Goal: Task Accomplishment & Management: Complete application form

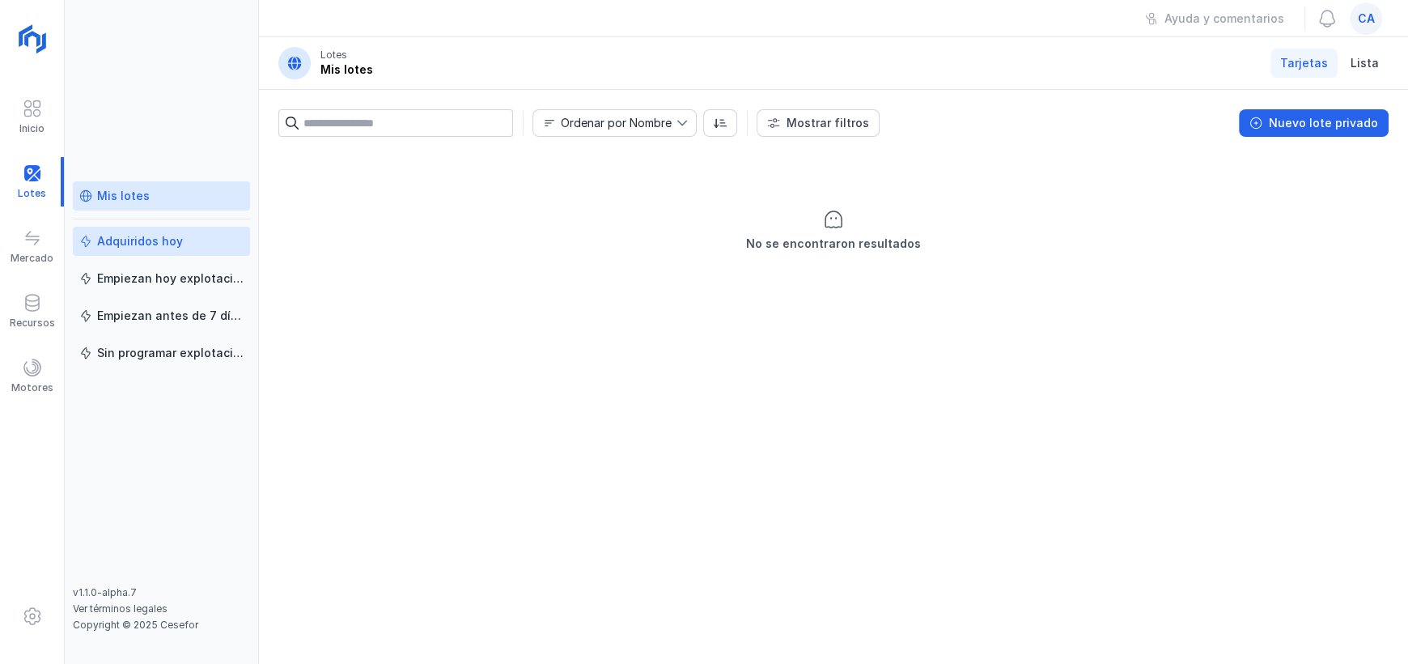
click at [160, 249] on link "Adquiridos hoy" at bounding box center [161, 241] width 177 height 29
click at [144, 206] on link "Mis lotes" at bounding box center [161, 195] width 177 height 29
click at [158, 274] on div "Empiezan hoy explotación" at bounding box center [170, 278] width 146 height 16
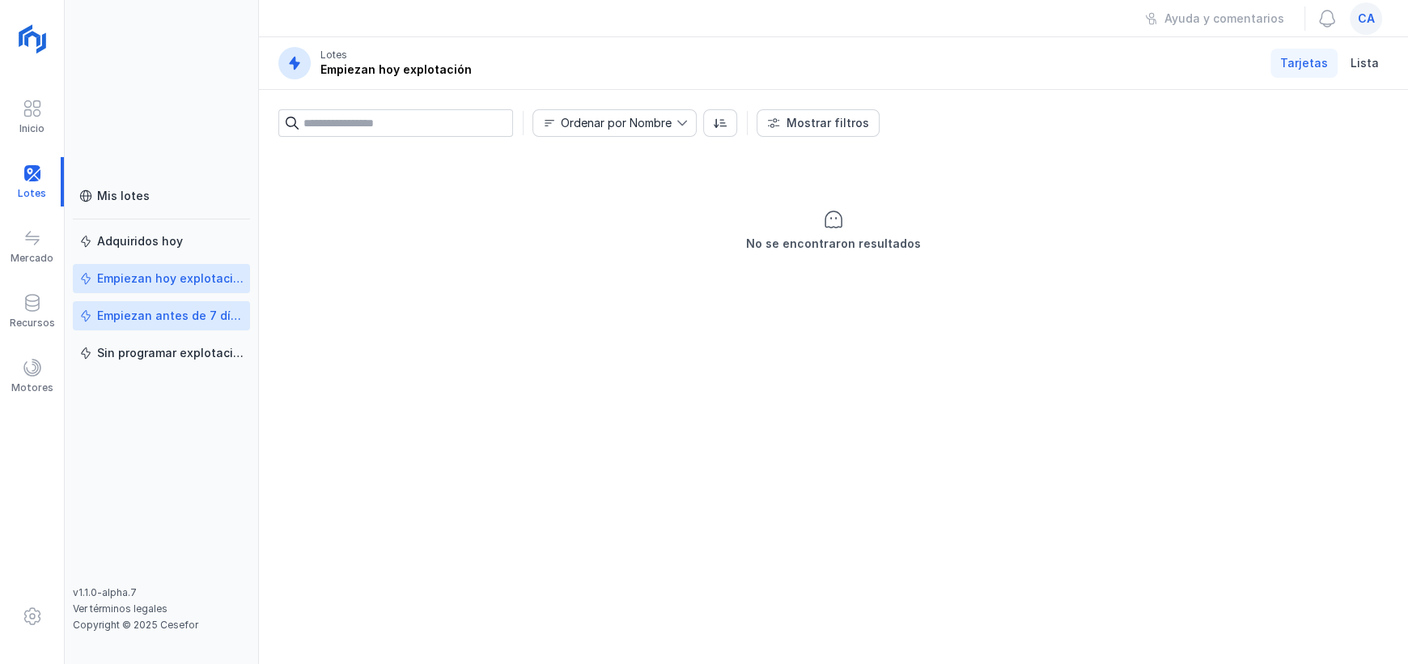
click at [183, 318] on div "Empiezan antes de 7 días" at bounding box center [170, 316] width 146 height 16
click at [202, 363] on link "Sin programar explotación" at bounding box center [161, 352] width 177 height 29
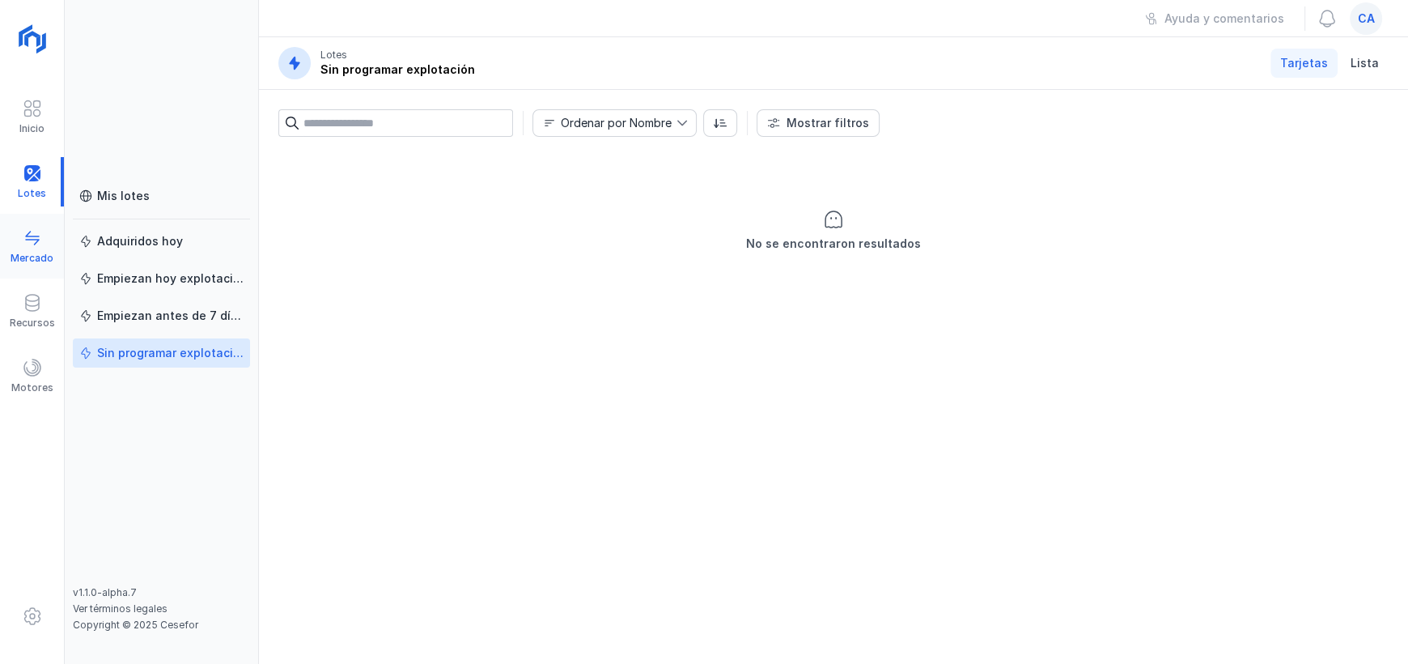
click at [14, 248] on div "Mercado" at bounding box center [32, 246] width 64 height 49
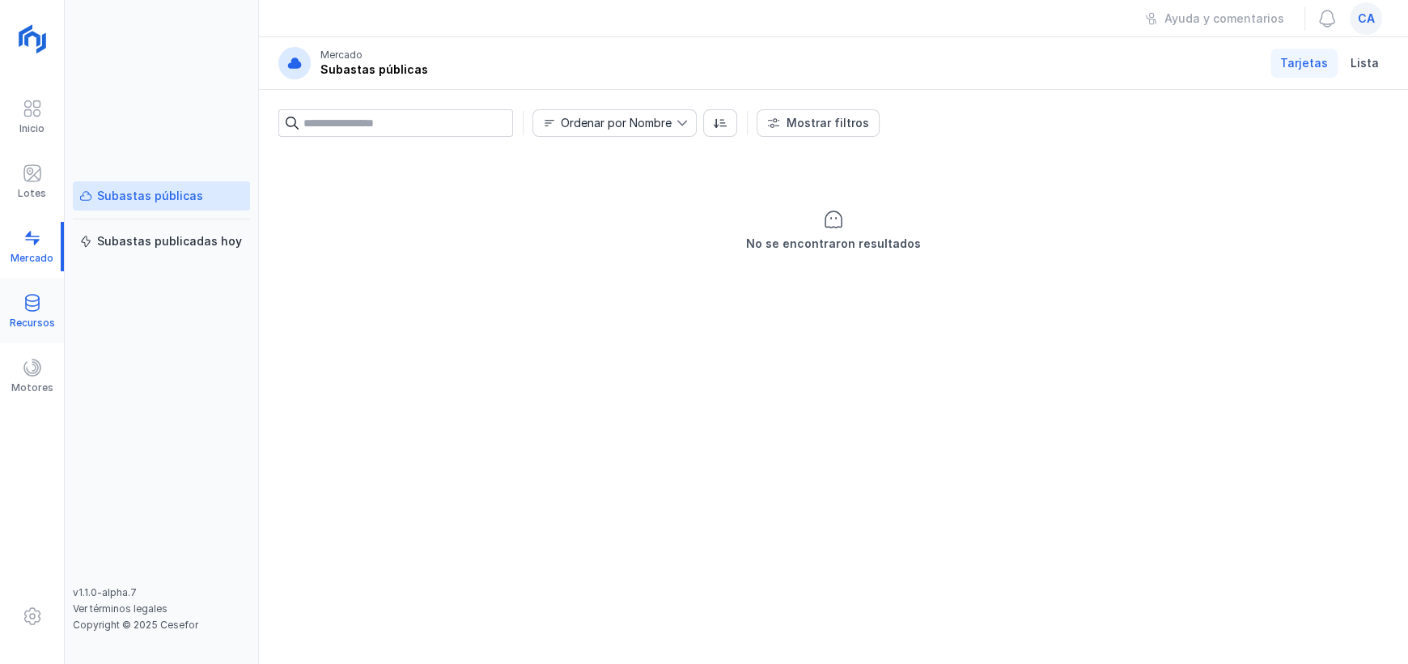
click at [35, 297] on span at bounding box center [32, 302] width 19 height 19
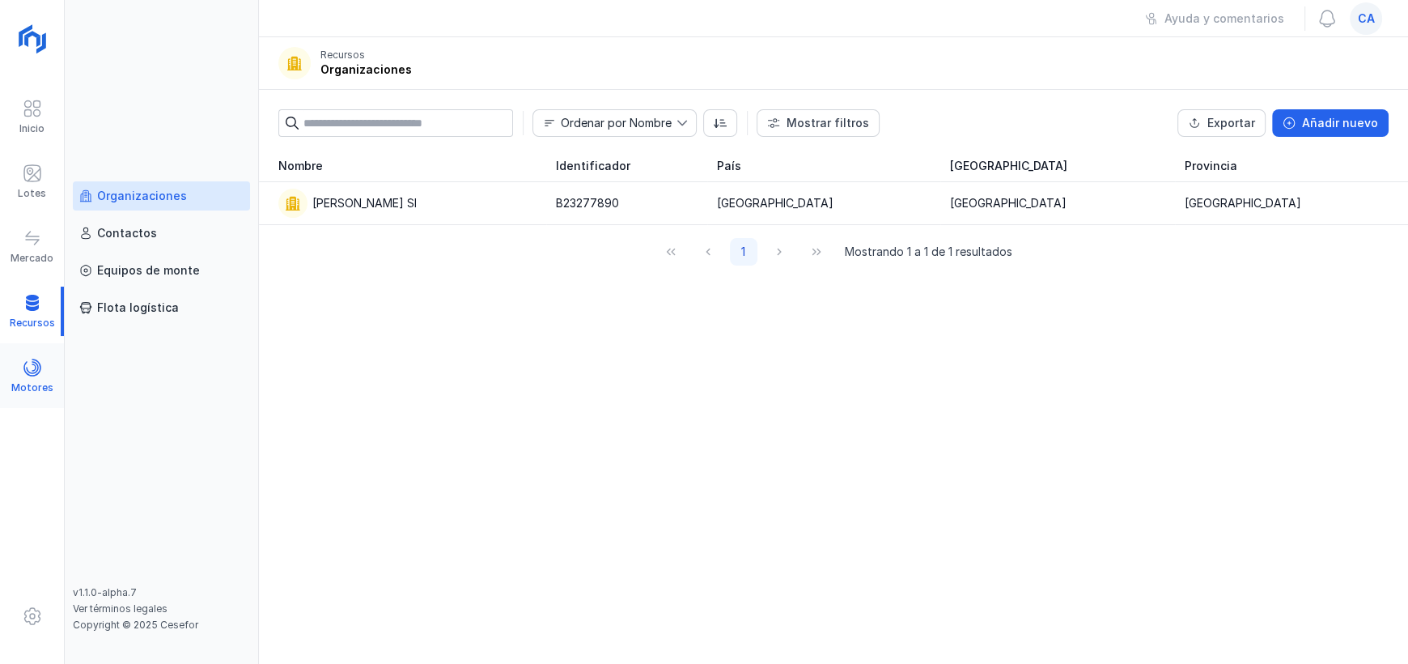
click at [40, 376] on span at bounding box center [32, 367] width 19 height 19
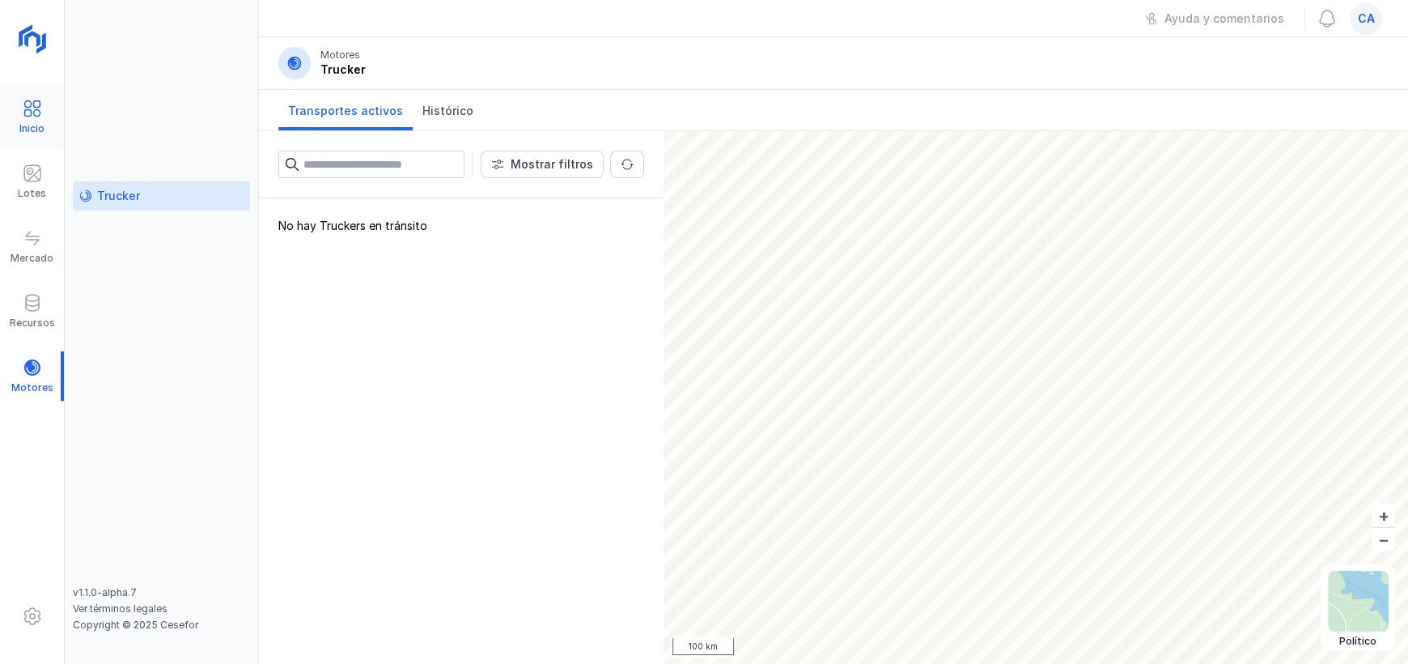
click at [25, 99] on span at bounding box center [32, 108] width 19 height 19
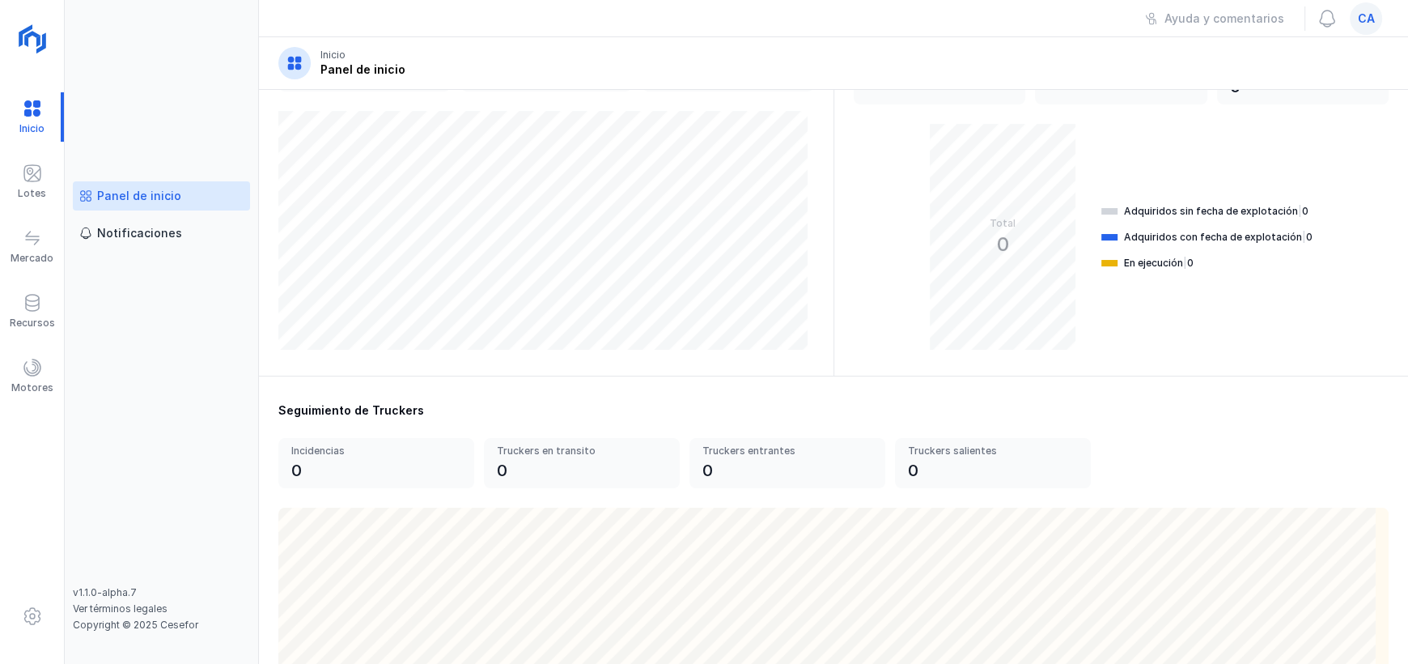
scroll to position [324, 0]
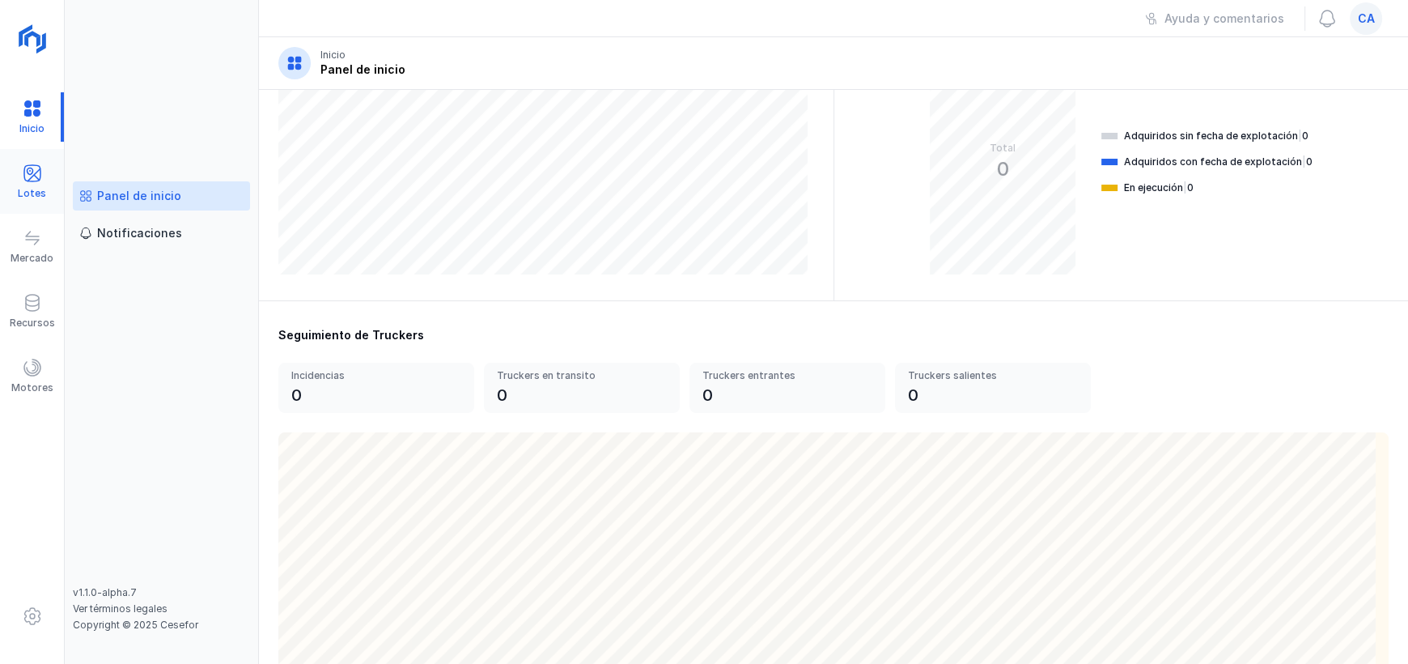
click at [30, 183] on div at bounding box center [32, 174] width 19 height 23
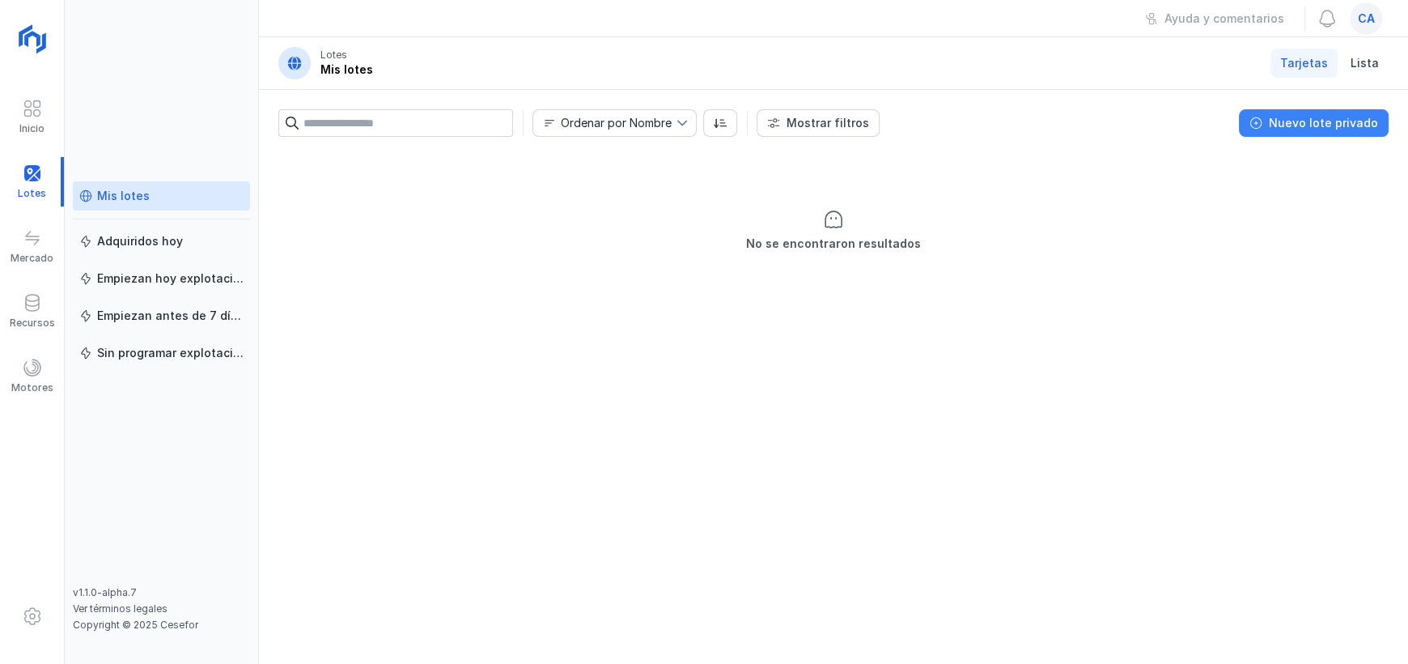
click at [1292, 125] on div "Nuevo lote privado" at bounding box center [1323, 123] width 109 height 16
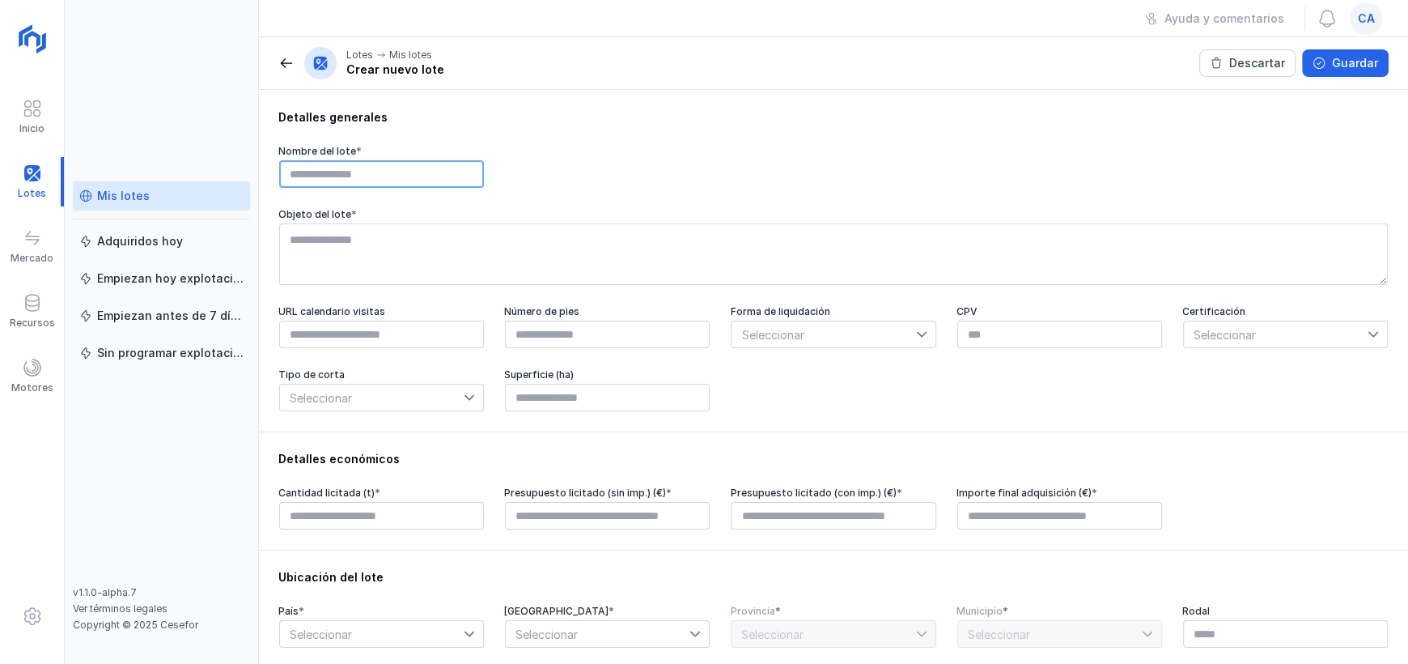
click at [388, 173] on input "text" at bounding box center [381, 174] width 205 height 28
type input "*"
type input "**********"
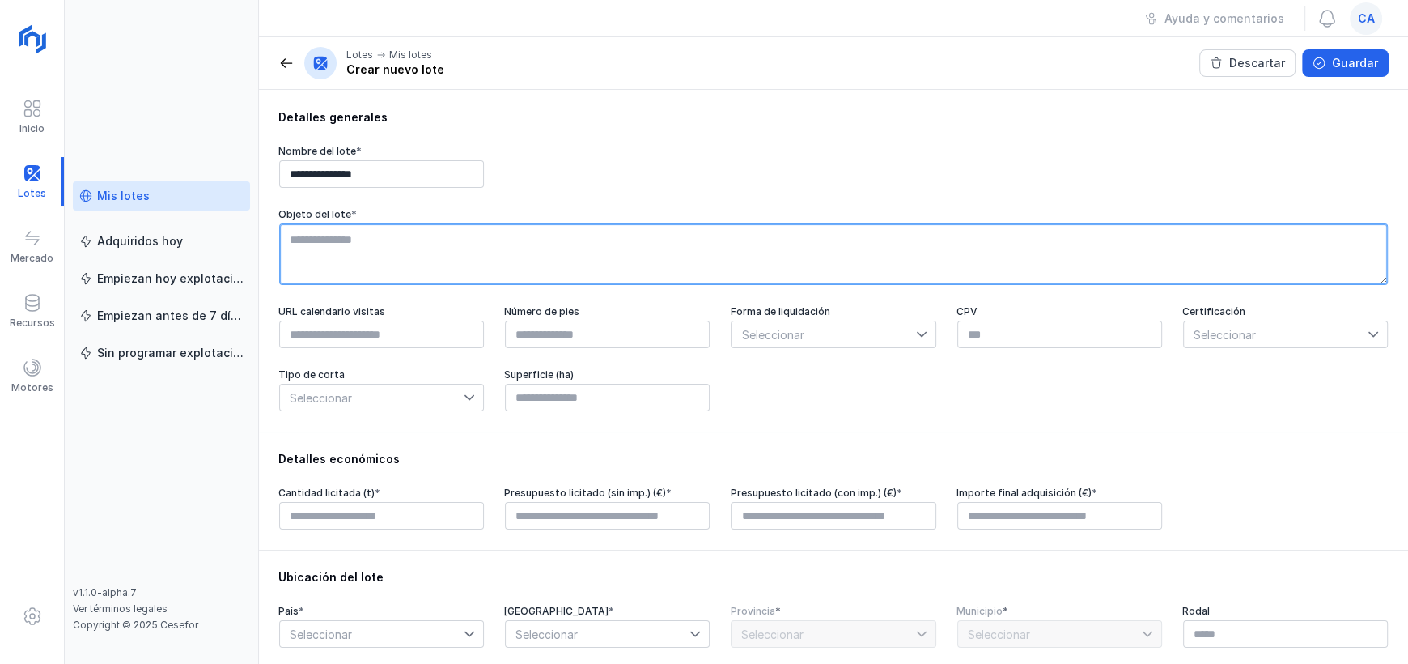
click at [297, 251] on textarea at bounding box center [833, 254] width 1109 height 62
type textarea "**********"
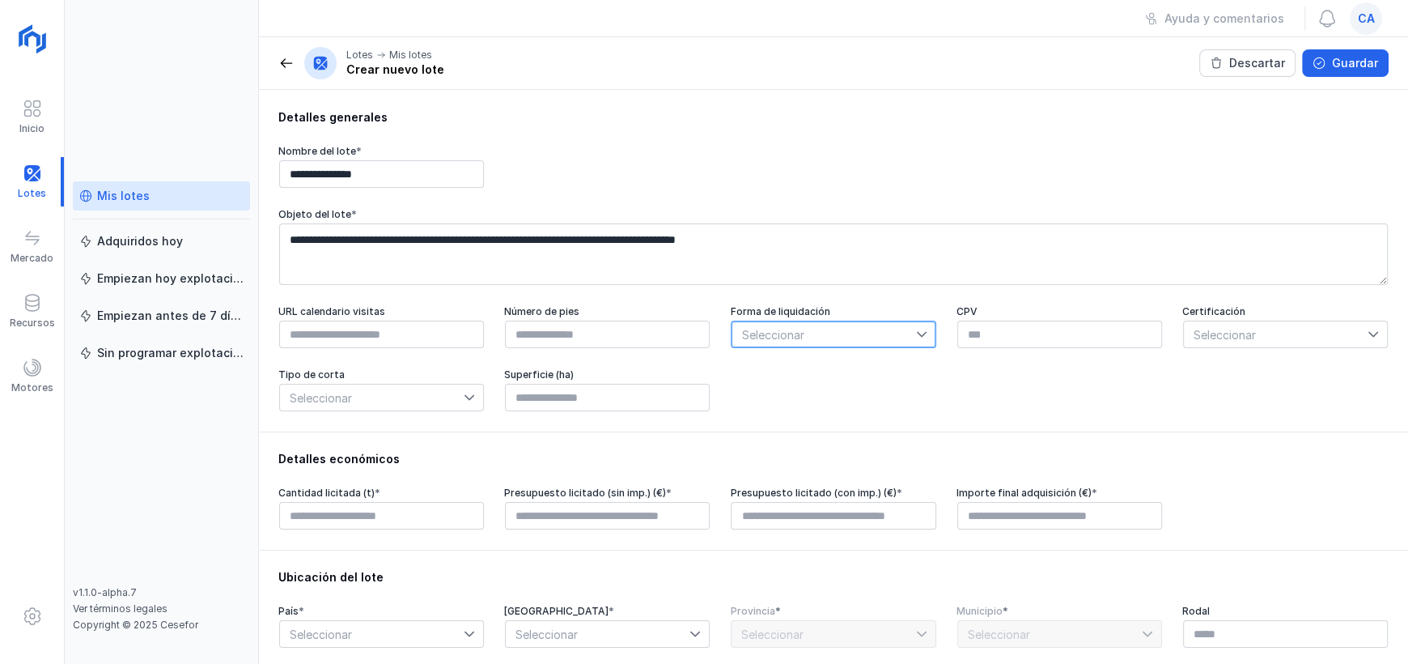
click at [838, 335] on span "Seleccionar" at bounding box center [824, 334] width 184 height 26
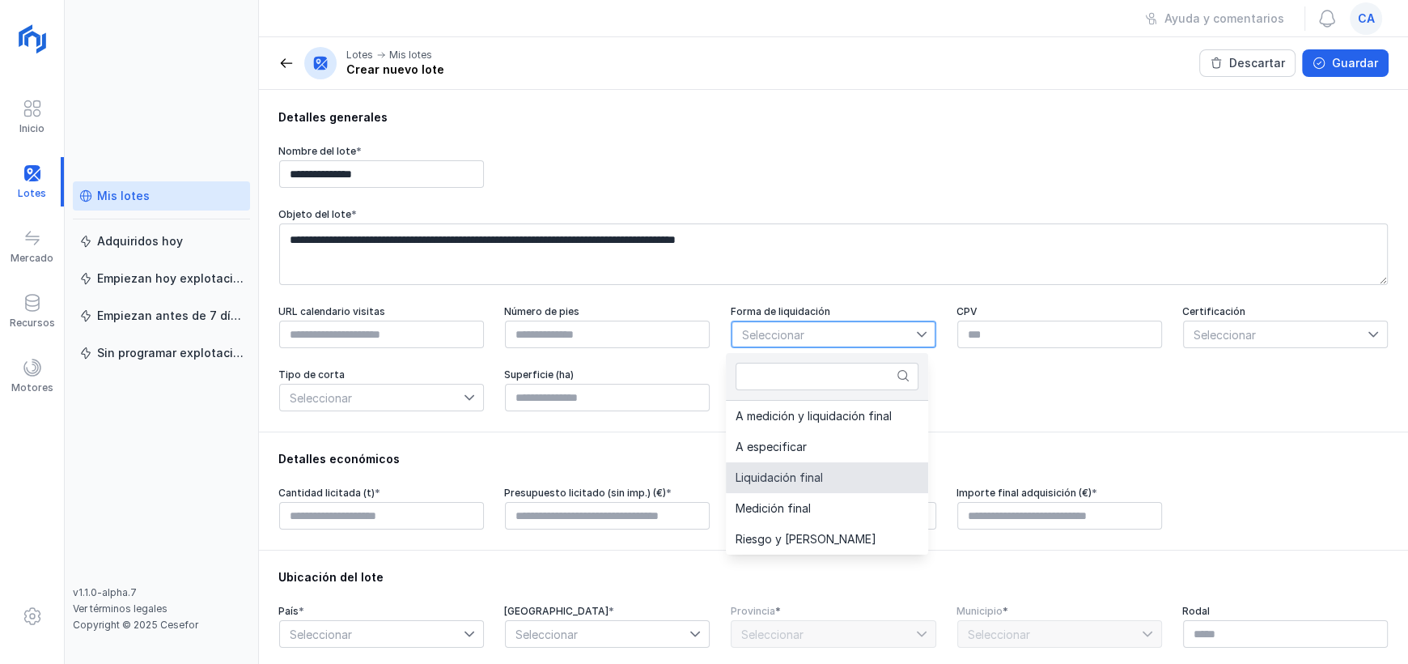
click at [824, 476] on li "Liquidación final" at bounding box center [827, 477] width 202 height 31
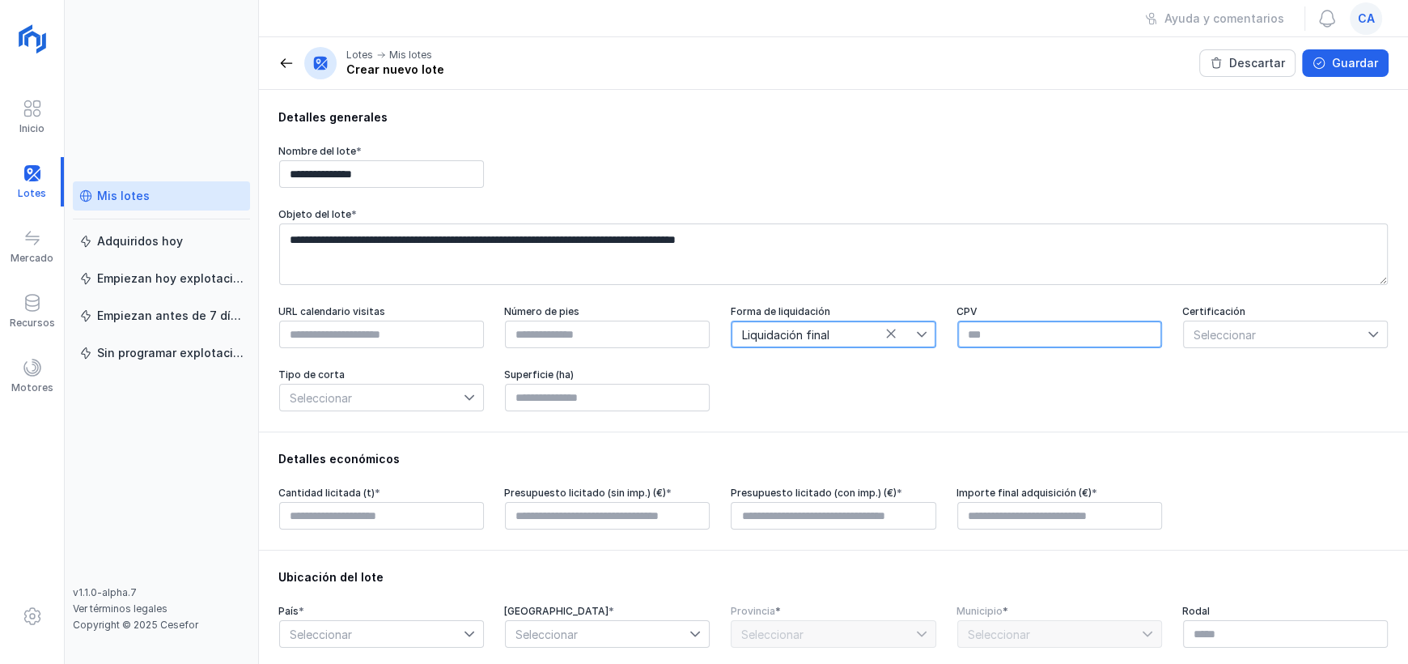
click at [1002, 333] on input "text" at bounding box center [1059, 334] width 205 height 28
click at [1267, 325] on div "Seleccionar" at bounding box center [1285, 334] width 205 height 28
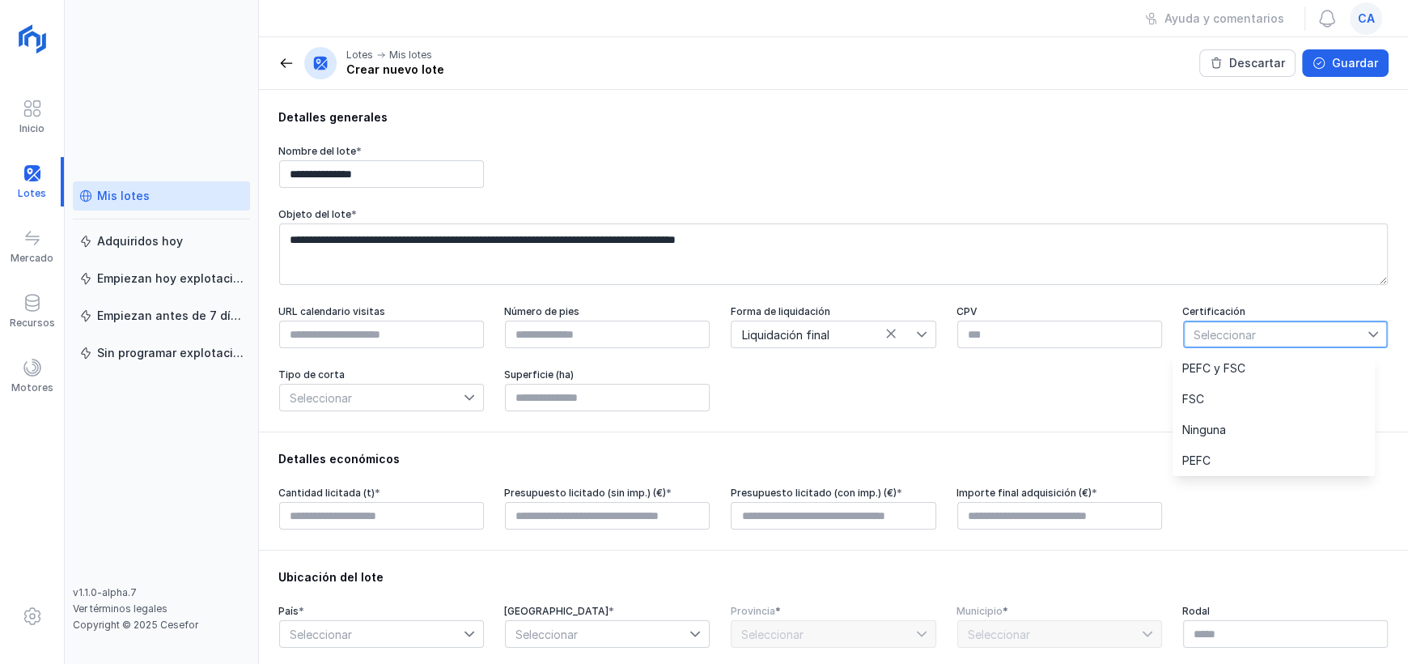
click at [1270, 332] on span "Seleccionar" at bounding box center [1276, 334] width 184 height 26
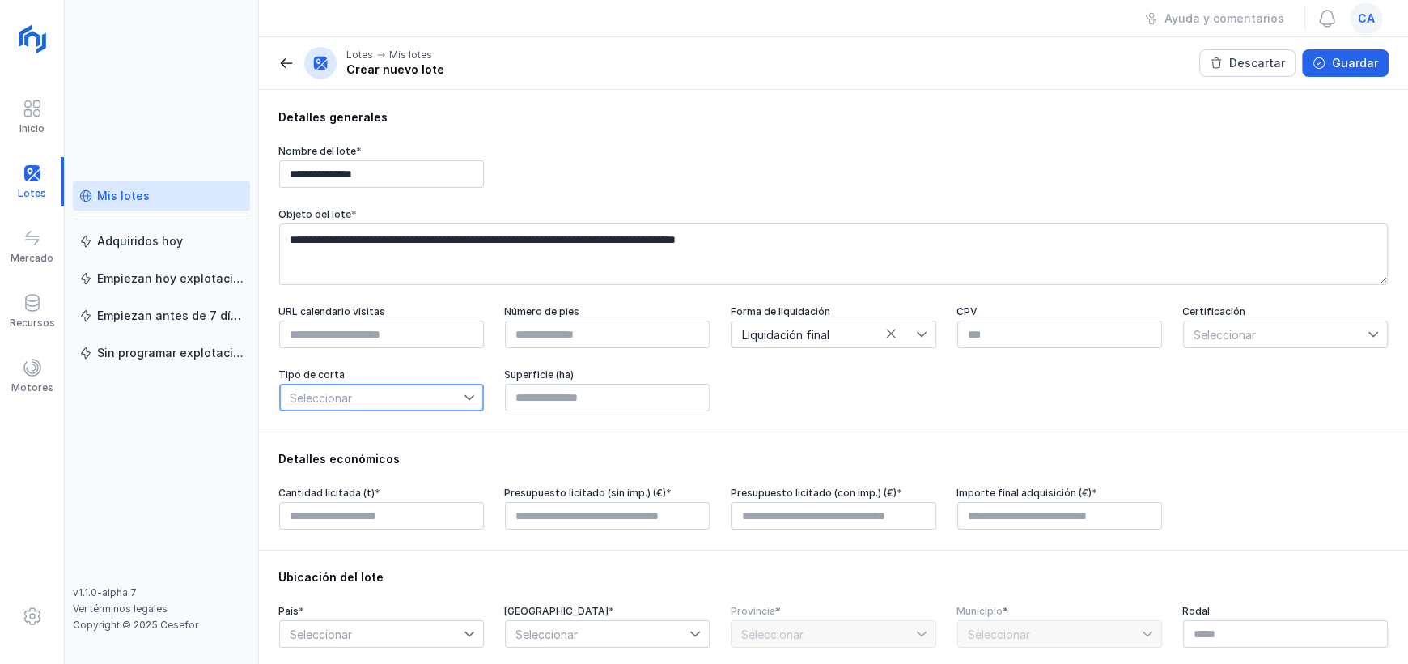
click at [441, 406] on span "Seleccionar" at bounding box center [372, 397] width 184 height 26
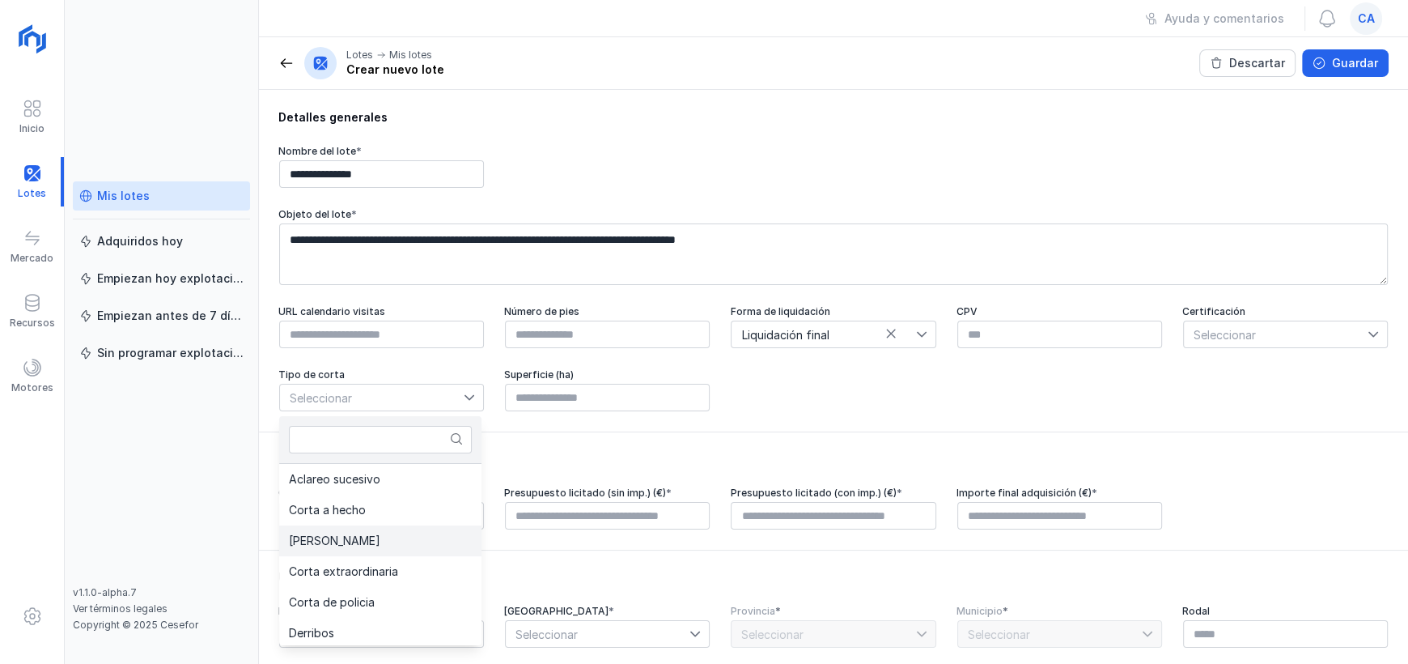
click at [331, 550] on li "[PERSON_NAME]" at bounding box center [380, 540] width 202 height 31
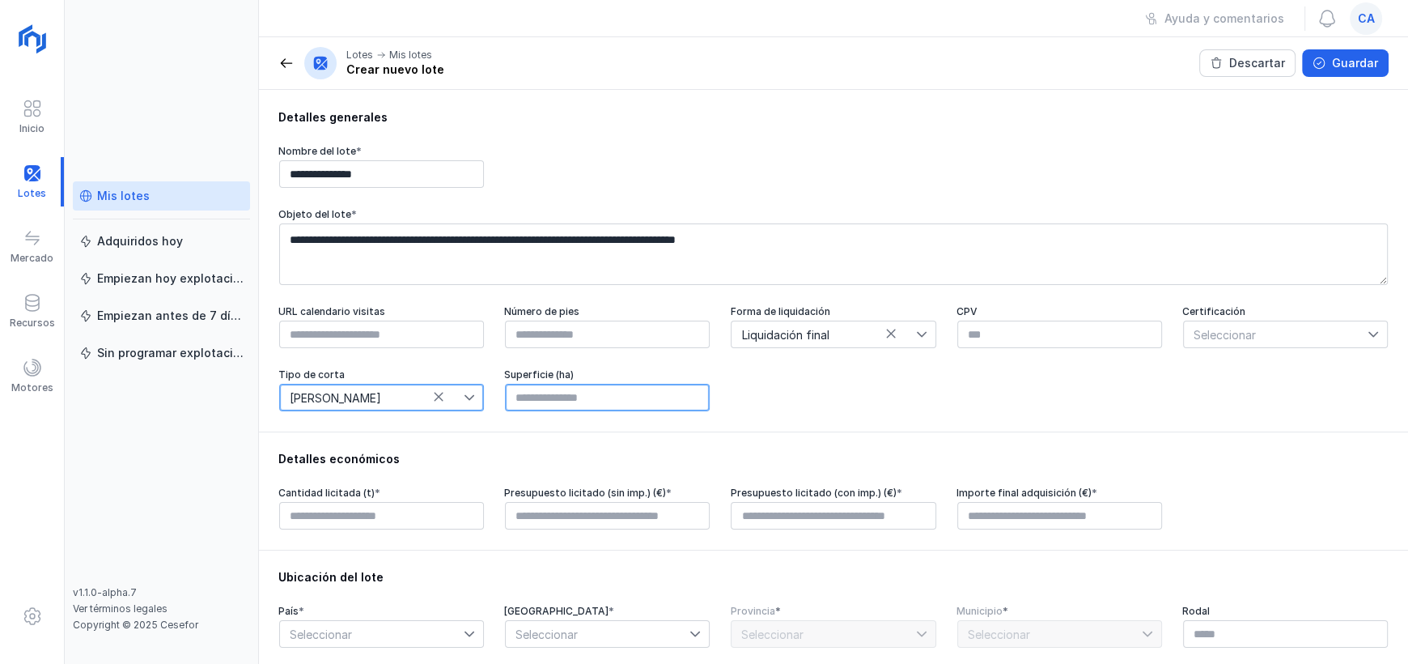
click at [580, 411] on input "text" at bounding box center [607, 398] width 205 height 28
click at [582, 400] on input "****" at bounding box center [607, 398] width 205 height 28
type input "******"
click at [834, 402] on div "URL calendario visitas Número de pies Forma de liquidación Liquidación final CP…" at bounding box center [833, 358] width 1110 height 107
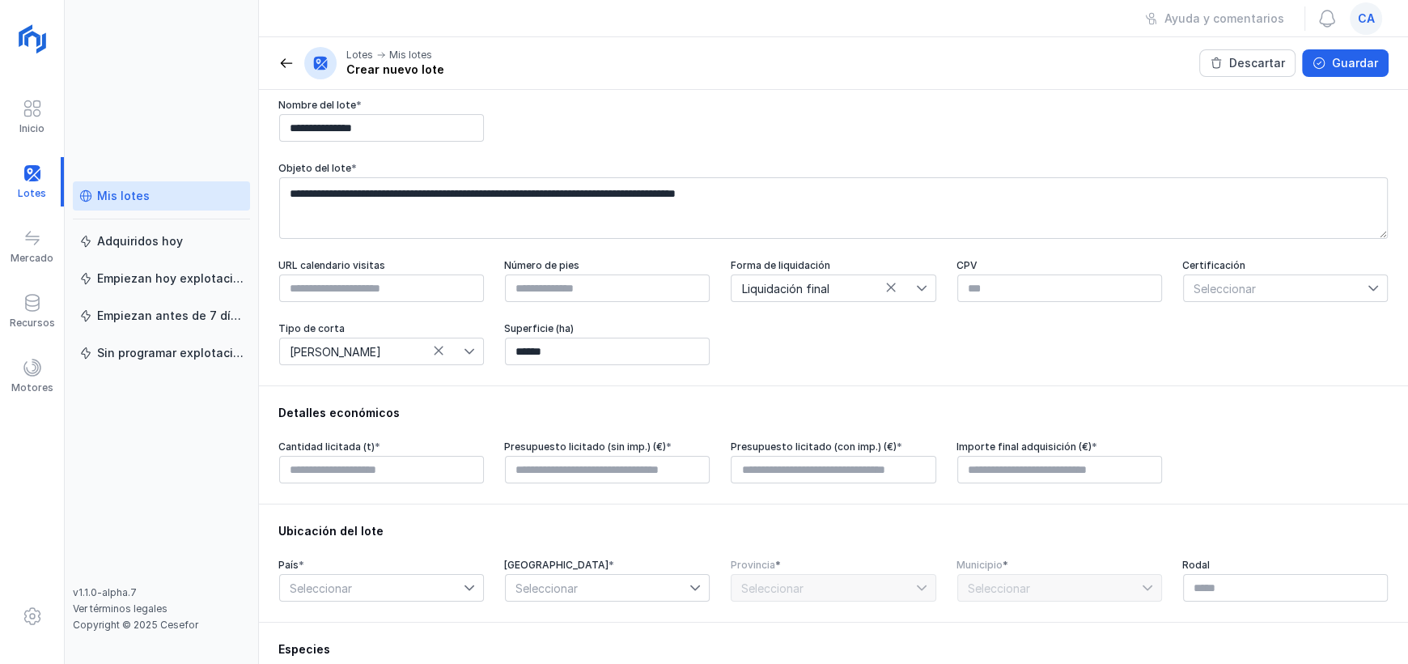
scroll to position [162, 0]
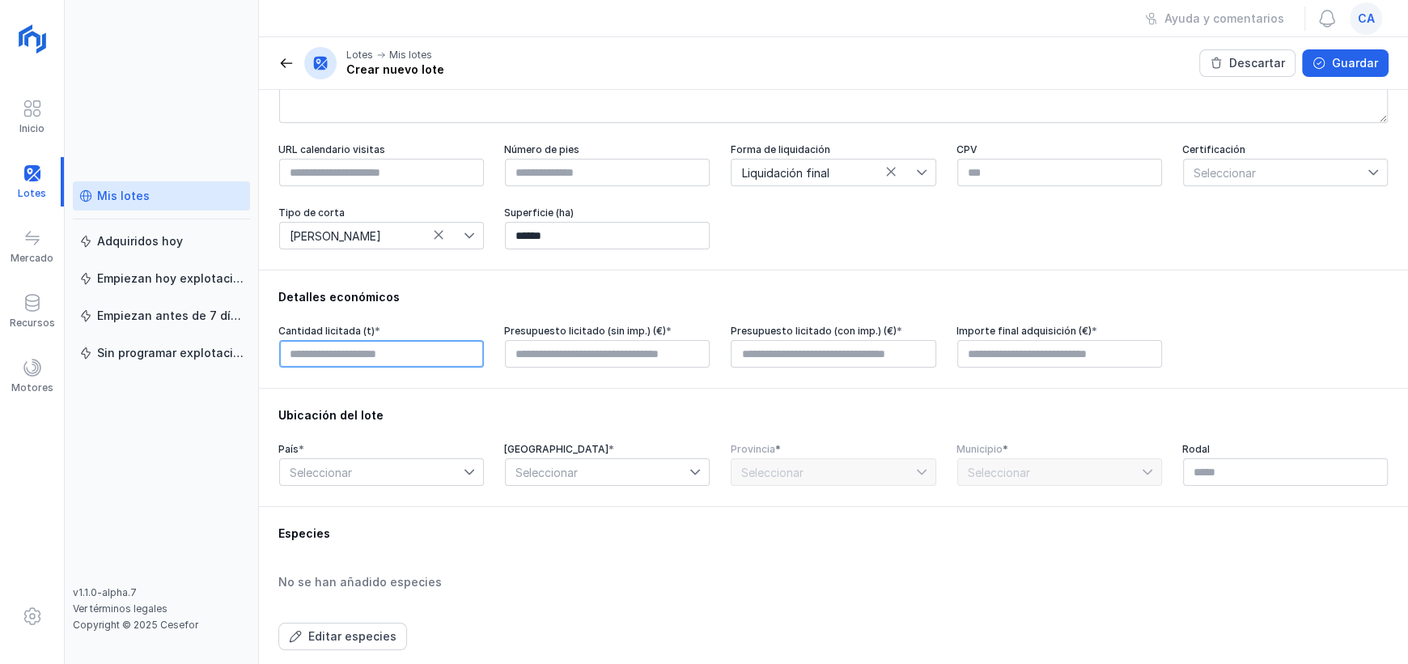
click at [349, 364] on input "text" at bounding box center [381, 354] width 205 height 28
type input "********"
click at [566, 362] on input "text" at bounding box center [607, 354] width 205 height 28
click at [513, 363] on input "****" at bounding box center [607, 354] width 205 height 28
type input "*****"
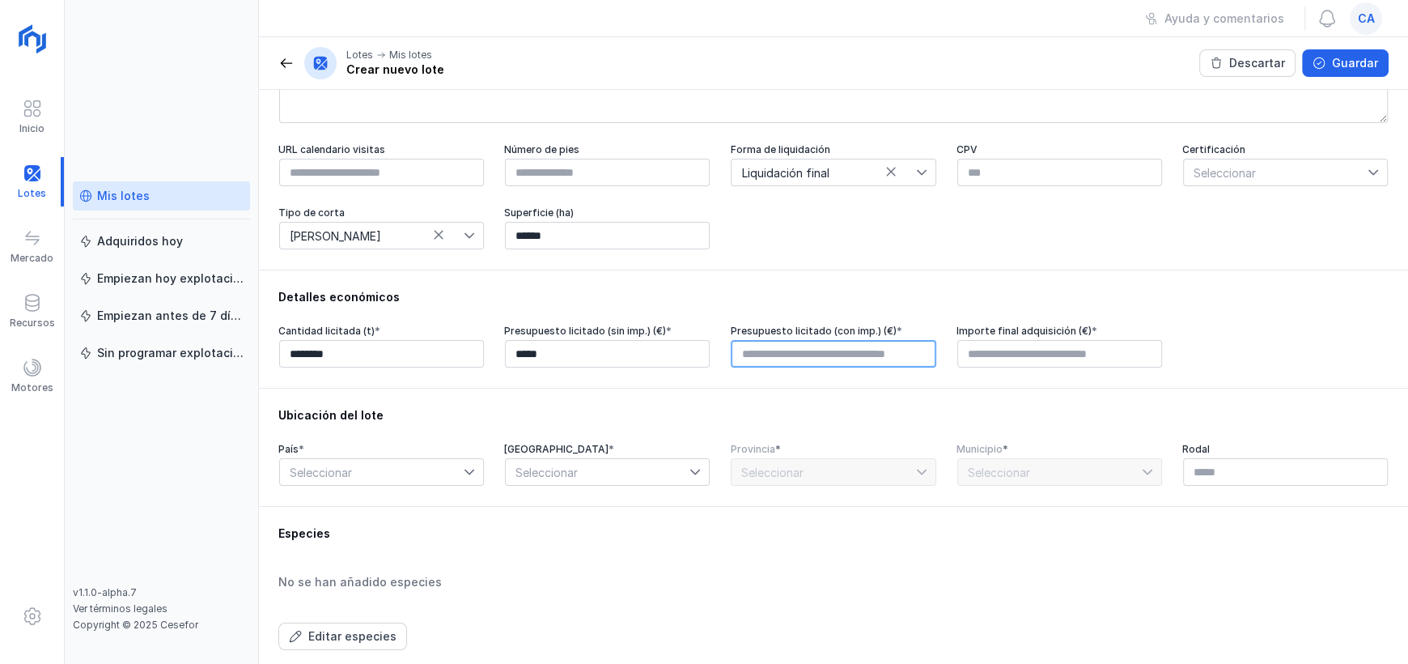
click at [800, 353] on input "text" at bounding box center [833, 354] width 205 height 28
type input "*****"
click at [1013, 361] on input "text" at bounding box center [1059, 354] width 205 height 28
type input "**********"
click at [349, 474] on span "Seleccionar" at bounding box center [372, 472] width 184 height 26
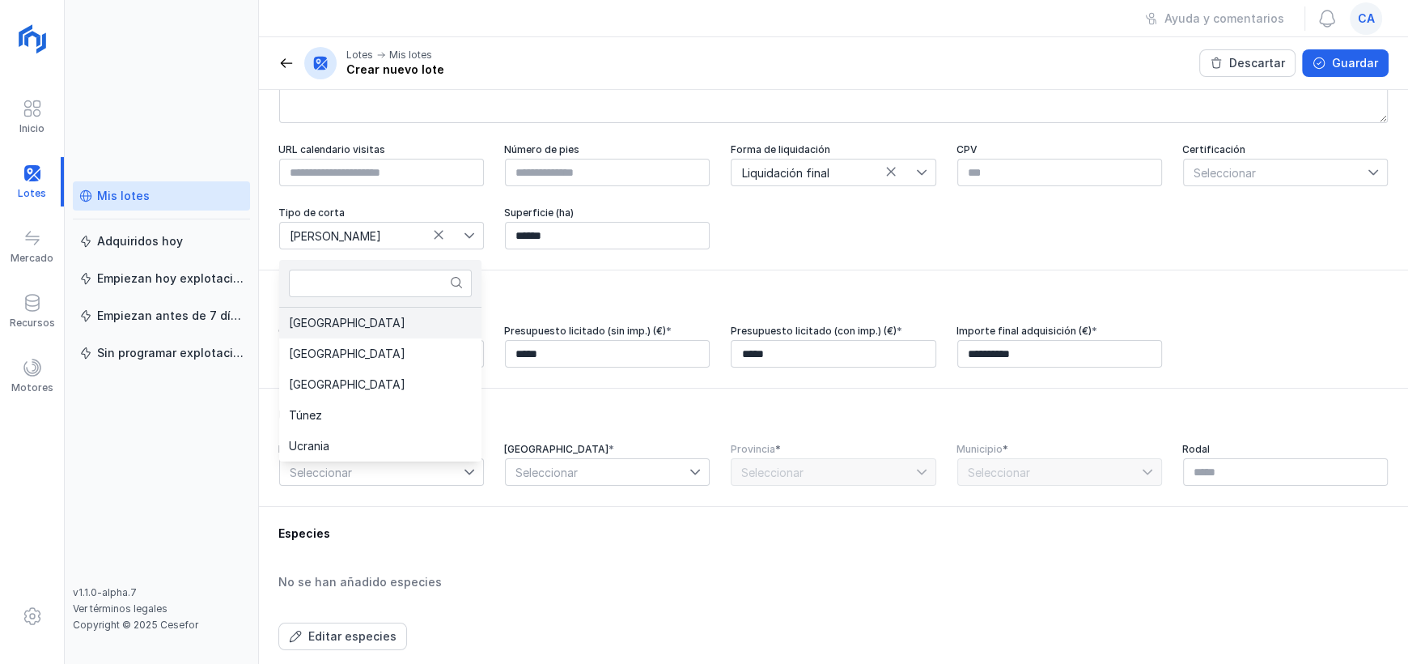
click at [343, 321] on li "[GEOGRAPHIC_DATA]" at bounding box center [380, 323] width 202 height 31
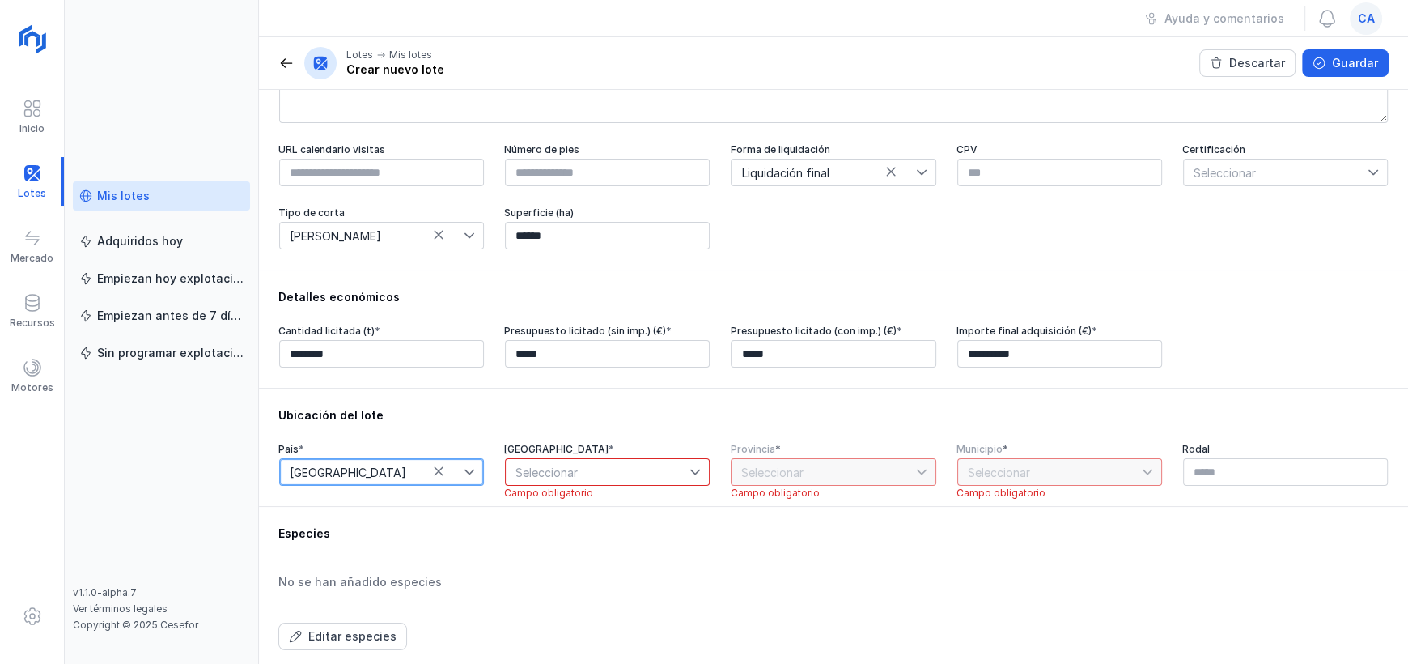
click at [629, 467] on span "Seleccionar" at bounding box center [598, 472] width 184 height 26
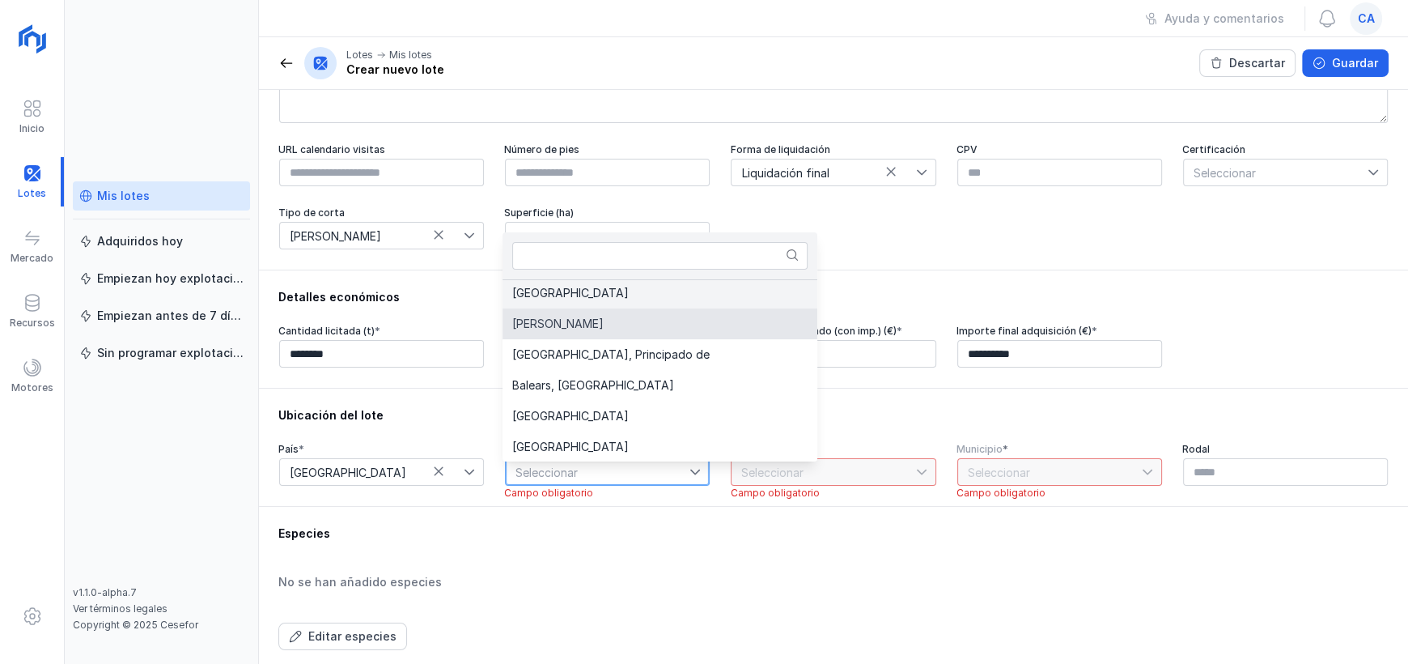
scroll to position [0, 0]
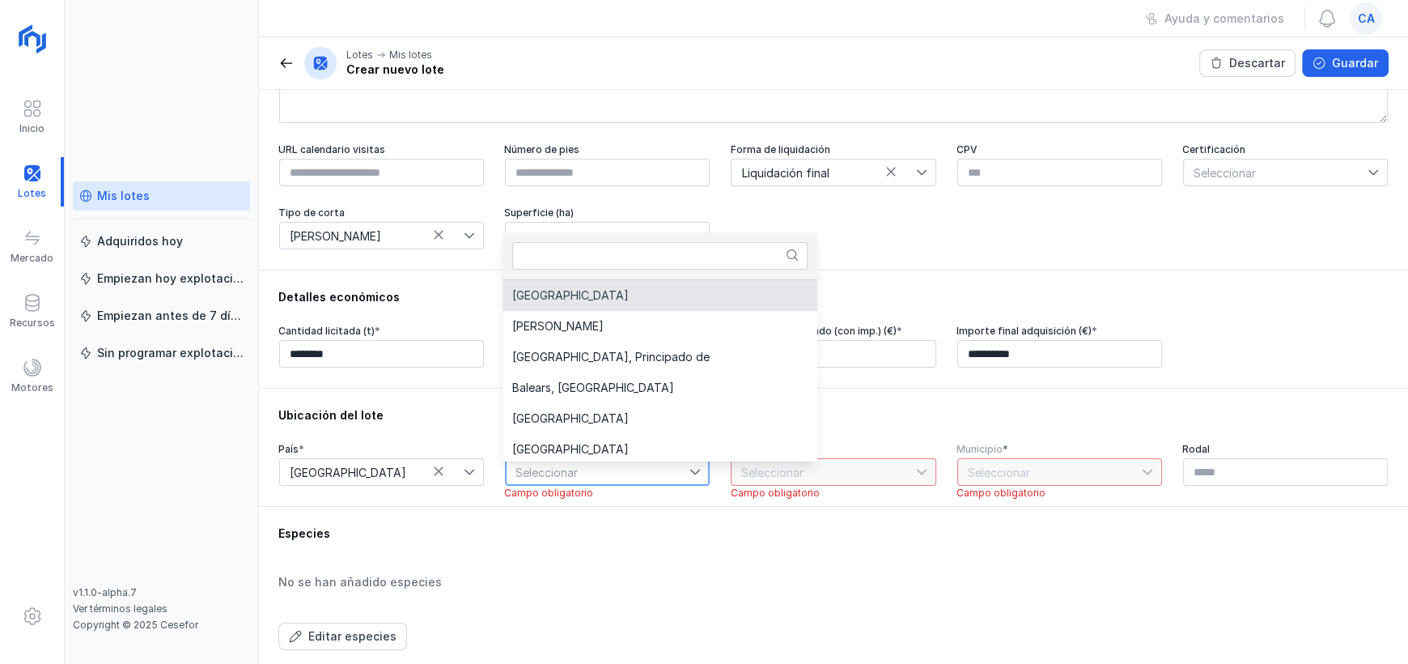
click at [586, 295] on li "[GEOGRAPHIC_DATA]" at bounding box center [660, 295] width 315 height 31
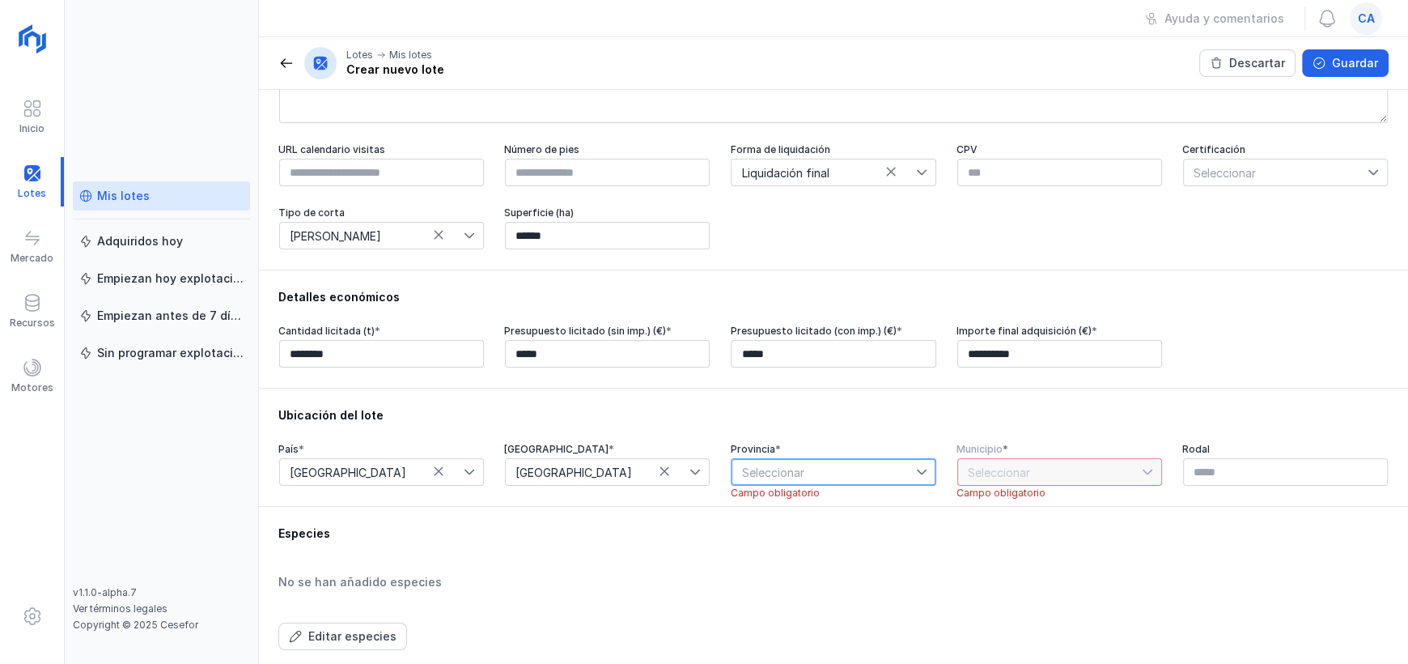
click at [874, 475] on span "Seleccionar" at bounding box center [824, 472] width 184 height 26
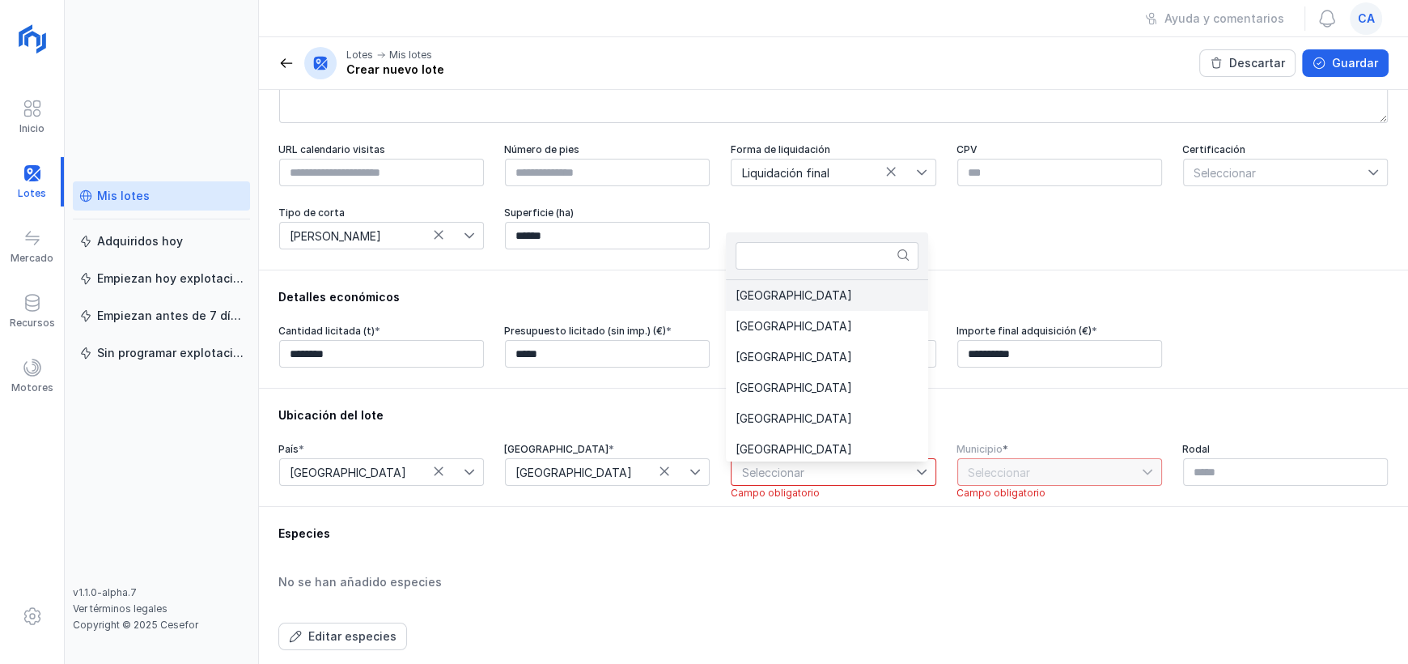
click at [800, 290] on li "[GEOGRAPHIC_DATA]" at bounding box center [827, 295] width 202 height 31
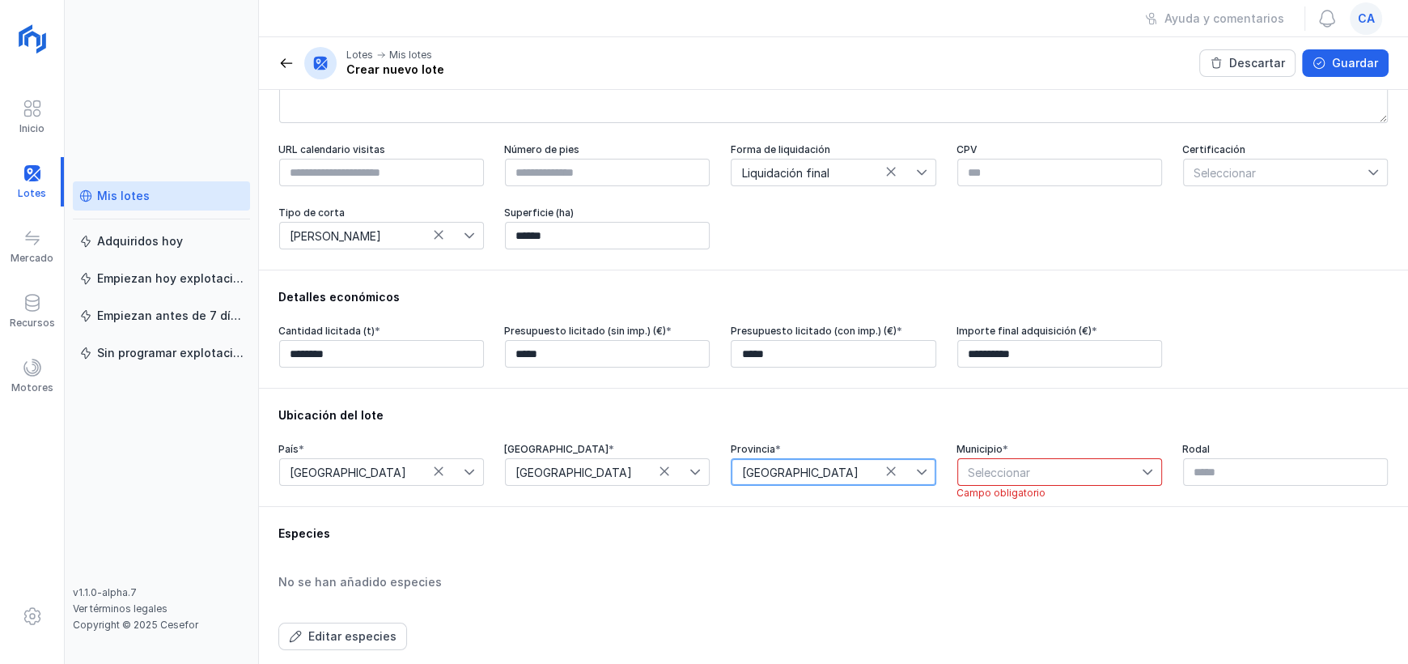
click at [1043, 477] on span "Seleccionar" at bounding box center [1050, 472] width 184 height 26
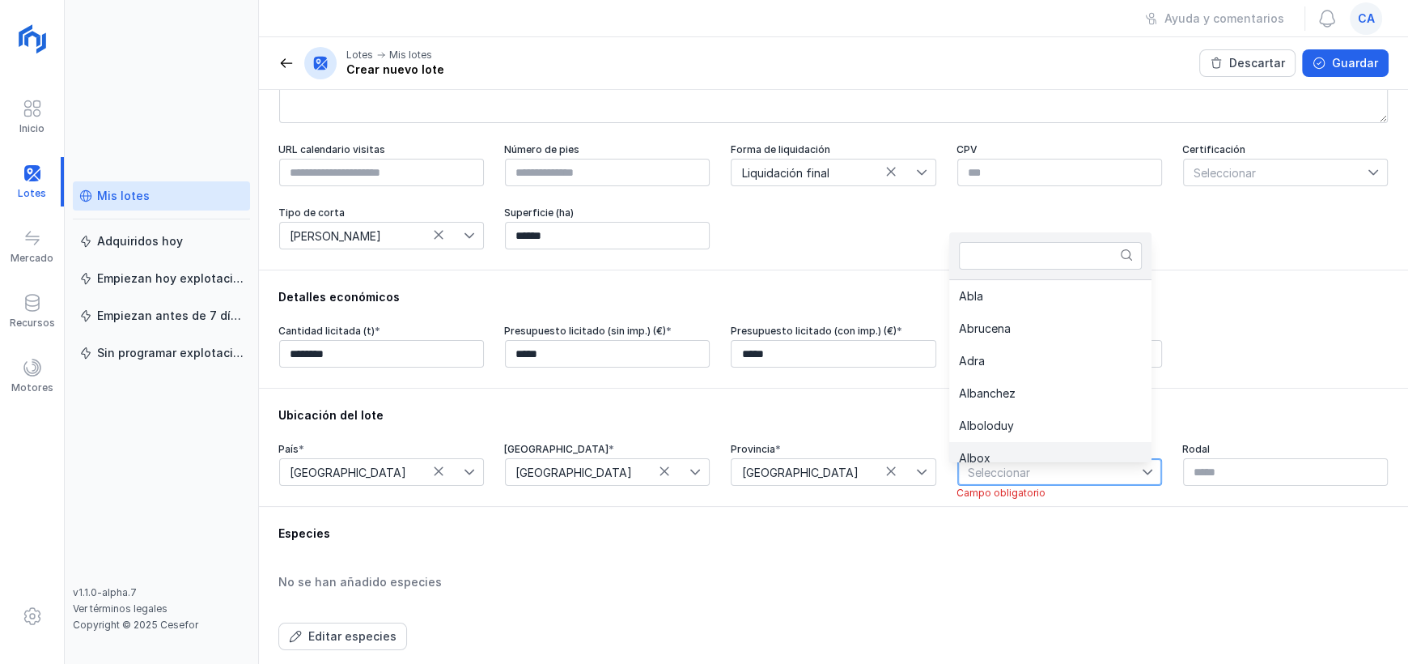
scroll to position [13, 0]
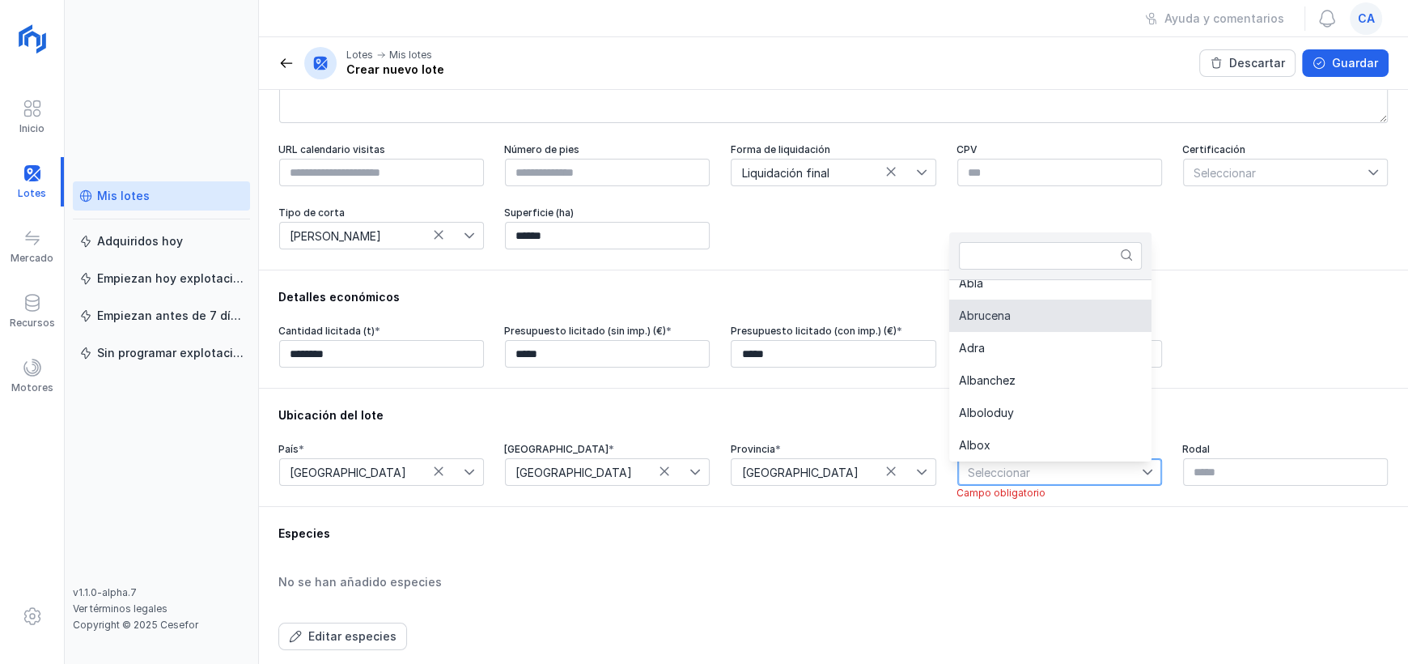
click at [1021, 320] on li "Abrucena" at bounding box center [1050, 315] width 202 height 32
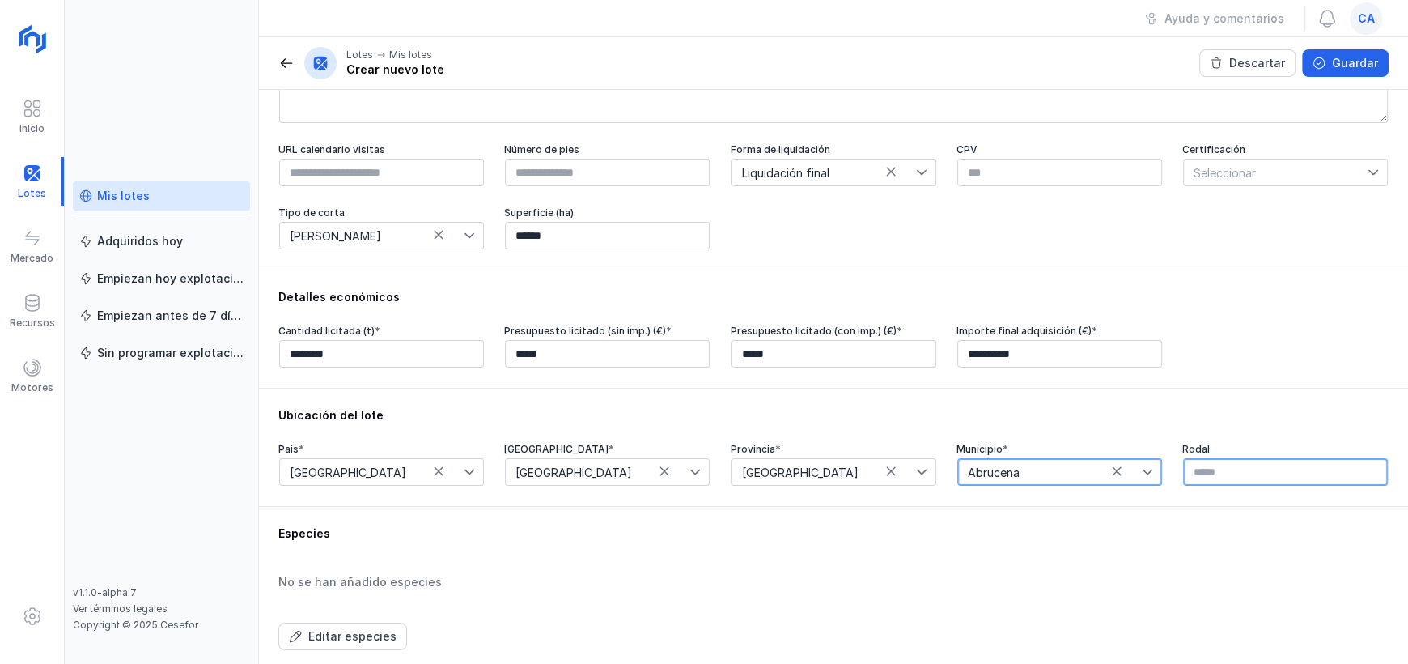
click at [1233, 469] on input "text" at bounding box center [1285, 472] width 205 height 28
type input "*"
click at [1219, 475] on input "text" at bounding box center [1285, 472] width 205 height 28
type input "******"
click at [843, 528] on div "Especies No se han añadido especies Editar especies" at bounding box center [833, 587] width 1149 height 163
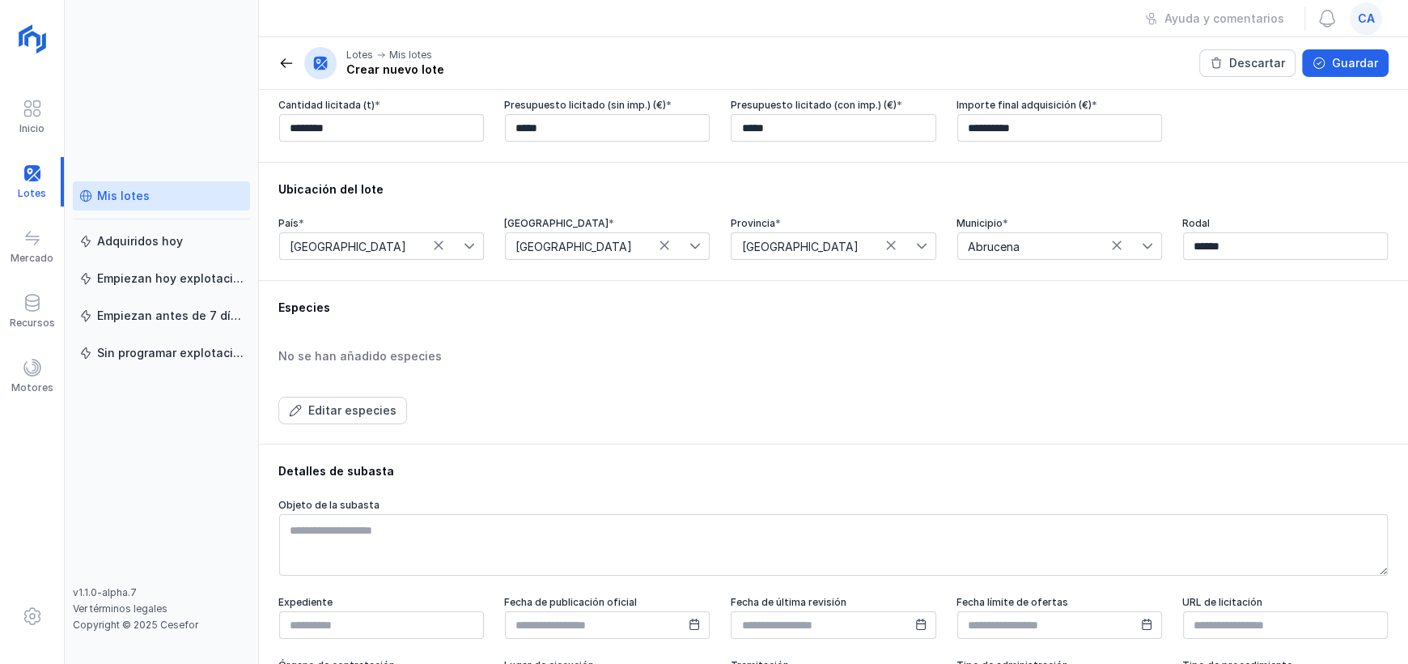
scroll to position [404, 0]
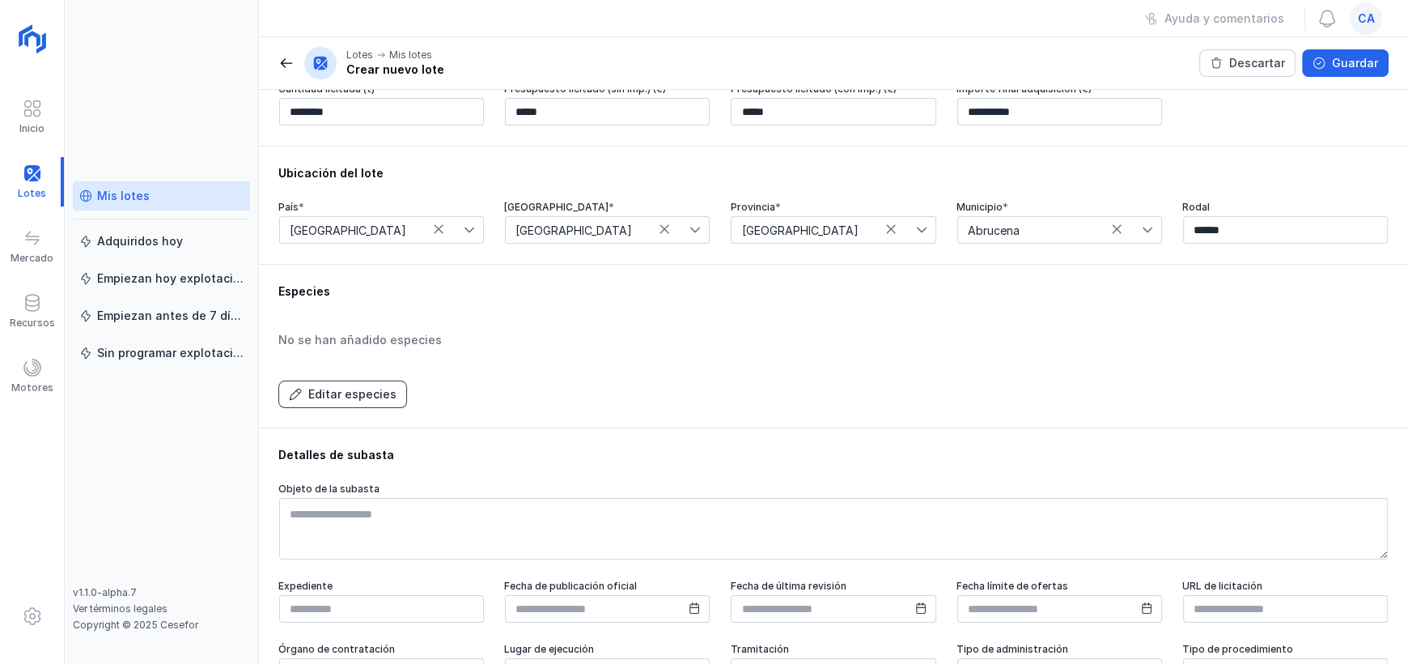
click at [335, 406] on button "Editar especies" at bounding box center [342, 394] width 129 height 28
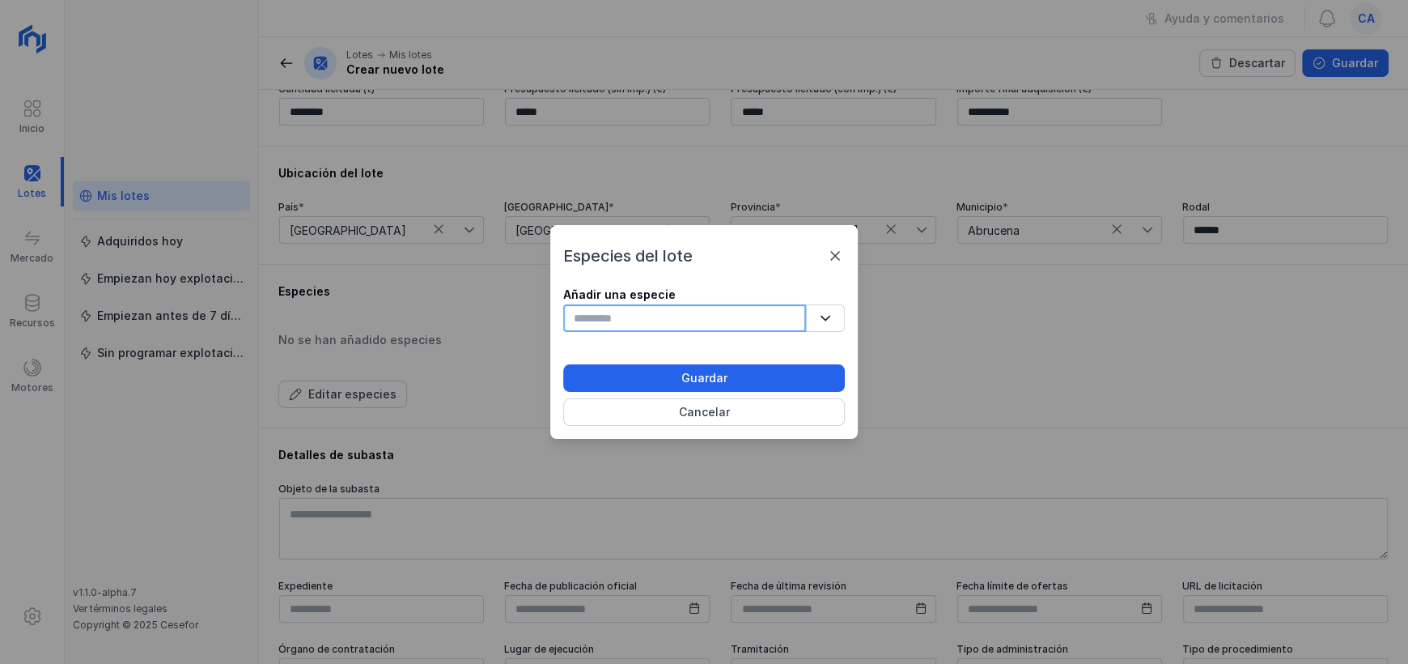
click at [644, 315] on input "text" at bounding box center [684, 318] width 243 height 28
click at [603, 312] on input "text" at bounding box center [684, 318] width 243 height 28
type input "**********"
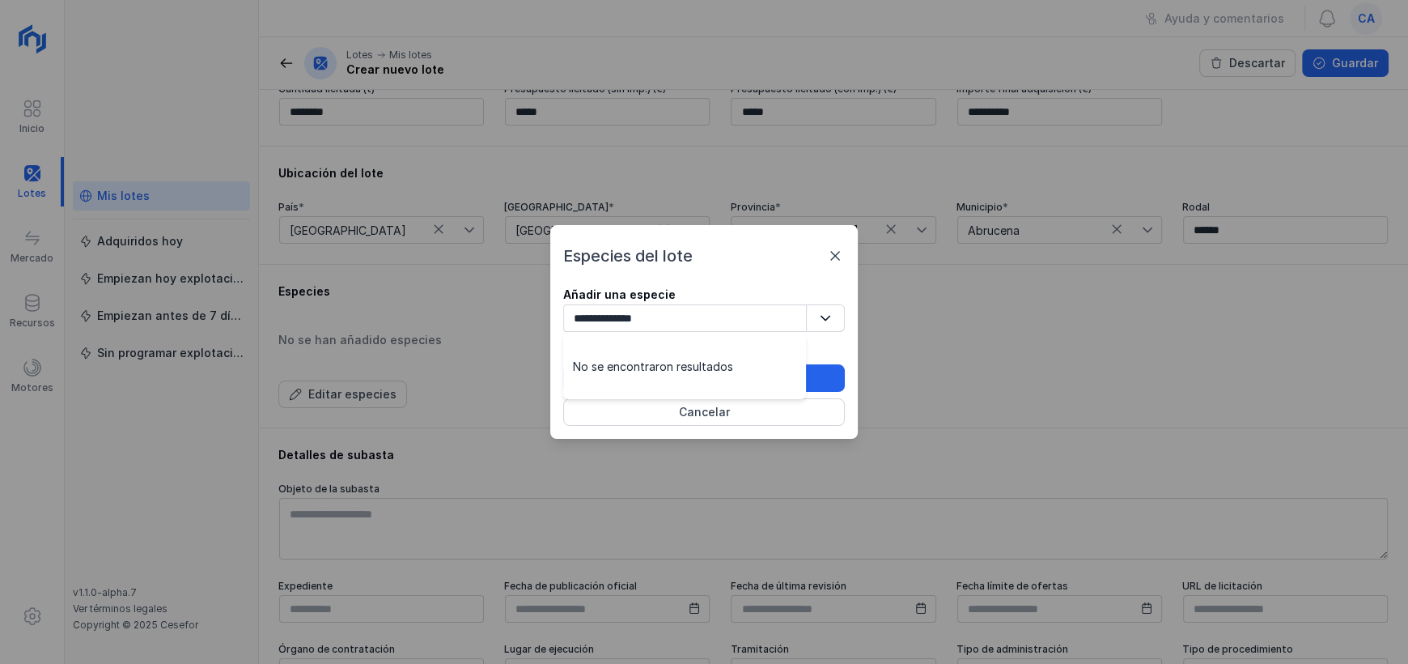
click at [830, 312] on icon "button" at bounding box center [825, 317] width 11 height 11
click at [757, 373] on button "Guardar" at bounding box center [704, 378] width 282 height 28
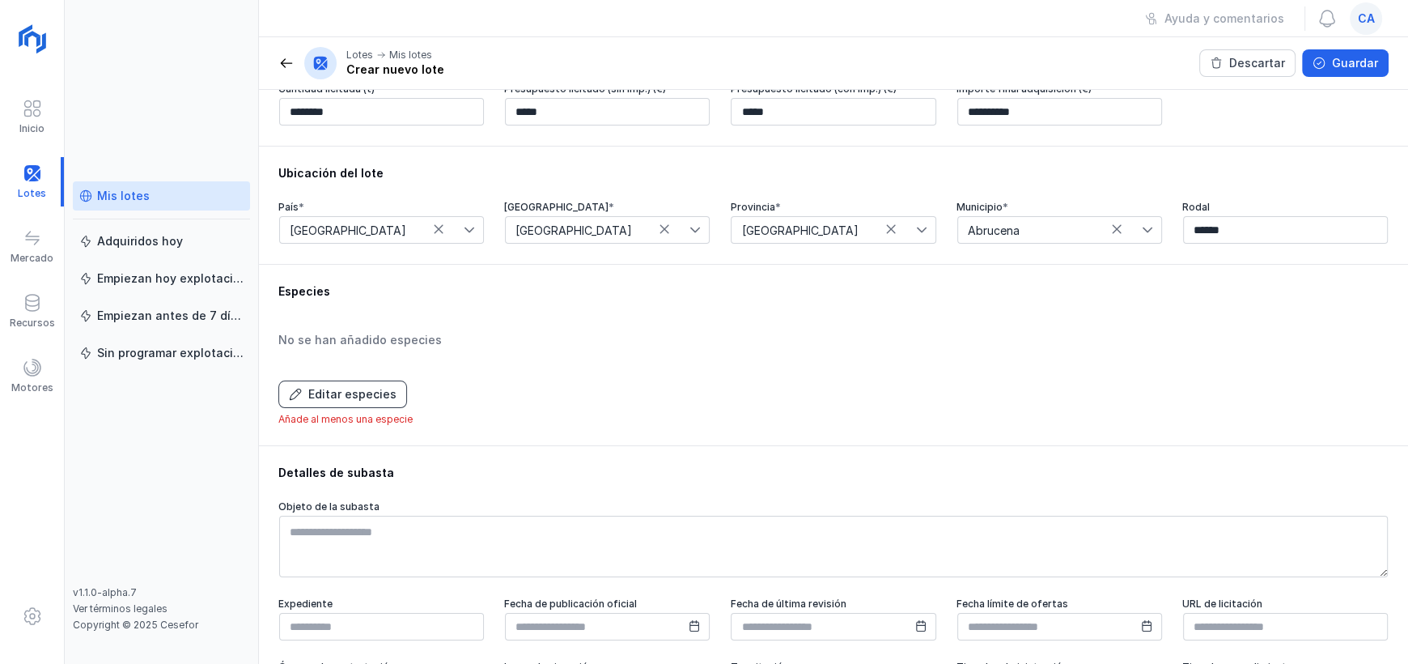
click at [380, 402] on div "Editar especies" at bounding box center [352, 394] width 88 height 16
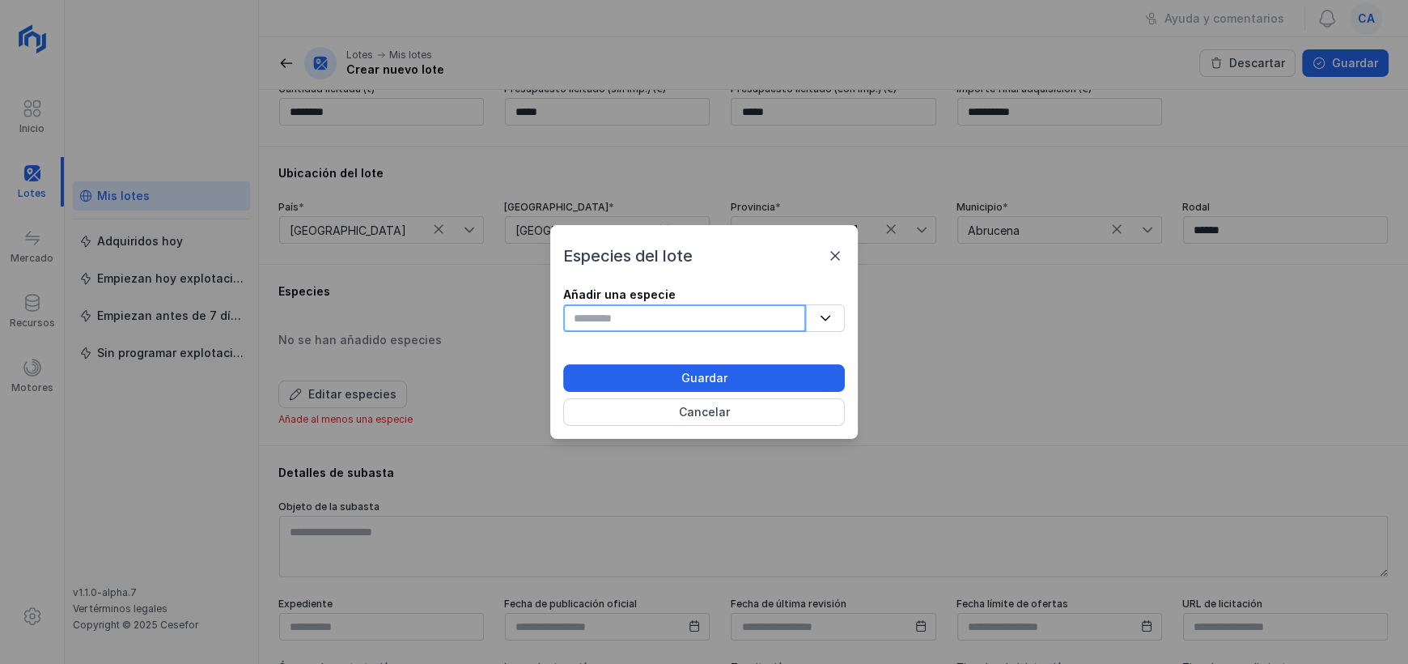
click at [614, 313] on input "text" at bounding box center [684, 318] width 243 height 28
type input "*********"
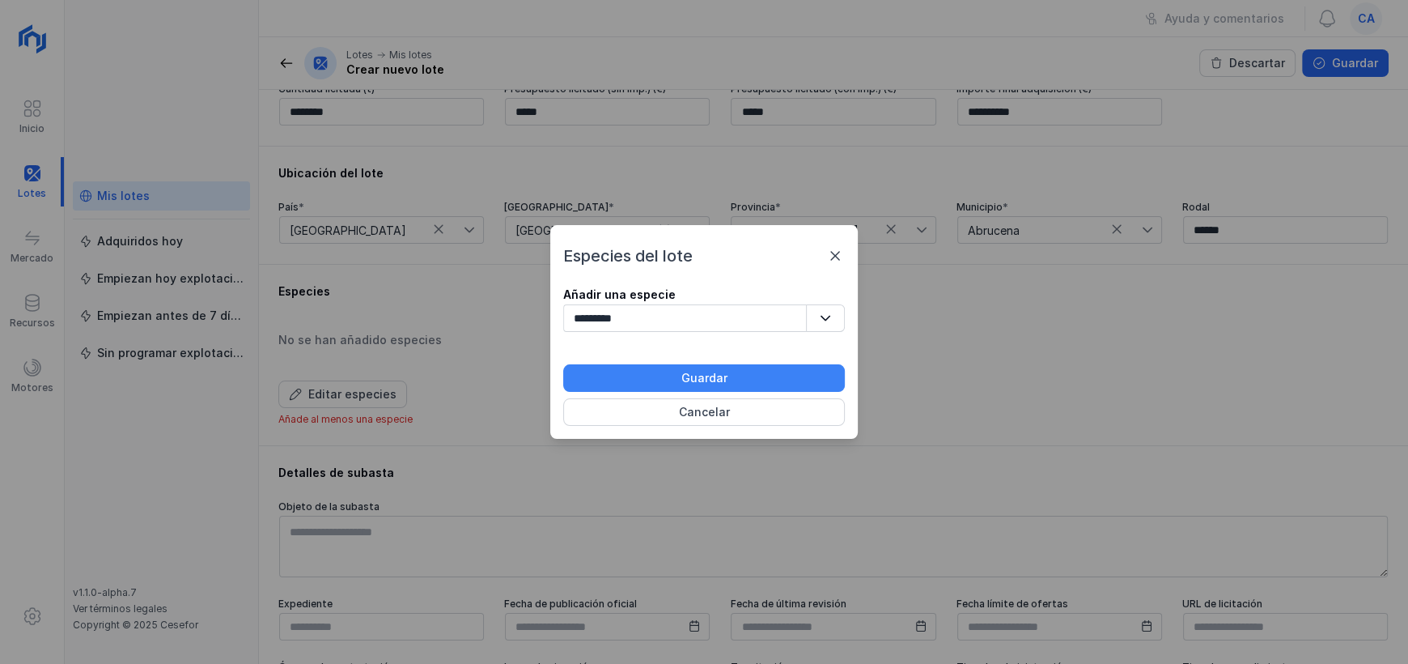
click at [692, 374] on div "Guardar" at bounding box center [704, 378] width 46 height 16
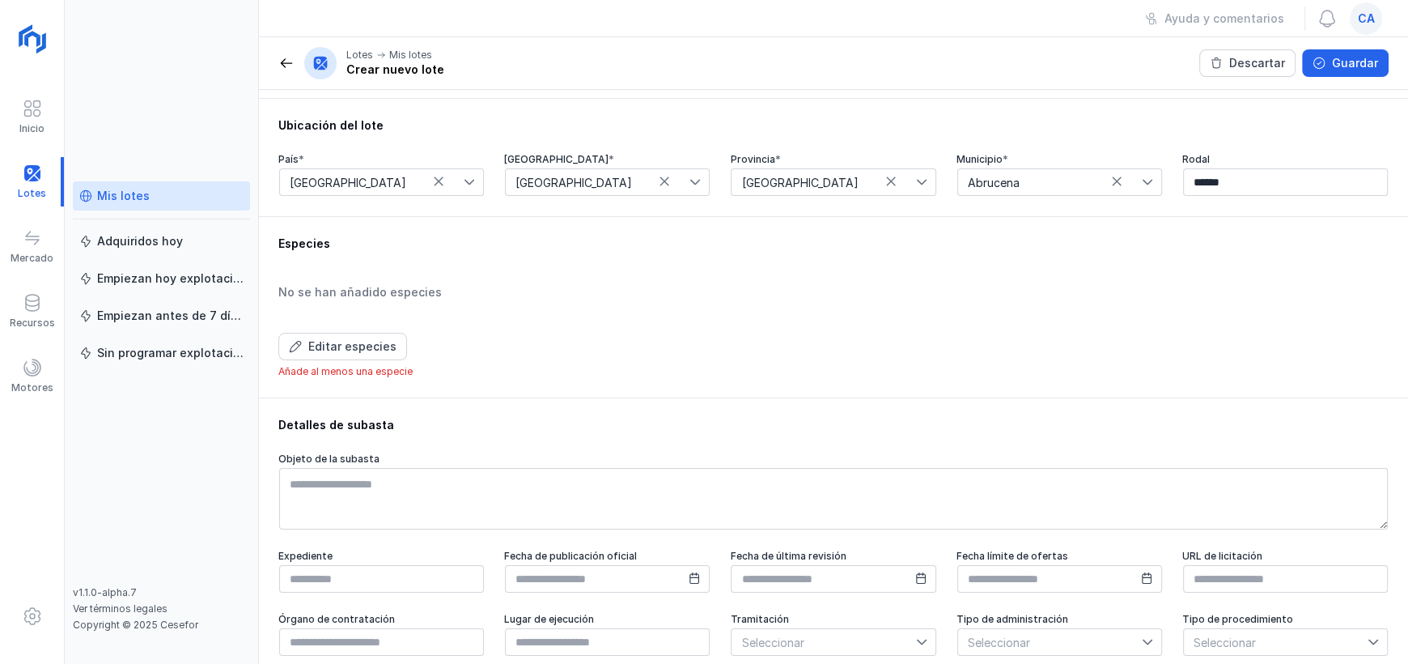
scroll to position [536, 0]
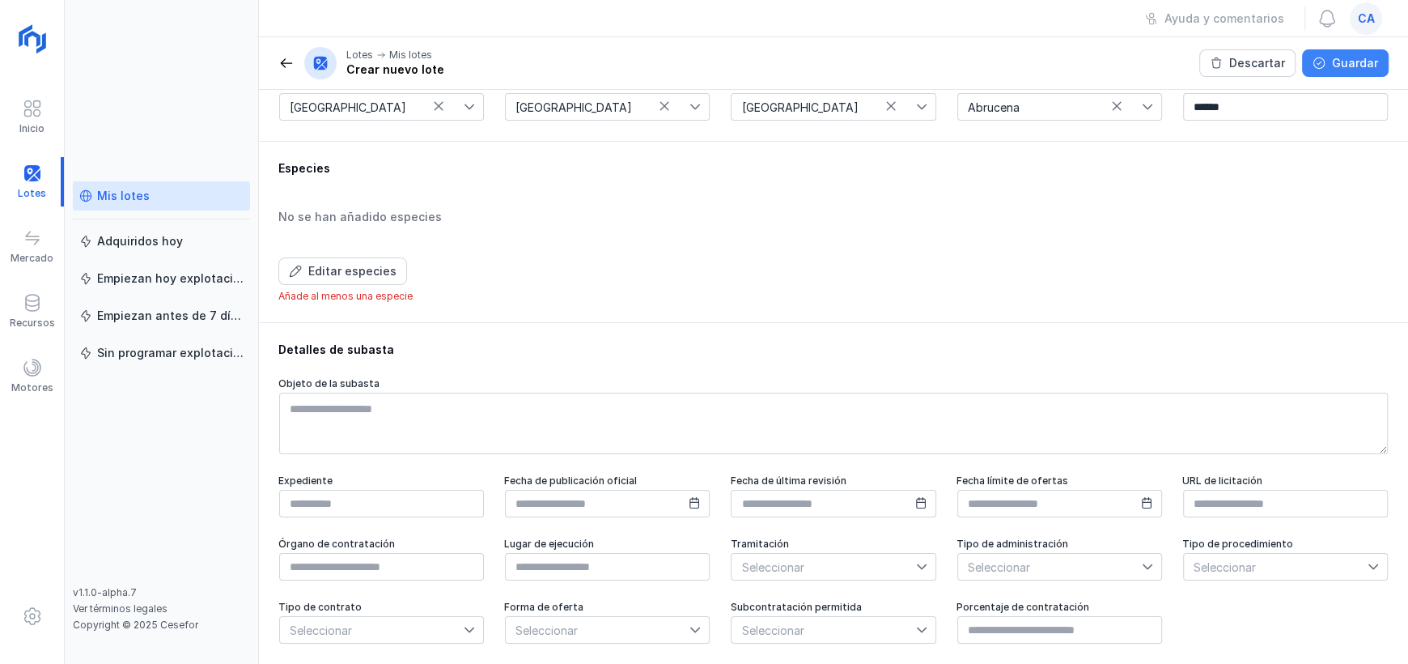
click at [1346, 62] on div "Guardar" at bounding box center [1355, 63] width 46 height 16
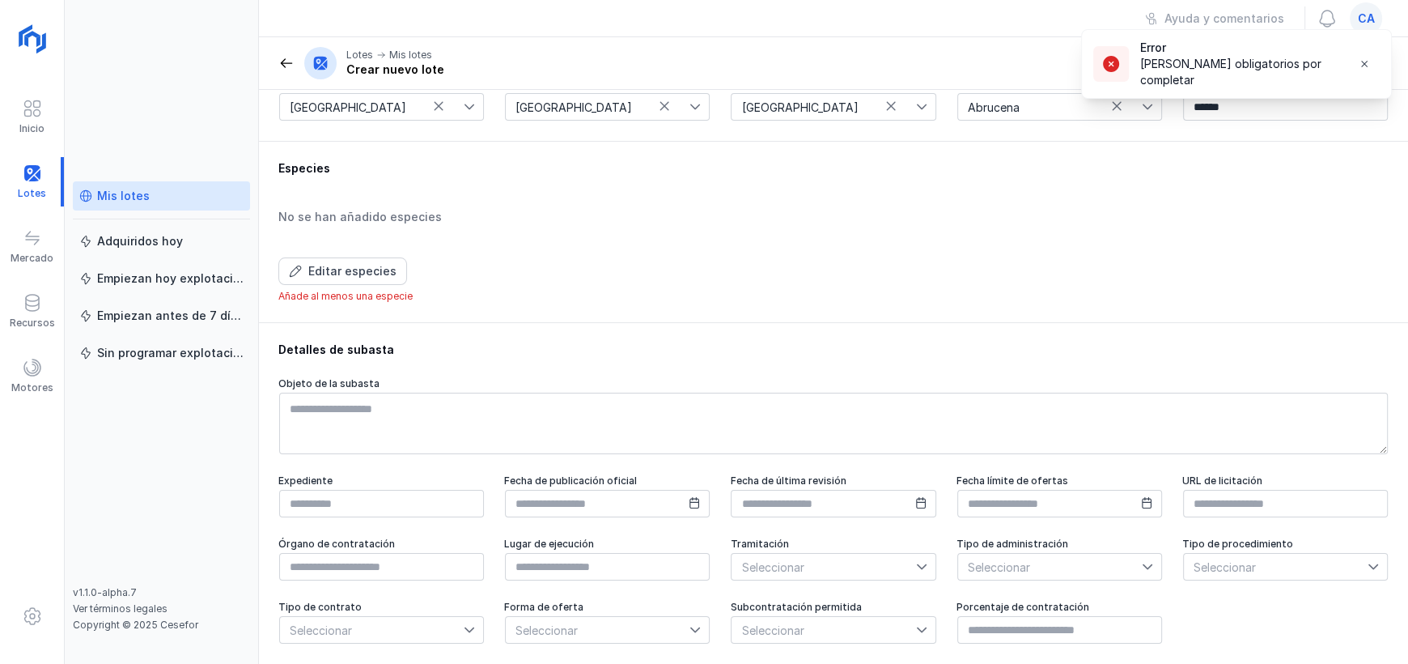
click at [738, 363] on div "Detalles de subasta Objeto de la subasta Expediente Fecha de publicación oficia…" at bounding box center [833, 493] width 1149 height 342
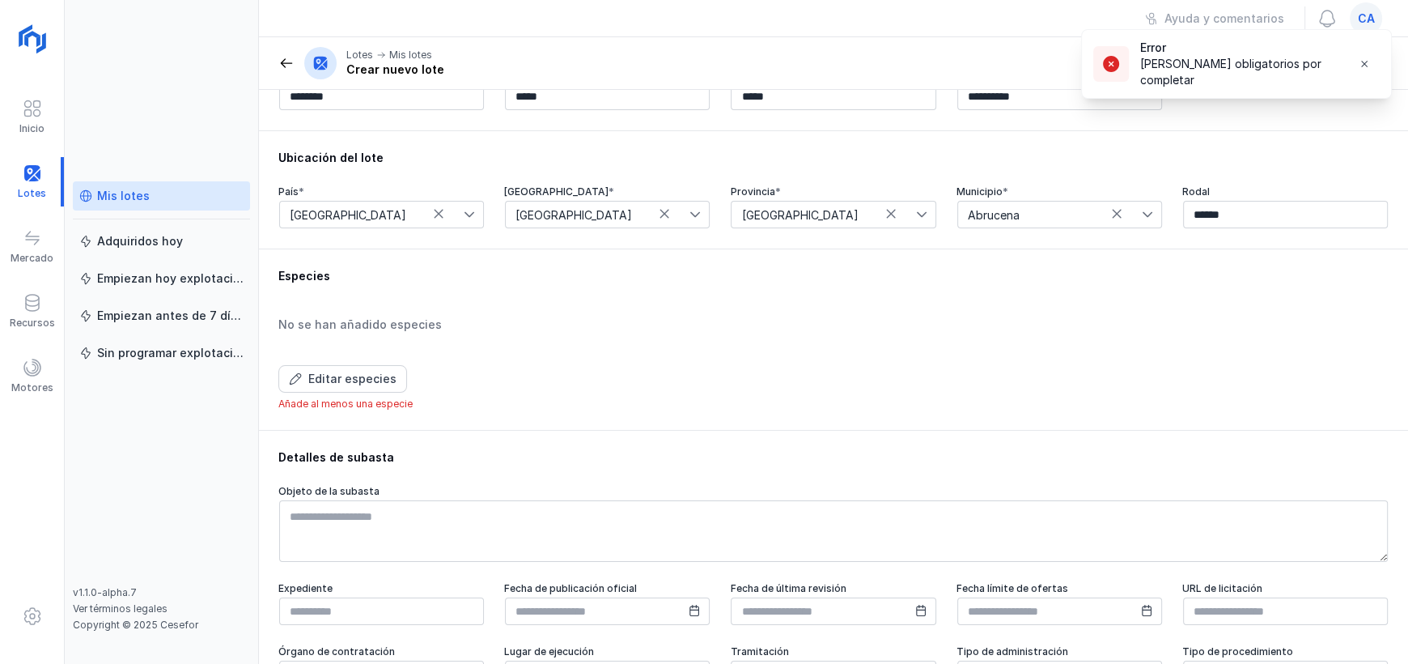
scroll to position [374, 0]
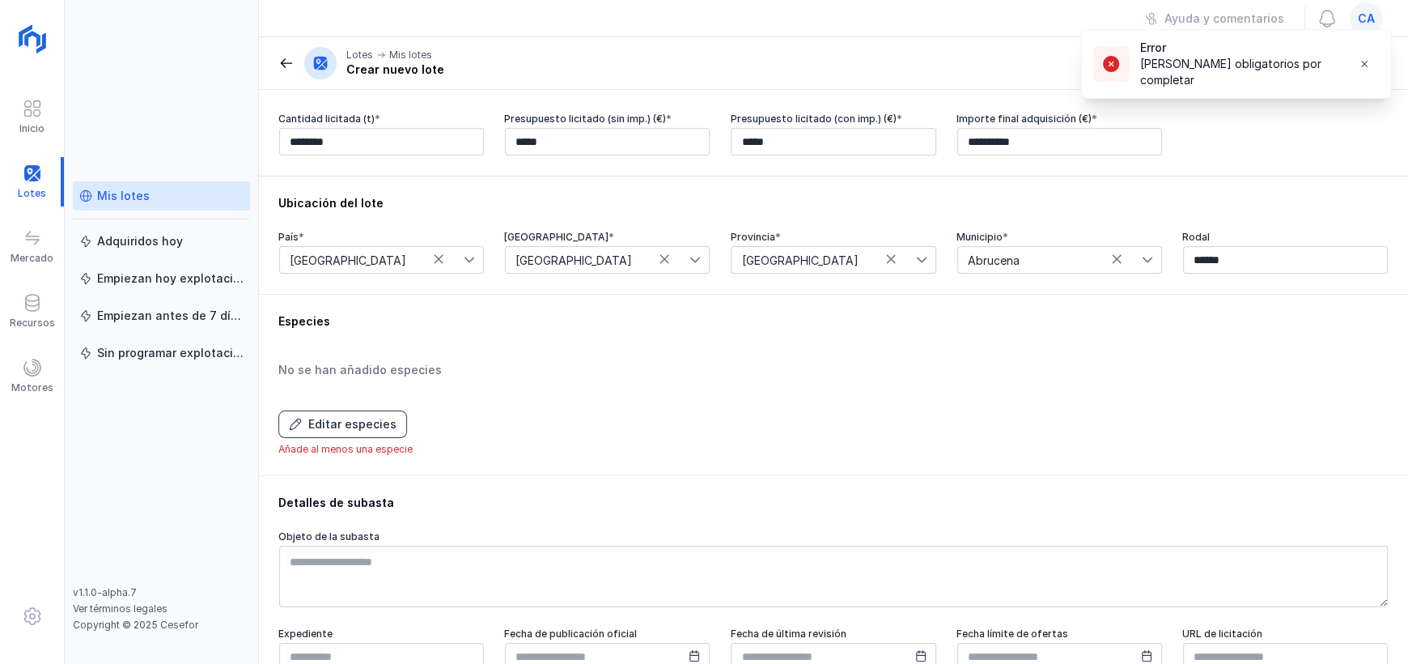
click at [358, 426] on div "Editar especies" at bounding box center [352, 424] width 88 height 16
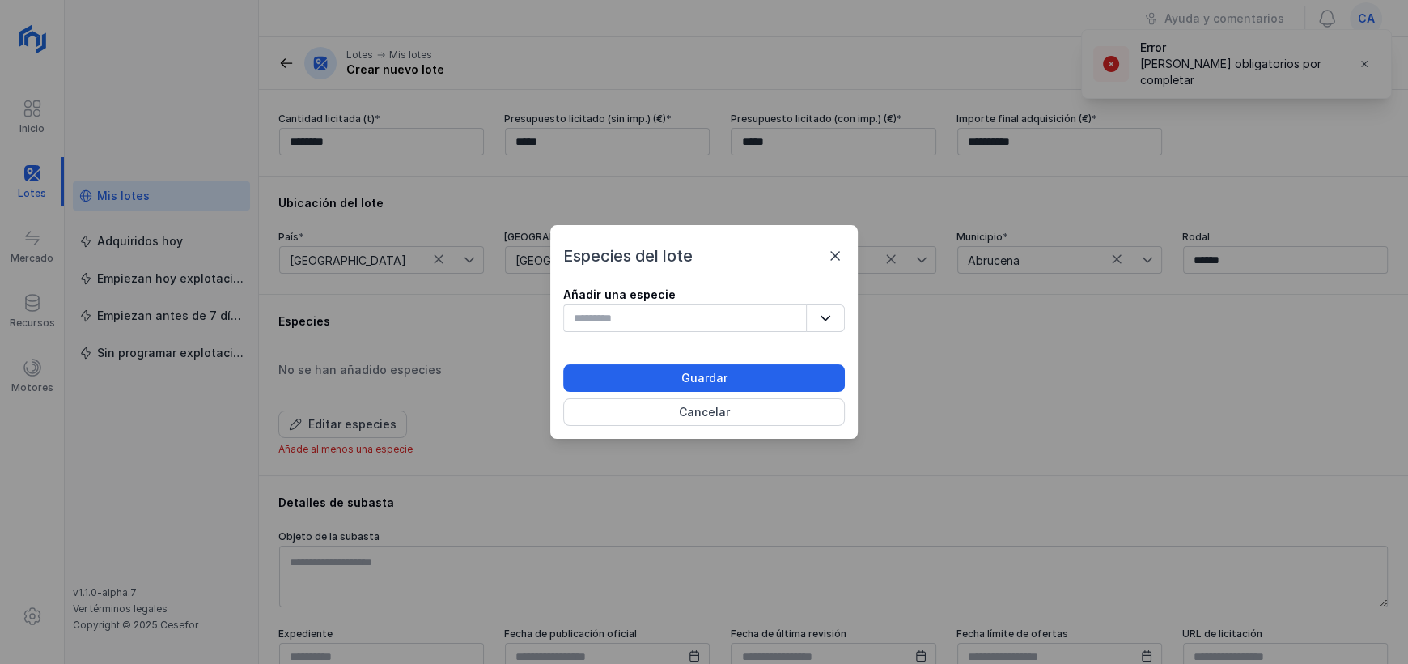
click at [825, 313] on icon "button" at bounding box center [825, 317] width 11 height 11
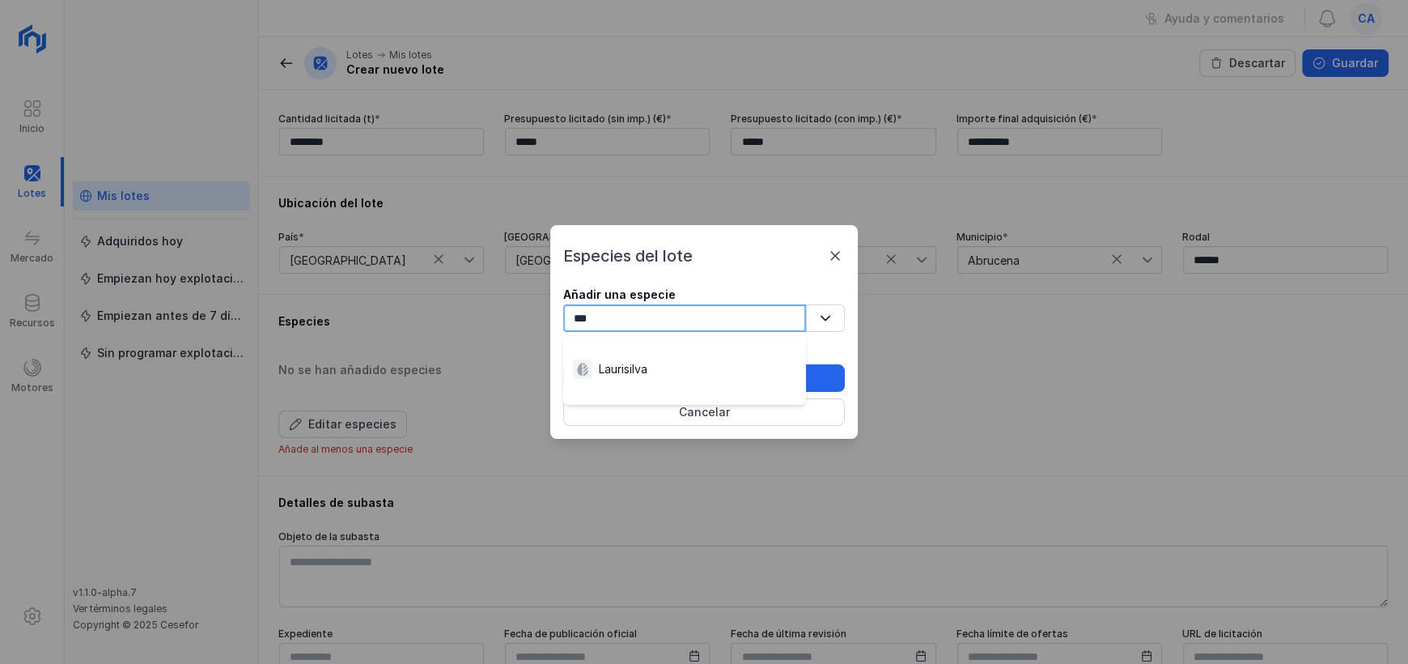
scroll to position [0, 0]
type input "*"
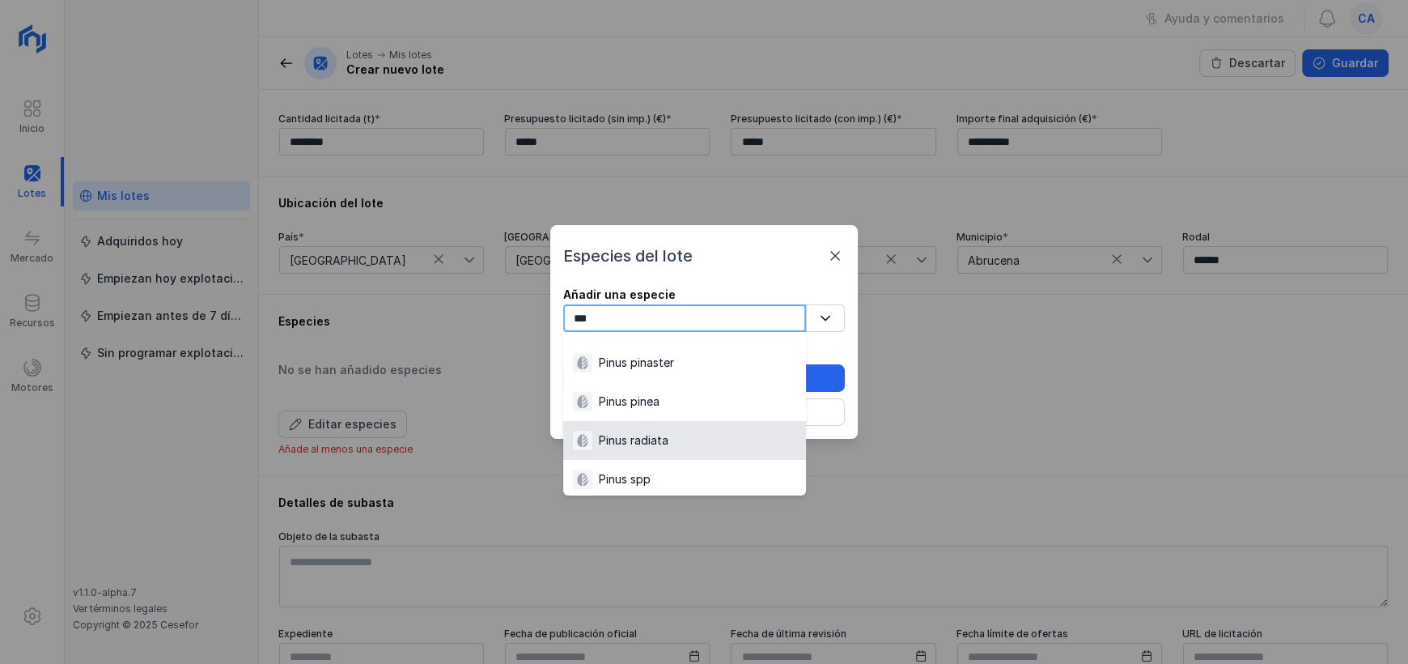
scroll to position [242, 0]
type input "***"
click at [691, 443] on div "Pinus sylvestris" at bounding box center [684, 437] width 223 height 19
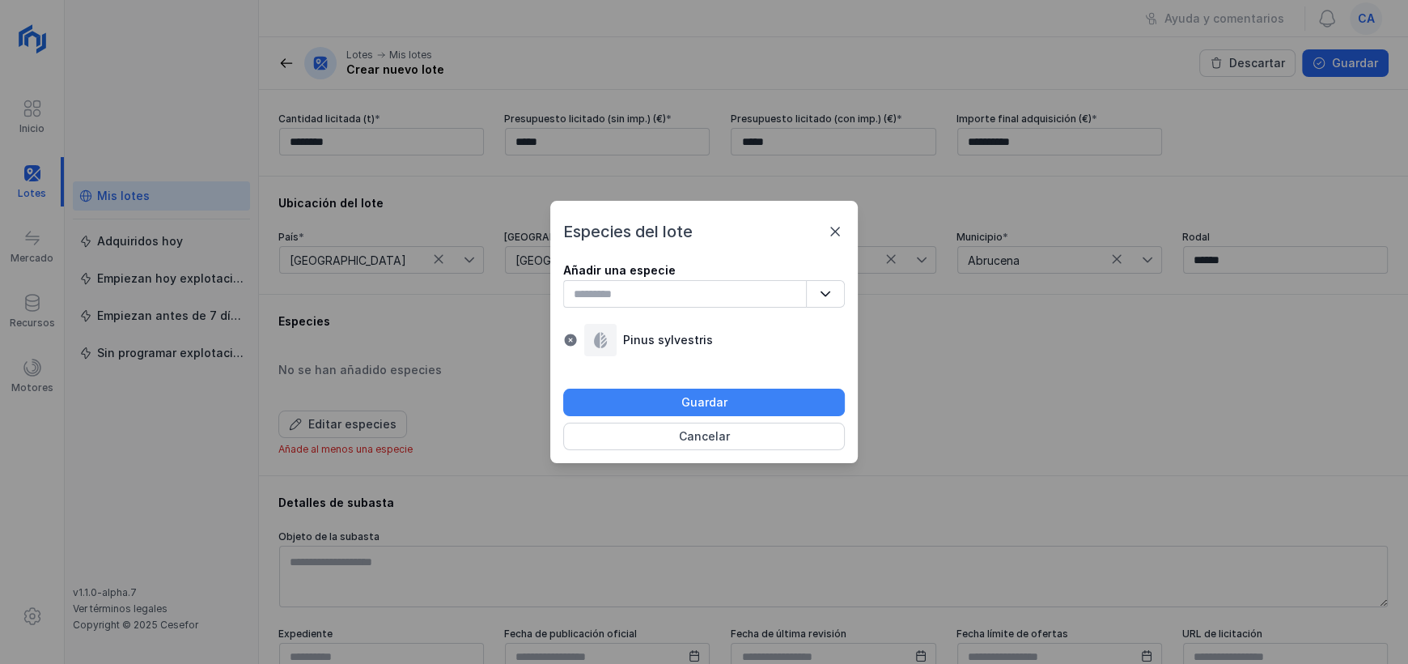
click at [756, 395] on button "Guardar" at bounding box center [704, 402] width 282 height 28
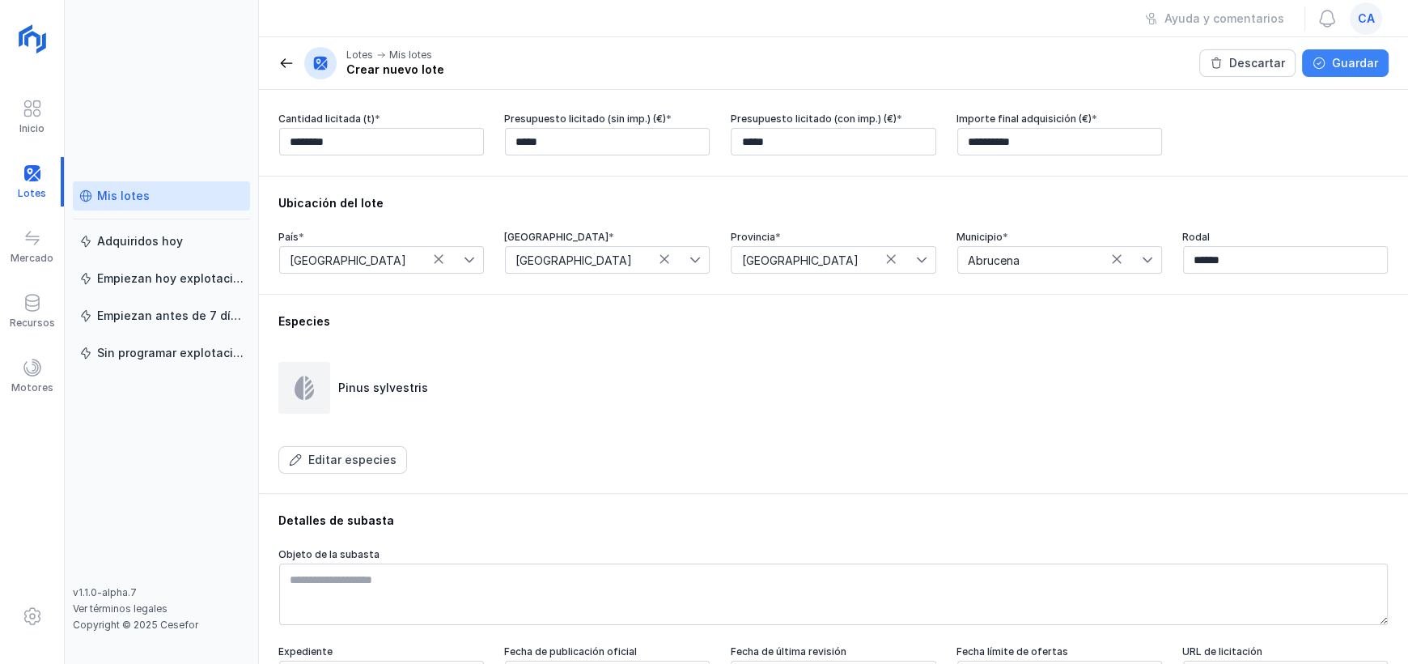
click at [1335, 70] on div "Guardar" at bounding box center [1355, 63] width 46 height 16
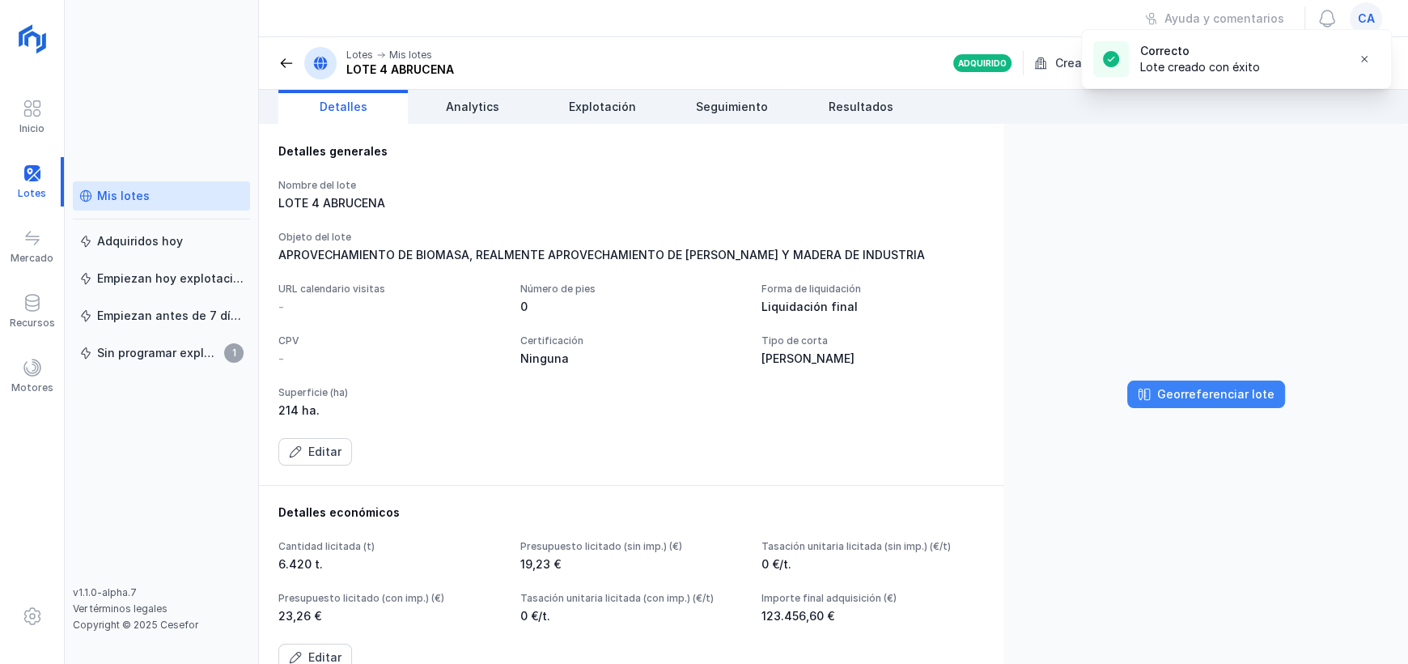
click at [1190, 386] on div "Georreferenciar lote" at bounding box center [1215, 394] width 117 height 16
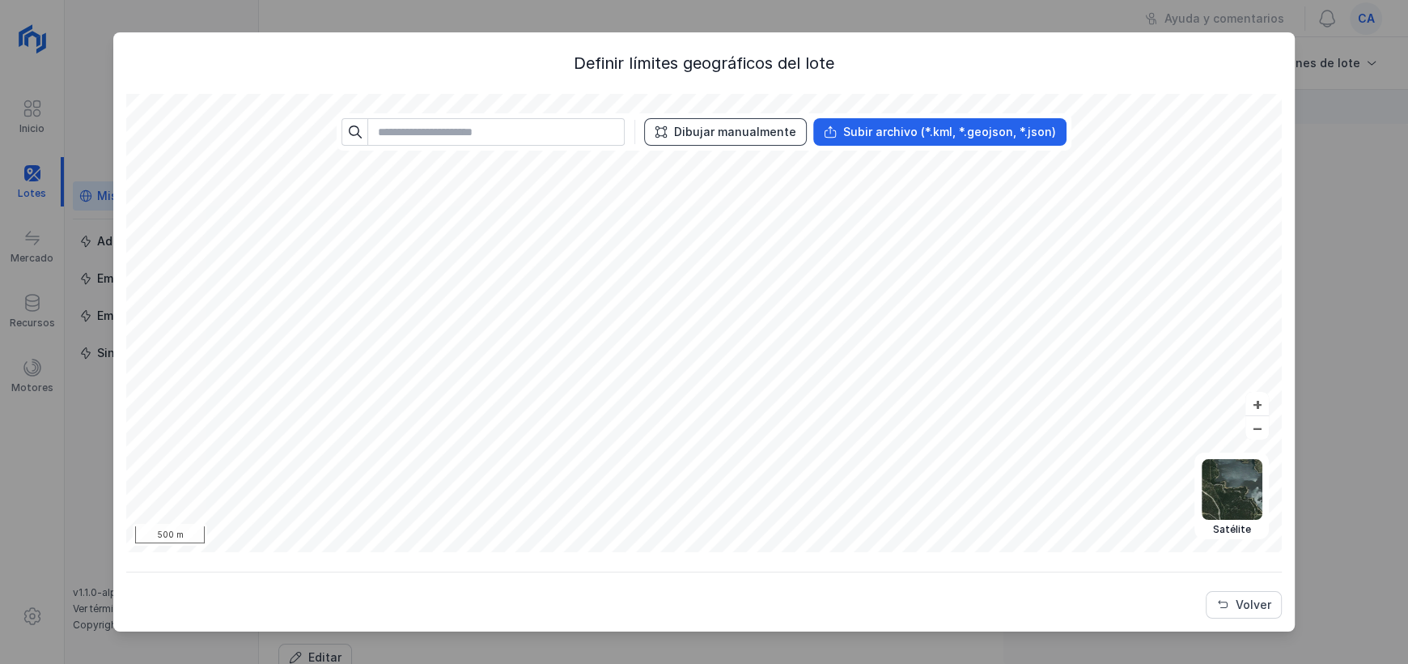
click at [698, 131] on div "Dibujar manualmente" at bounding box center [735, 132] width 122 height 16
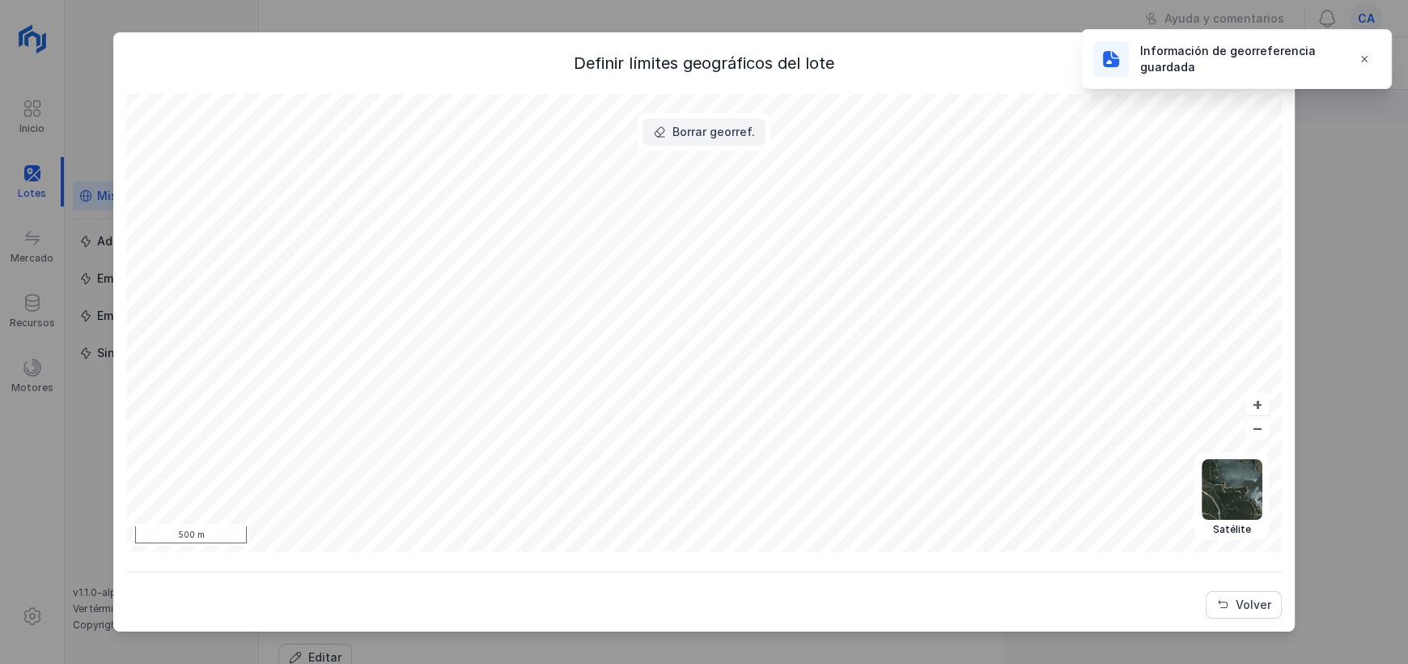
click at [707, 135] on div "Borrar georref." at bounding box center [714, 132] width 83 height 16
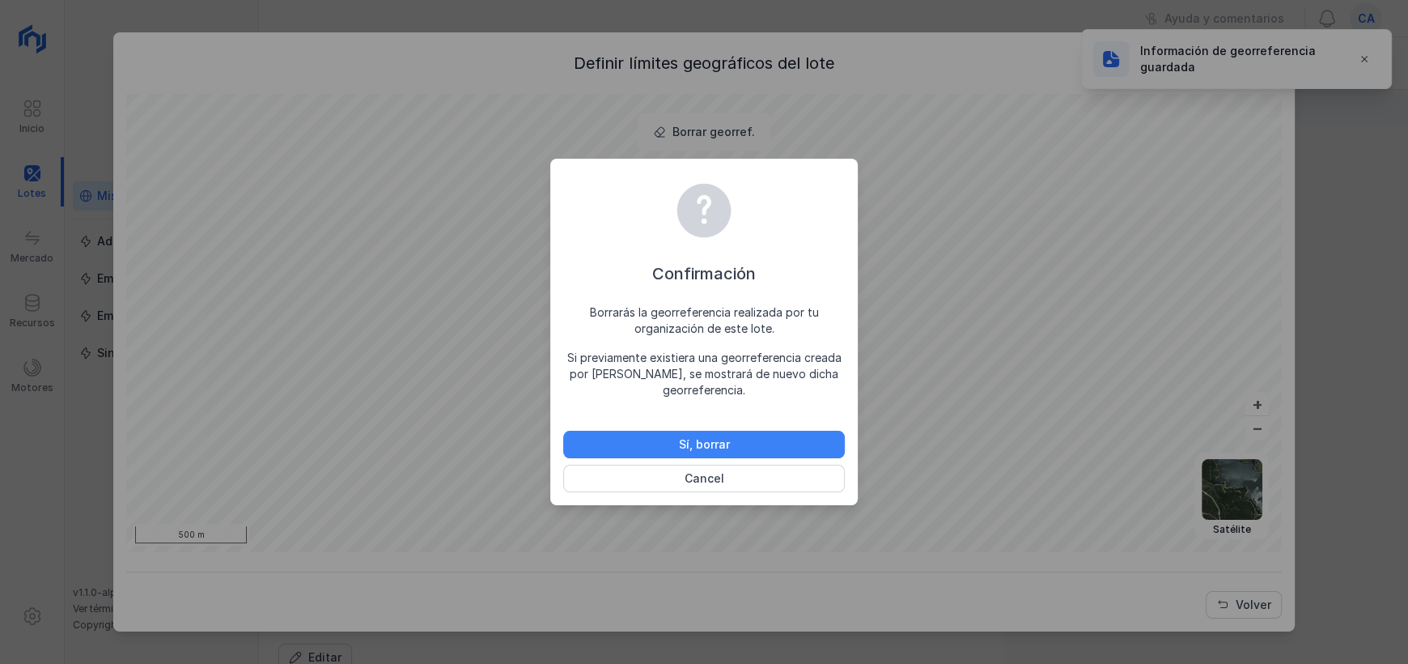
drag, startPoint x: 736, startPoint y: 437, endPoint x: 688, endPoint y: 442, distance: 48.0
click at [734, 437] on button "Sí, borrar" at bounding box center [704, 445] width 282 height 28
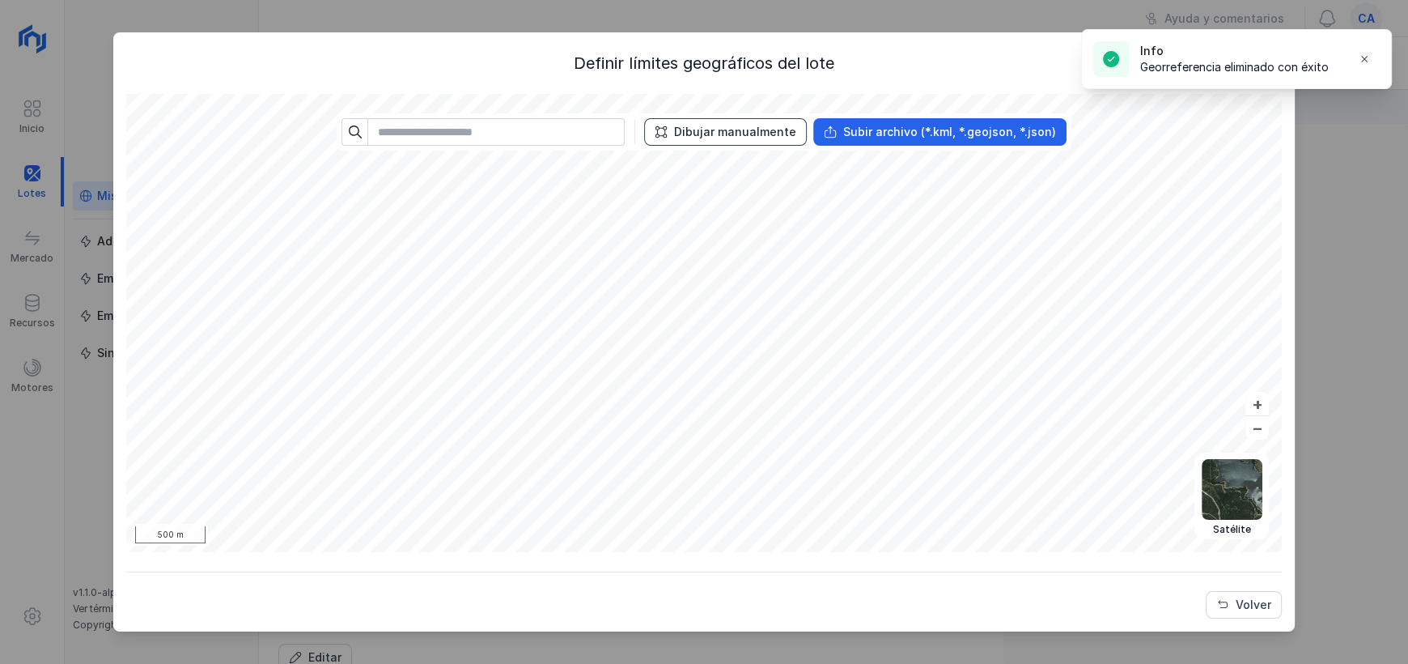
click at [730, 132] on div "Dibujar manualmente" at bounding box center [735, 132] width 122 height 16
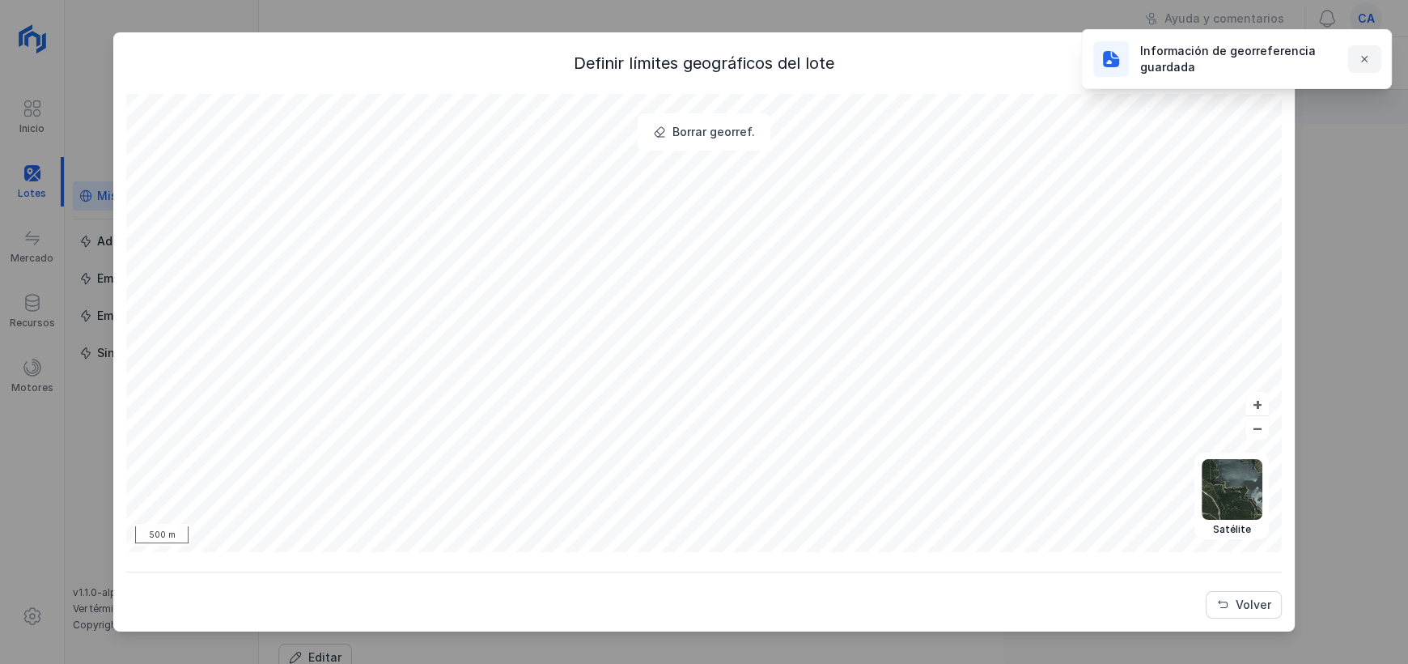
click at [1362, 60] on span "button" at bounding box center [1364, 59] width 13 height 13
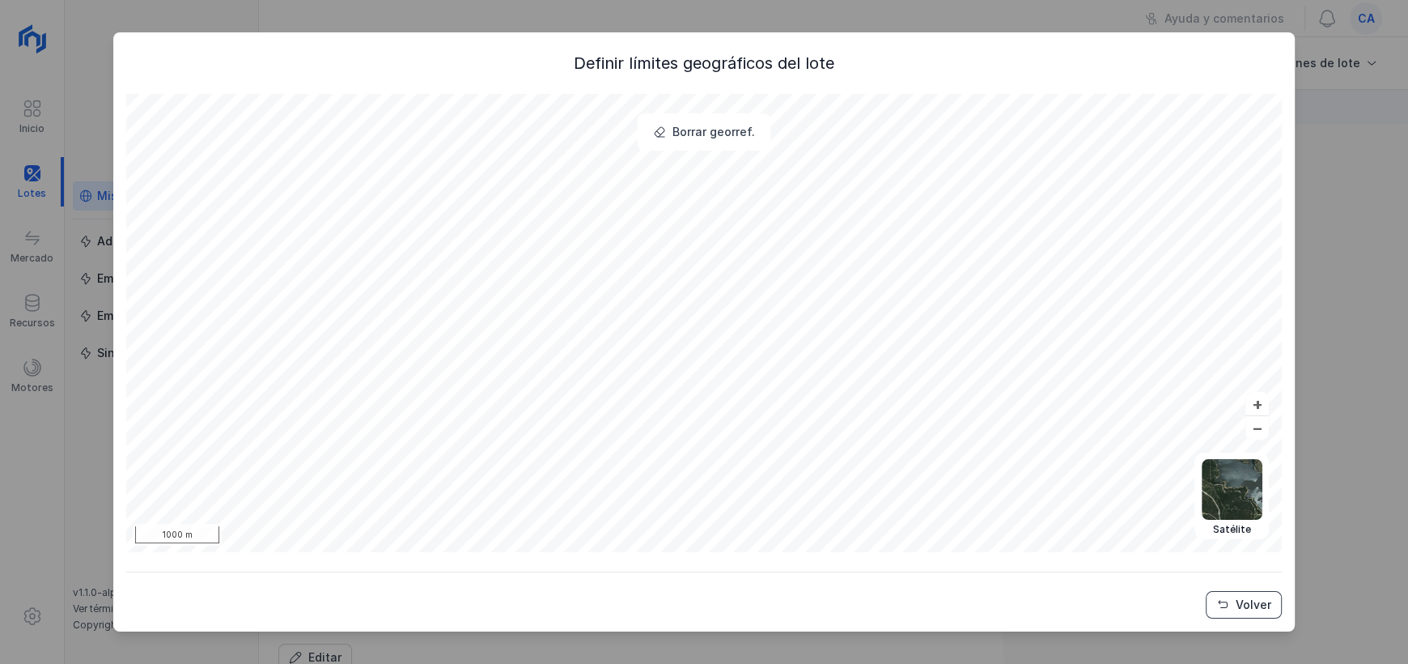
click at [1273, 612] on button "Volver" at bounding box center [1244, 605] width 76 height 28
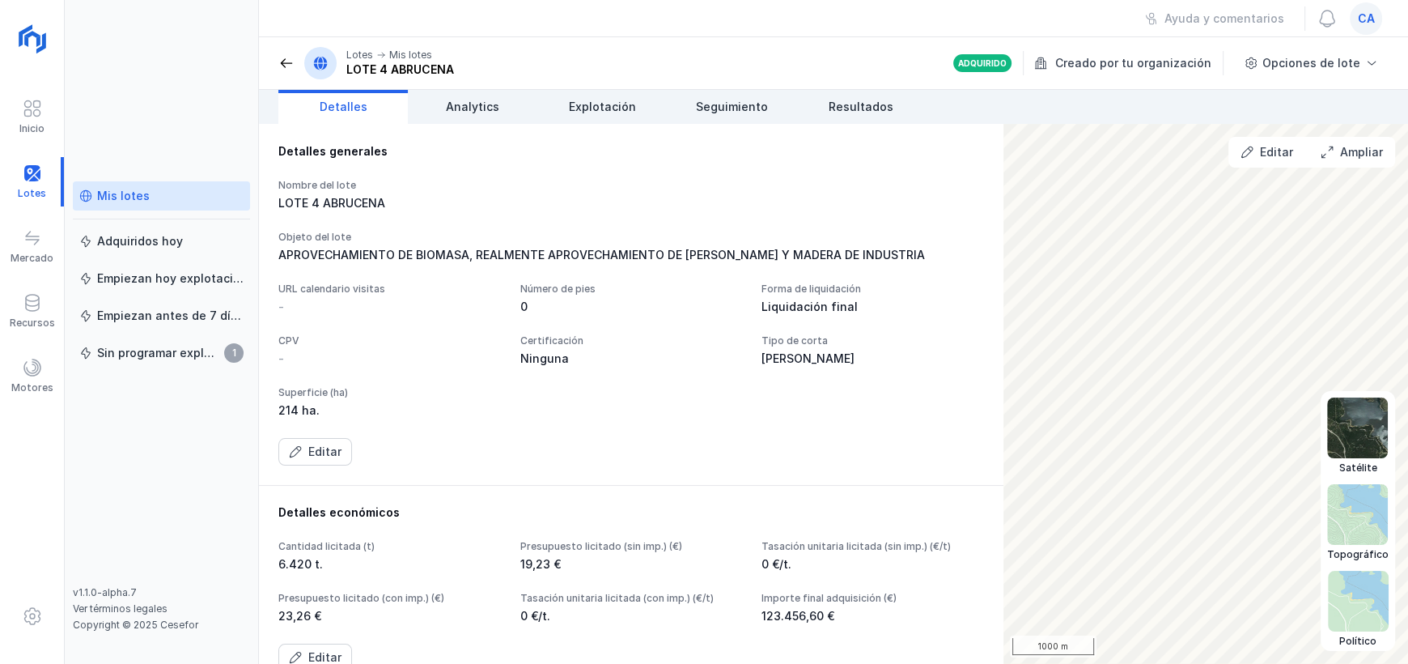
click at [1357, 592] on img at bounding box center [1358, 601] width 61 height 61
click at [1345, 438] on img at bounding box center [1357, 427] width 61 height 61
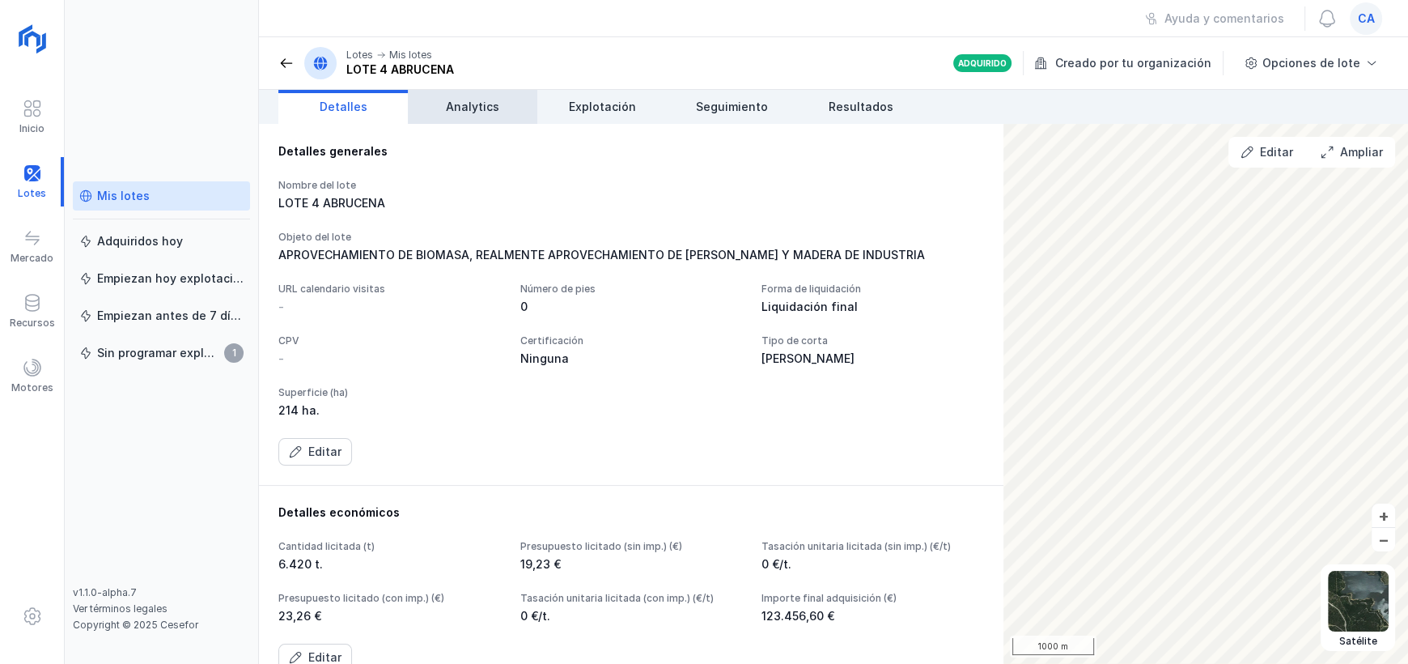
click at [475, 104] on span "Analytics" at bounding box center [472, 107] width 53 height 16
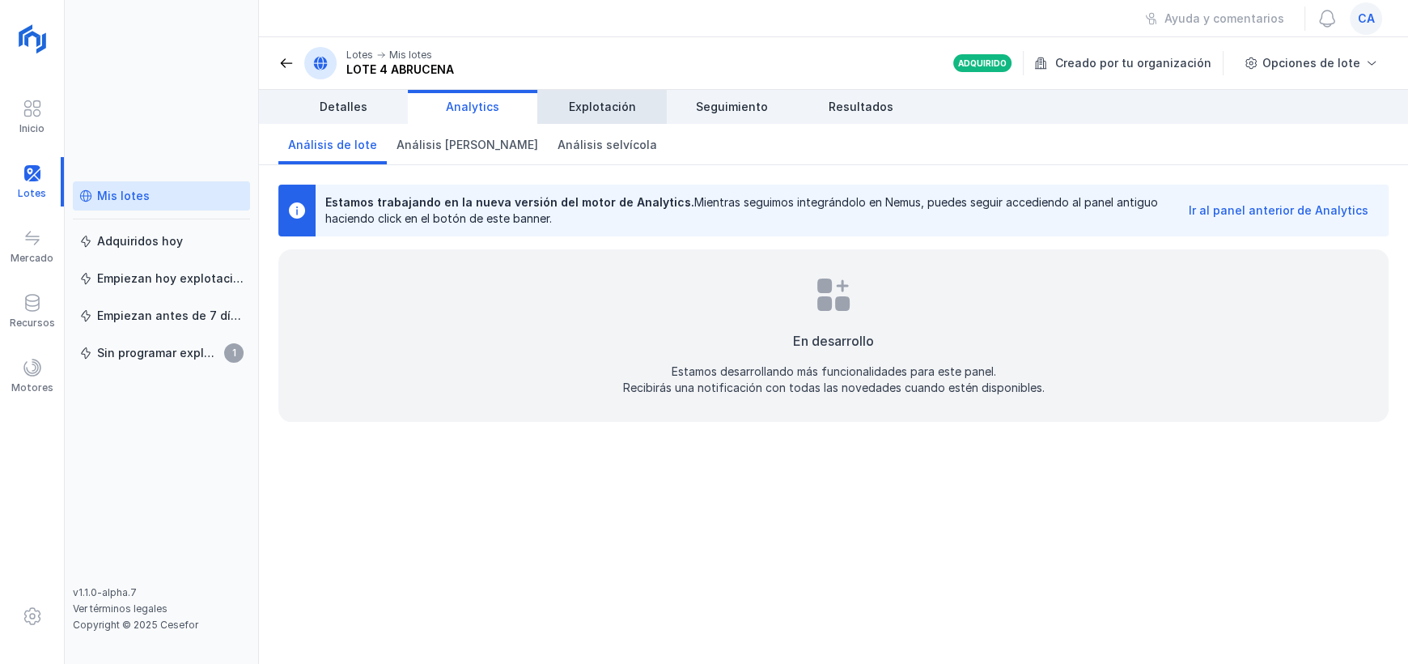
click at [592, 112] on span "Explotación" at bounding box center [602, 107] width 67 height 16
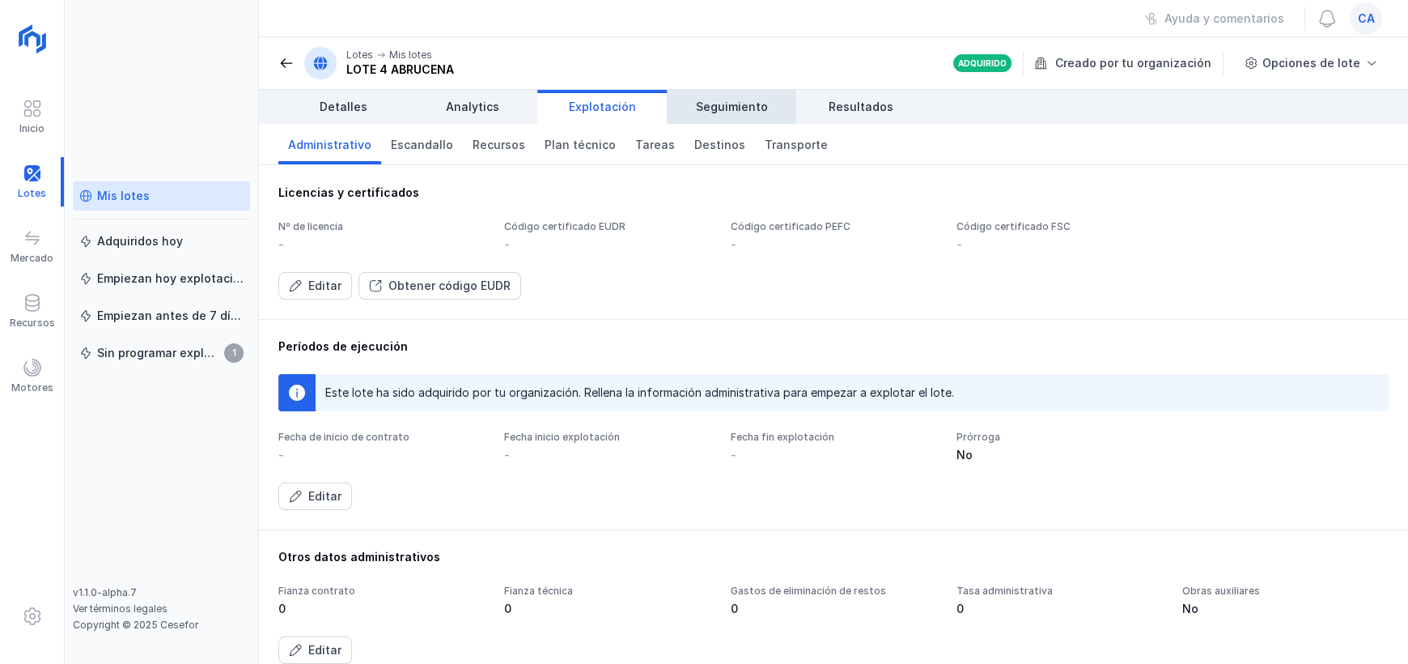
click at [717, 99] on span "Seguimiento" at bounding box center [732, 107] width 72 height 16
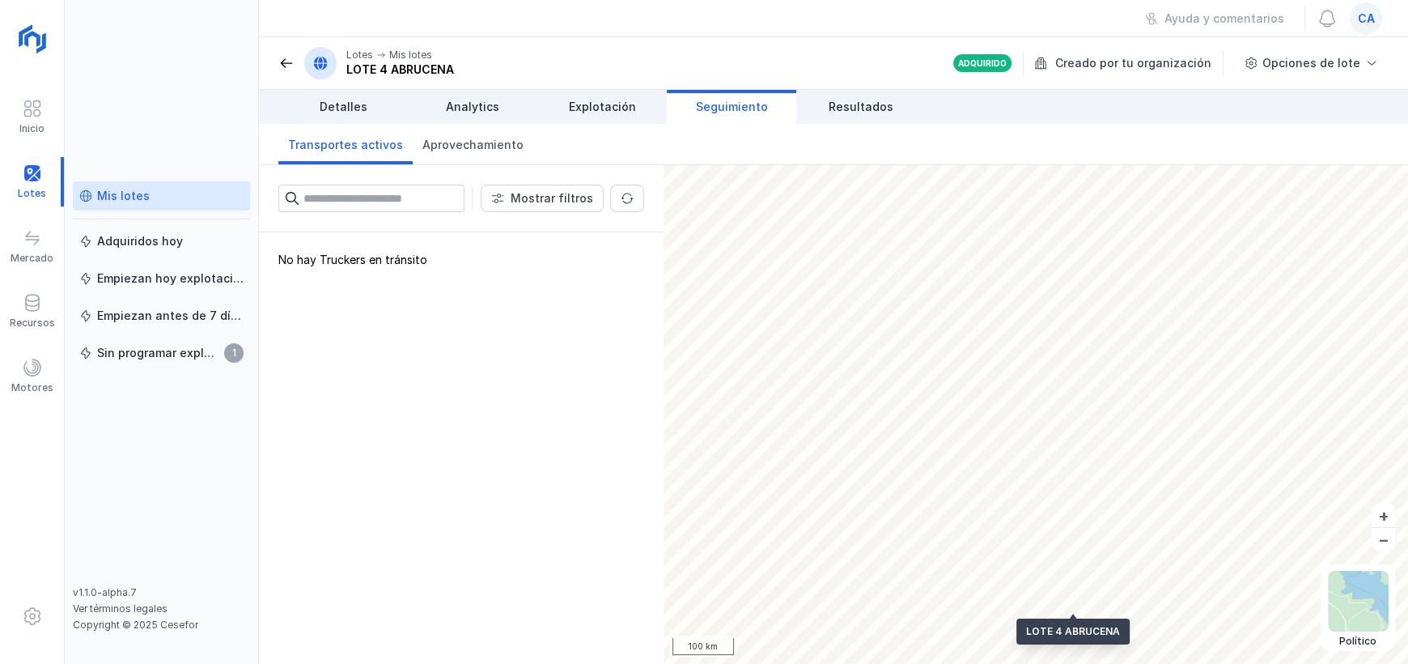
click at [332, 200] on input "text" at bounding box center [383, 199] width 161 height 28
click at [534, 274] on div "No hay Truckers en tránsito" at bounding box center [461, 447] width 405 height 431
click at [876, 108] on span "Resultados" at bounding box center [861, 107] width 65 height 16
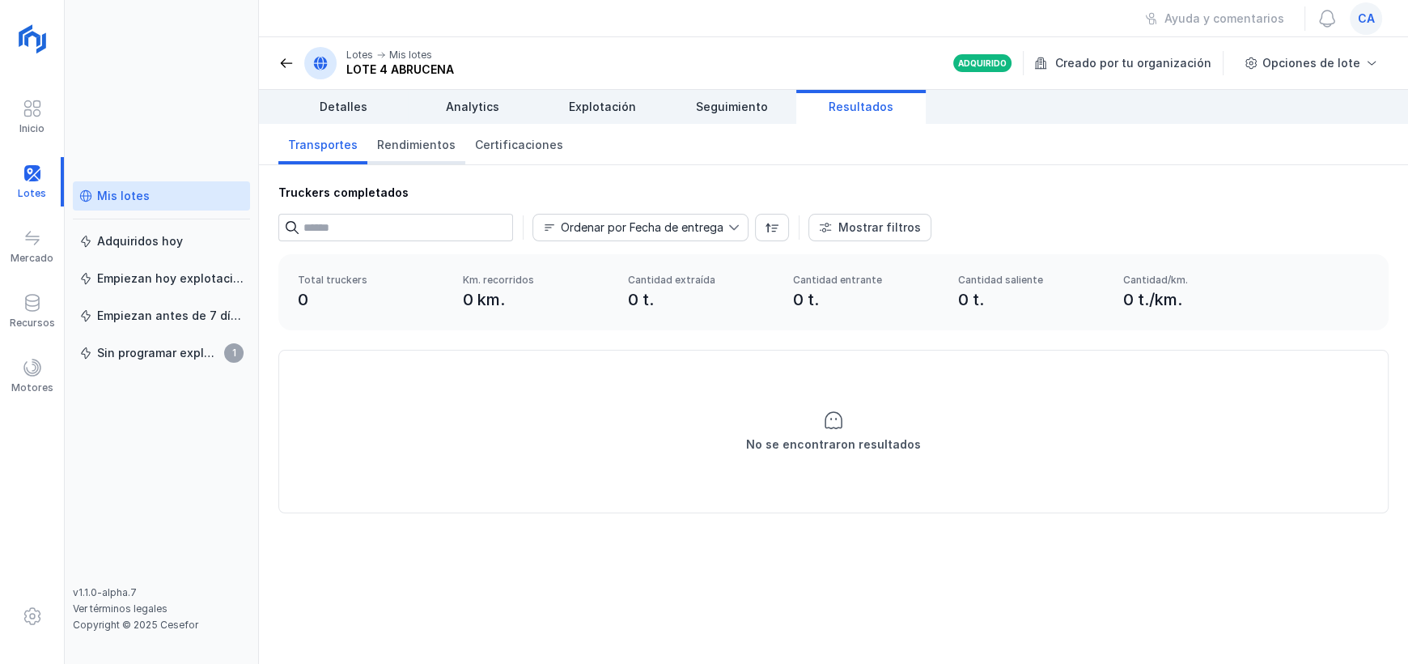
click at [388, 142] on span "Rendimientos" at bounding box center [416, 145] width 79 height 16
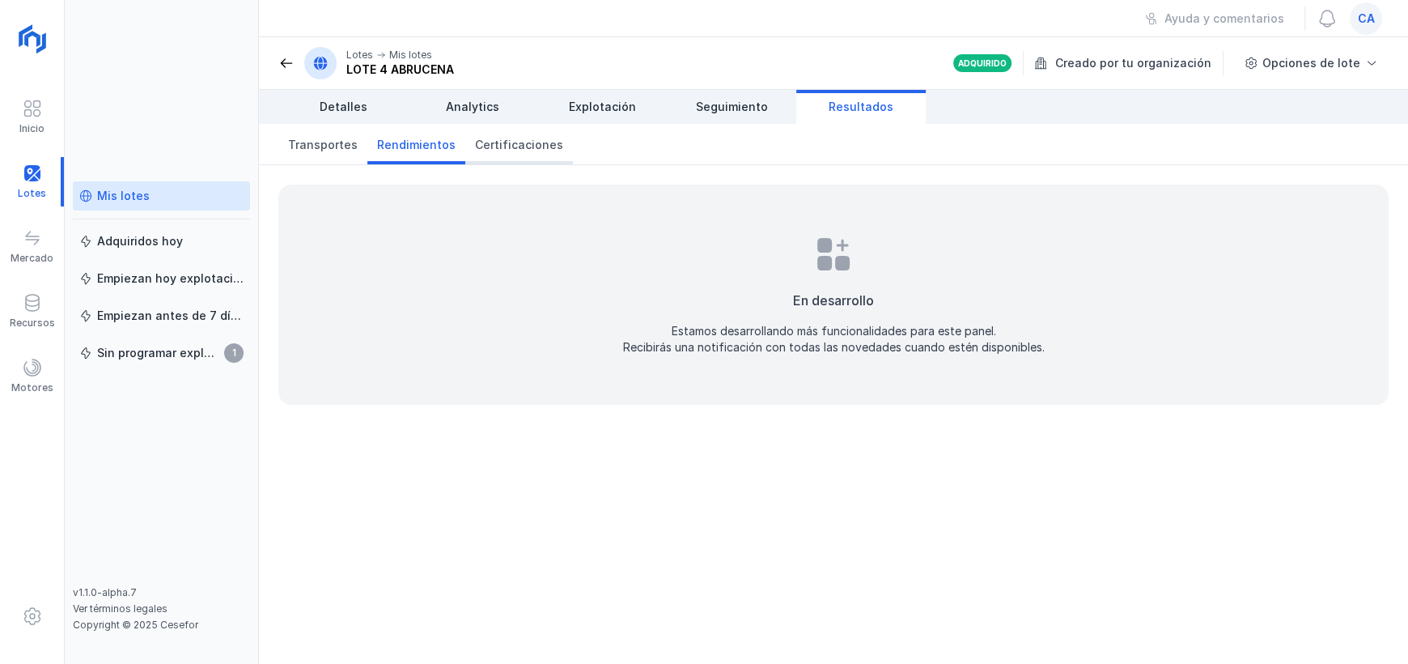
click at [508, 142] on span "Certificaciones" at bounding box center [519, 145] width 88 height 16
click at [324, 151] on span "Transportes" at bounding box center [323, 145] width 70 height 16
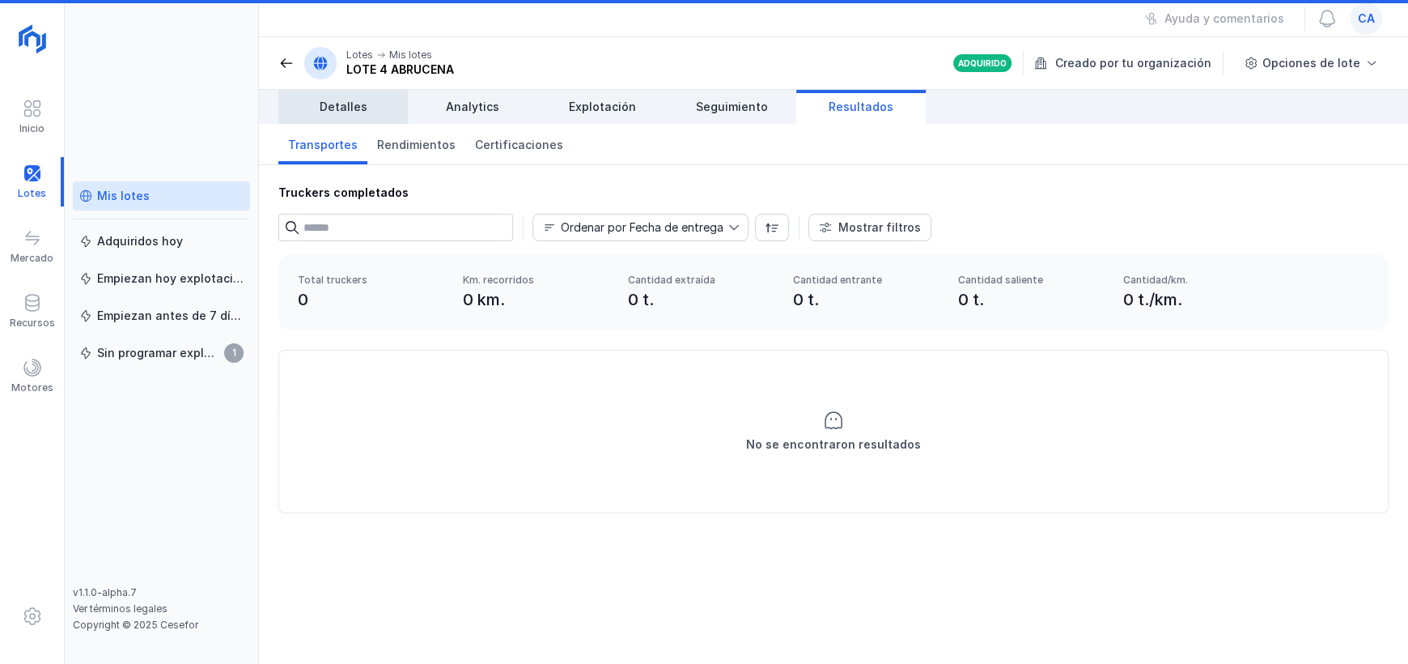
click at [344, 100] on span "Detalles" at bounding box center [344, 107] width 48 height 16
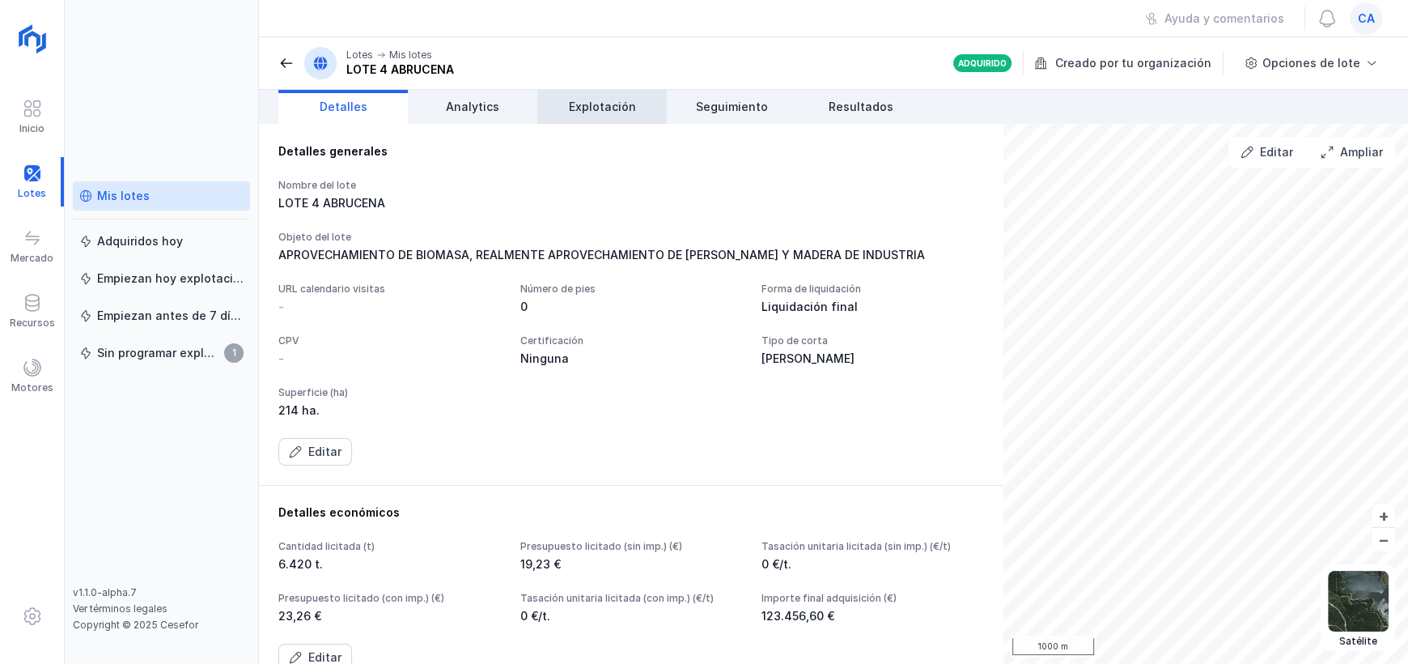
click at [601, 105] on span "Explotación" at bounding box center [602, 107] width 67 height 16
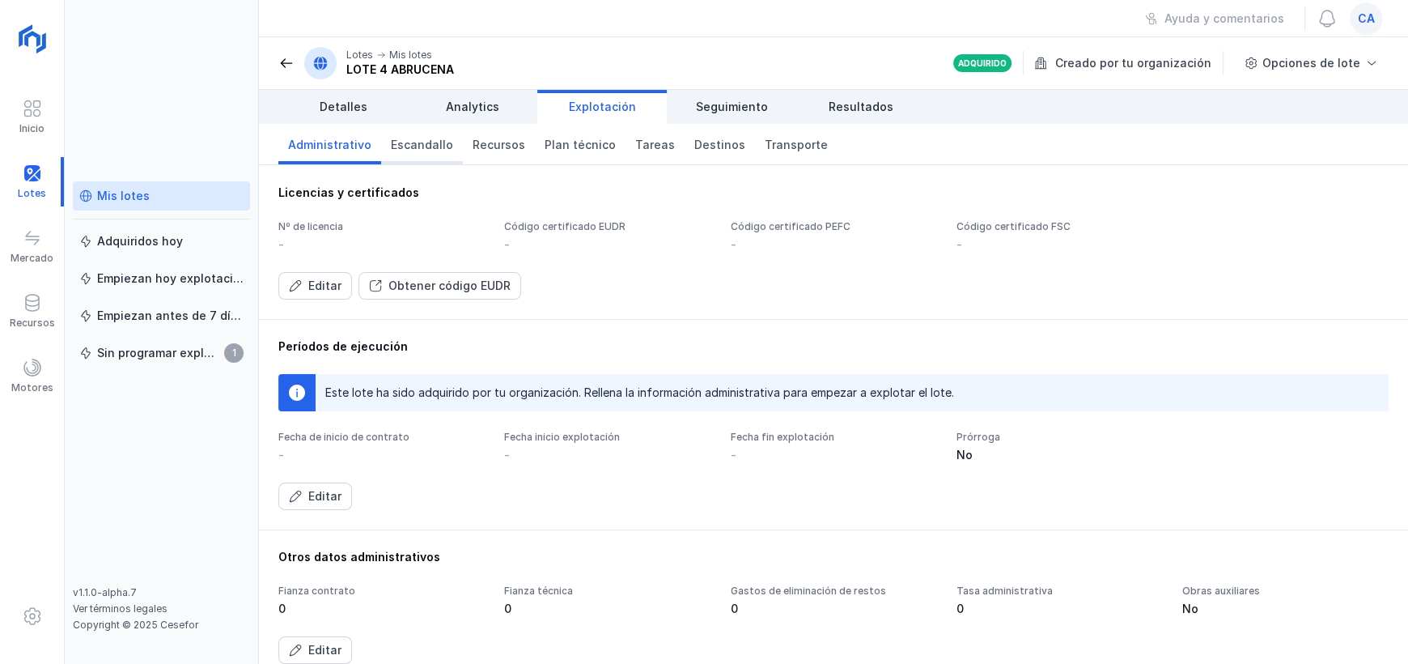
click at [410, 145] on span "Escandallo" at bounding box center [422, 145] width 62 height 16
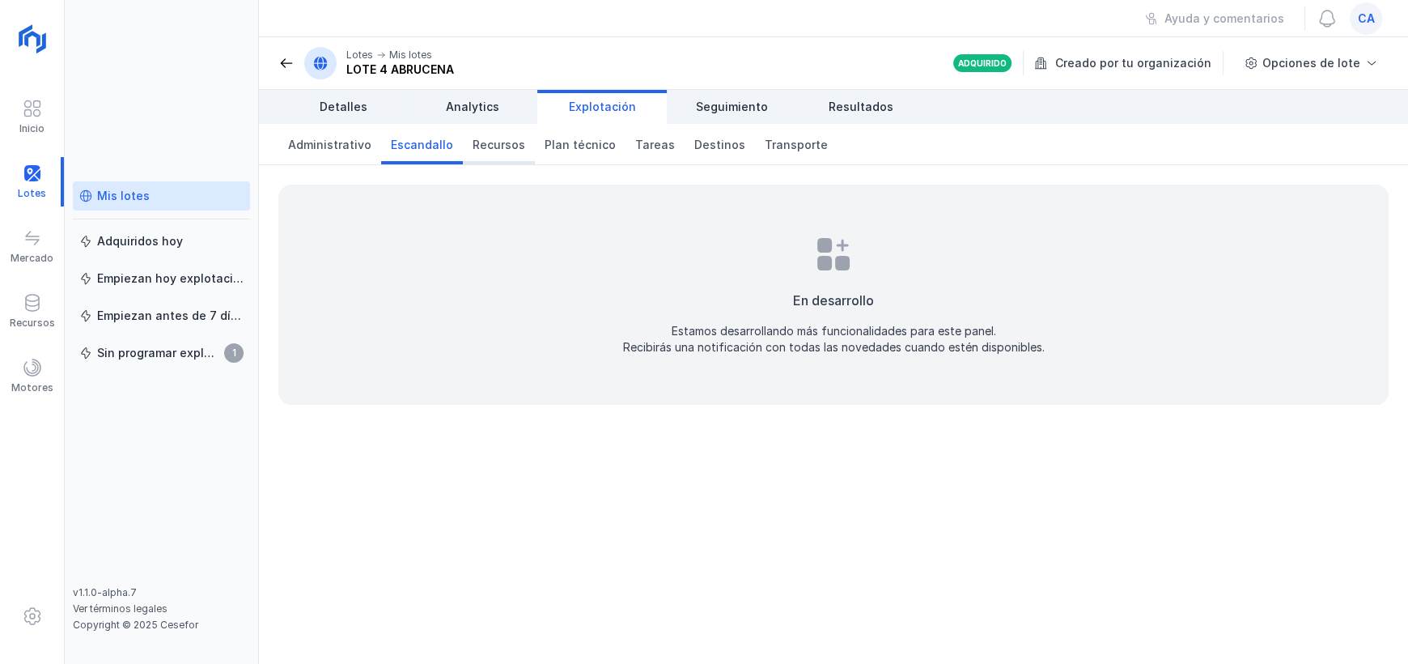
click at [500, 139] on span "Recursos" at bounding box center [499, 145] width 53 height 16
click at [567, 138] on span "Plan técnico" at bounding box center [580, 145] width 71 height 16
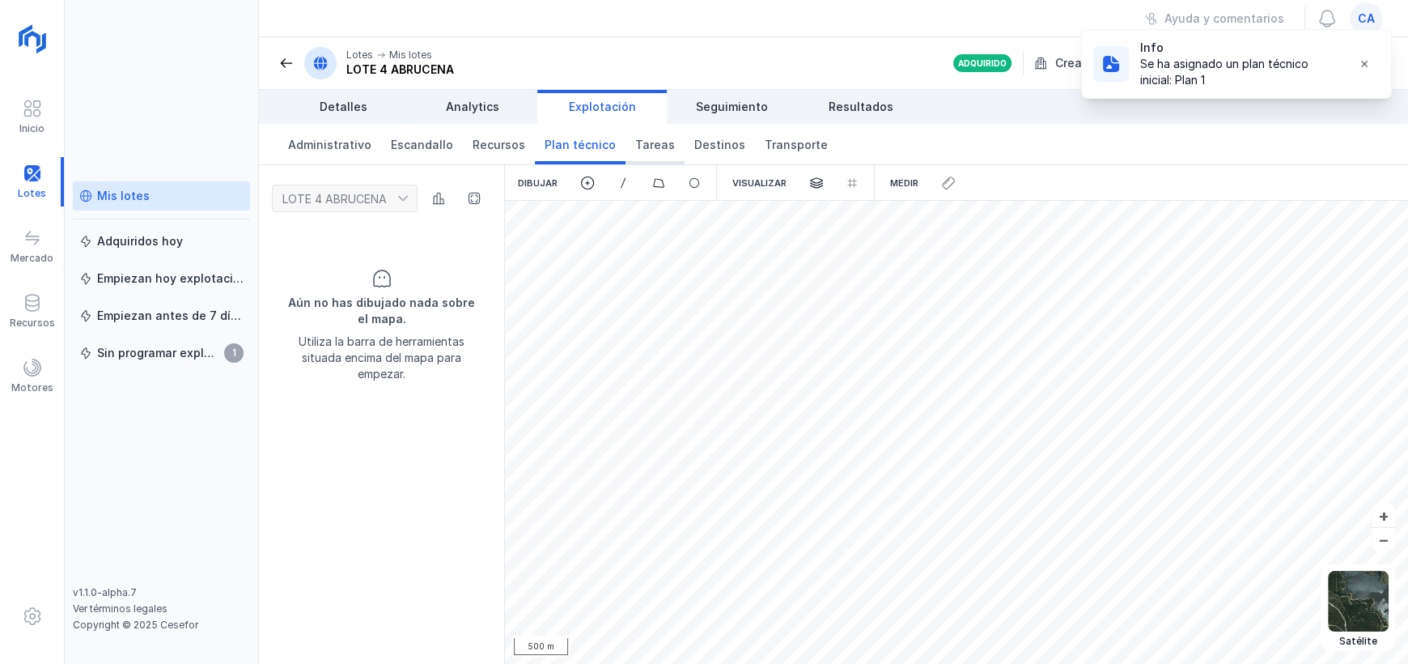
click at [635, 151] on span "Tareas" at bounding box center [655, 145] width 40 height 16
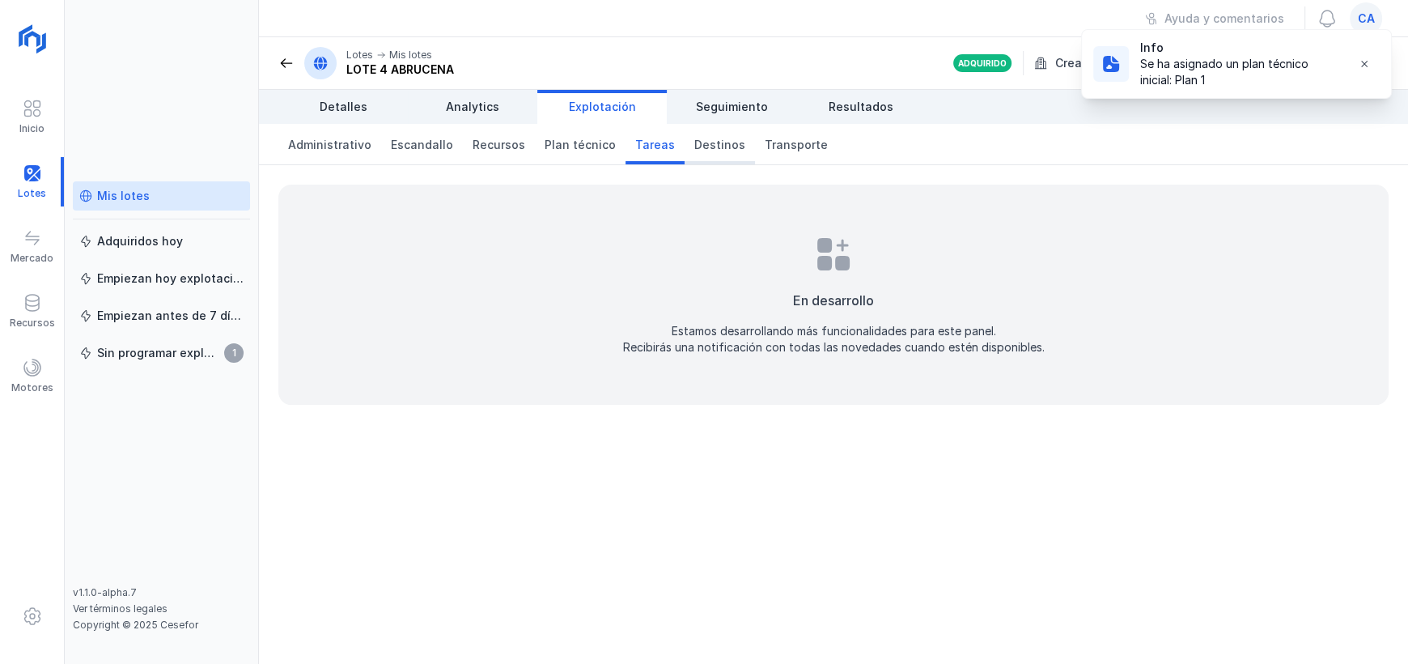
click at [694, 141] on span "Destinos" at bounding box center [719, 145] width 51 height 16
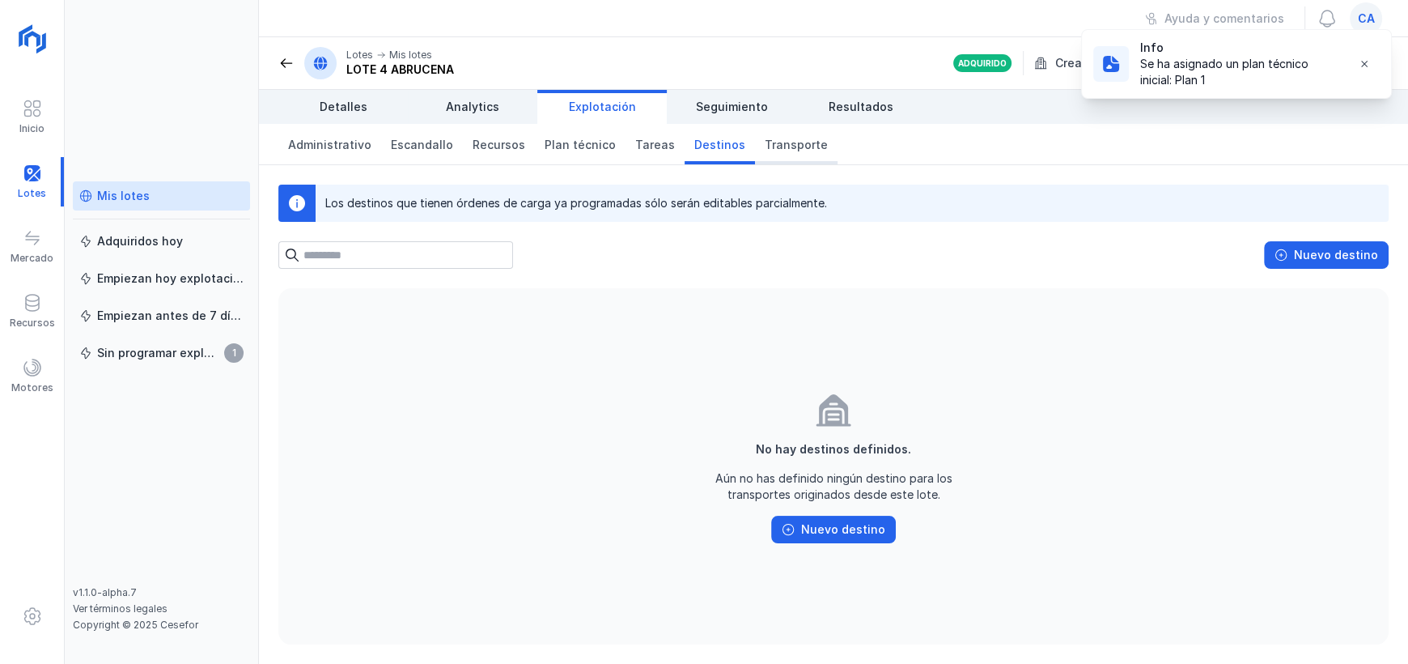
click at [777, 133] on link "Transporte" at bounding box center [796, 144] width 83 height 40
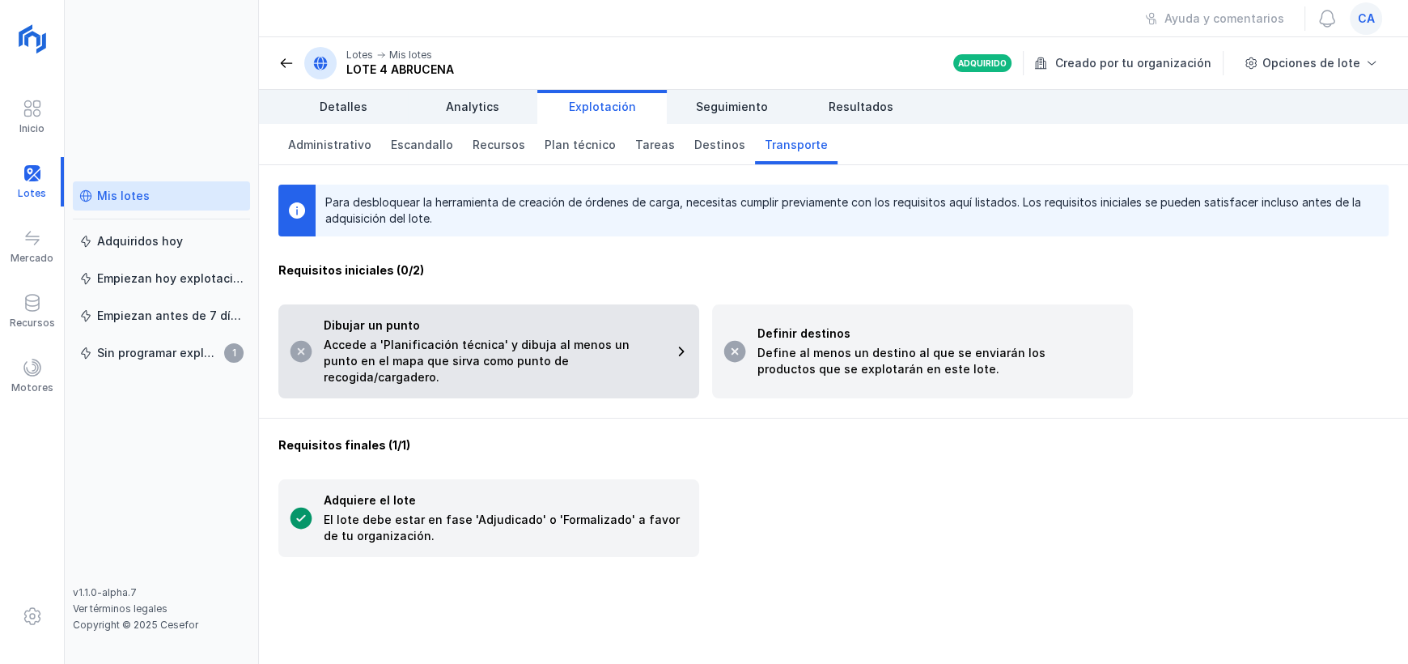
click at [538, 339] on div "Accede a 'Planificación técnica' y dibuja al menos un punto en el mapa que sirv…" at bounding box center [494, 361] width 340 height 49
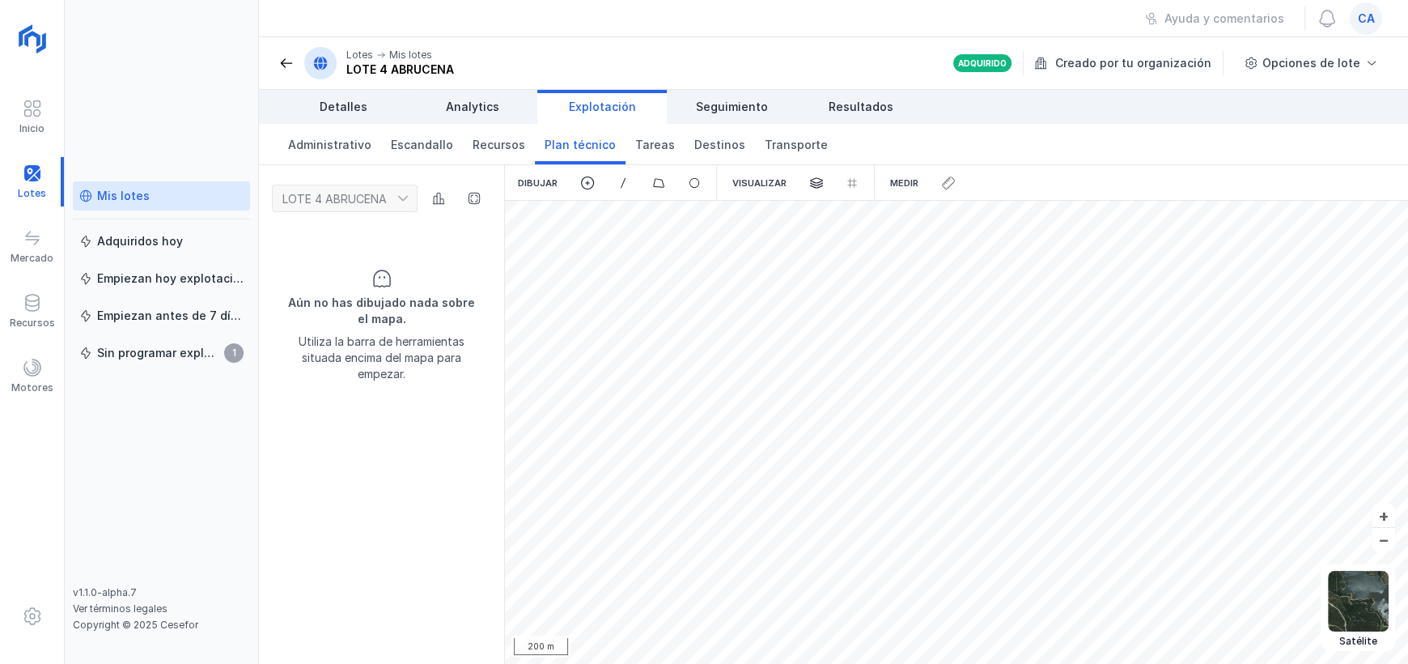
click at [536, 181] on div "Dibujar" at bounding box center [538, 183] width 66 height 36
click at [586, 183] on span at bounding box center [587, 183] width 15 height 15
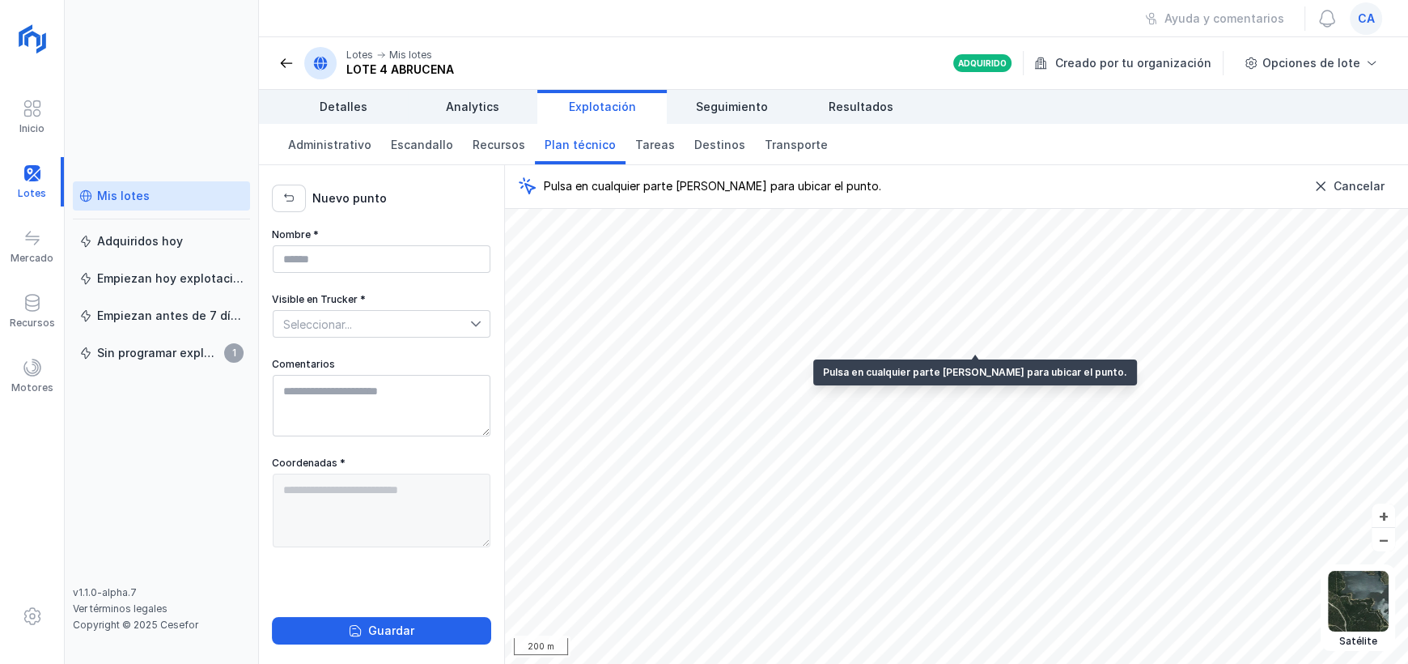
type textarea "**********"
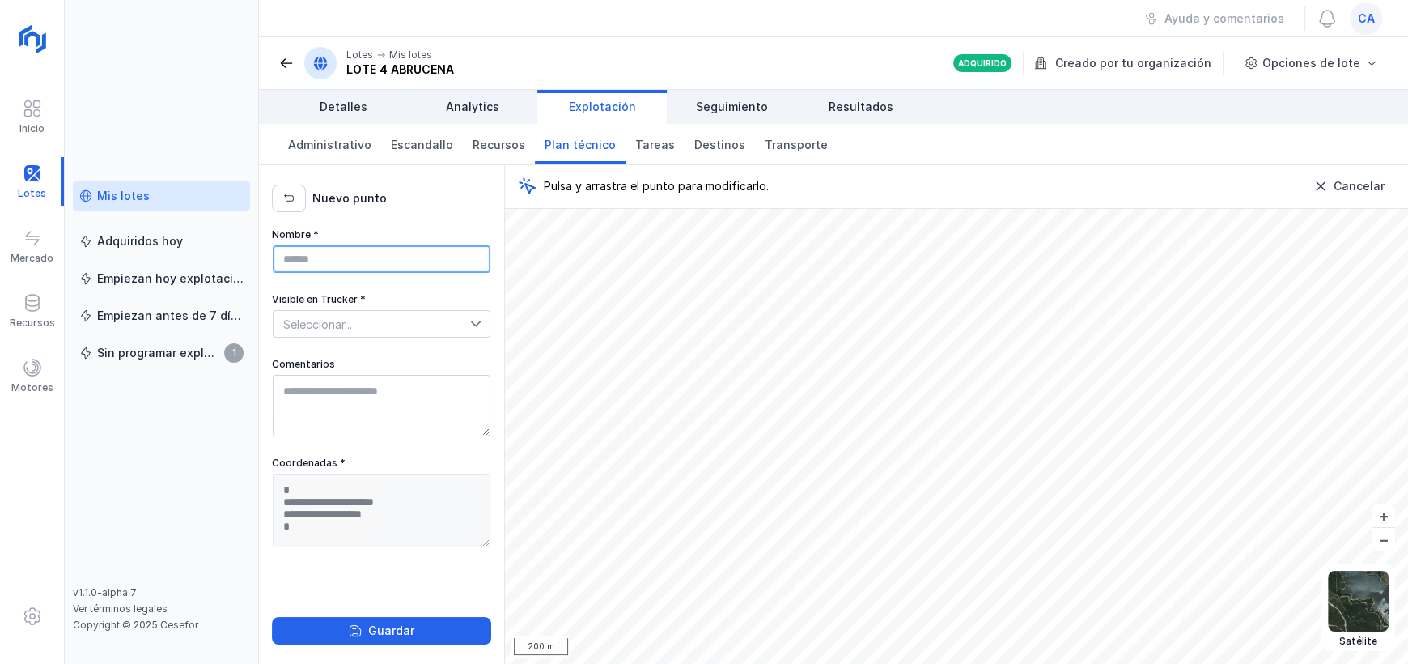
click at [338, 262] on input "Nombre *" at bounding box center [382, 259] width 218 height 28
type input "**********"
click at [458, 319] on span "Seleccionar..." at bounding box center [372, 324] width 197 height 26
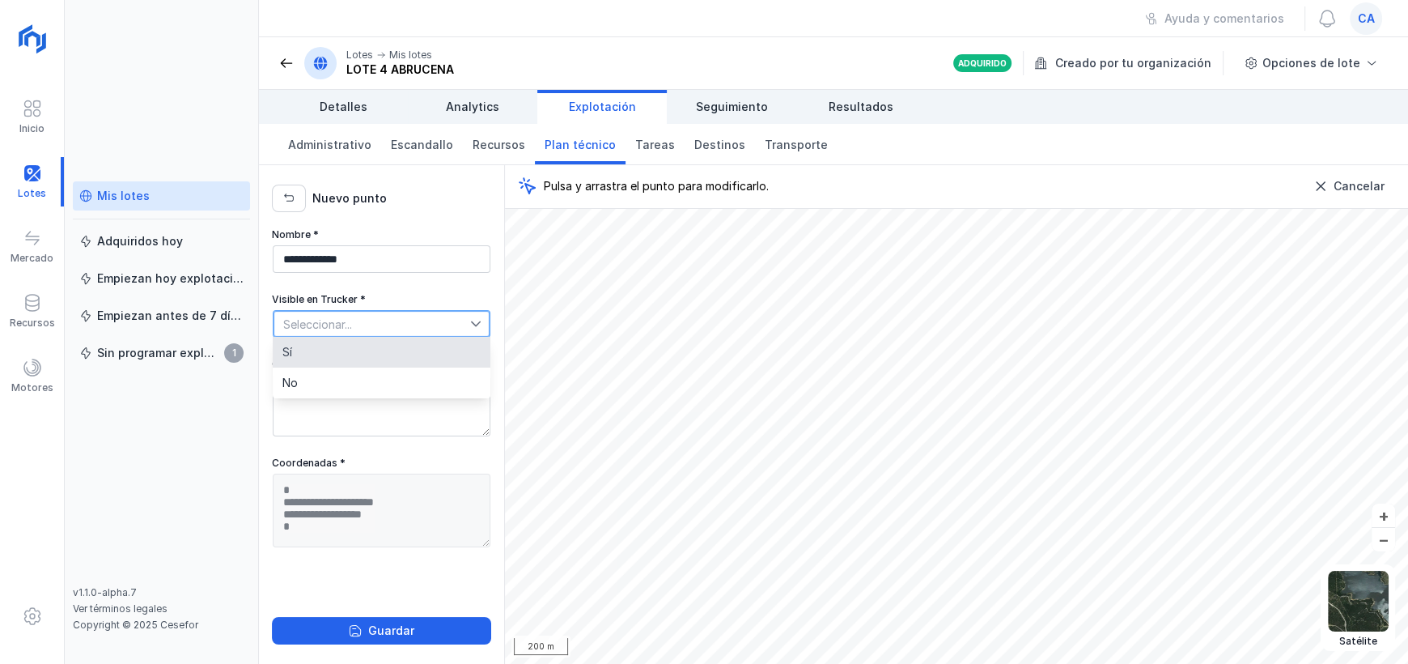
click at [402, 350] on li "Sí" at bounding box center [382, 352] width 218 height 31
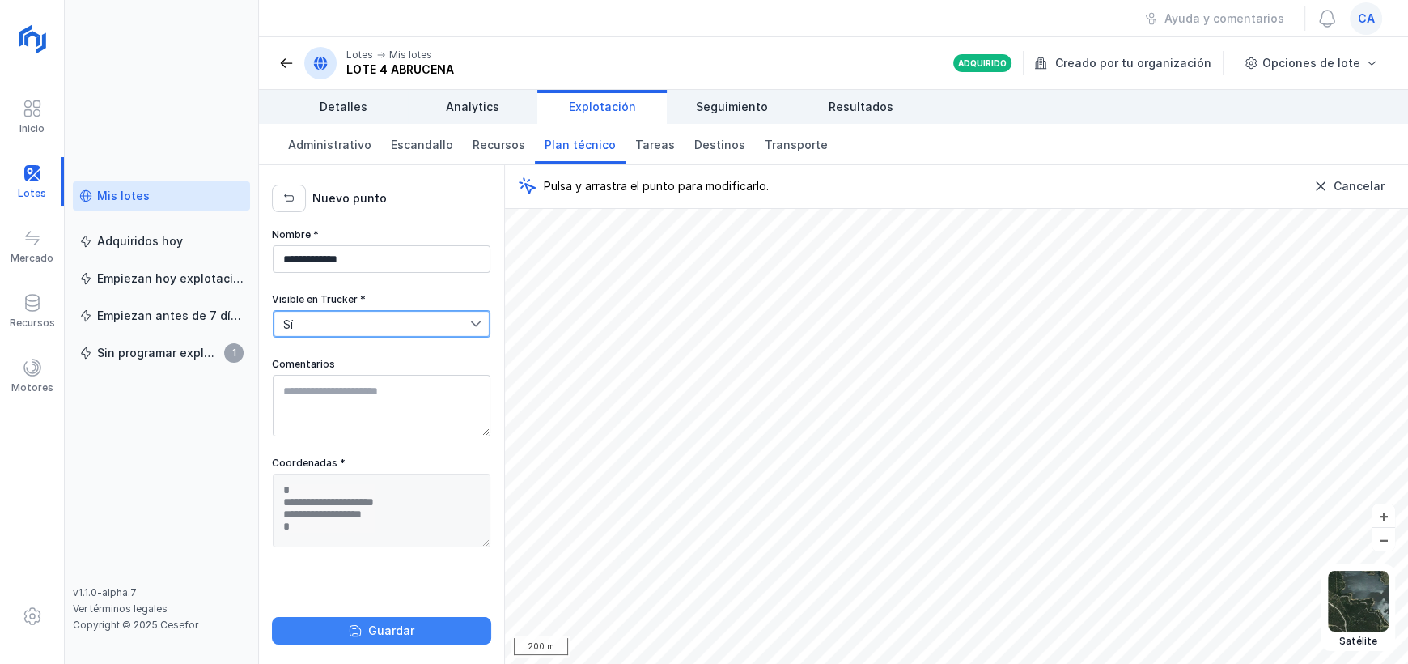
click at [417, 627] on button "Guardar" at bounding box center [381, 631] width 219 height 28
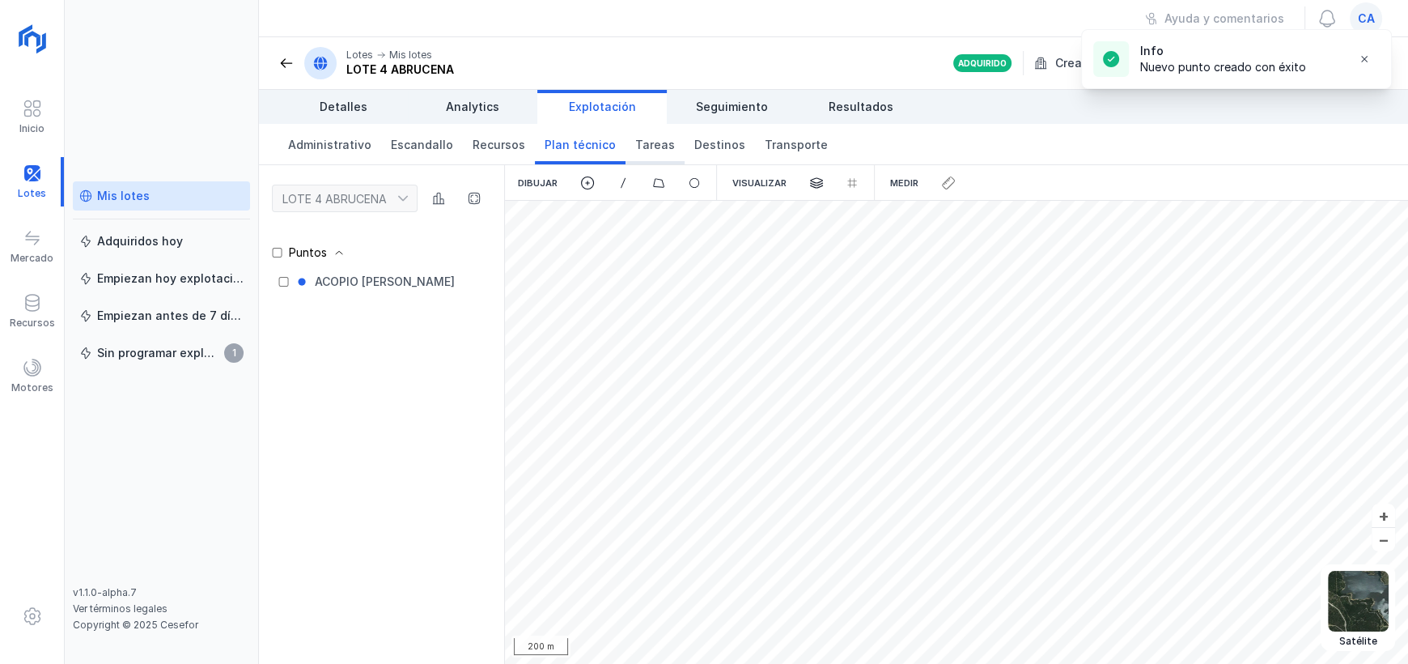
click at [637, 138] on span "Tareas" at bounding box center [655, 145] width 40 height 16
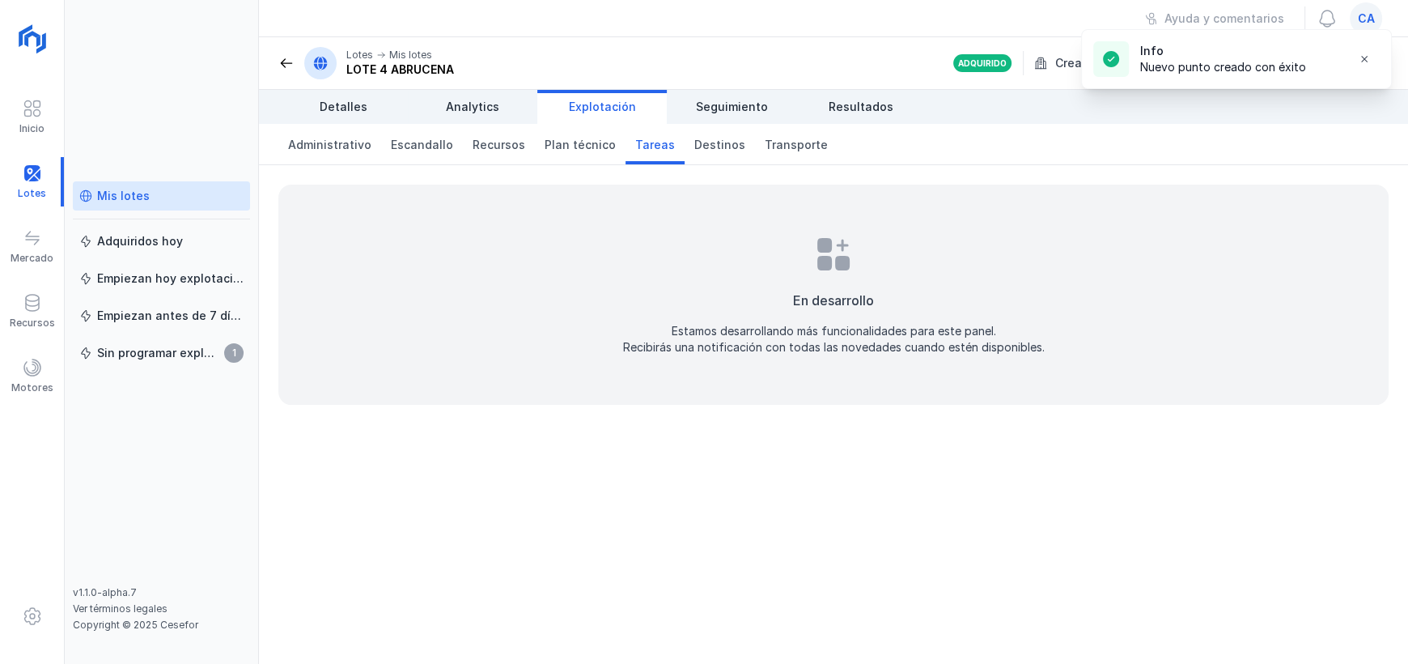
drag, startPoint x: 850, startPoint y: 253, endPoint x: 846, endPoint y: 233, distance: 20.6
click at [850, 244] on span at bounding box center [833, 254] width 39 height 39
click at [702, 146] on span "Destinos" at bounding box center [719, 145] width 51 height 16
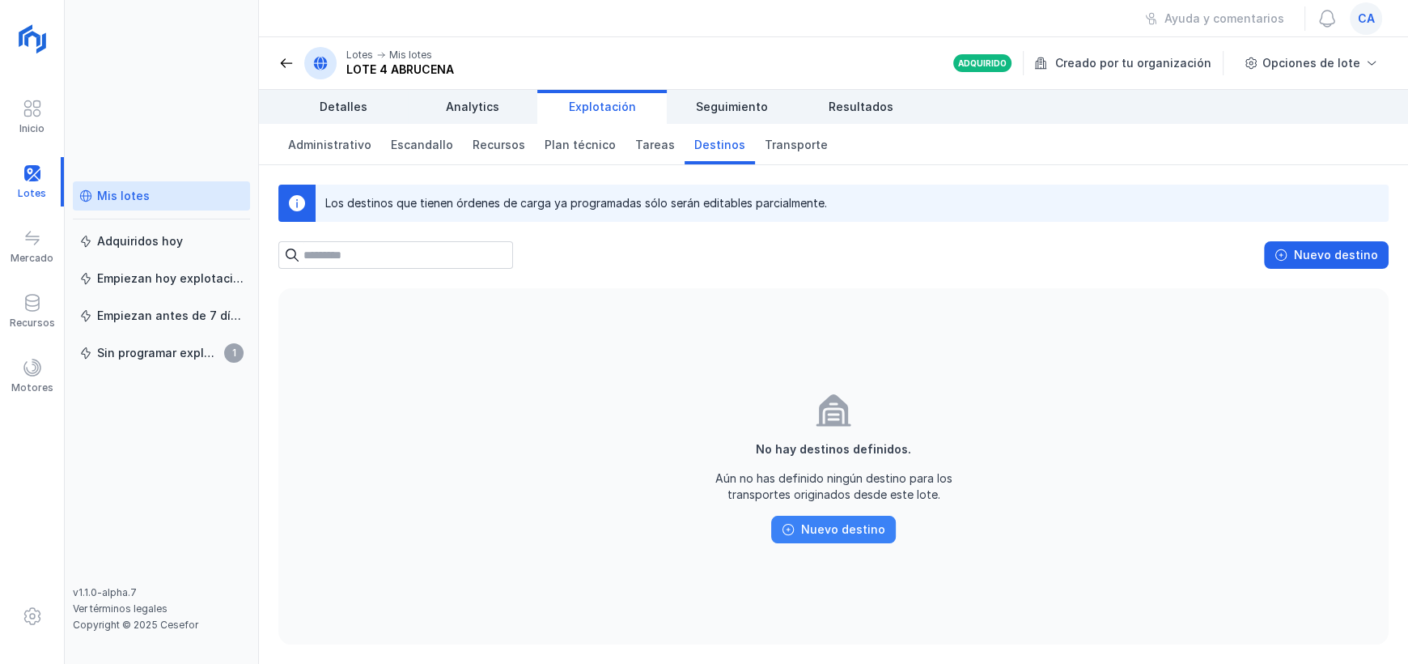
click at [847, 532] on div "Nuevo destino" at bounding box center [843, 529] width 84 height 16
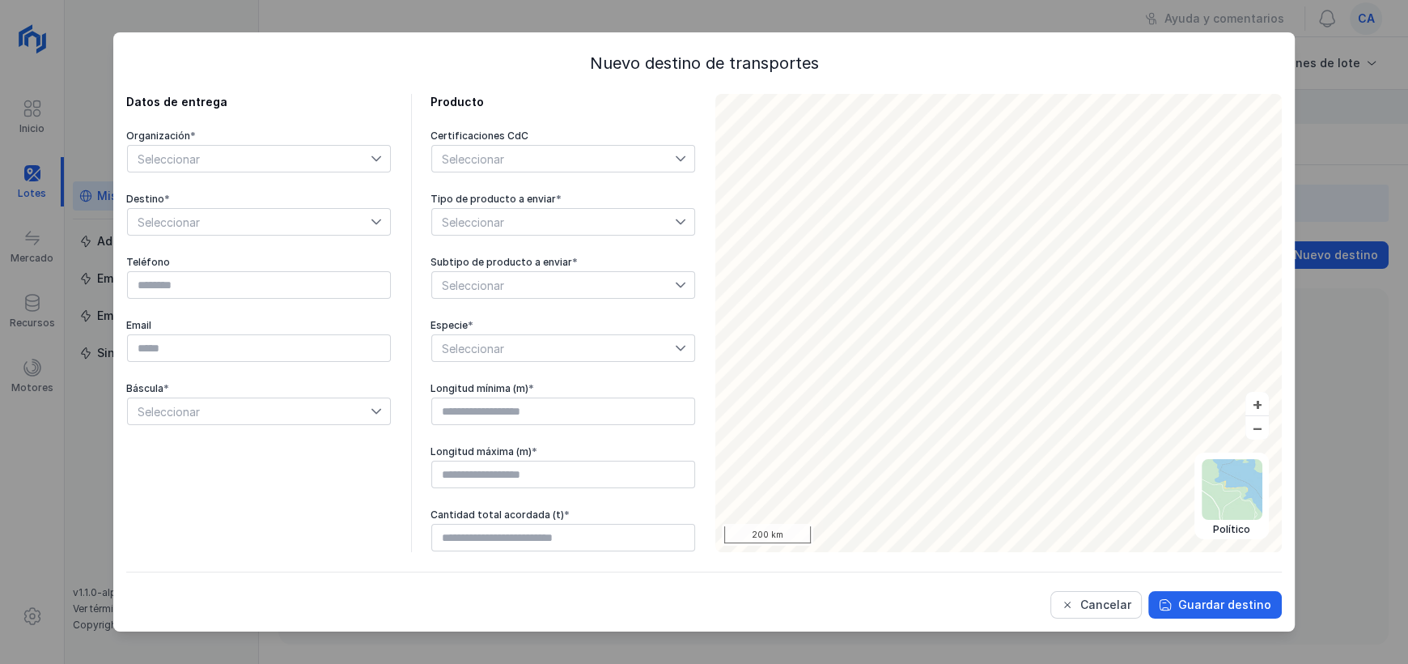
click at [376, 159] on icon at bounding box center [376, 159] width 10 height 6
click at [290, 208] on li "[PERSON_NAME] Sl" at bounding box center [259, 218] width 264 height 31
click at [353, 219] on span "Seleccionar" at bounding box center [249, 222] width 243 height 26
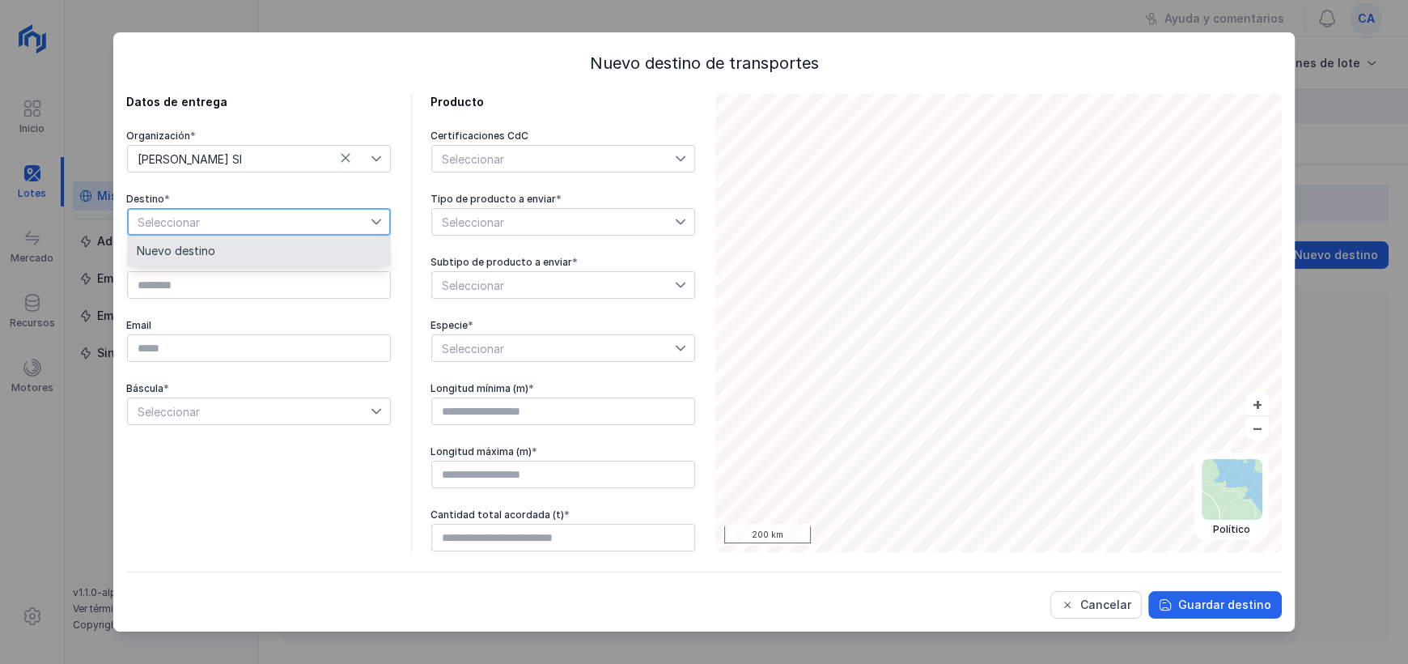
click at [372, 222] on icon at bounding box center [376, 221] width 11 height 11
click at [301, 227] on span "Seleccionar" at bounding box center [249, 222] width 243 height 26
click at [273, 253] on li "Nuevo destino" at bounding box center [259, 251] width 264 height 31
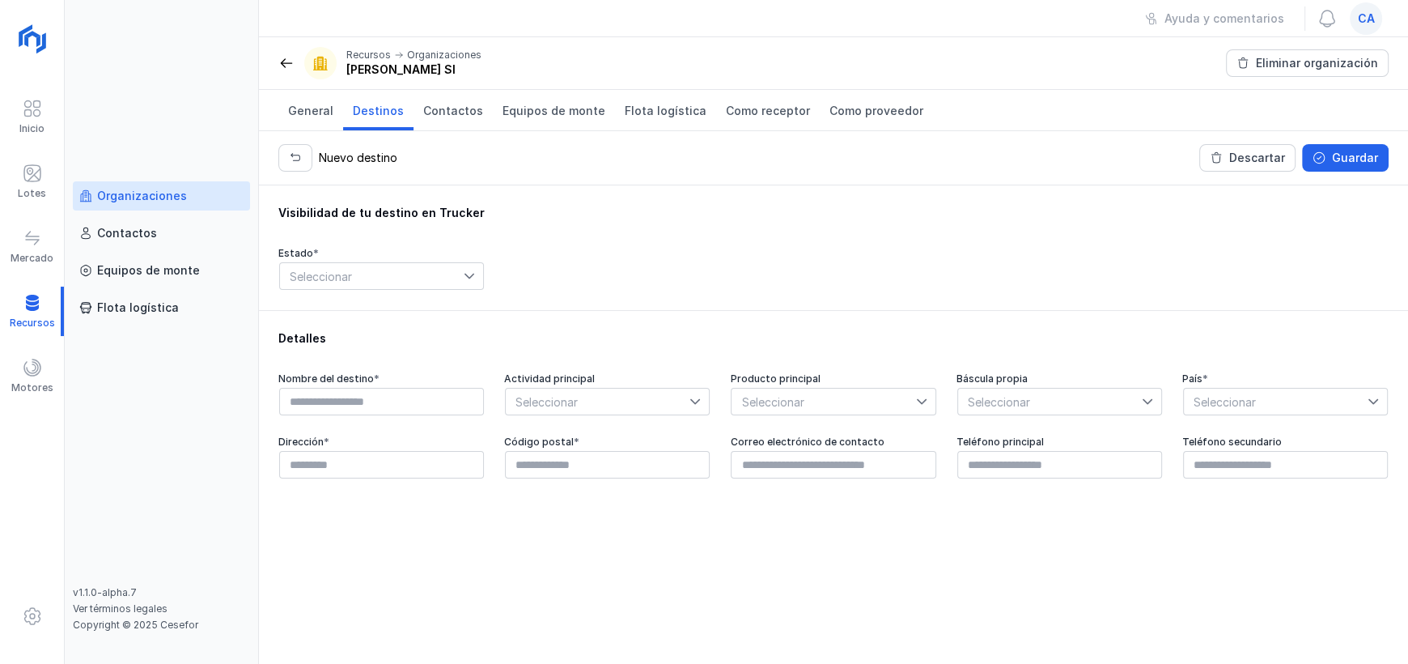
click at [478, 276] on div at bounding box center [473, 276] width 19 height 26
click at [465, 276] on icon at bounding box center [469, 275] width 11 height 11
click at [417, 311] on li "Activado" at bounding box center [381, 304] width 205 height 31
click at [380, 407] on input "text" at bounding box center [381, 402] width 205 height 28
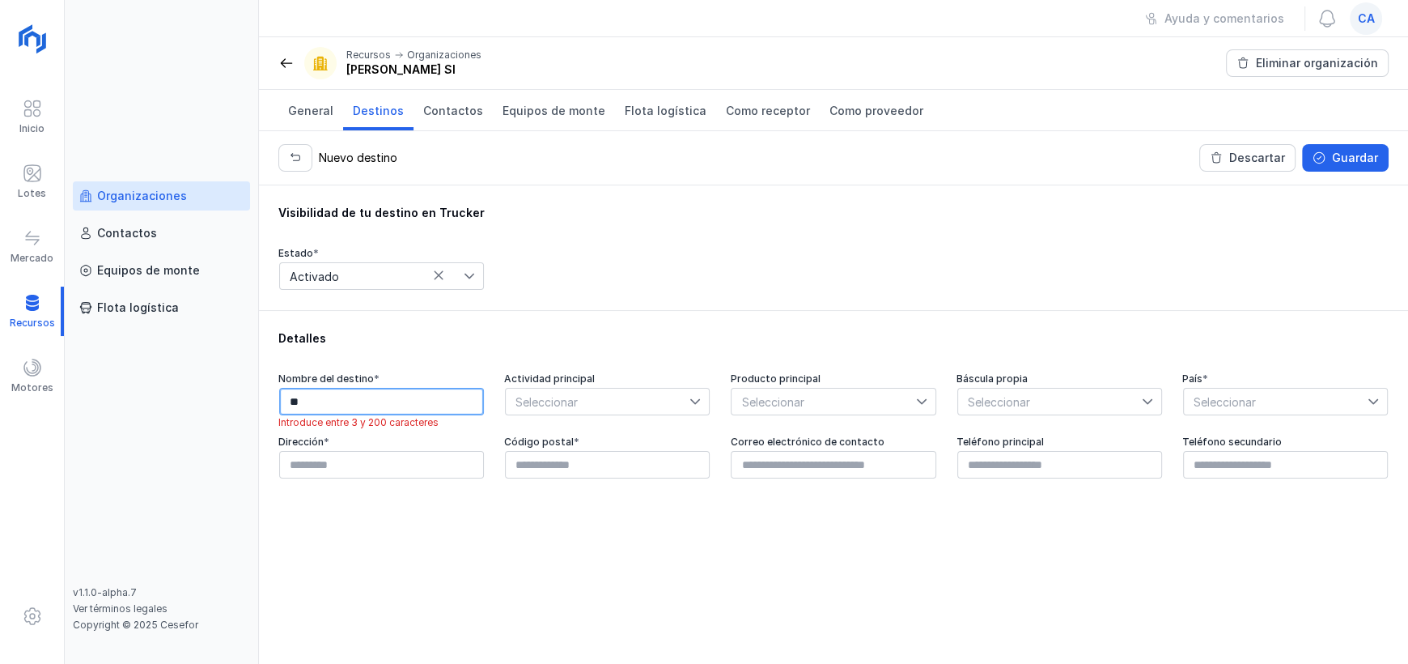
type input "*"
type input "**********"
click at [629, 397] on span "Seleccionar" at bounding box center [598, 401] width 184 height 26
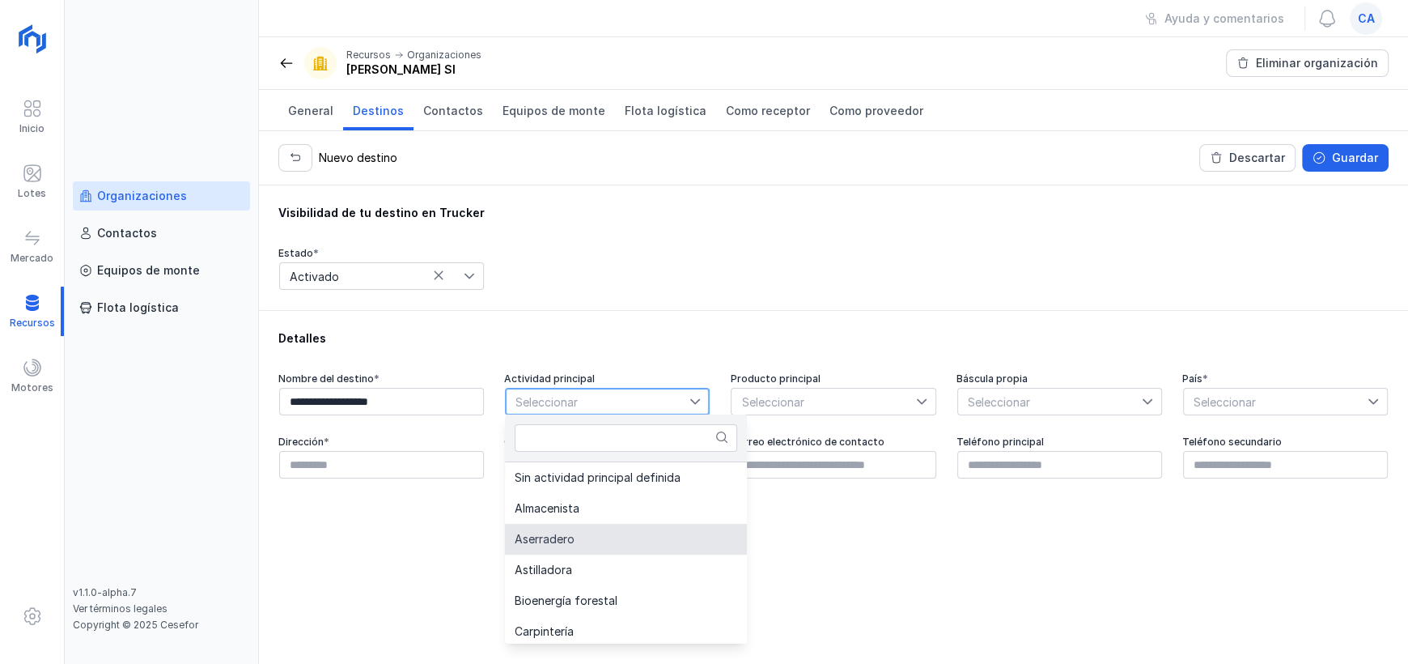
click at [567, 534] on span "Aserradero" at bounding box center [545, 538] width 60 height 11
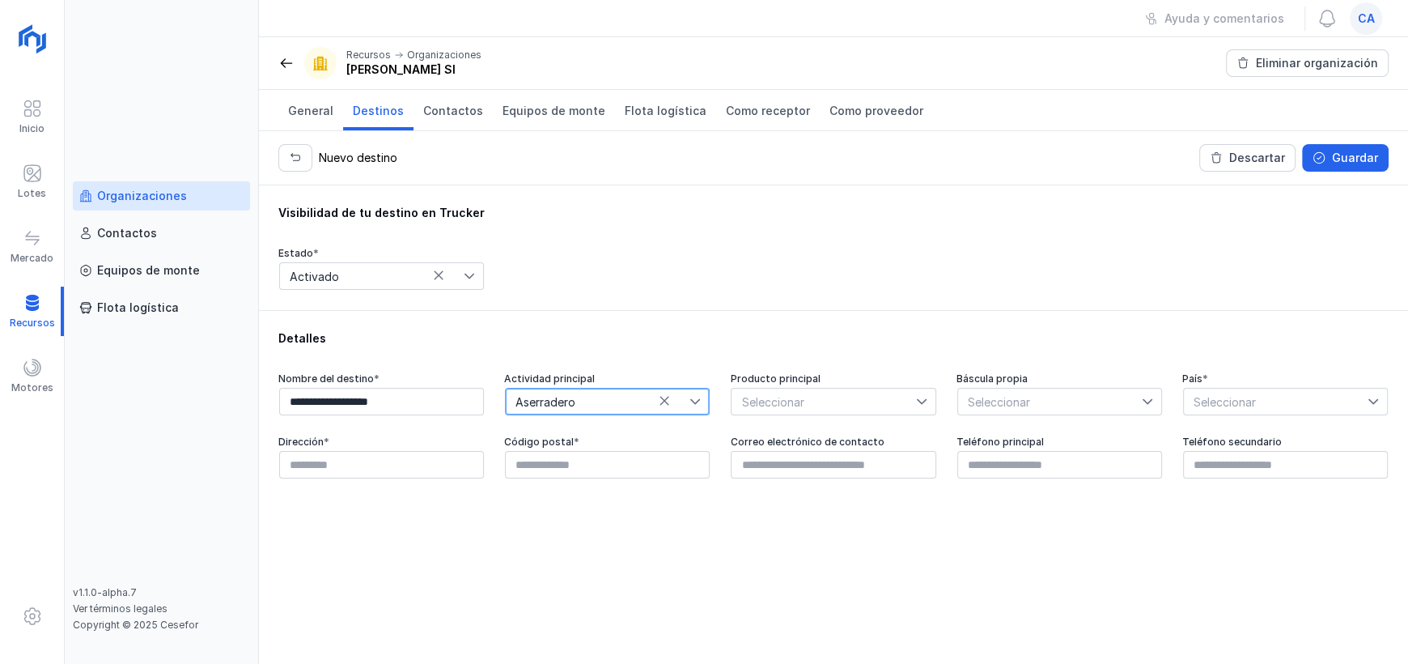
click at [868, 402] on span "Seleccionar" at bounding box center [824, 401] width 184 height 26
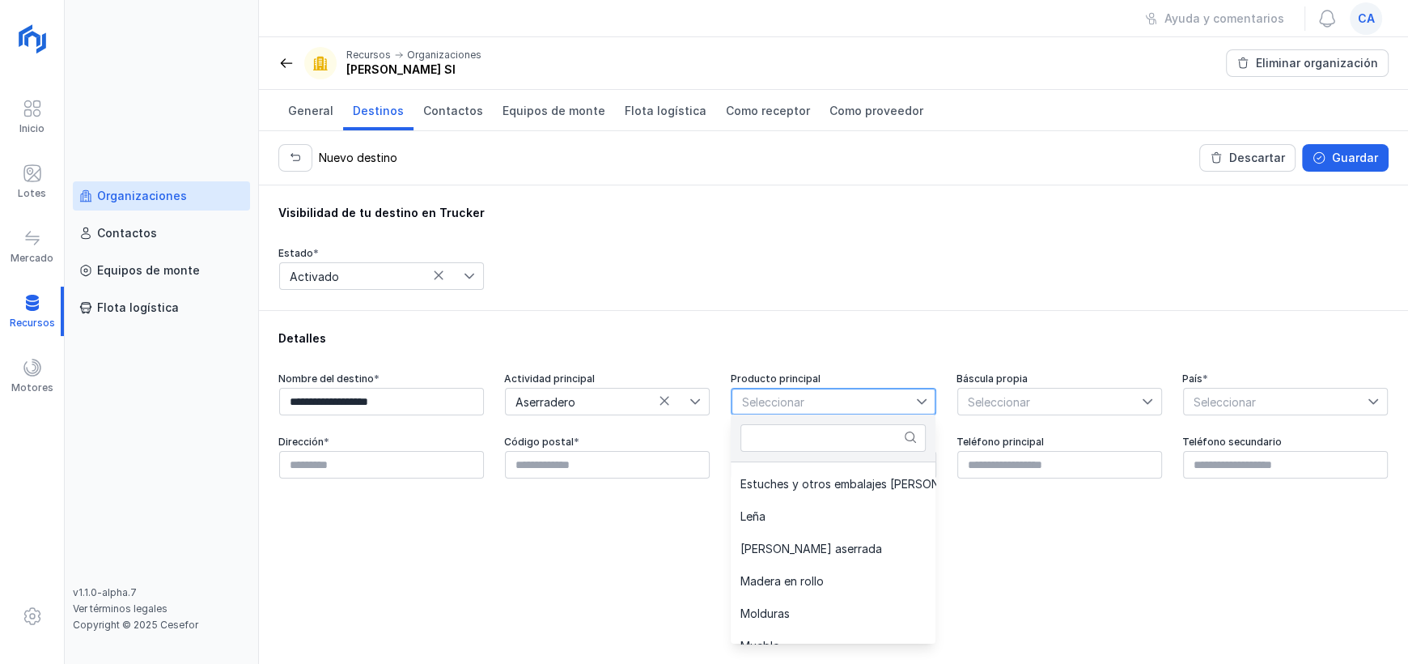
scroll to position [486, 0]
click at [831, 559] on li "Madera en rollo" at bounding box center [876, 575] width 291 height 32
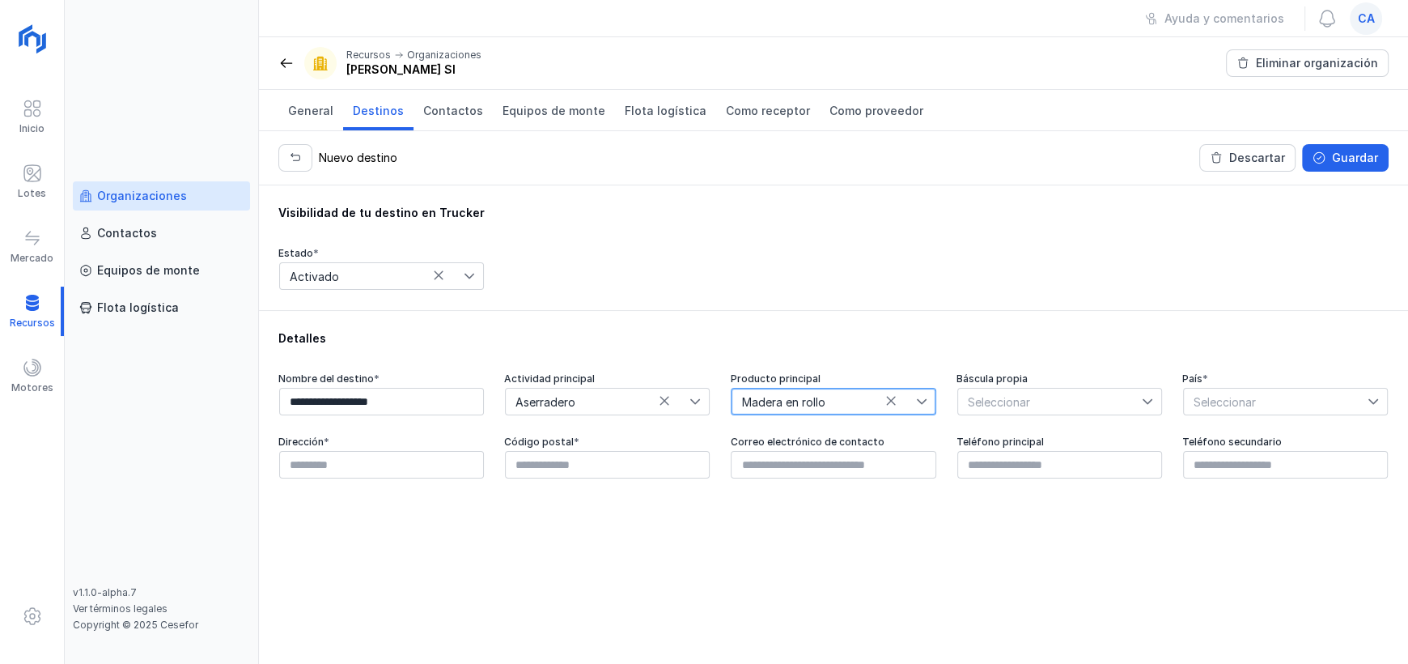
click at [1118, 403] on span "Seleccionar" at bounding box center [1050, 401] width 184 height 26
click at [1056, 436] on li "Sí" at bounding box center [1059, 429] width 205 height 31
click at [1312, 399] on span "Seleccionar" at bounding box center [1276, 401] width 184 height 26
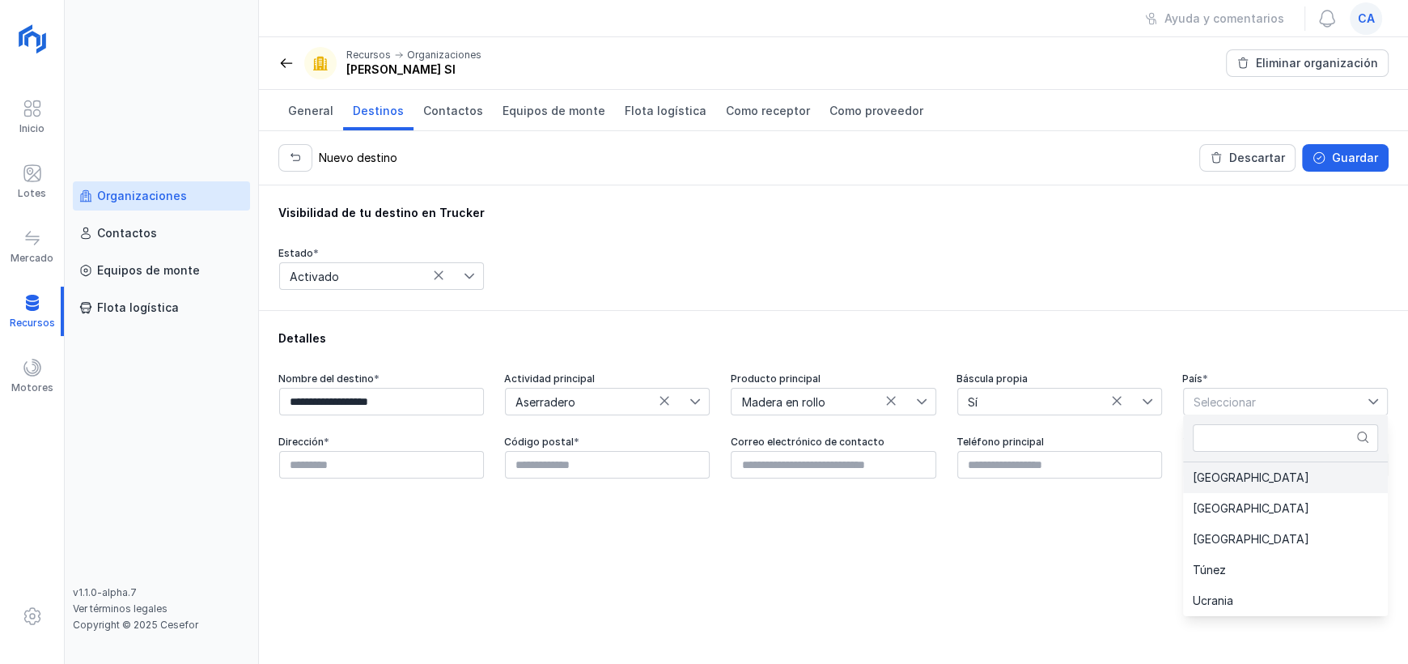
click at [1255, 480] on li "[GEOGRAPHIC_DATA]" at bounding box center [1285, 477] width 205 height 31
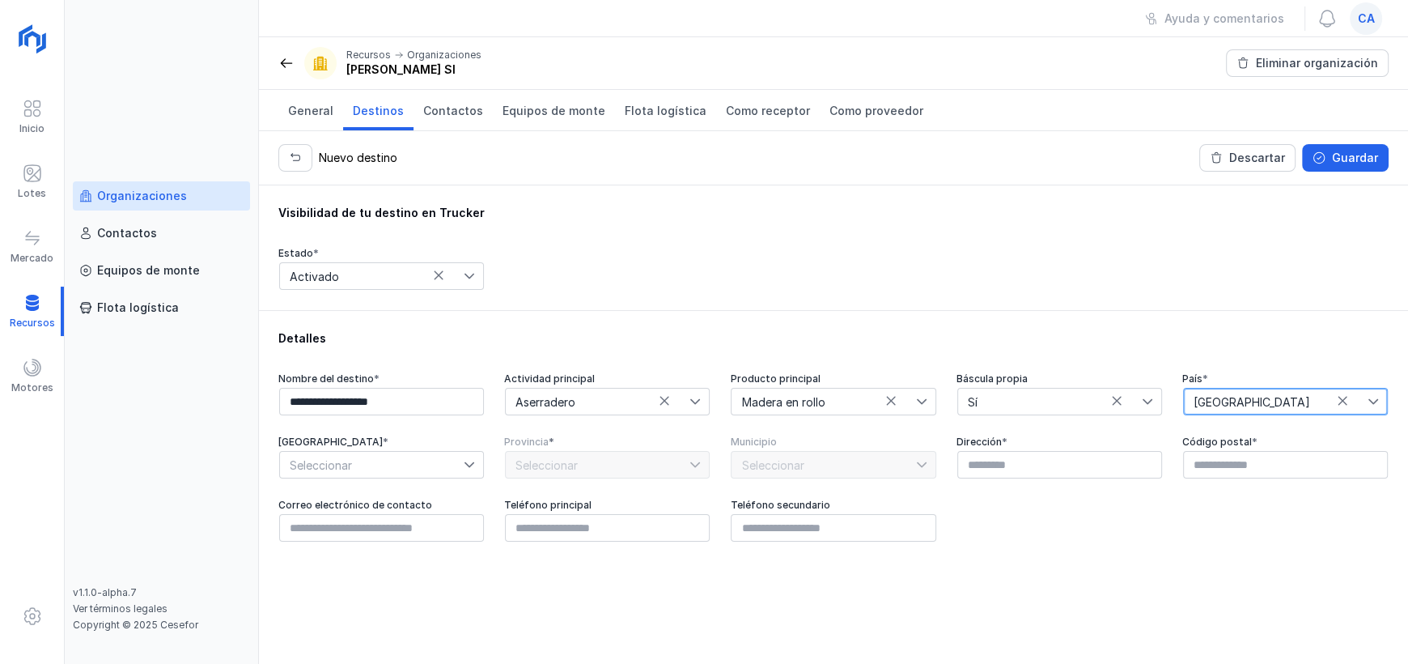
click at [457, 472] on span "Seleccionar" at bounding box center [372, 465] width 184 height 26
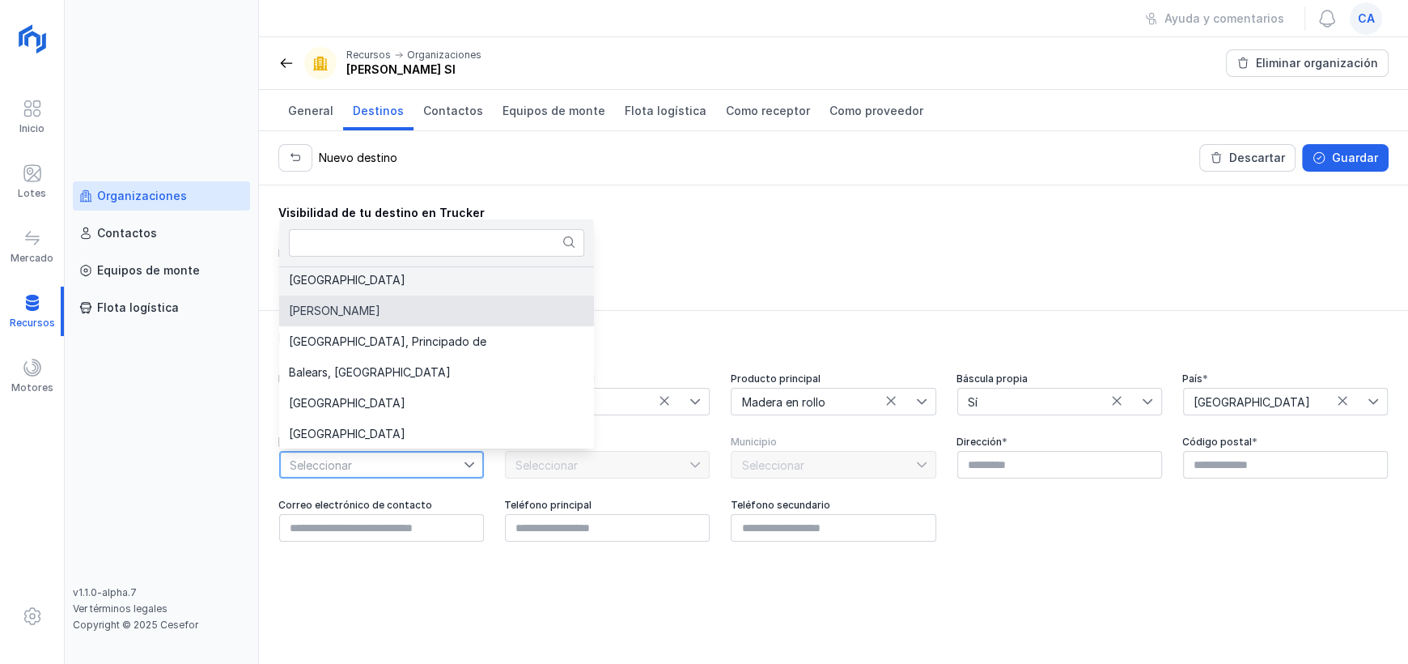
scroll to position [0, 0]
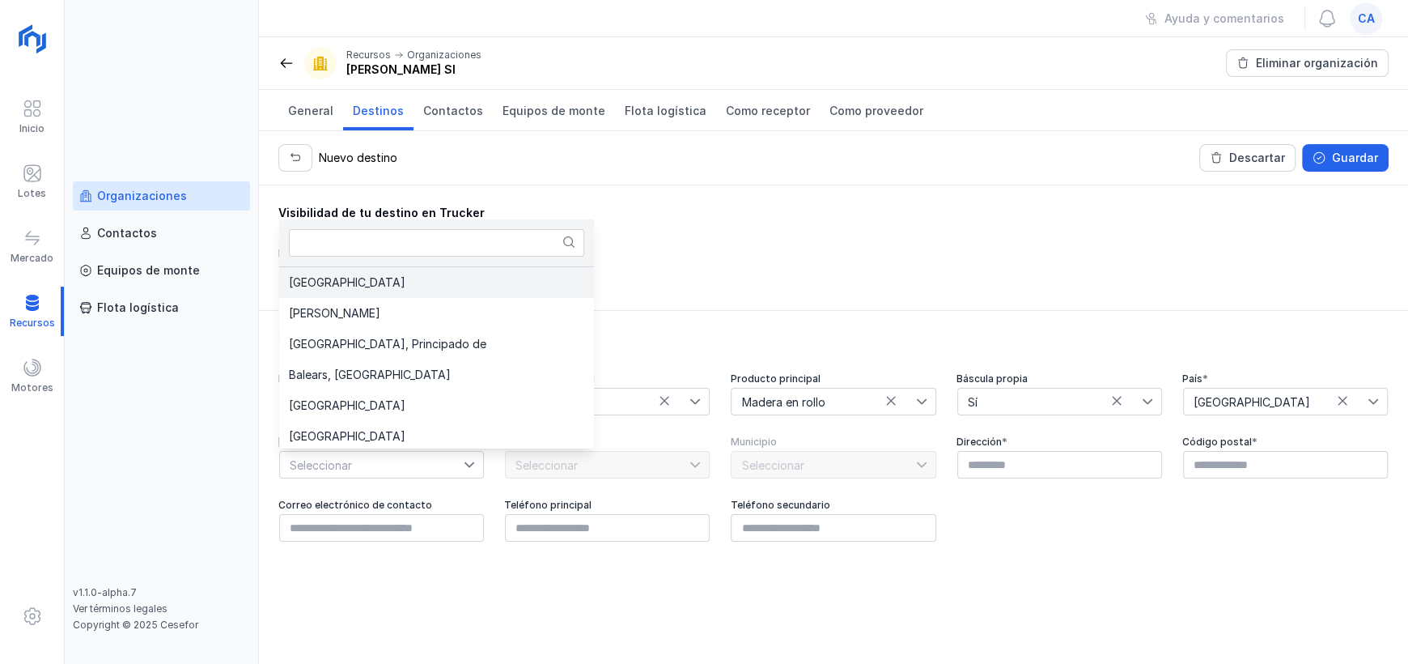
click at [384, 291] on li "[GEOGRAPHIC_DATA]" at bounding box center [436, 282] width 315 height 31
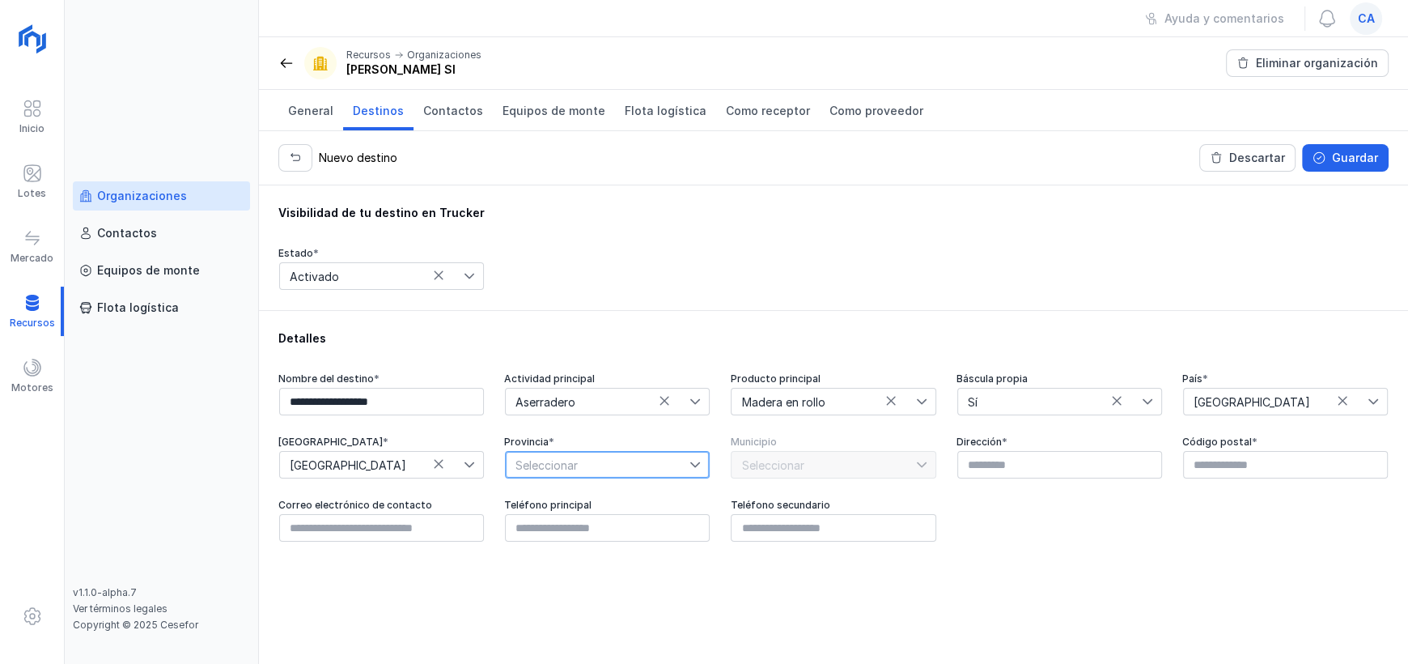
click at [596, 459] on span "Seleccionar" at bounding box center [598, 465] width 184 height 26
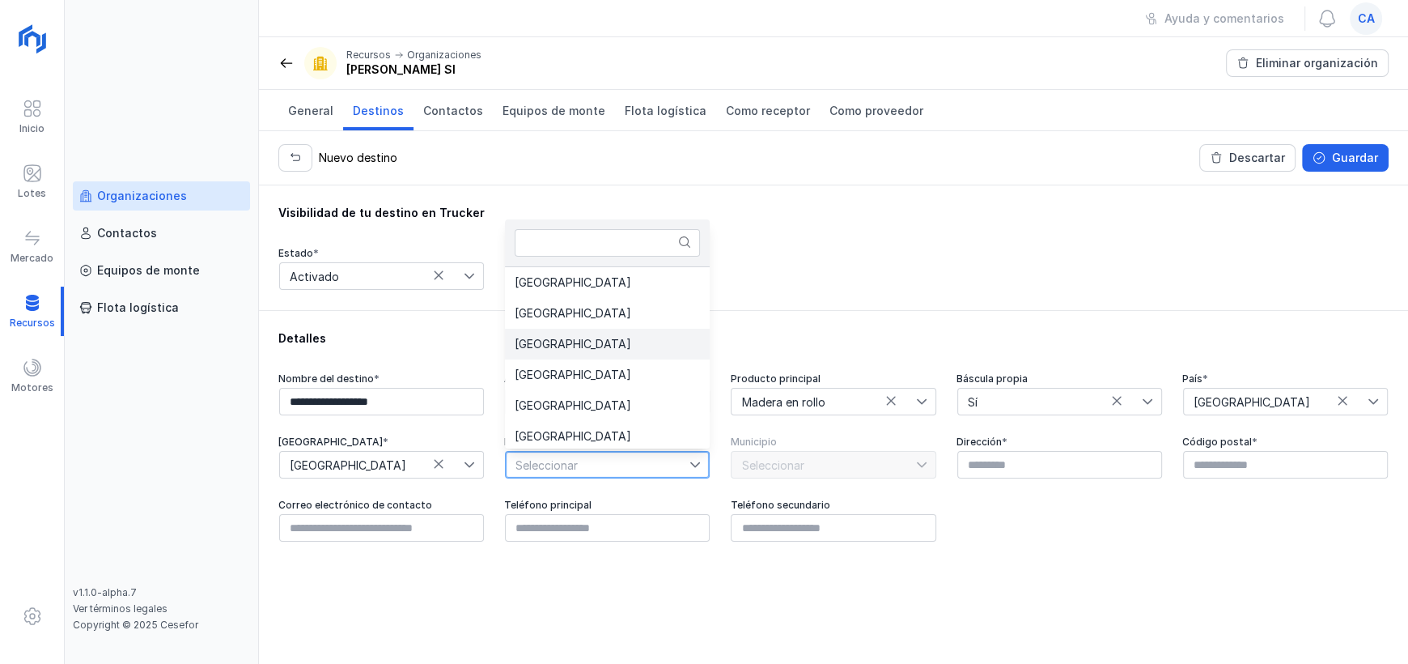
scroll to position [2, 0]
click at [551, 427] on li "[GEOGRAPHIC_DATA]" at bounding box center [607, 433] width 205 height 31
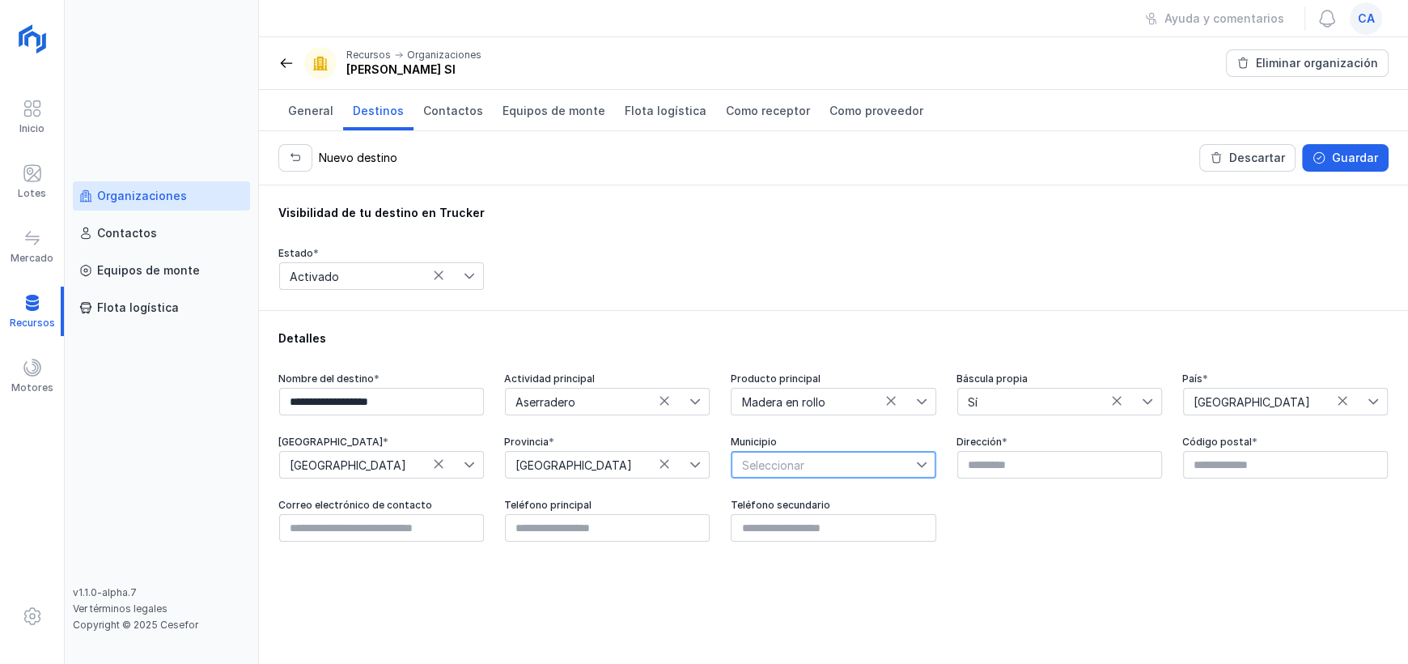
click at [838, 469] on span "Seleccionar" at bounding box center [824, 465] width 184 height 26
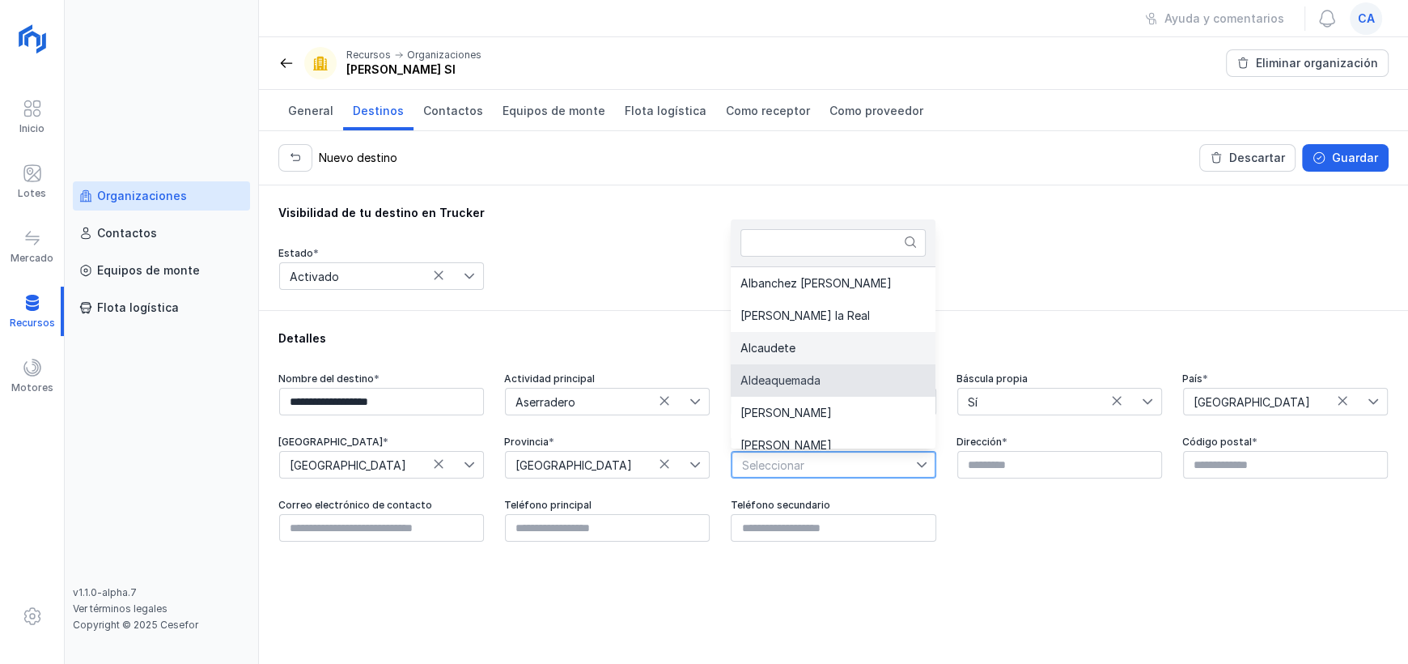
scroll to position [13, 0]
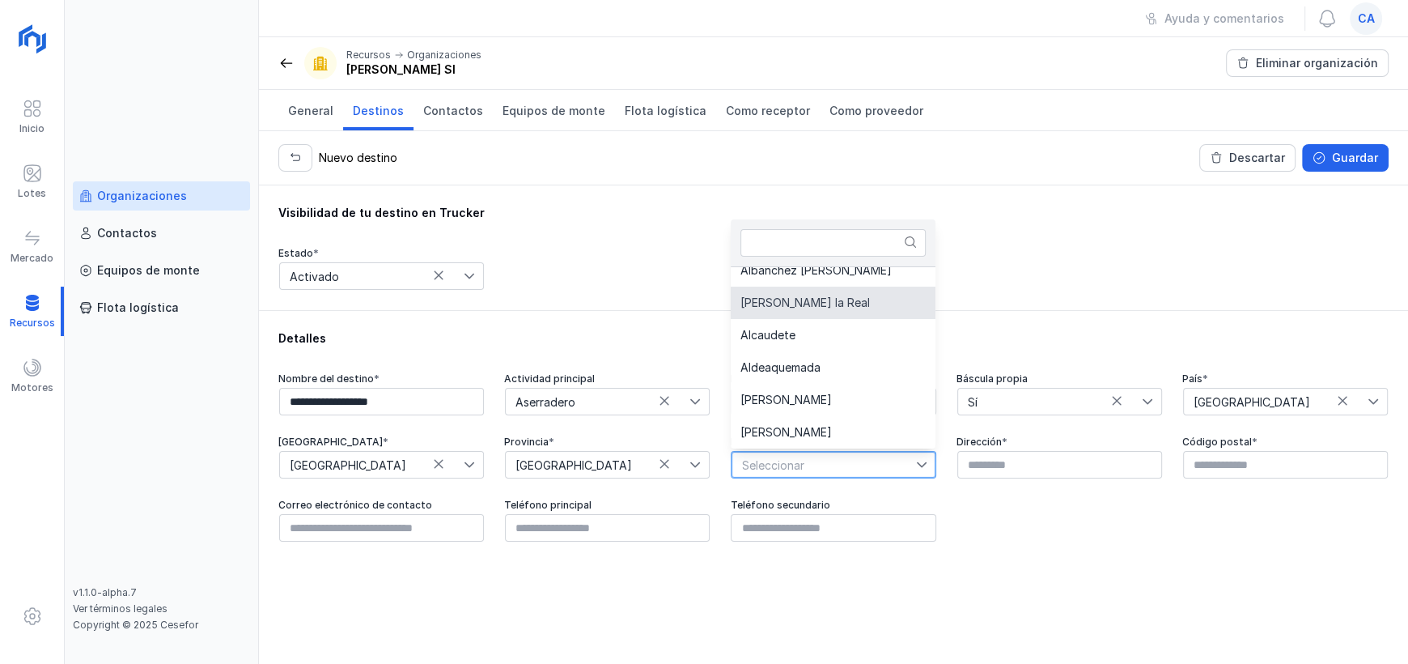
click at [829, 304] on li "Alcalá la Real" at bounding box center [833, 302] width 205 height 32
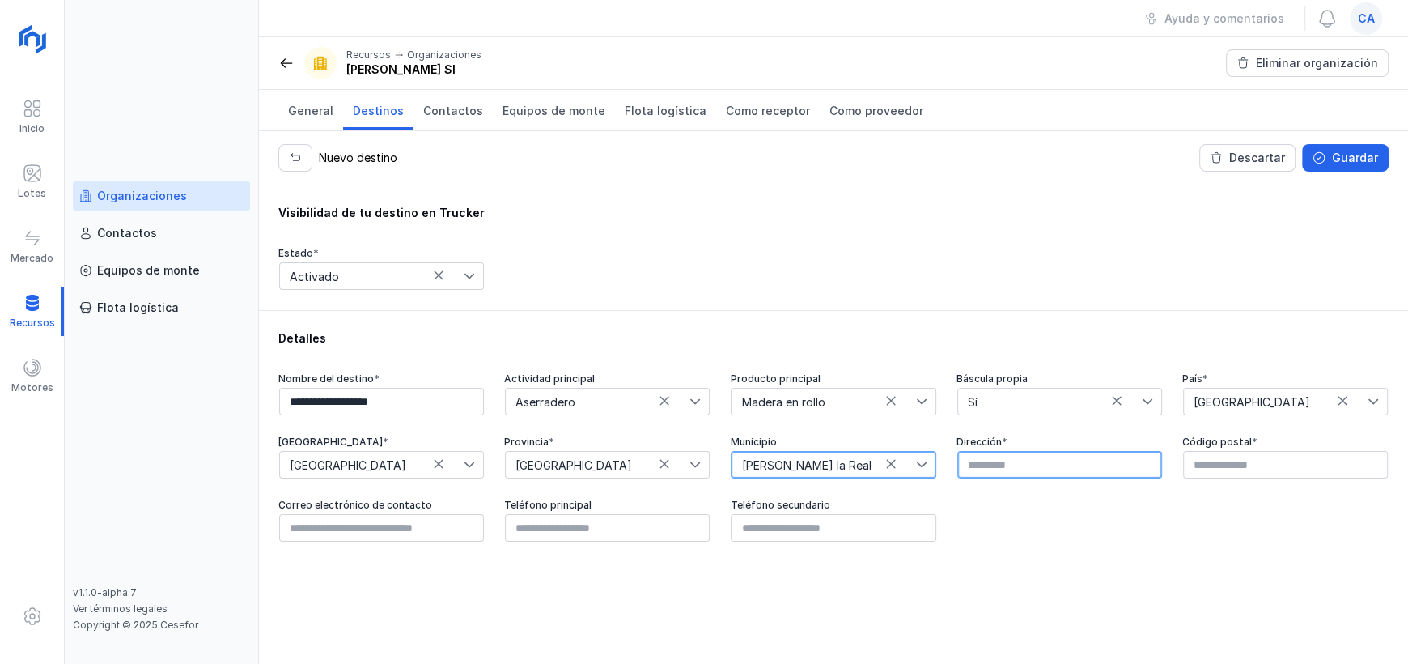
click at [1041, 470] on input "text" at bounding box center [1059, 465] width 205 height 28
type input "**********"
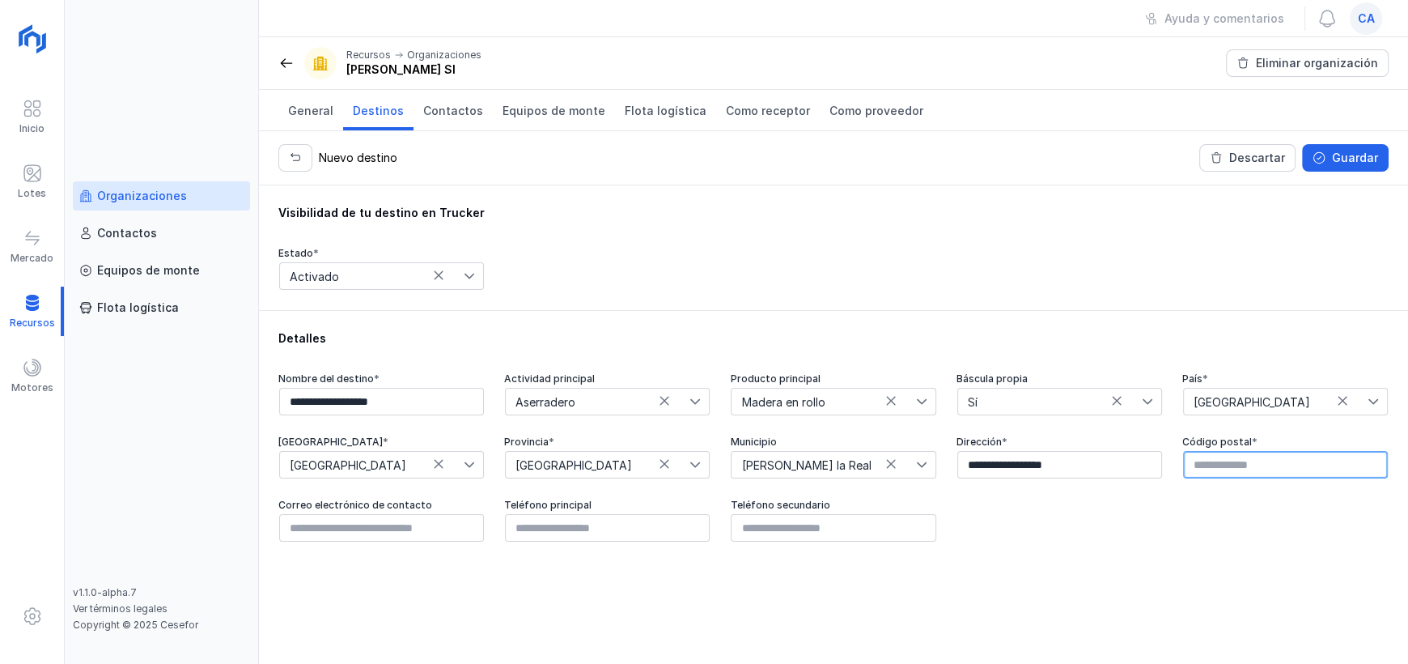
click at [1265, 469] on input "text" at bounding box center [1285, 465] width 205 height 28
type input "*****"
click at [390, 531] on input "text" at bounding box center [381, 528] width 205 height 28
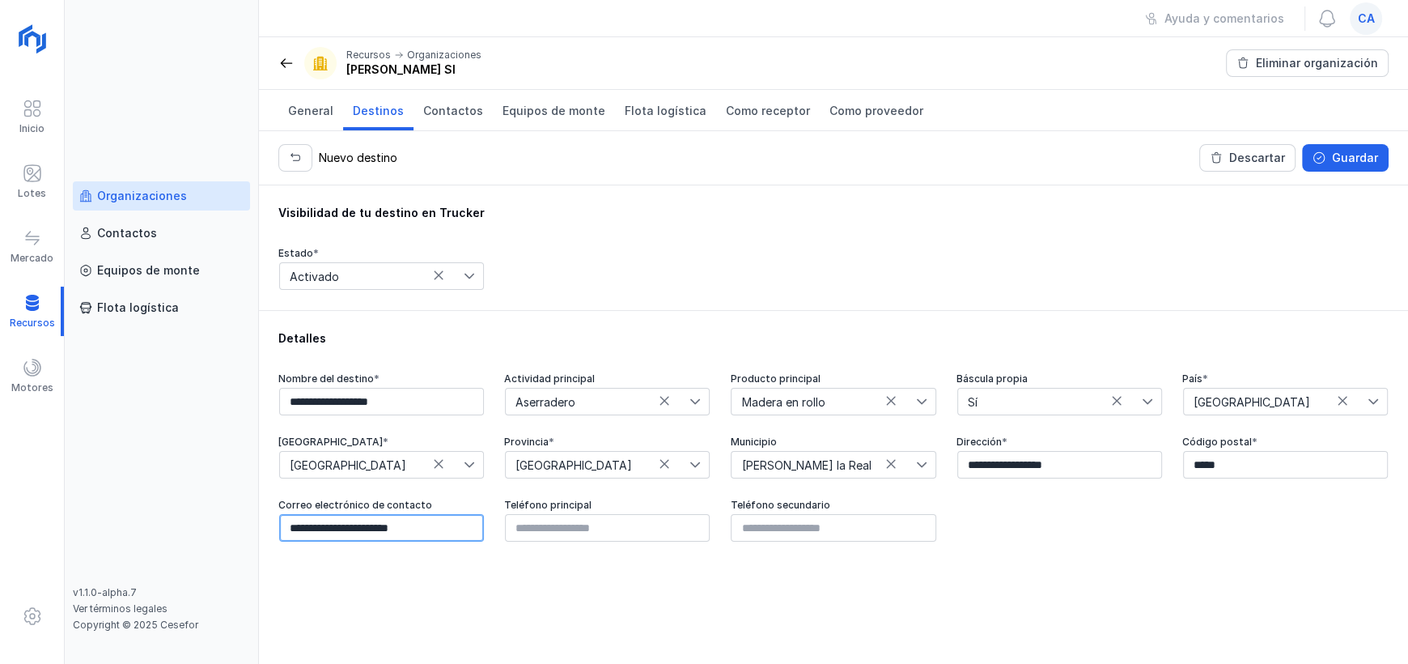
type input "**********"
click at [564, 526] on input "text" at bounding box center [607, 528] width 205 height 28
type input "*********"
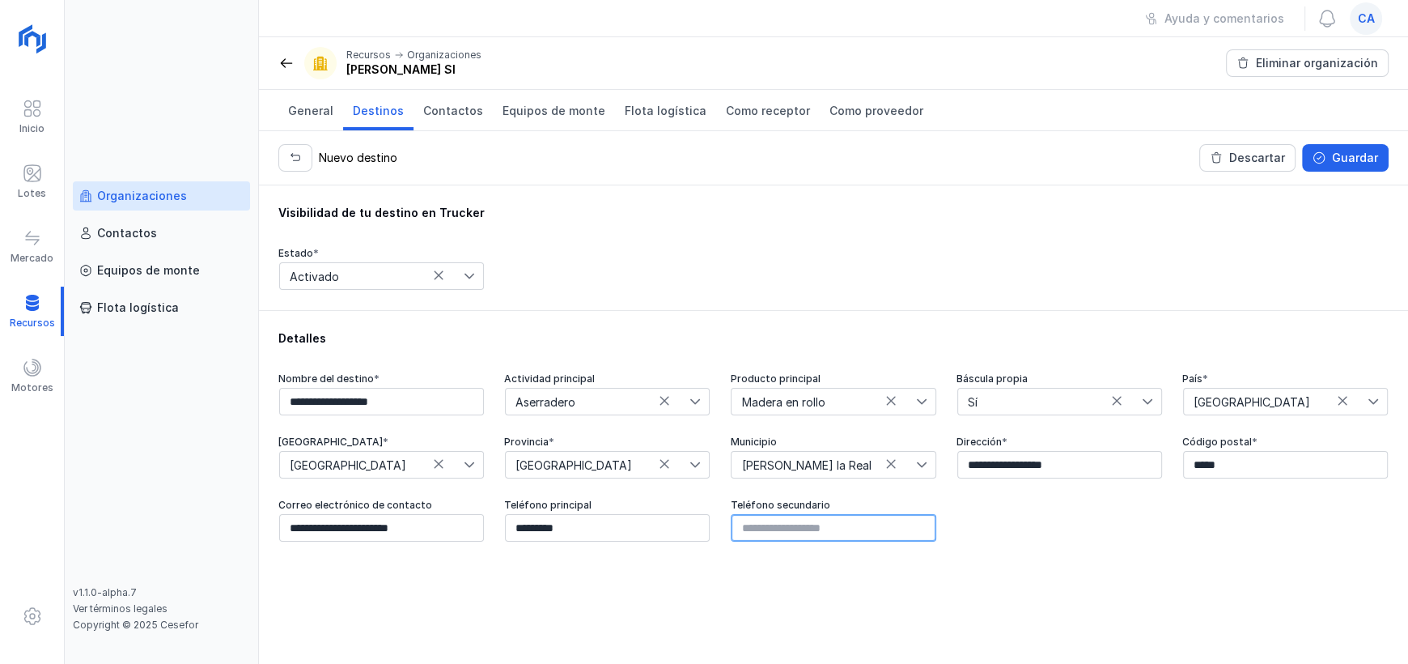
click at [808, 528] on input "text" at bounding box center [833, 528] width 205 height 28
type input "*********"
click at [593, 568] on div "**********" at bounding box center [833, 424] width 1149 height 478
click at [1347, 159] on div "Guardar" at bounding box center [1355, 158] width 46 height 16
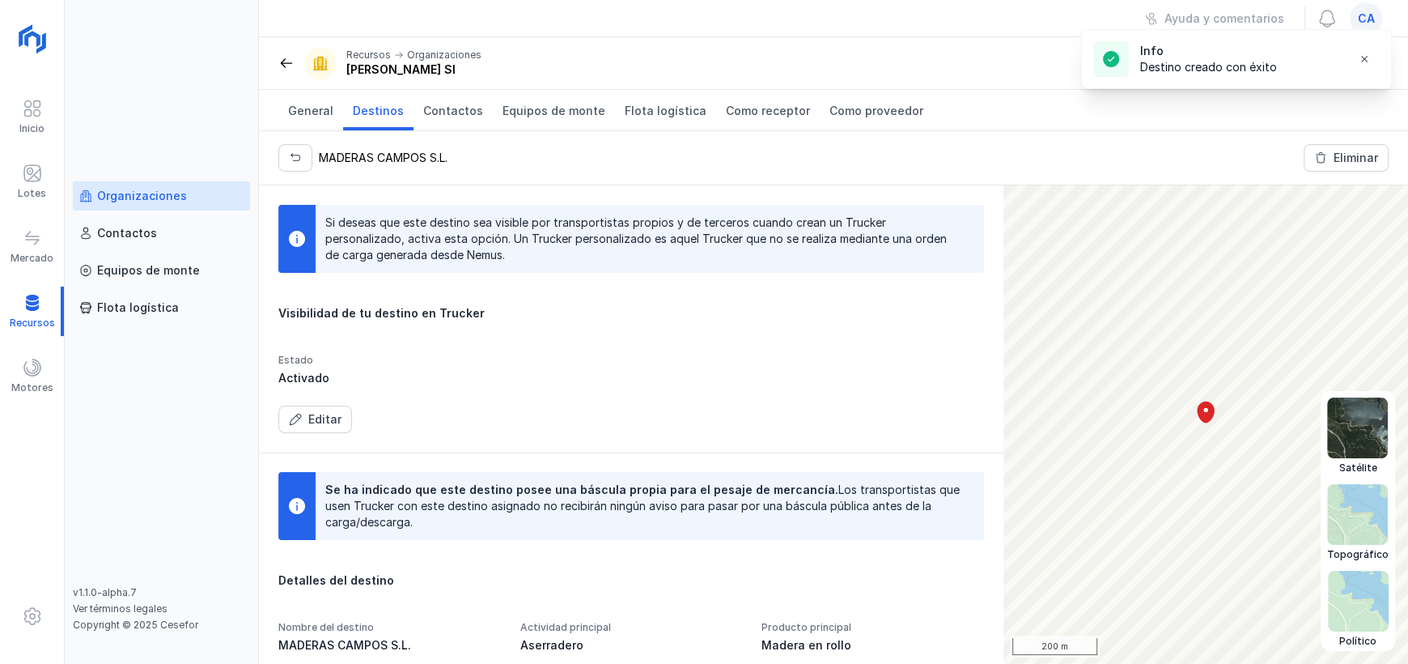
click at [1369, 446] on img at bounding box center [1357, 427] width 61 height 61
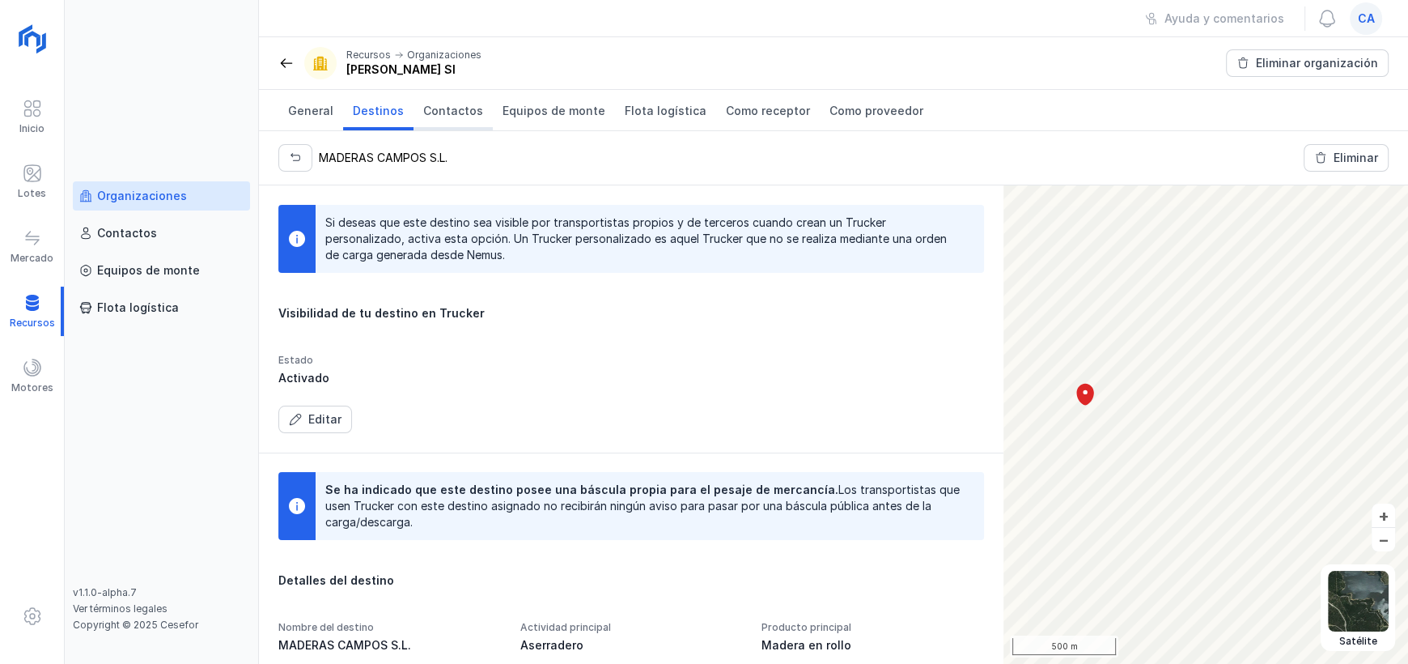
click at [453, 108] on span "Contactos" at bounding box center [453, 111] width 60 height 16
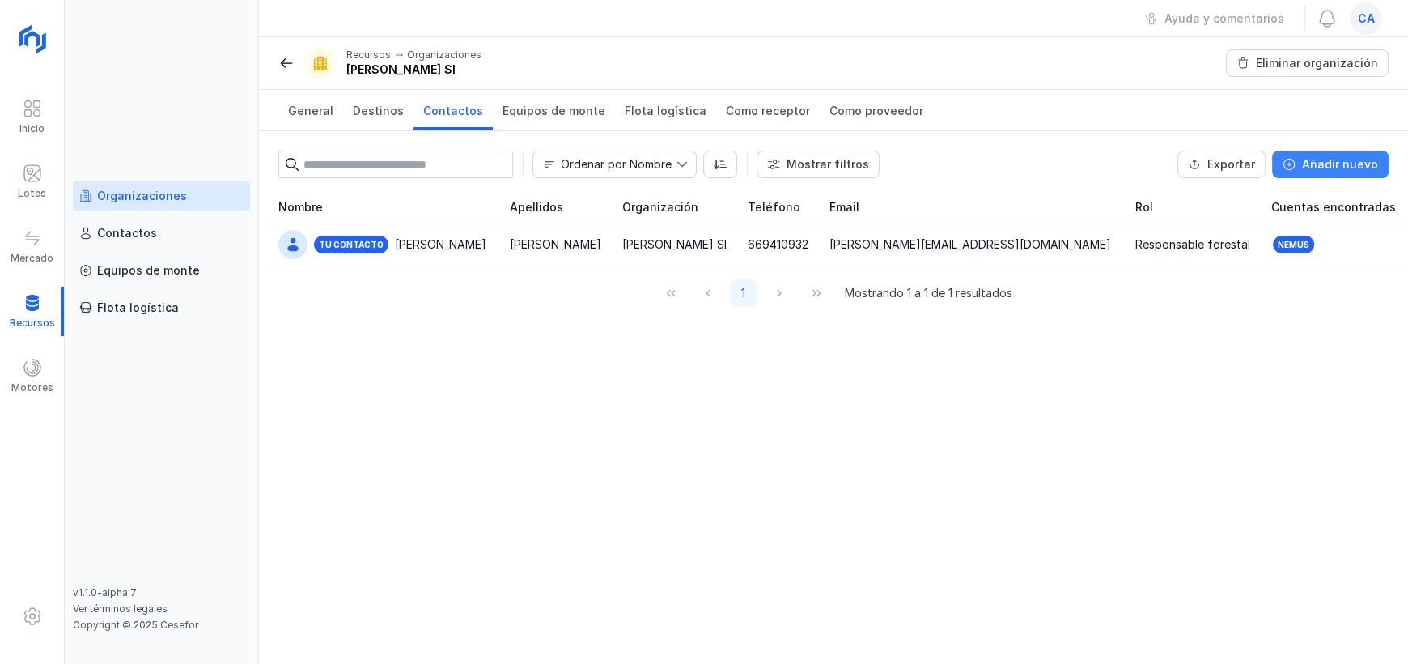
click at [1359, 158] on div "Añadir nuevo" at bounding box center [1340, 164] width 76 height 16
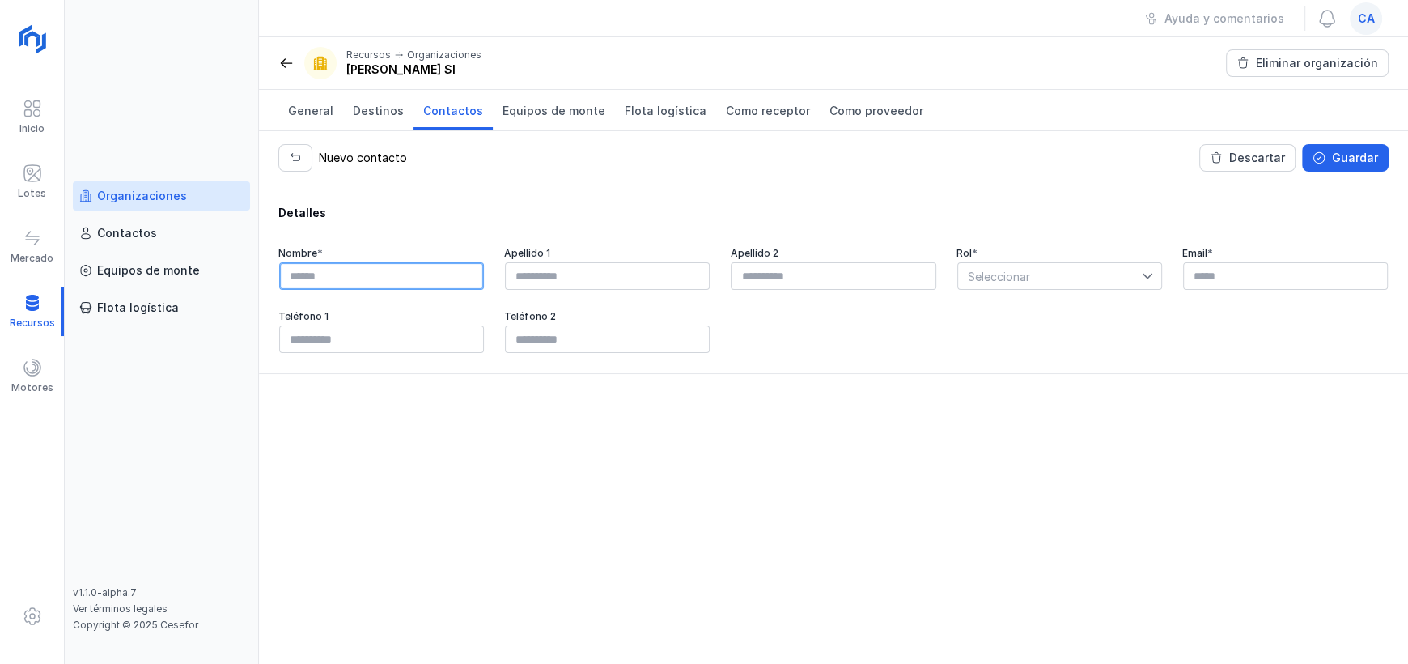
click at [362, 274] on input "text" at bounding box center [381, 276] width 205 height 28
type input "*"
type input "****"
click at [559, 289] on div at bounding box center [607, 275] width 206 height 29
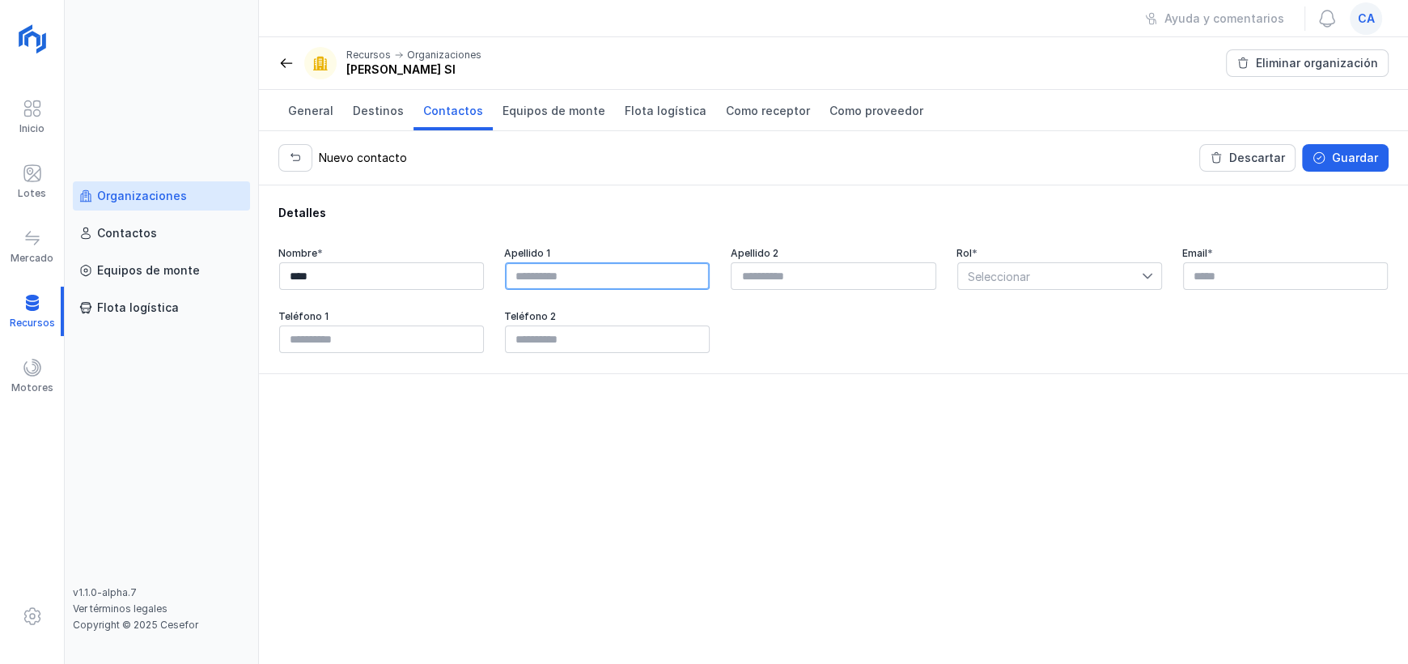
click at [559, 280] on input "text" at bounding box center [607, 276] width 205 height 28
type input "******"
click at [830, 278] on input "text" at bounding box center [833, 276] width 205 height 28
type input "******"
click at [1016, 279] on span "Seleccionar" at bounding box center [1050, 276] width 184 height 26
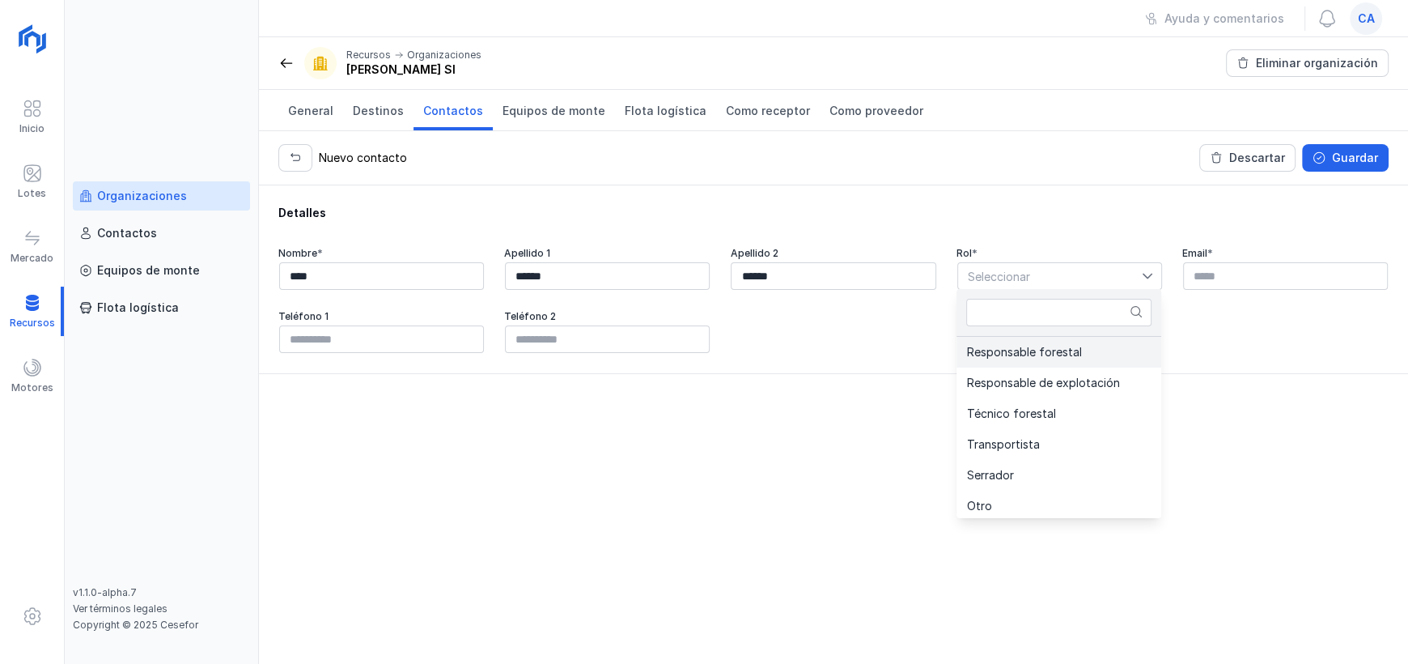
click at [1001, 357] on span "Responsable forestal" at bounding box center [1023, 351] width 115 height 11
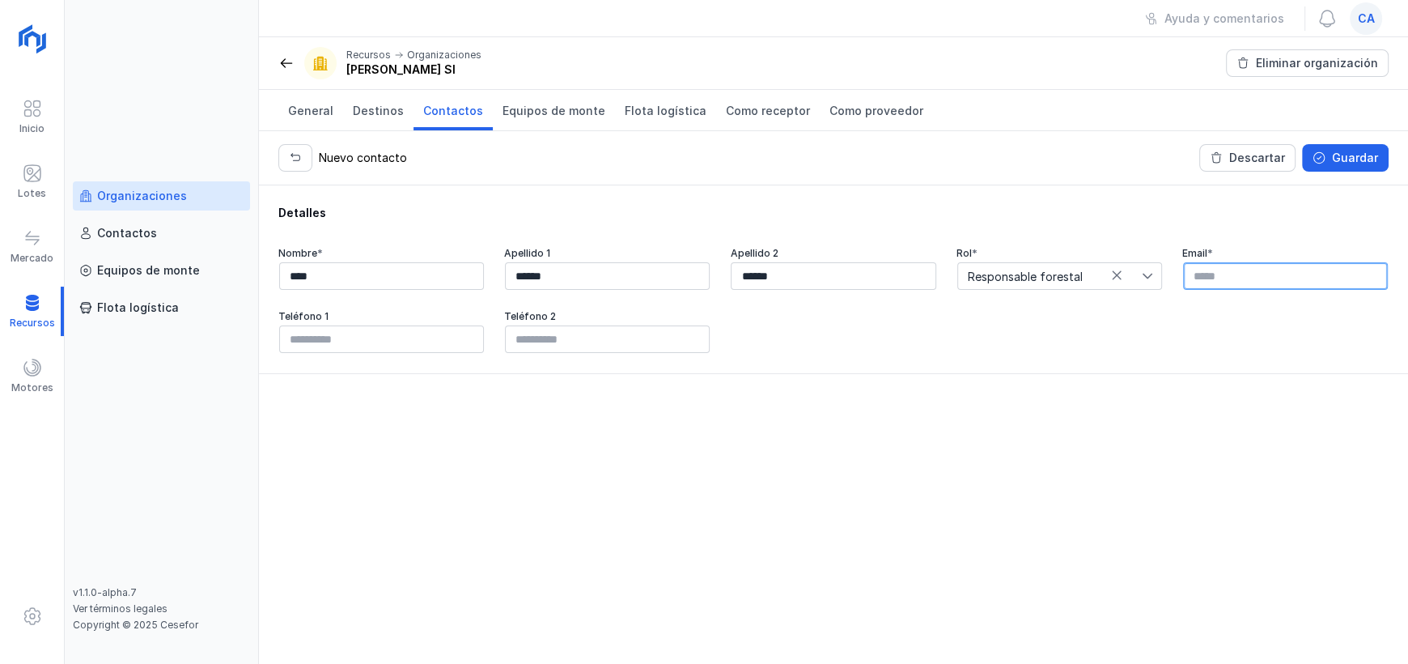
click at [1228, 274] on input "text" at bounding box center [1285, 276] width 205 height 28
type input "**********"
click at [338, 344] on input "text" at bounding box center [381, 339] width 205 height 28
type input "*********"
click at [444, 432] on div "**********" at bounding box center [833, 424] width 1149 height 478
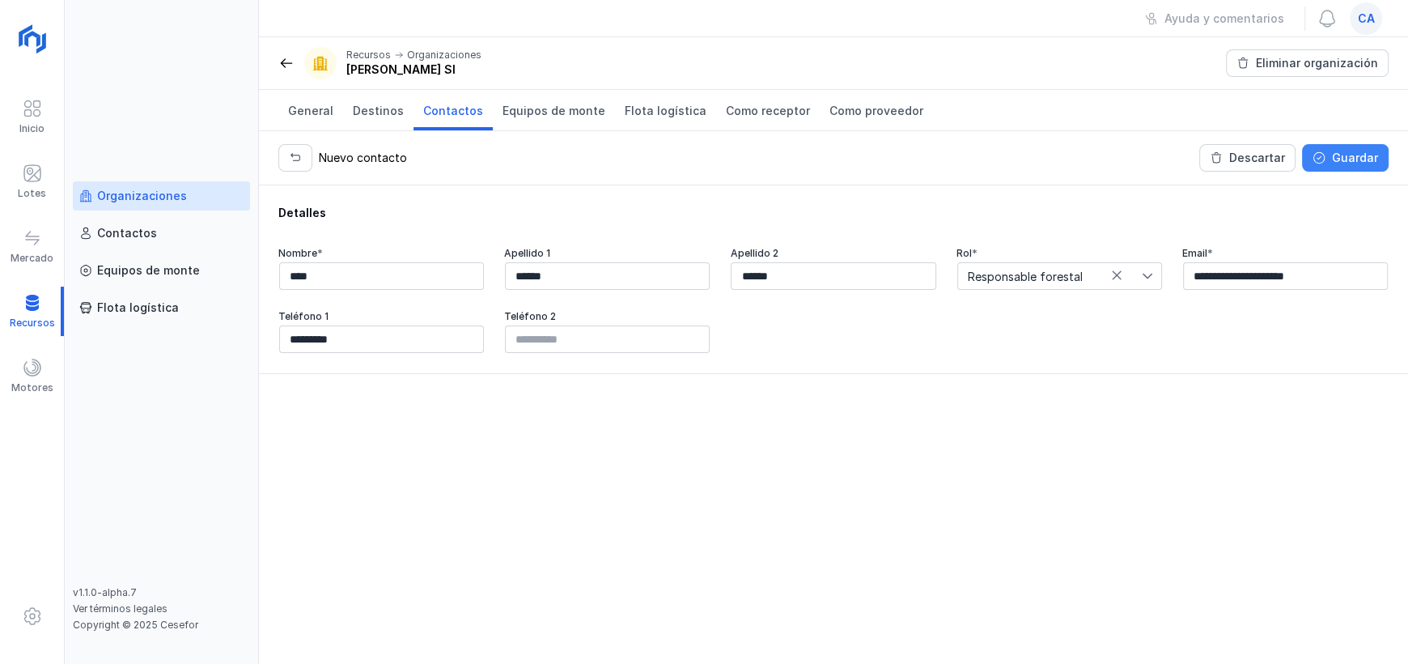
click at [1343, 146] on button "Guardar" at bounding box center [1345, 158] width 87 height 28
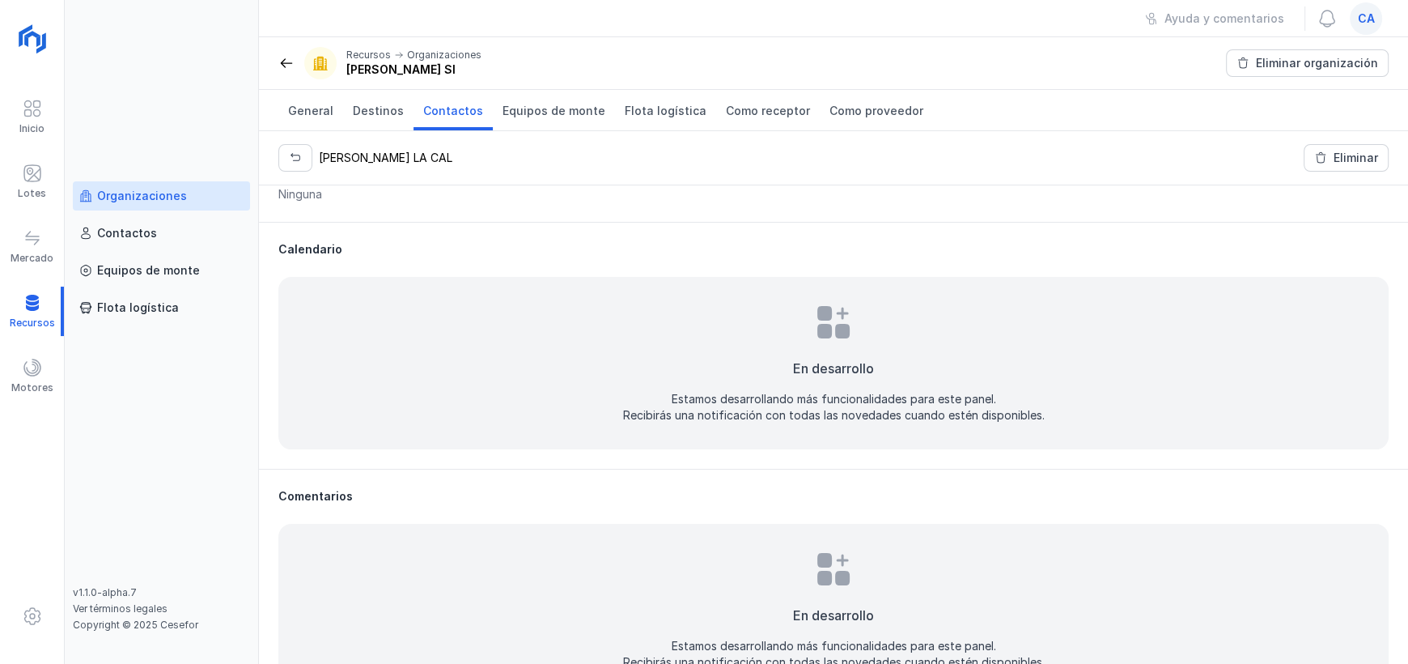
scroll to position [485, 0]
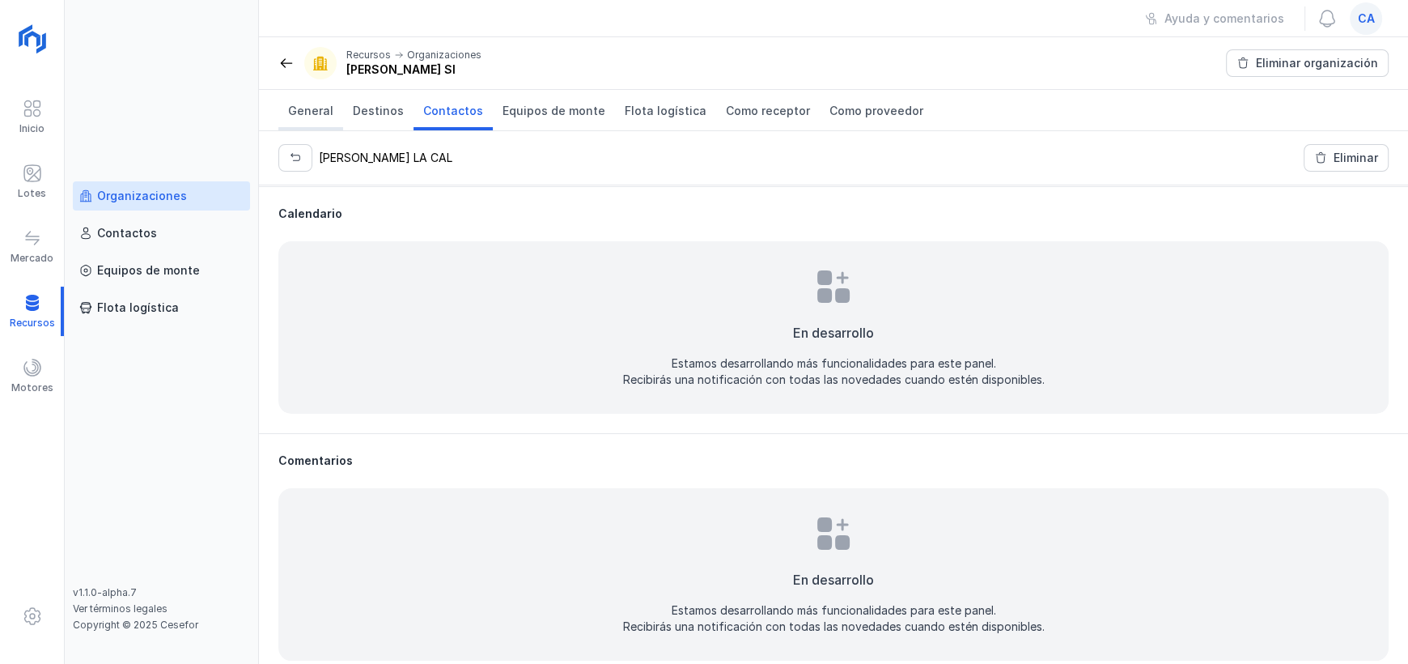
click at [316, 115] on span "General" at bounding box center [310, 111] width 45 height 16
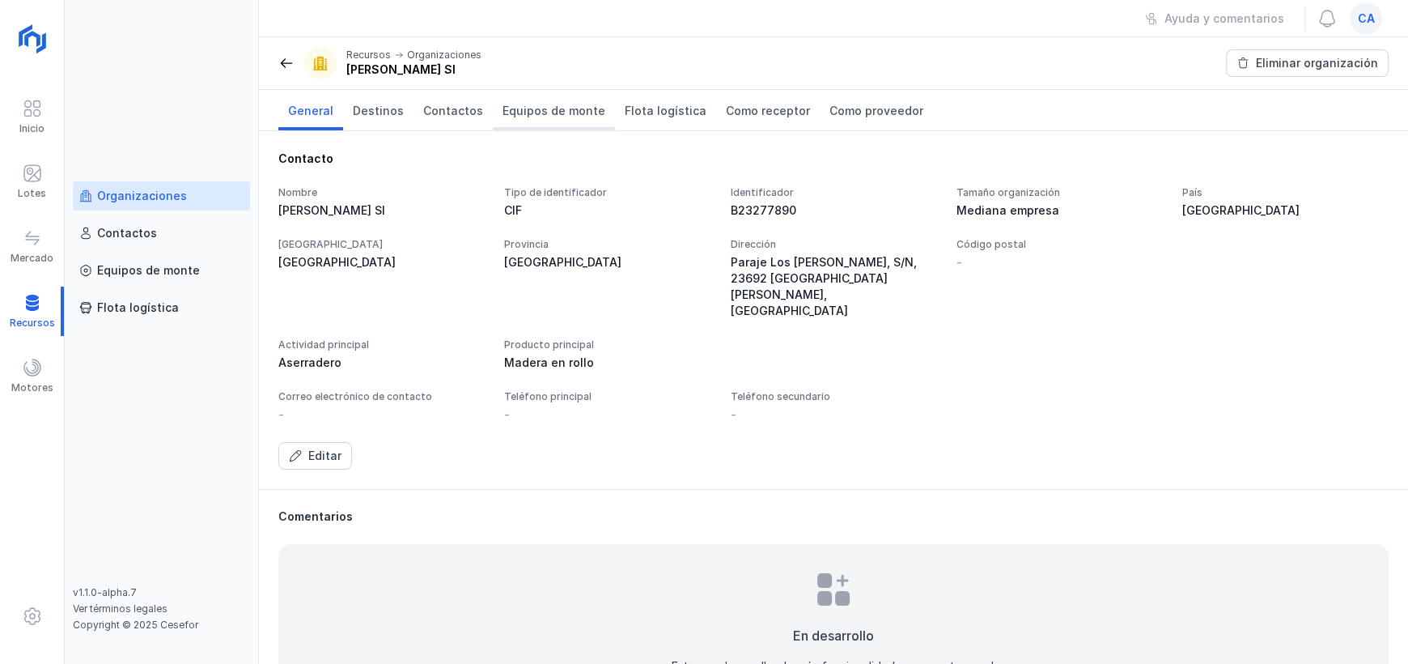
click at [511, 104] on span "Equipos de monte" at bounding box center [554, 111] width 103 height 16
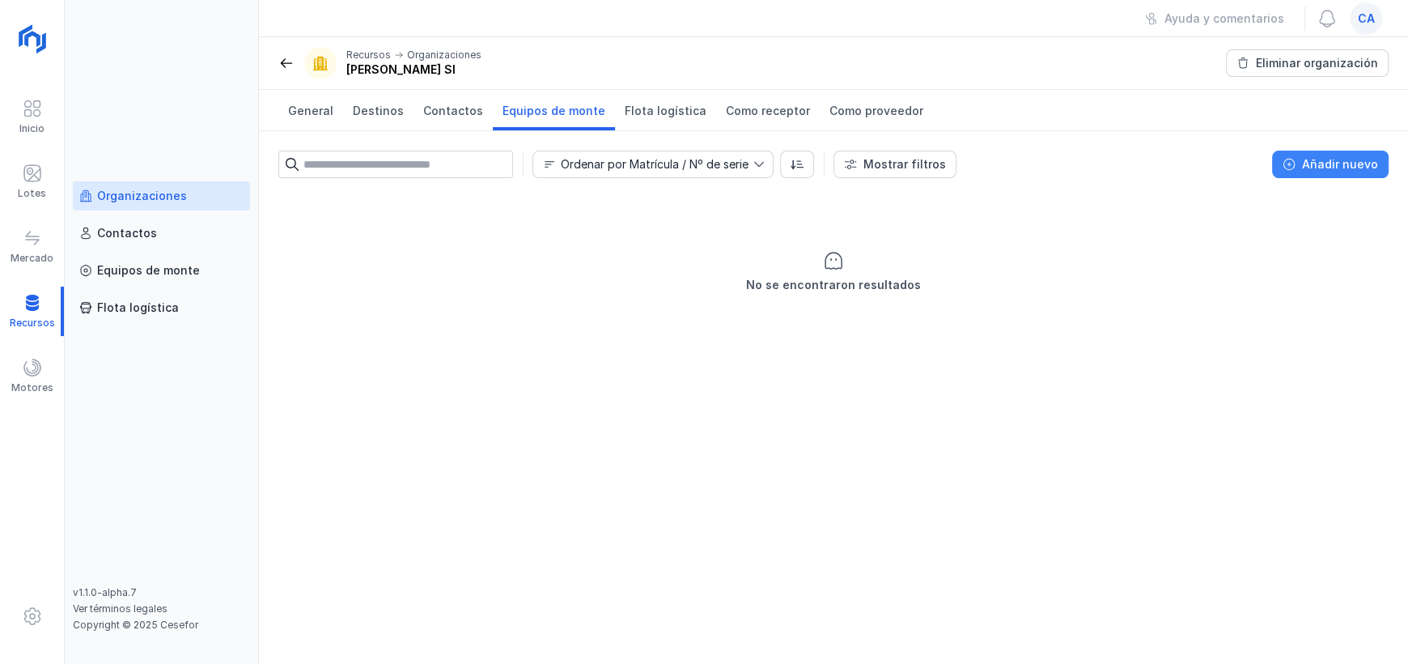
click at [1323, 167] on div "Añadir nuevo" at bounding box center [1340, 164] width 76 height 16
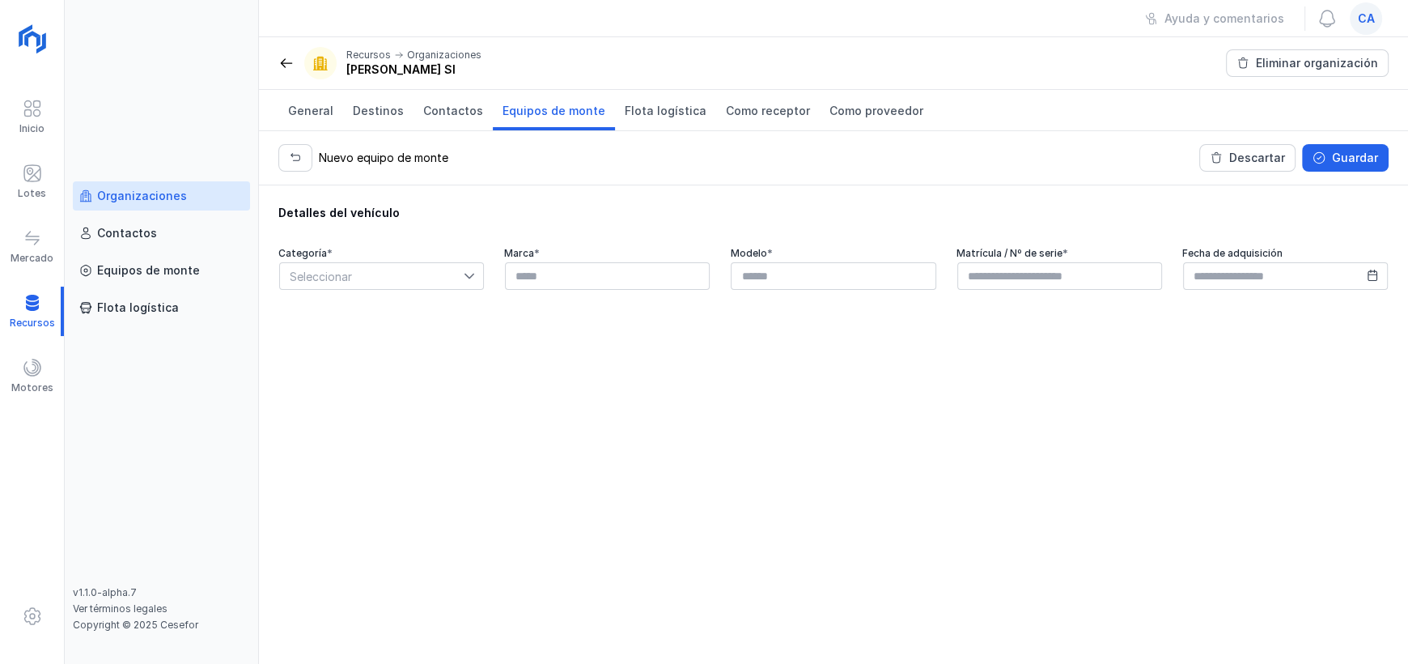
click at [453, 268] on span "Seleccionar" at bounding box center [372, 276] width 184 height 26
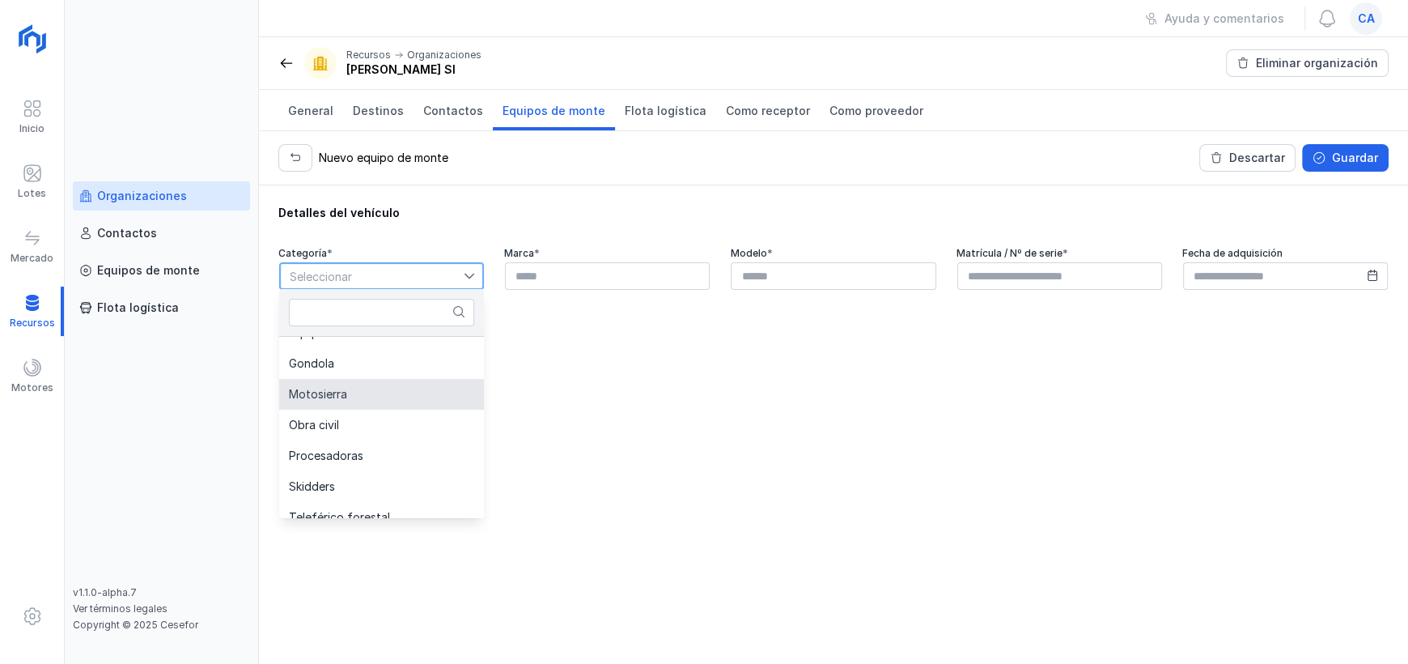
scroll to position [242, 0]
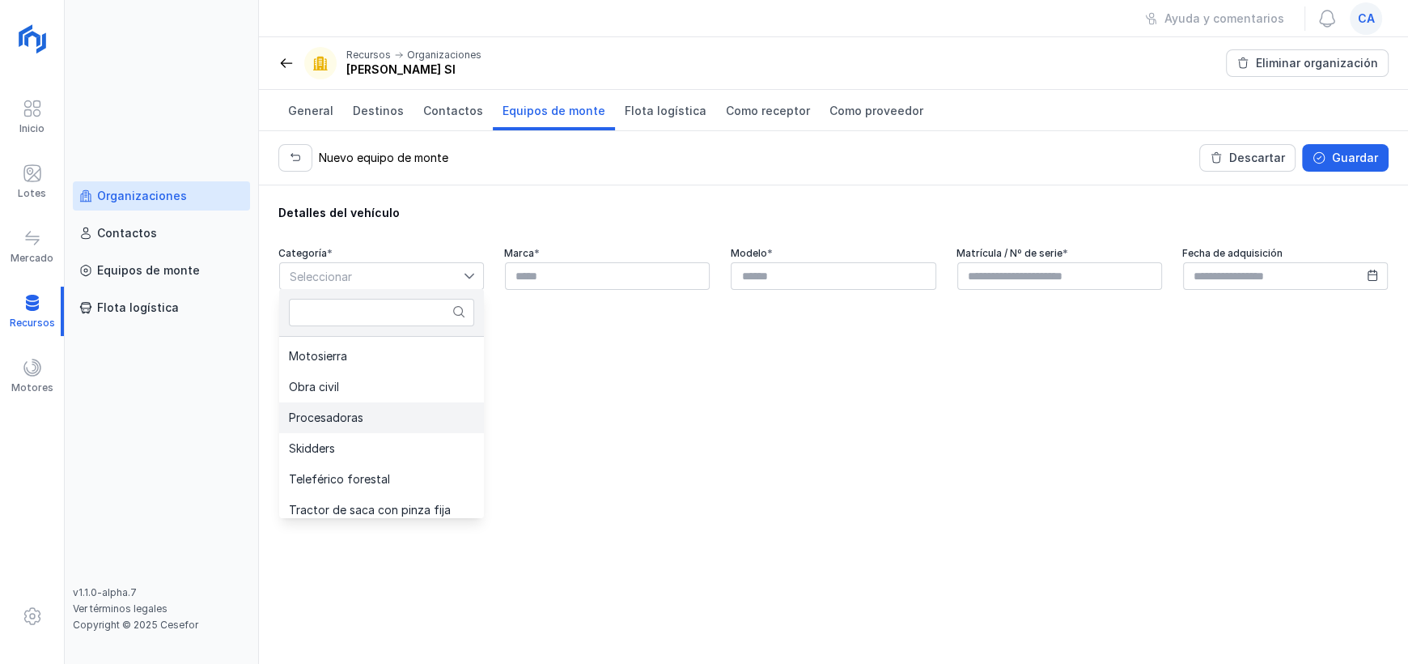
click at [383, 414] on li "Procesadoras" at bounding box center [381, 417] width 205 height 31
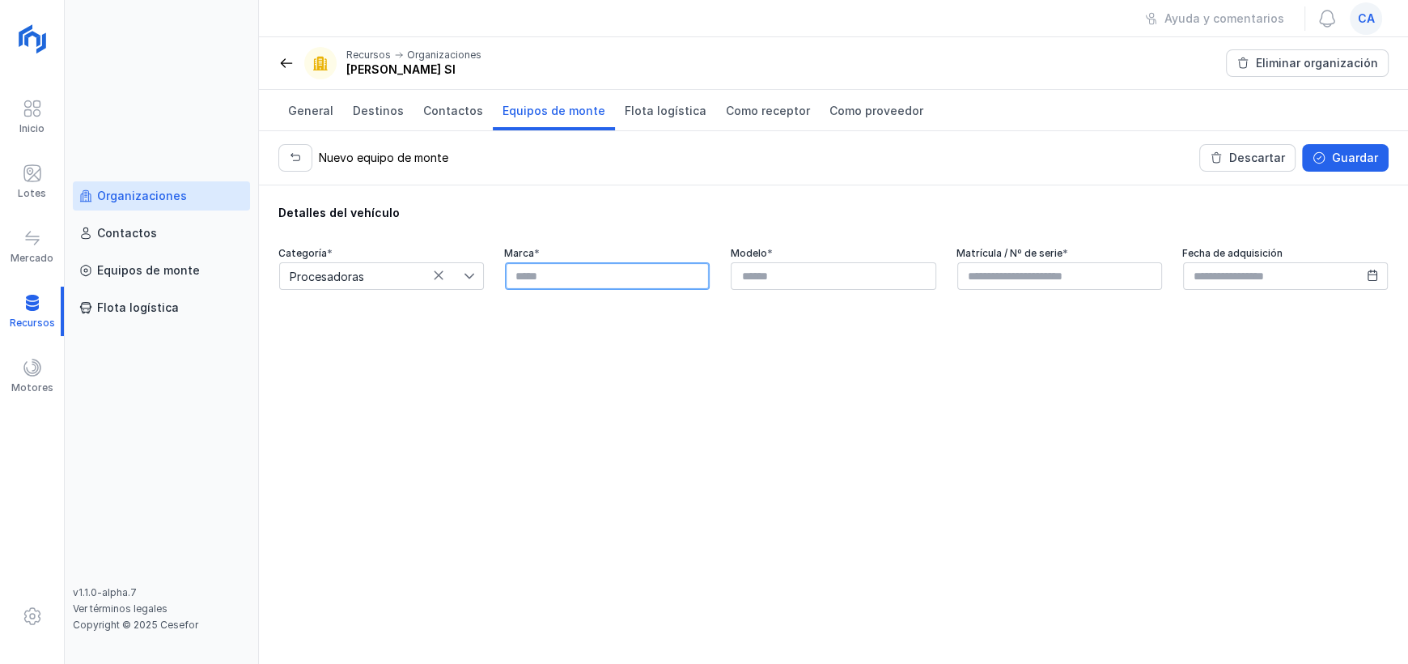
click at [625, 282] on input "text" at bounding box center [607, 276] width 205 height 28
type input "**********"
click at [805, 278] on input "text" at bounding box center [833, 276] width 205 height 28
type input "*****"
click at [1054, 282] on input "text" at bounding box center [1059, 276] width 205 height 28
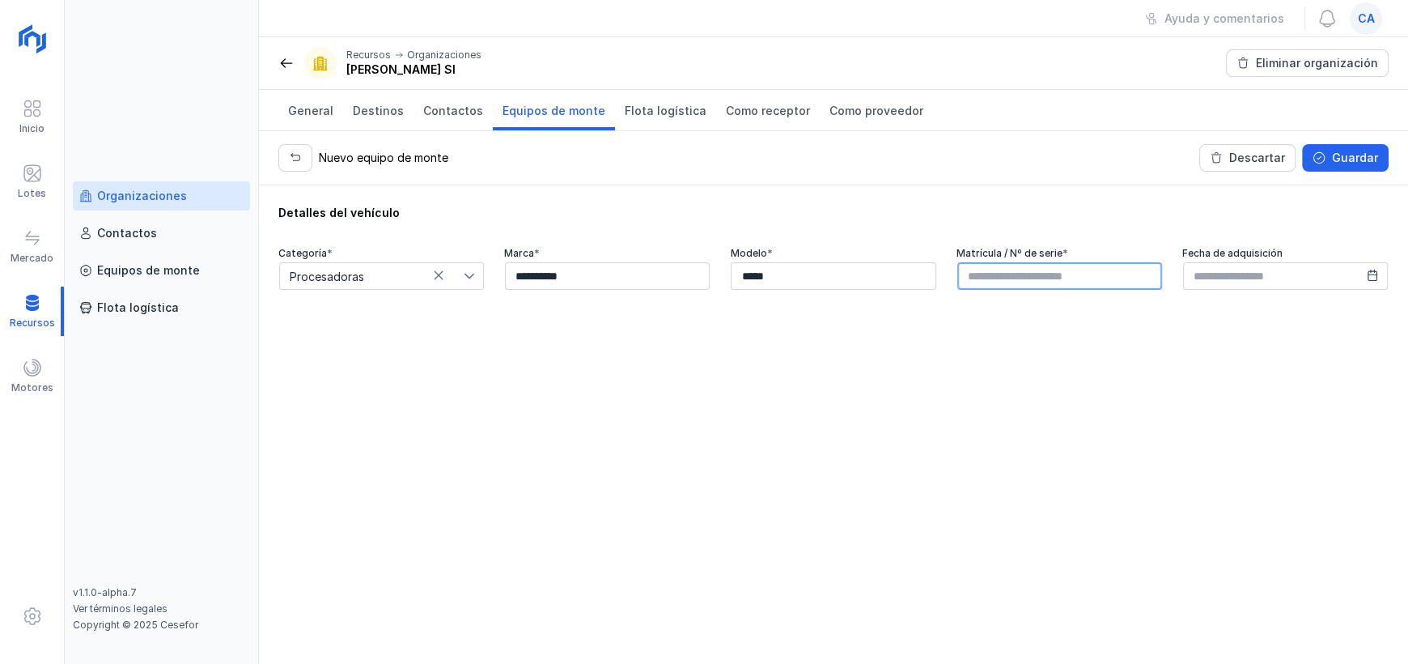
drag, startPoint x: 1064, startPoint y: 272, endPoint x: 1069, endPoint y: 281, distance: 10.1
click at [1064, 274] on input "text" at bounding box center [1059, 276] width 205 height 28
type input "******"
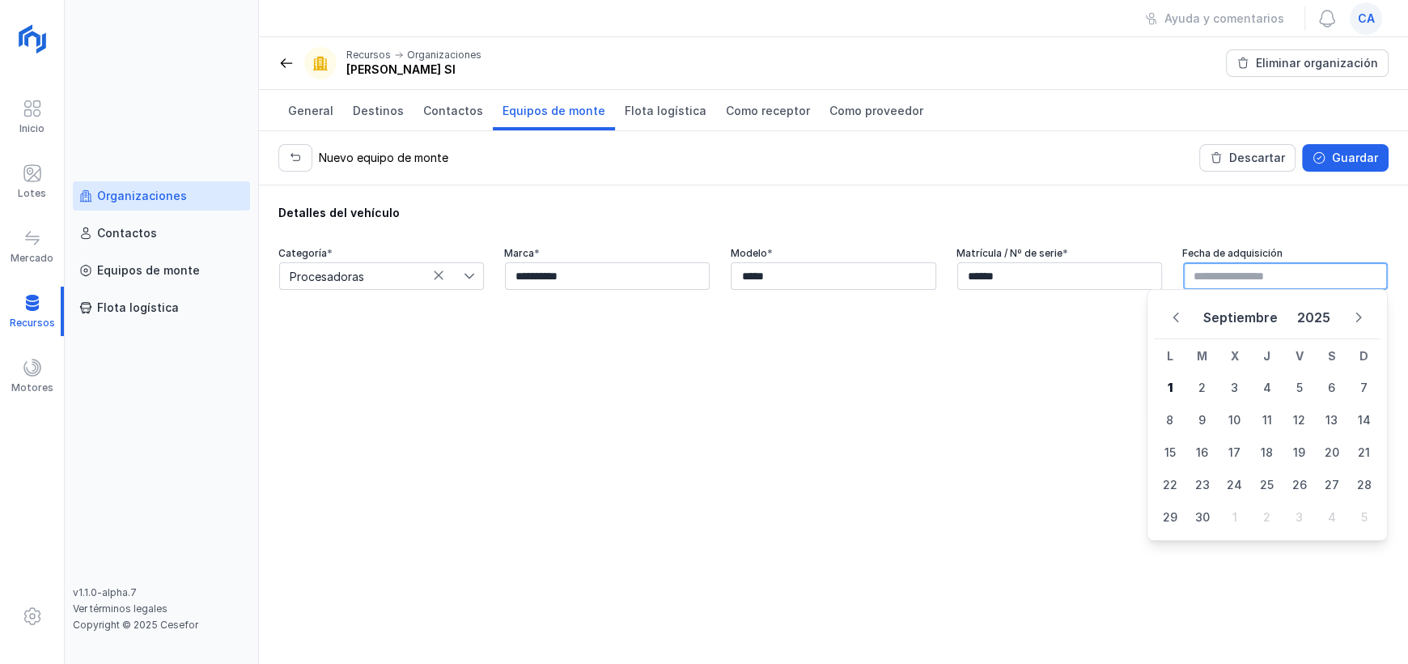
click at [1212, 282] on input "text" at bounding box center [1285, 276] width 205 height 28
click at [1167, 320] on button "Previous Month" at bounding box center [1176, 317] width 31 height 24
click at [1176, 321] on icon "Previous Month" at bounding box center [1175, 317] width 11 height 11
click at [1173, 465] on span "14" at bounding box center [1170, 481] width 32 height 32
type input "**********"
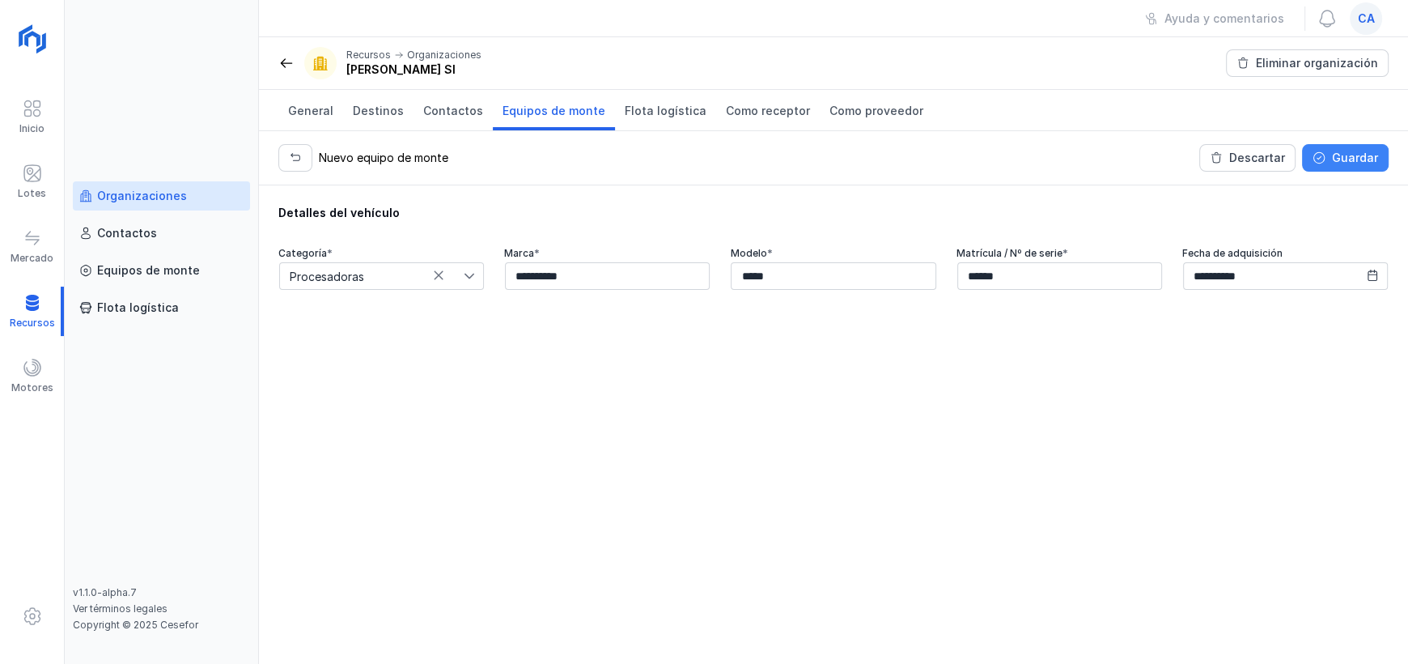
click at [1348, 159] on div "Guardar" at bounding box center [1355, 158] width 46 height 16
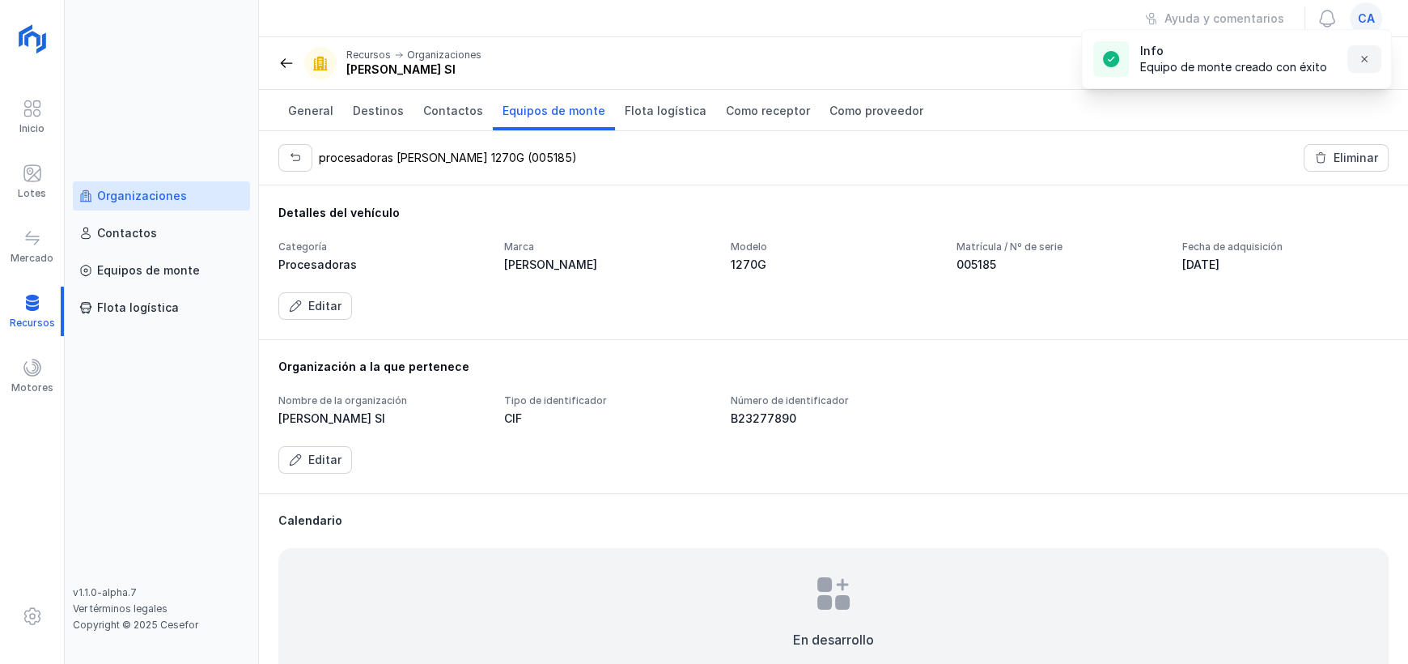
click at [1359, 60] on span "button" at bounding box center [1364, 59] width 13 height 13
click at [548, 106] on span "Equipos de monte" at bounding box center [554, 111] width 103 height 16
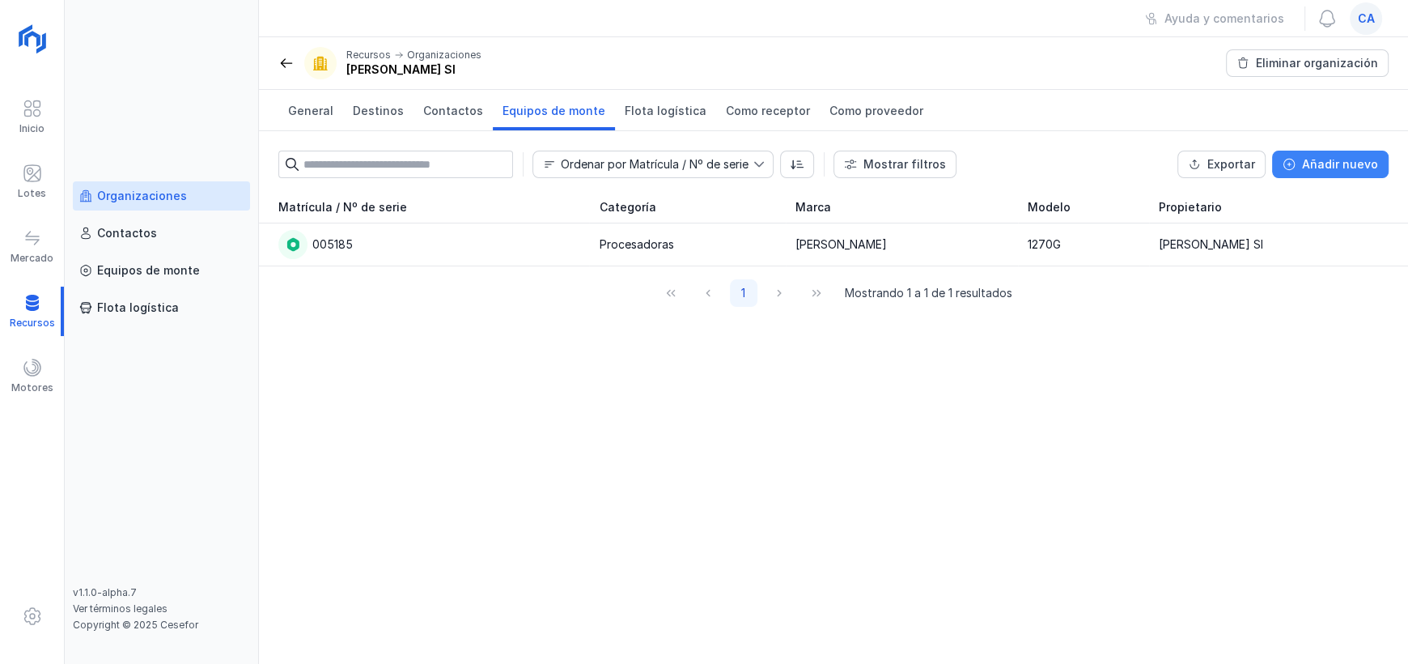
click at [1331, 173] on button "Añadir nuevo" at bounding box center [1330, 165] width 117 height 28
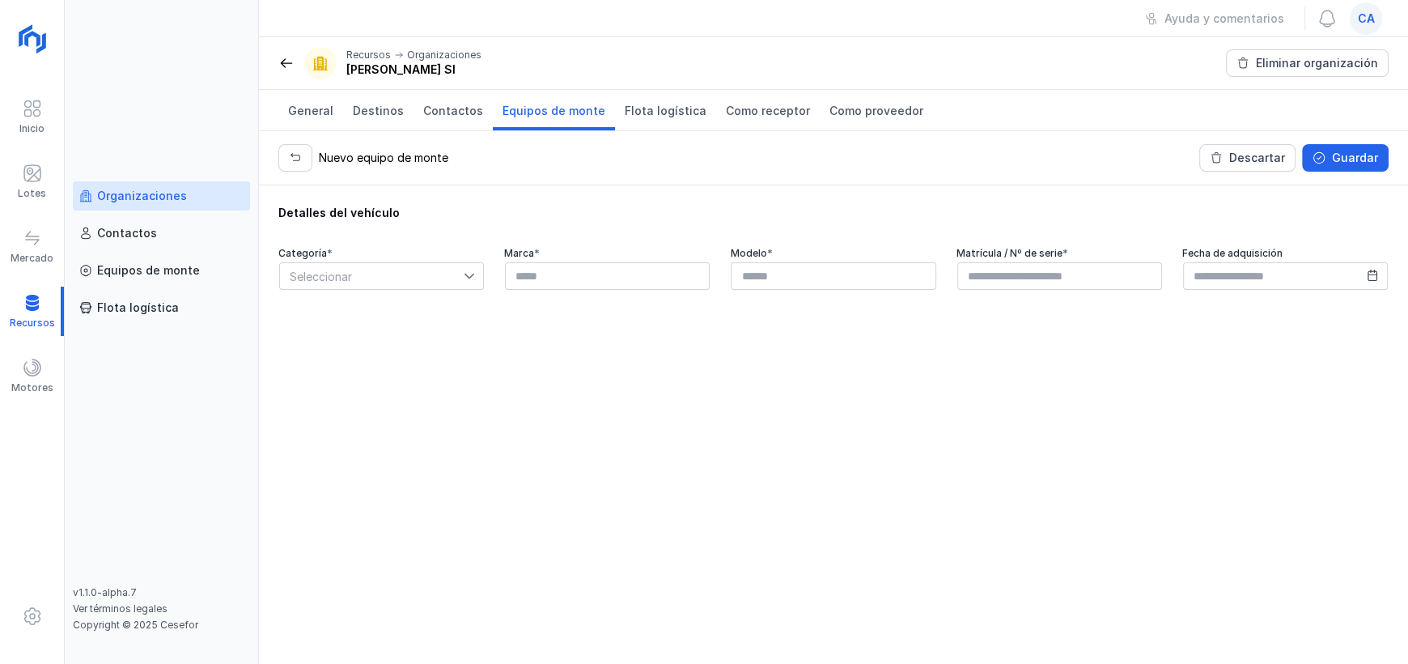
click at [460, 282] on span "Seleccionar" at bounding box center [372, 276] width 184 height 26
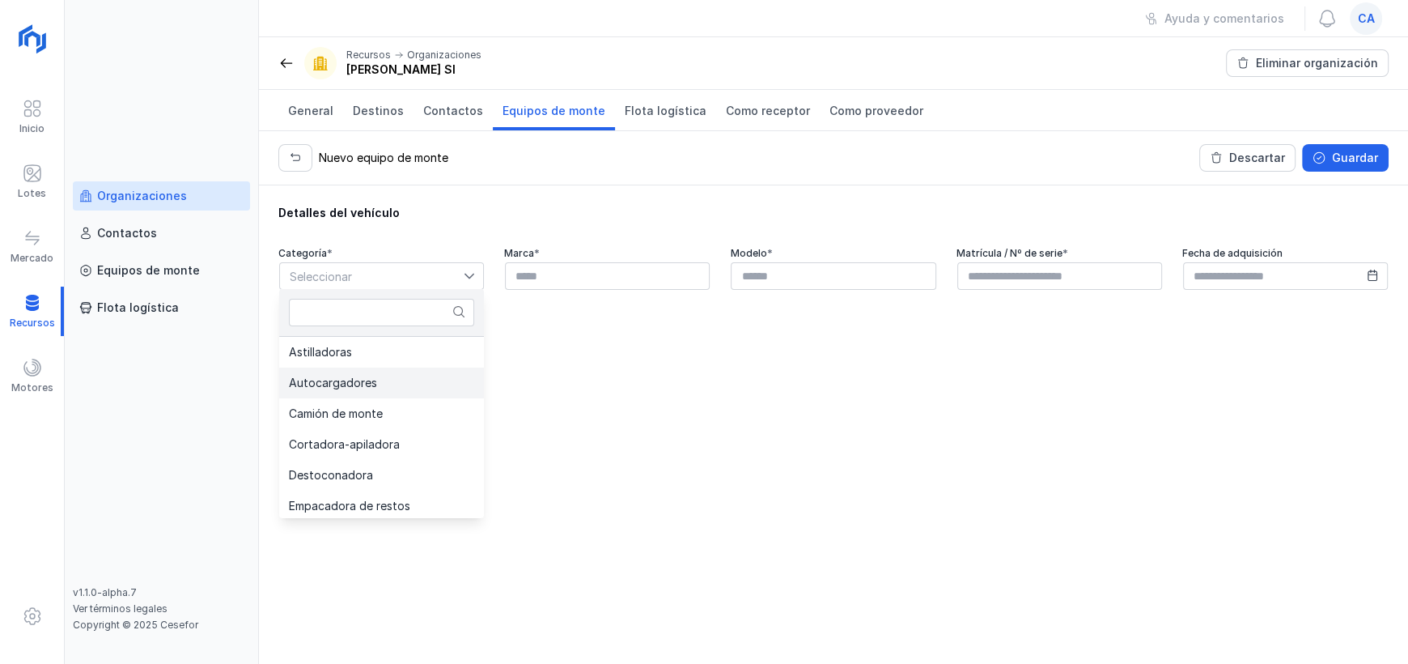
click at [393, 392] on li "Autocargadores" at bounding box center [381, 382] width 205 height 31
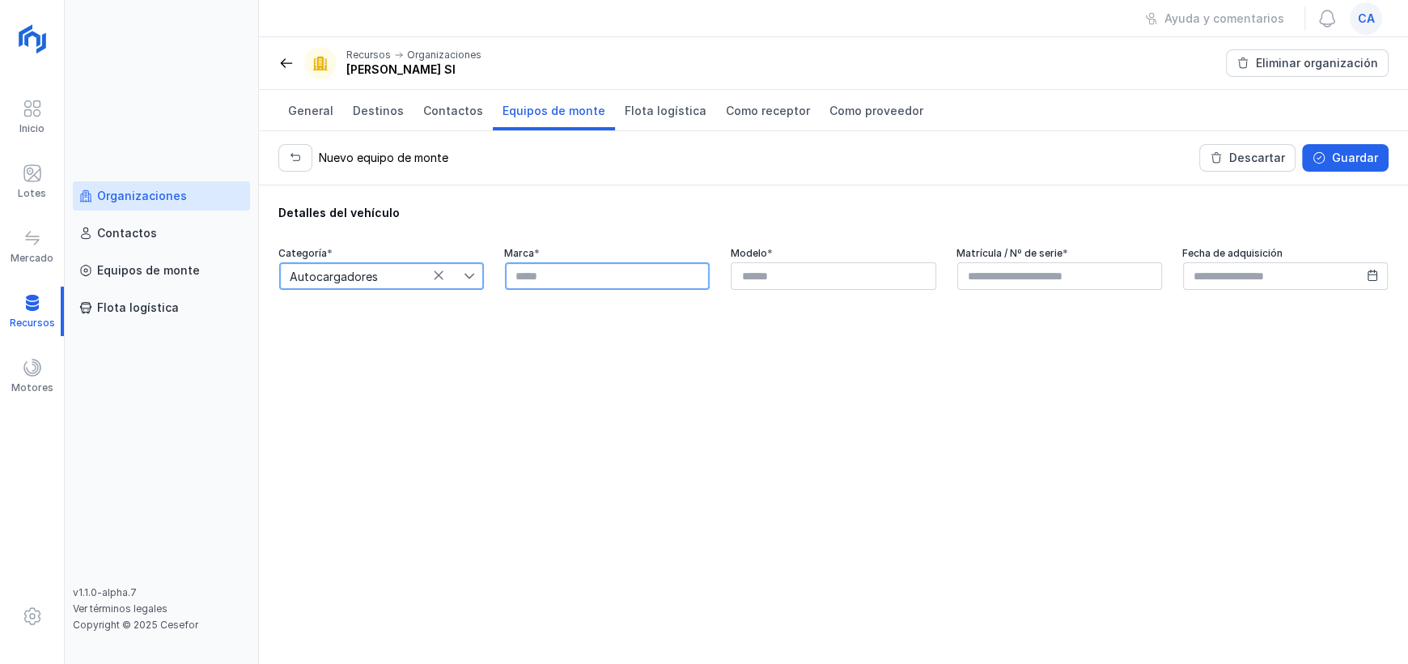
drag, startPoint x: 536, startPoint y: 263, endPoint x: 545, endPoint y: 272, distance: 12.6
click at [536, 264] on input "text" at bounding box center [607, 276] width 205 height 28
type input "**********"
click at [822, 277] on input "text" at bounding box center [833, 276] width 205 height 28
type input "*****"
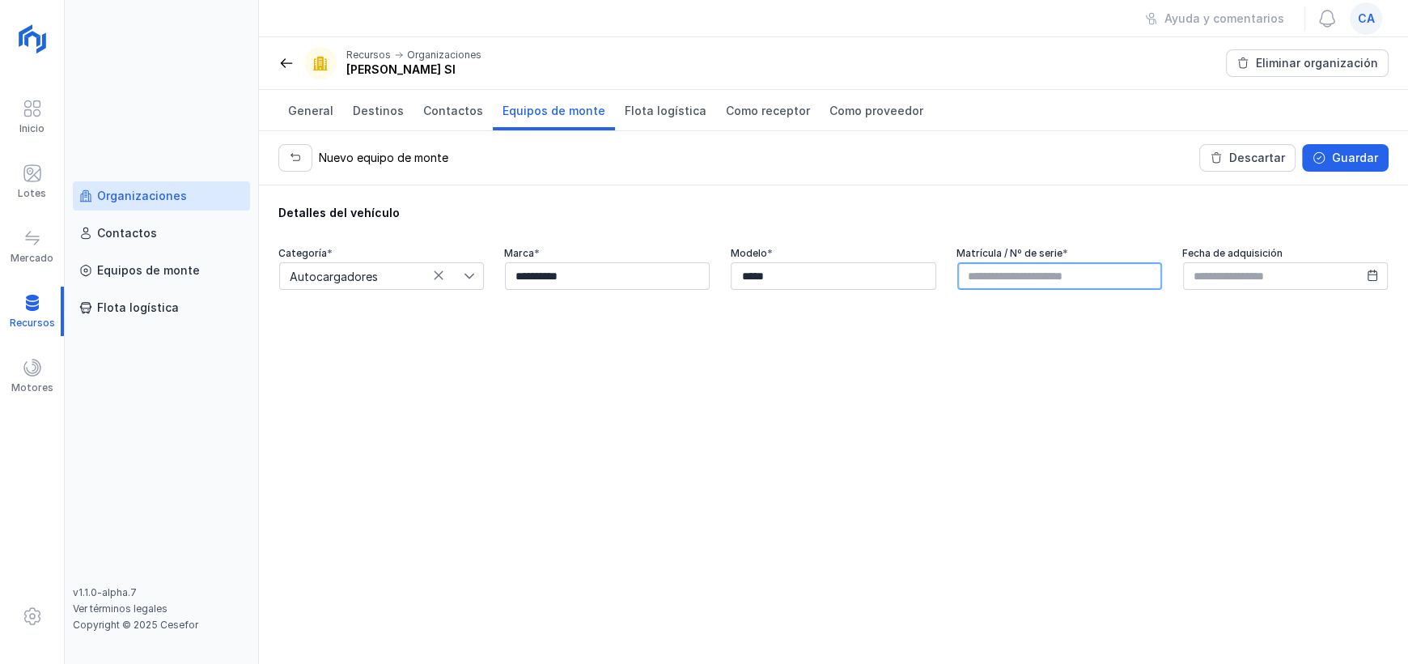
click at [1049, 273] on input "text" at bounding box center [1059, 276] width 205 height 28
click at [1077, 274] on input "text" at bounding box center [1059, 276] width 205 height 28
type input "******"
click at [1273, 286] on input "text" at bounding box center [1285, 276] width 205 height 28
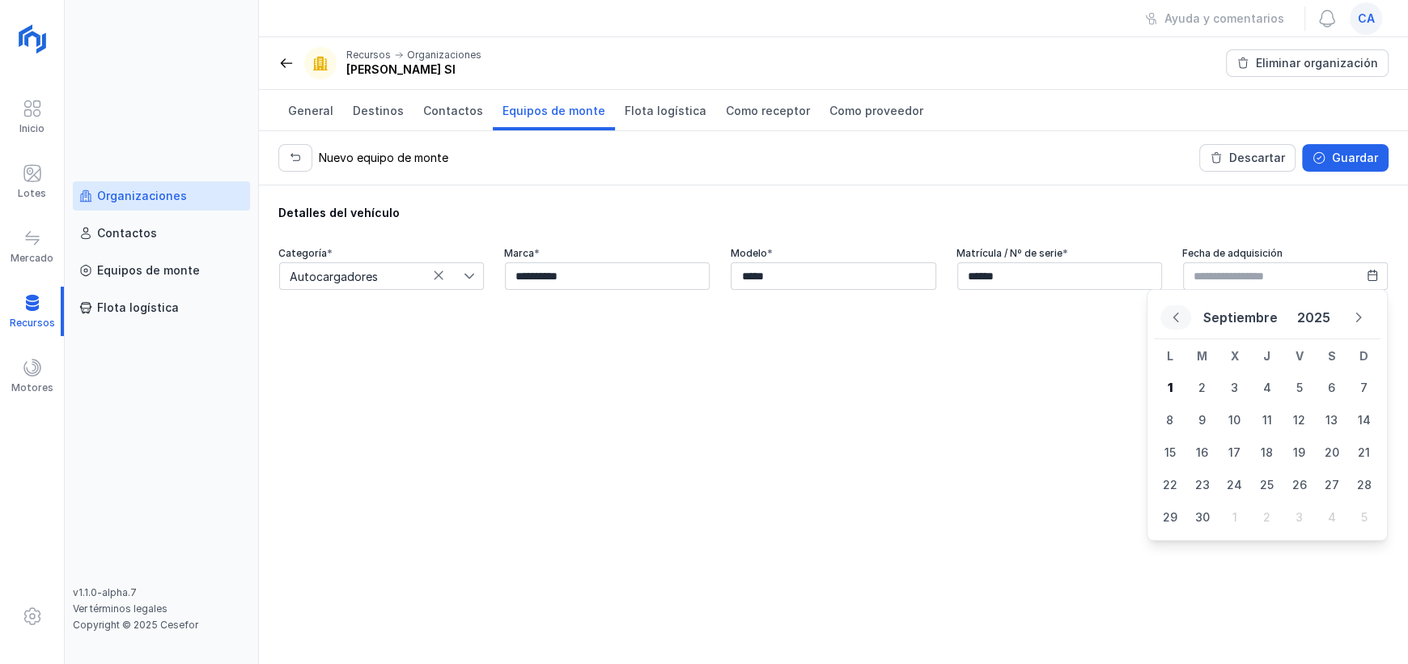
click at [1171, 316] on icon "Previous Month" at bounding box center [1175, 317] width 11 height 11
click at [1171, 326] on icon "Previous Month" at bounding box center [1175, 331] width 11 height 11
click at [1171, 316] on icon "Previous Month" at bounding box center [1175, 317] width 11 height 11
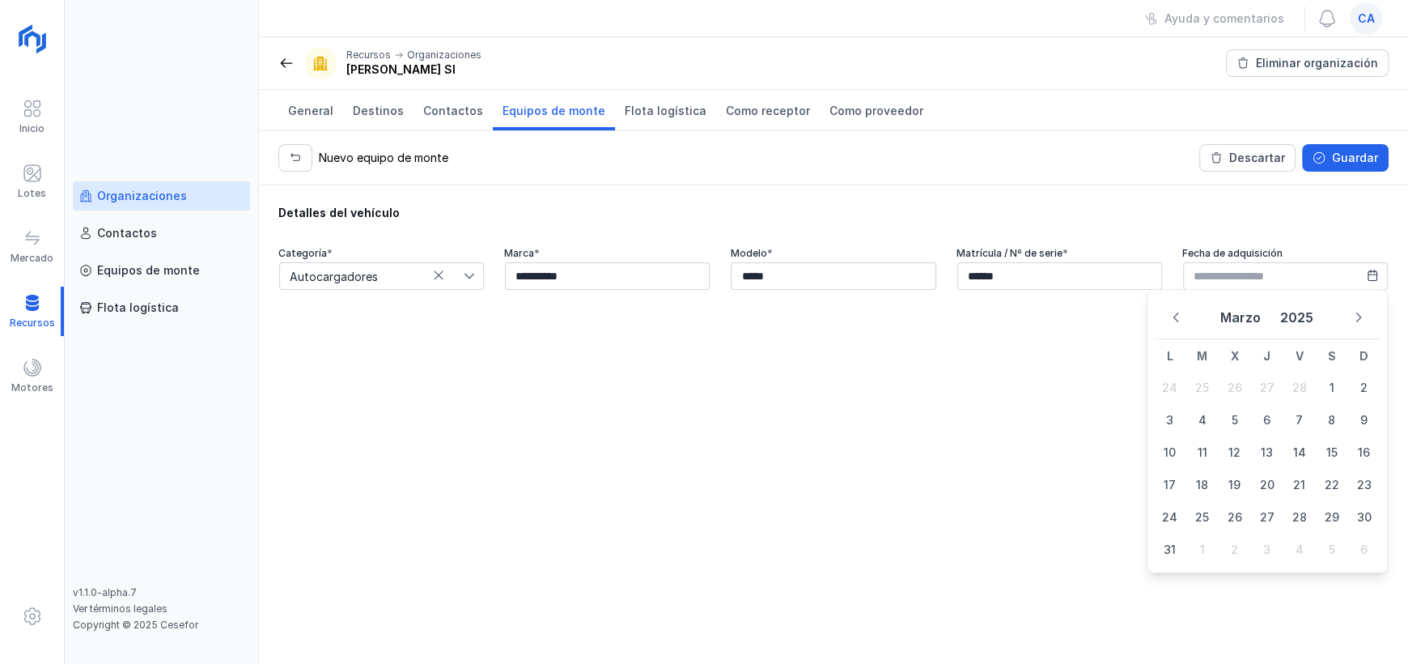
click at [1171, 316] on icon "Previous Month" at bounding box center [1175, 317] width 11 height 11
click at [1175, 452] on span "14" at bounding box center [1170, 452] width 32 height 32
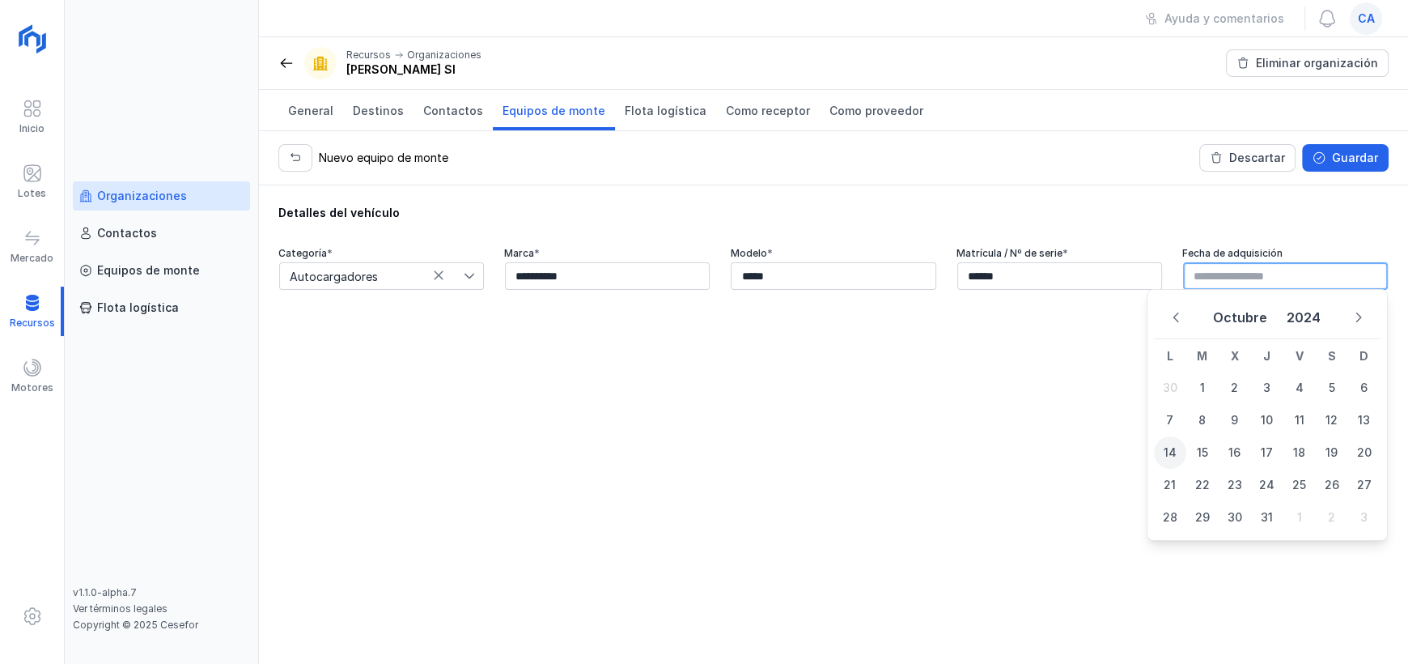
type input "**********"
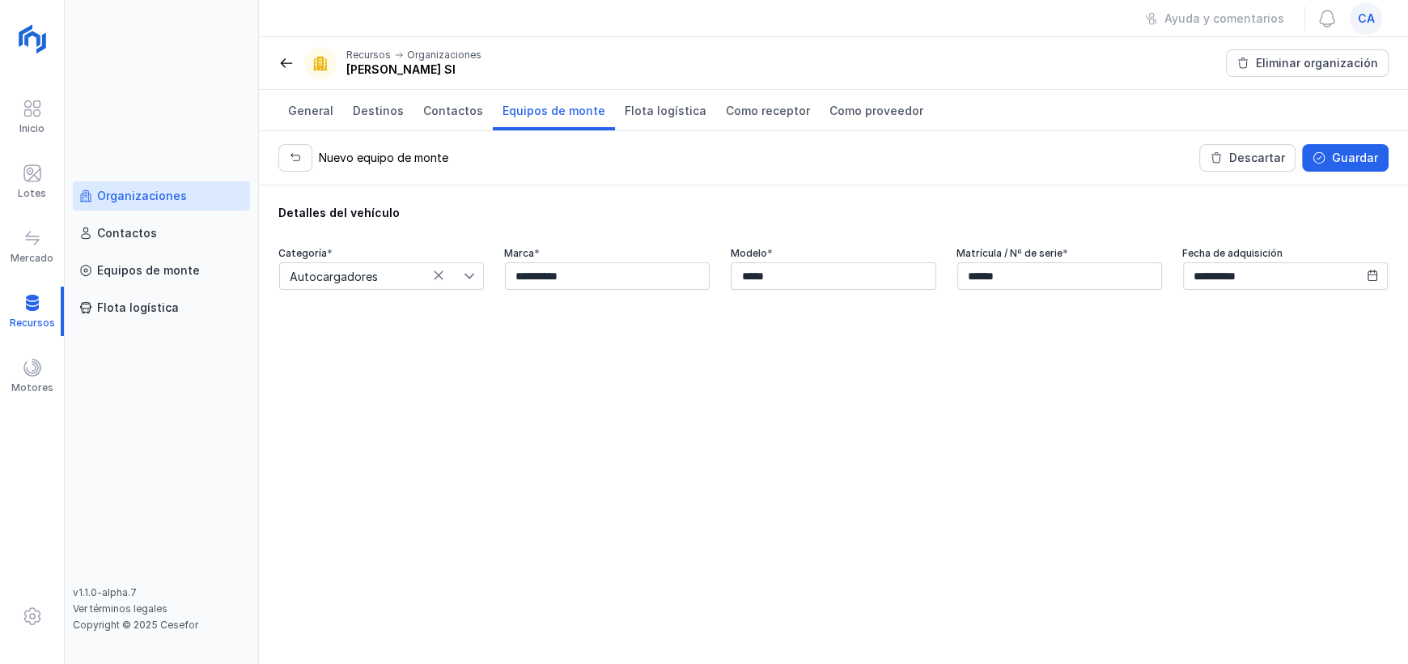
click at [1033, 404] on div "**********" at bounding box center [833, 424] width 1149 height 478
click at [1343, 150] on div "Guardar" at bounding box center [1355, 158] width 46 height 16
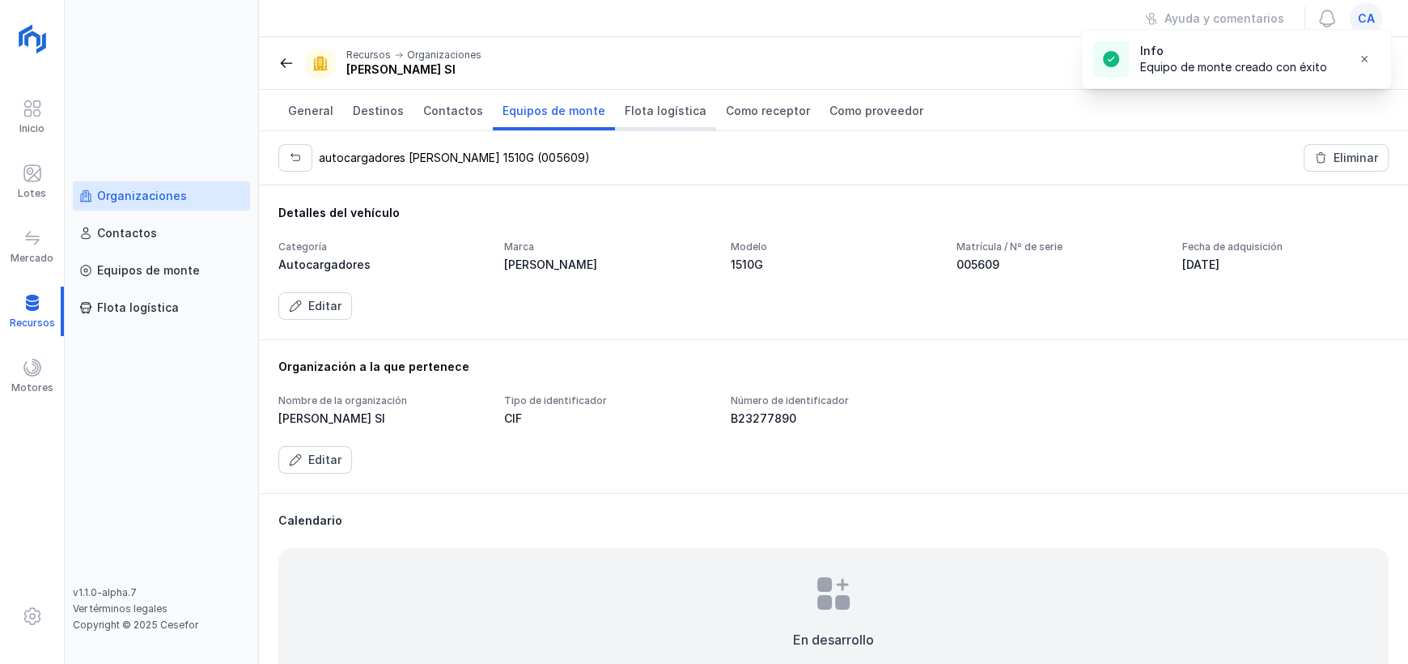
click at [625, 109] on span "Flota logística" at bounding box center [666, 111] width 82 height 16
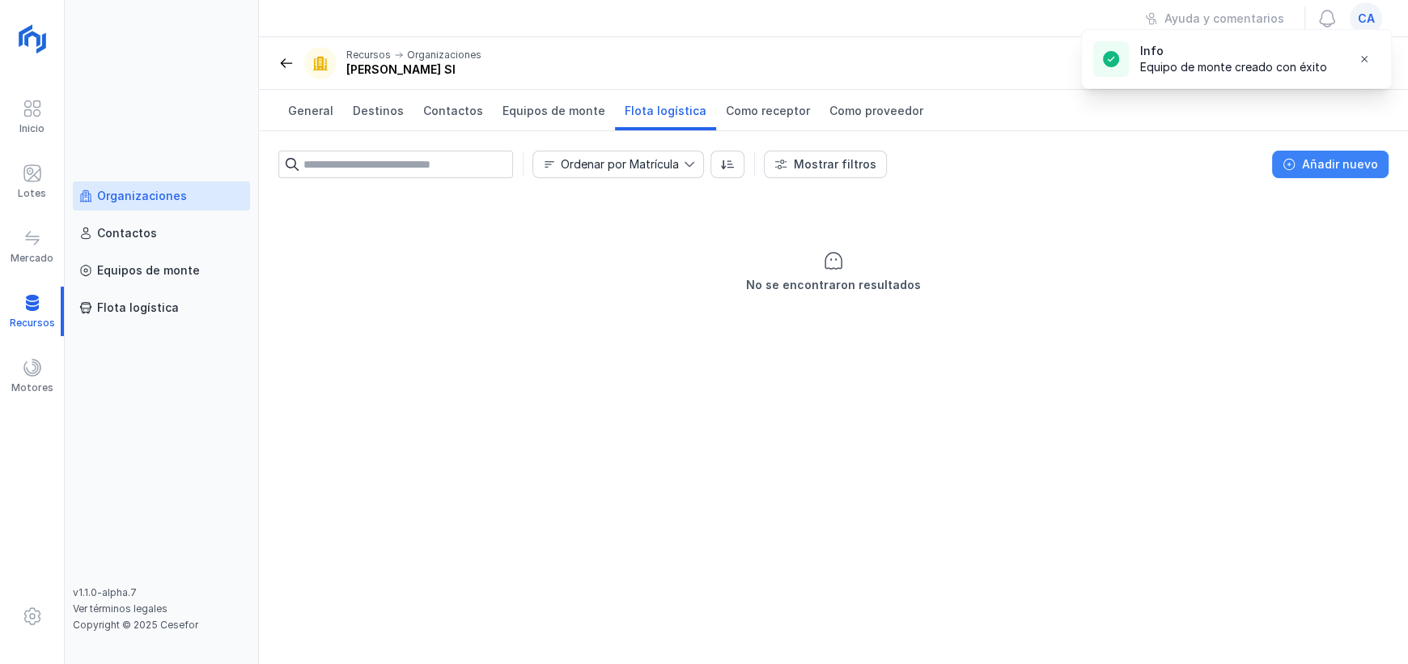
click at [1361, 163] on div "Añadir nuevo" at bounding box center [1340, 164] width 76 height 16
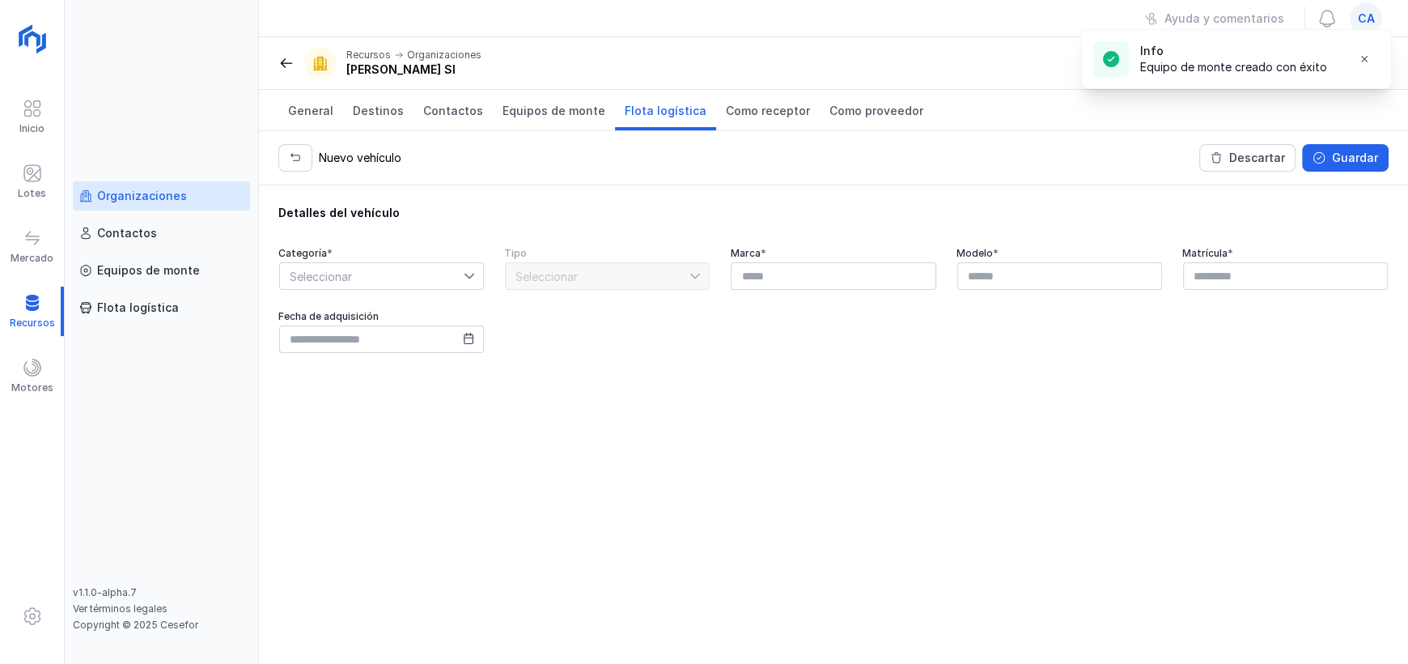
click at [473, 281] on div at bounding box center [473, 276] width 19 height 26
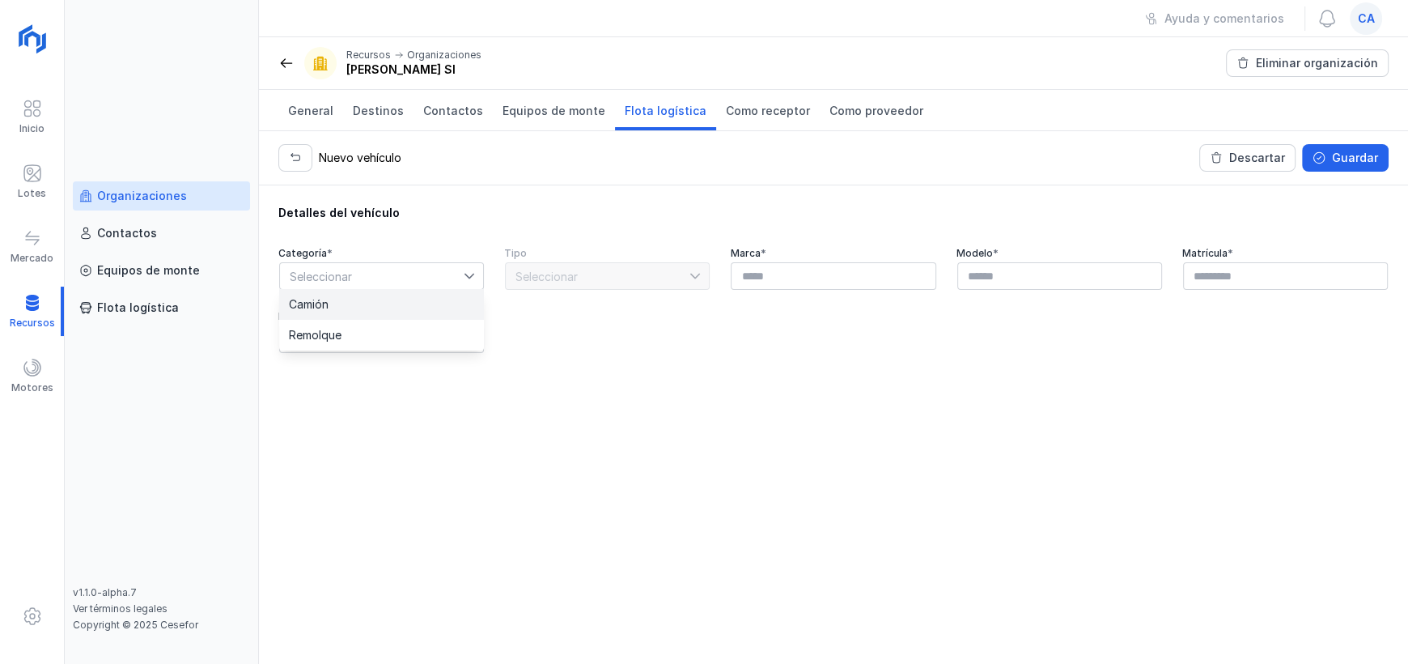
click at [374, 306] on li "Camión" at bounding box center [381, 304] width 205 height 31
click at [683, 284] on span "Seleccionar" at bounding box center [598, 276] width 184 height 26
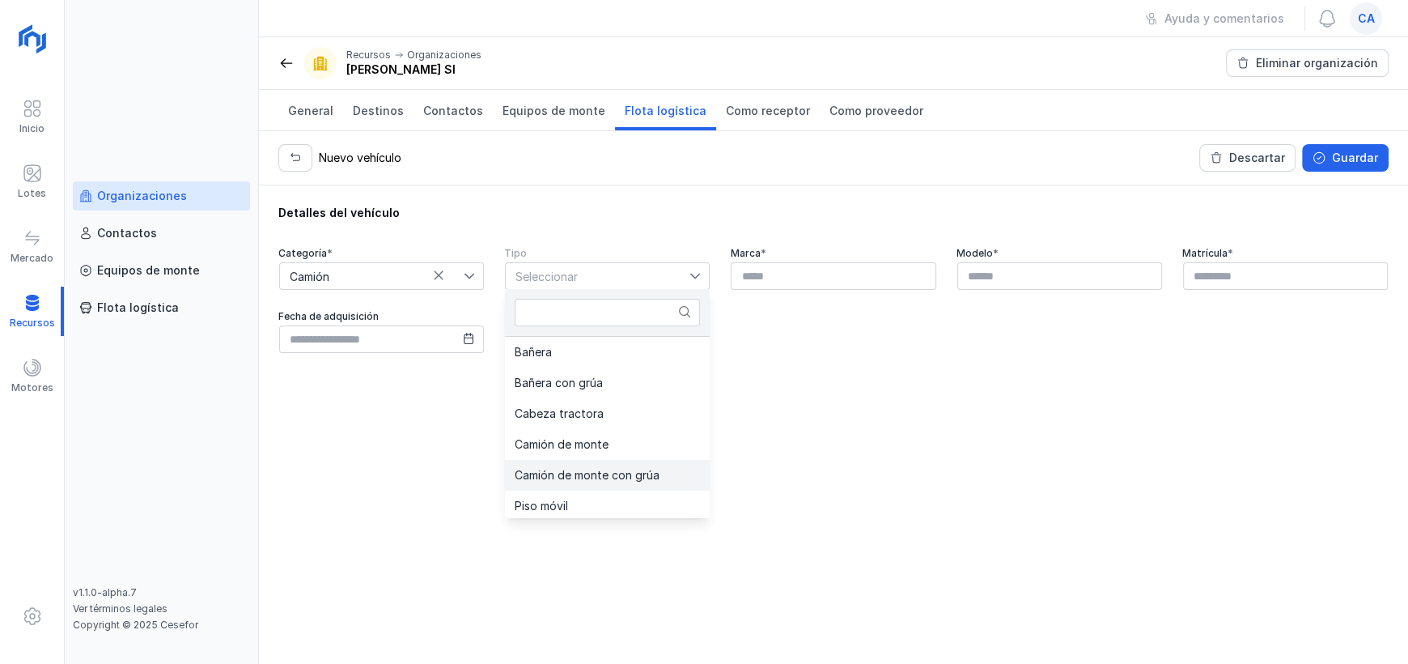
click at [626, 465] on li "Camión de monte con grúa" at bounding box center [607, 475] width 205 height 31
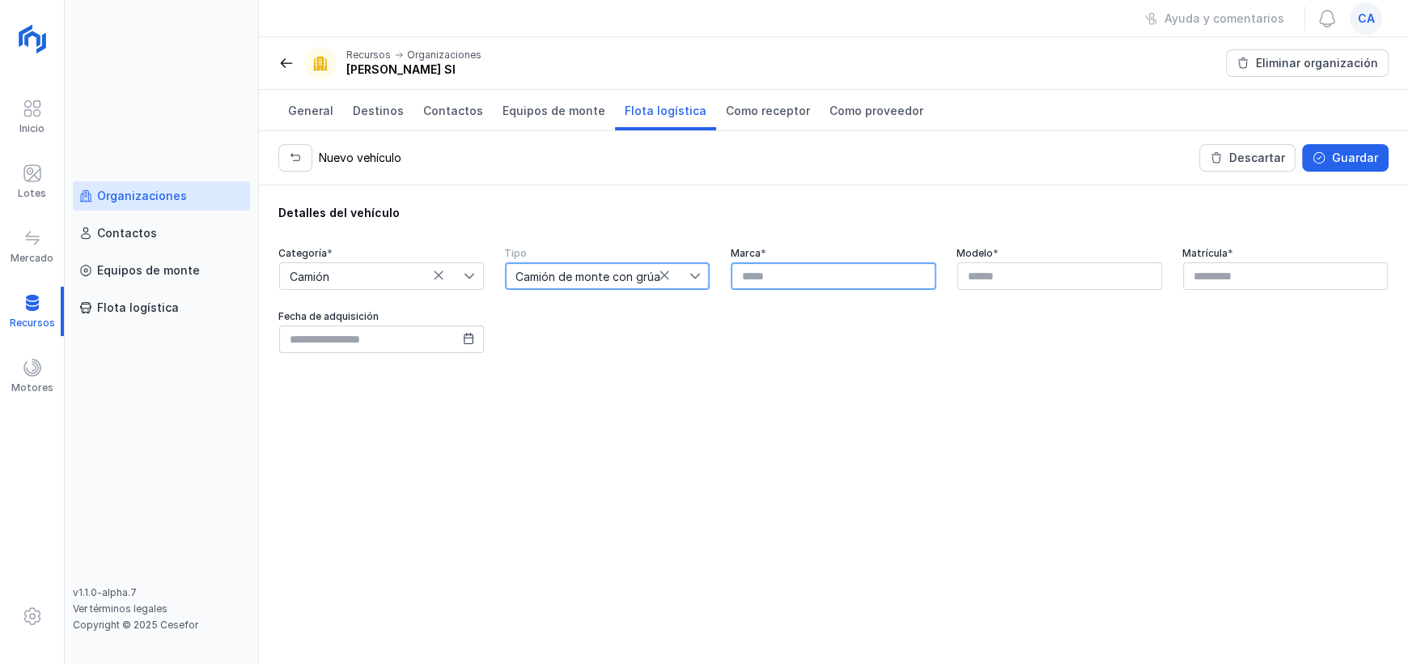
click at [853, 276] on input "text" at bounding box center [833, 276] width 205 height 28
type input "*****"
click at [1049, 279] on input "text" at bounding box center [1059, 276] width 205 height 28
type input "****"
click at [1222, 279] on input "text" at bounding box center [1285, 276] width 205 height 28
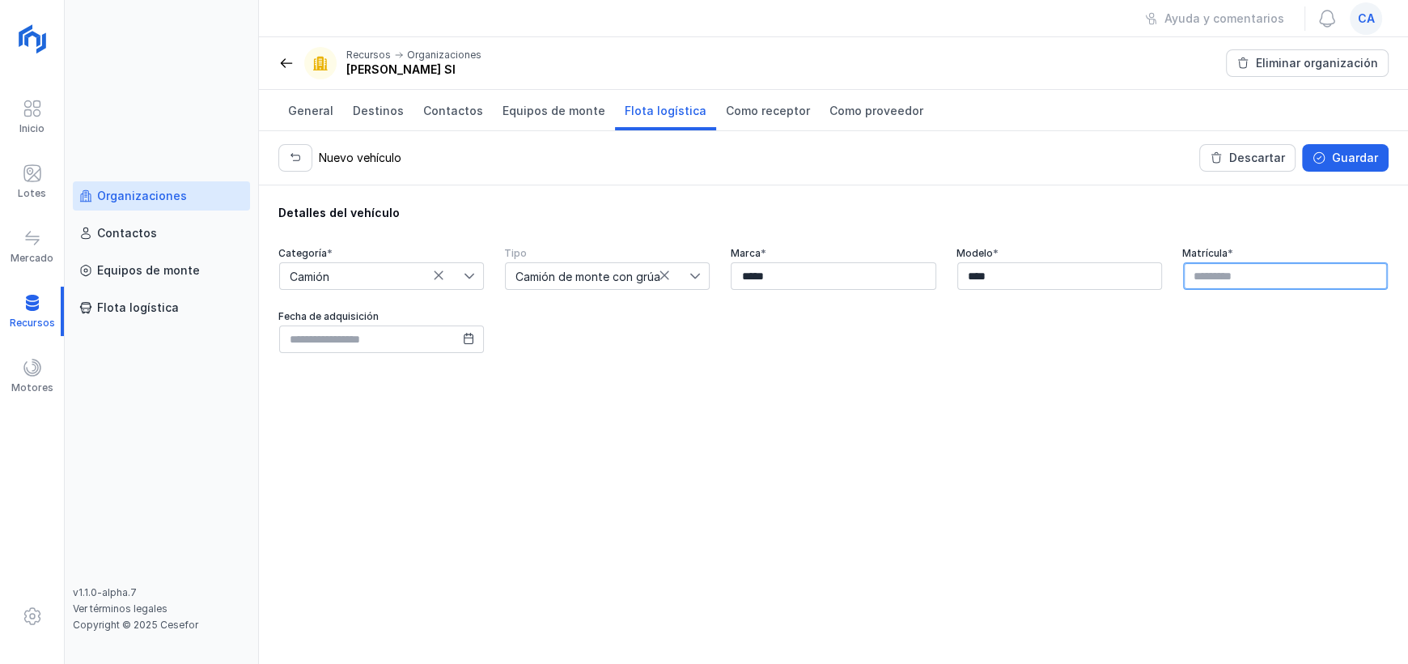
click at [1213, 275] on input "text" at bounding box center [1285, 276] width 205 height 28
type input "*******"
click at [468, 347] on input "text" at bounding box center [381, 339] width 205 height 28
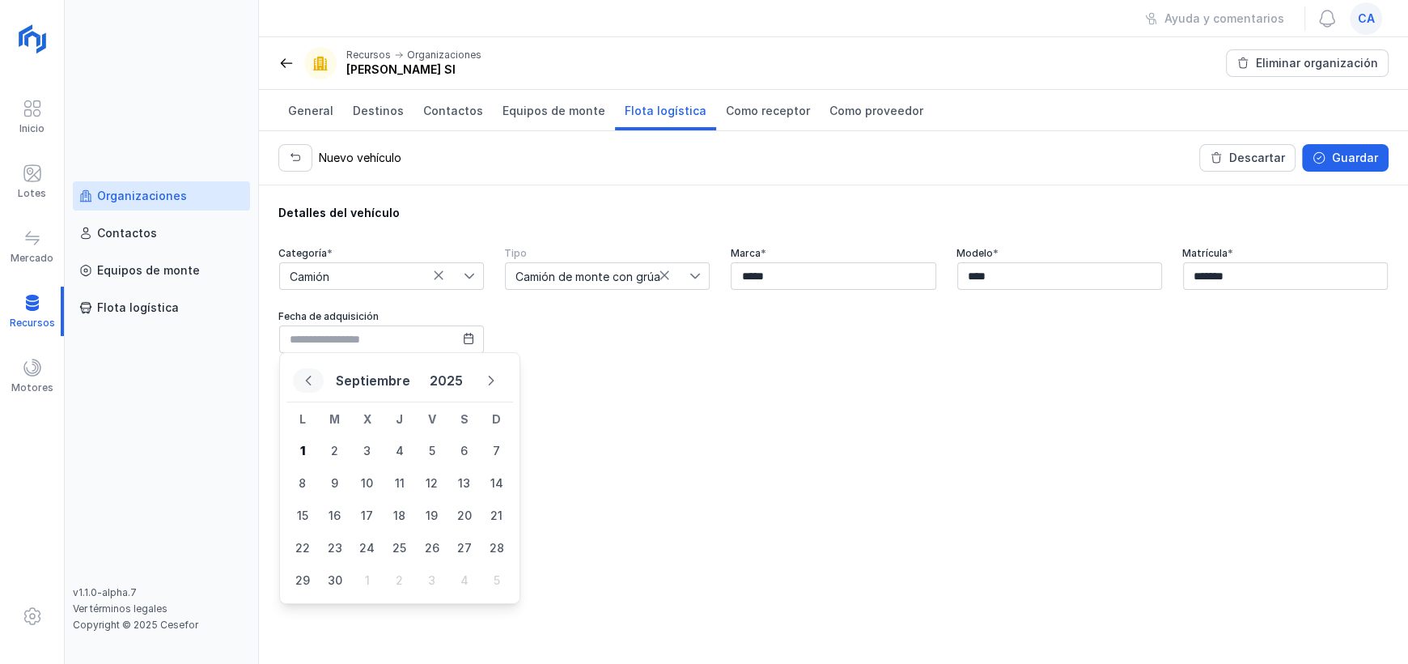
click at [315, 383] on button "Previous Month" at bounding box center [308, 380] width 31 height 24
click at [315, 383] on button "Previous Month" at bounding box center [308, 395] width 30 height 24
click at [315, 382] on button "Previous Month" at bounding box center [308, 380] width 31 height 24
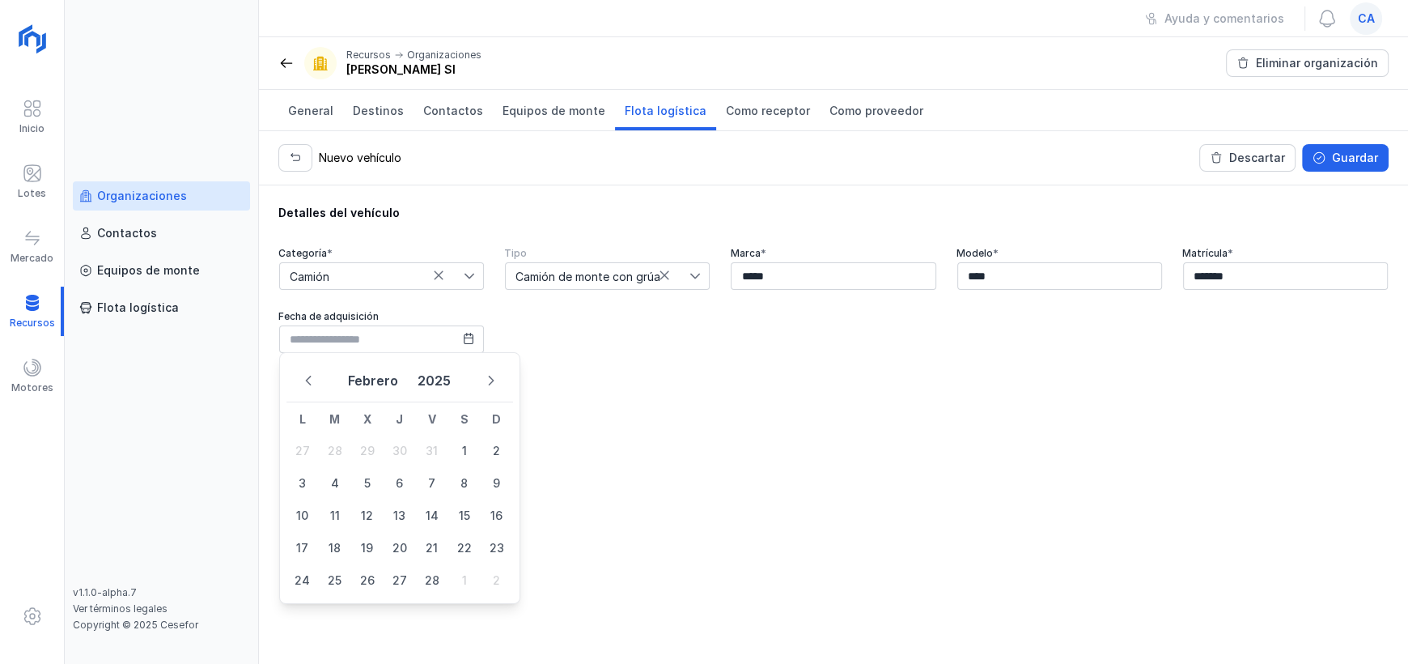
click at [315, 382] on button "Previous Month" at bounding box center [308, 380] width 31 height 24
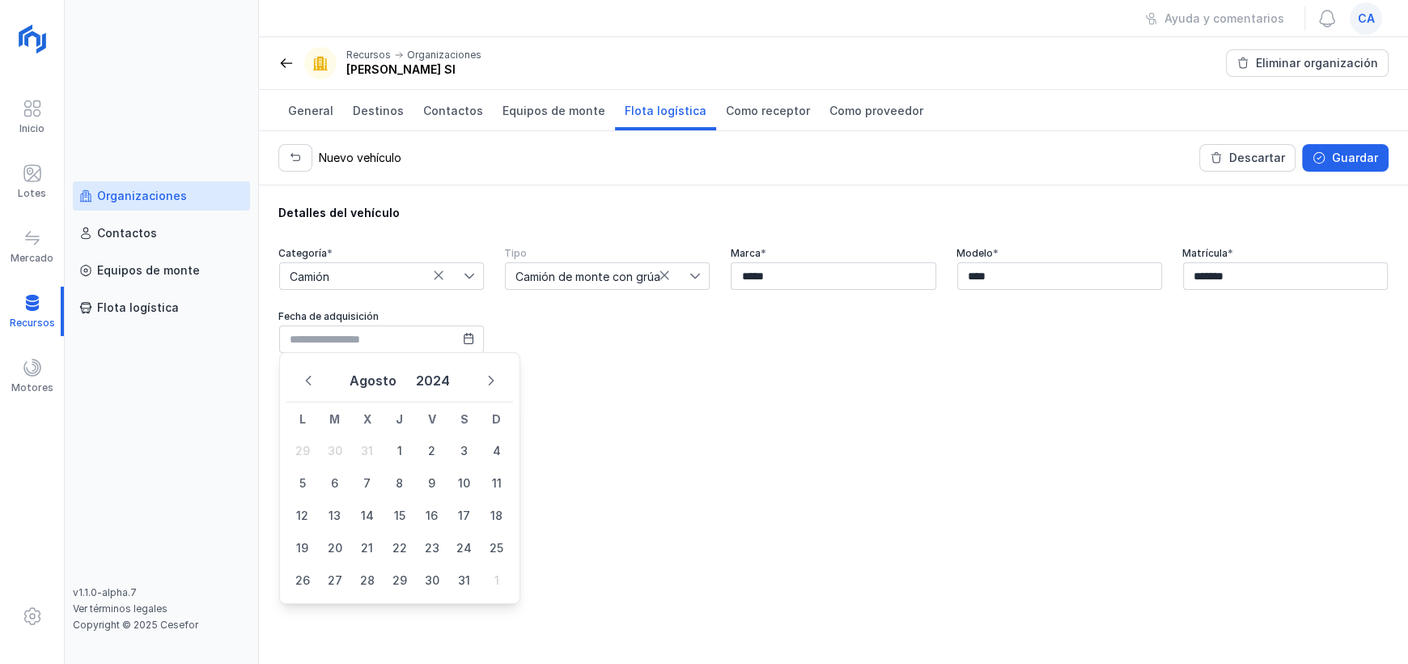
click at [315, 382] on button "Previous Month" at bounding box center [308, 380] width 31 height 24
click at [315, 383] on button "Previous Month" at bounding box center [308, 395] width 30 height 24
click at [315, 382] on button "Previous Month" at bounding box center [308, 380] width 31 height 24
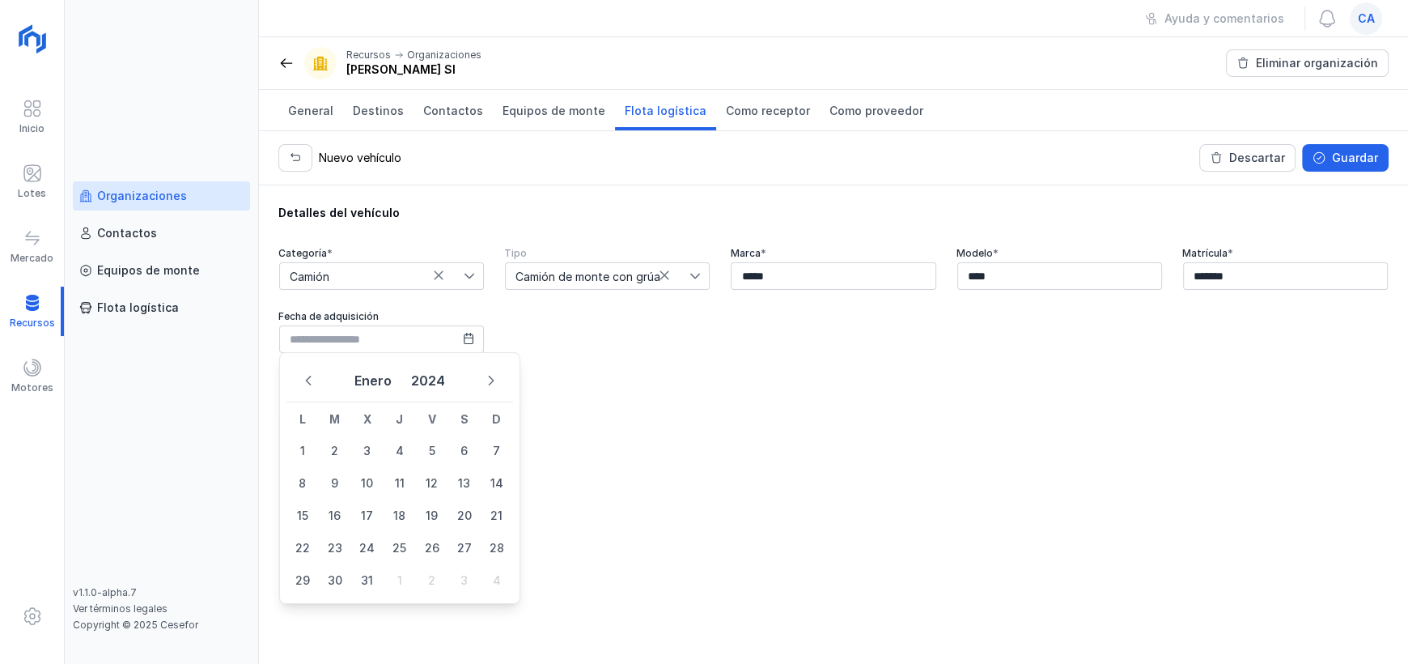
click at [315, 382] on button "Previous Month" at bounding box center [308, 380] width 31 height 24
click at [362, 555] on span "18" at bounding box center [367, 548] width 32 height 32
type input "**********"
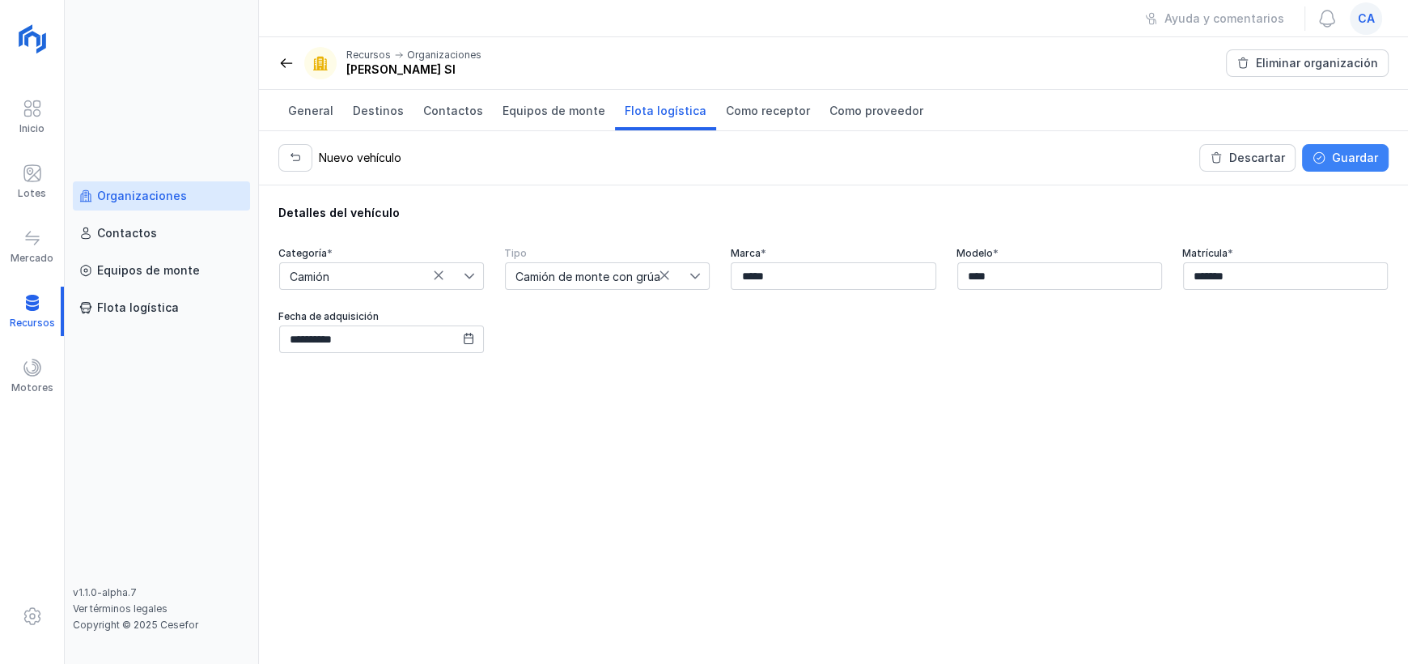
click at [1361, 158] on div "Guardar" at bounding box center [1355, 158] width 46 height 16
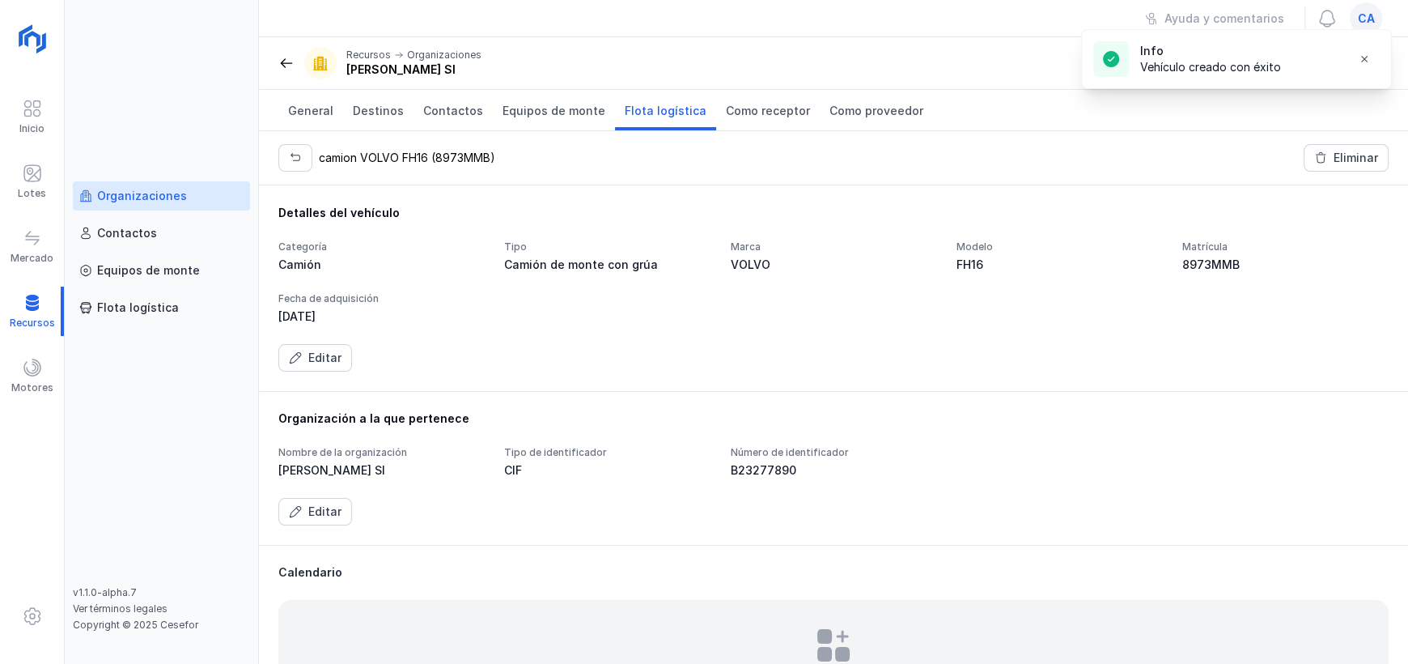
drag, startPoint x: 649, startPoint y: 100, endPoint x: 645, endPoint y: 110, distance: 11.3
click at [650, 100] on link "Flota logística" at bounding box center [665, 110] width 101 height 40
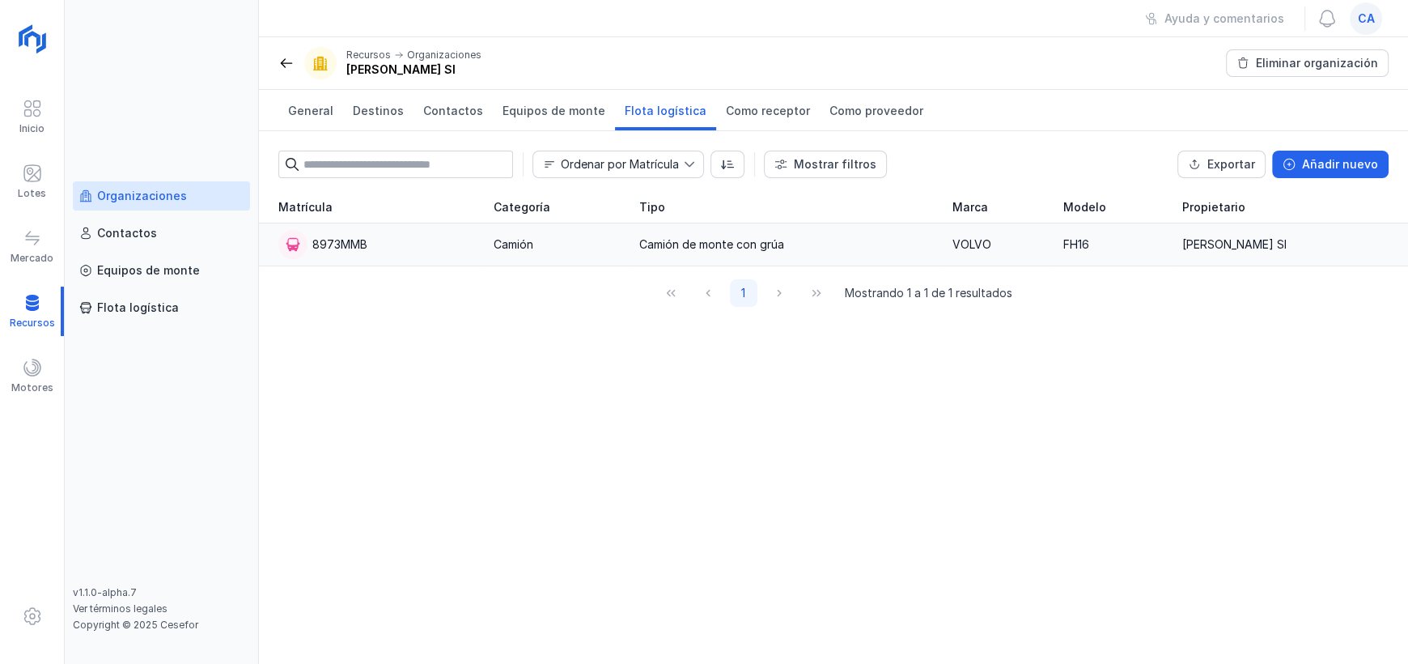
click at [683, 240] on div "Camión de monte con grúa" at bounding box center [711, 244] width 145 height 16
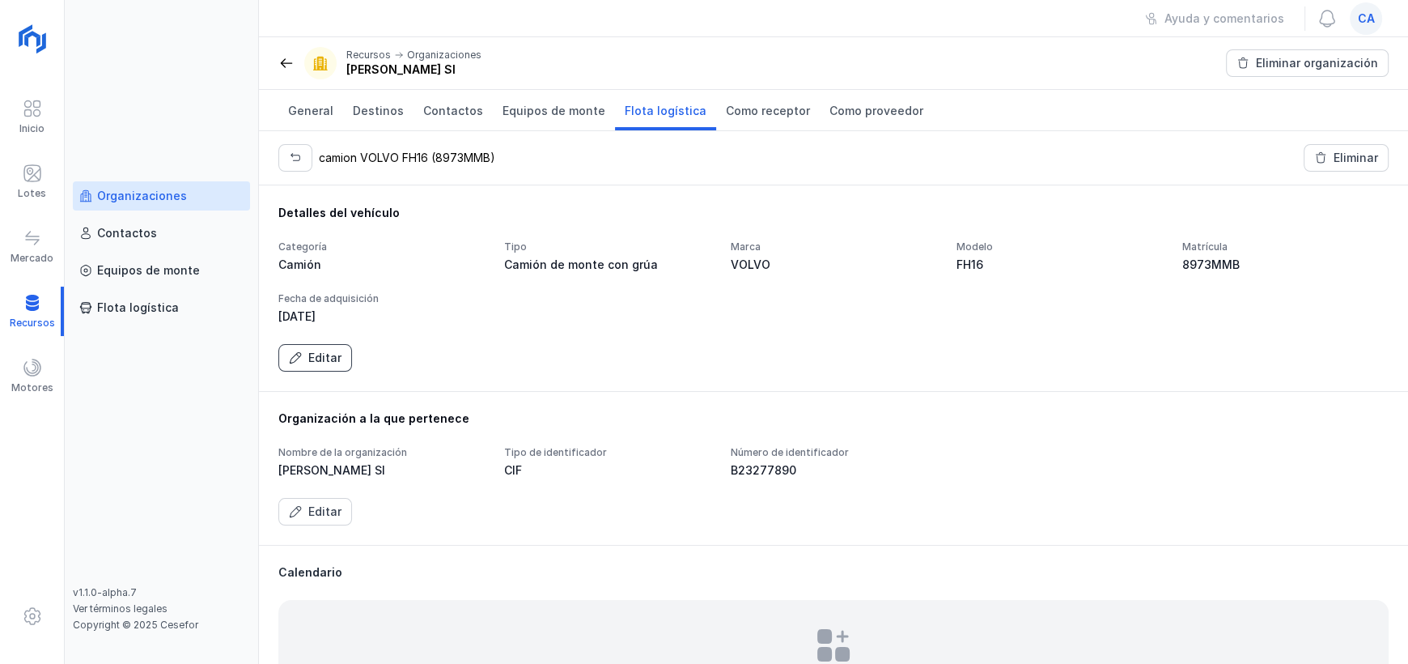
click at [310, 368] on button "Editar" at bounding box center [315, 358] width 74 height 28
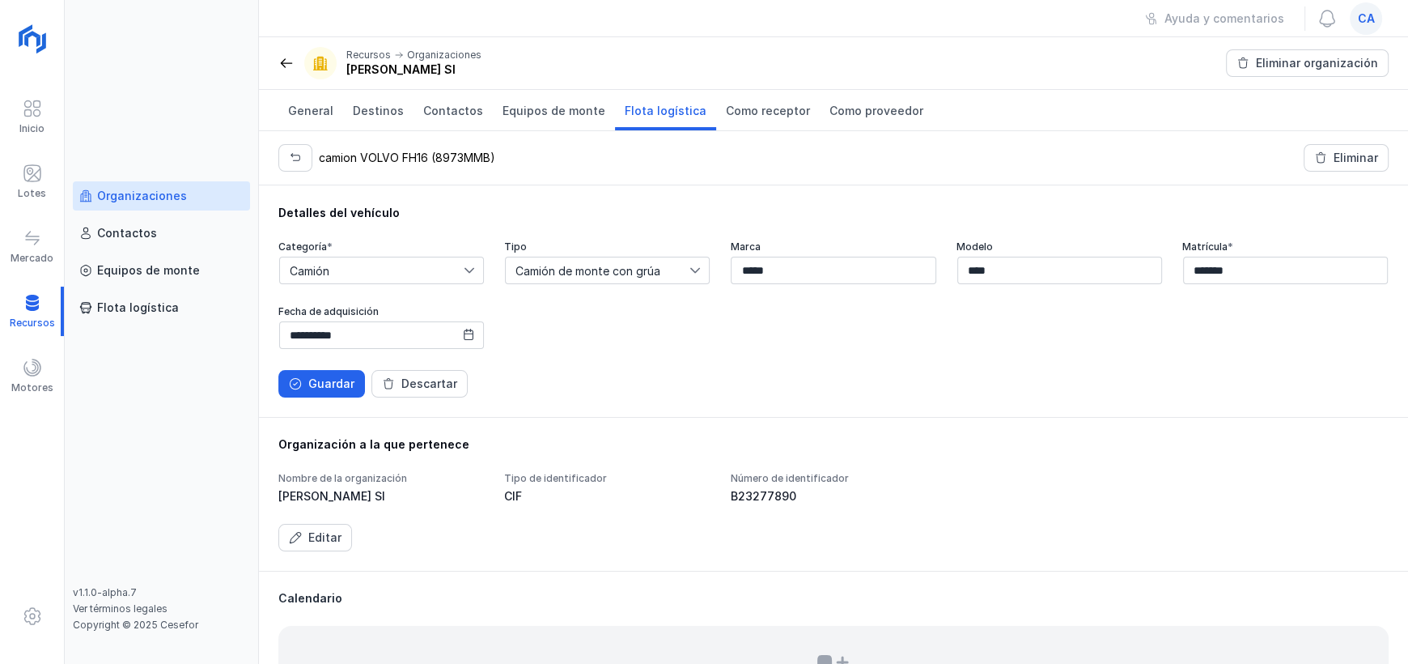
click at [694, 265] on icon at bounding box center [695, 270] width 11 height 11
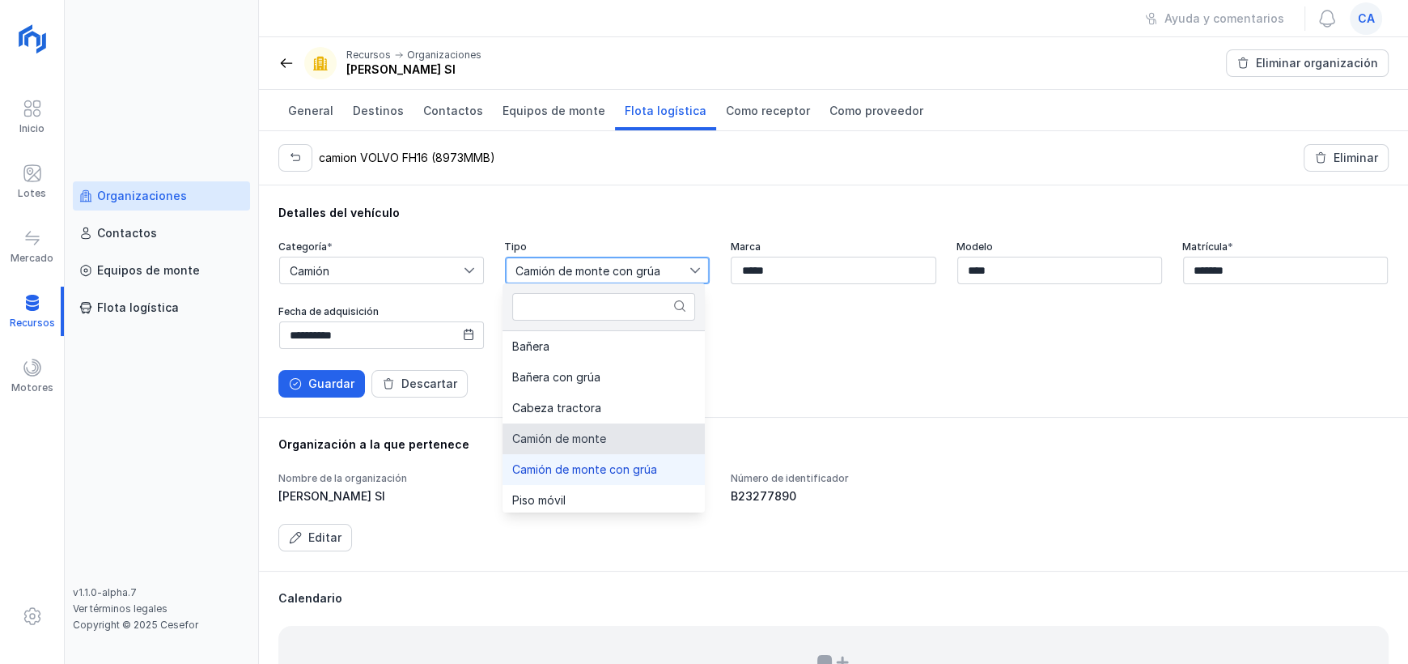
click at [779, 399] on div "**********" at bounding box center [833, 300] width 1149 height 231
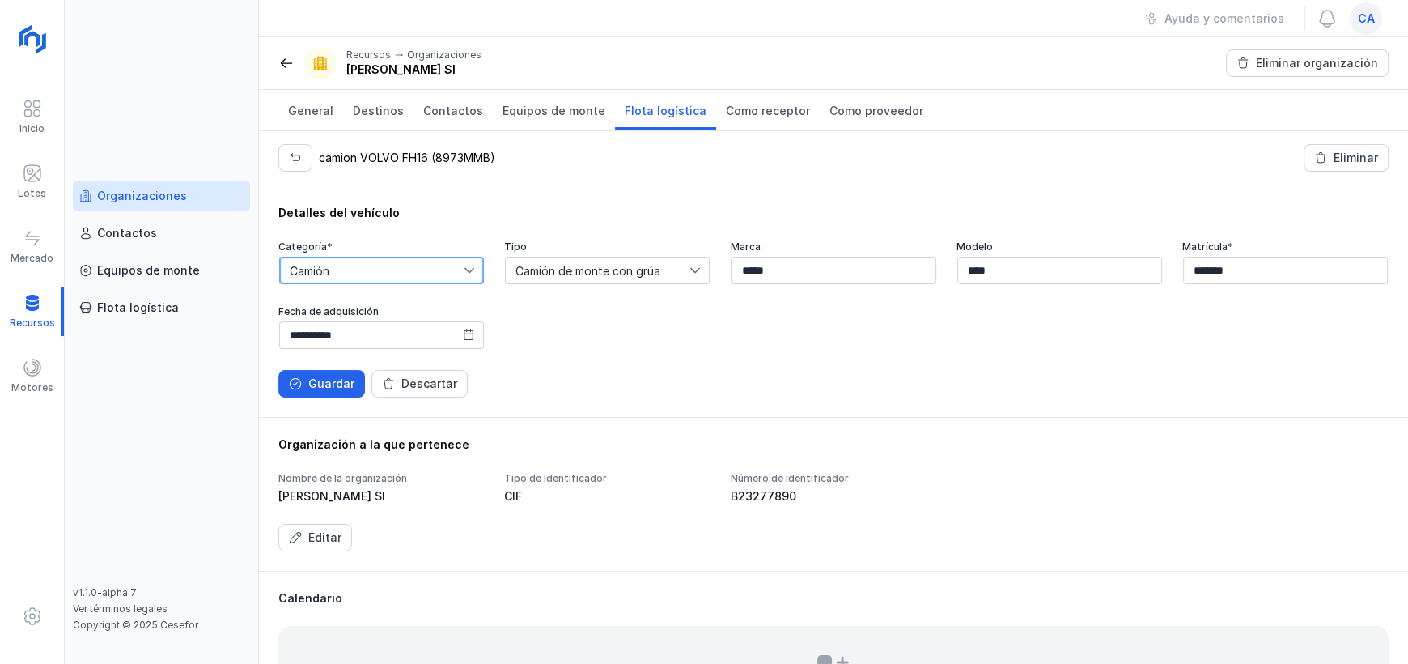
click at [456, 269] on span "Camión" at bounding box center [372, 270] width 184 height 26
click at [640, 320] on div "**********" at bounding box center [833, 295] width 1110 height 110
click at [443, 269] on span "Camión" at bounding box center [372, 270] width 184 height 26
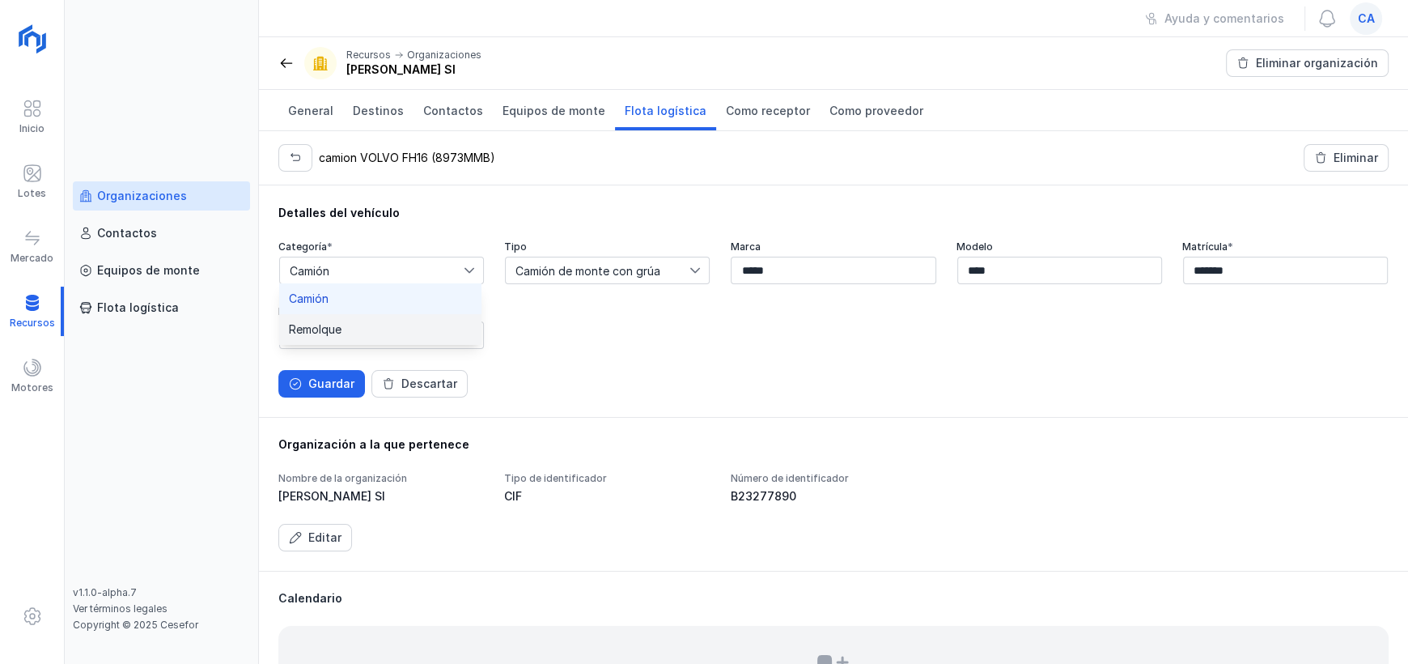
click at [369, 321] on li "Remolque" at bounding box center [380, 329] width 202 height 31
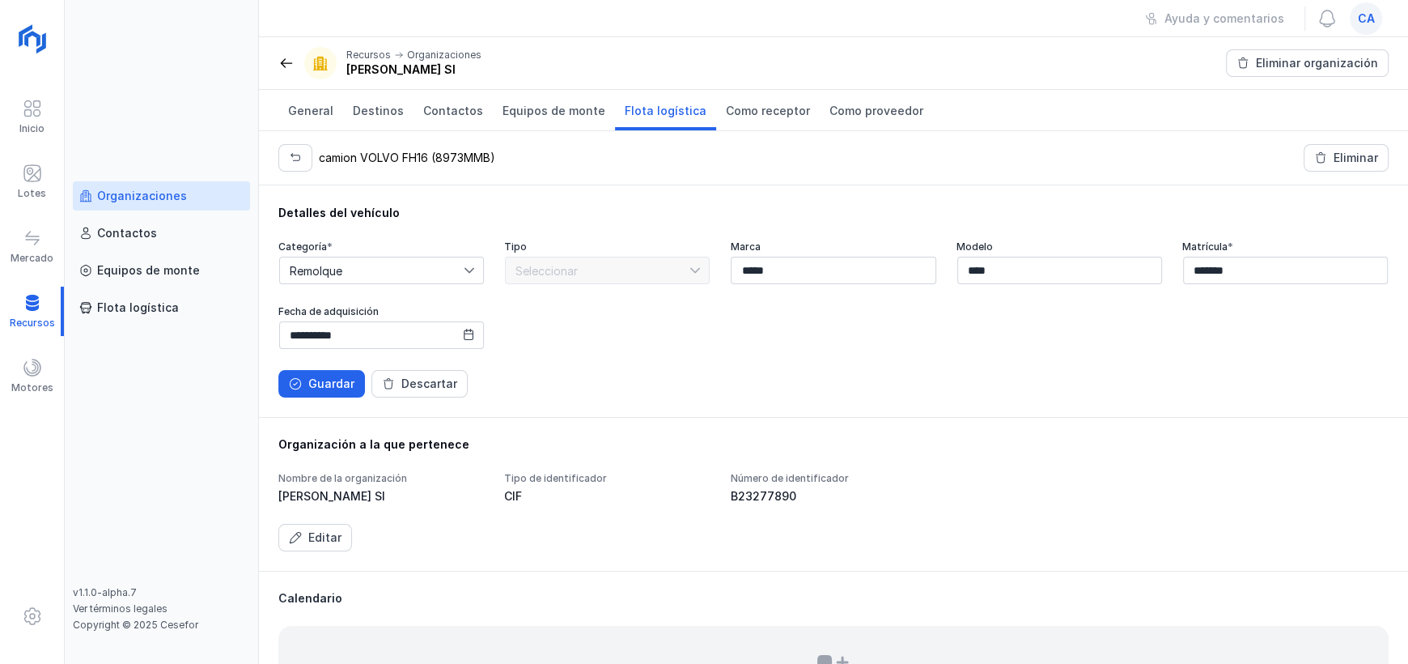
click at [472, 271] on icon at bounding box center [469, 270] width 11 height 11
click at [386, 291] on li "Camión" at bounding box center [380, 298] width 202 height 31
click at [606, 275] on span "Seleccionar" at bounding box center [598, 270] width 184 height 26
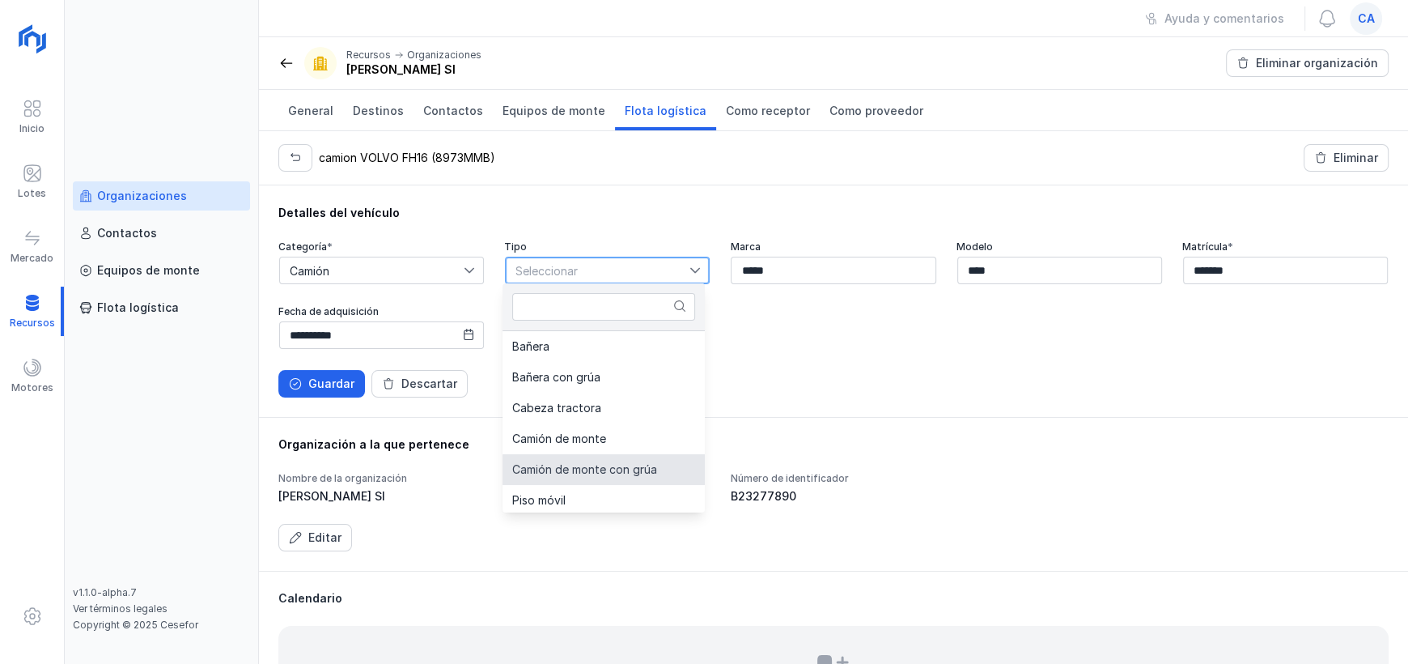
scroll to position [64, 0]
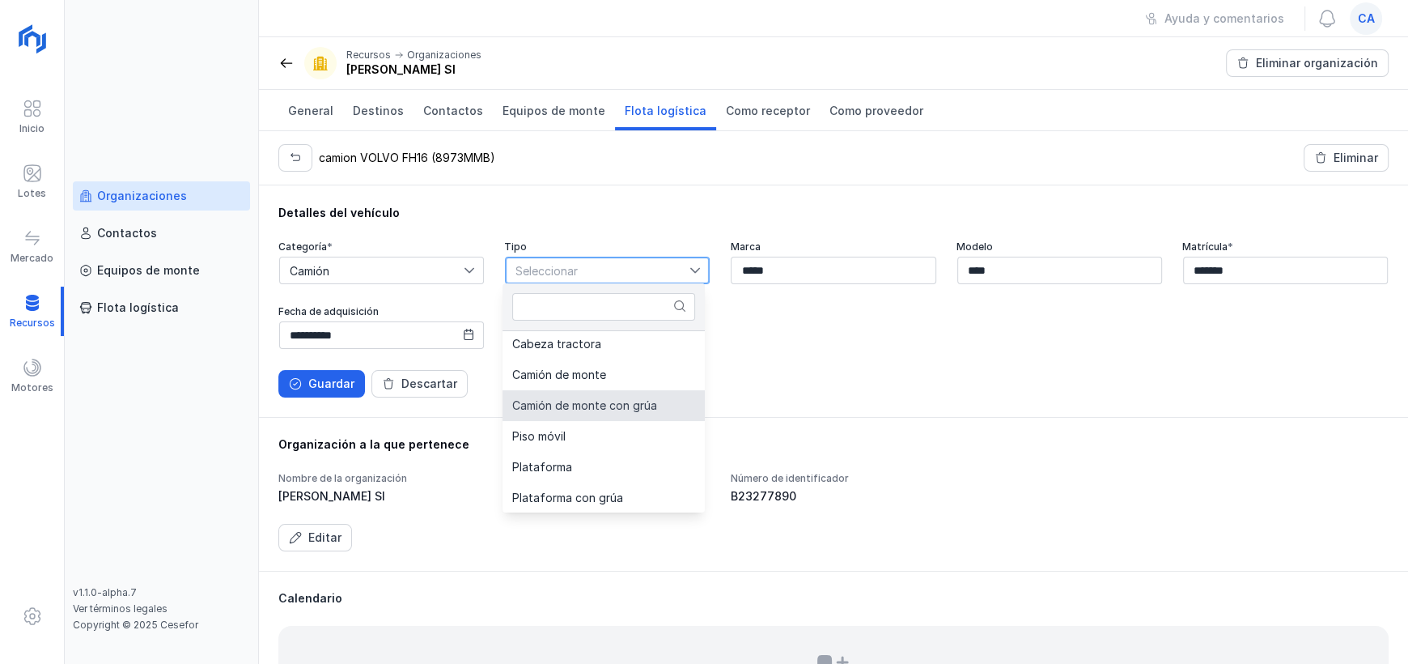
click at [628, 413] on li "Camión de monte con grúa" at bounding box center [604, 405] width 202 height 31
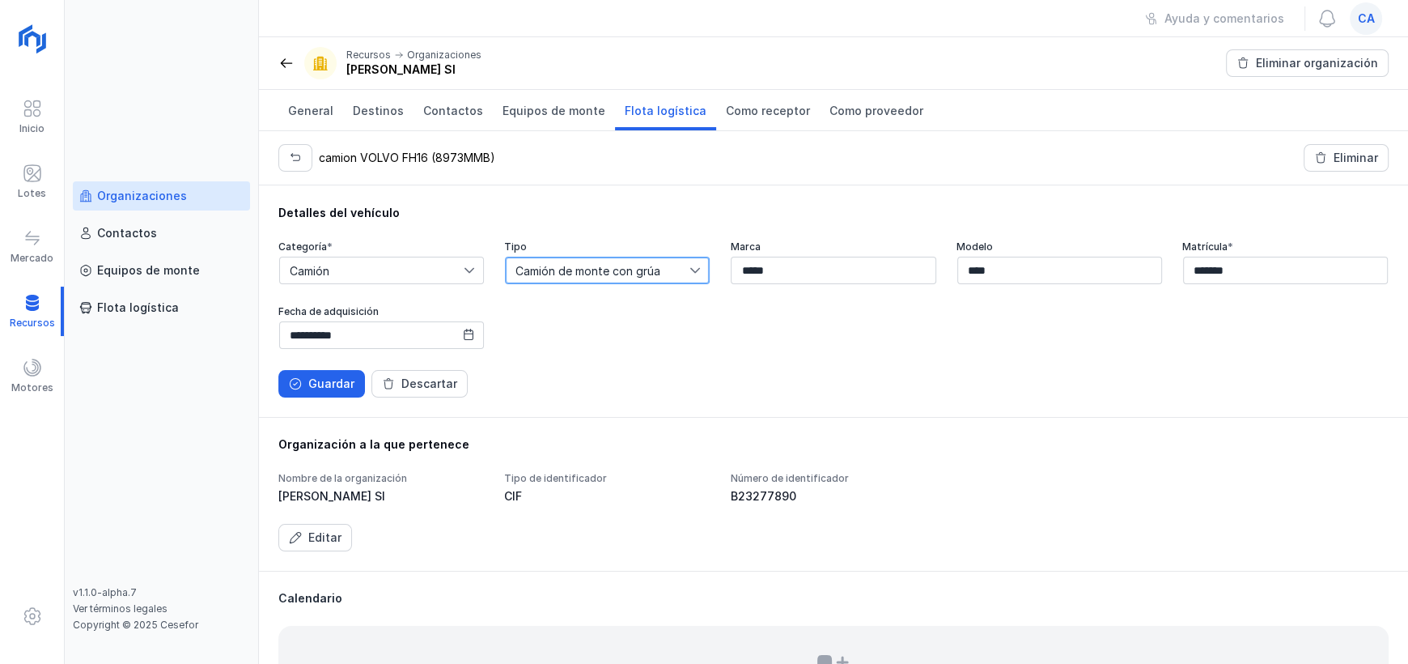
click at [800, 356] on div "**********" at bounding box center [833, 318] width 1110 height 157
drag, startPoint x: 321, startPoint y: 381, endPoint x: 310, endPoint y: 406, distance: 27.5
click at [318, 384] on div "Guardar" at bounding box center [331, 384] width 46 height 16
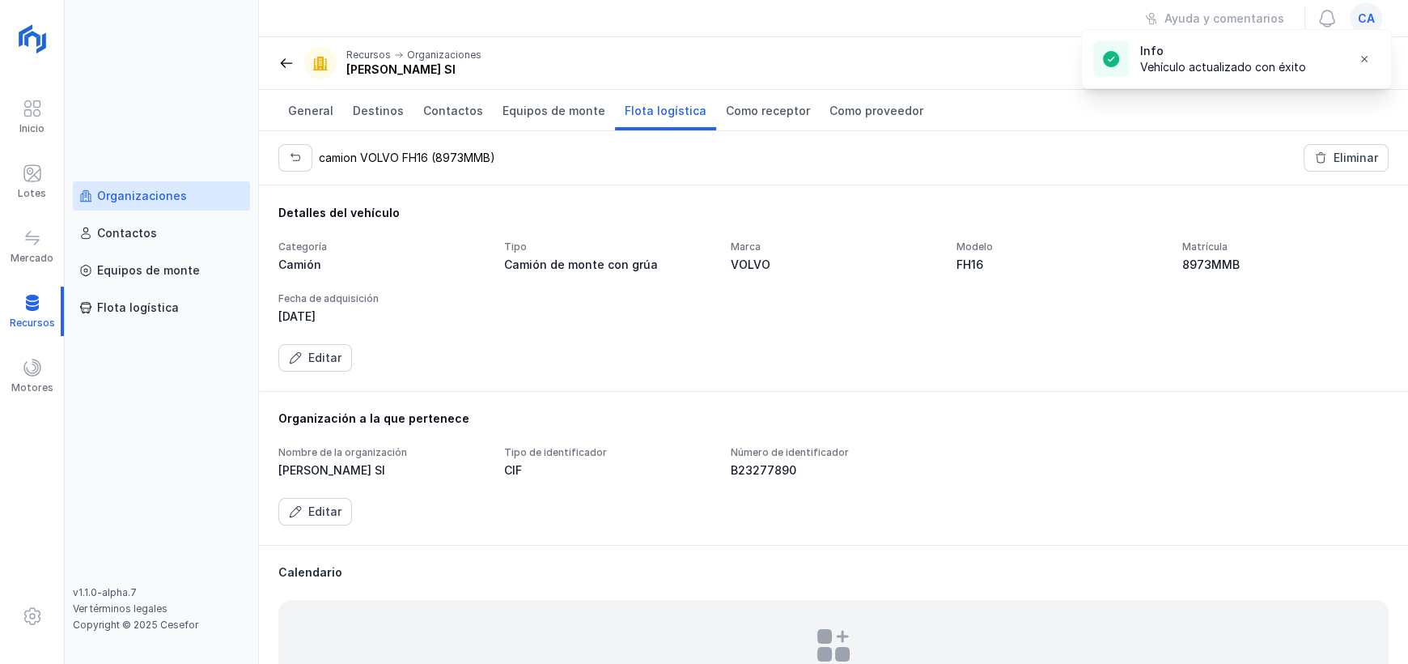
click at [637, 117] on span "Flota logística" at bounding box center [666, 111] width 82 height 16
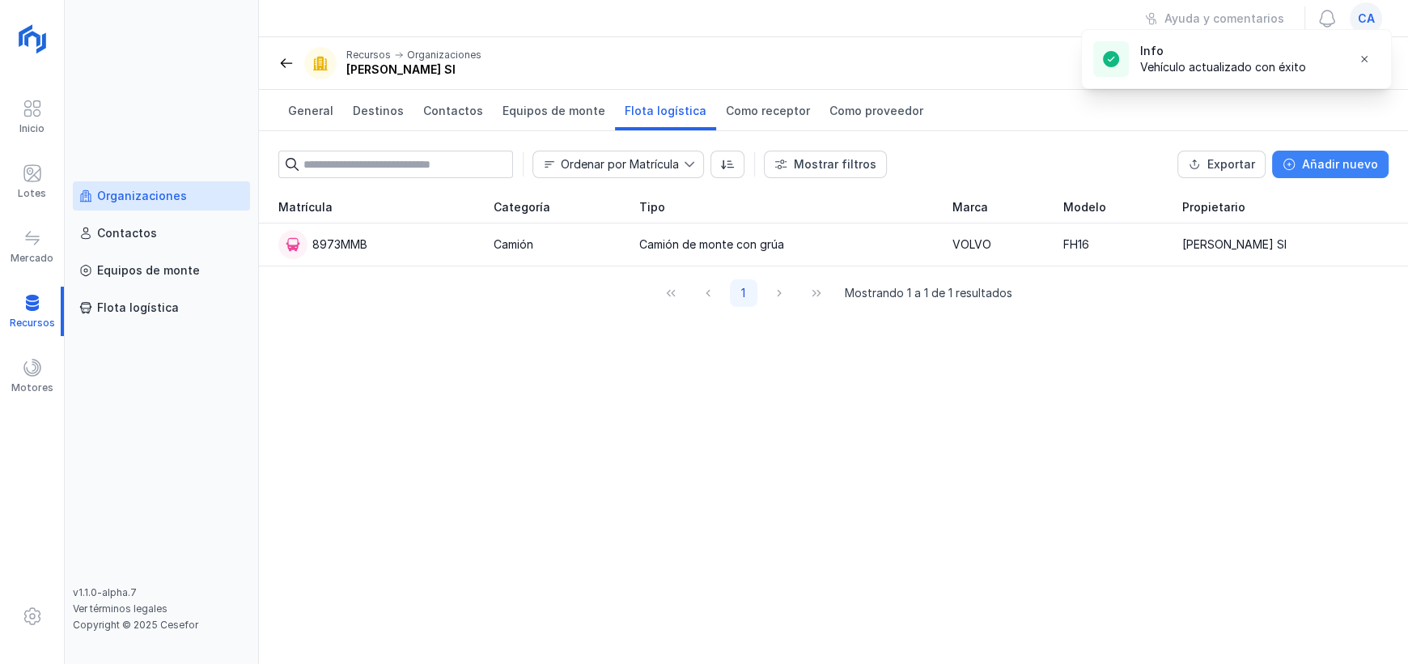
click at [1332, 175] on button "Añadir nuevo" at bounding box center [1330, 165] width 117 height 28
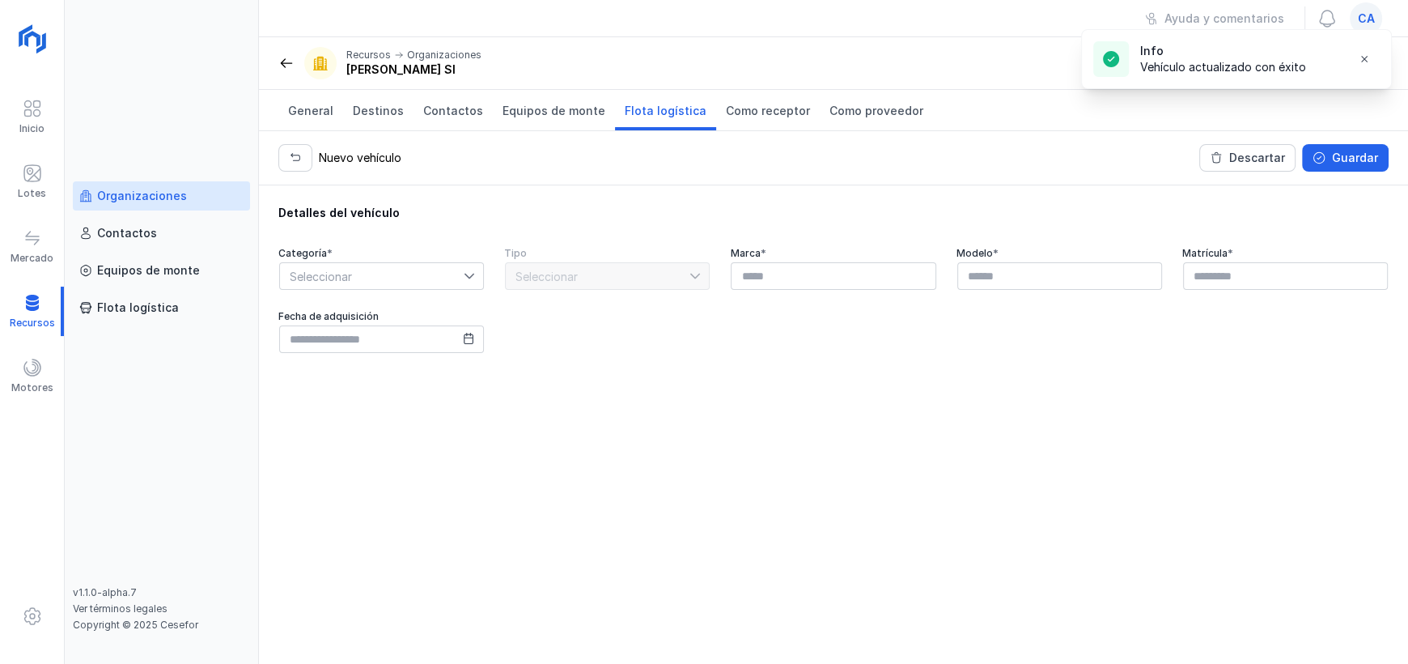
click at [473, 278] on div at bounding box center [473, 276] width 19 height 26
click at [371, 327] on li "Remolque" at bounding box center [381, 335] width 205 height 31
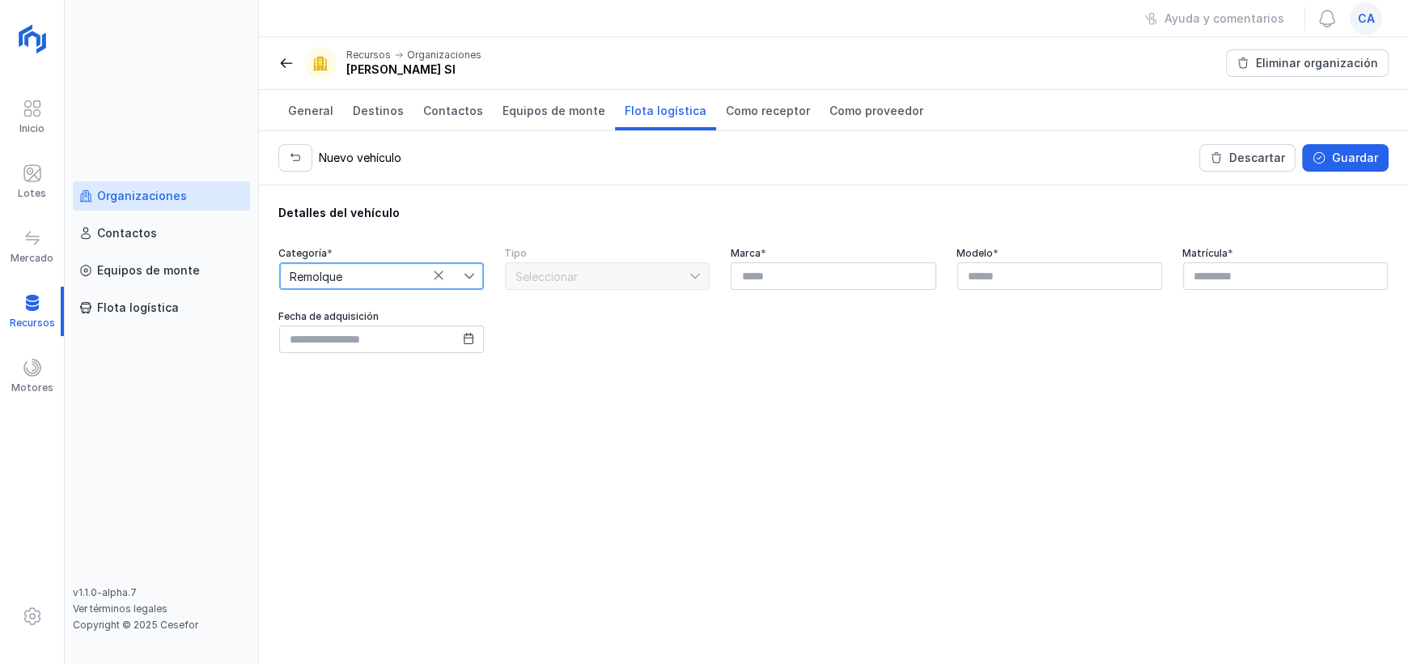
click at [439, 280] on span "Remolque" at bounding box center [372, 276] width 184 height 26
click at [370, 312] on li "Camión" at bounding box center [381, 304] width 205 height 31
click at [650, 273] on span "Seleccionar" at bounding box center [598, 276] width 184 height 26
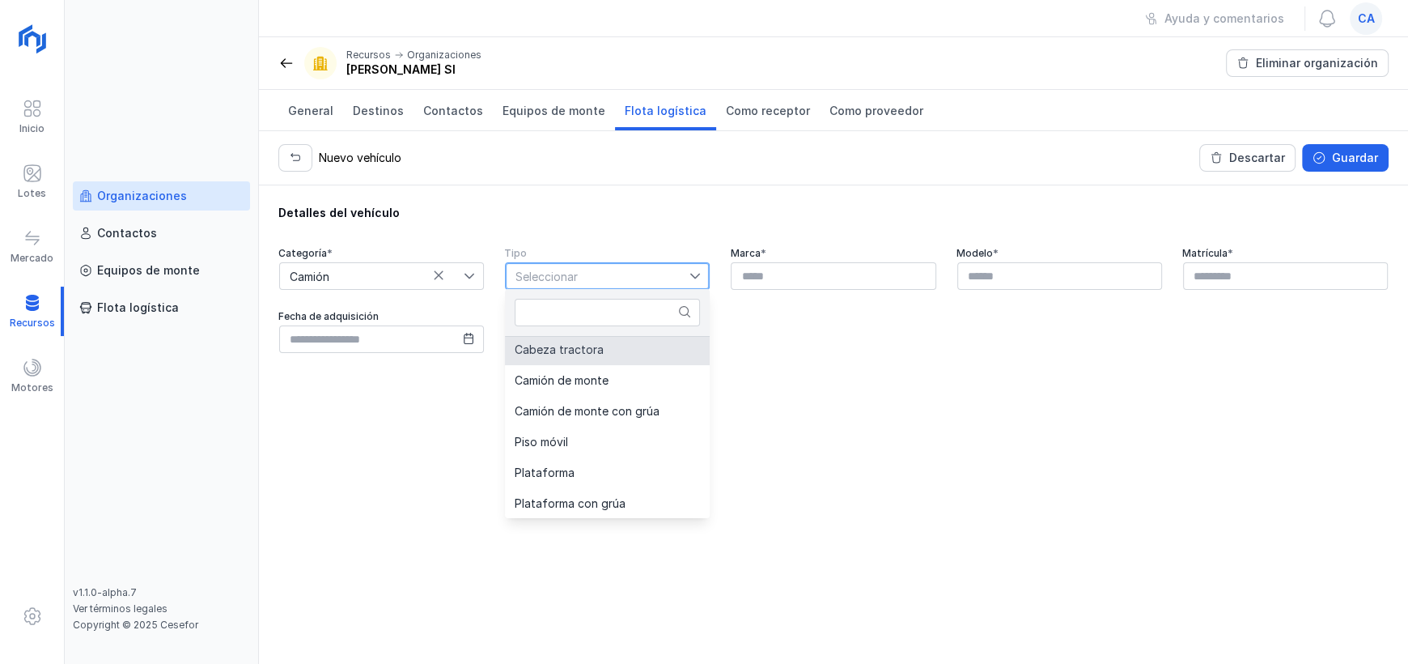
scroll to position [62, 0]
click at [577, 348] on span "Cabeza tractora" at bounding box center [559, 351] width 89 height 11
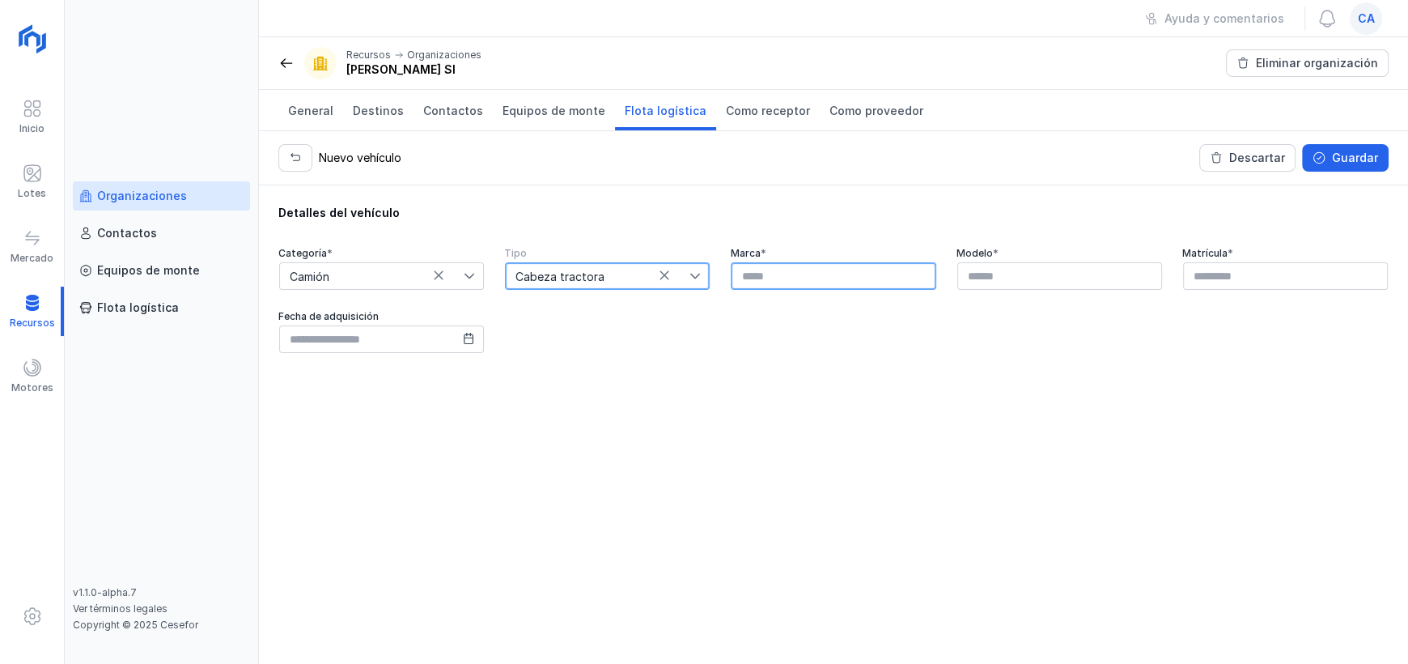
click at [838, 269] on input "text" at bounding box center [833, 276] width 205 height 28
type input "********"
click at [1042, 277] on input "text" at bounding box center [1059, 276] width 205 height 28
type input "*****"
click at [1287, 283] on input "text" at bounding box center [1285, 276] width 205 height 28
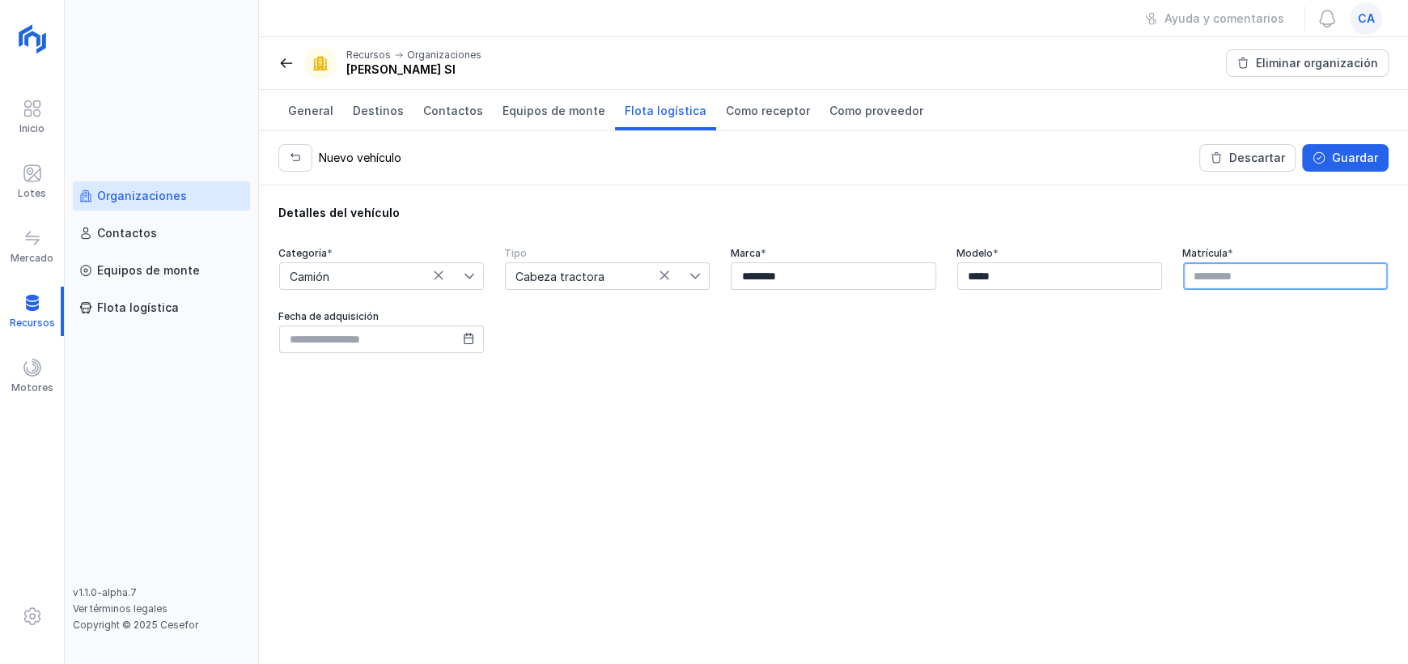
type input "*"
click at [1228, 278] on input "text" at bounding box center [1285, 276] width 205 height 28
type input "*******"
click at [435, 337] on input "text" at bounding box center [381, 339] width 205 height 28
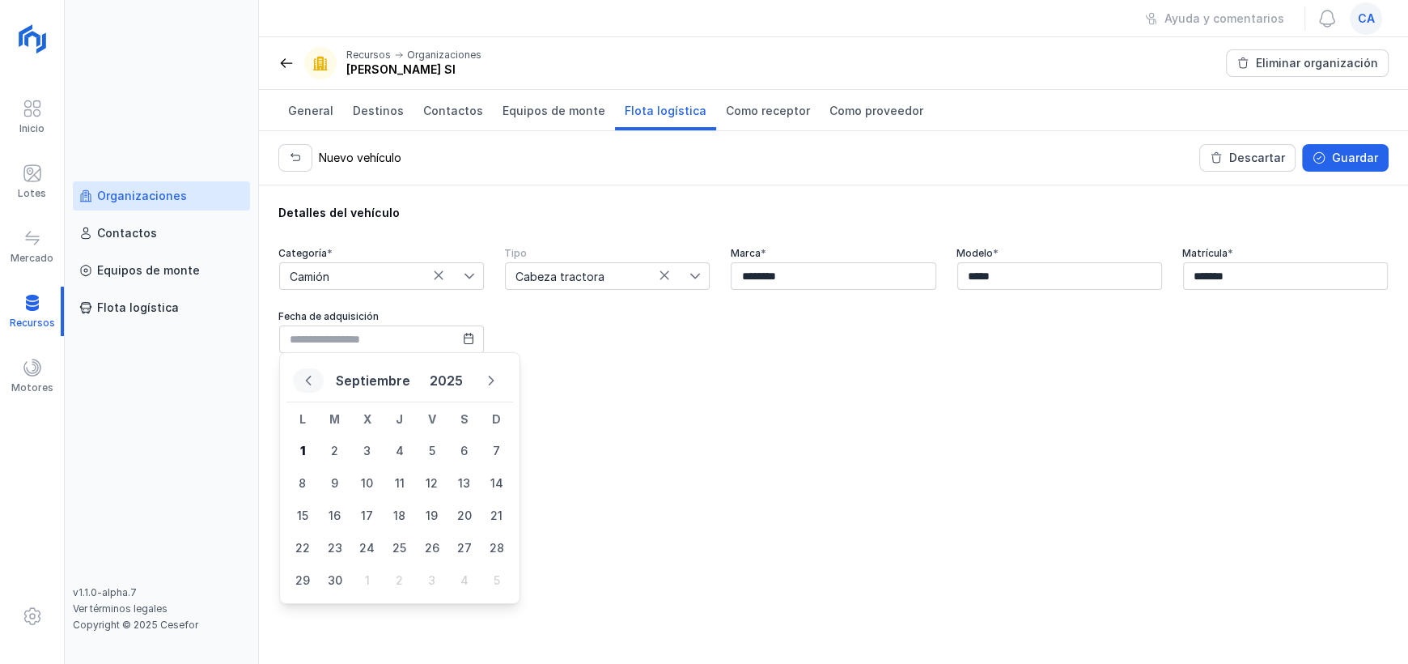
click at [303, 384] on icon "Previous Month" at bounding box center [308, 380] width 11 height 11
click at [303, 389] on icon "Previous Month" at bounding box center [308, 394] width 11 height 11
click at [303, 384] on icon "Previous Month" at bounding box center [308, 380] width 11 height 11
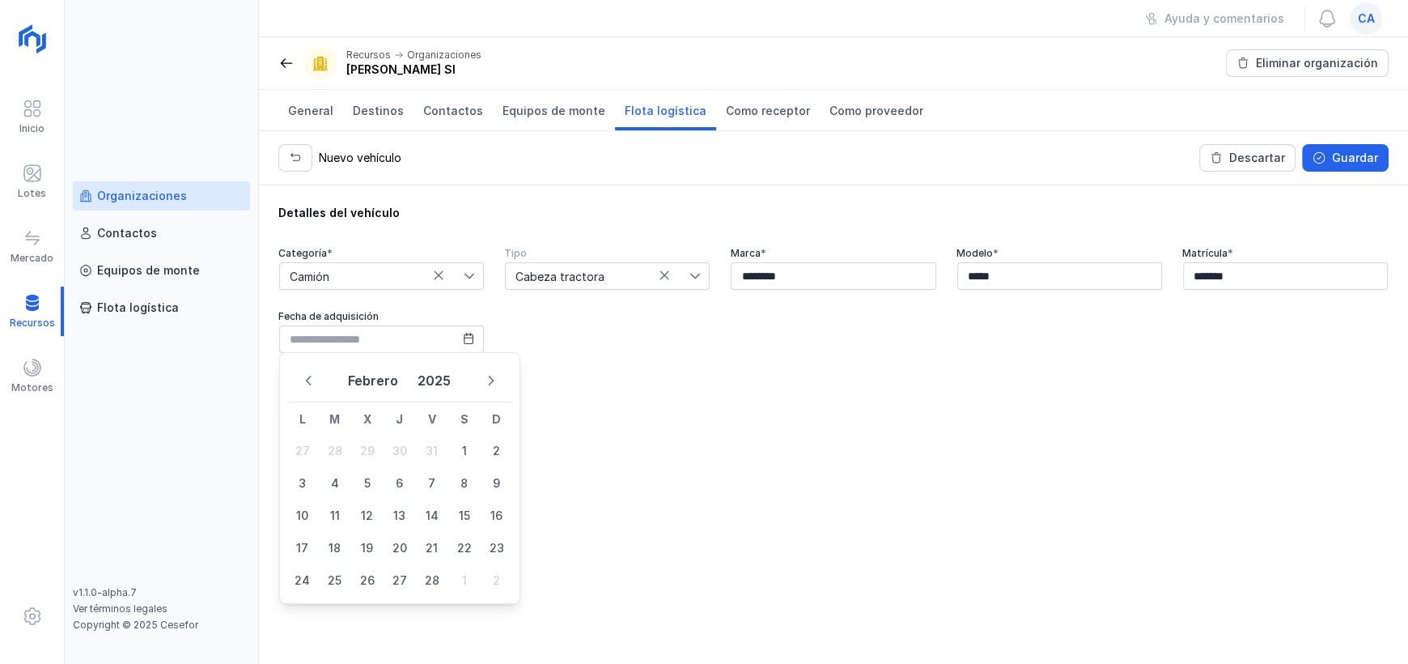
click at [303, 384] on icon "Previous Month" at bounding box center [308, 380] width 11 height 11
click at [366, 372] on button "Diciembre" at bounding box center [372, 380] width 79 height 29
click at [297, 387] on button "Previous Year" at bounding box center [308, 380] width 31 height 24
click at [300, 386] on button "Previous Year" at bounding box center [308, 380] width 31 height 24
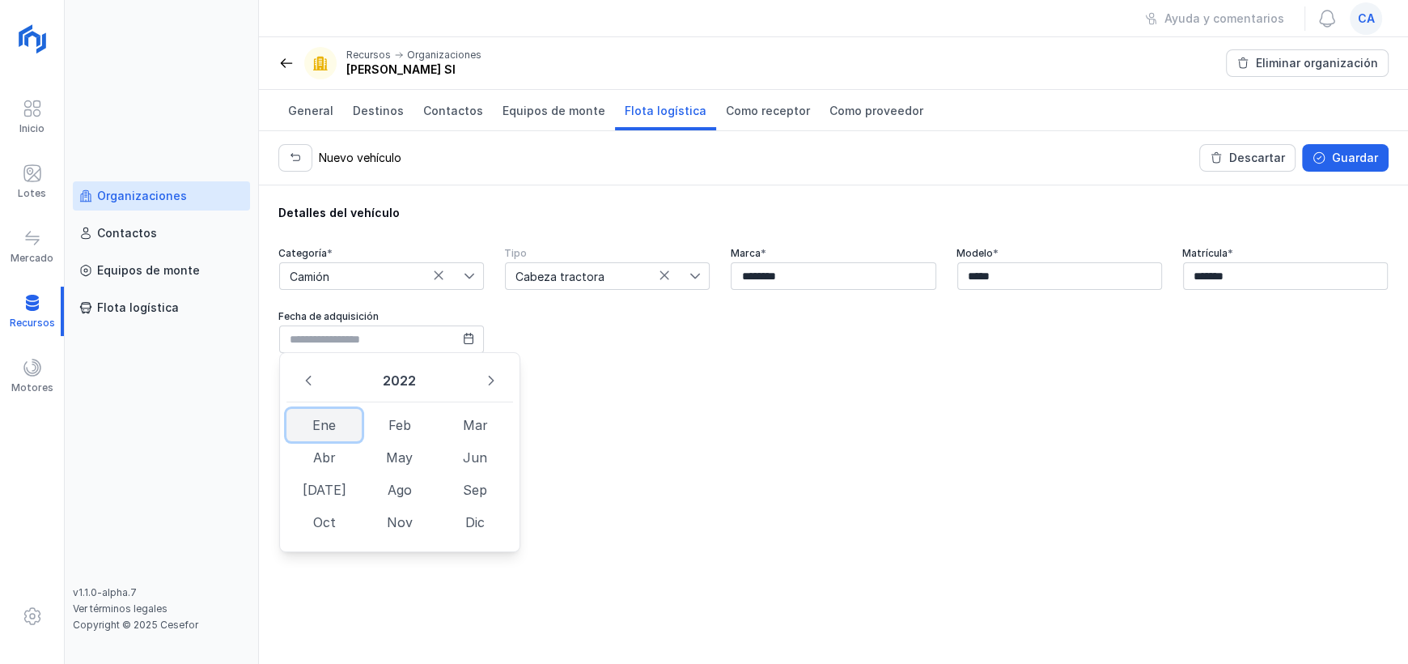
click at [333, 428] on span "Ene" at bounding box center [323, 425] width 75 height 32
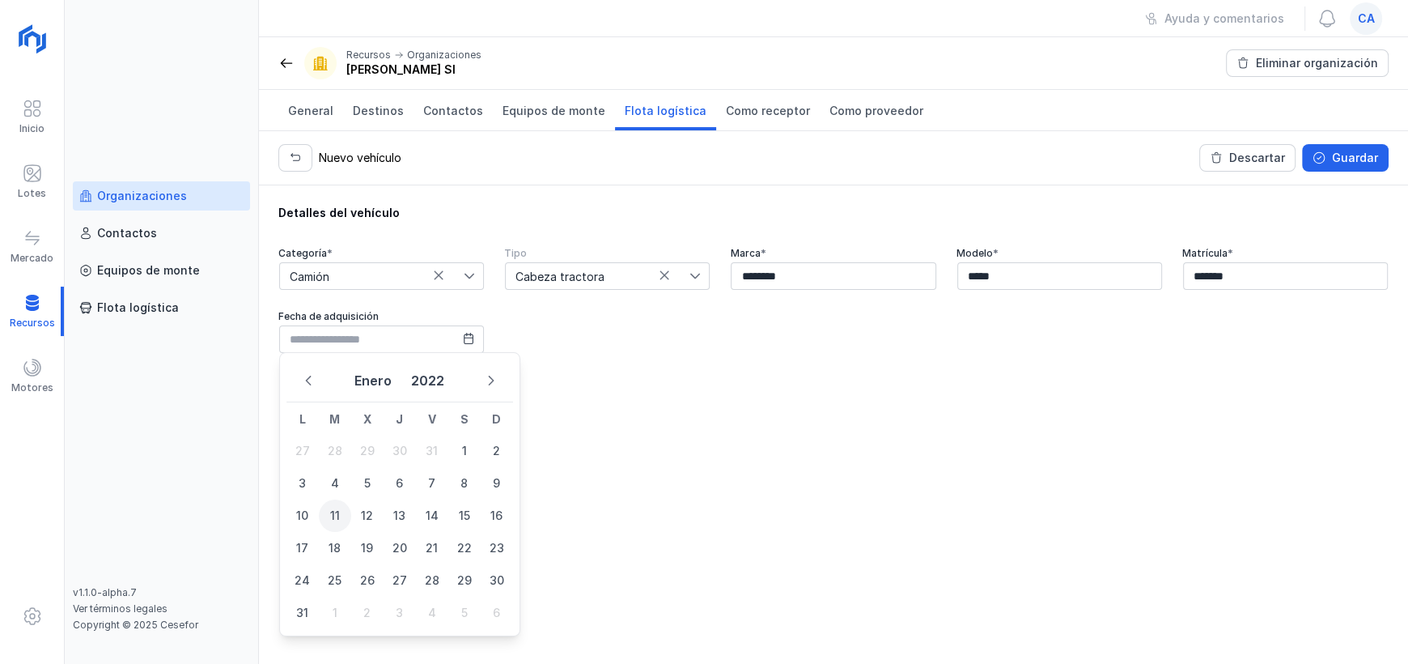
click at [333, 524] on span "11" at bounding box center [335, 515] width 32 height 32
type input "**********"
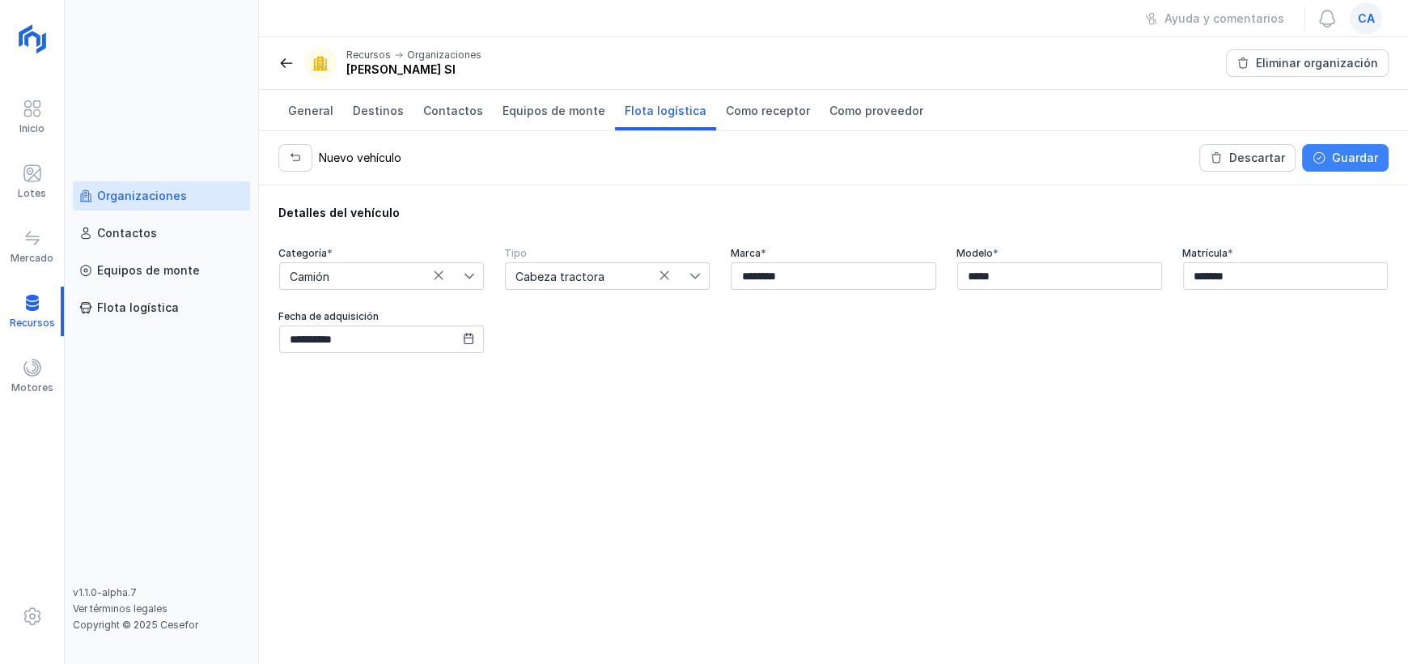
click at [1361, 159] on div "Guardar" at bounding box center [1355, 158] width 46 height 16
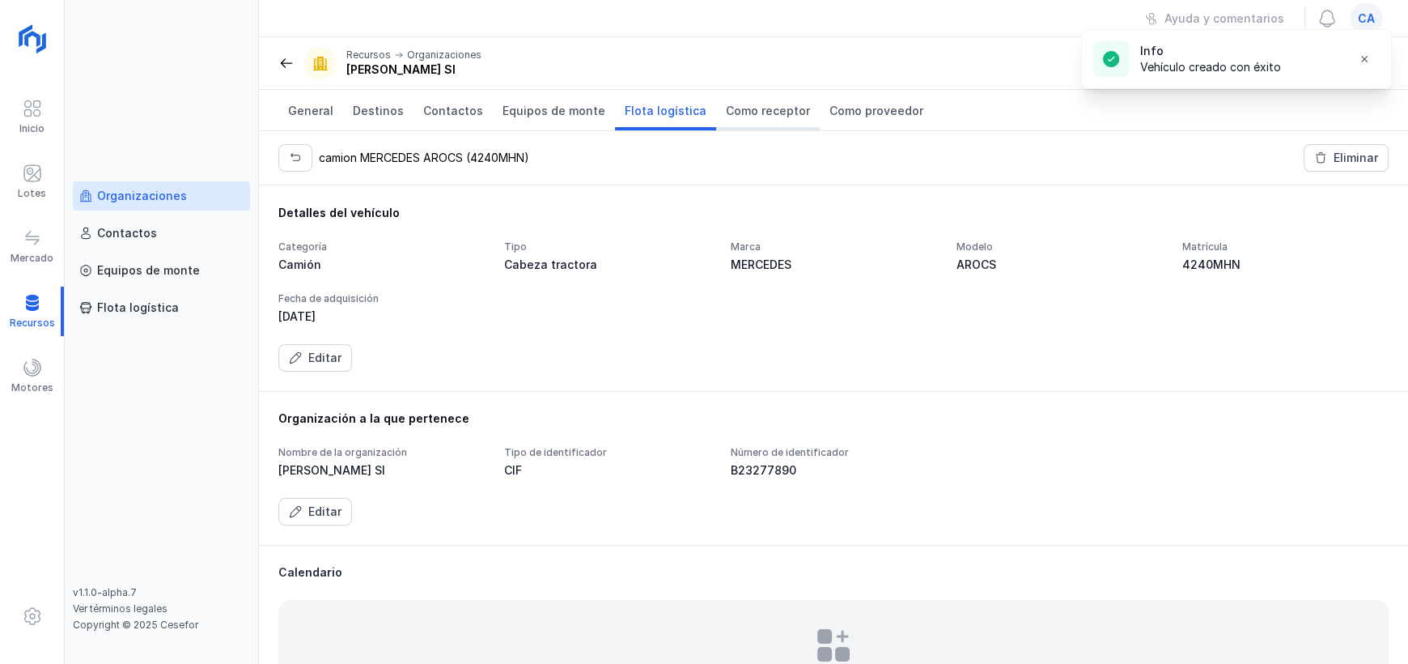
click at [741, 114] on span "Como receptor" at bounding box center [768, 111] width 84 height 16
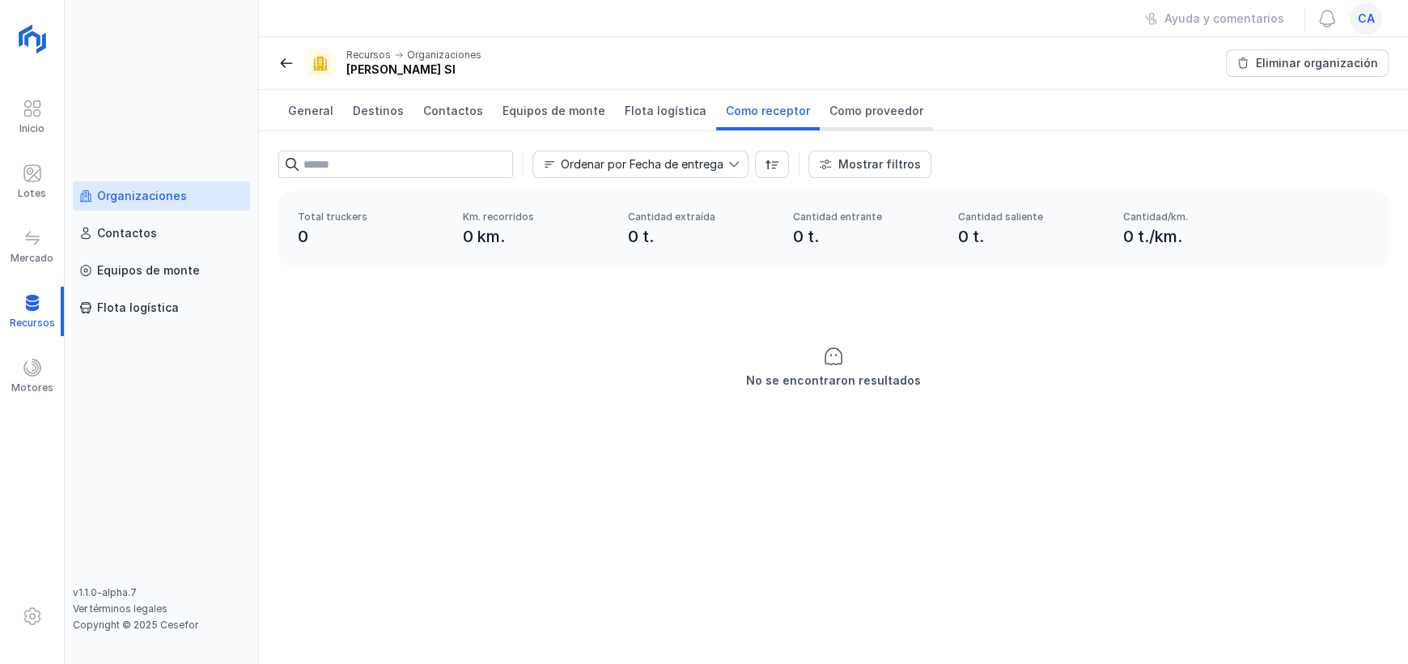
click at [847, 101] on link "Como proveedor" at bounding box center [876, 110] width 113 height 40
click at [132, 246] on link "Contactos" at bounding box center [161, 233] width 177 height 29
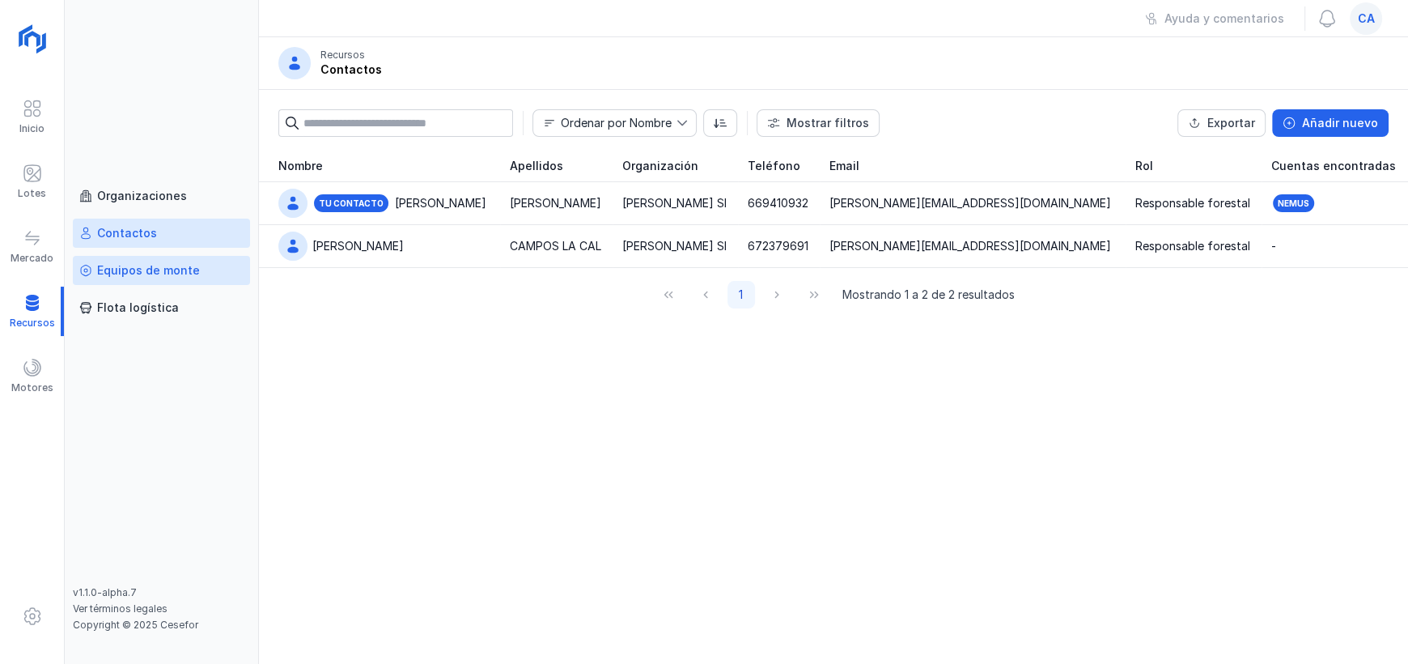
drag, startPoint x: 163, startPoint y: 276, endPoint x: 248, endPoint y: 279, distance: 85.0
click at [163, 275] on div "Equipos de monte" at bounding box center [148, 270] width 103 height 16
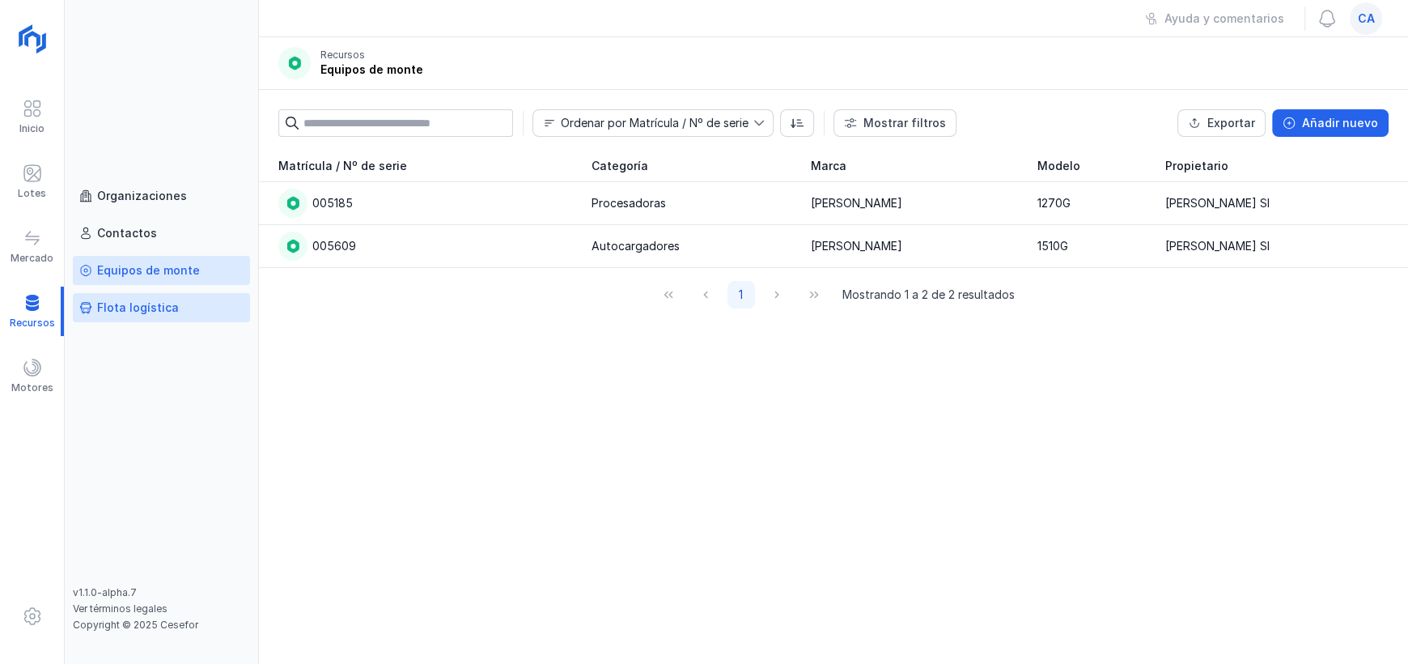
click at [140, 313] on div "Flota logística" at bounding box center [138, 307] width 82 height 16
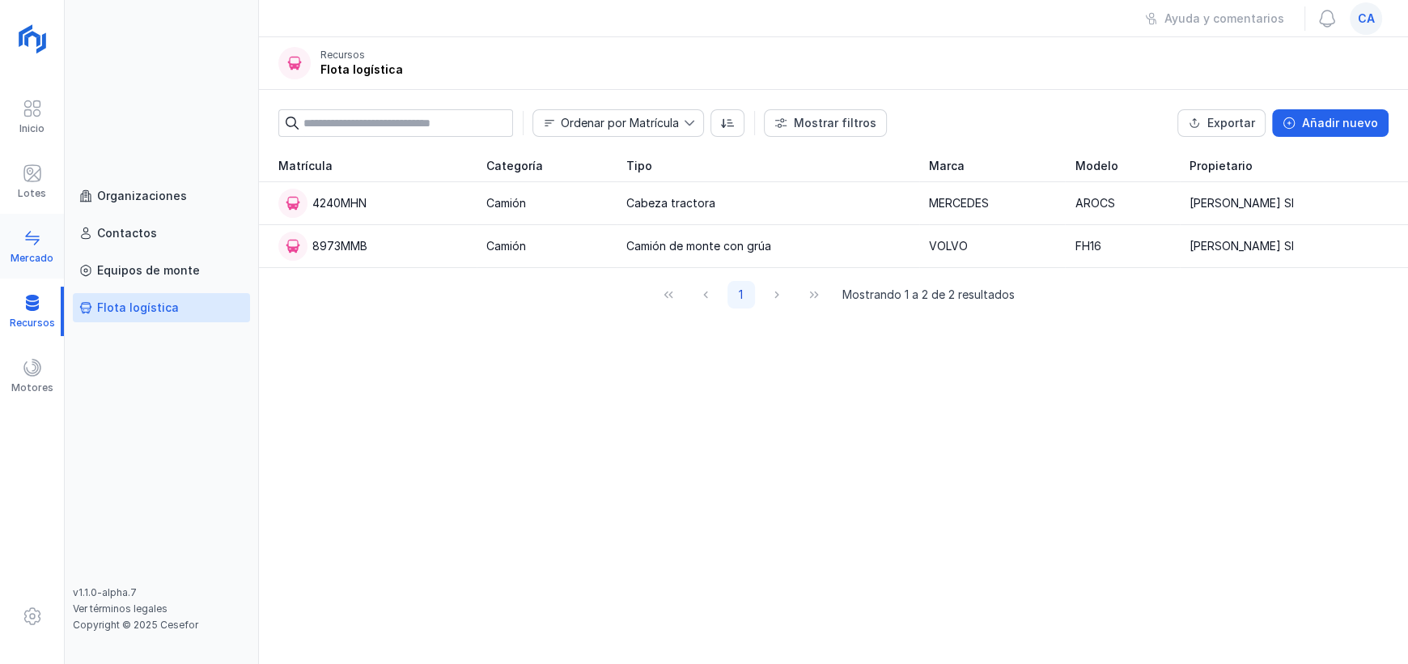
click at [31, 260] on div "Mercado" at bounding box center [32, 258] width 43 height 13
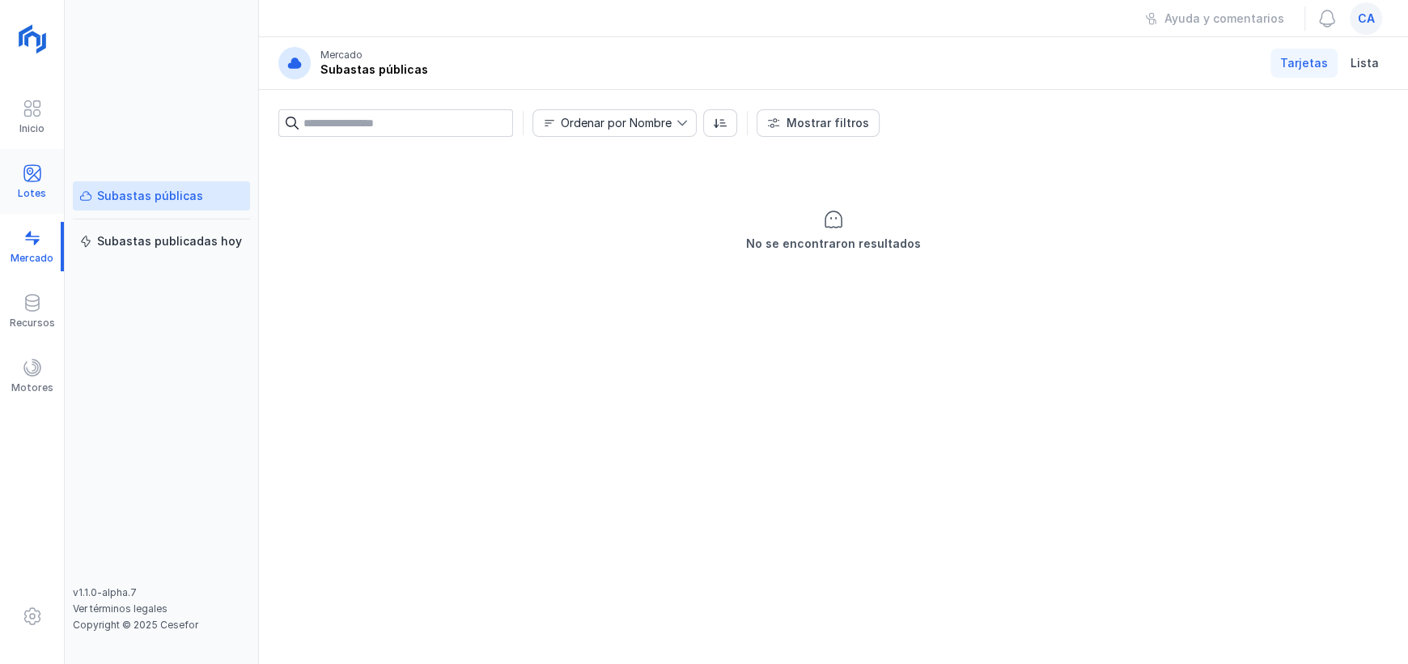
click at [25, 173] on span at bounding box center [32, 172] width 19 height 19
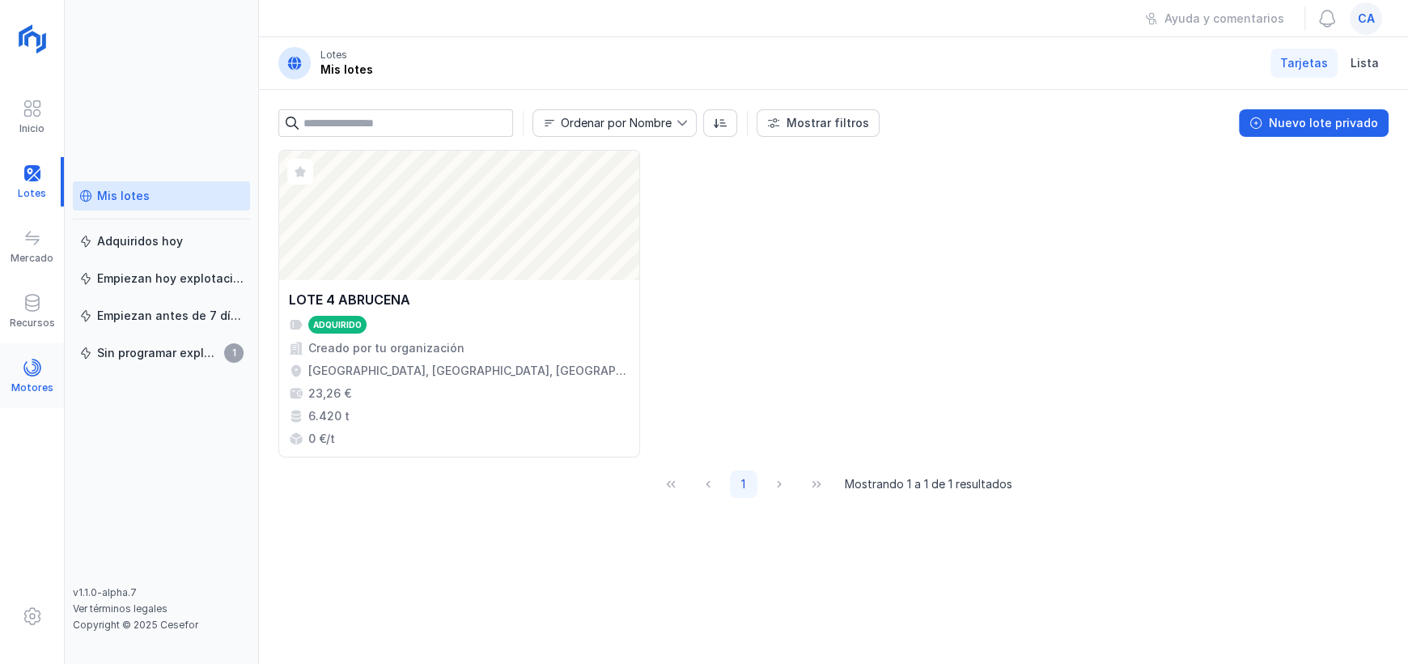
click at [27, 367] on span at bounding box center [32, 367] width 19 height 19
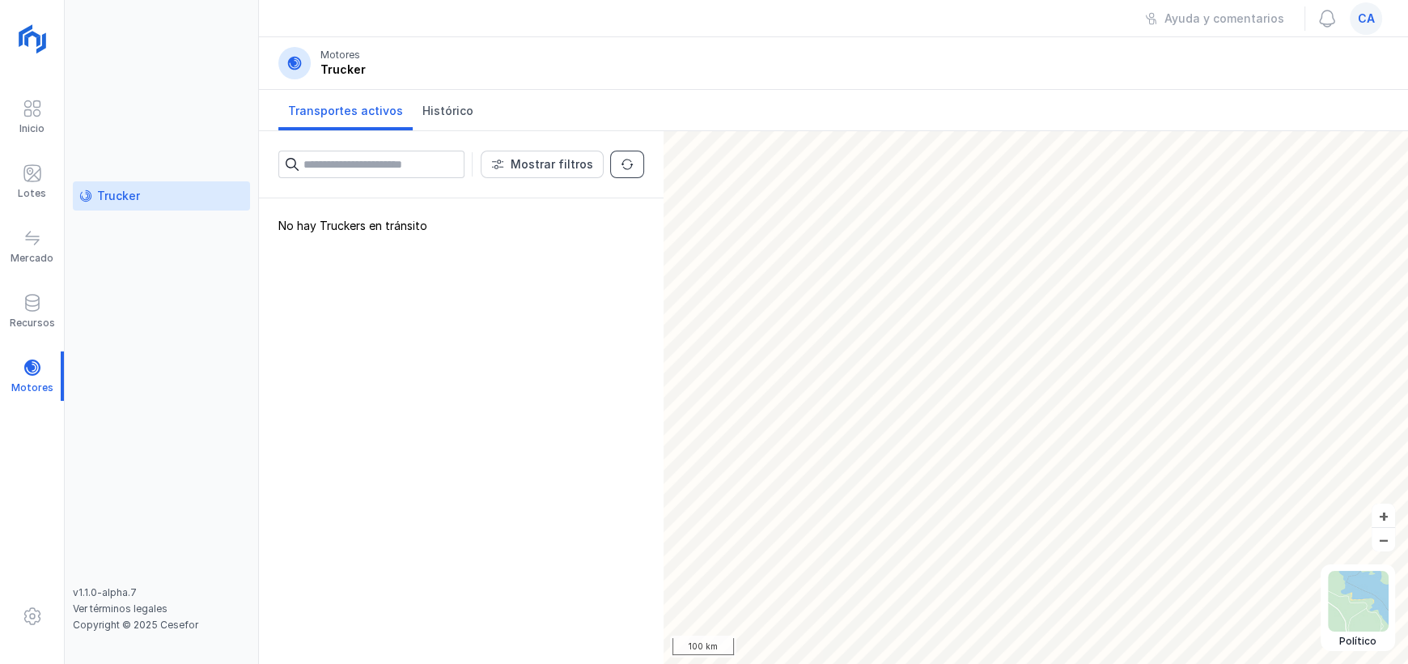
click at [628, 163] on span "button" at bounding box center [627, 164] width 13 height 13
click at [451, 119] on link "Histórico" at bounding box center [448, 110] width 70 height 40
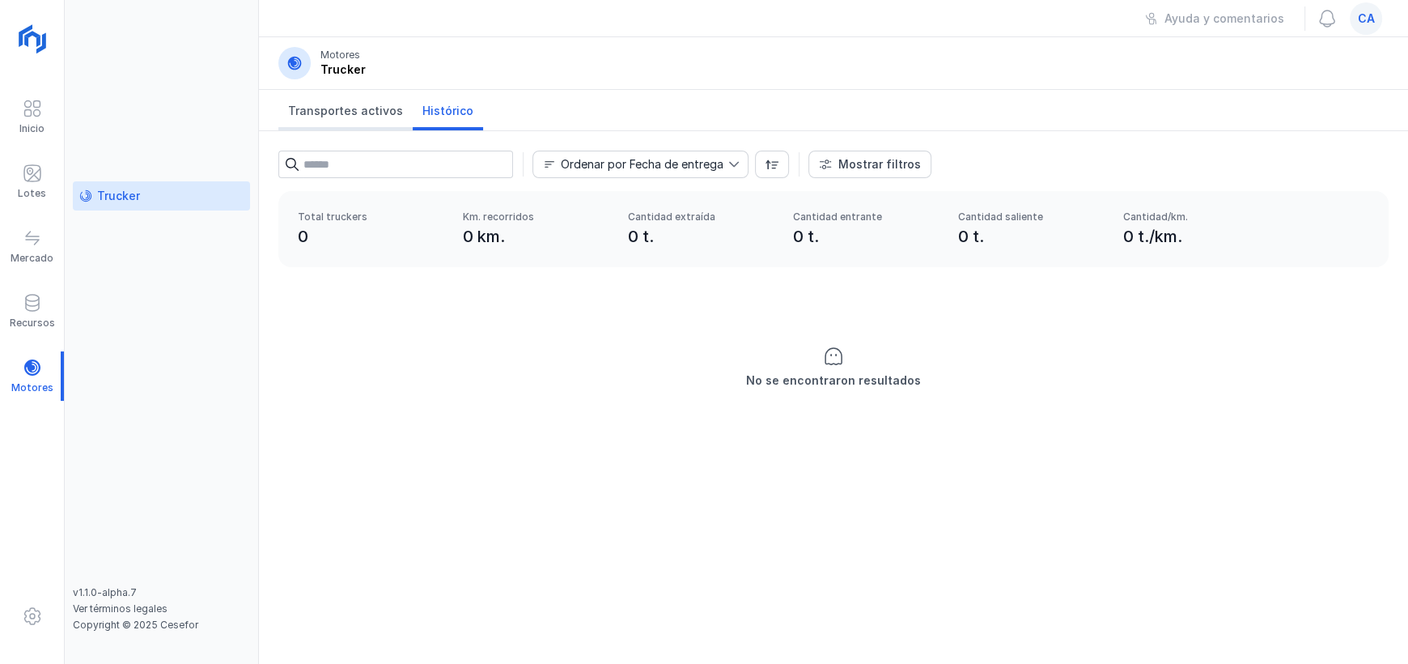
click at [362, 108] on span "Transportes activos" at bounding box center [345, 111] width 115 height 16
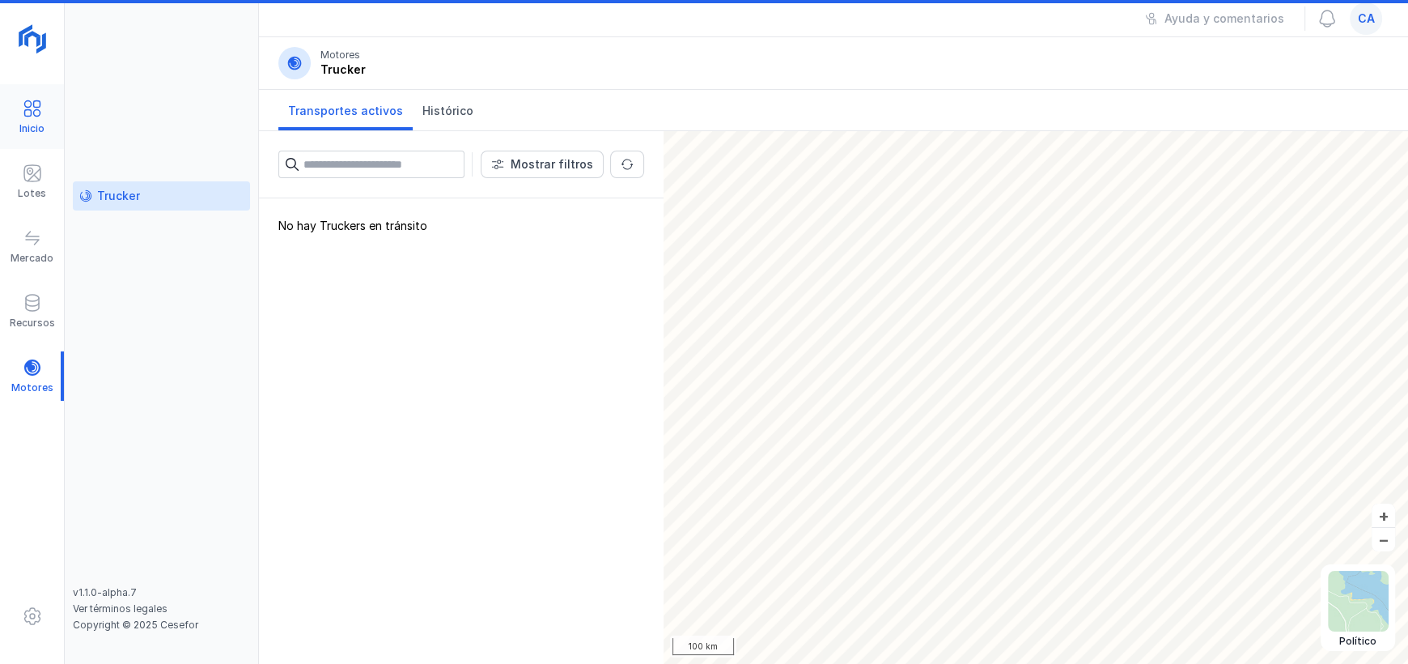
click at [32, 111] on span at bounding box center [32, 108] width 19 height 19
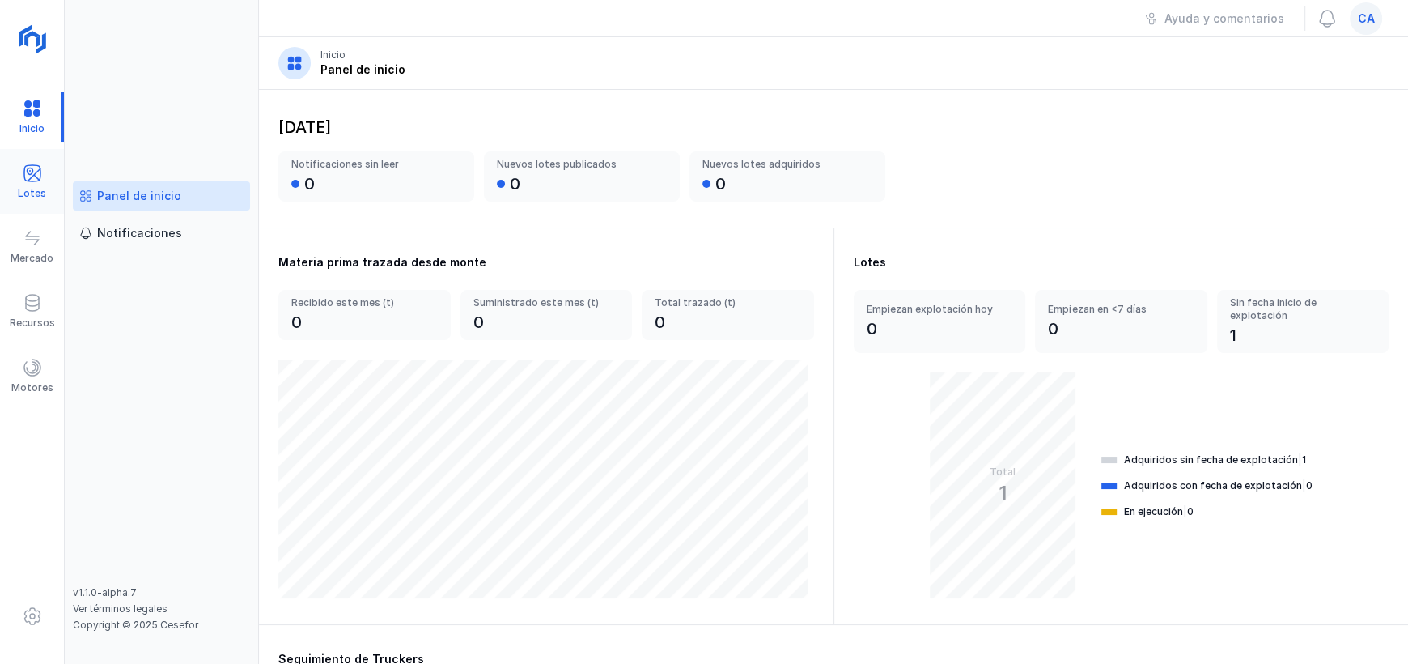
click at [23, 181] on div at bounding box center [32, 174] width 19 height 23
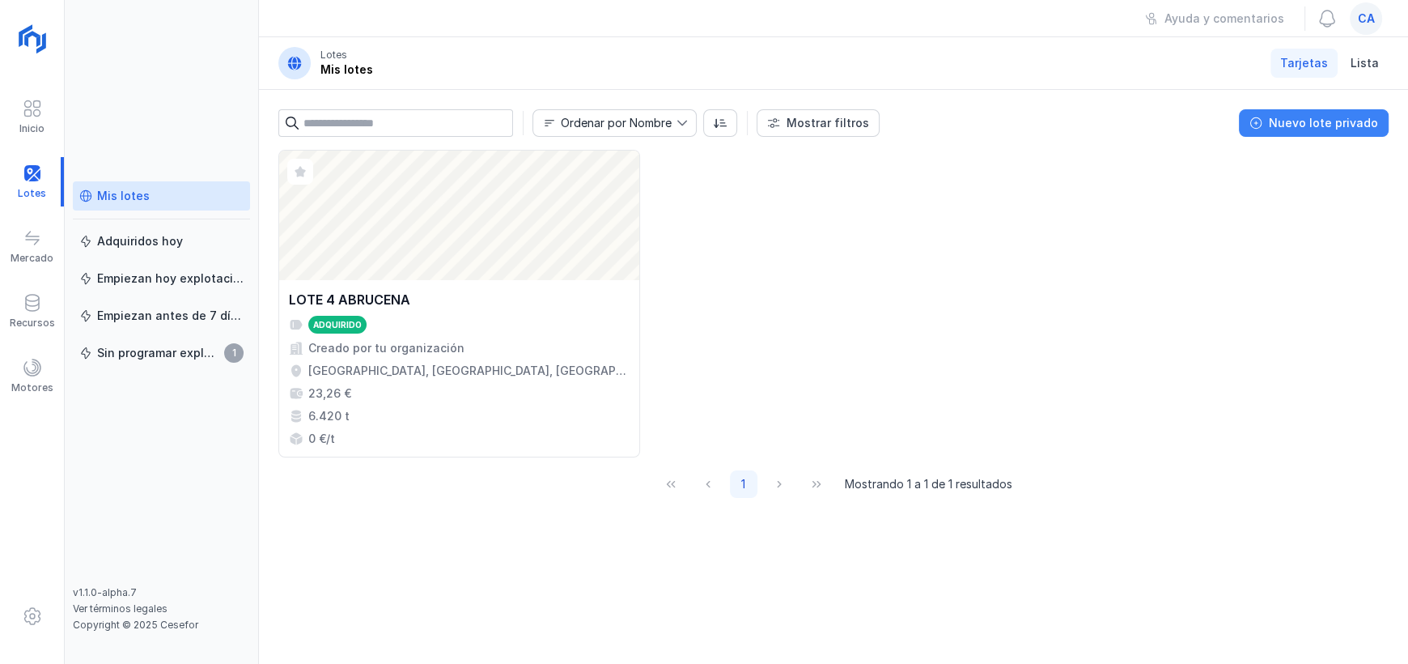
click at [1326, 121] on div "Nuevo lote privado" at bounding box center [1323, 123] width 109 height 16
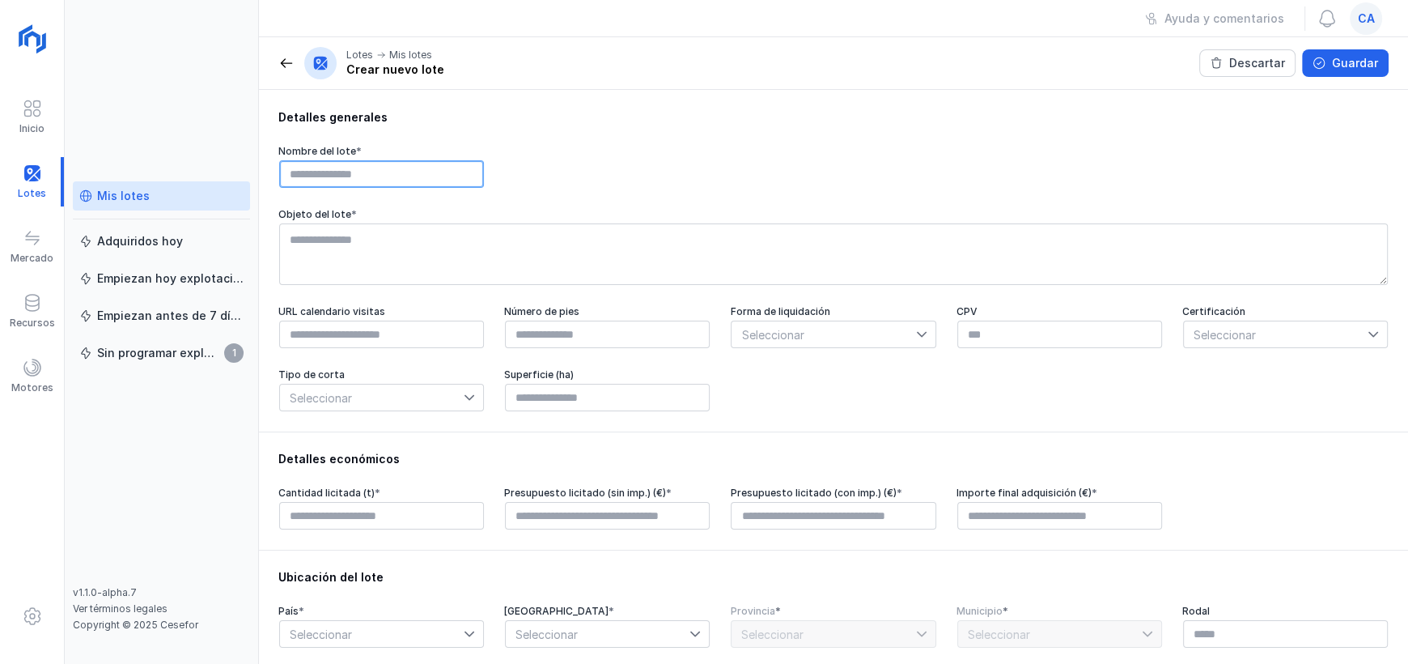
click at [383, 176] on input "text" at bounding box center [381, 174] width 205 height 28
type input "**********"
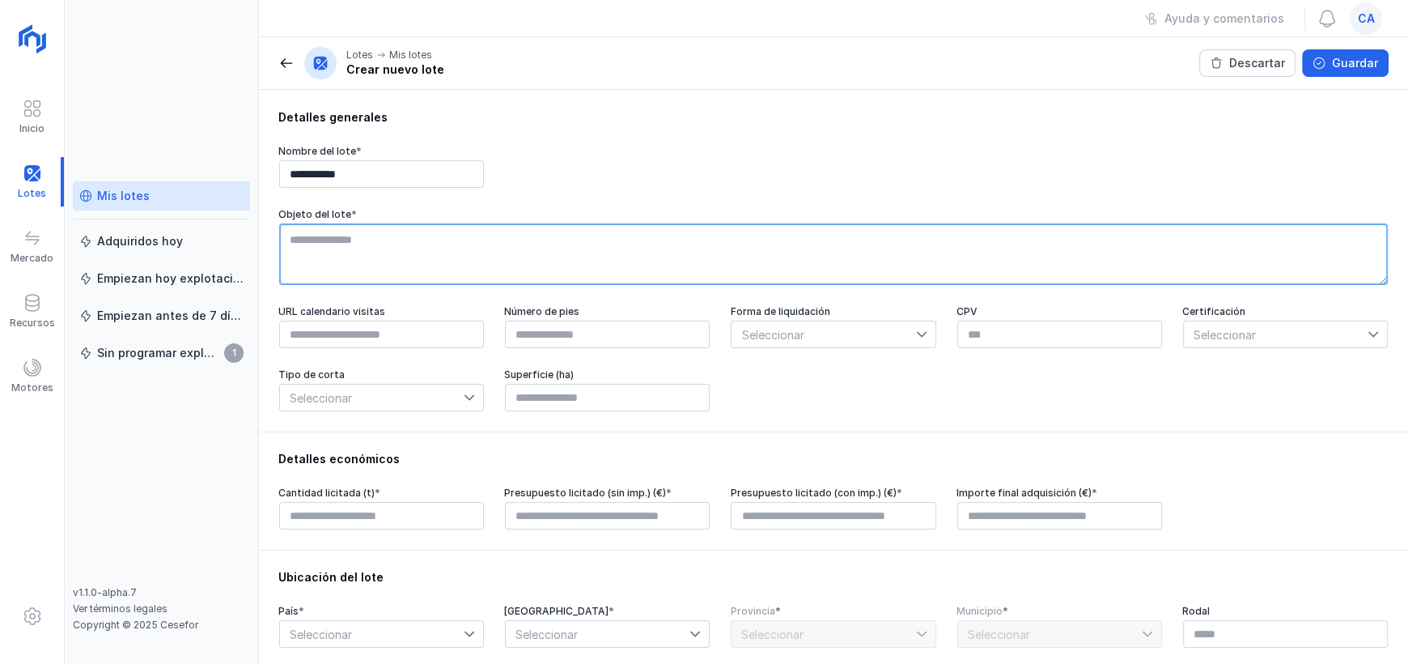
click at [403, 257] on textarea at bounding box center [833, 254] width 1109 height 62
type textarea "**********"
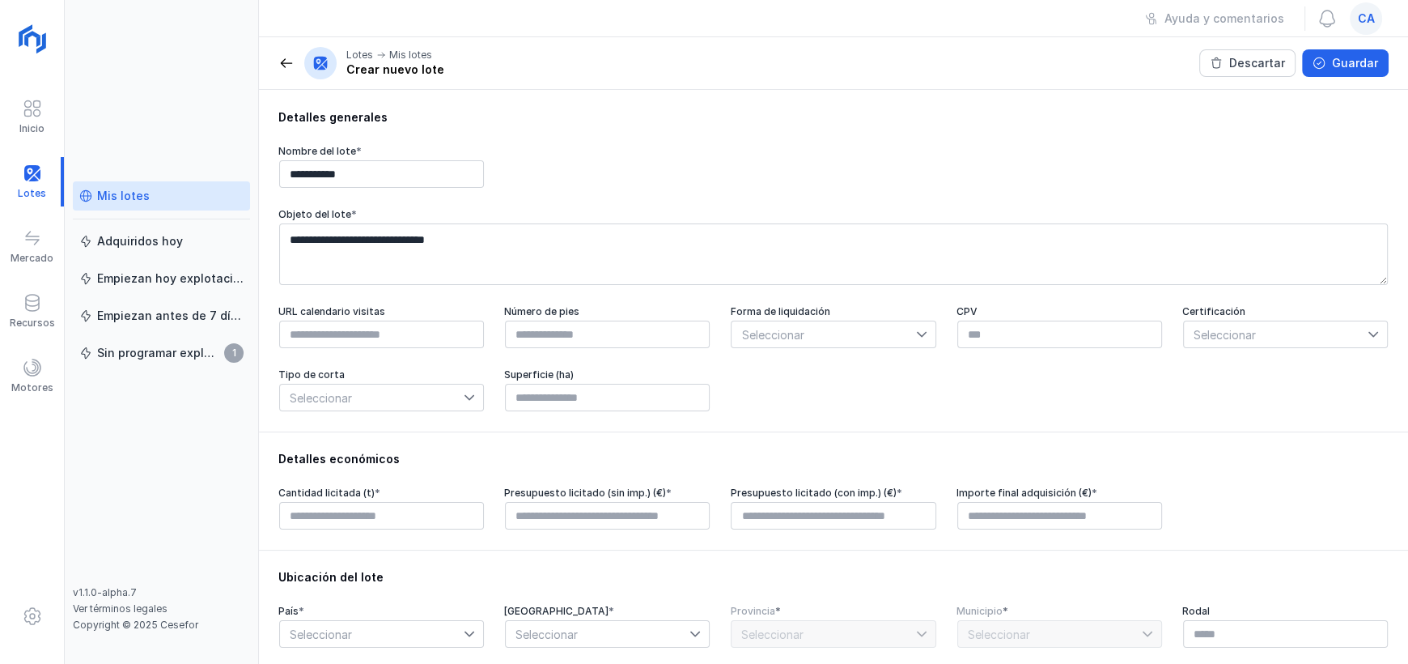
click at [924, 347] on div at bounding box center [925, 334] width 19 height 26
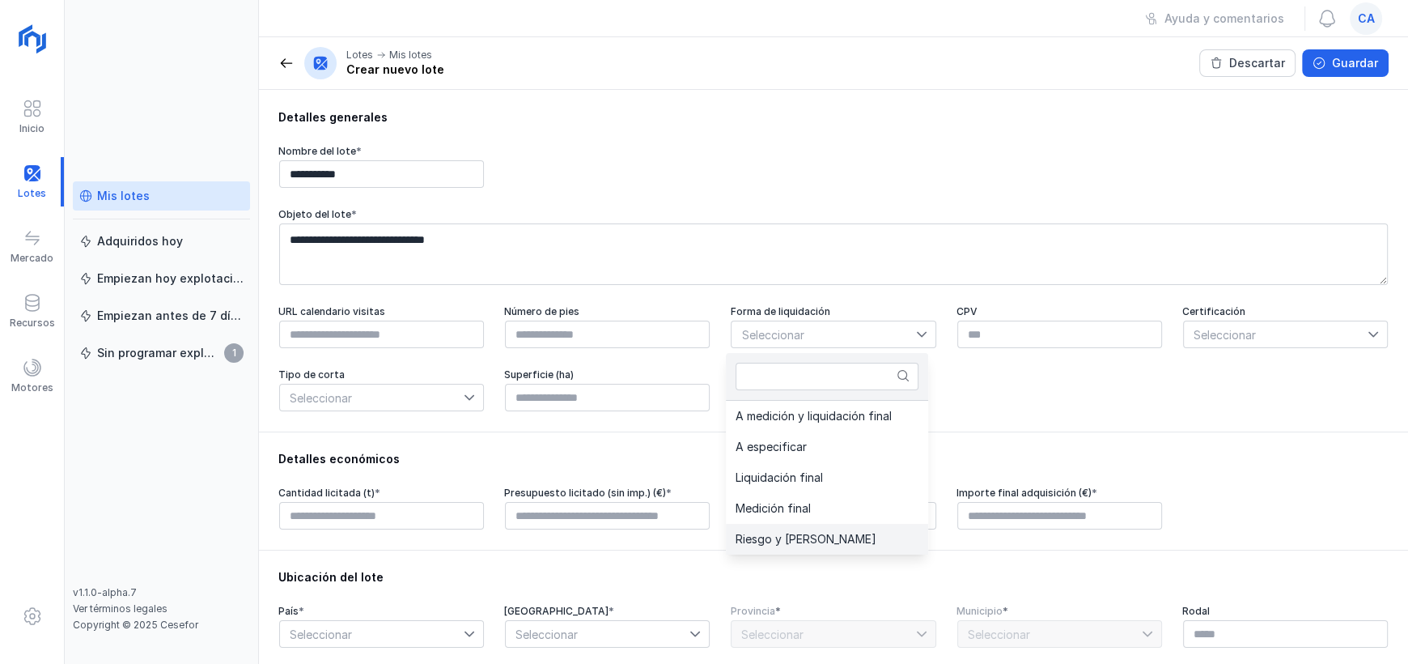
click at [851, 536] on li "Riesgo y [PERSON_NAME]" at bounding box center [827, 539] width 202 height 31
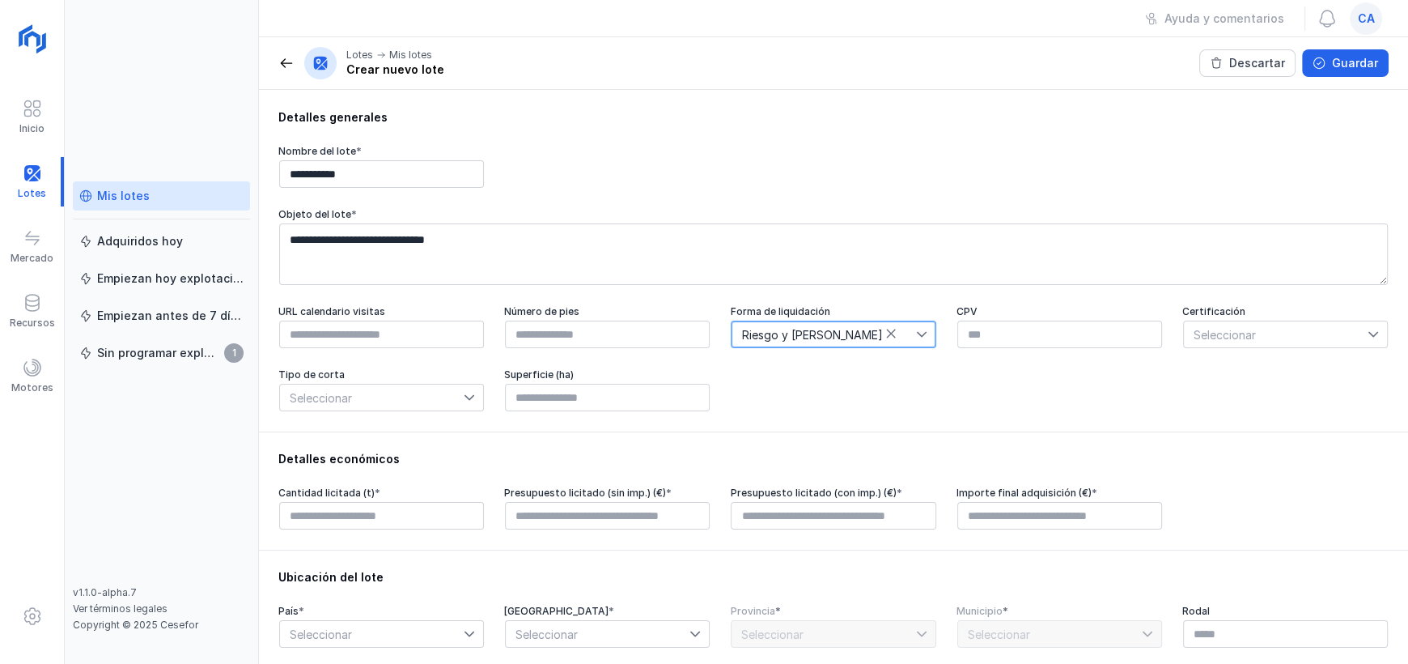
click at [1264, 338] on span "Seleccionar" at bounding box center [1276, 334] width 184 height 26
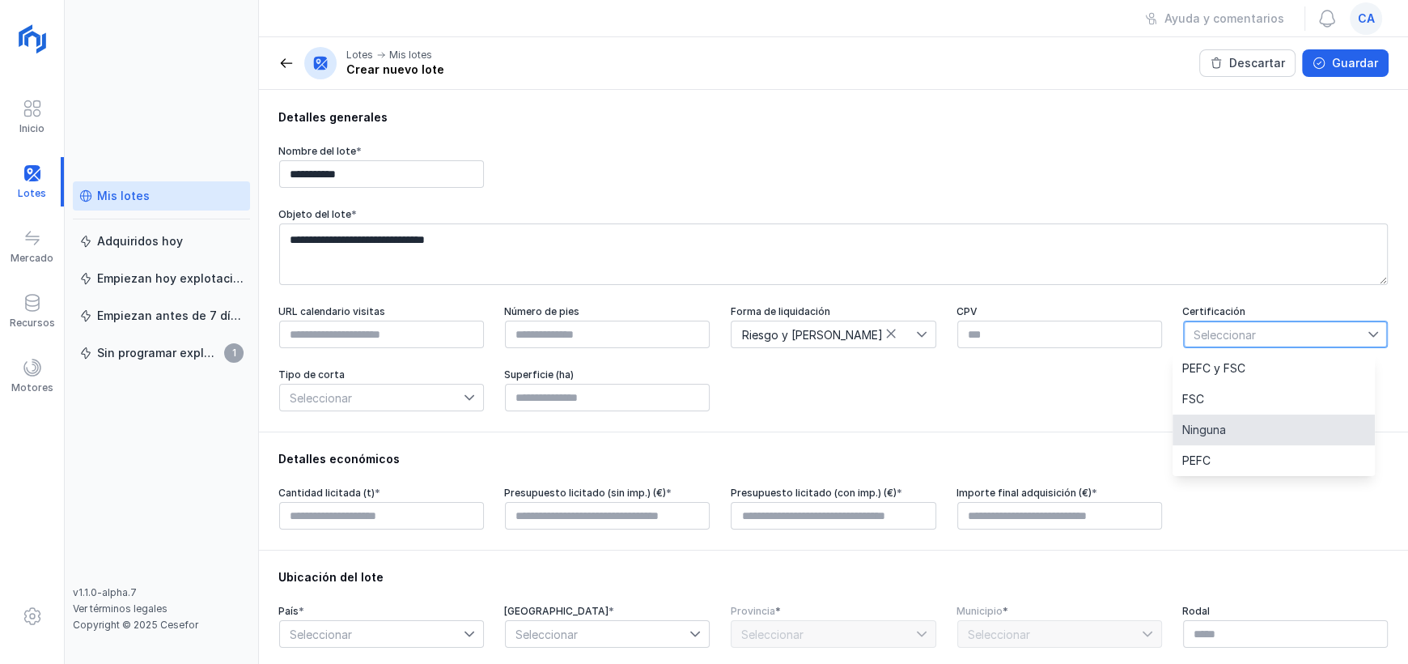
click at [1228, 425] on li "Ninguna" at bounding box center [1274, 429] width 202 height 31
click at [460, 391] on span "Seleccionar" at bounding box center [372, 397] width 184 height 26
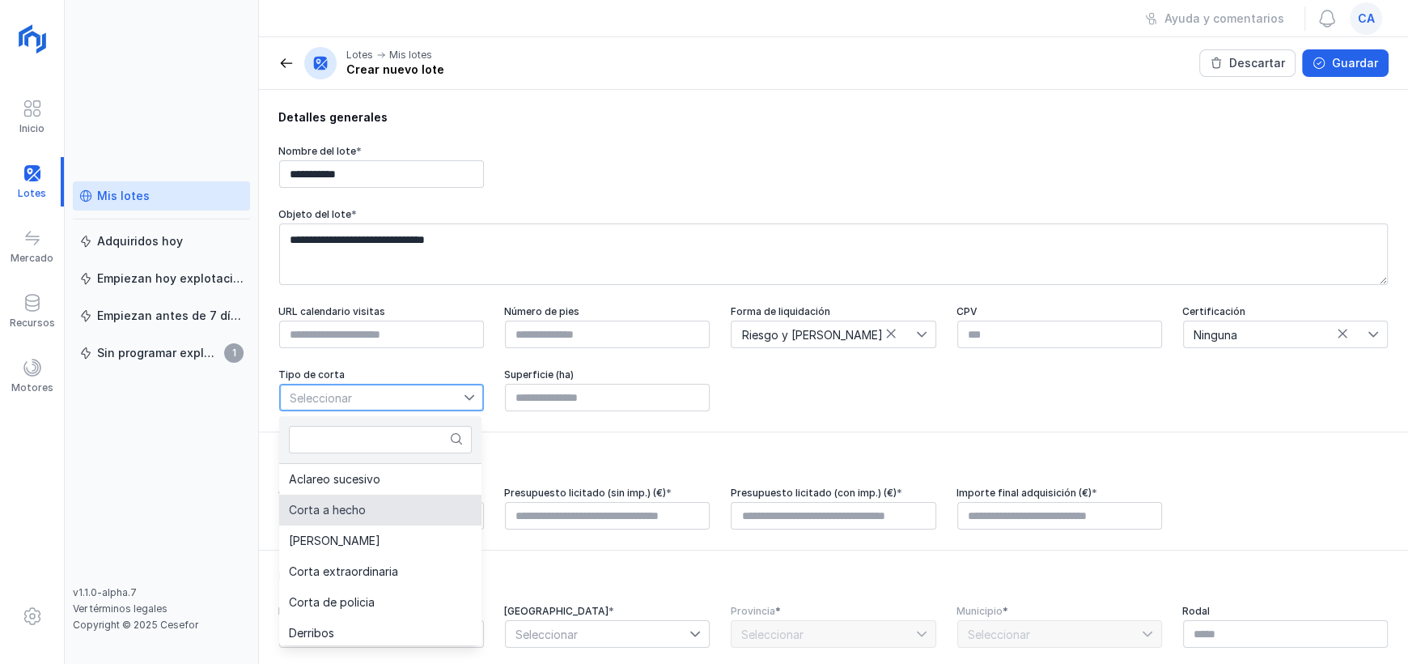
click at [367, 516] on li "Corta a hecho" at bounding box center [380, 509] width 202 height 31
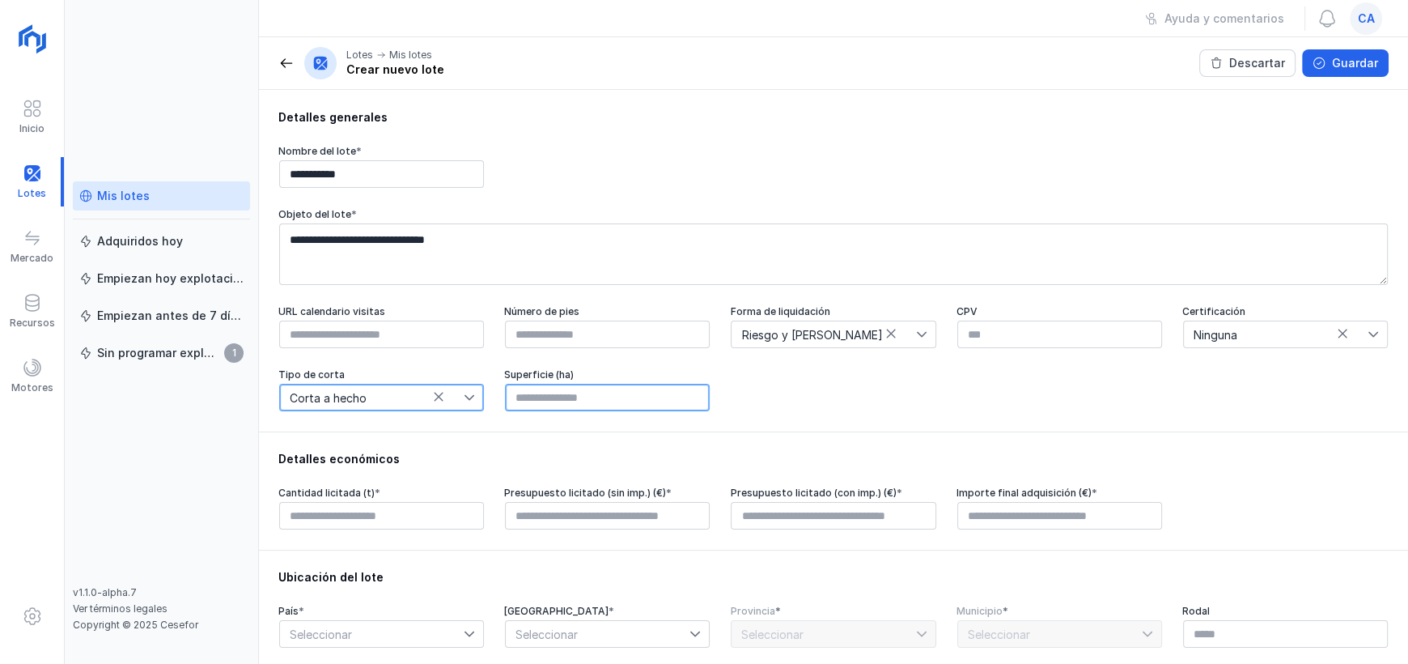
click at [580, 407] on input "text" at bounding box center [607, 398] width 205 height 28
type input "*****"
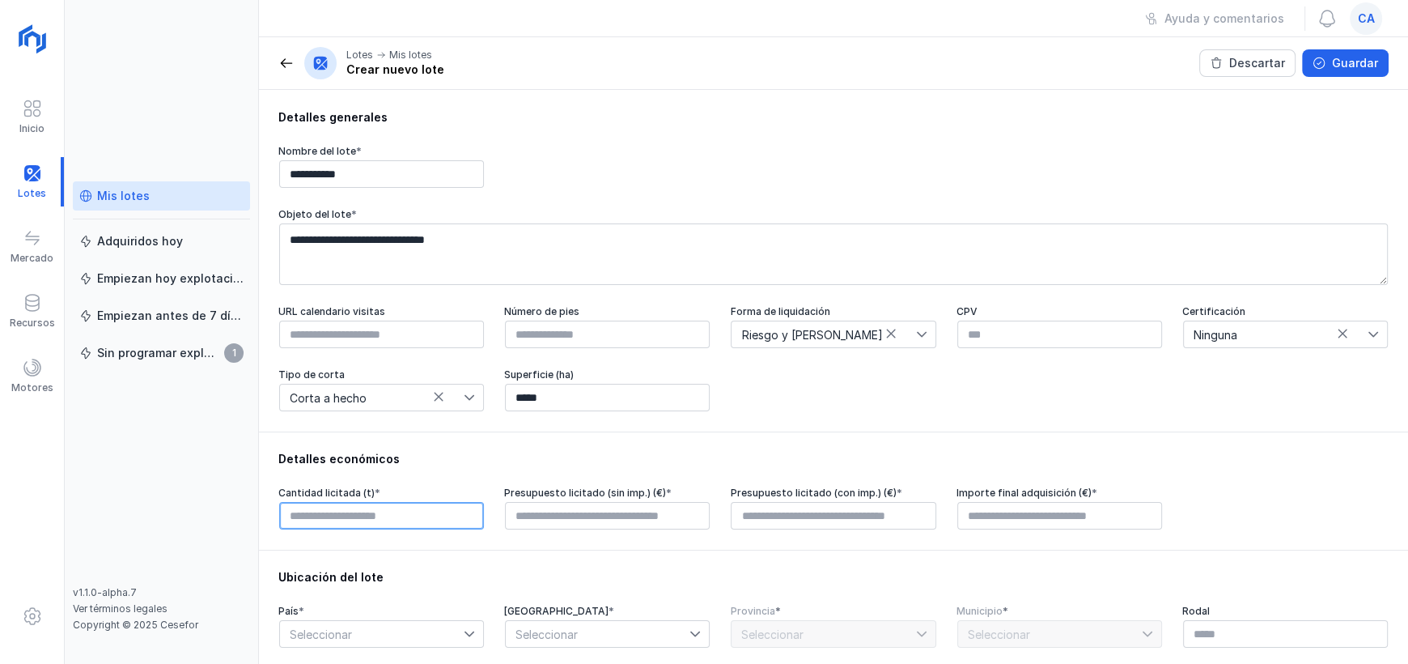
click at [326, 524] on input "text" at bounding box center [381, 516] width 205 height 28
type input "********"
click at [611, 529] on input "text" at bounding box center [607, 516] width 205 height 28
type input "****"
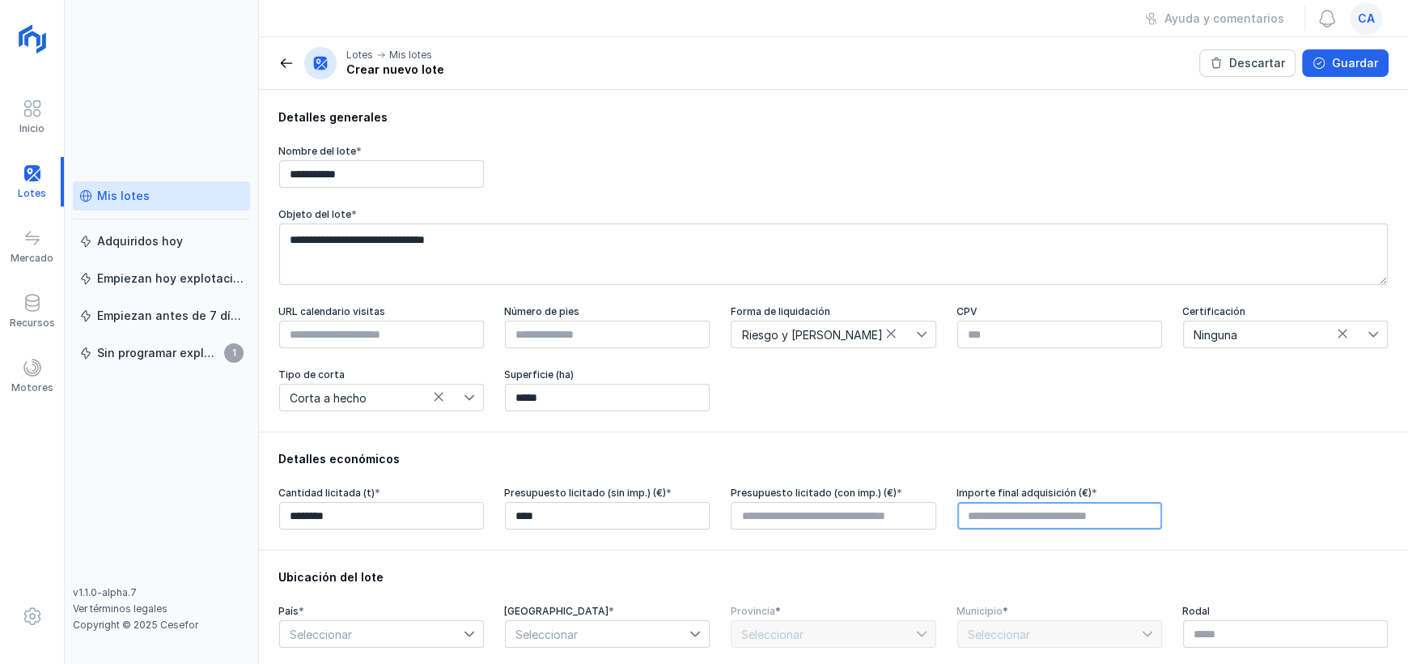
click at [1049, 524] on input "text" at bounding box center [1059, 516] width 205 height 28
type input "****"
click at [820, 518] on input "text" at bounding box center [833, 516] width 205 height 28
type input "****"
click at [999, 526] on input "****" at bounding box center [1059, 516] width 205 height 28
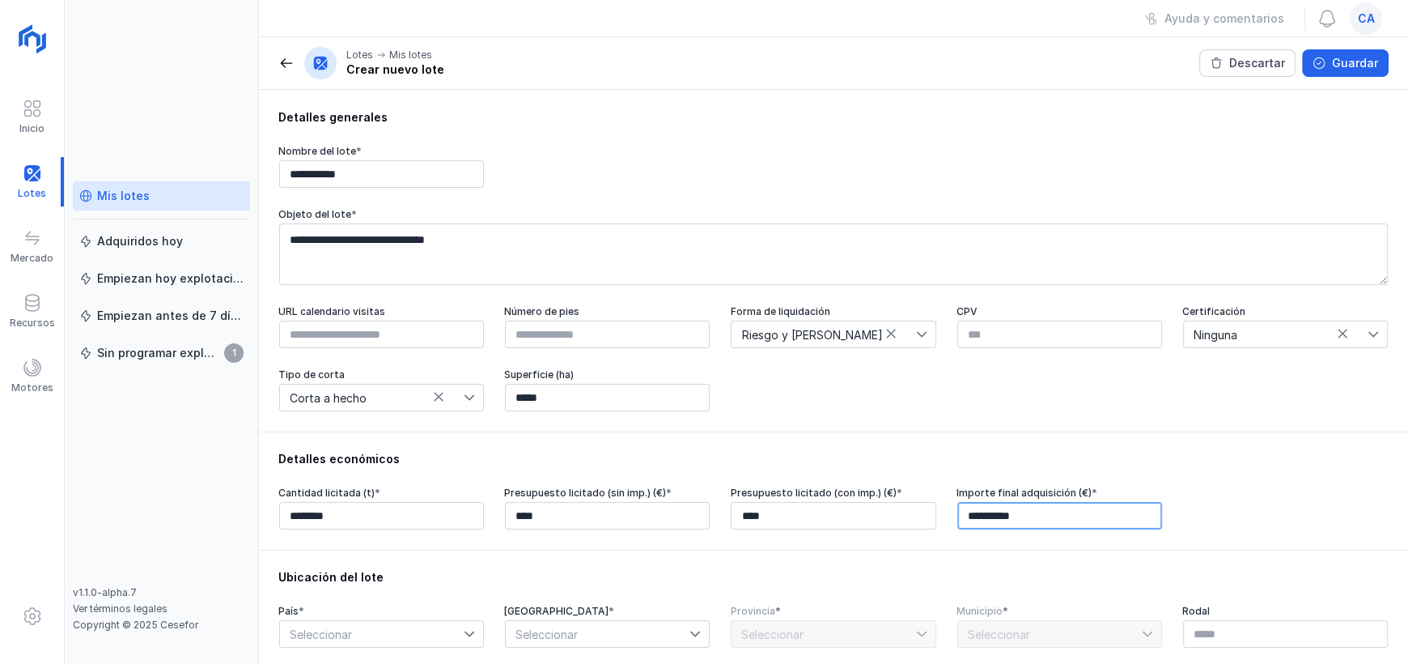
type input "*********"
click at [591, 555] on div "Ubicación del lote País * Seleccionar Comunidad autónoma * Seleccionar Provinci…" at bounding box center [833, 609] width 1149 height 118
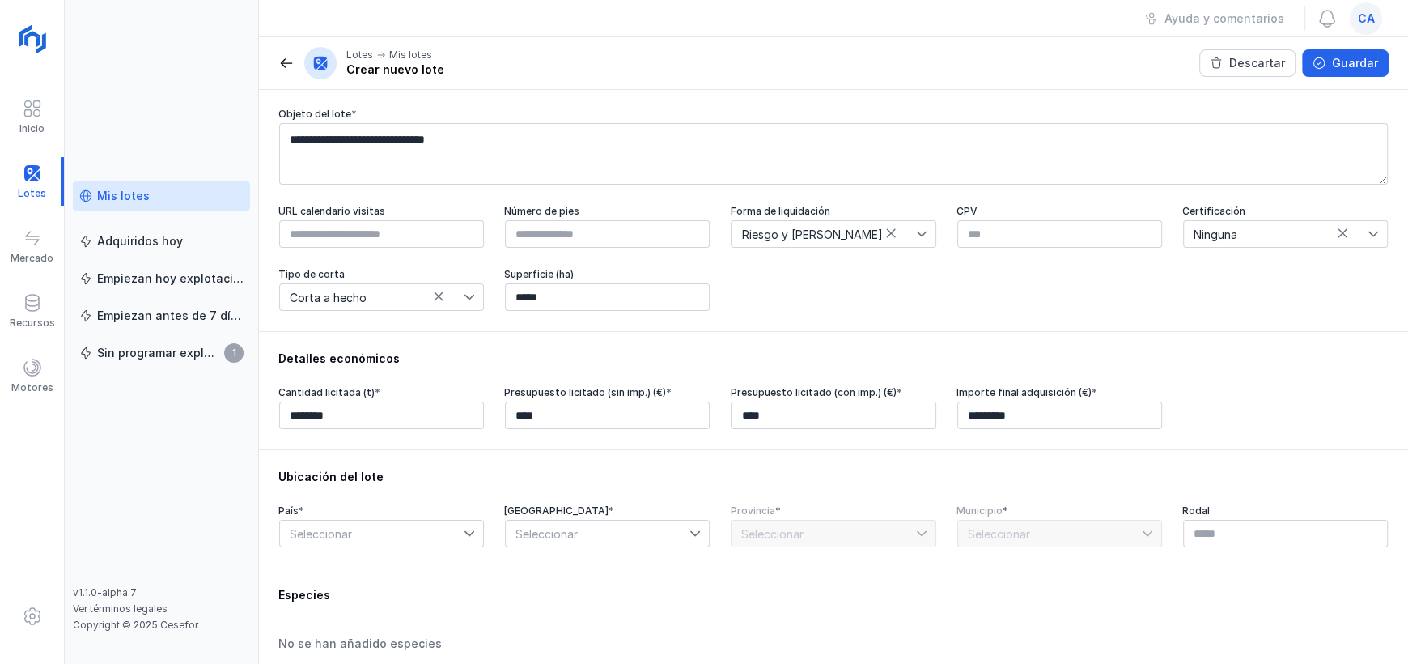
scroll to position [324, 0]
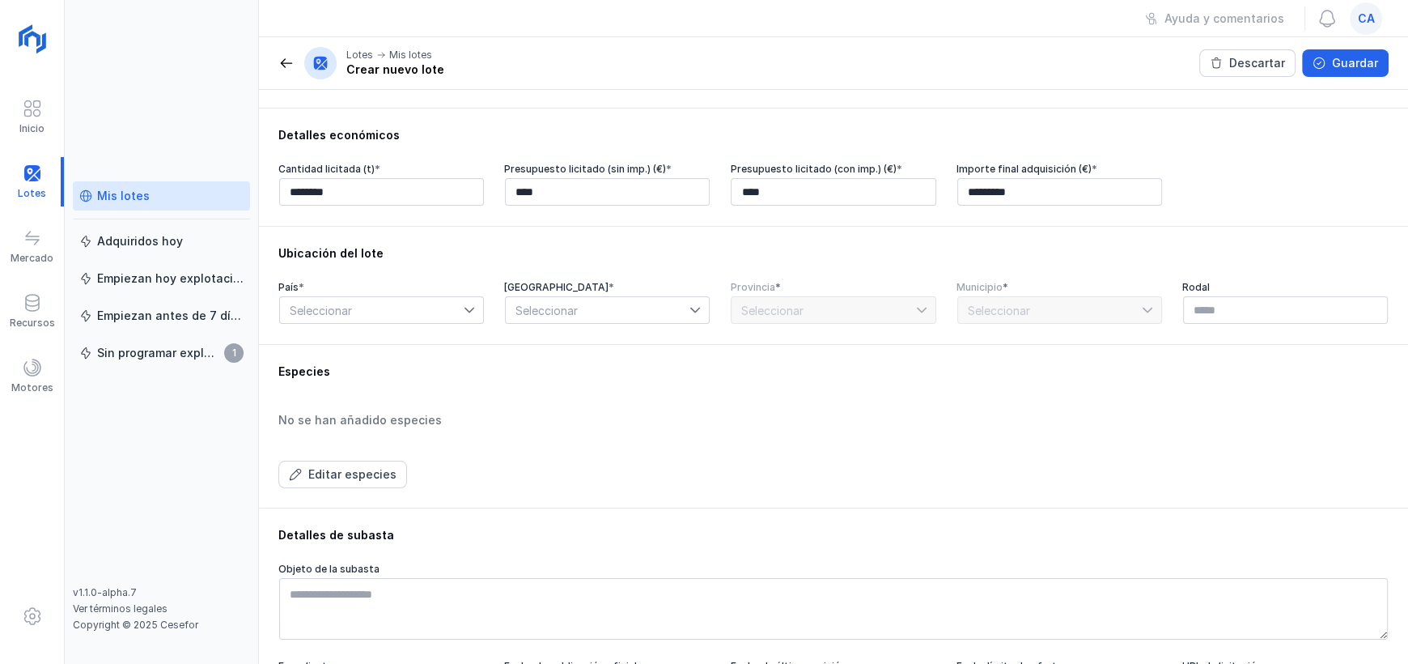
click at [456, 309] on span "Seleccionar" at bounding box center [372, 310] width 184 height 26
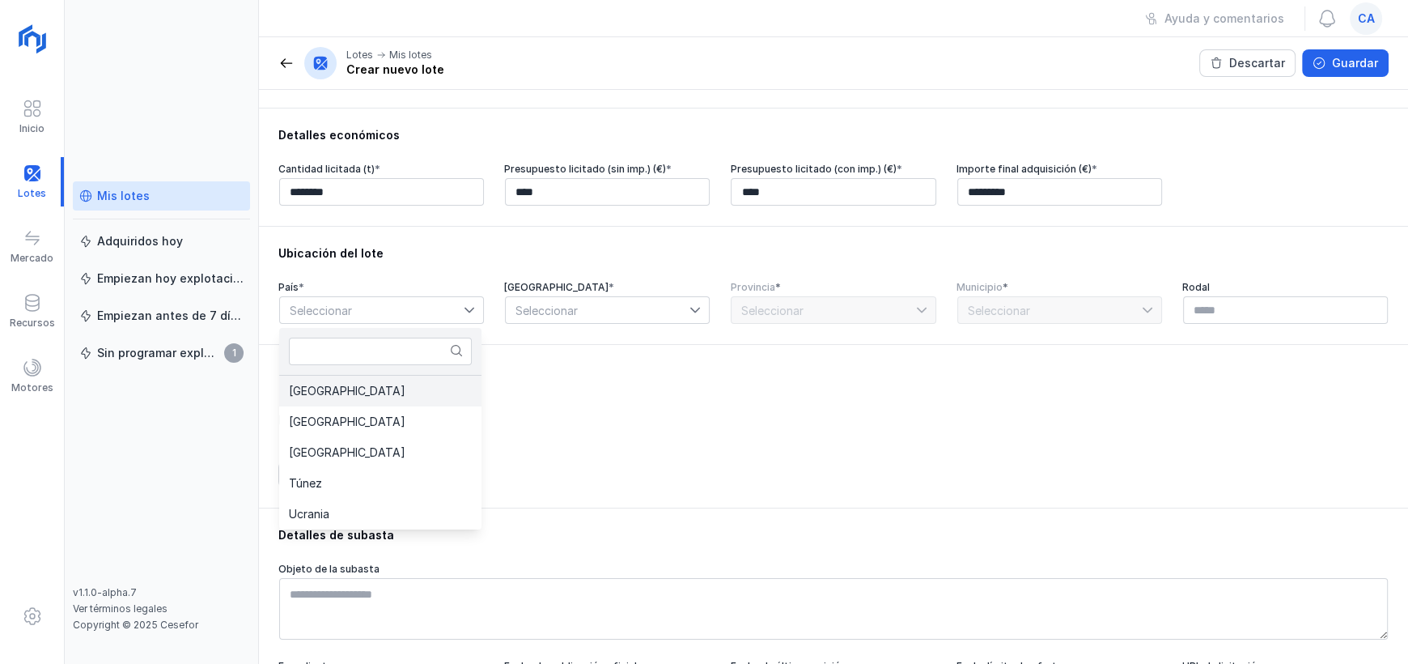
click at [388, 389] on li "[GEOGRAPHIC_DATA]" at bounding box center [380, 391] width 202 height 31
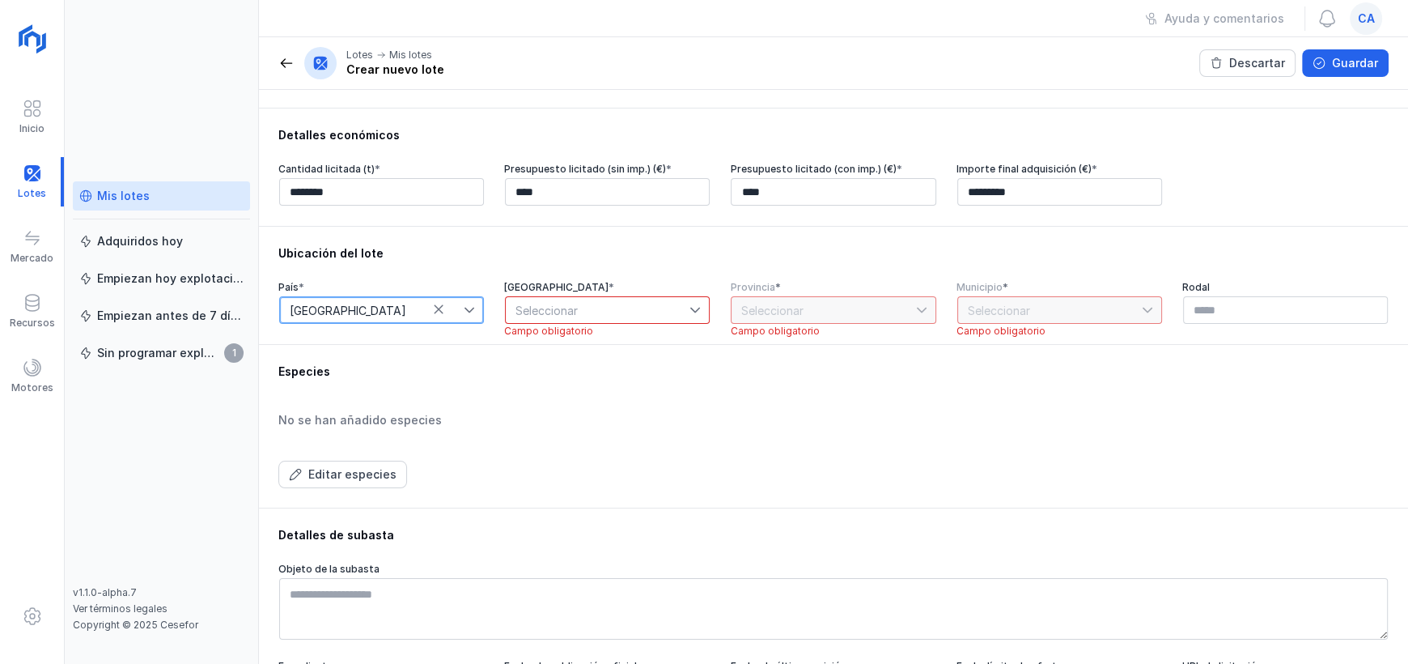
click at [604, 306] on span "Seleccionar" at bounding box center [598, 310] width 184 height 26
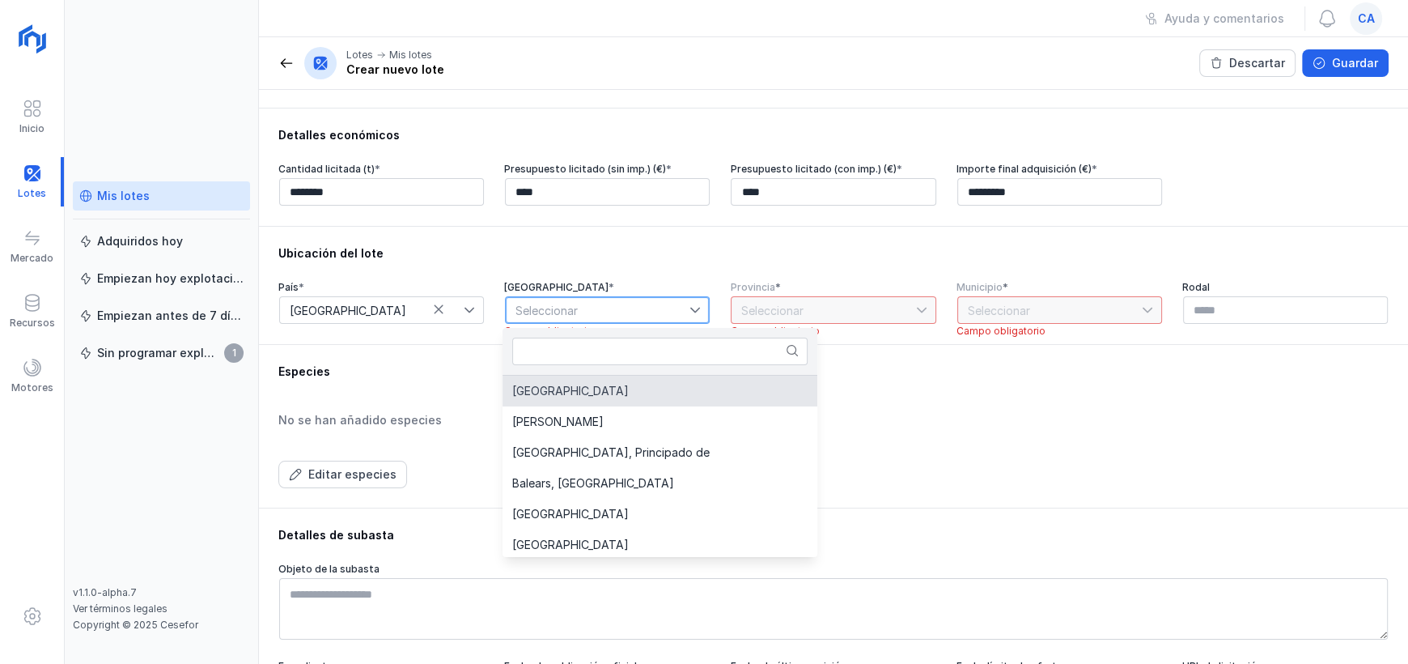
click at [572, 396] on li "[GEOGRAPHIC_DATA]" at bounding box center [660, 391] width 315 height 31
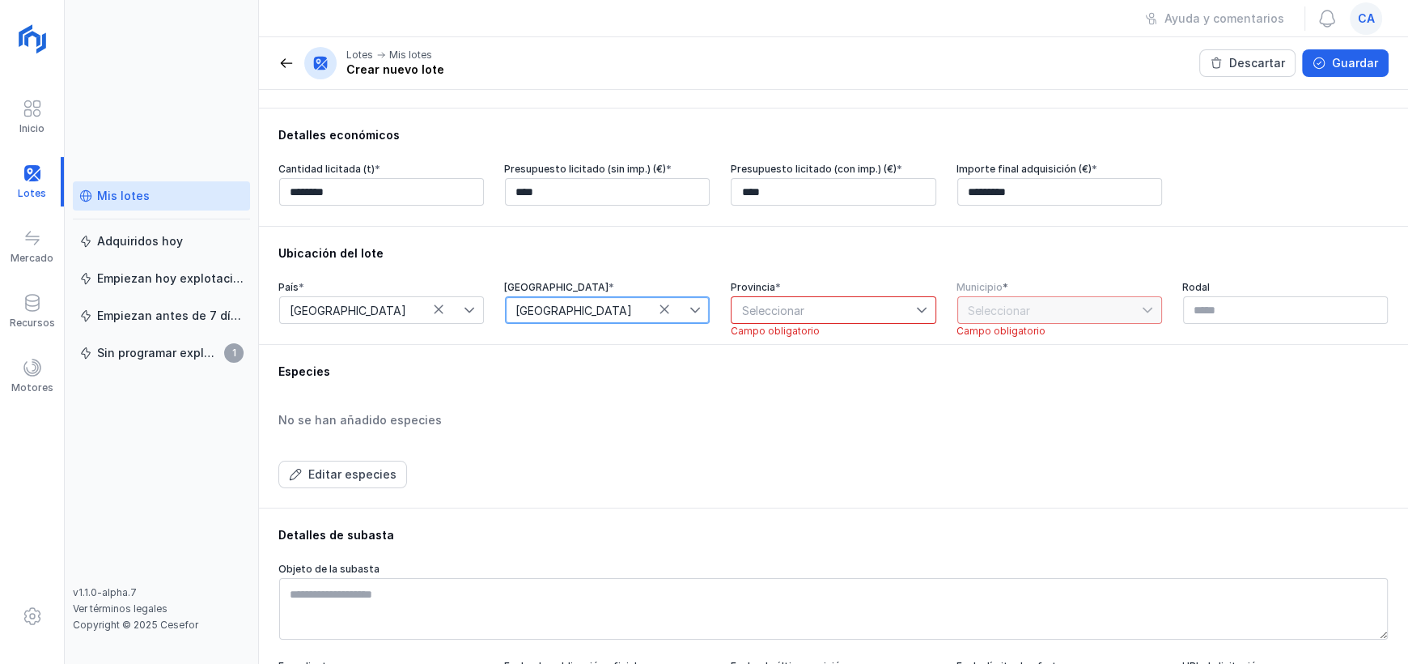
click at [821, 319] on span "Seleccionar" at bounding box center [824, 310] width 184 height 26
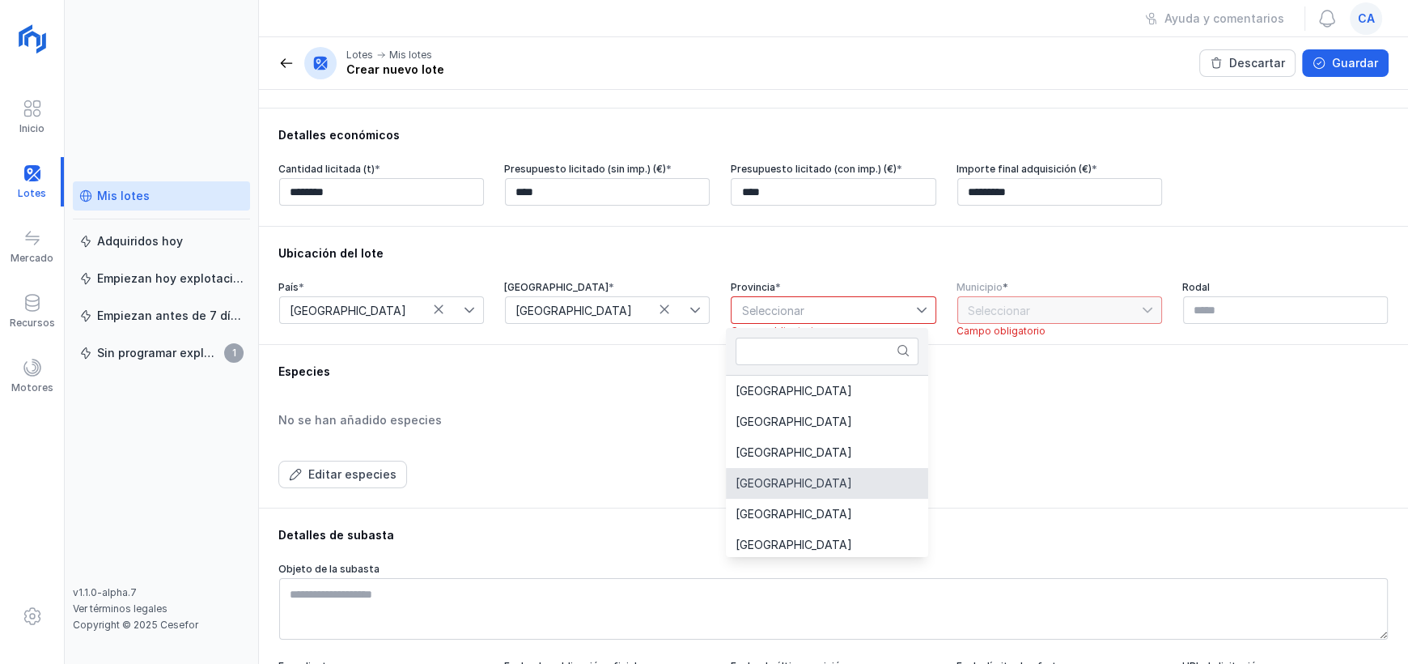
click at [784, 486] on li "[GEOGRAPHIC_DATA]" at bounding box center [827, 483] width 202 height 31
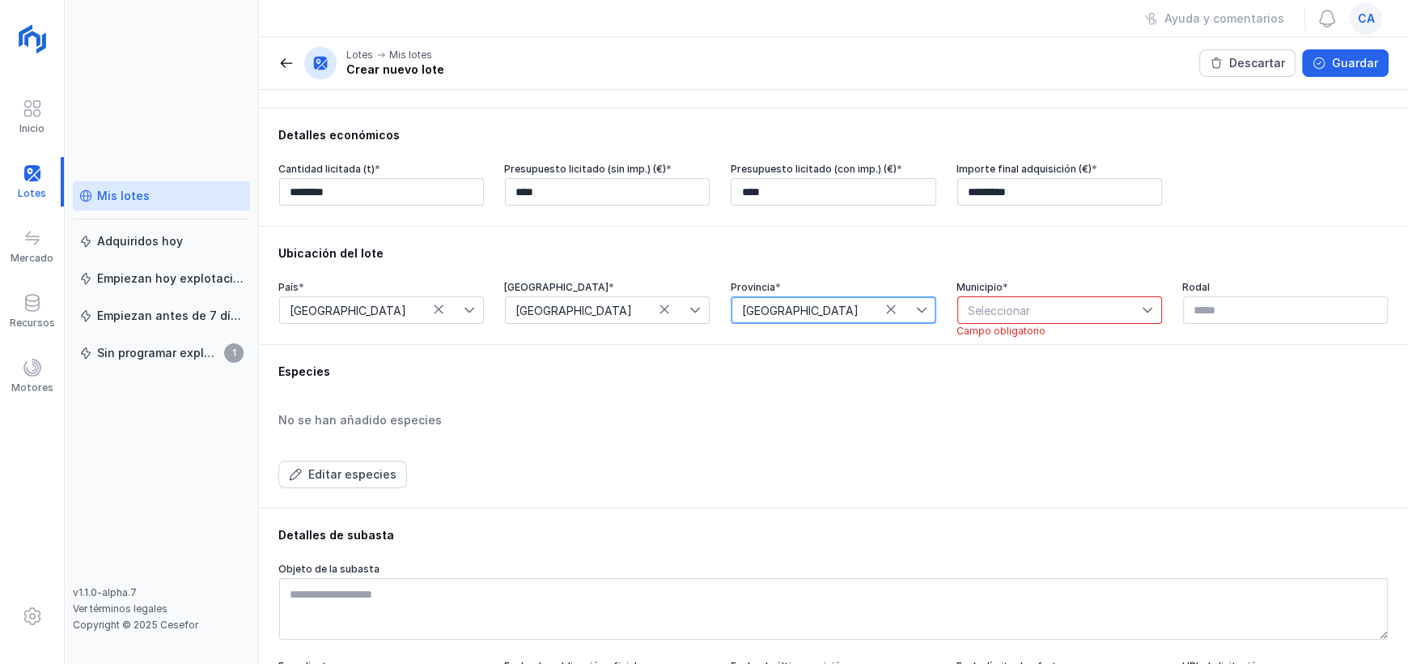
click at [994, 320] on span "Seleccionar" at bounding box center [1050, 310] width 184 height 26
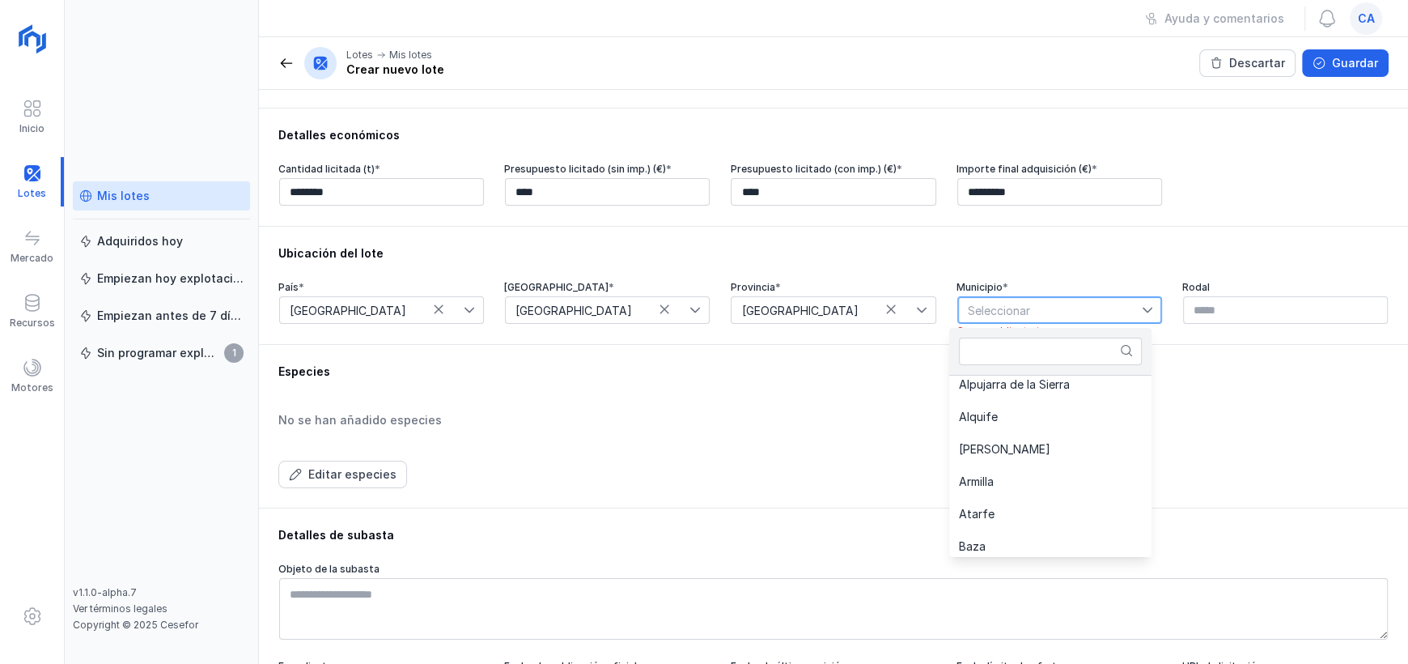
scroll to position [567, 0]
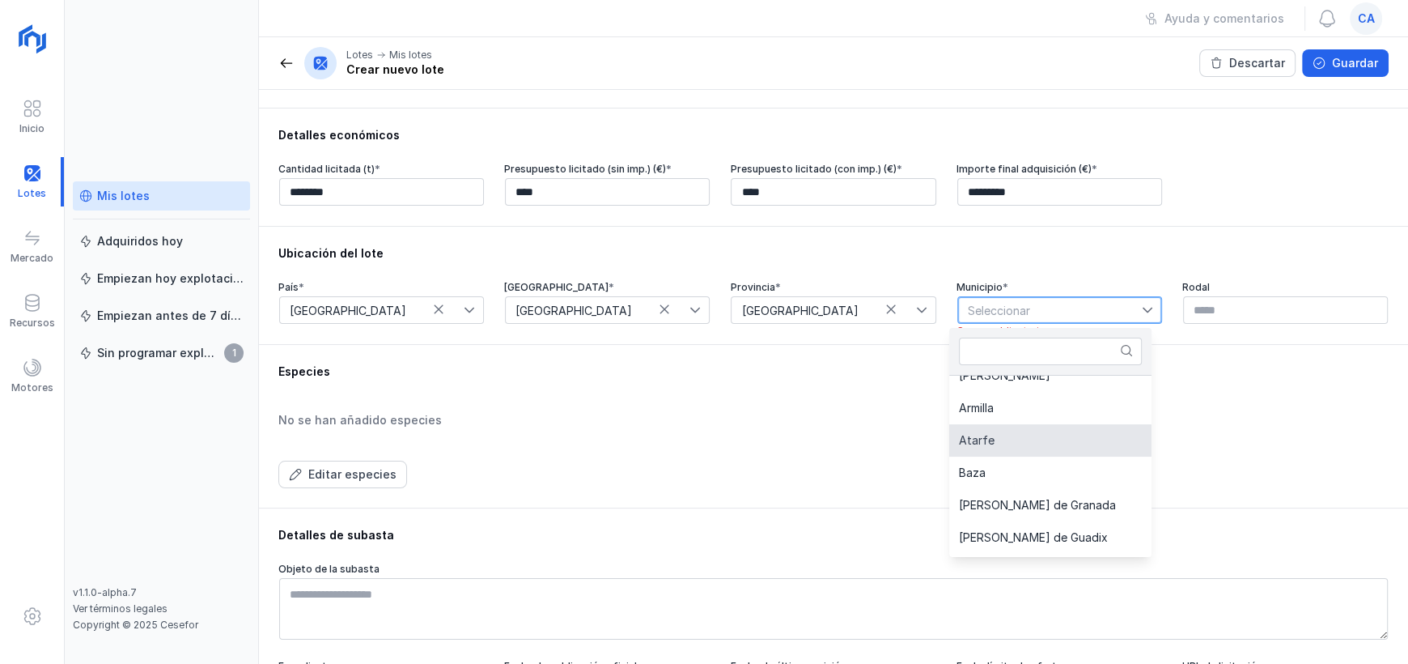
click at [1006, 435] on li "Atarfe" at bounding box center [1050, 440] width 202 height 32
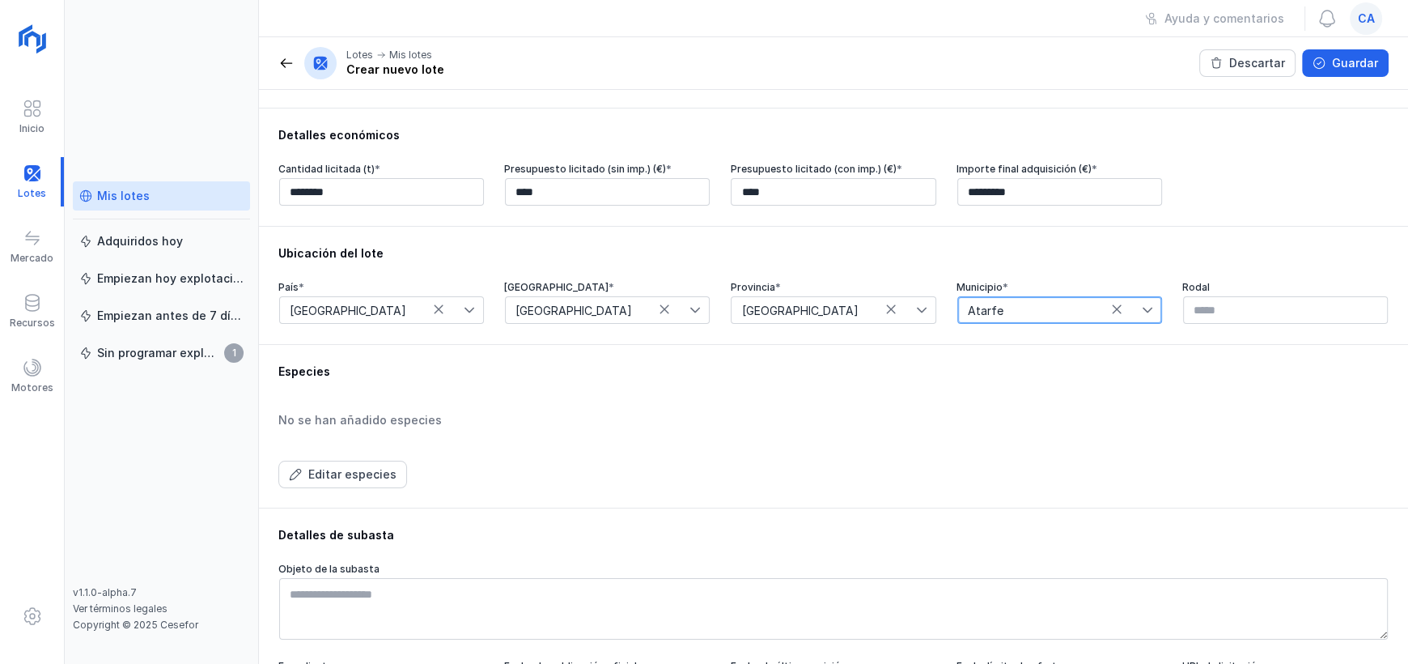
scroll to position [404, 0]
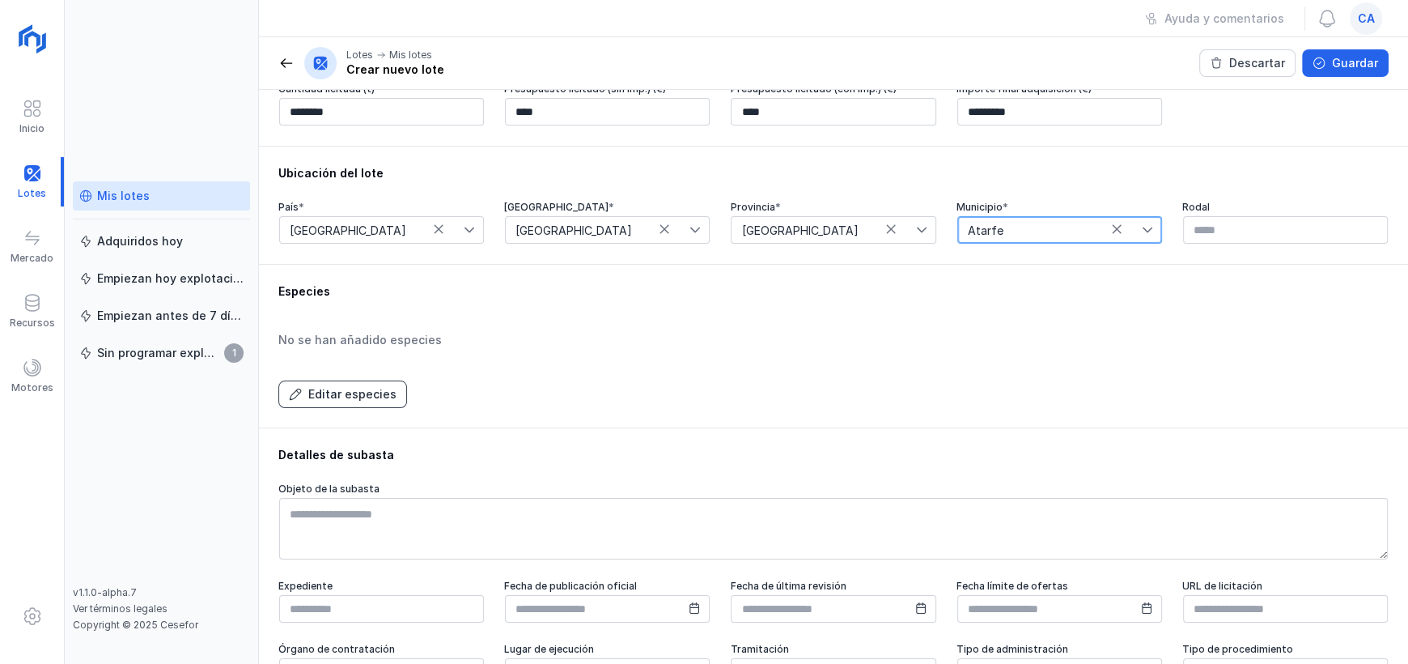
click at [357, 397] on div "Editar especies" at bounding box center [352, 394] width 88 height 16
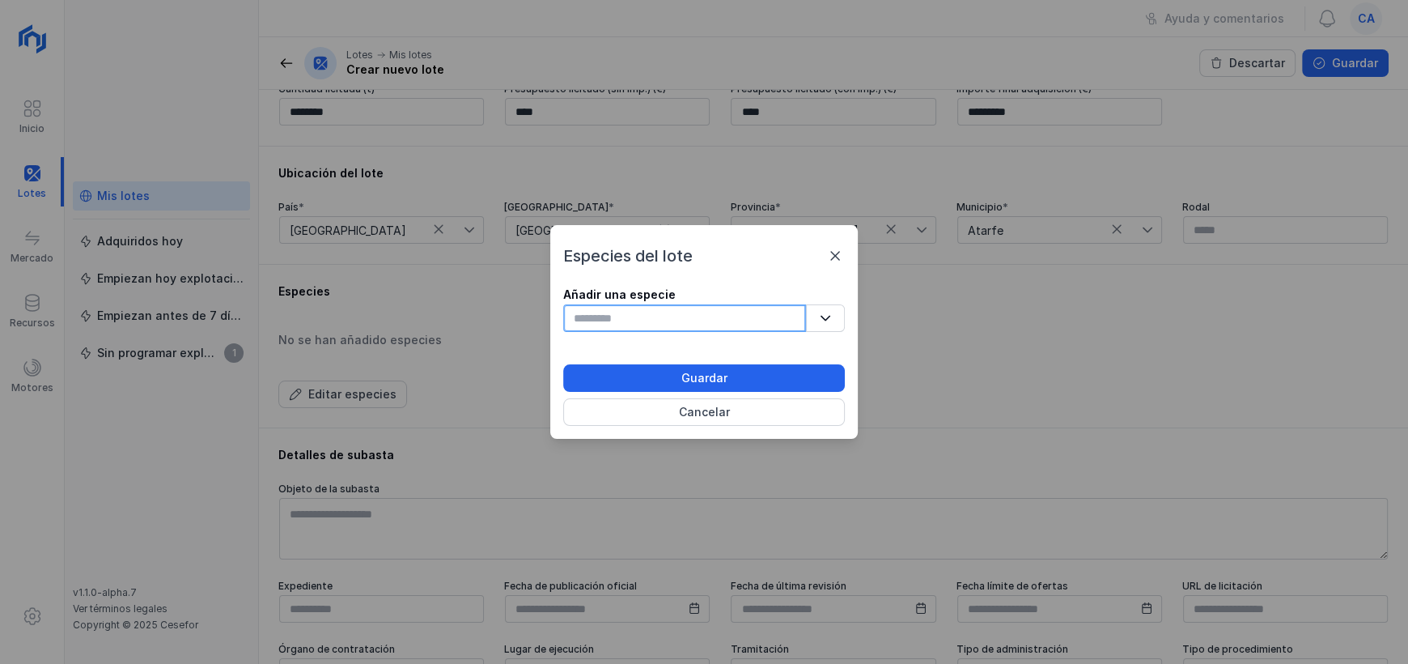
click at [752, 329] on input "text" at bounding box center [684, 318] width 243 height 28
click at [816, 318] on button "button" at bounding box center [825, 318] width 39 height 28
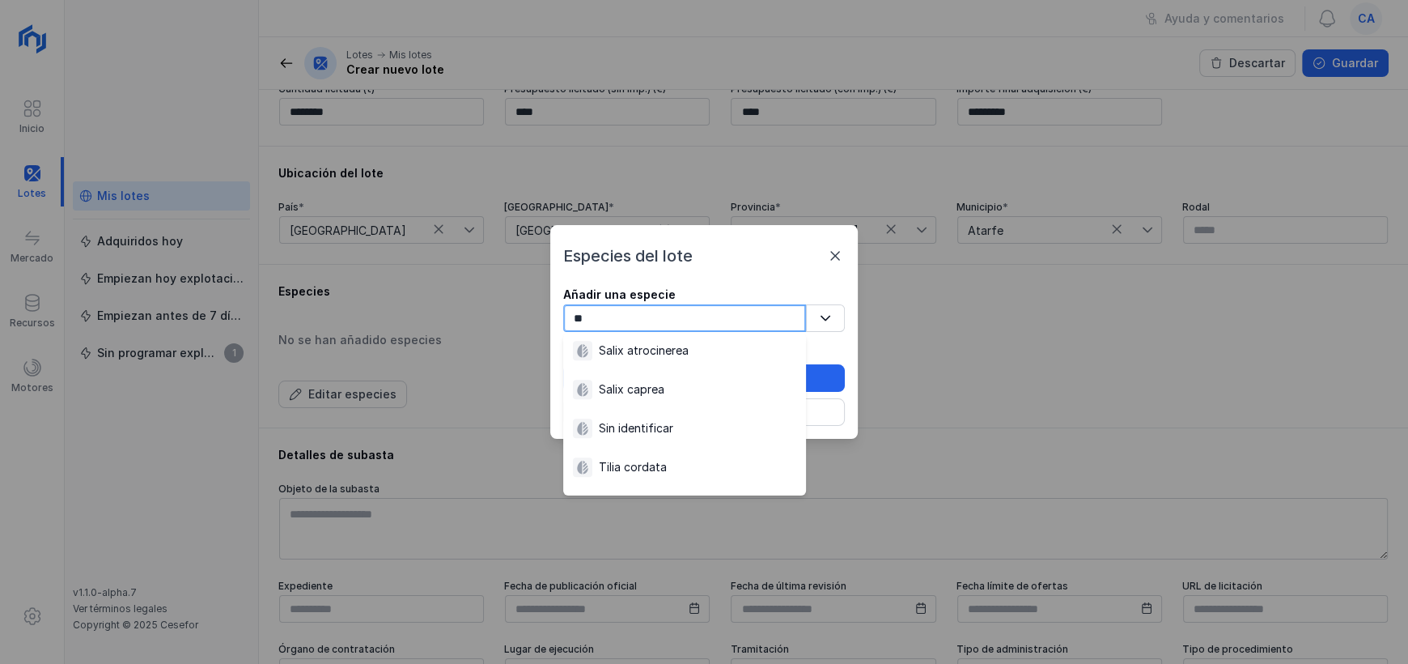
scroll to position [0, 0]
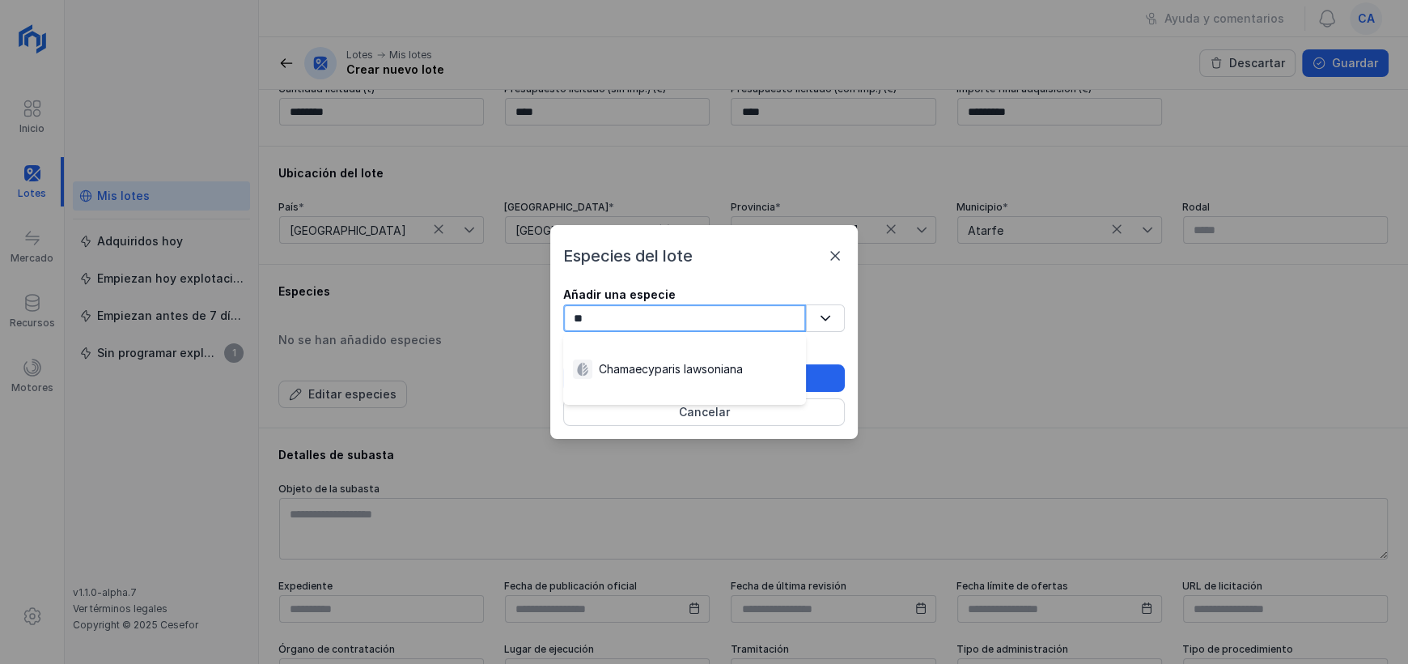
type input "*"
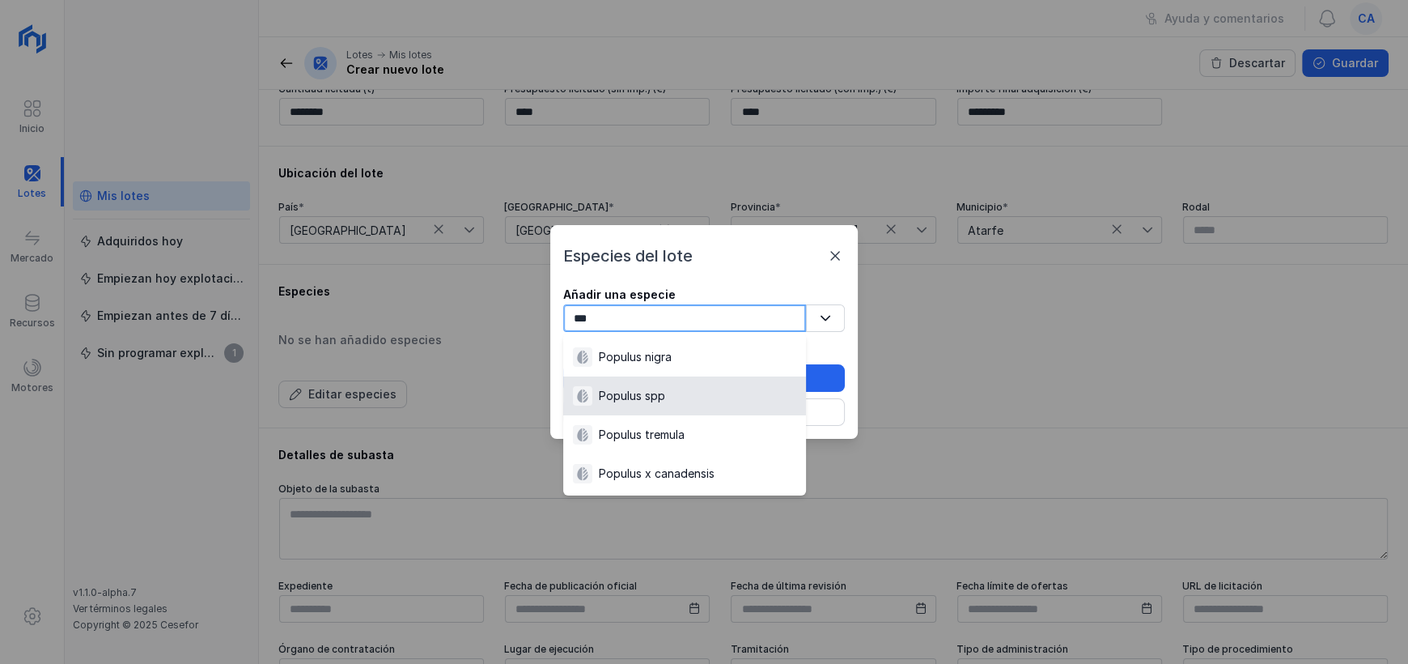
scroll to position [9, 0]
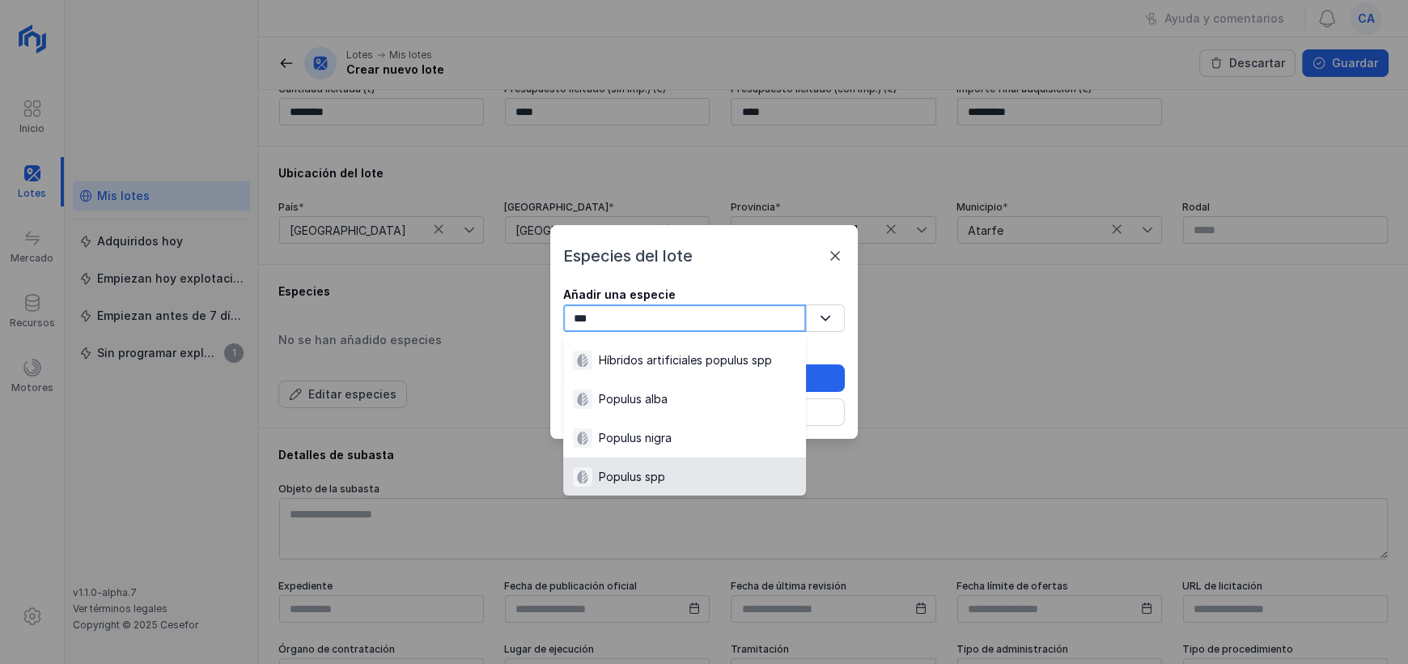
type input "***"
click at [660, 469] on div "Populus spp" at bounding box center [632, 477] width 66 height 16
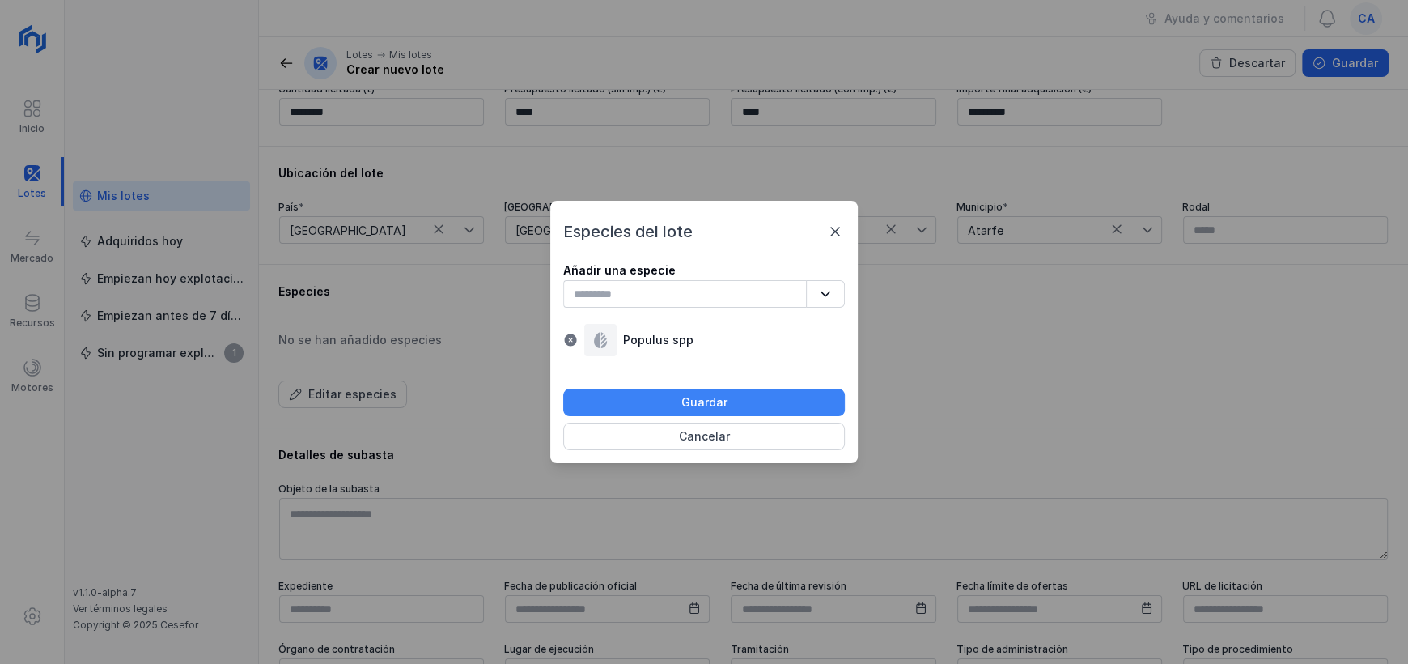
click at [707, 399] on div "Guardar" at bounding box center [704, 402] width 46 height 16
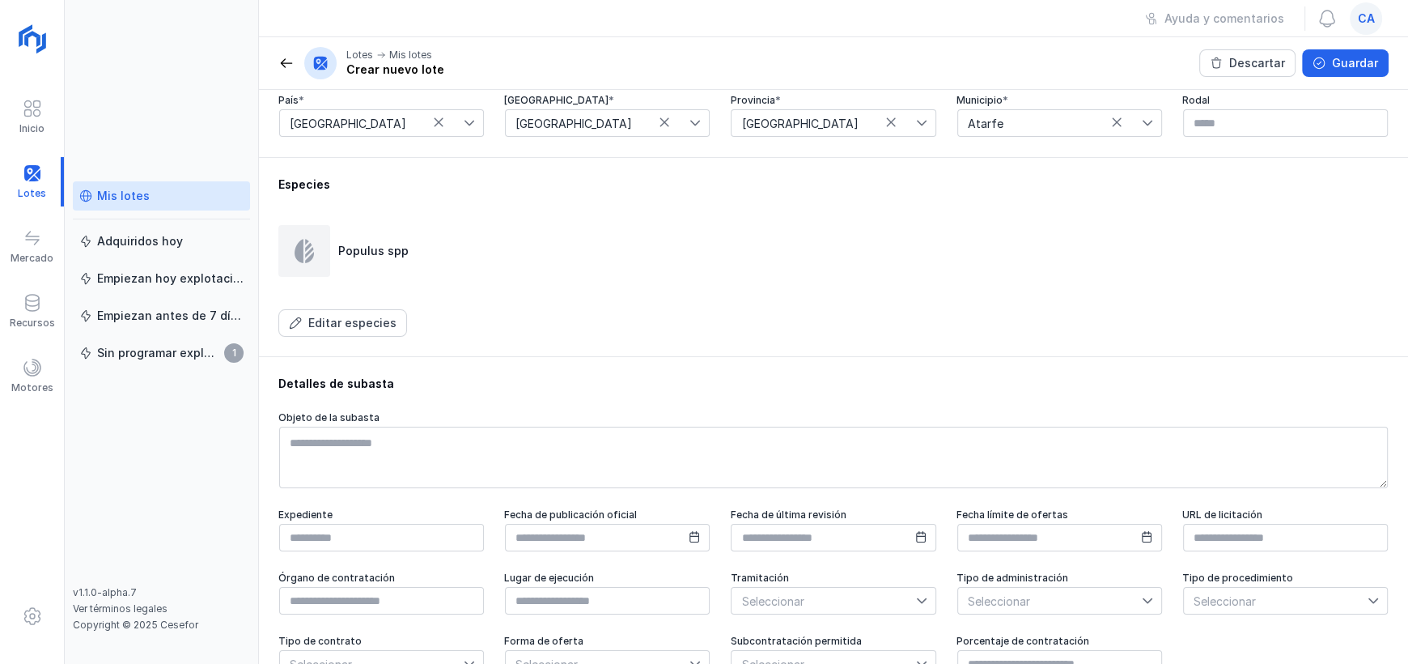
scroll to position [554, 0]
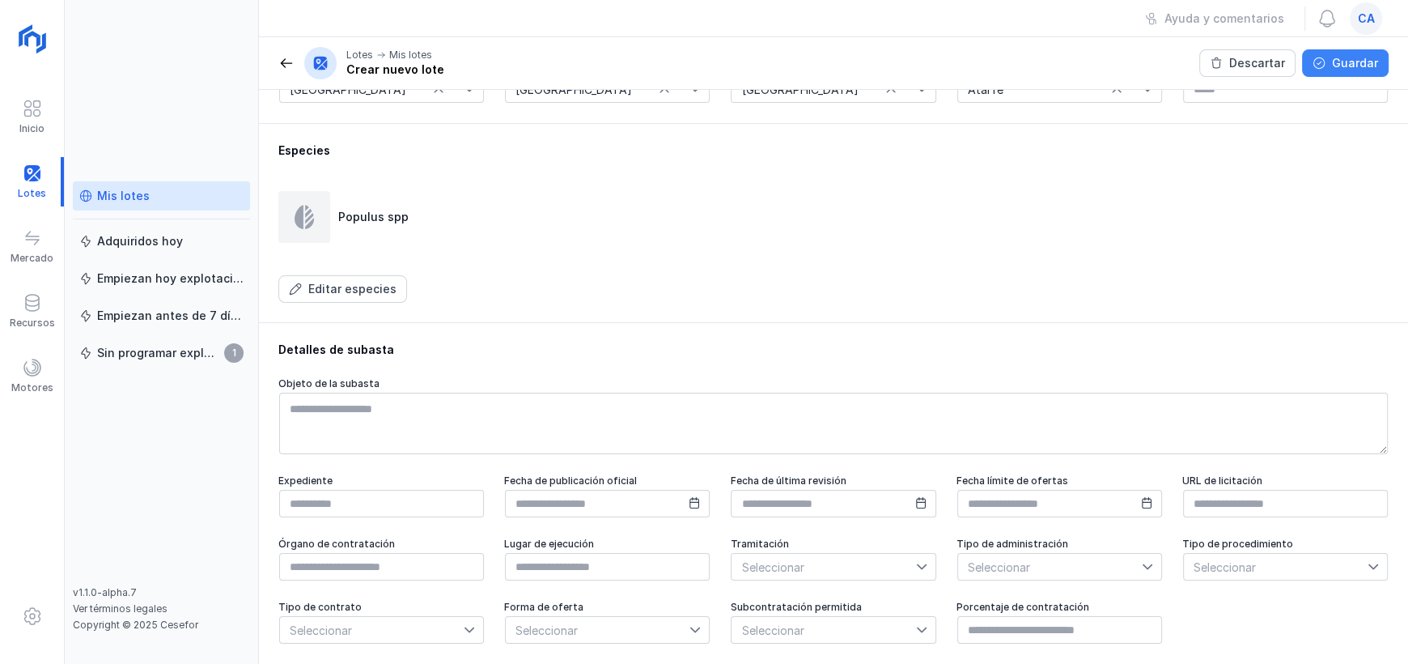
click at [1352, 64] on div "Guardar" at bounding box center [1355, 63] width 46 height 16
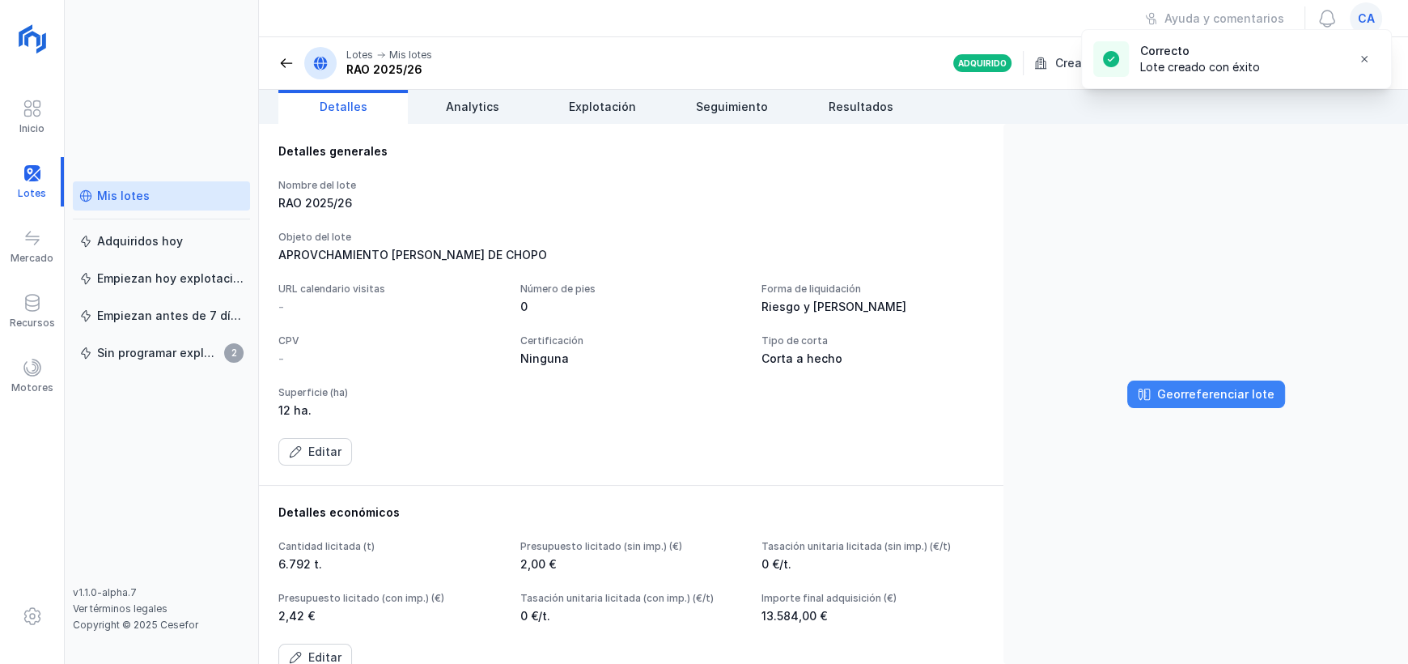
click at [1242, 399] on div "Georreferenciar lote" at bounding box center [1215, 394] width 117 height 16
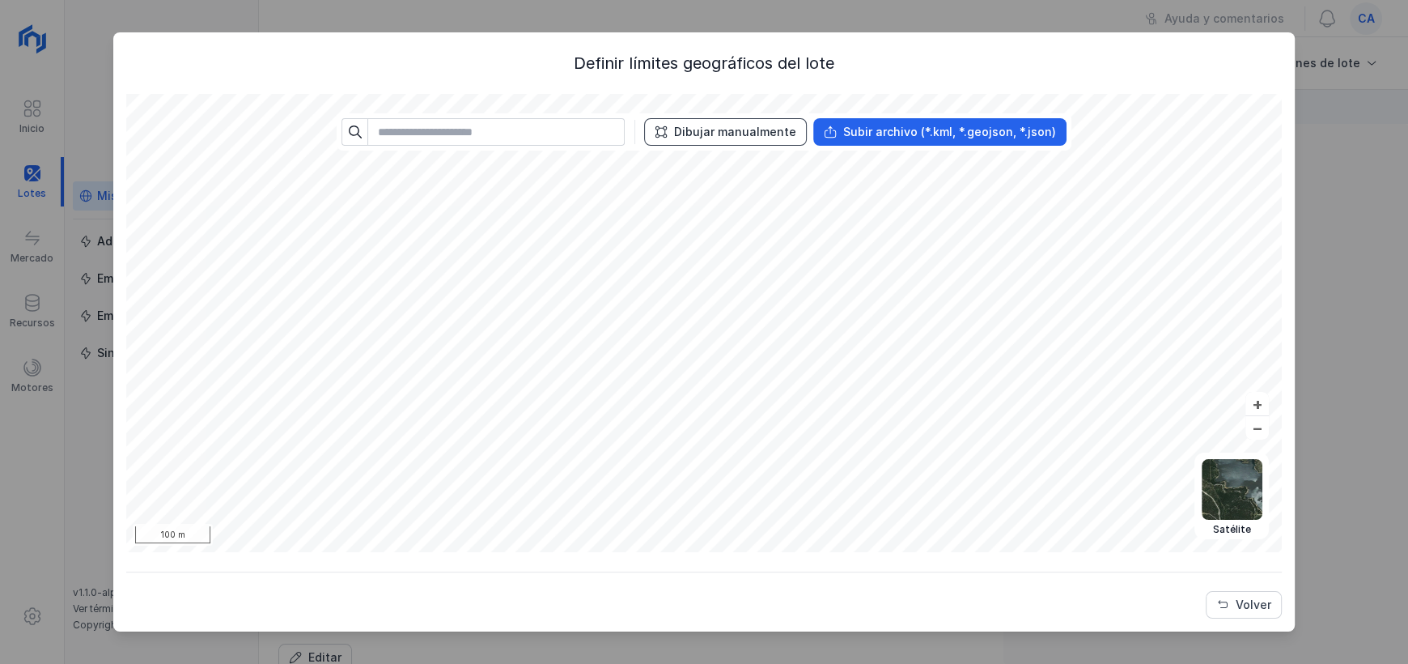
click at [707, 130] on div "Dibujar manualmente" at bounding box center [735, 132] width 122 height 16
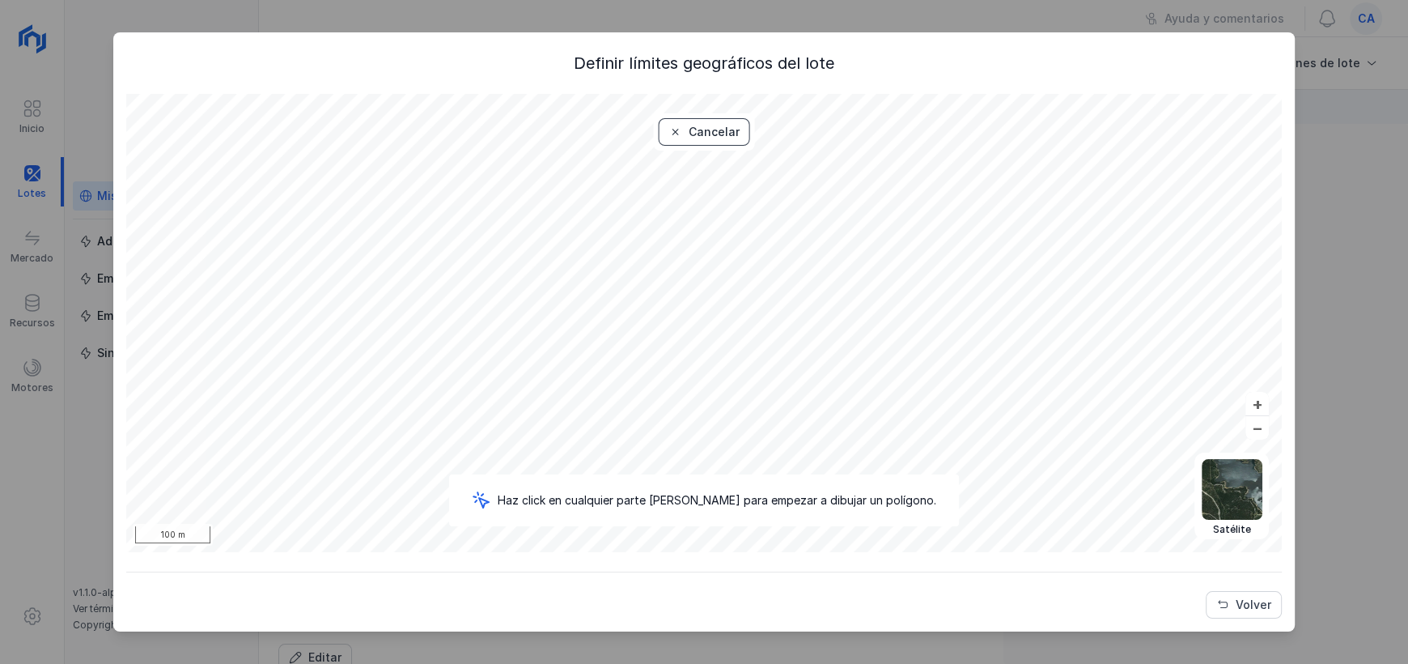
click at [716, 136] on div "Cancelar" at bounding box center [714, 132] width 51 height 16
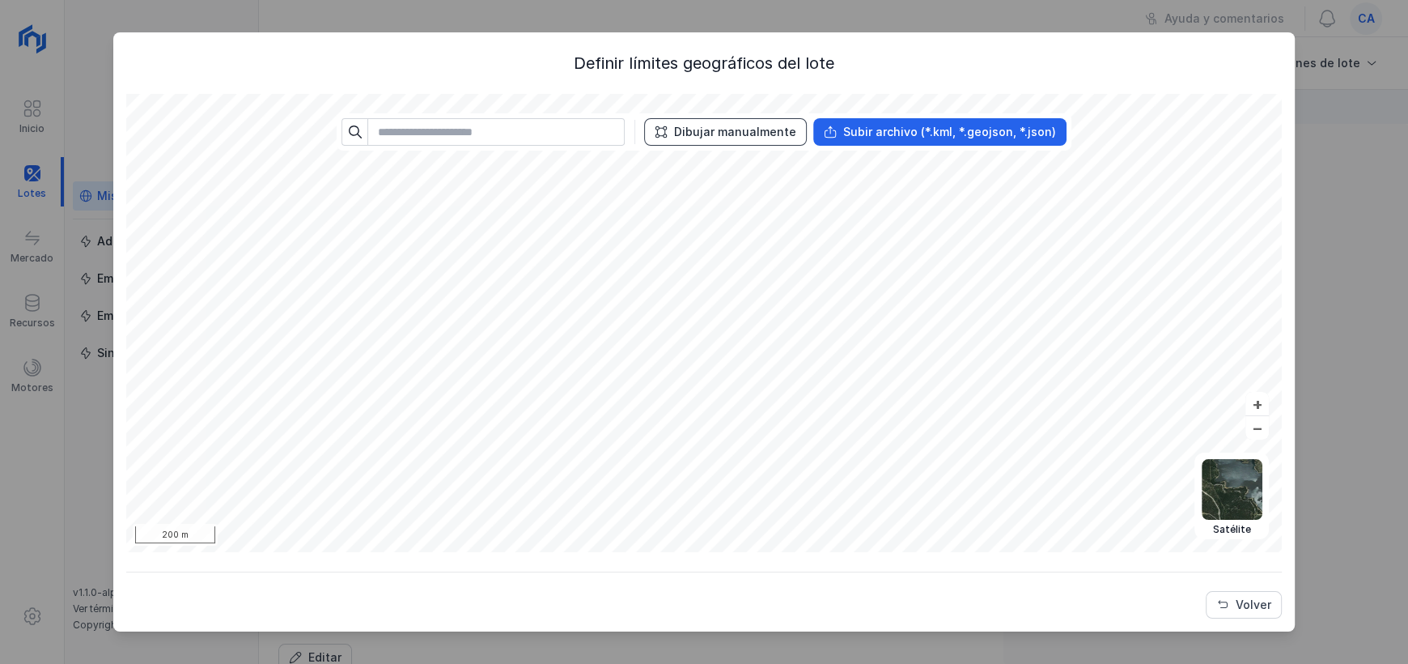
click at [751, 142] on button "Dibujar manualmente" at bounding box center [725, 132] width 163 height 28
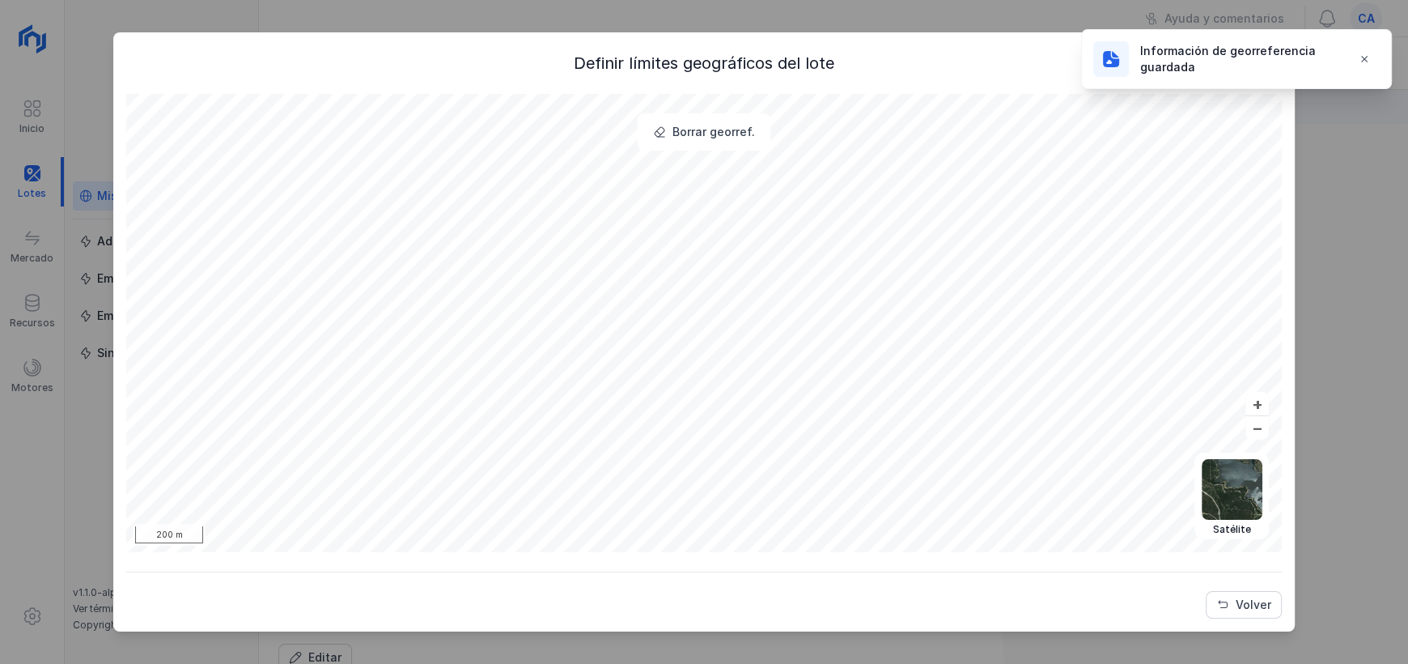
click at [1118, 65] on span at bounding box center [1110, 58] width 19 height 19
click at [1367, 59] on span "button" at bounding box center [1364, 59] width 13 height 13
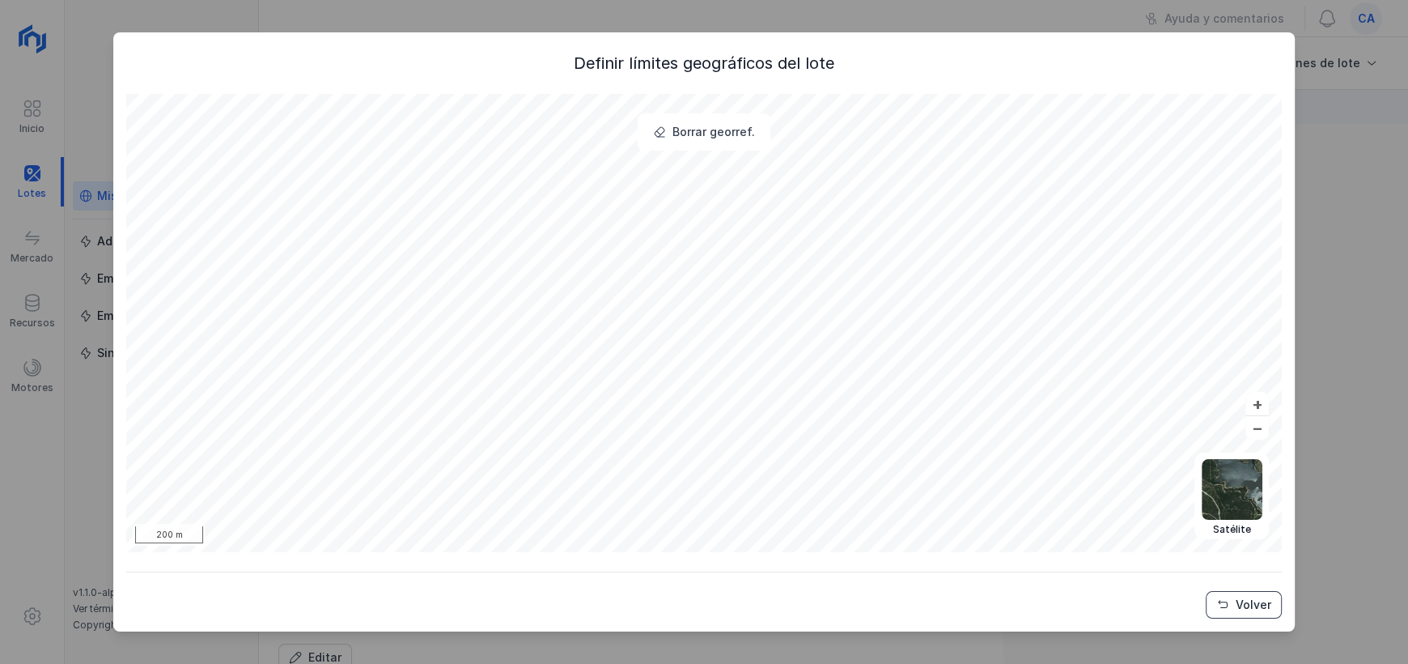
click at [1256, 614] on button "Volver" at bounding box center [1244, 605] width 76 height 28
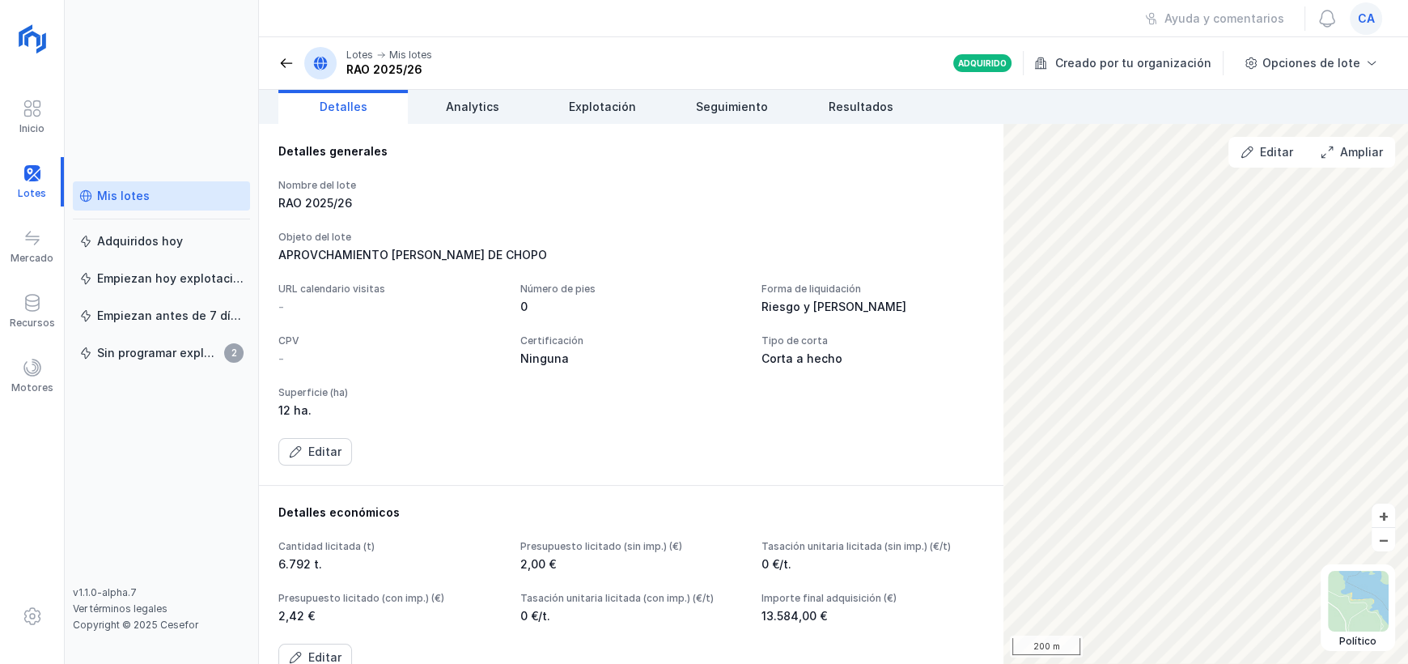
scroll to position [80, 0]
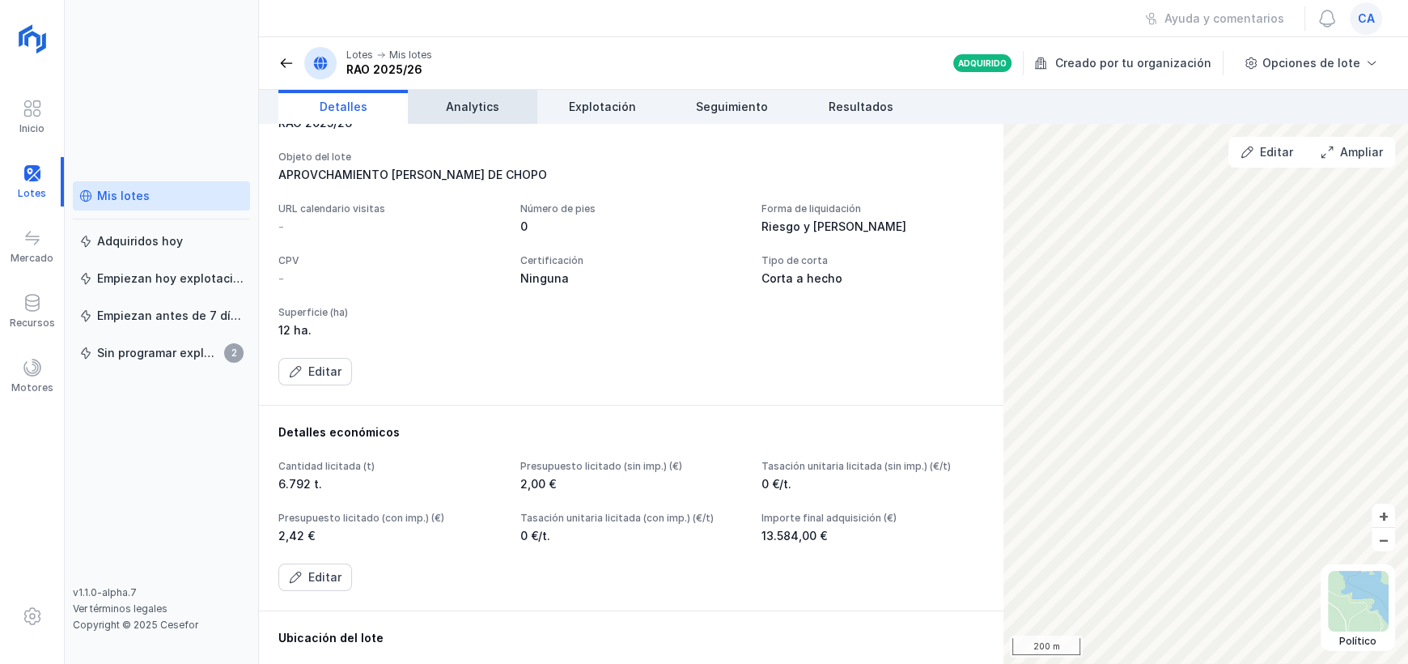
click at [489, 104] on span "Analytics" at bounding box center [472, 107] width 53 height 16
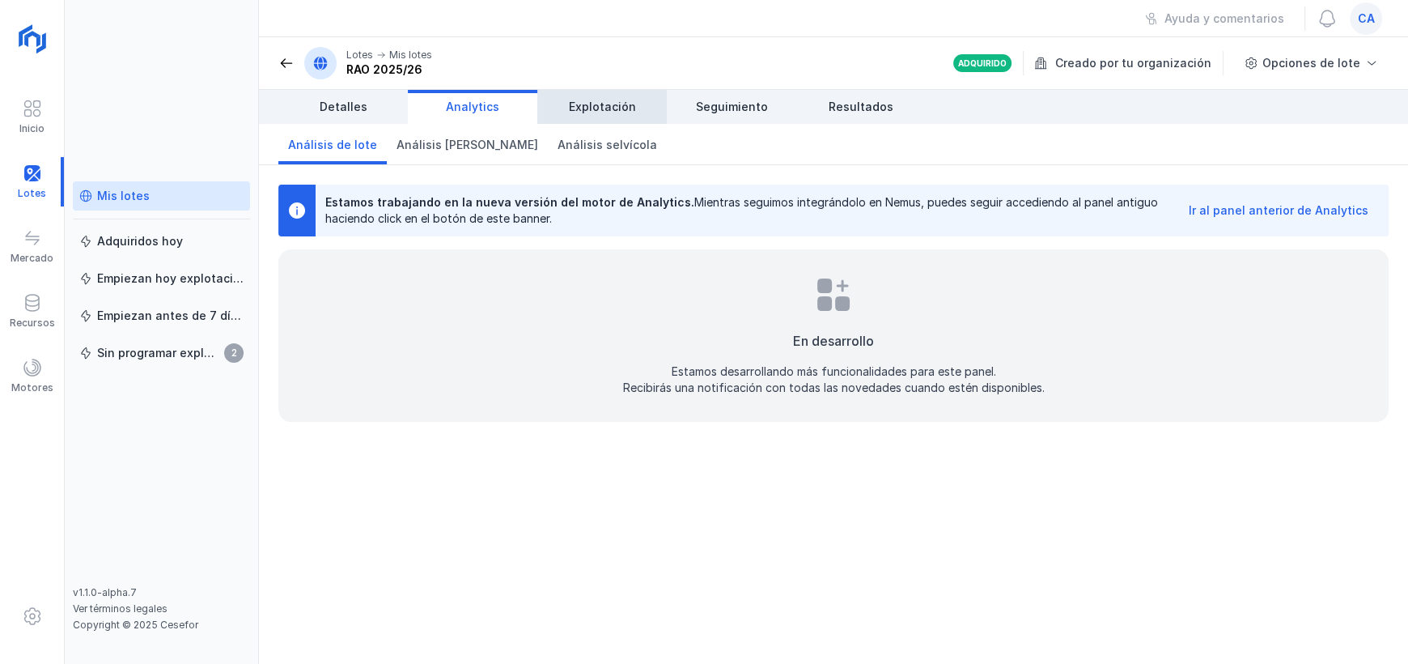
click at [596, 116] on link "Explotación" at bounding box center [601, 107] width 129 height 34
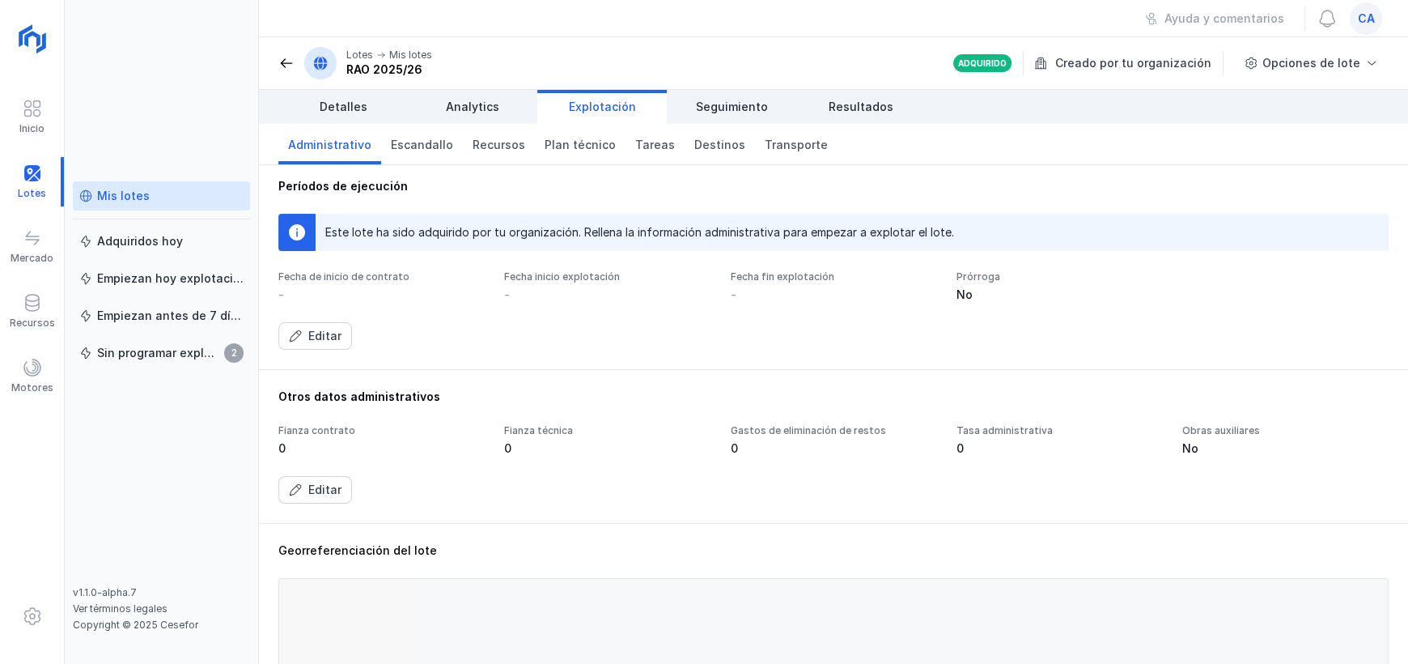
scroll to position [162, 0]
click at [319, 339] on div "Editar" at bounding box center [324, 334] width 33 height 16
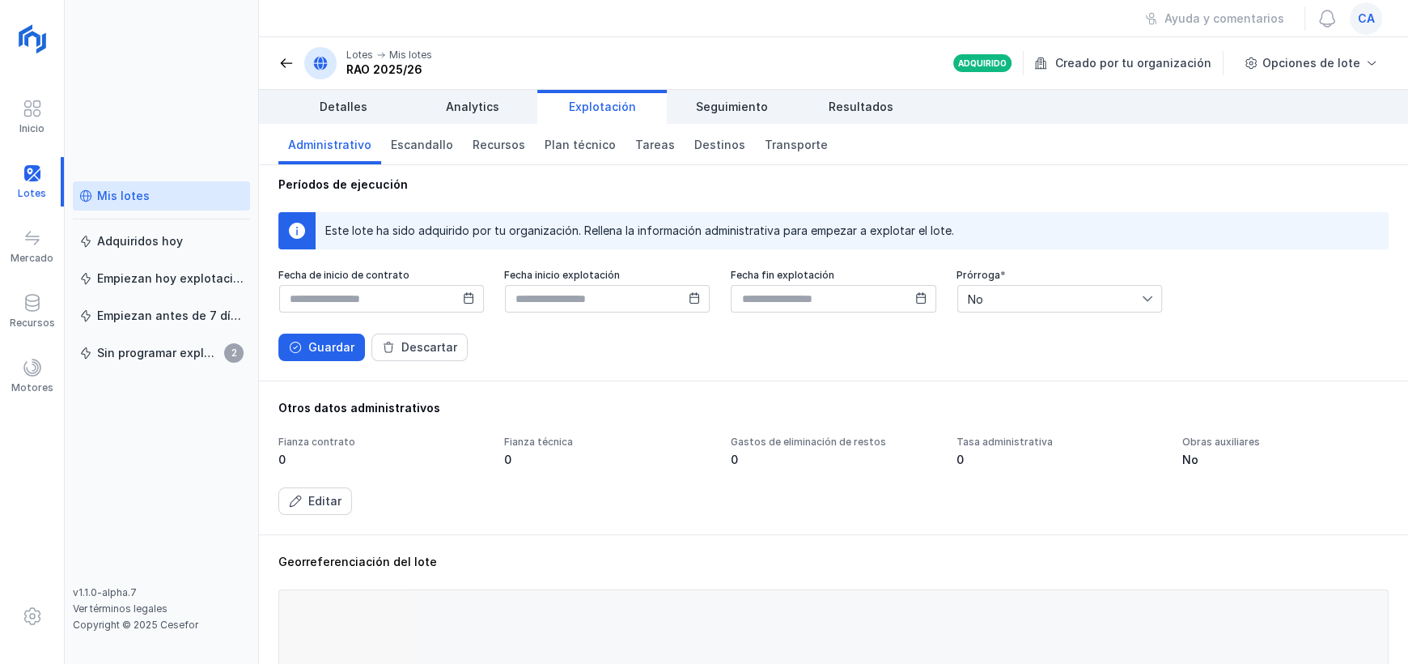
click at [916, 300] on icon at bounding box center [920, 297] width 11 height 11
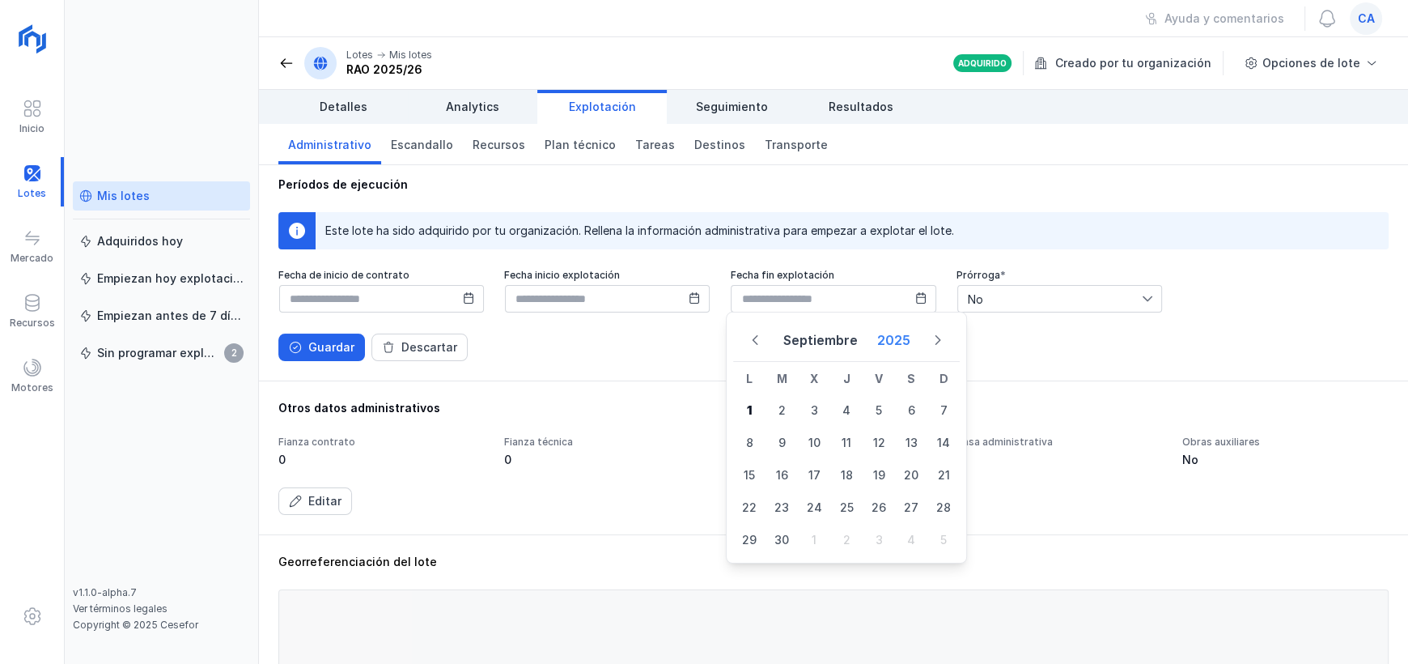
click at [878, 335] on button "2025" at bounding box center [894, 339] width 46 height 29
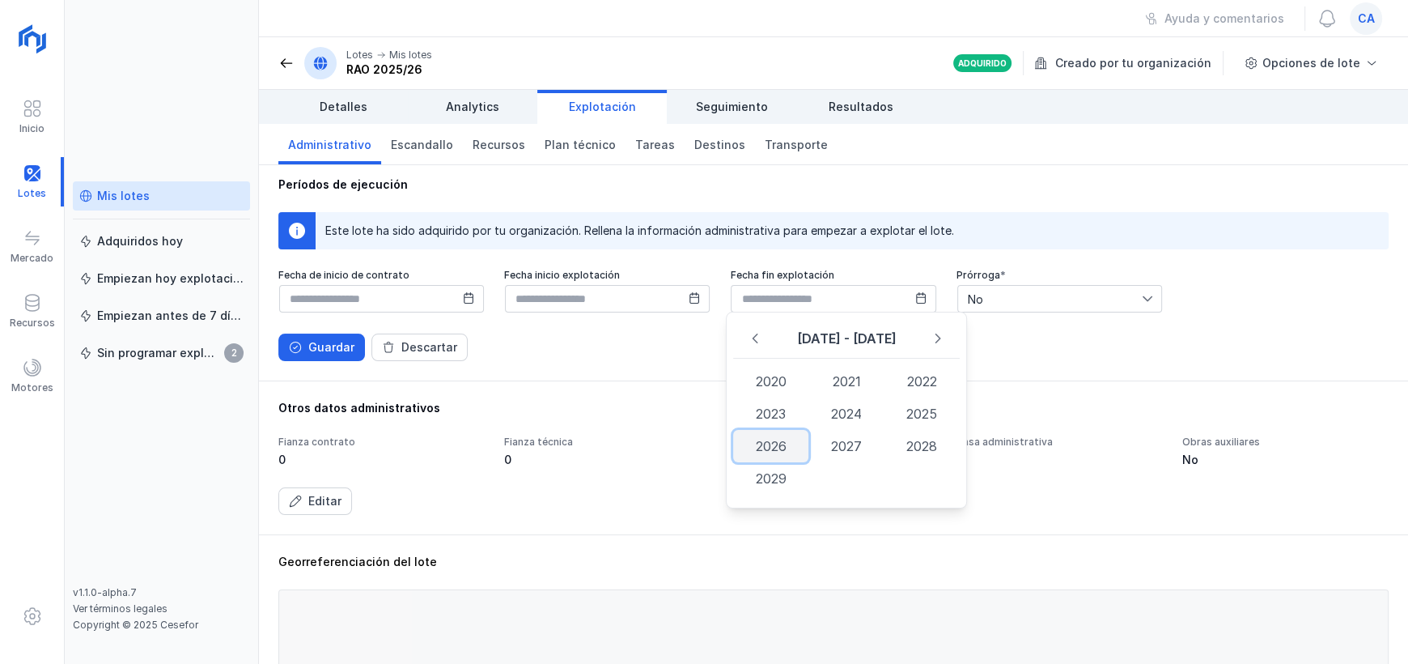
click at [758, 451] on span "2026" at bounding box center [770, 446] width 75 height 32
click at [856, 391] on span "Feb" at bounding box center [845, 384] width 75 height 32
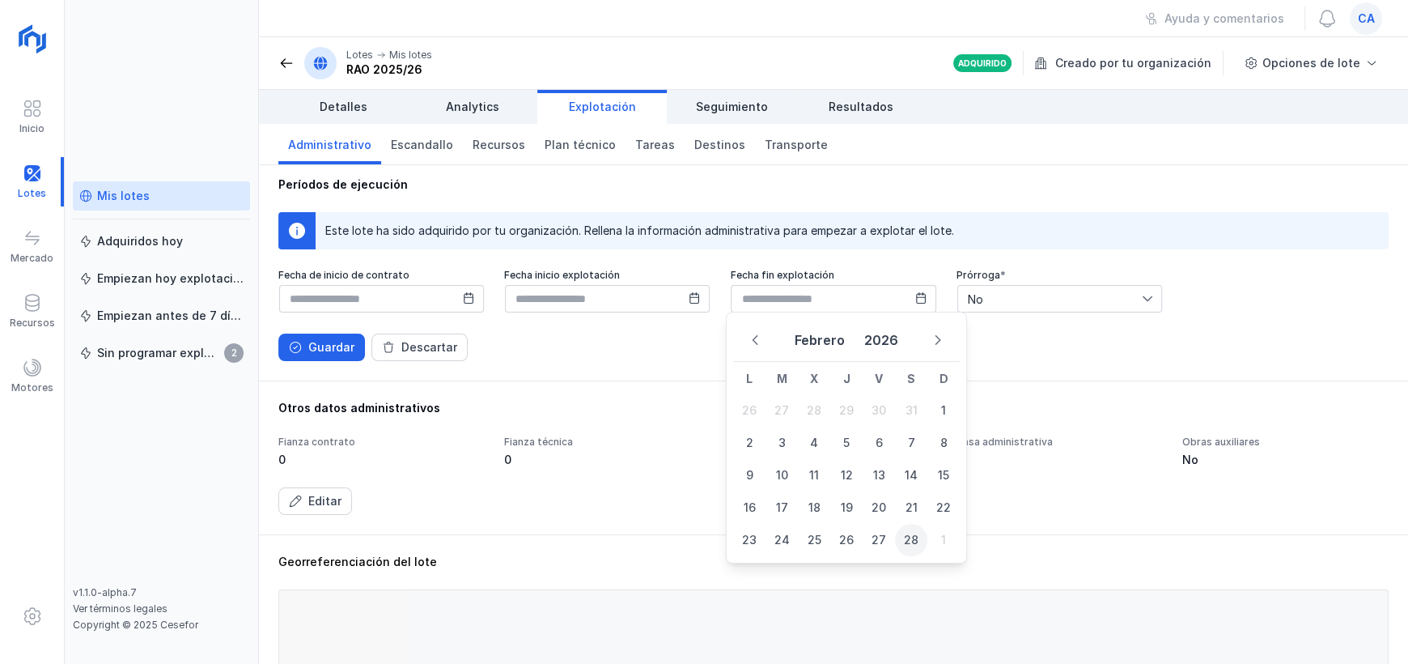
click at [919, 542] on span "28" at bounding box center [911, 540] width 32 height 32
type input "**********"
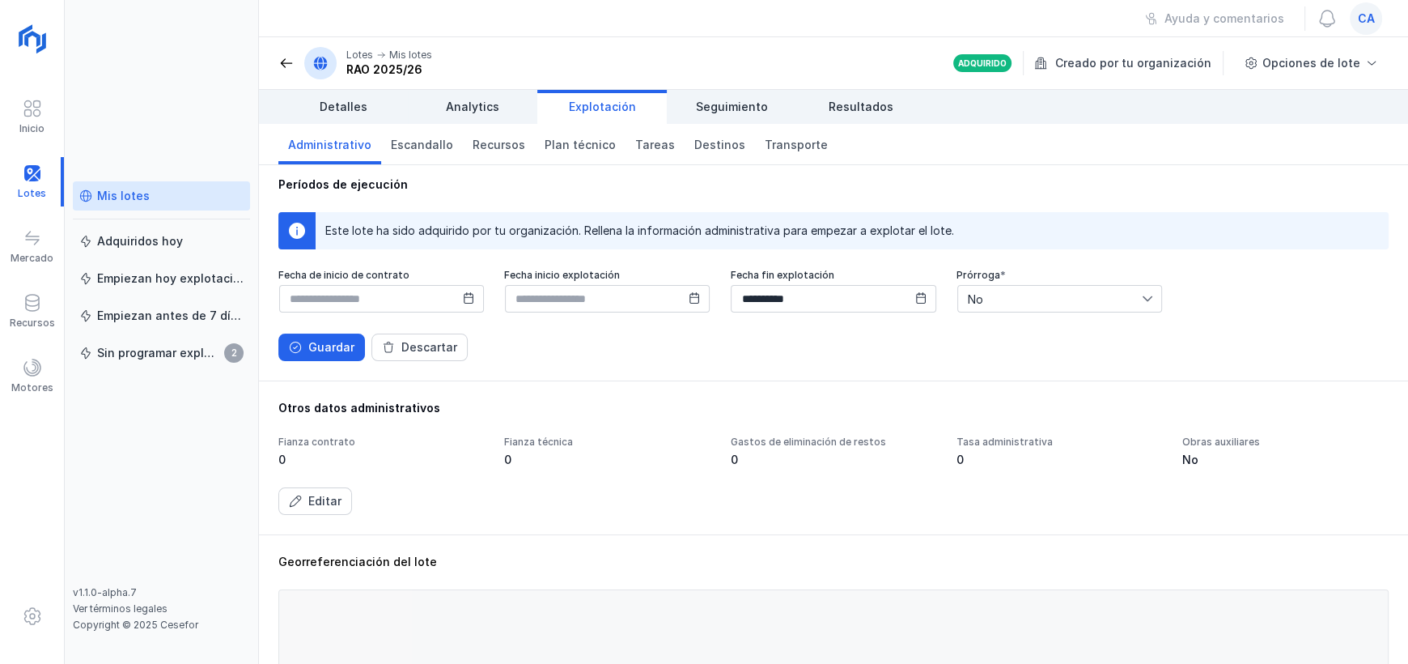
click at [681, 337] on div "Guardar Descartar" at bounding box center [833, 347] width 1110 height 28
click at [333, 350] on div "Guardar" at bounding box center [331, 347] width 46 height 16
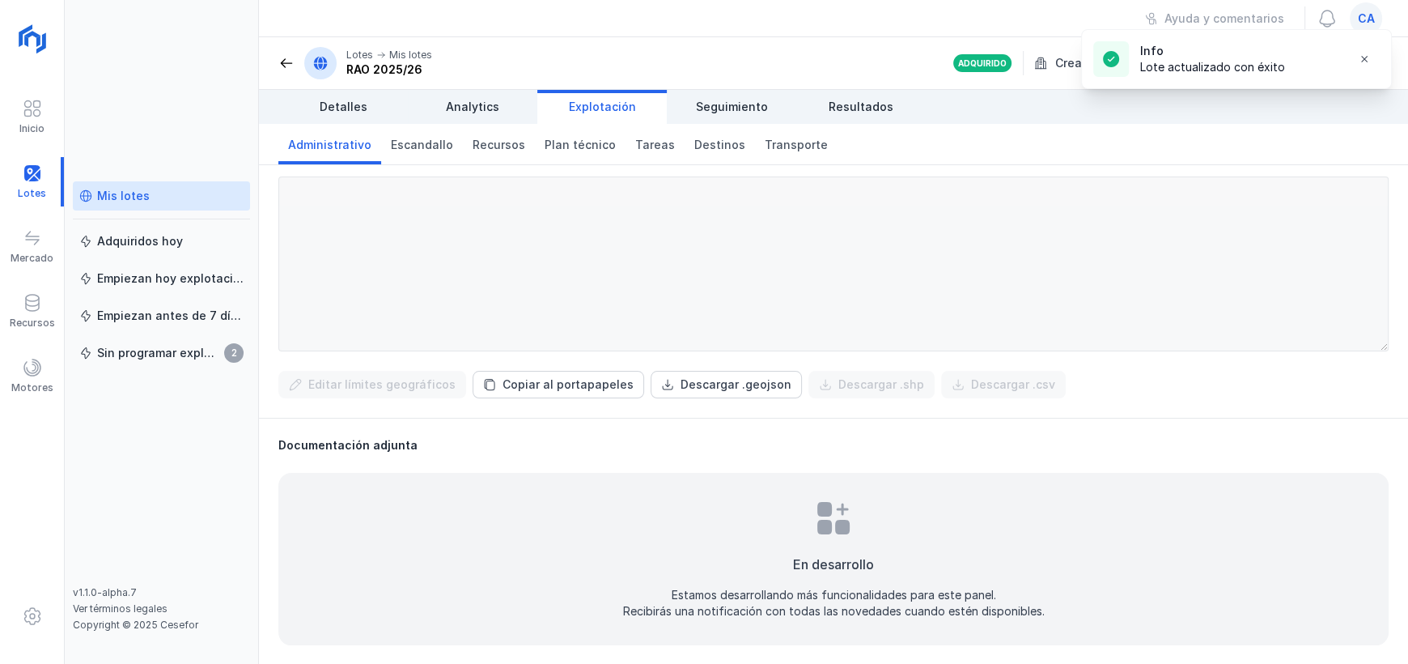
scroll to position [0, 0]
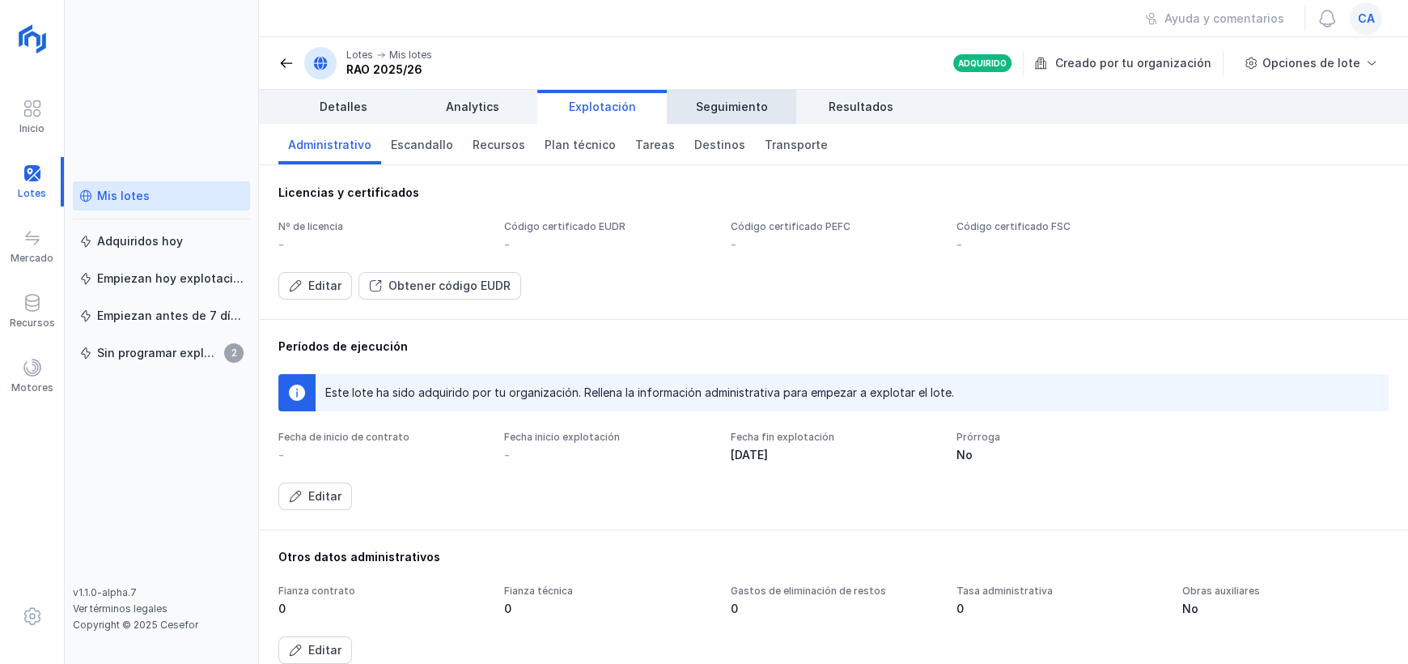
click at [730, 96] on link "Seguimiento" at bounding box center [731, 107] width 129 height 34
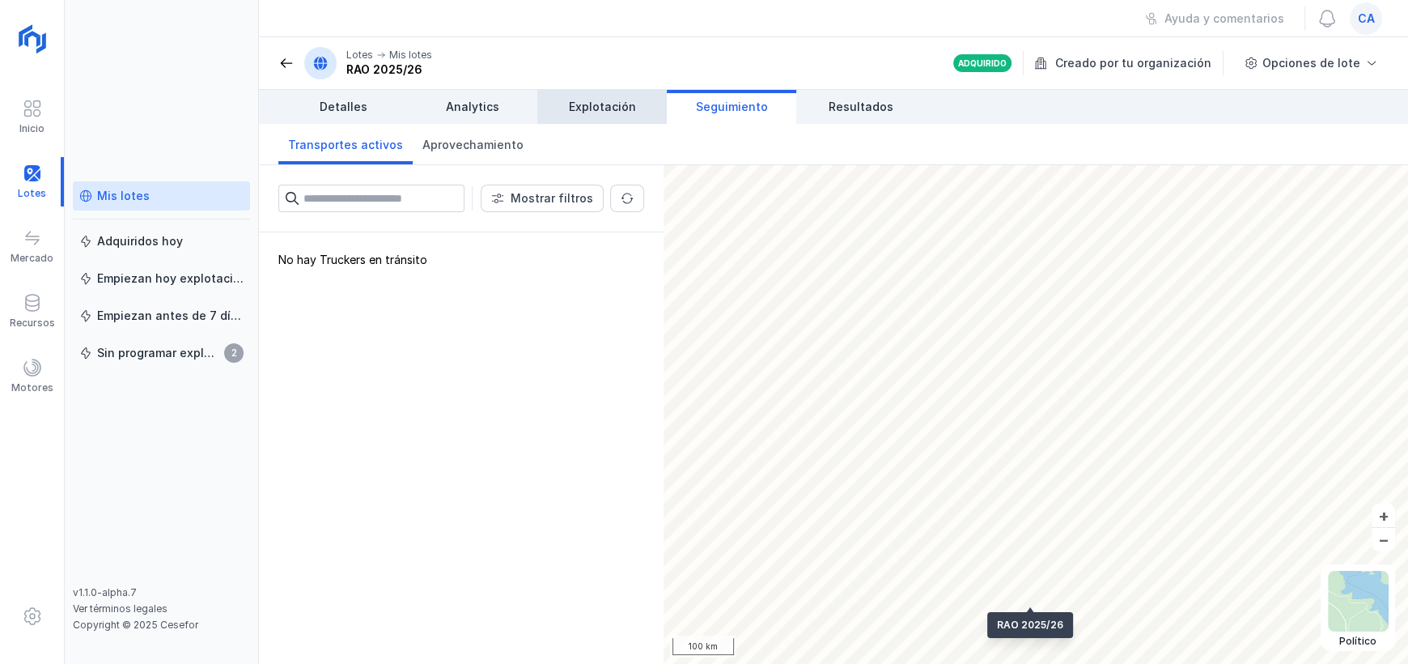
click at [612, 94] on link "Explotación" at bounding box center [601, 107] width 129 height 34
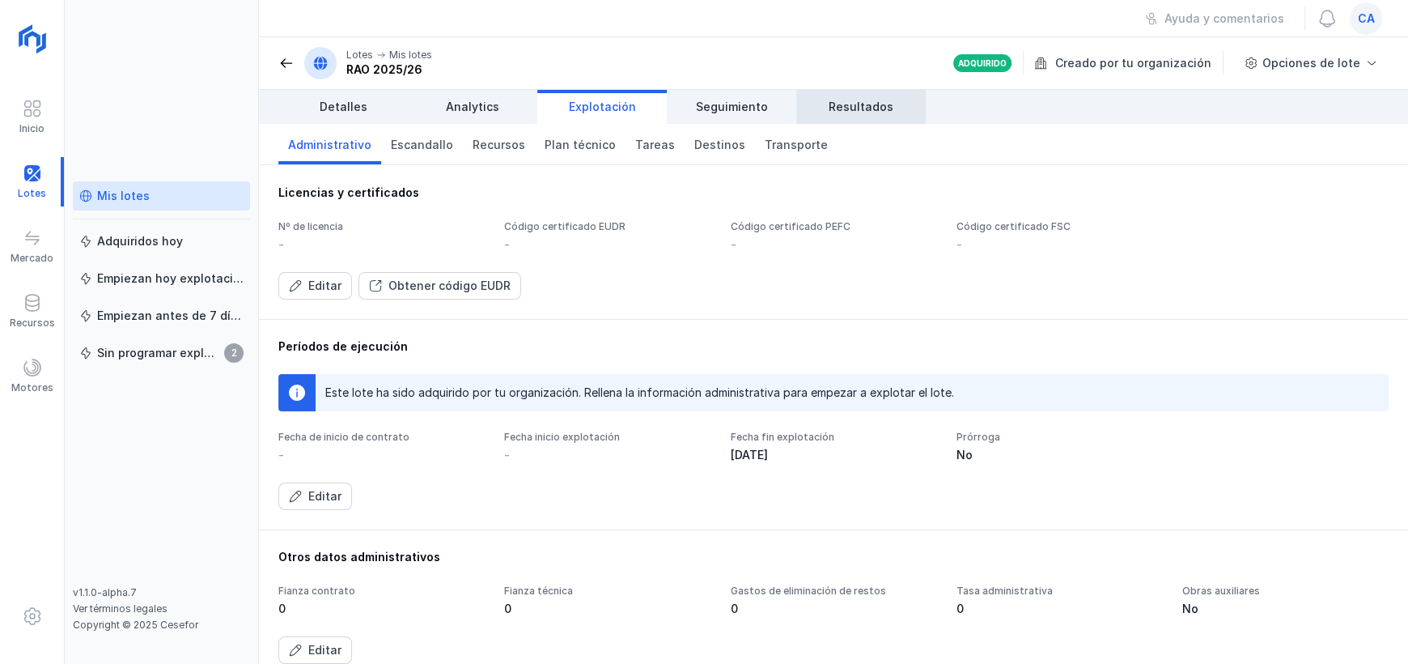
click at [873, 90] on link "Resultados" at bounding box center [860, 107] width 129 height 34
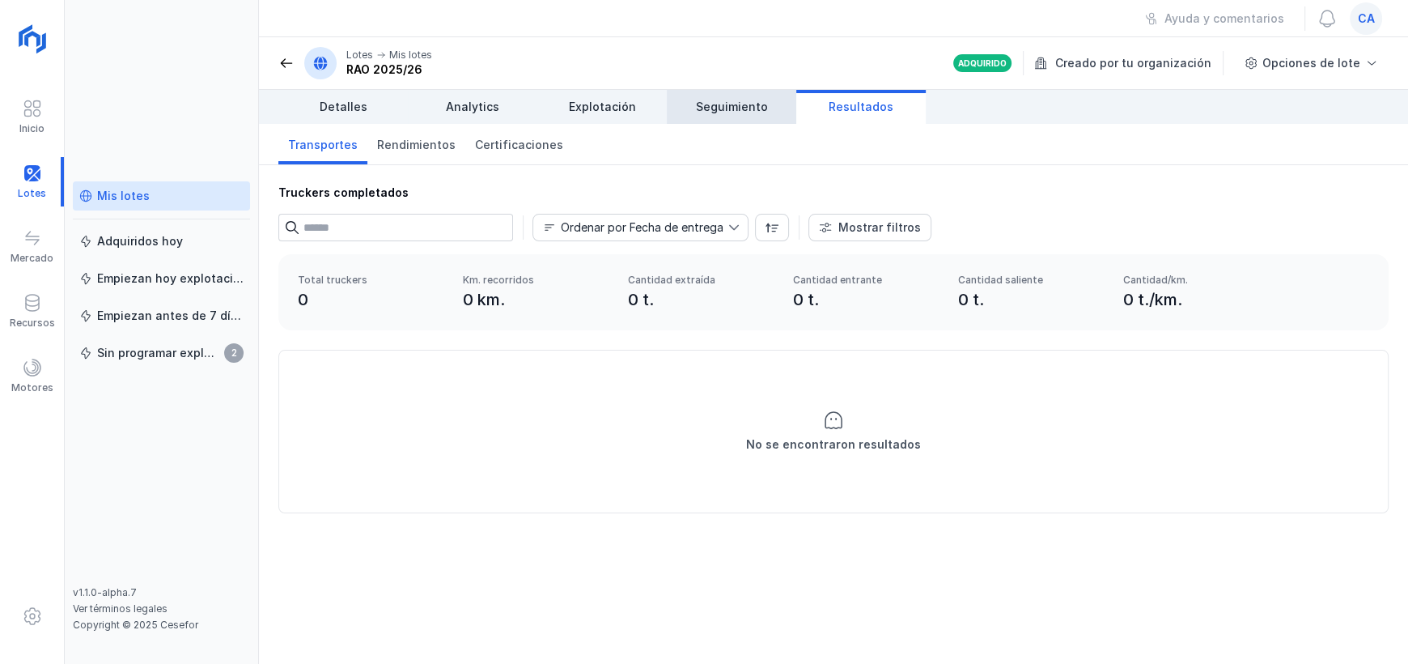
click at [726, 114] on span "Seguimiento" at bounding box center [732, 107] width 72 height 16
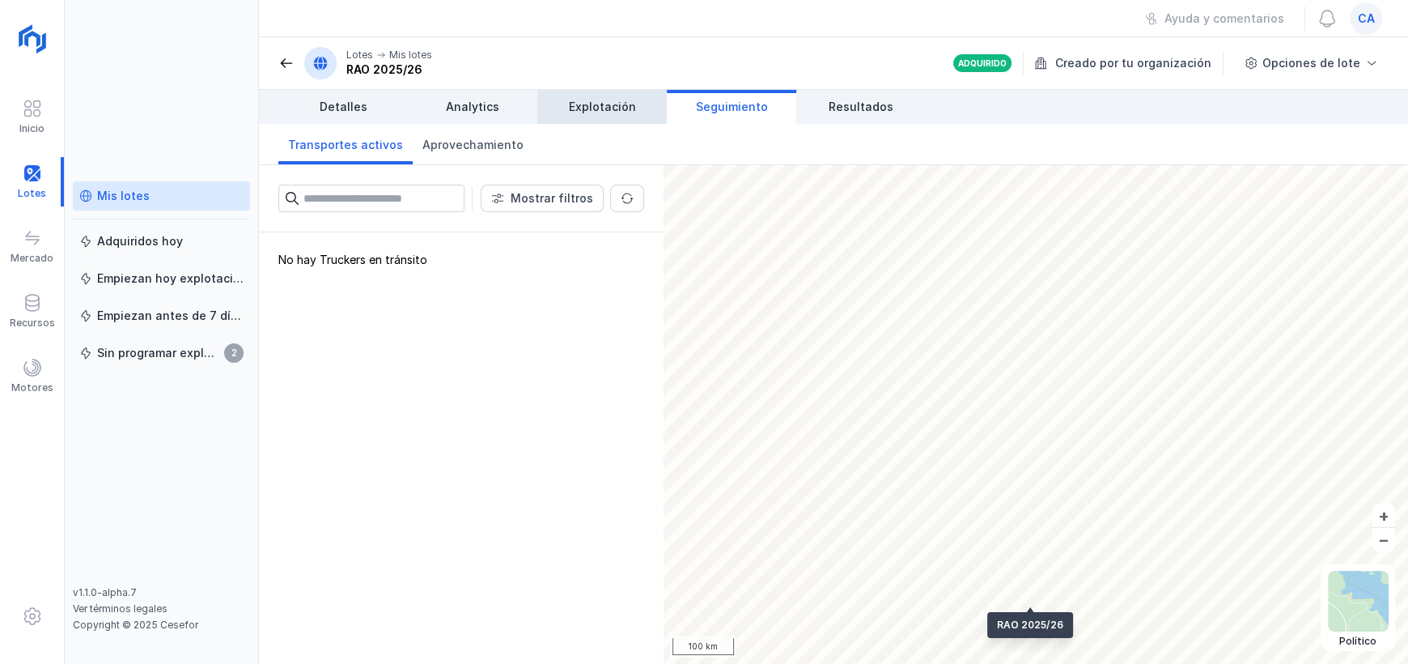
click at [601, 113] on span "Explotación" at bounding box center [602, 107] width 67 height 16
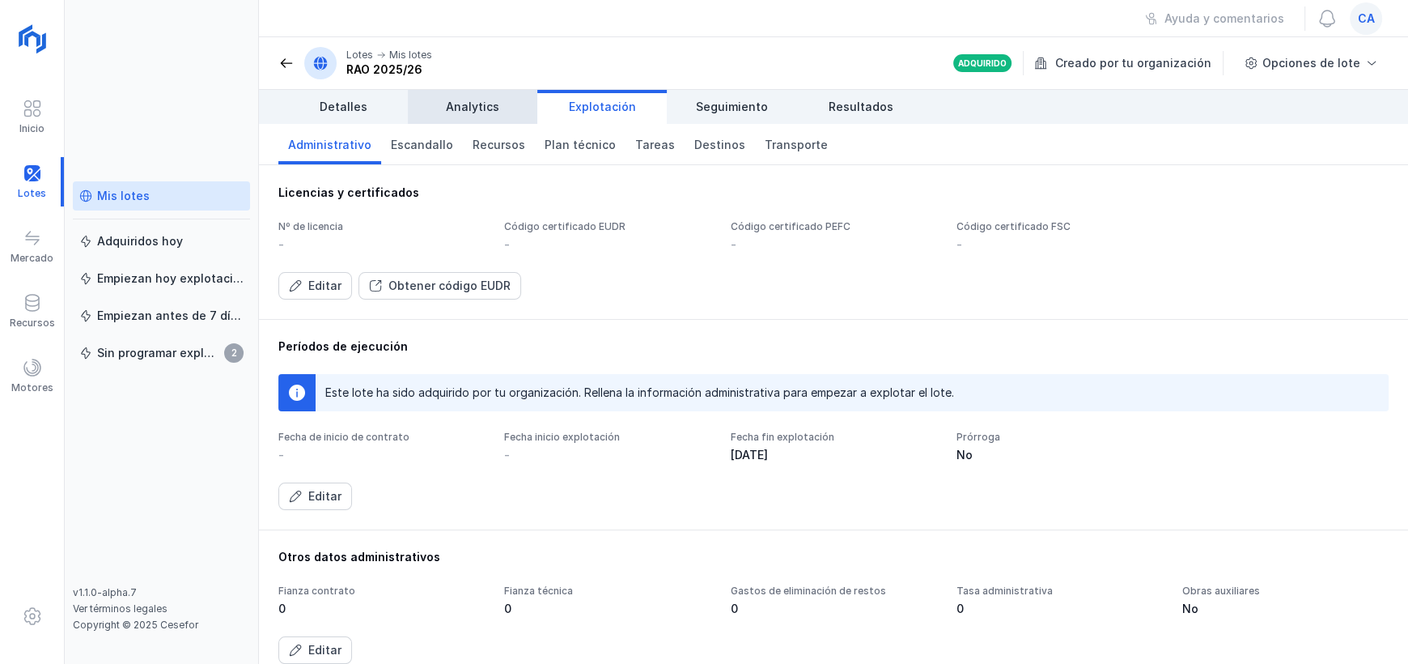
click at [491, 108] on span "Analytics" at bounding box center [472, 107] width 53 height 16
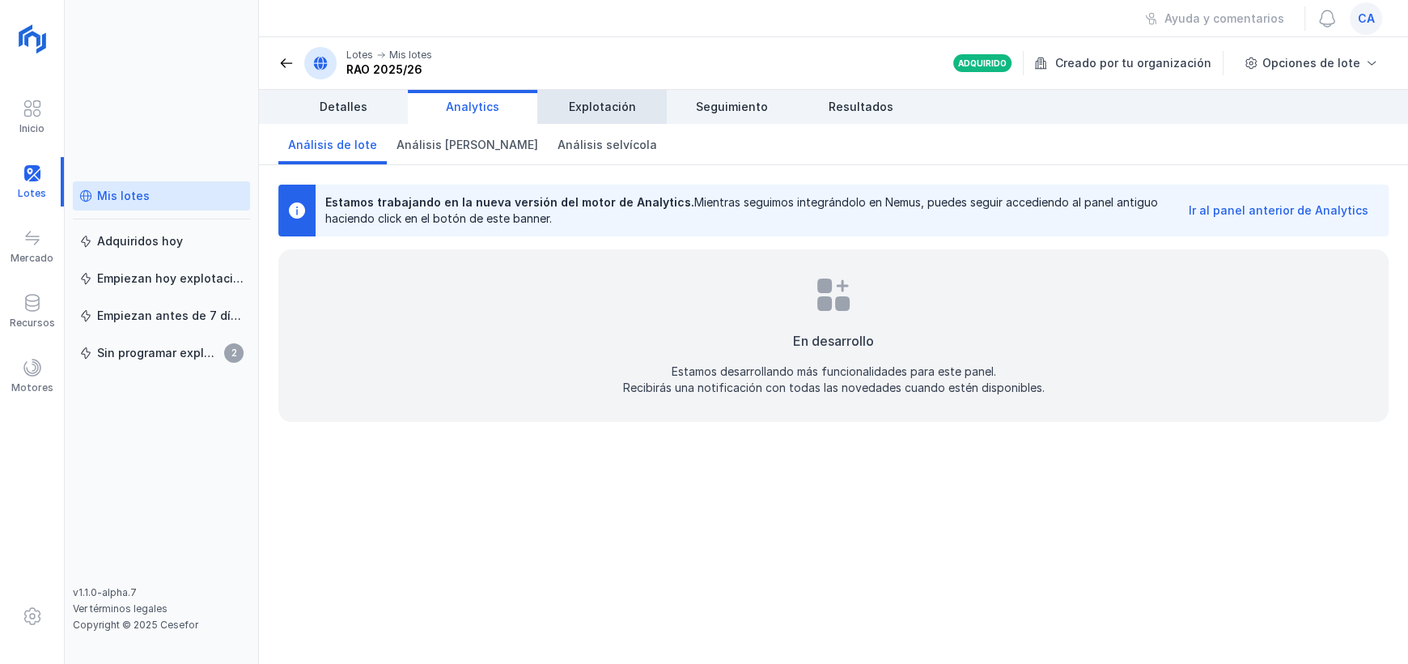
click at [615, 119] on link "Explotación" at bounding box center [601, 107] width 129 height 34
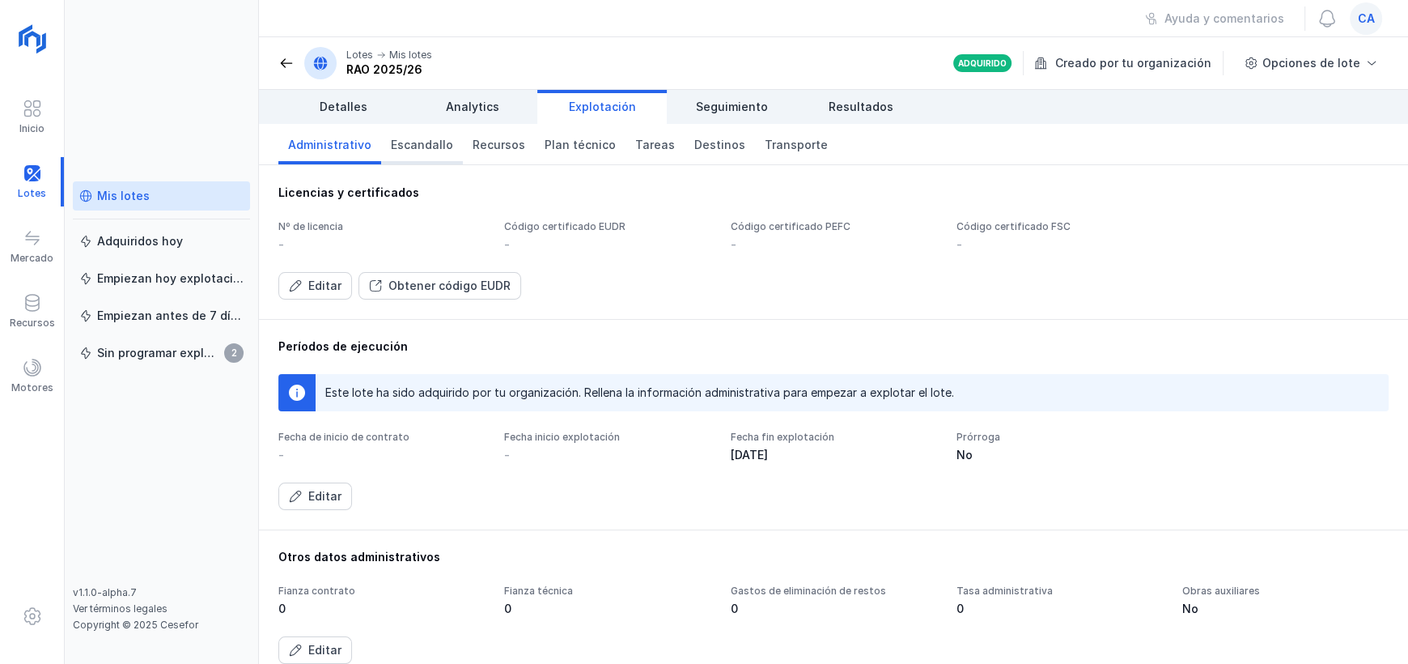
click at [411, 151] on span "Escandallo" at bounding box center [422, 145] width 62 height 16
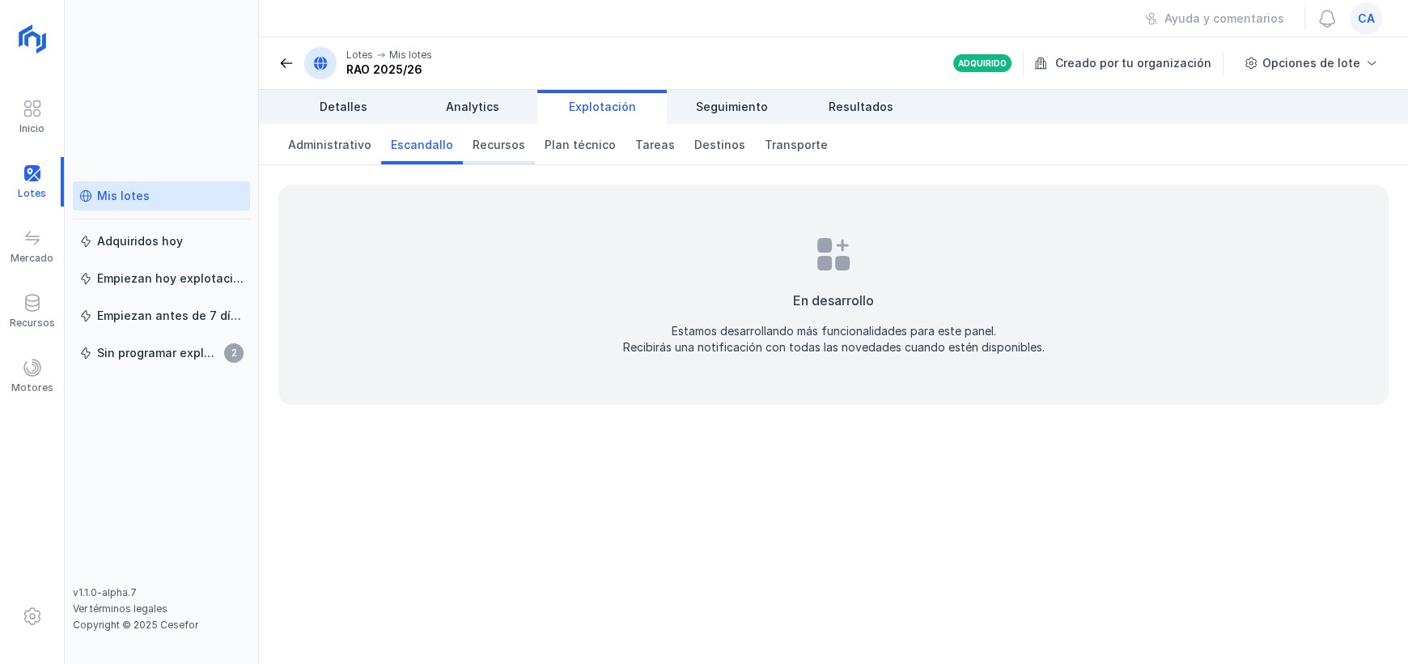
click at [492, 161] on link "Recursos" at bounding box center [499, 144] width 72 height 40
drag, startPoint x: 553, startPoint y: 151, endPoint x: 579, endPoint y: 143, distance: 26.9
click at [554, 151] on span "Plan técnico" at bounding box center [580, 145] width 71 height 16
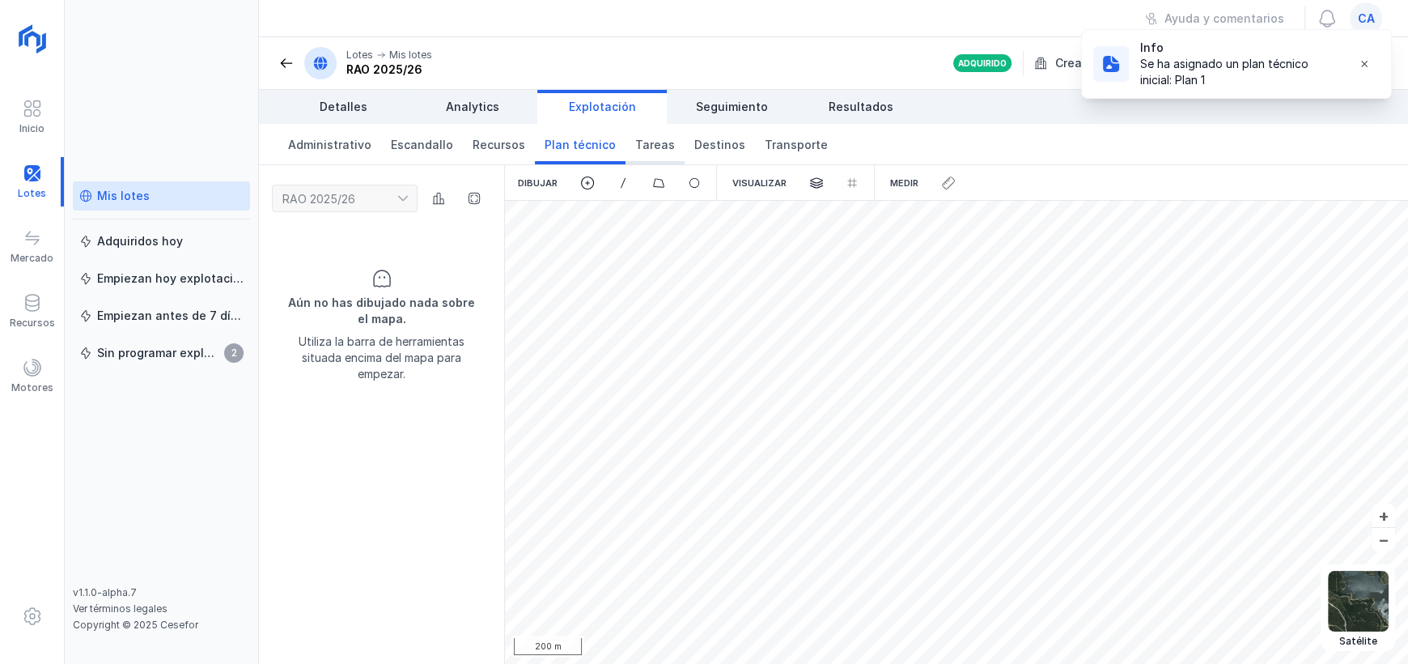
click at [635, 143] on span "Tareas" at bounding box center [655, 145] width 40 height 16
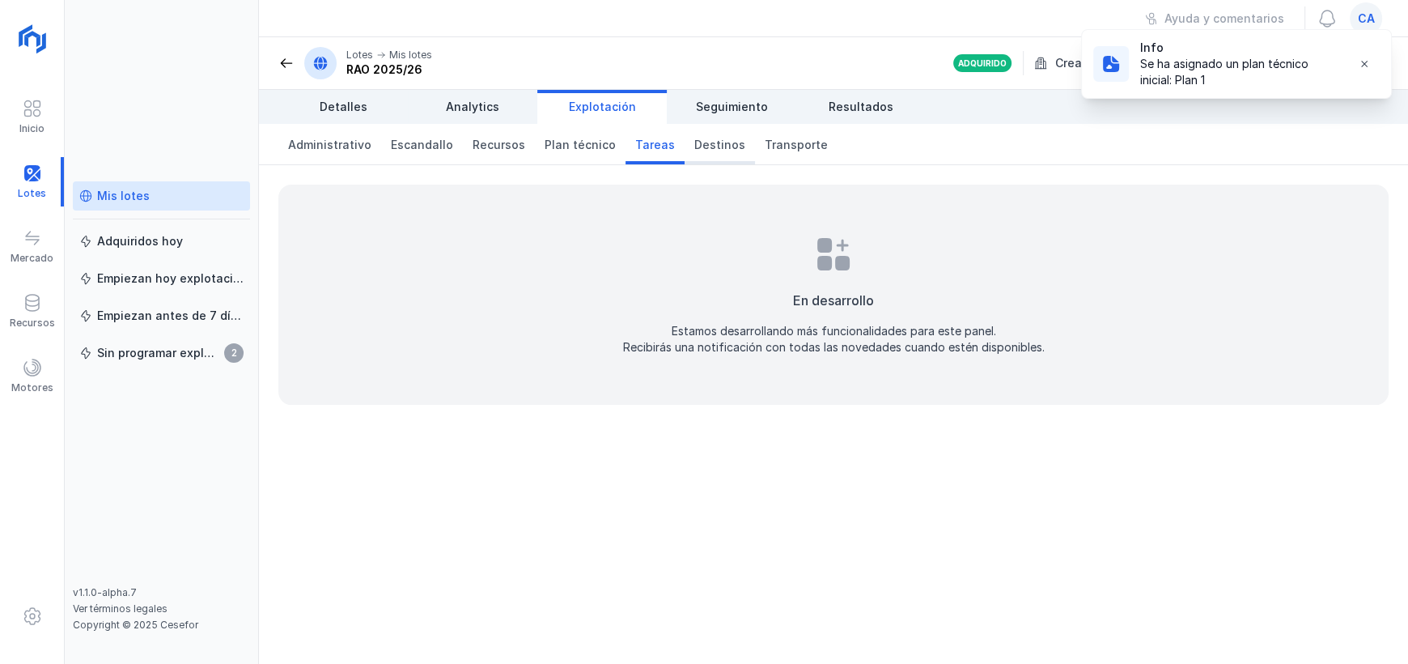
click at [694, 150] on span "Destinos" at bounding box center [719, 145] width 51 height 16
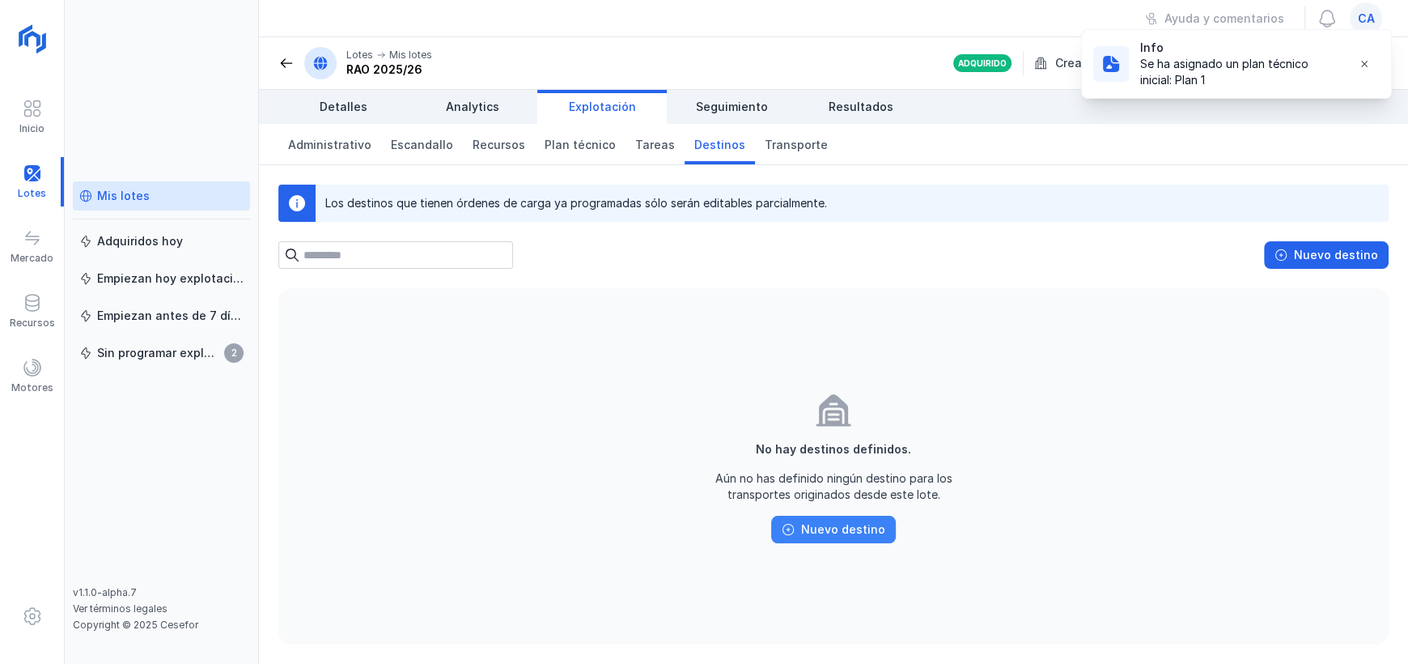
click at [842, 519] on button "Nuevo destino" at bounding box center [833, 530] width 125 height 28
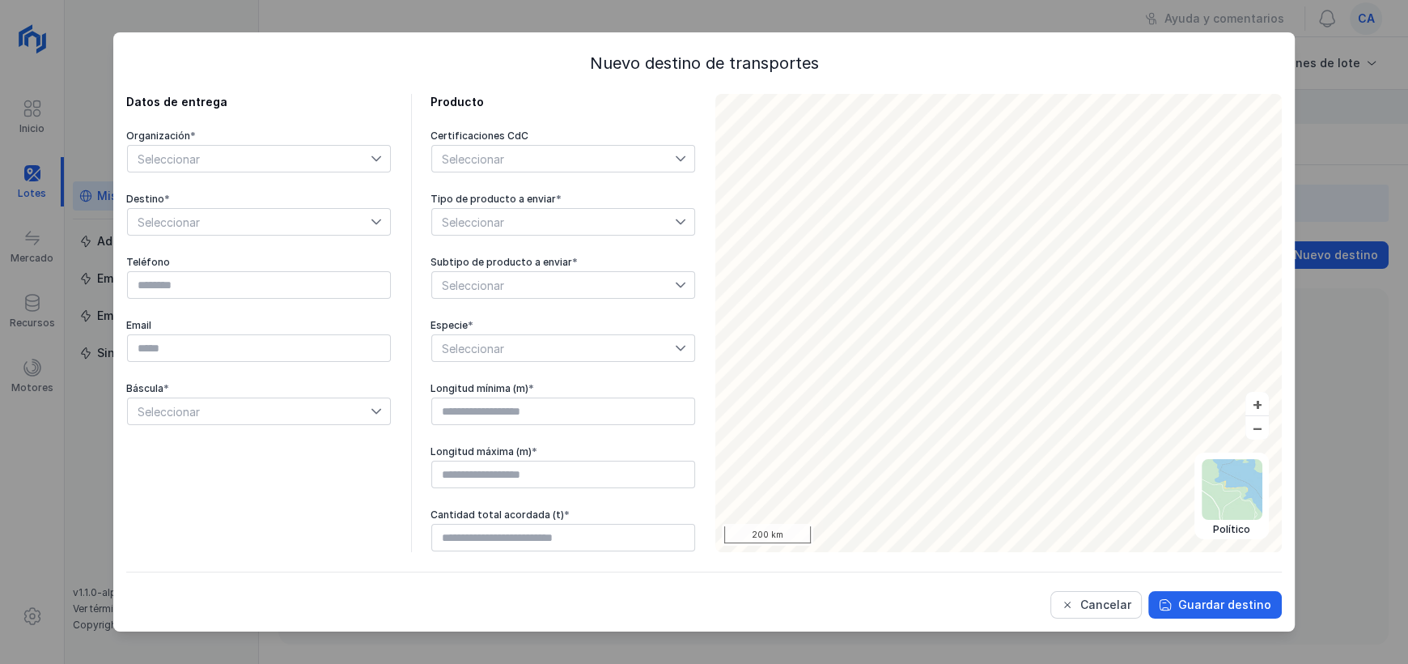
click at [379, 160] on icon at bounding box center [376, 158] width 11 height 11
click at [303, 179] on li "Nueva organización" at bounding box center [259, 187] width 264 height 31
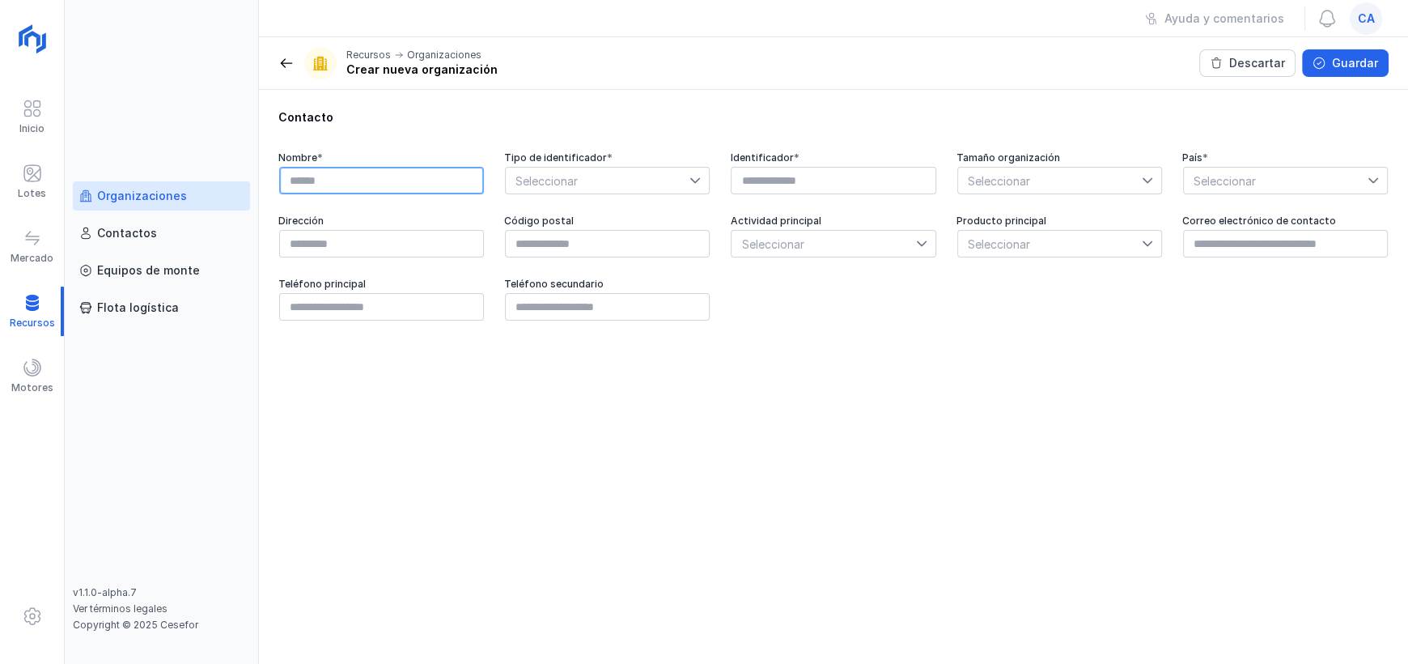
click at [344, 181] on input "text" at bounding box center [381, 181] width 205 height 28
type input "*"
type input "**********"
click at [588, 189] on span "Seleccionar" at bounding box center [598, 181] width 184 height 26
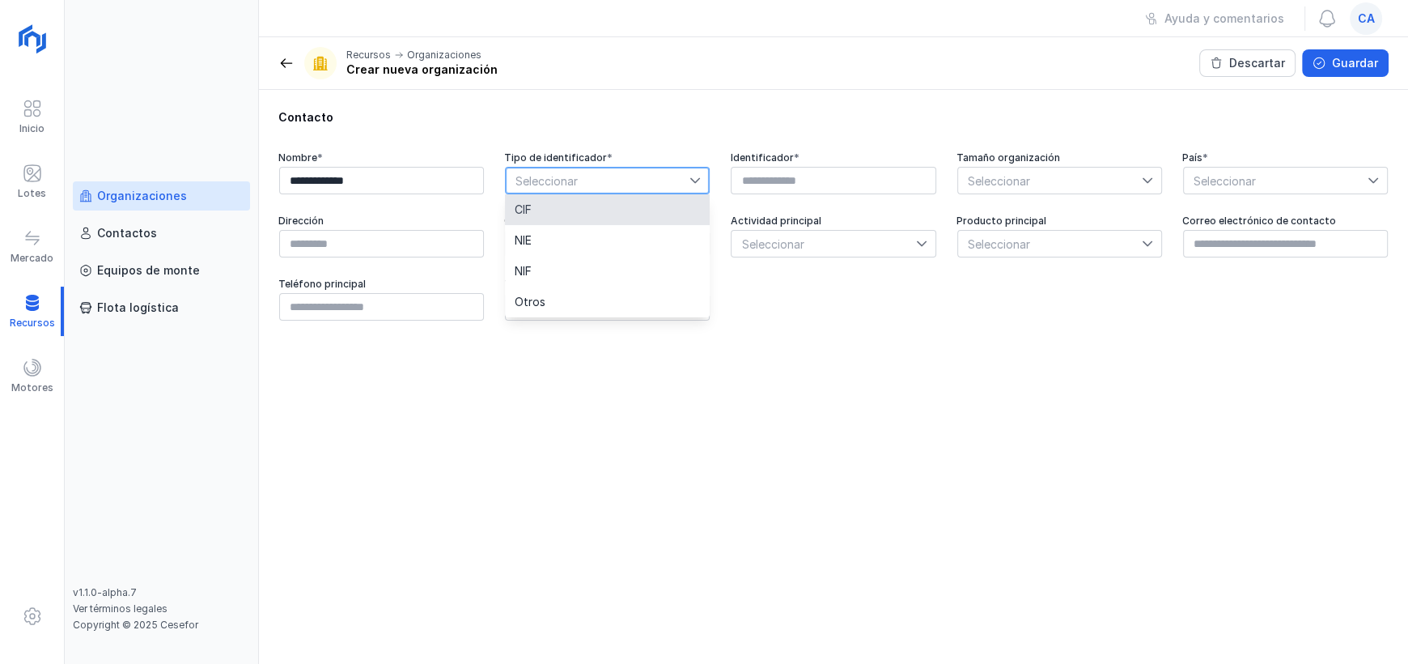
click at [551, 221] on li "CIF" at bounding box center [607, 209] width 205 height 31
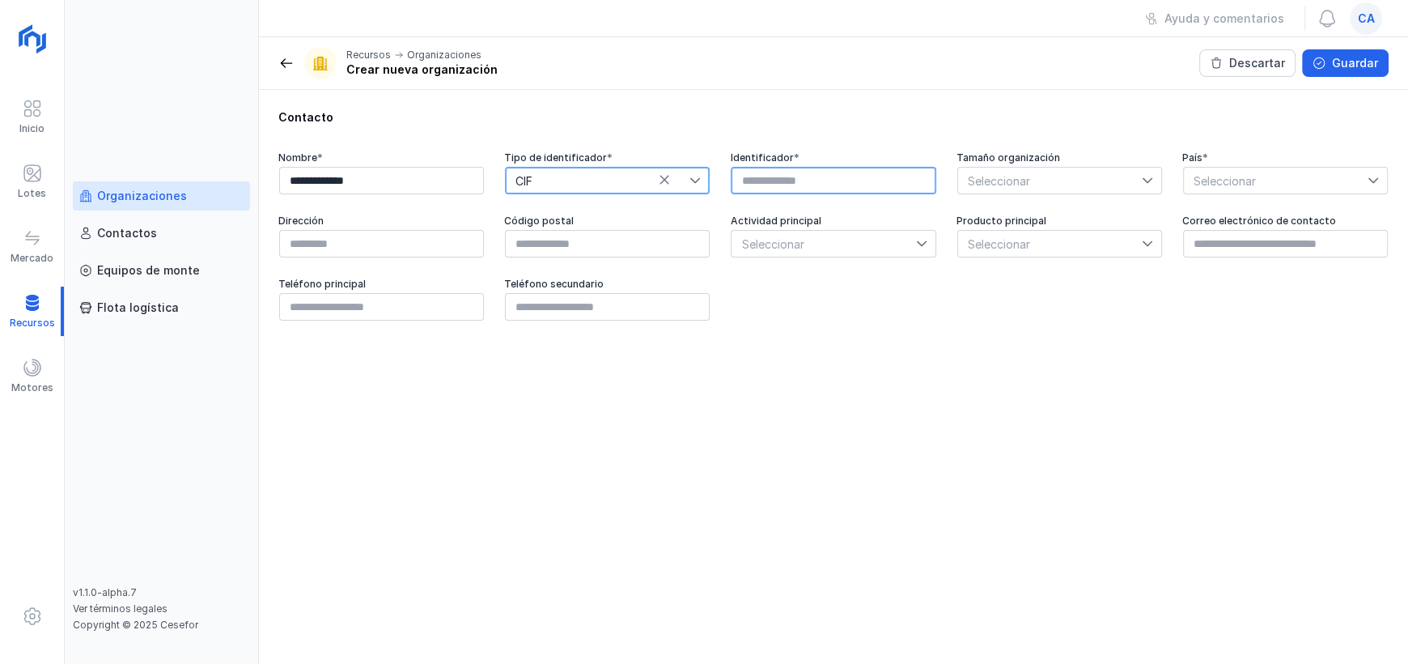
click at [876, 191] on input "text" at bounding box center [833, 181] width 205 height 28
type input "*********"
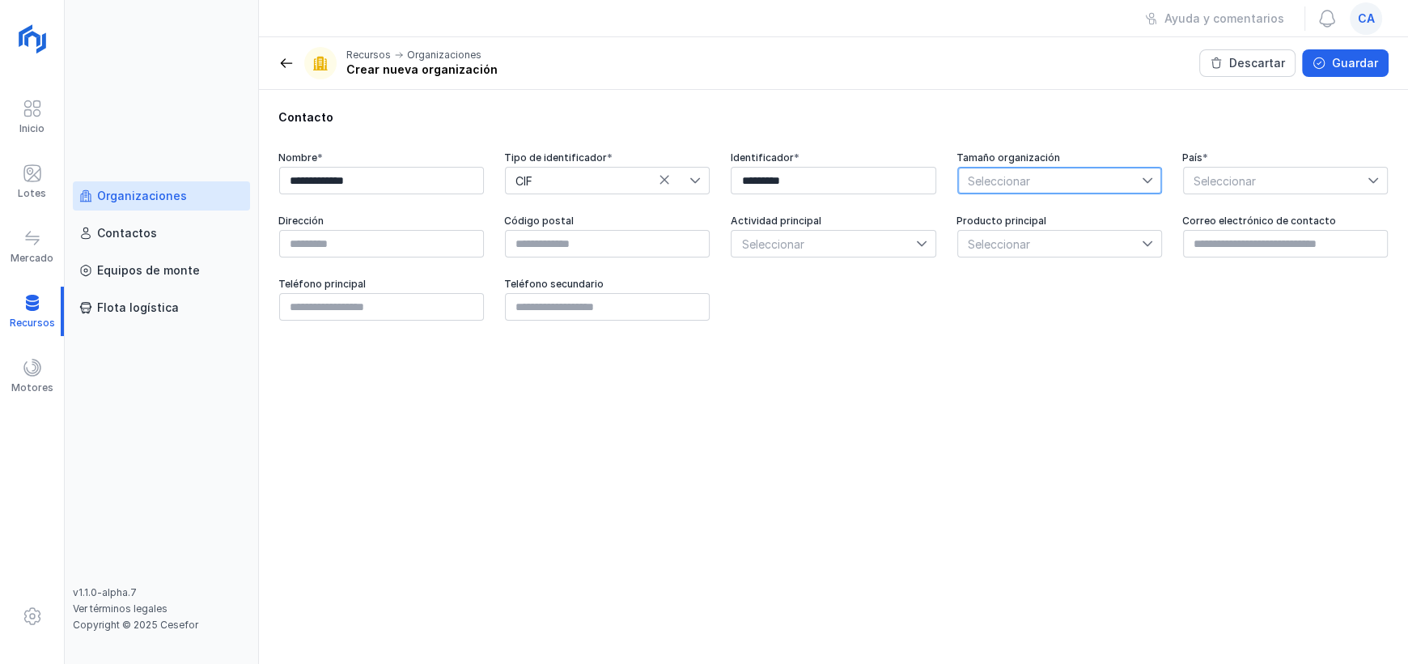
click at [1030, 184] on span "Seleccionar" at bounding box center [1050, 181] width 184 height 26
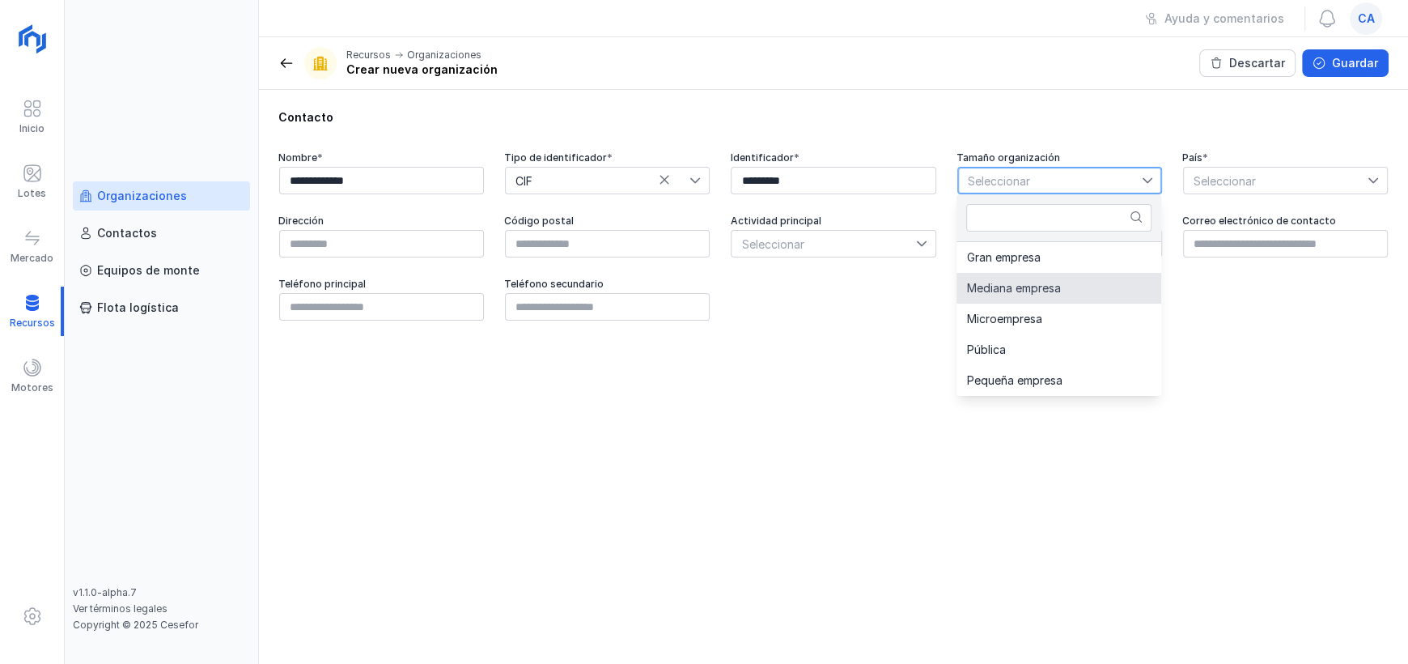
click at [1038, 282] on span "Mediana empresa" at bounding box center [1013, 287] width 94 height 11
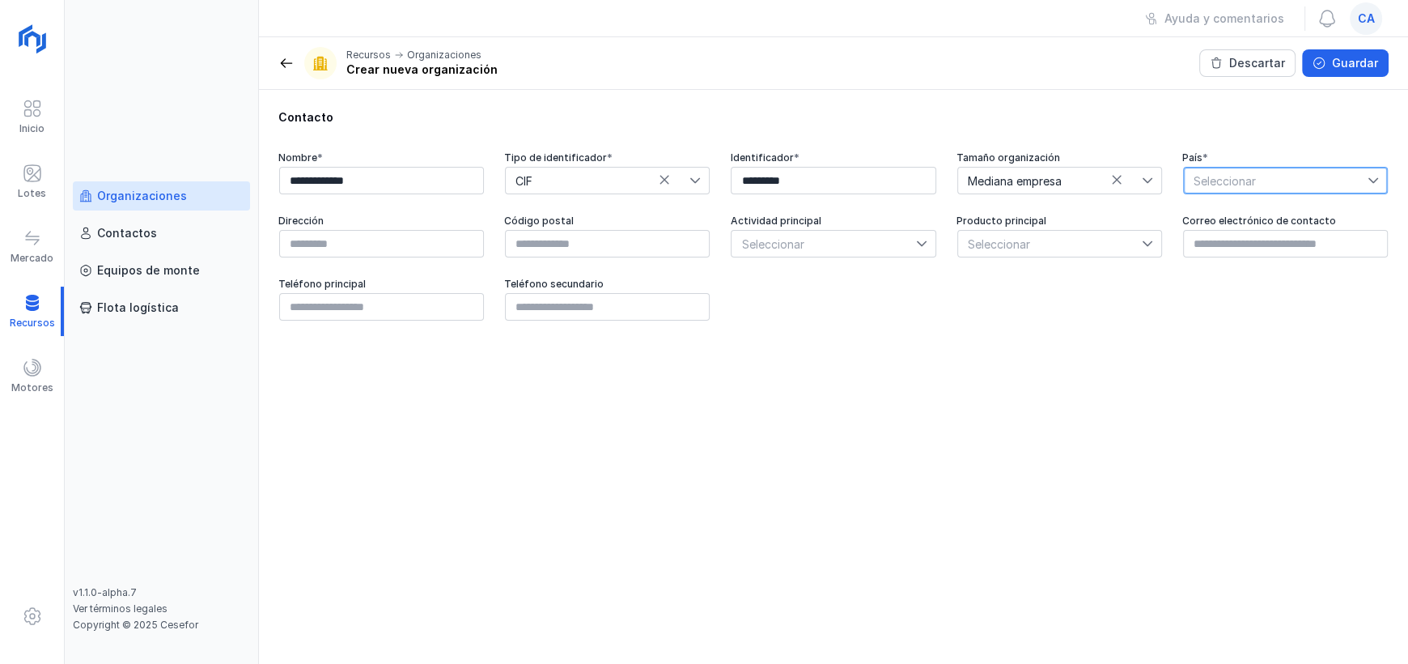
click at [1227, 181] on span "Seleccionar" at bounding box center [1276, 181] width 184 height 26
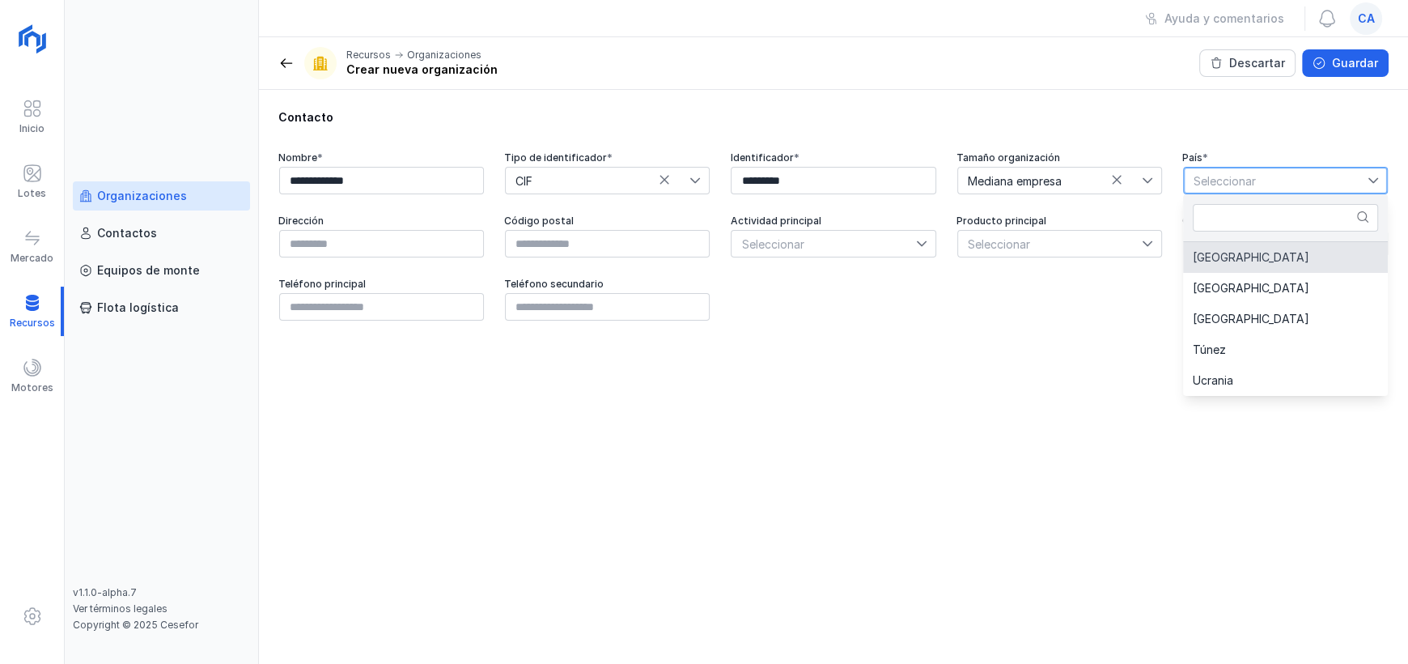
click at [1224, 267] on li "[GEOGRAPHIC_DATA]" at bounding box center [1285, 257] width 205 height 31
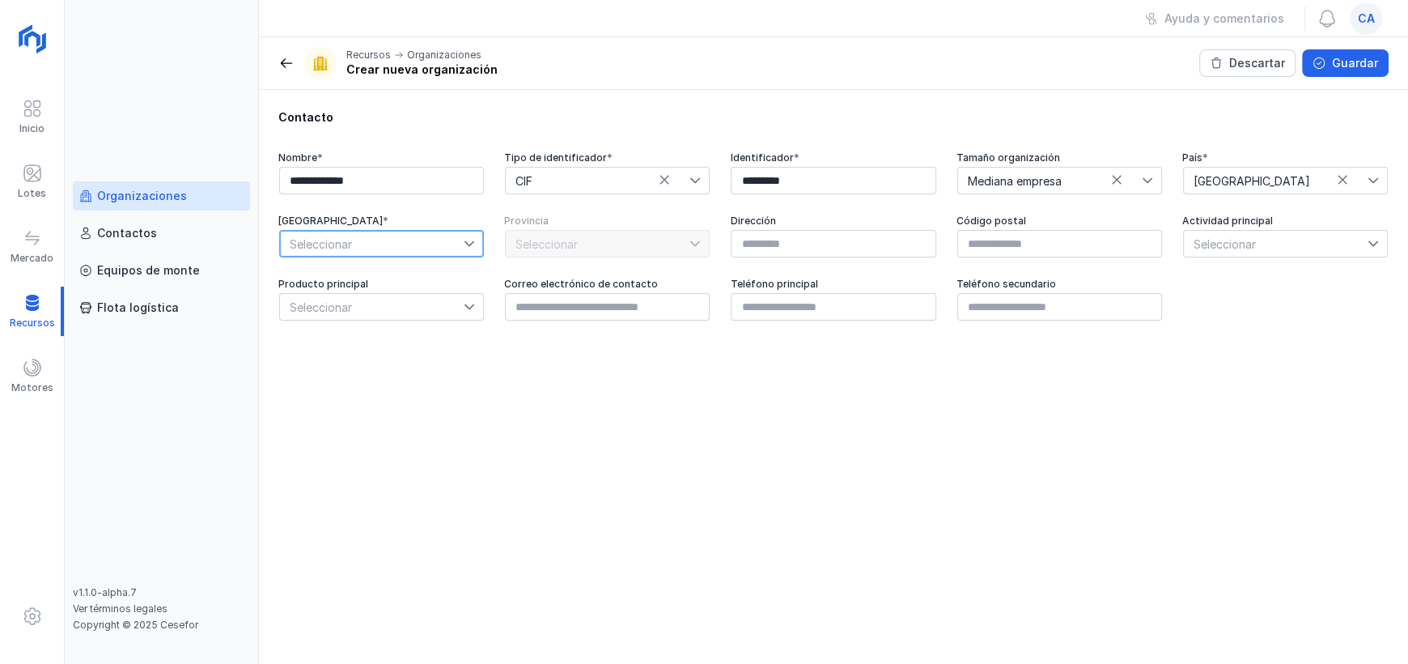
click at [442, 238] on span "Seleccionar" at bounding box center [372, 244] width 184 height 26
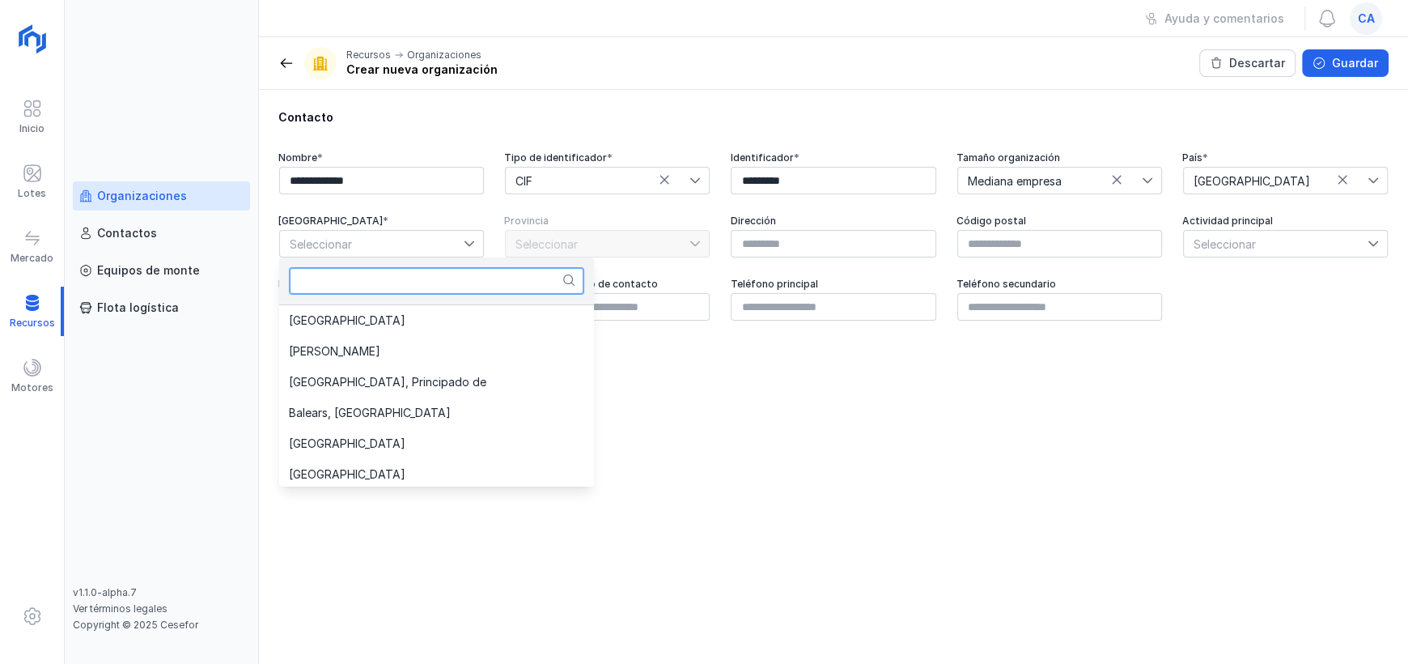
click at [346, 282] on input "text" at bounding box center [436, 281] width 295 height 28
click at [345, 310] on li "[GEOGRAPHIC_DATA]" at bounding box center [436, 320] width 315 height 31
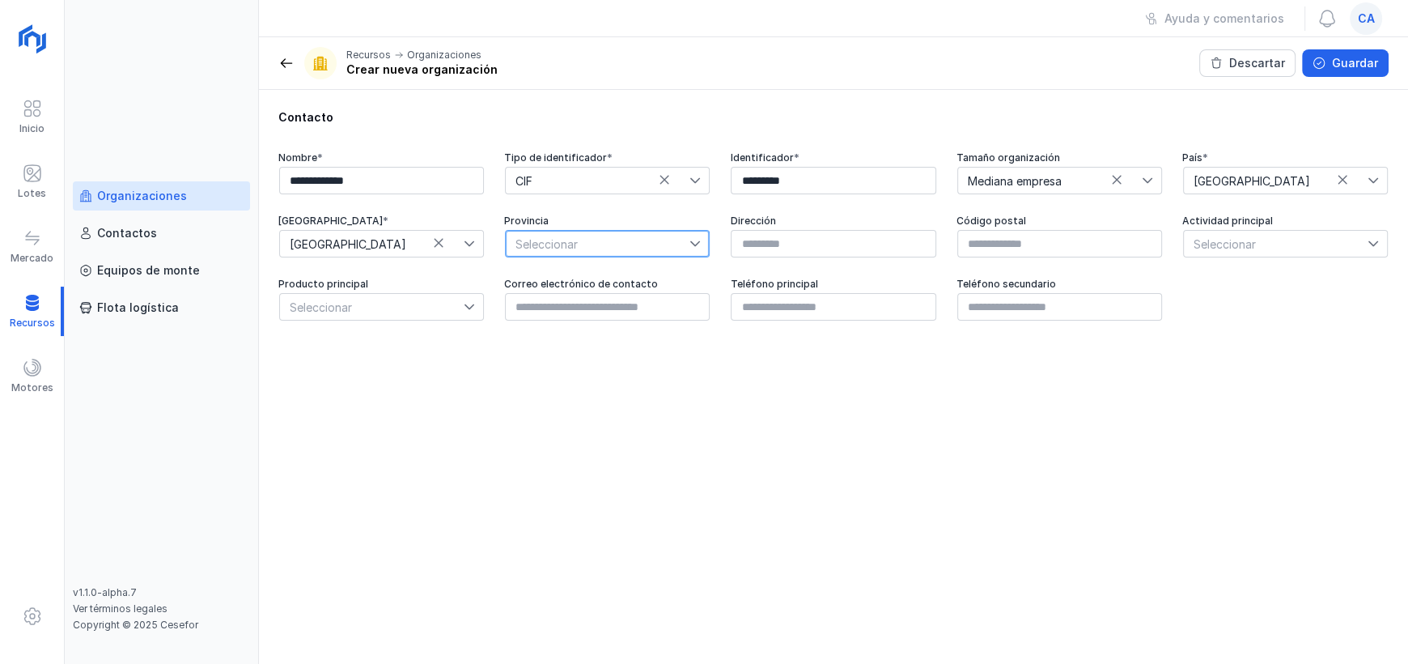
click at [613, 253] on span "Seleccionar" at bounding box center [598, 244] width 184 height 26
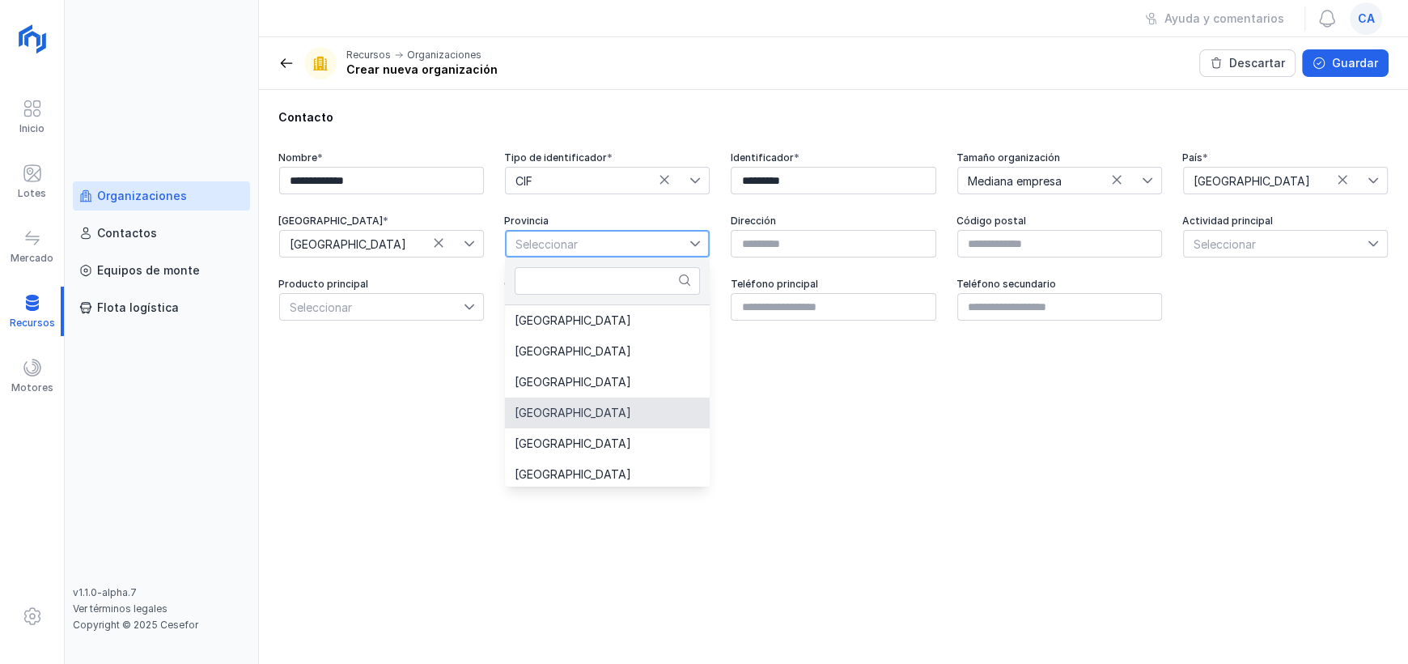
click at [559, 407] on span "[GEOGRAPHIC_DATA]" at bounding box center [573, 412] width 117 height 11
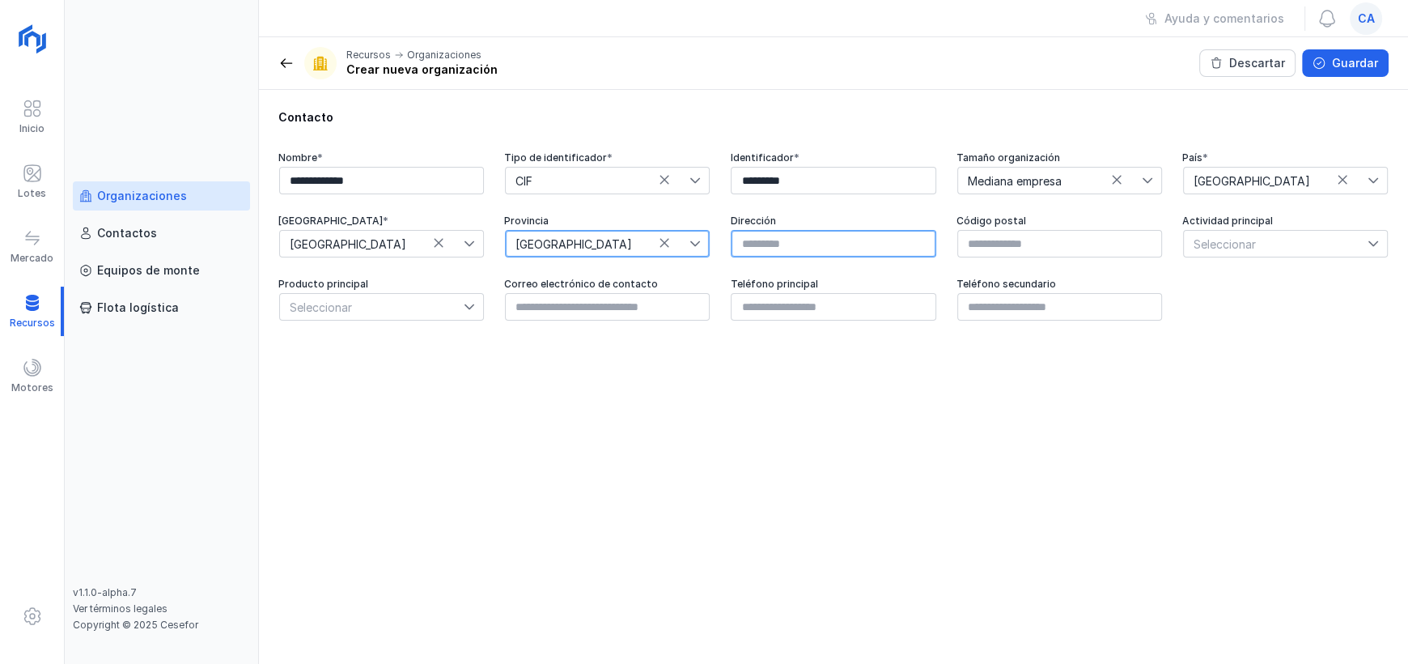
click at [844, 251] on input "text" at bounding box center [833, 244] width 205 height 28
type input "**********"
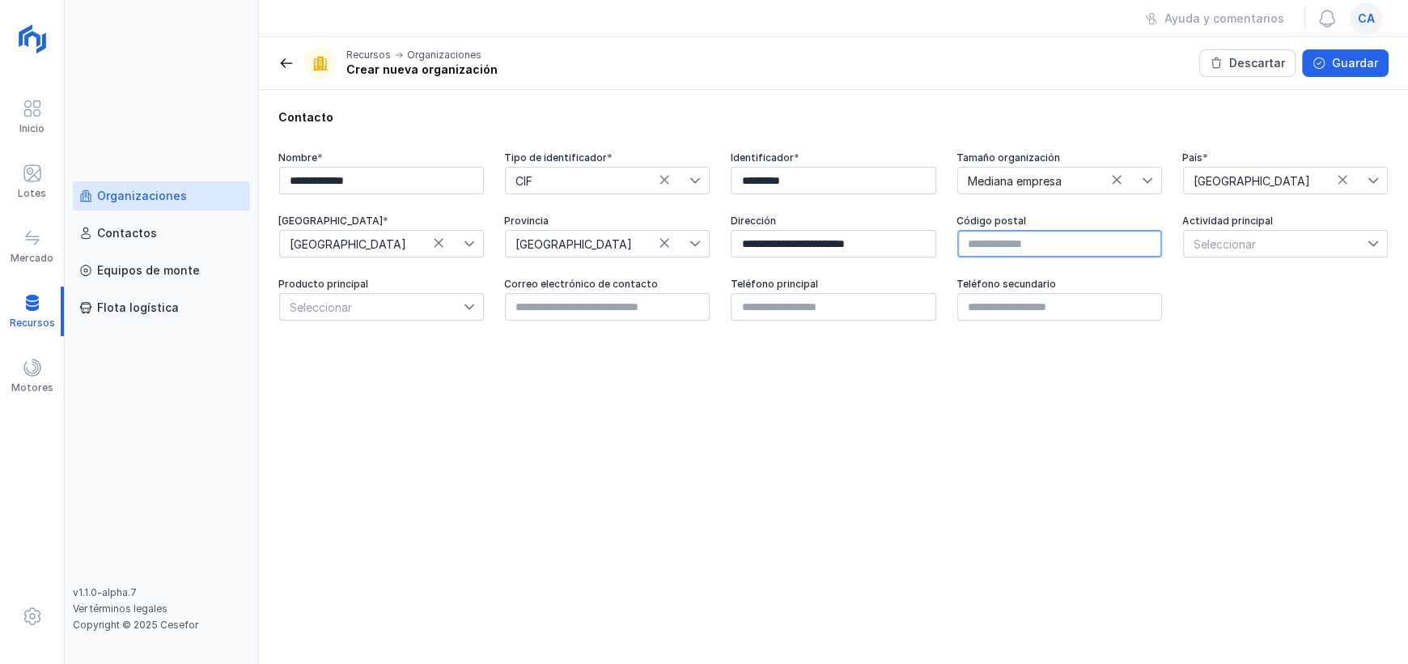
click at [981, 251] on input "text" at bounding box center [1059, 244] width 205 height 28
type input "*****"
click at [1301, 247] on span "Seleccionar" at bounding box center [1276, 244] width 184 height 26
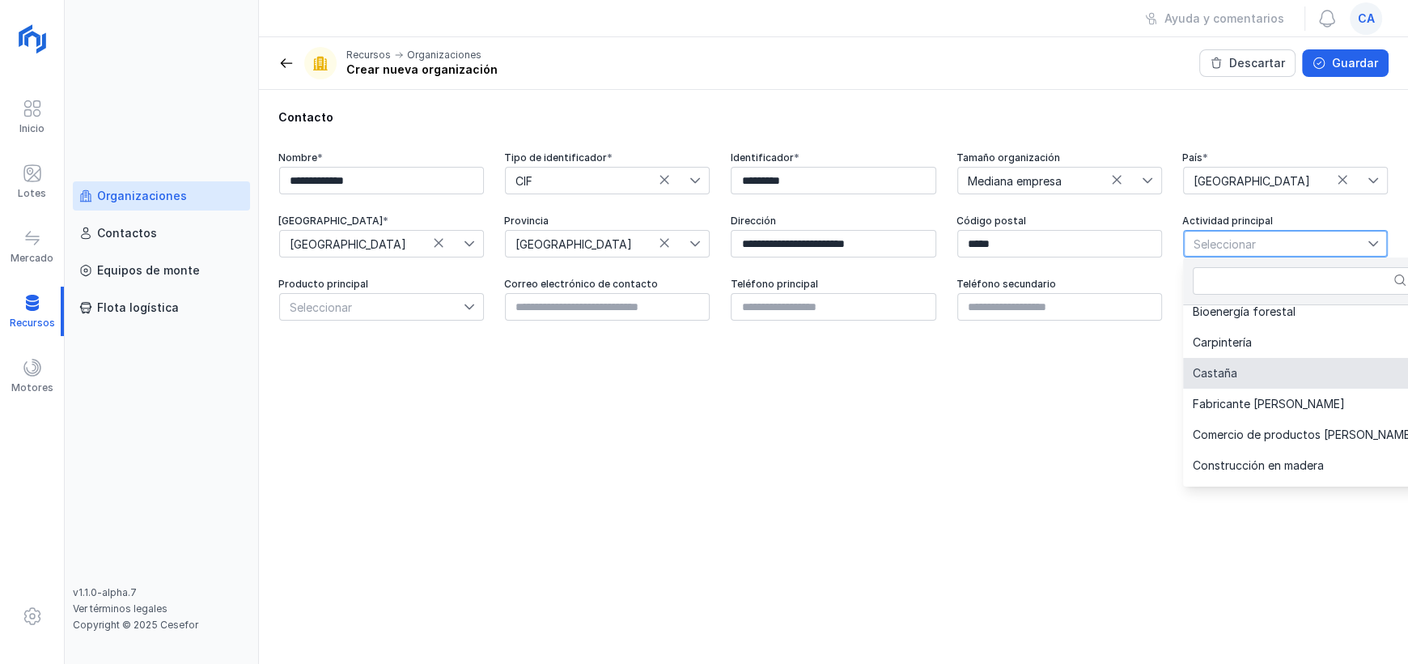
scroll to position [162, 0]
click at [1297, 381] on li "Fabricante [PERSON_NAME]" at bounding box center [1304, 374] width 242 height 31
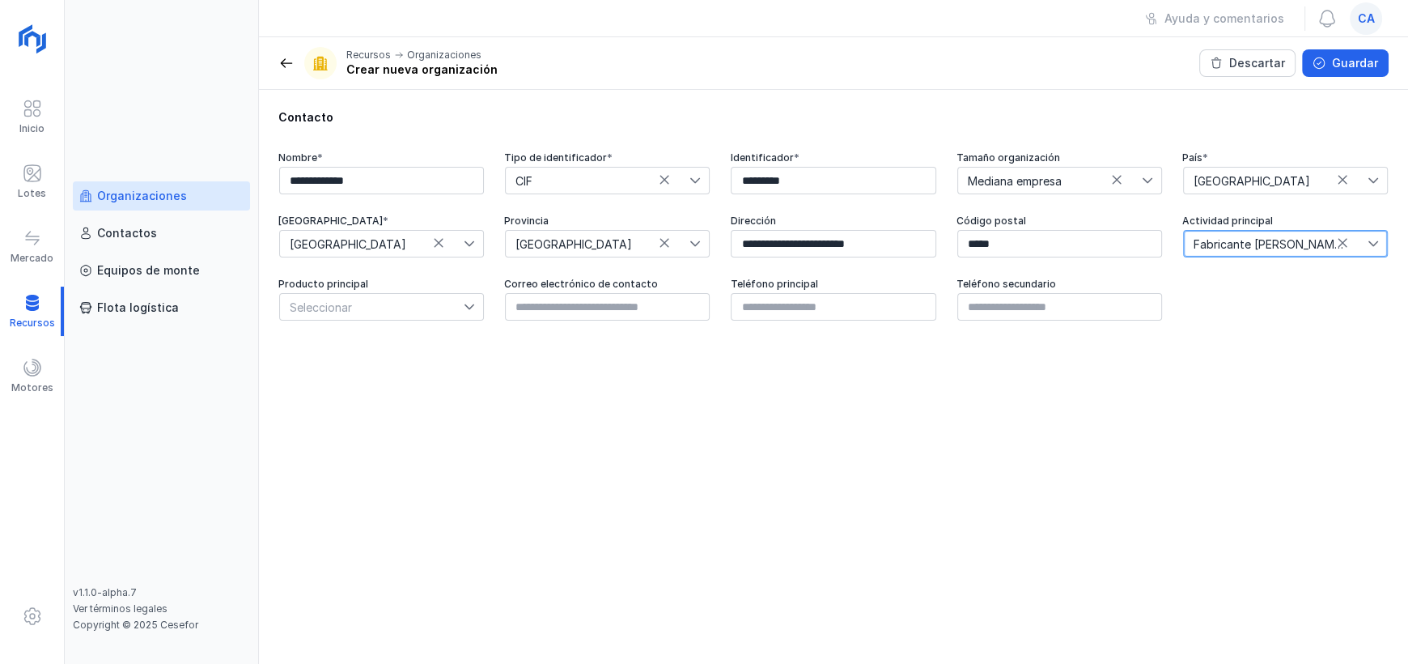
click at [442, 310] on span "Seleccionar" at bounding box center [372, 307] width 184 height 26
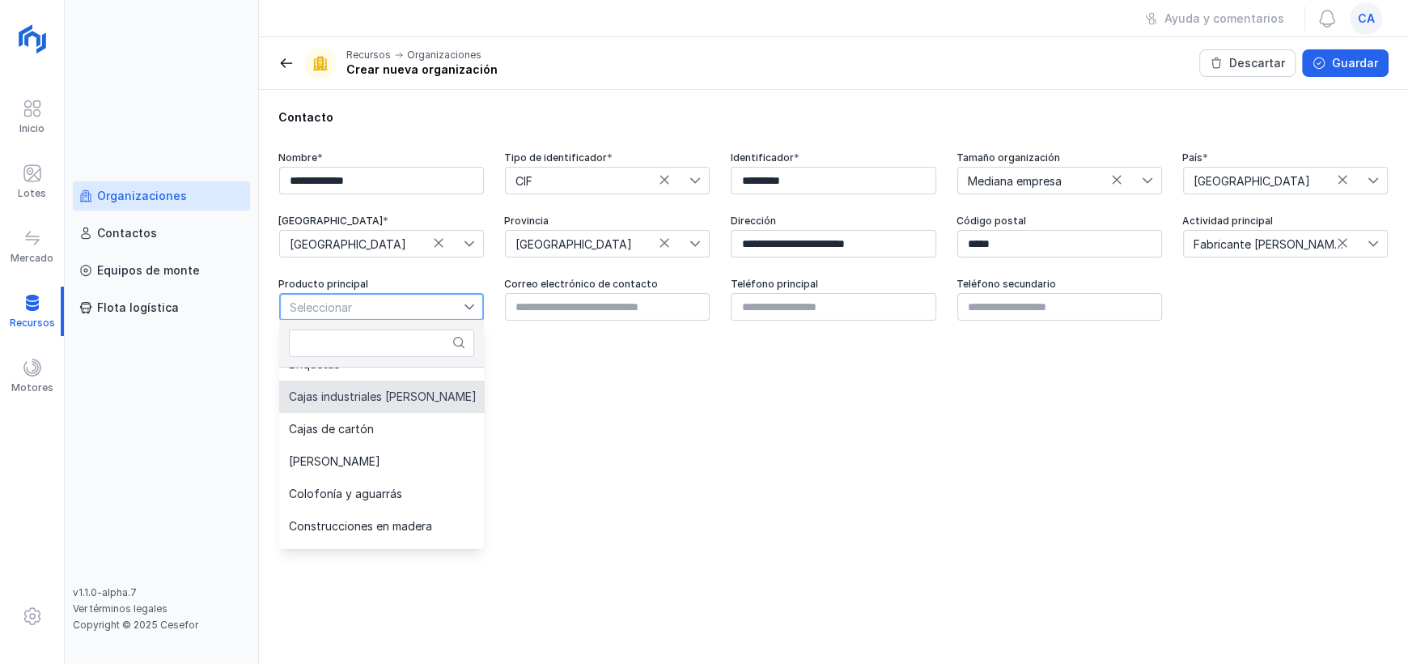
scroll to position [242, 0]
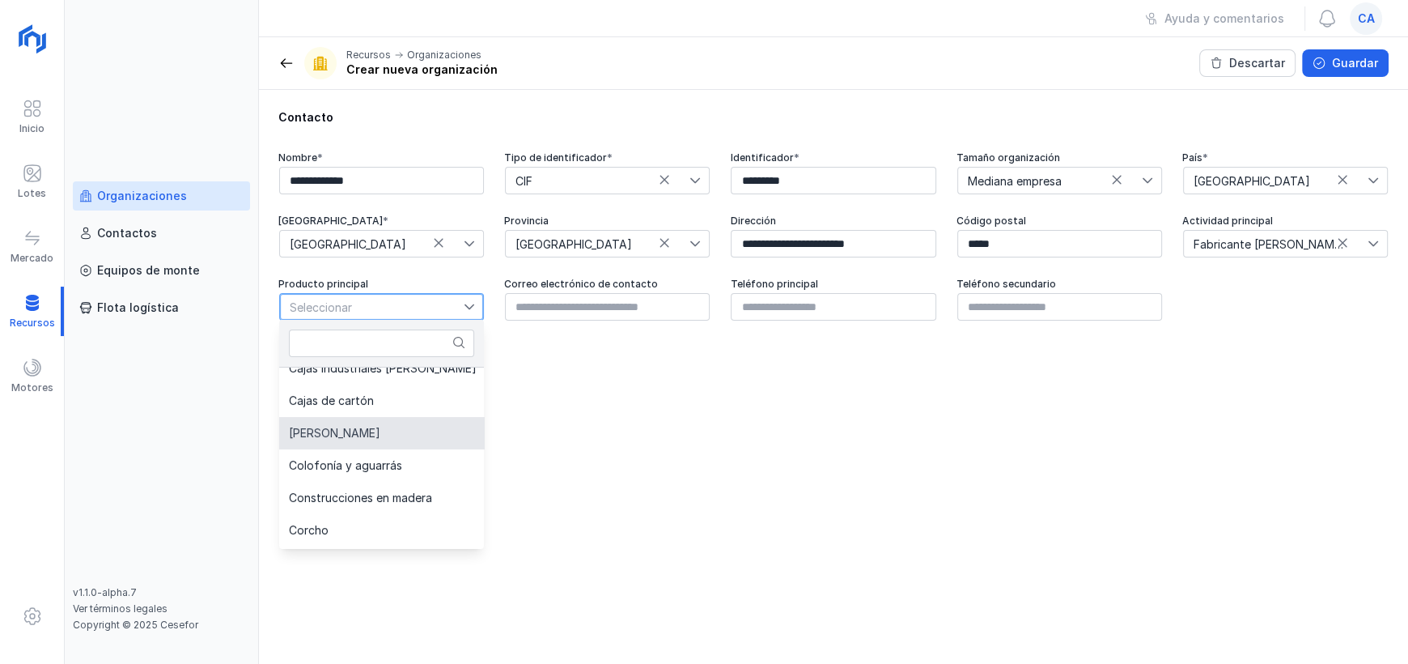
click at [402, 445] on li "[PERSON_NAME]" at bounding box center [424, 433] width 290 height 32
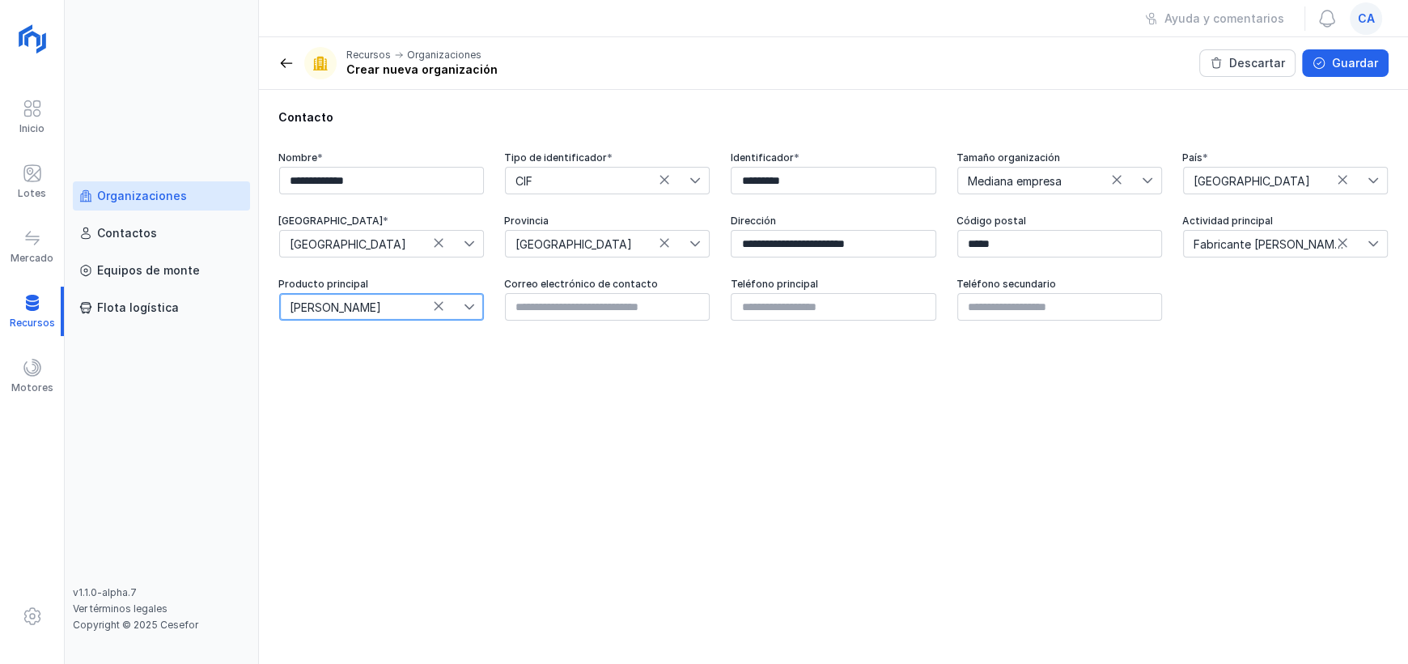
click at [409, 313] on span "[PERSON_NAME]" at bounding box center [372, 307] width 184 height 26
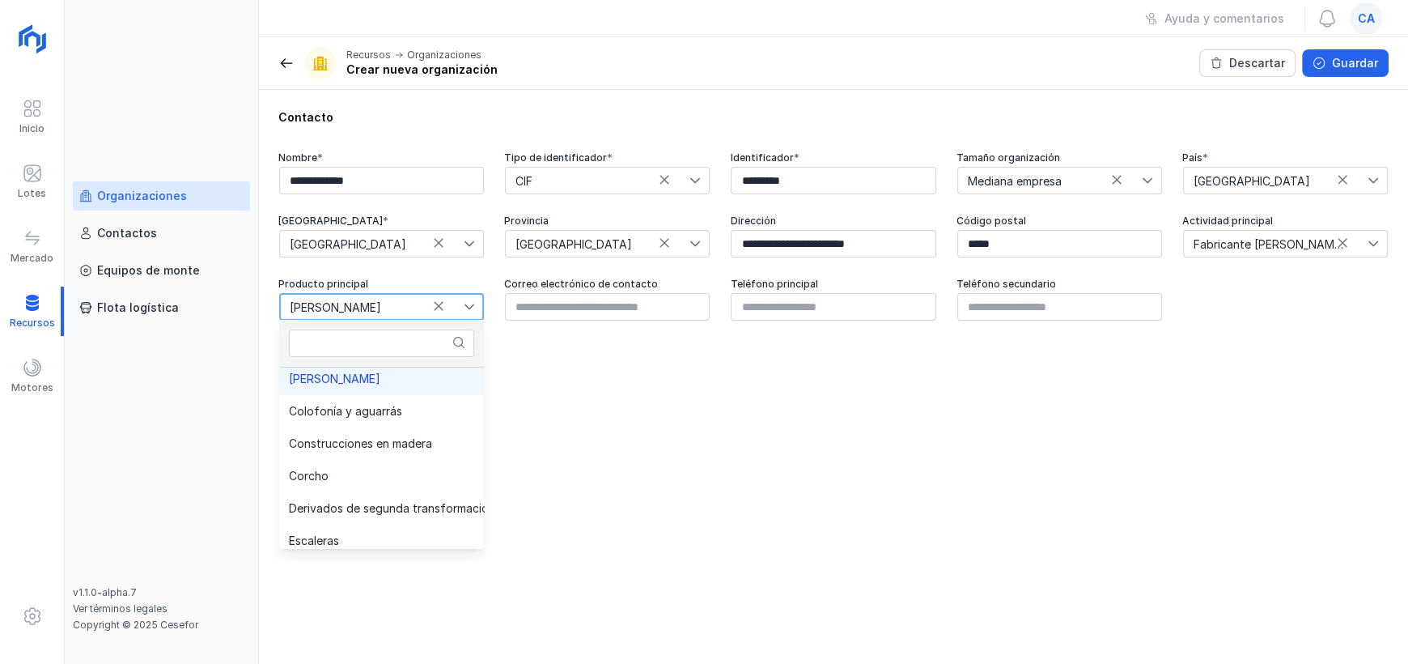
scroll to position [268, 0]
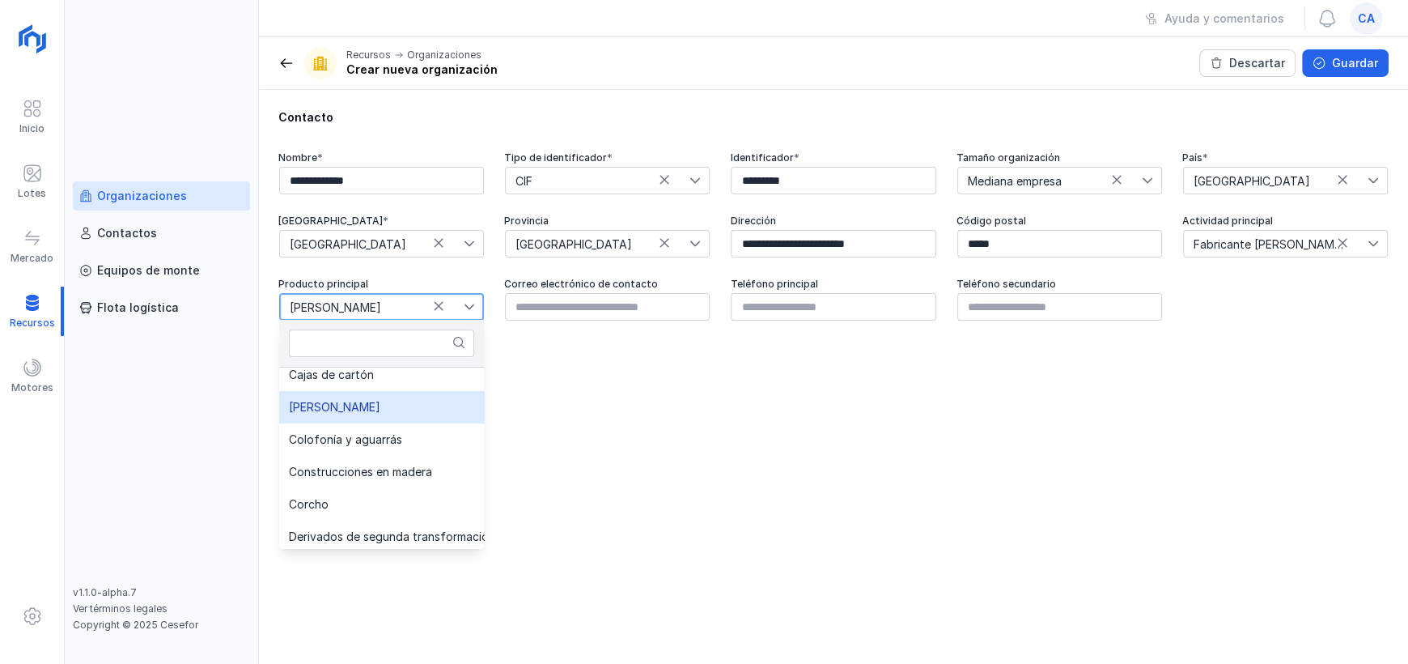
click at [391, 402] on li "[PERSON_NAME]" at bounding box center [424, 407] width 290 height 32
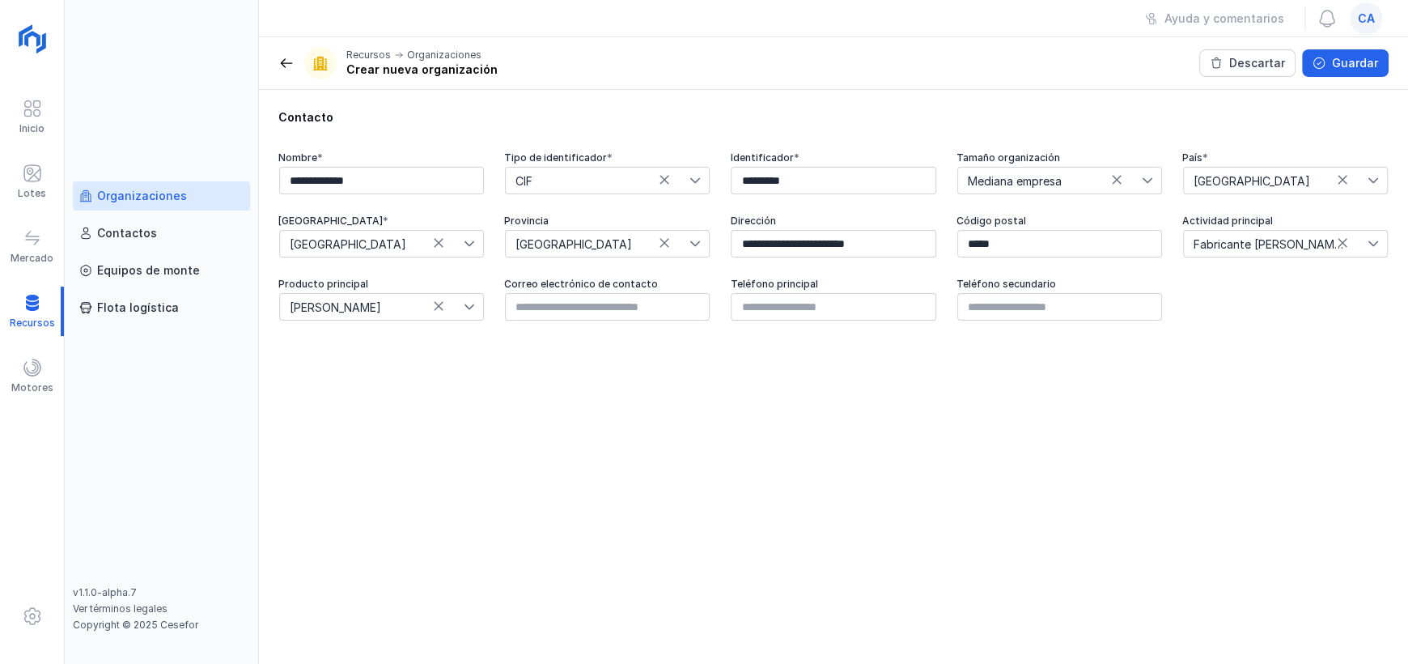
click at [780, 406] on div "**********" at bounding box center [833, 377] width 1149 height 574
click at [1369, 60] on div "Guardar" at bounding box center [1355, 63] width 46 height 16
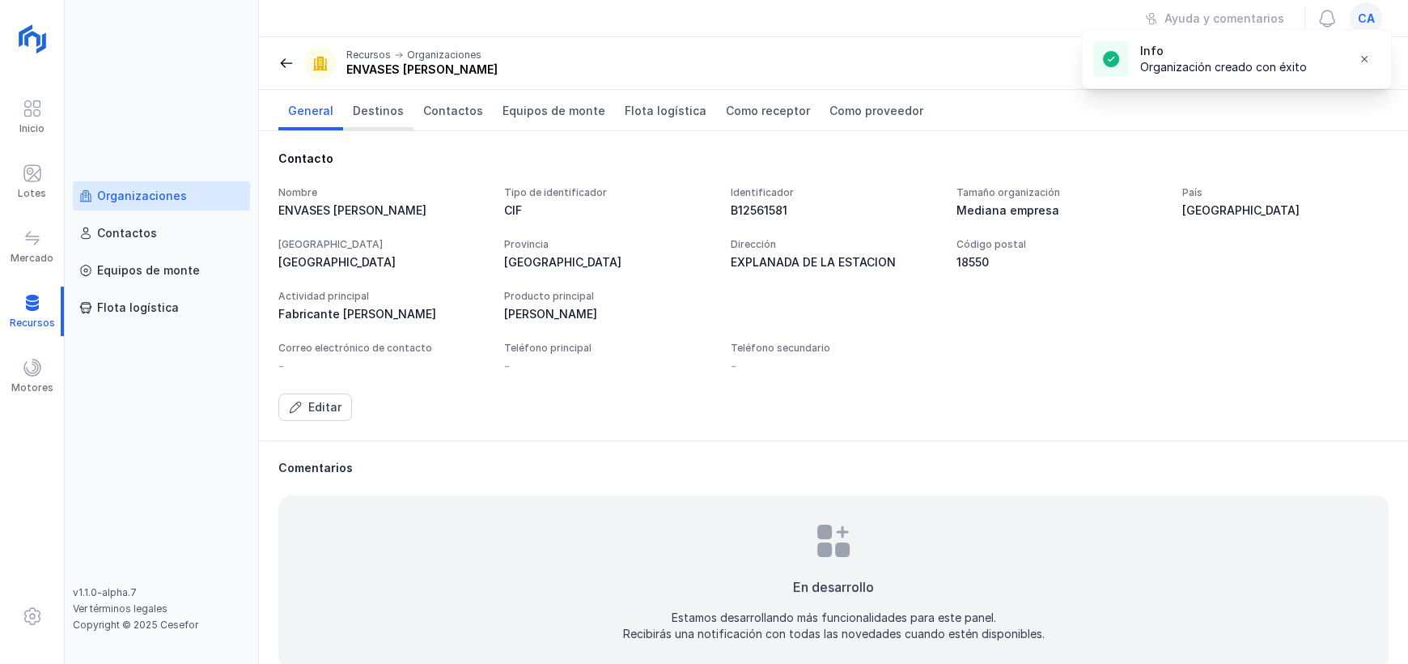
click at [380, 111] on span "Destinos" at bounding box center [378, 111] width 51 height 16
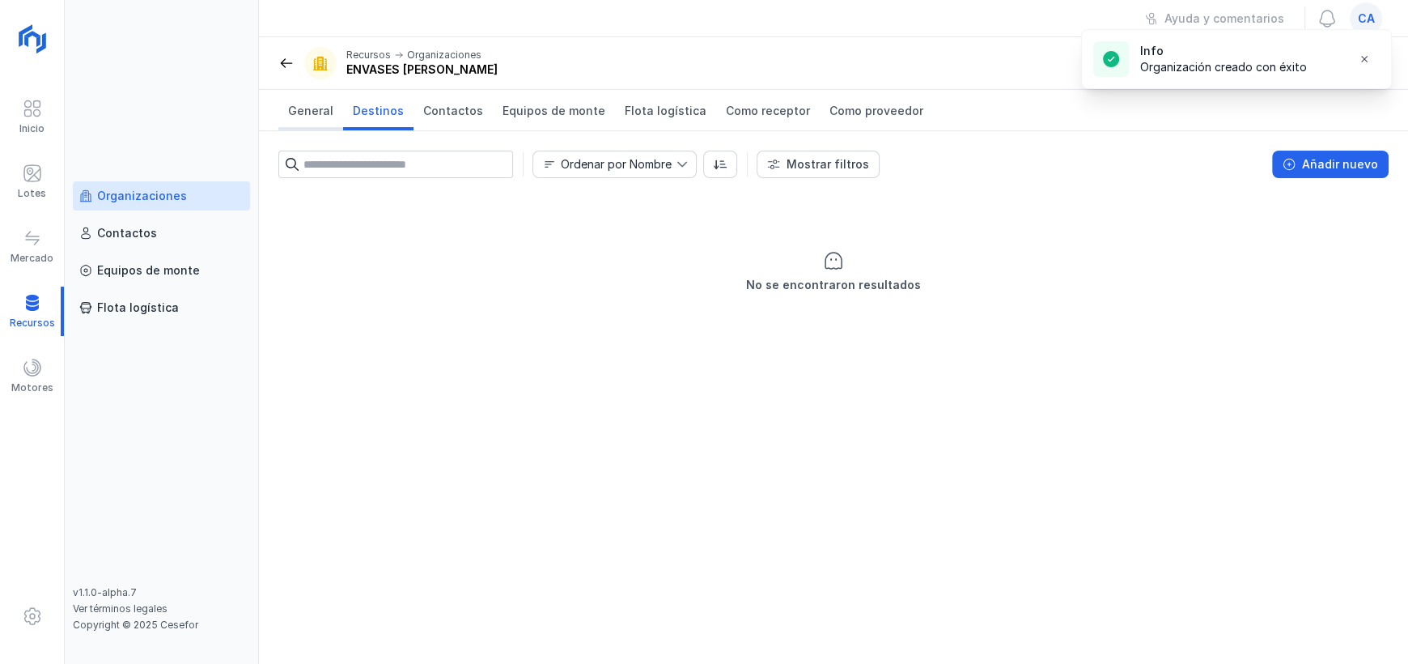
click at [316, 112] on span "General" at bounding box center [310, 111] width 45 height 16
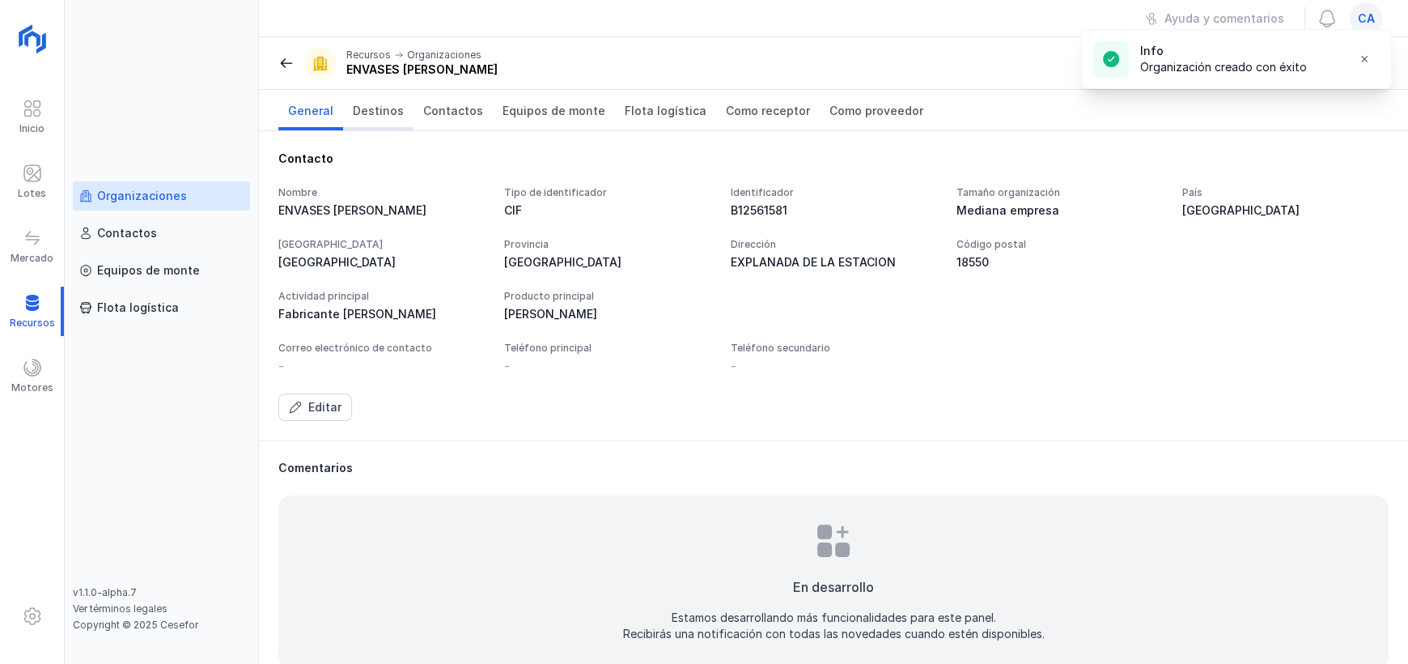
click at [380, 119] on link "Destinos" at bounding box center [378, 110] width 70 height 40
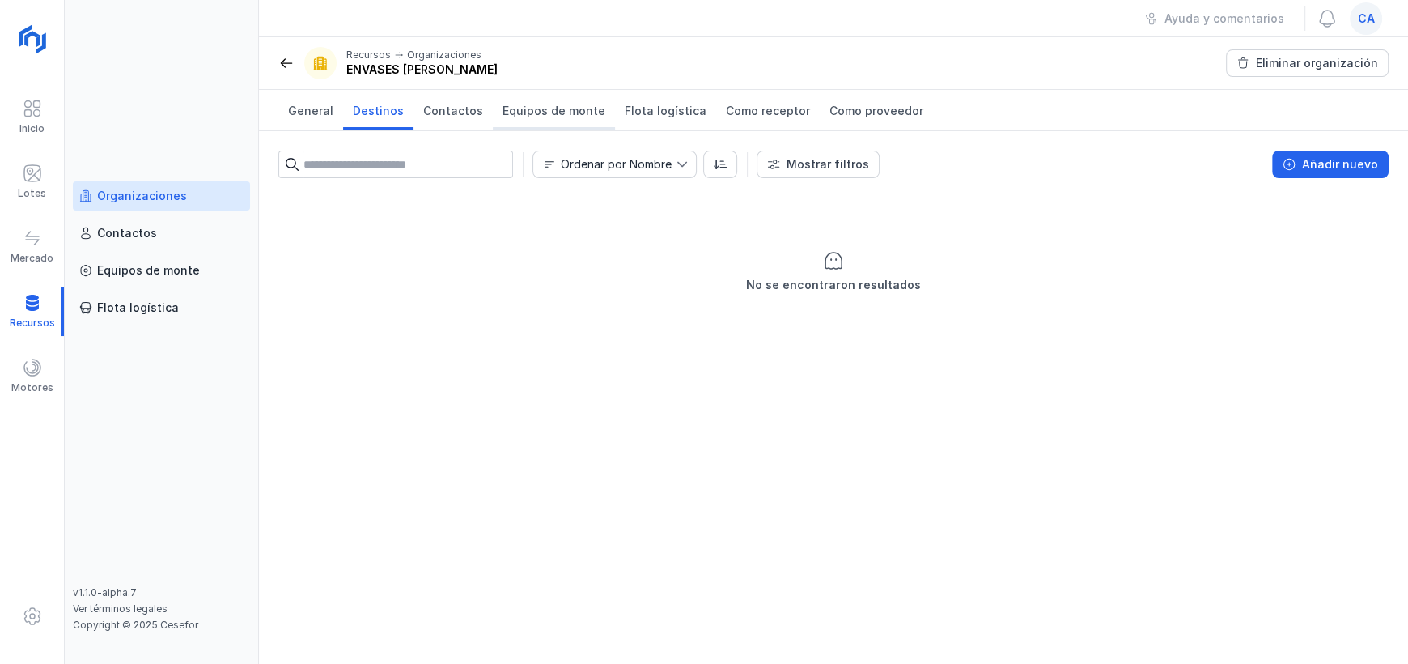
click at [539, 118] on span "Equipos de monte" at bounding box center [554, 111] width 103 height 16
click at [280, 67] on span at bounding box center [286, 63] width 16 height 16
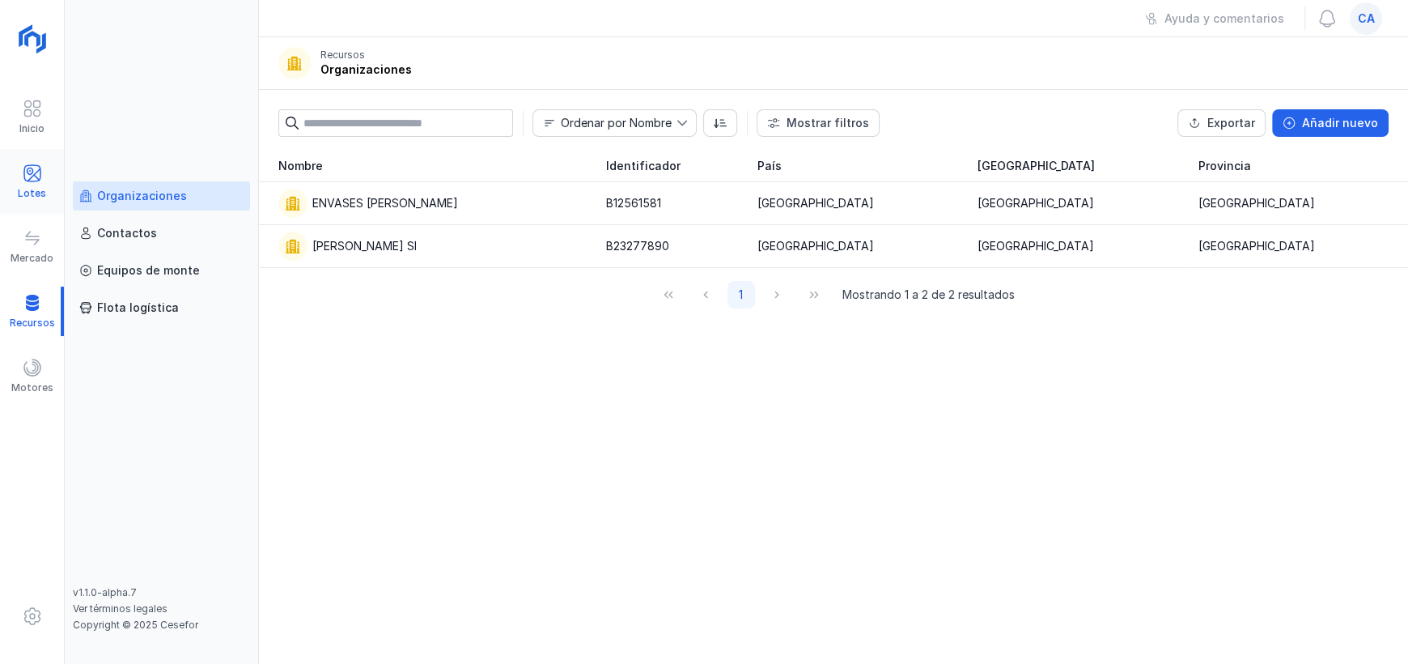
click at [33, 191] on div "Lotes" at bounding box center [32, 193] width 28 height 13
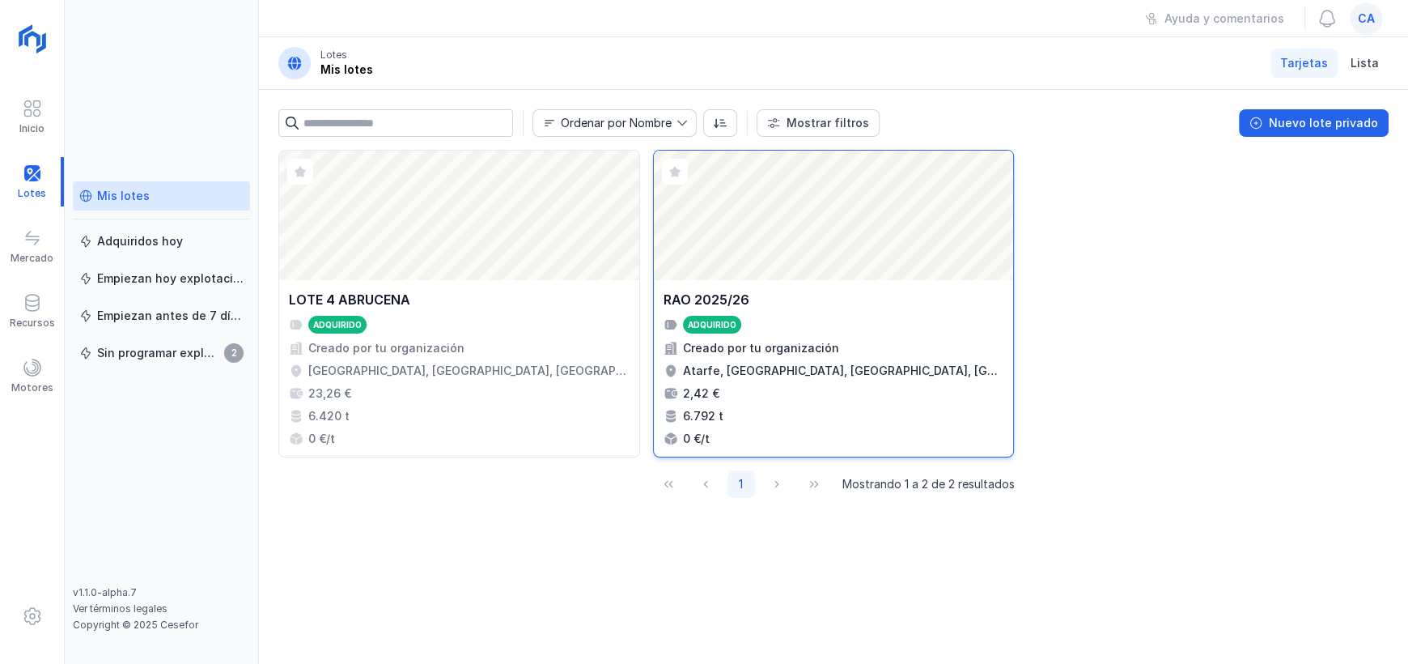
click at [902, 279] on div "Abrir lote" at bounding box center [834, 215] width 360 height 129
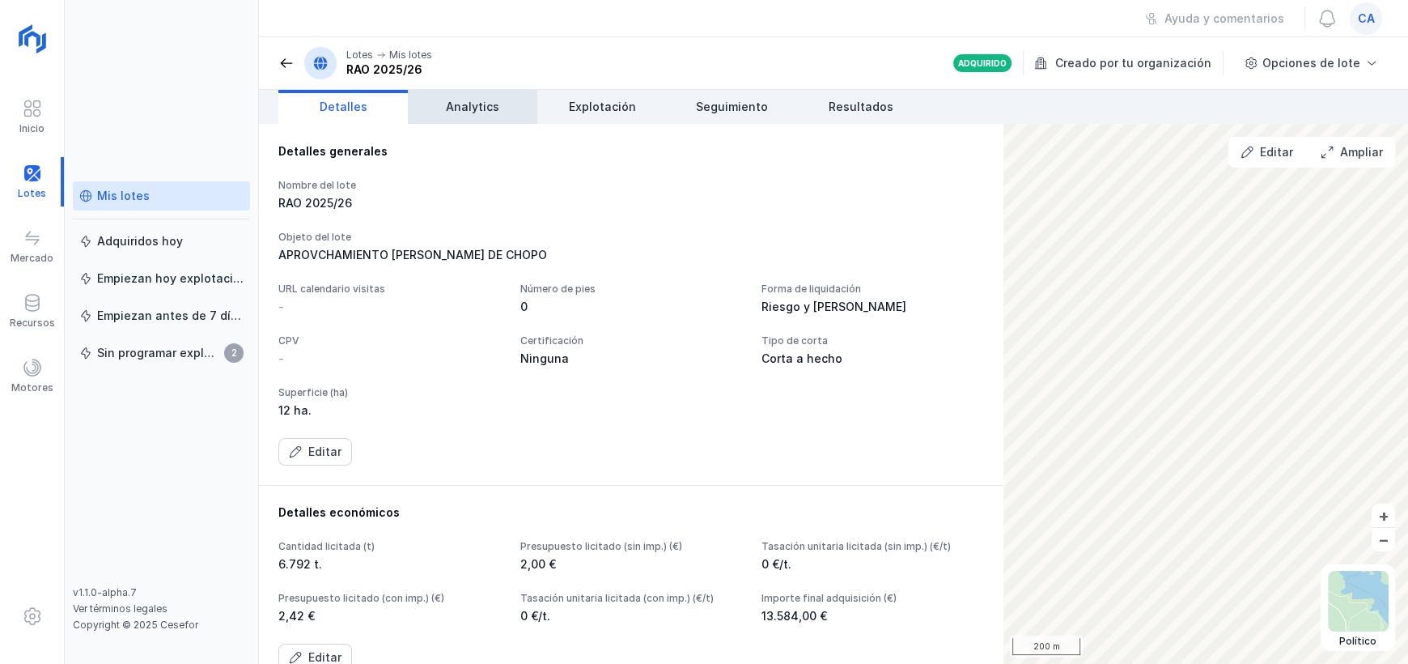
click at [466, 108] on span "Analytics" at bounding box center [472, 107] width 53 height 16
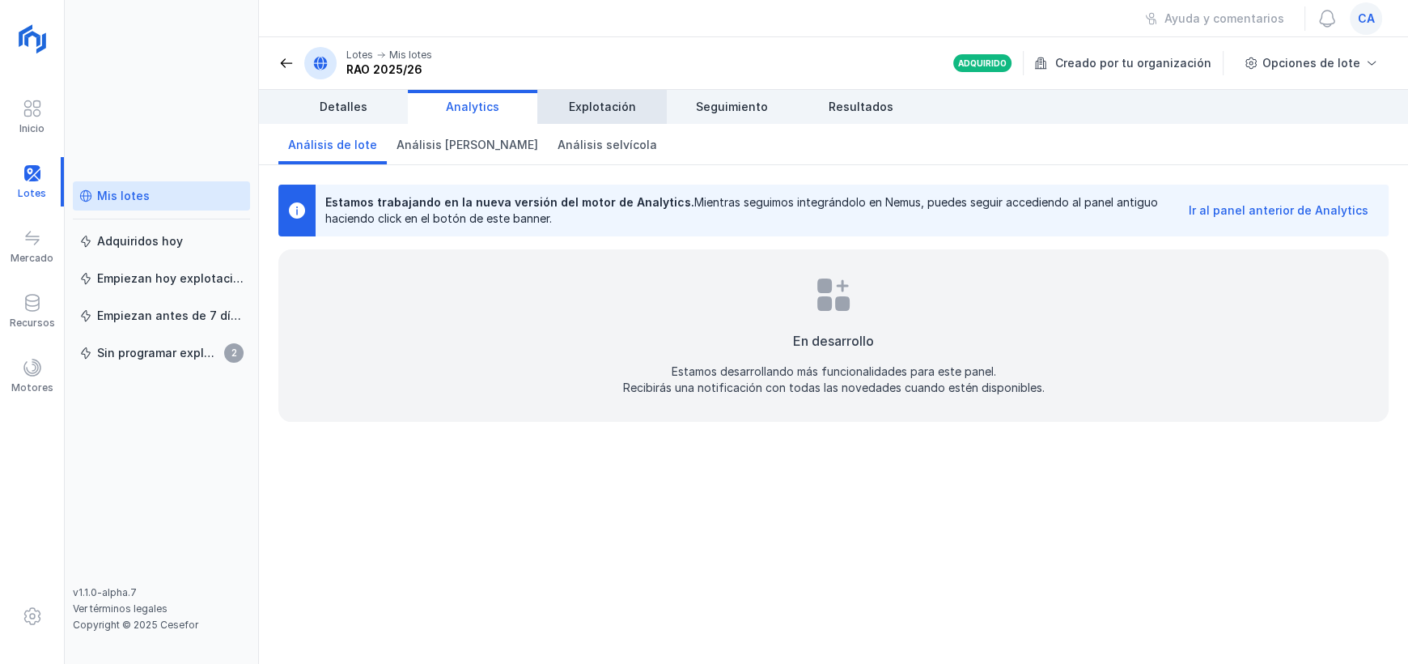
click at [621, 115] on link "Explotación" at bounding box center [601, 107] width 129 height 34
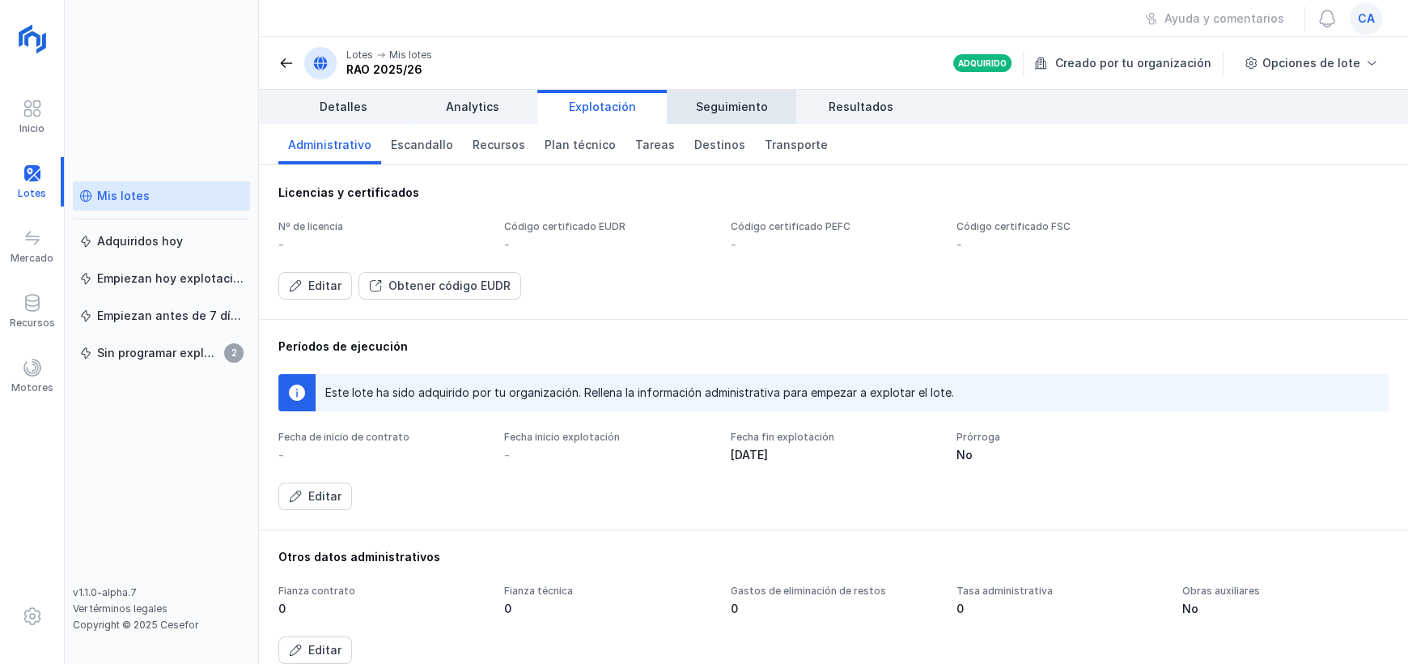
click at [726, 109] on span "Seguimiento" at bounding box center [732, 107] width 72 height 16
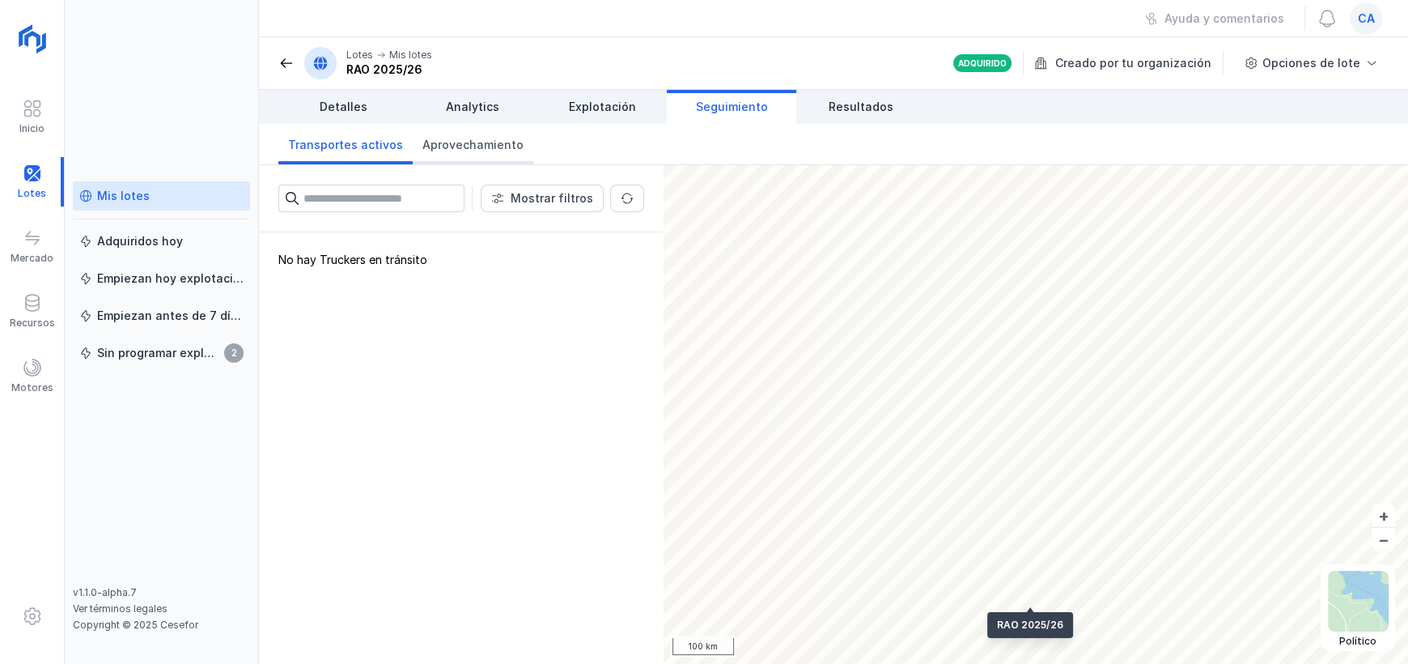
click at [447, 151] on span "Aprovechamiento" at bounding box center [472, 145] width 101 height 16
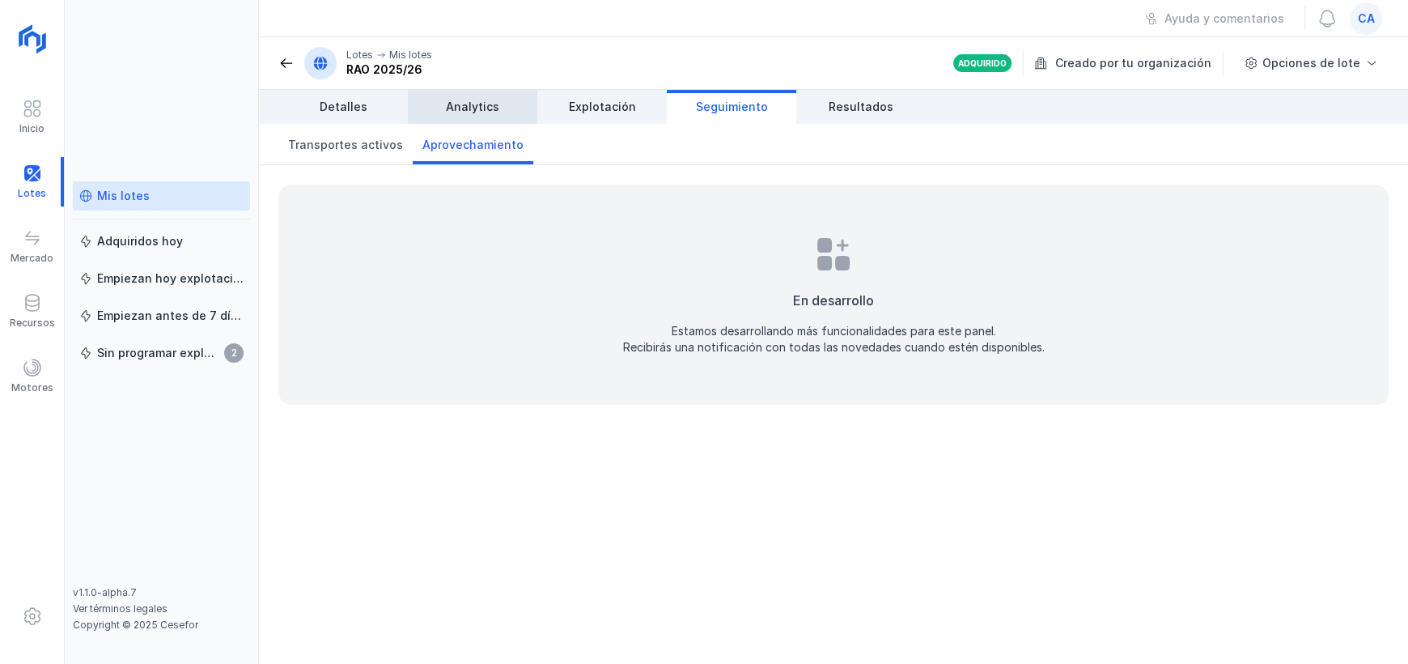
click at [486, 111] on span "Analytics" at bounding box center [472, 107] width 53 height 16
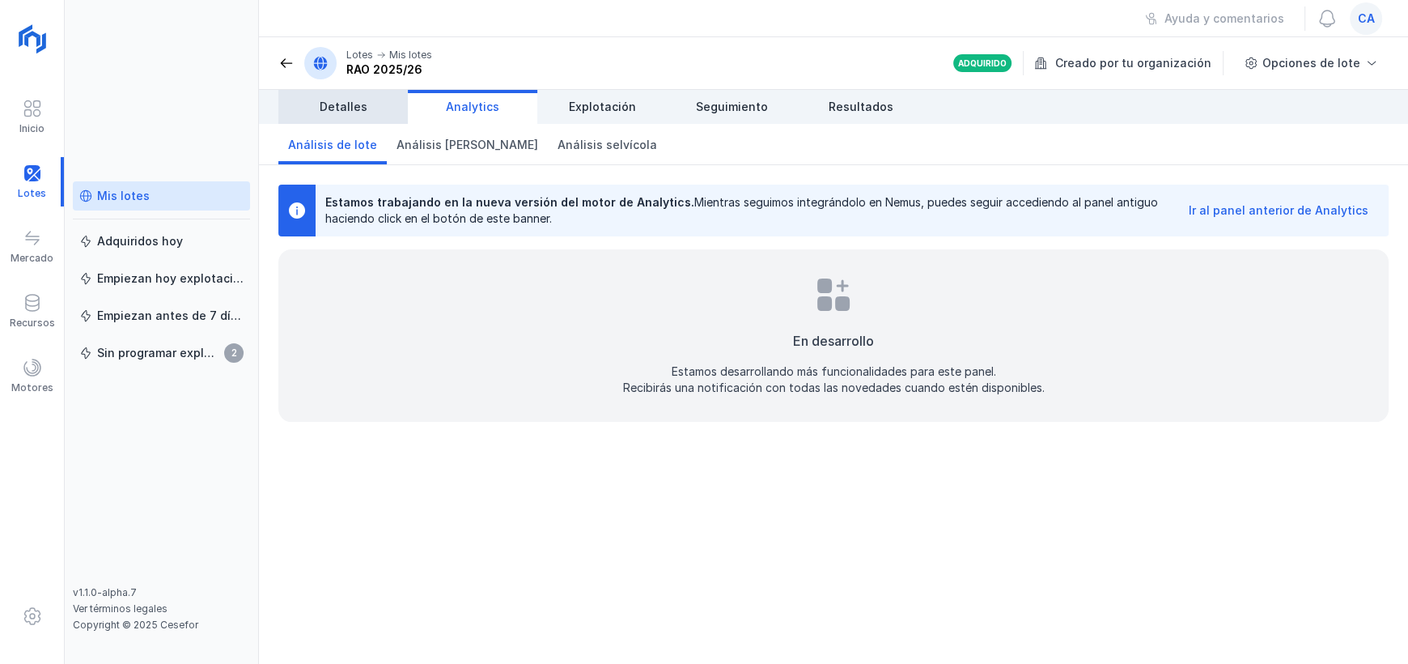
click at [373, 117] on link "Detalles" at bounding box center [342, 107] width 129 height 34
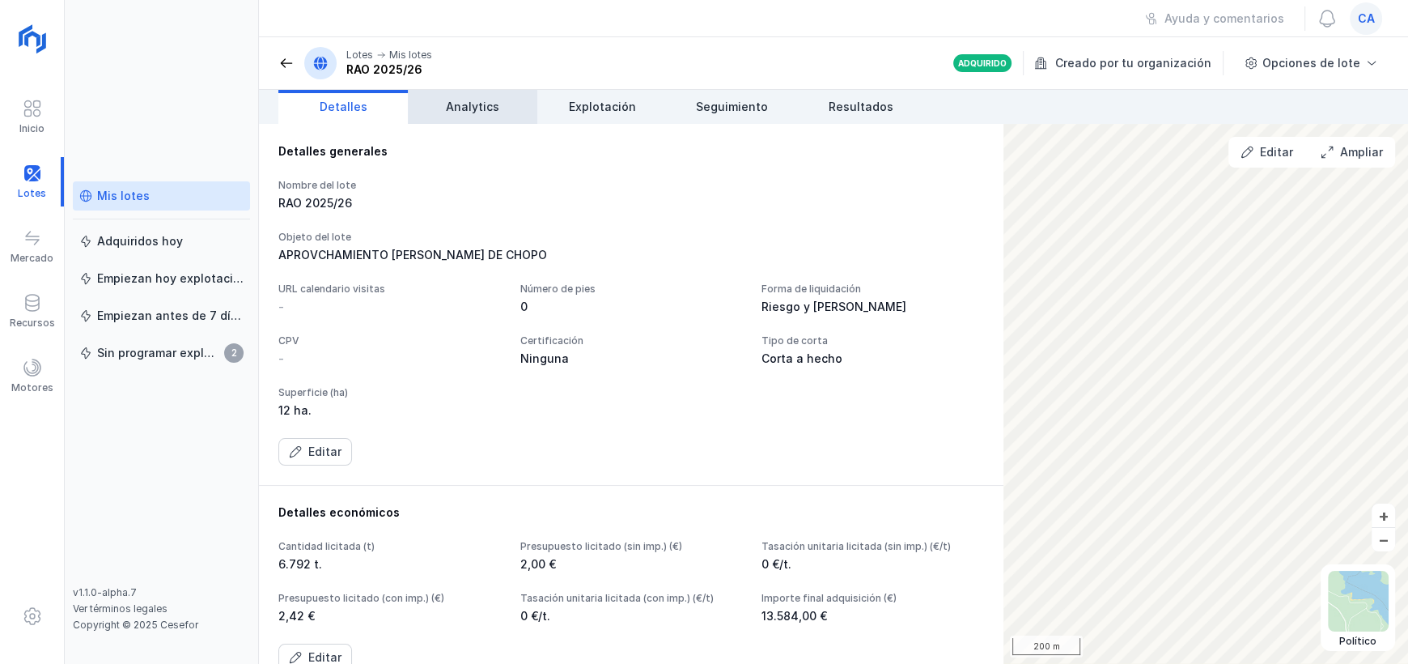
click at [484, 101] on span "Analytics" at bounding box center [472, 107] width 53 height 16
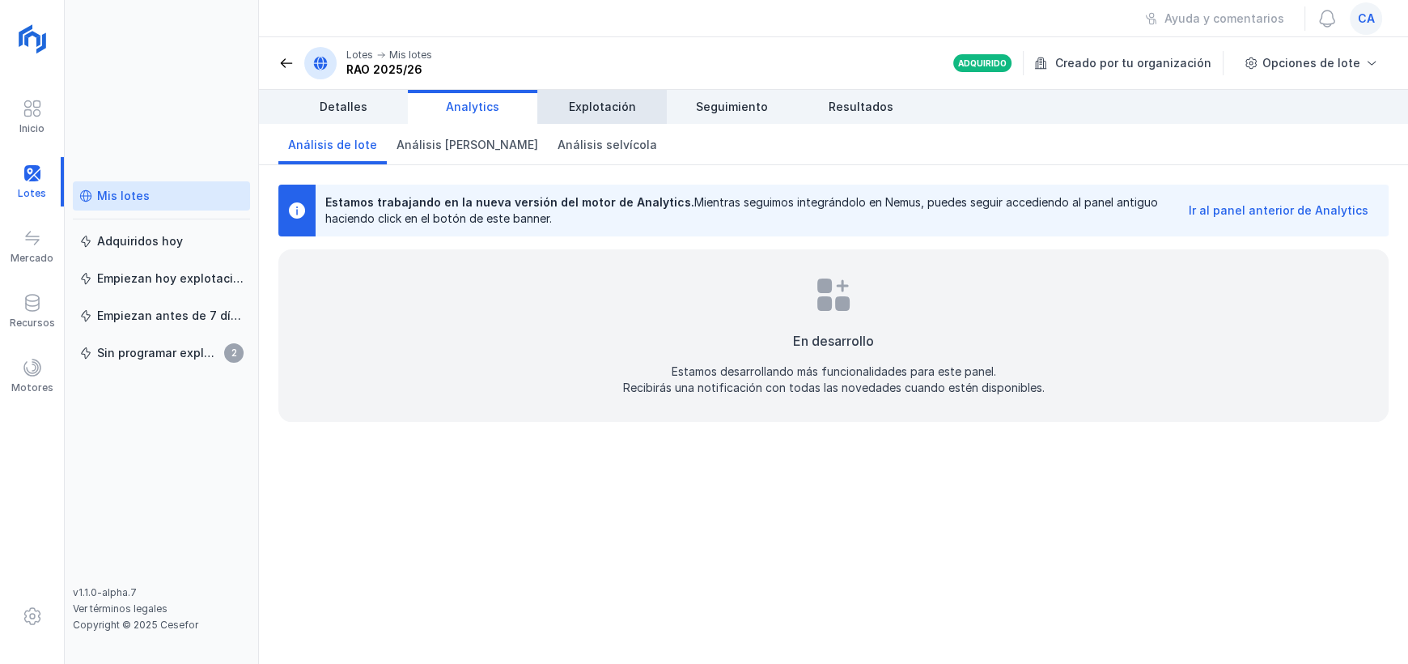
click at [569, 103] on link "Explotación" at bounding box center [601, 107] width 129 height 34
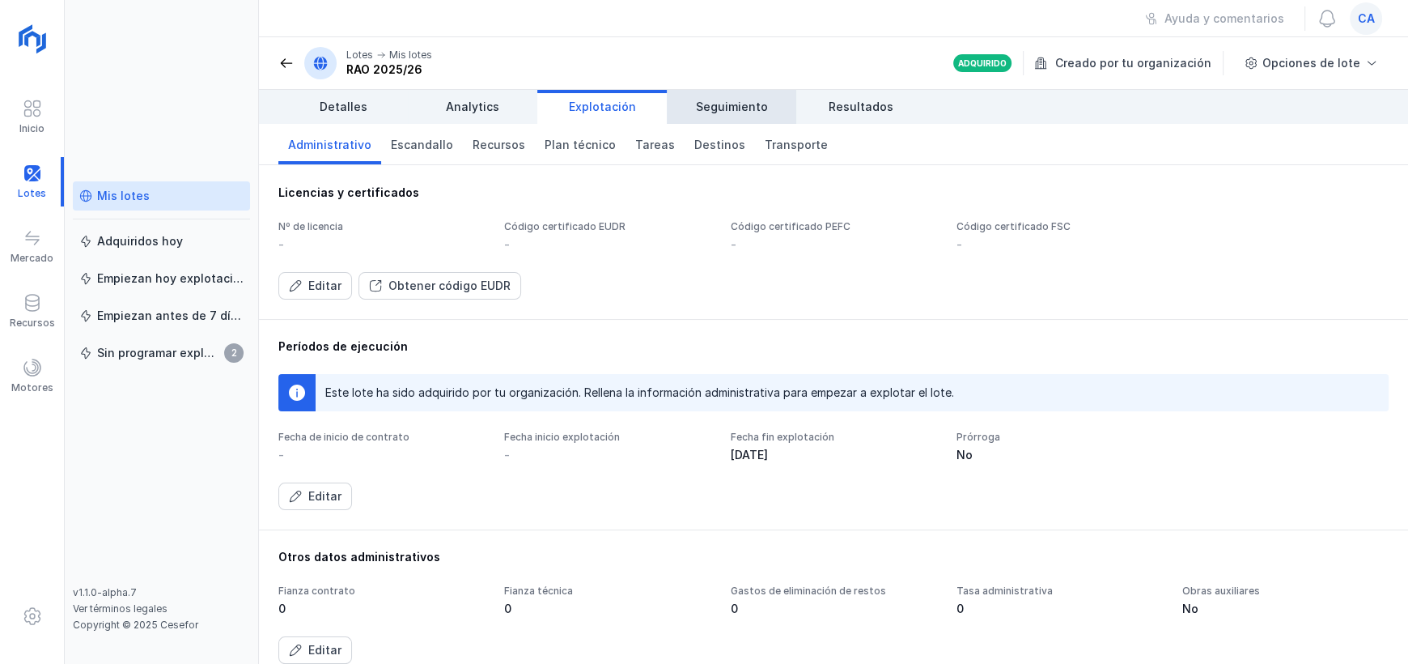
click at [722, 109] on span "Seguimiento" at bounding box center [732, 107] width 72 height 16
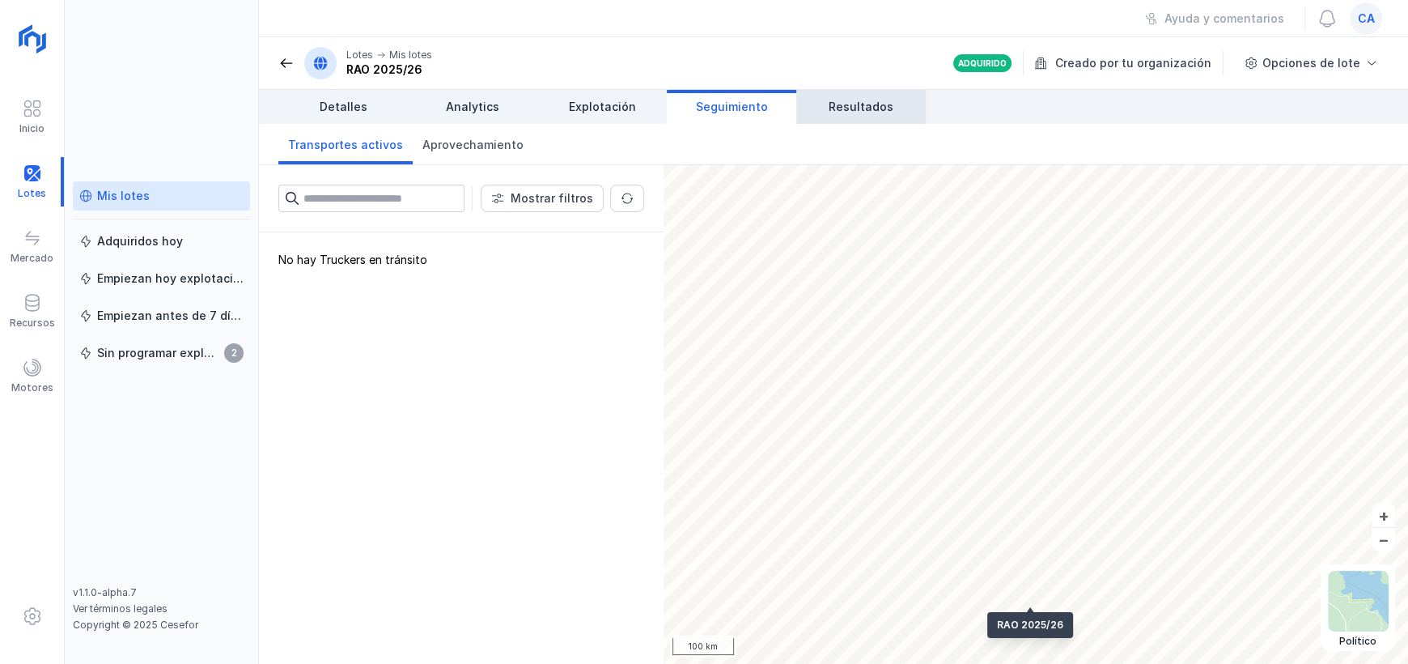
click at [855, 103] on span "Resultados" at bounding box center [861, 107] width 65 height 16
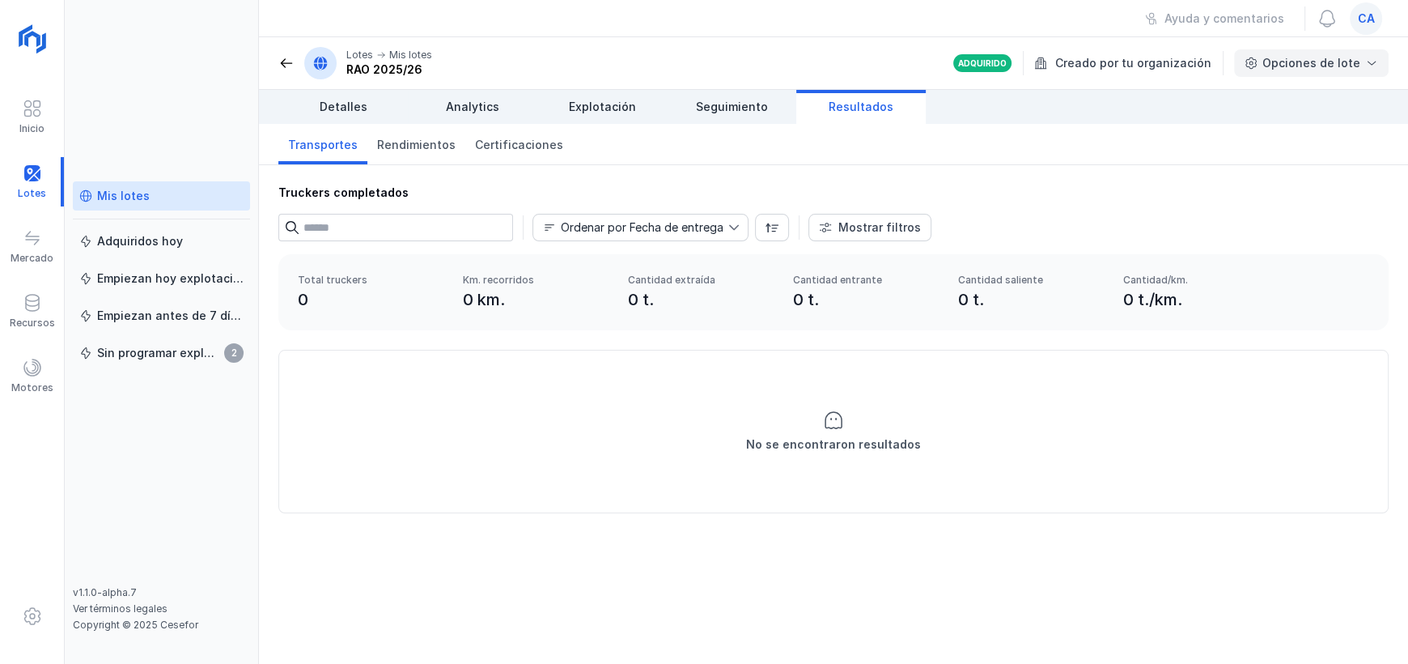
click at [1312, 57] on div "Opciones de lote" at bounding box center [1312, 63] width 98 height 16
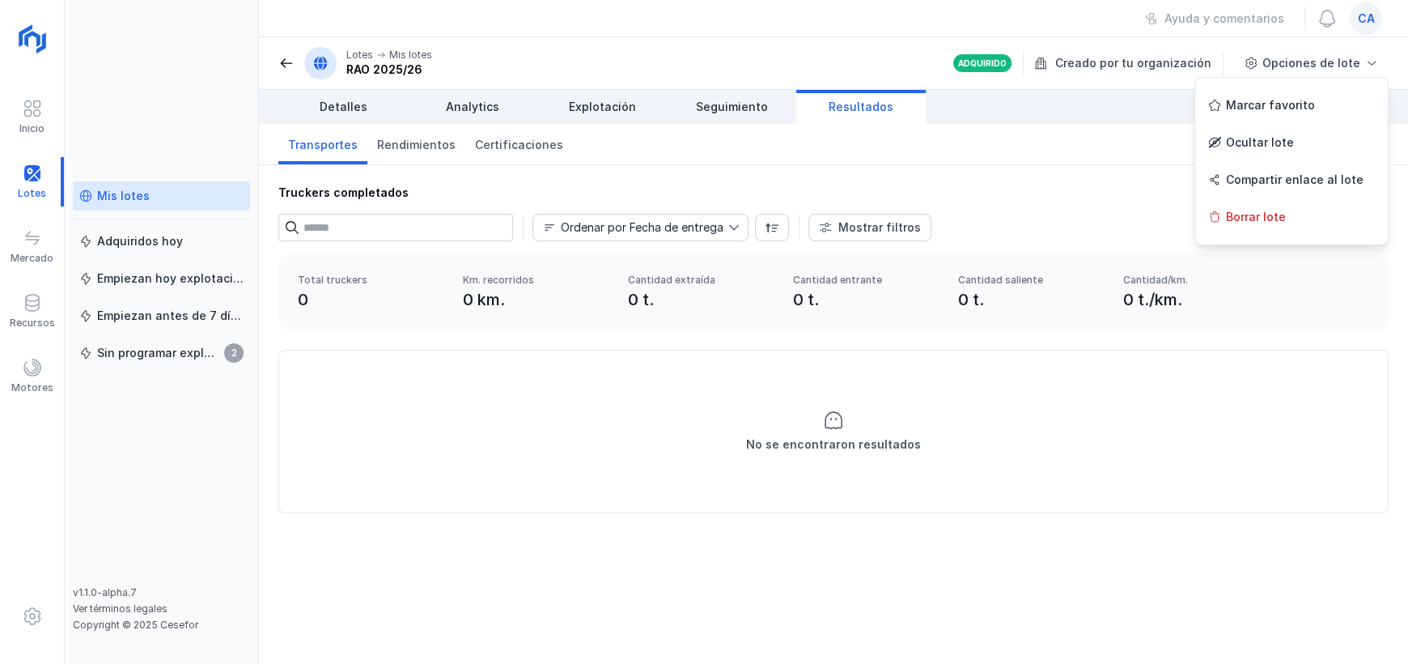
click at [1305, 410] on div "No se encontraron resultados" at bounding box center [833, 431] width 1109 height 162
click at [1139, 65] on div "Creado por tu organización" at bounding box center [1130, 63] width 192 height 24
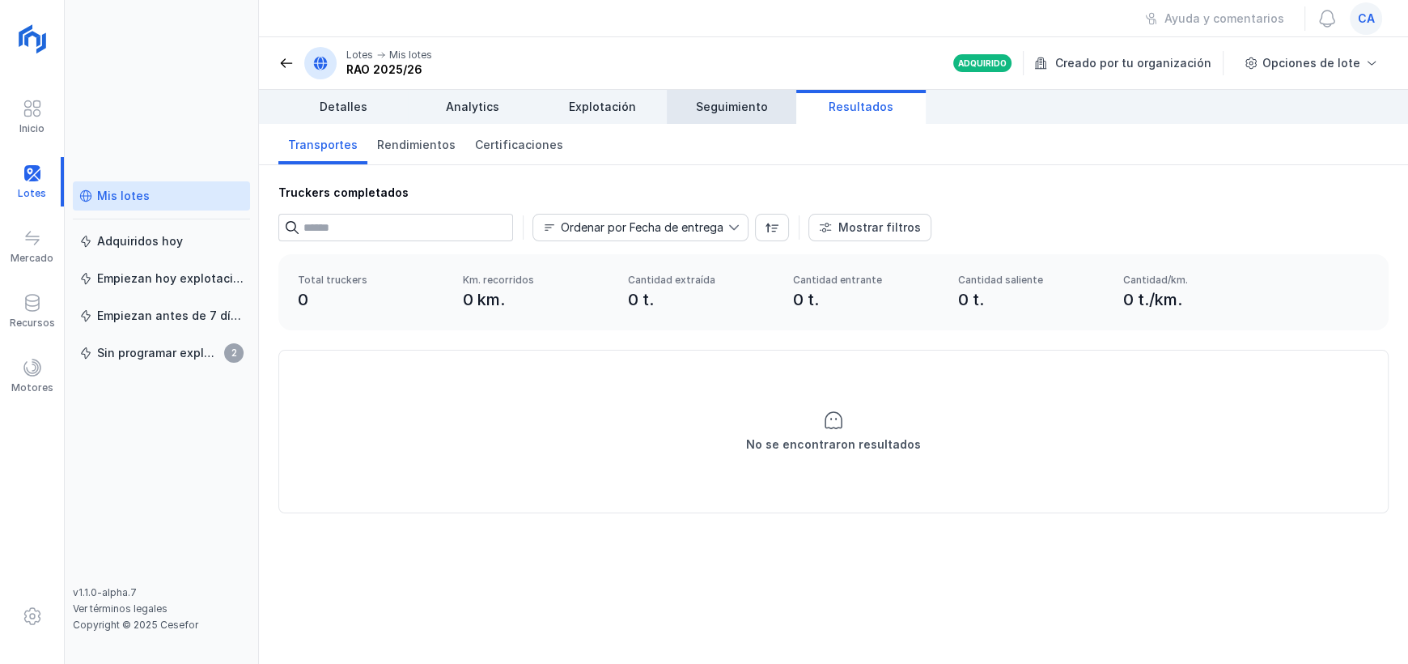
click at [748, 104] on span "Seguimiento" at bounding box center [732, 107] width 72 height 16
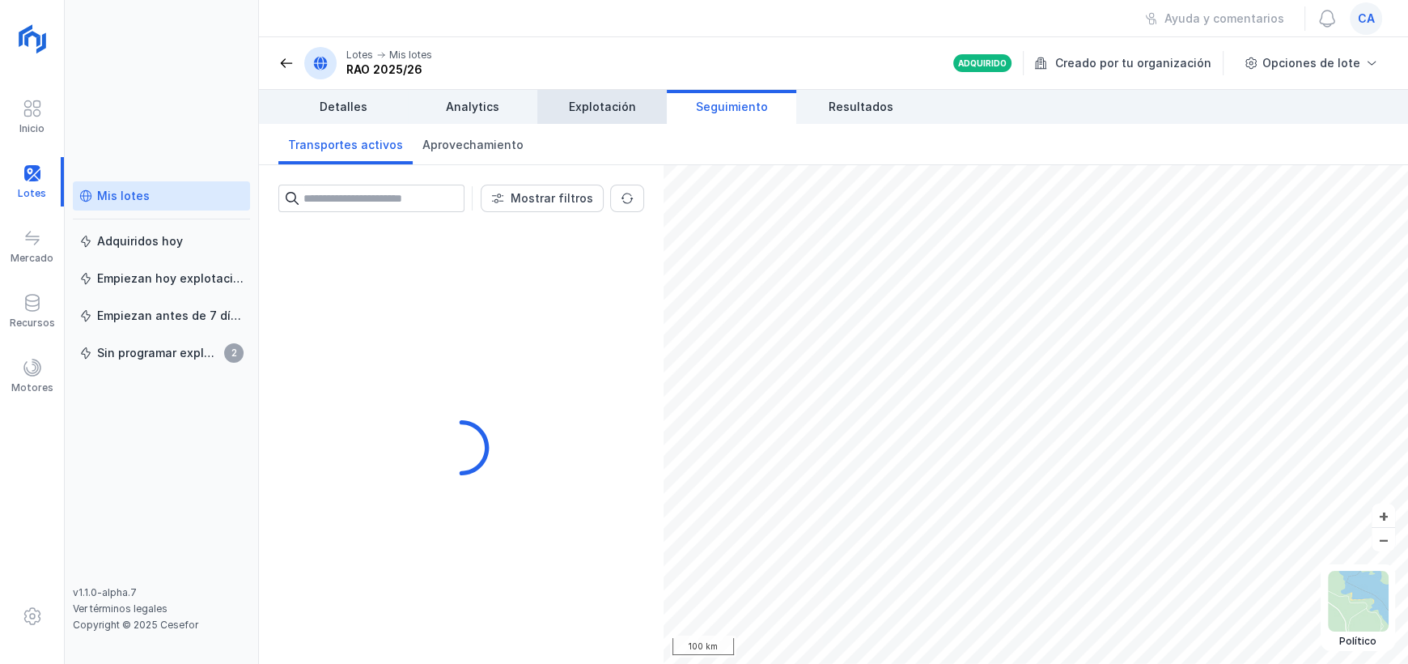
click at [579, 112] on span "Explotación" at bounding box center [602, 107] width 67 height 16
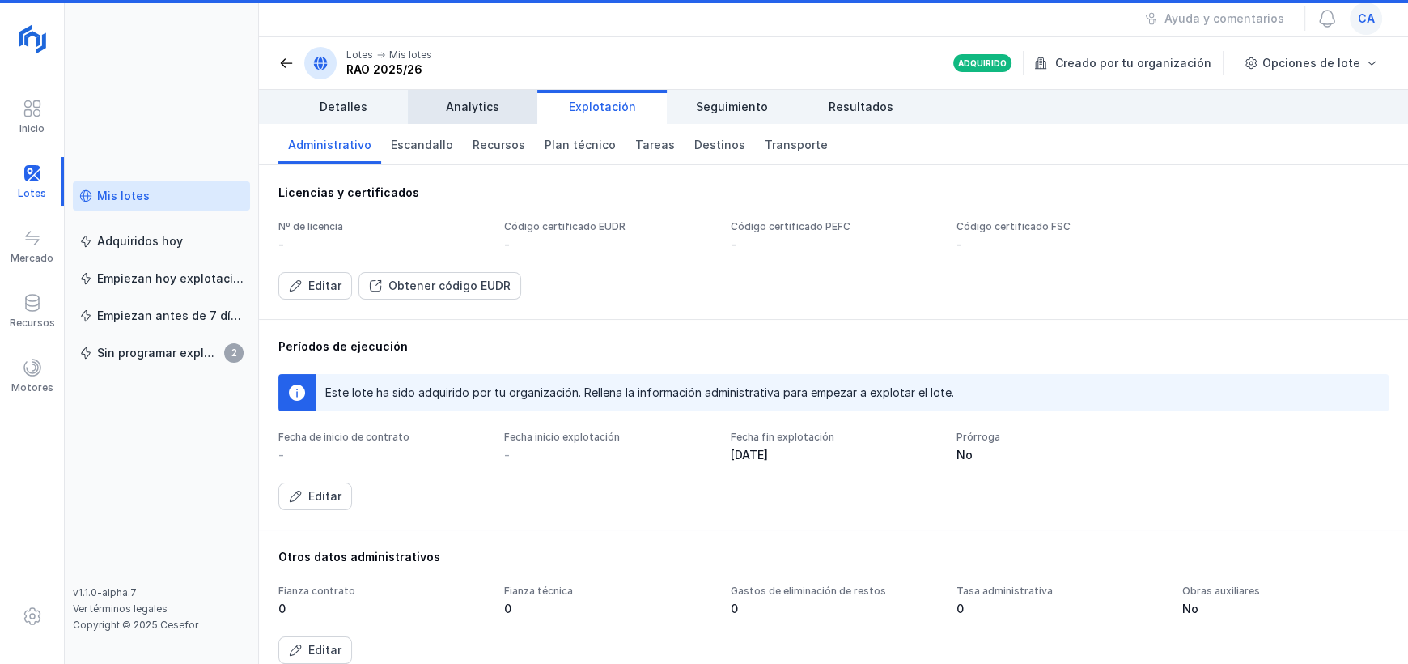
click at [437, 98] on link "Analytics" at bounding box center [472, 107] width 129 height 34
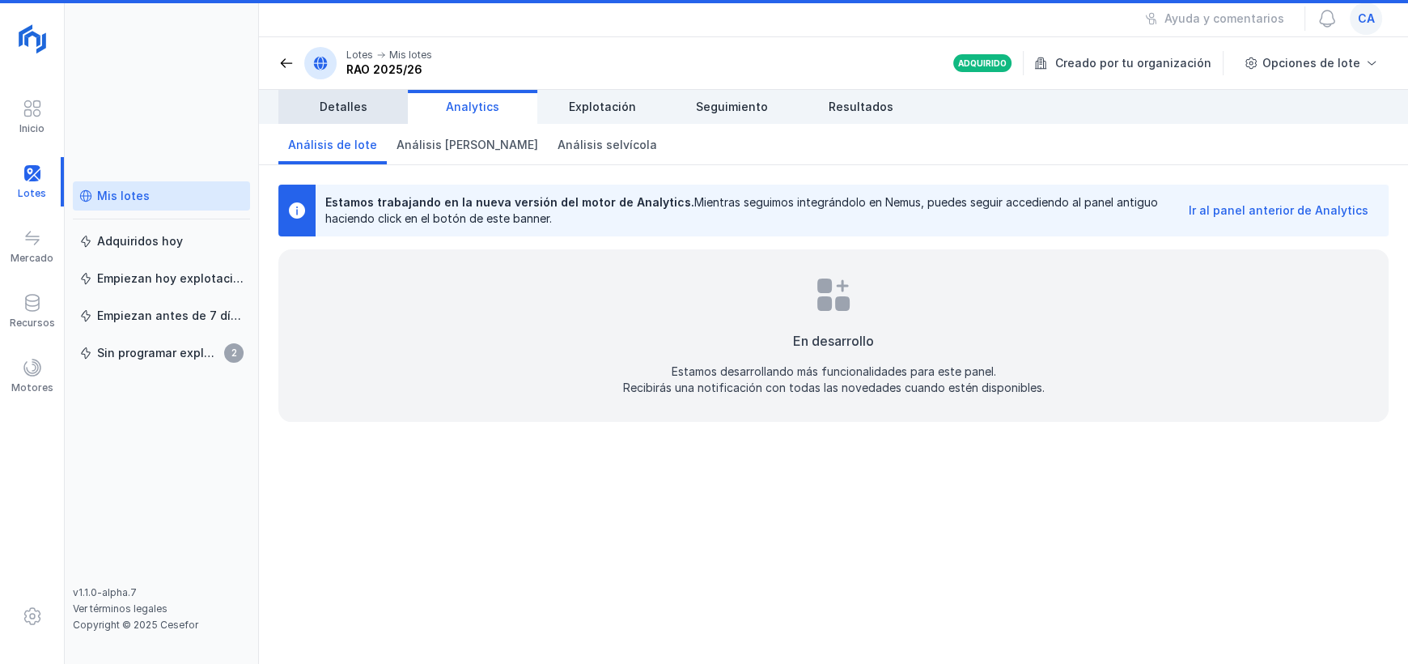
click at [377, 112] on link "Detalles" at bounding box center [342, 107] width 129 height 34
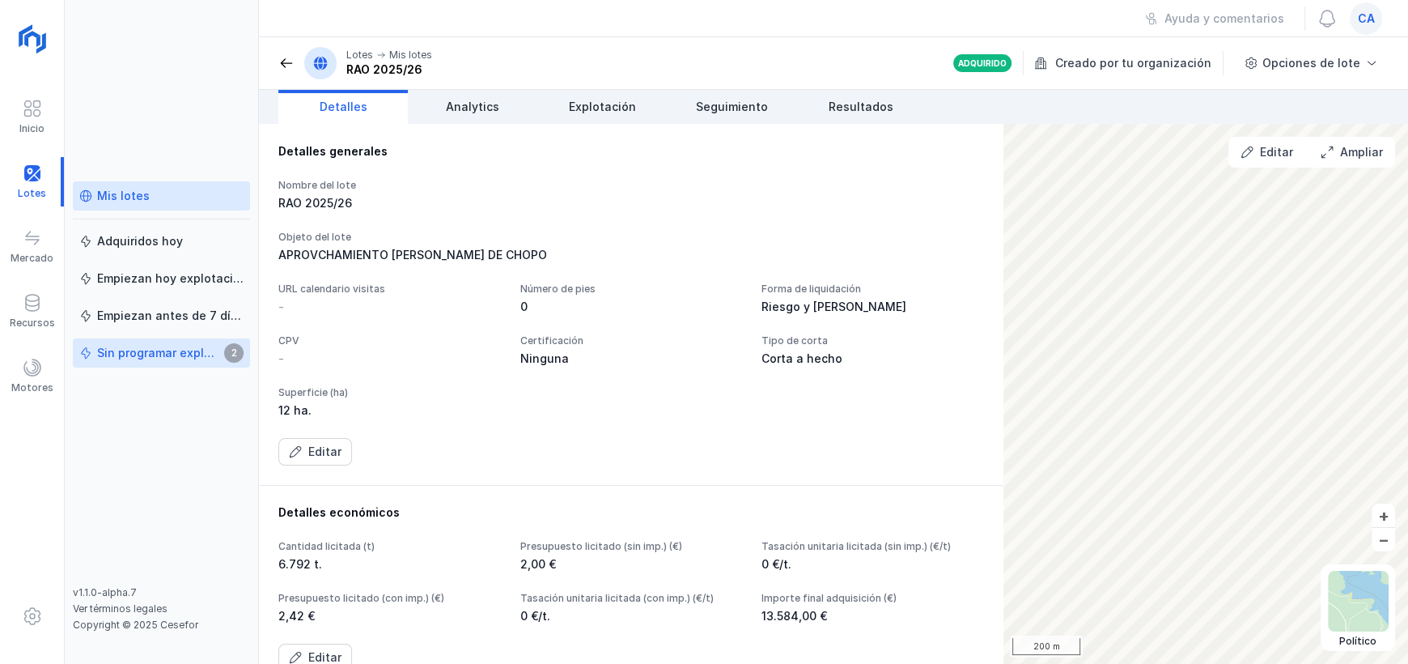
click at [179, 363] on link "Sin programar explotación 2" at bounding box center [161, 352] width 177 height 29
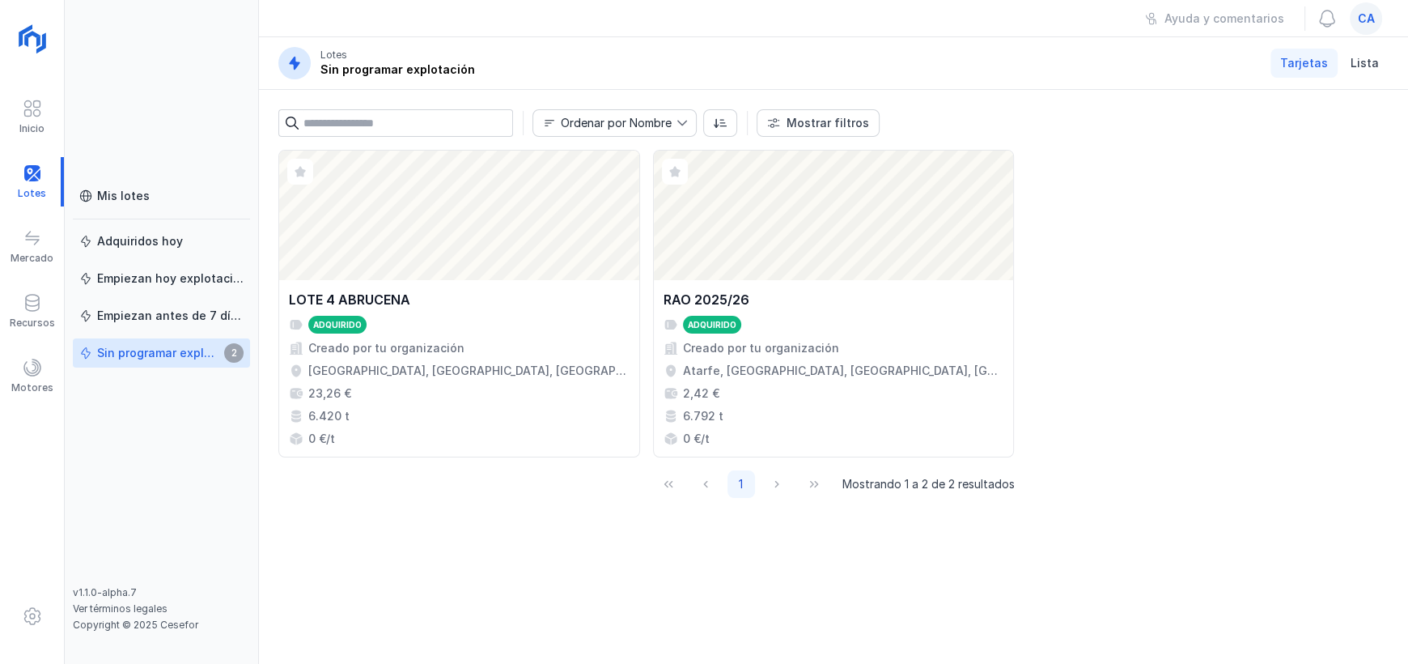
click at [215, 352] on div "Sin programar explotación" at bounding box center [158, 353] width 122 height 16
click at [34, 320] on div "Recursos" at bounding box center [32, 322] width 45 height 13
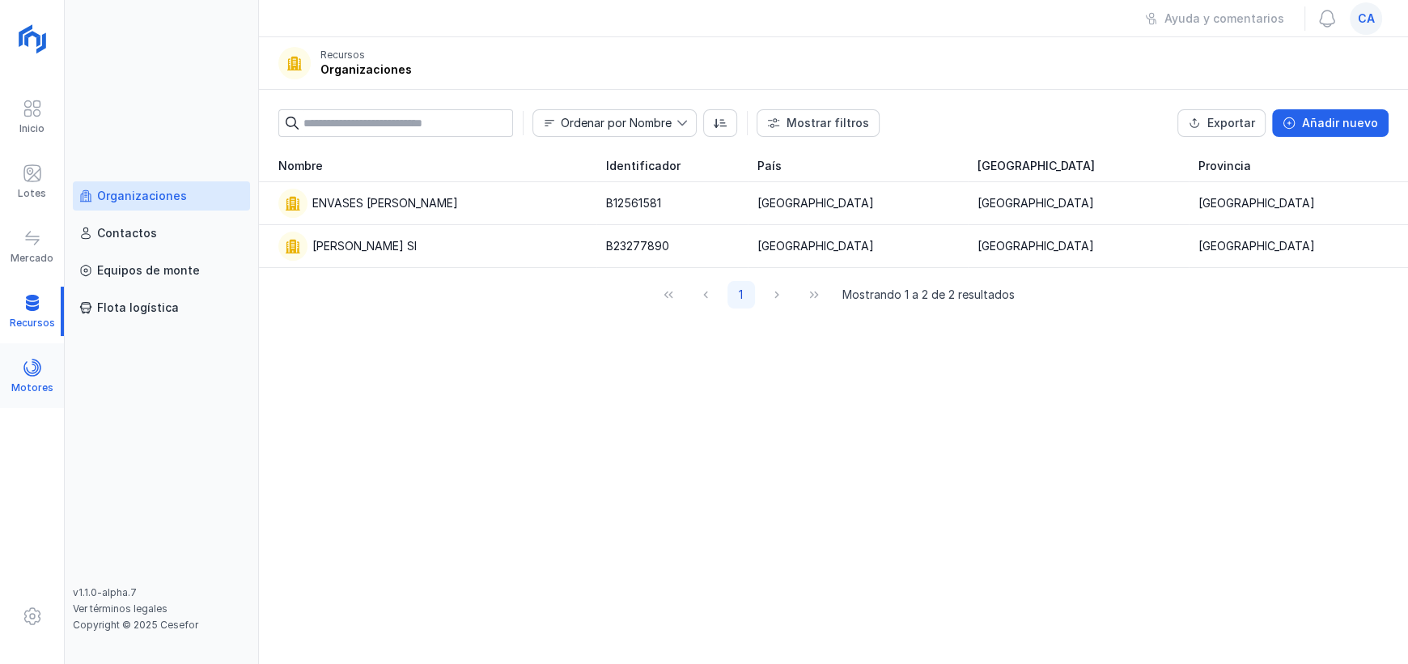
click at [34, 381] on div "Motores" at bounding box center [32, 387] width 42 height 13
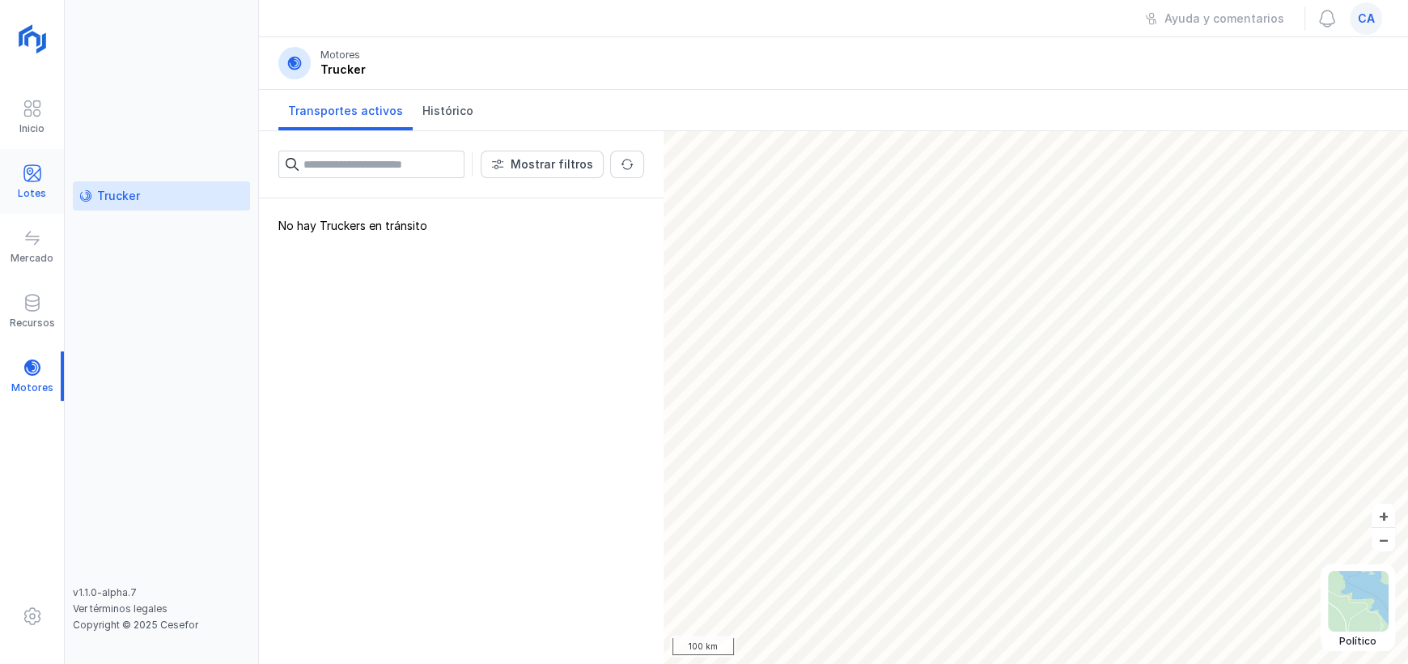
click at [27, 178] on span at bounding box center [32, 172] width 19 height 19
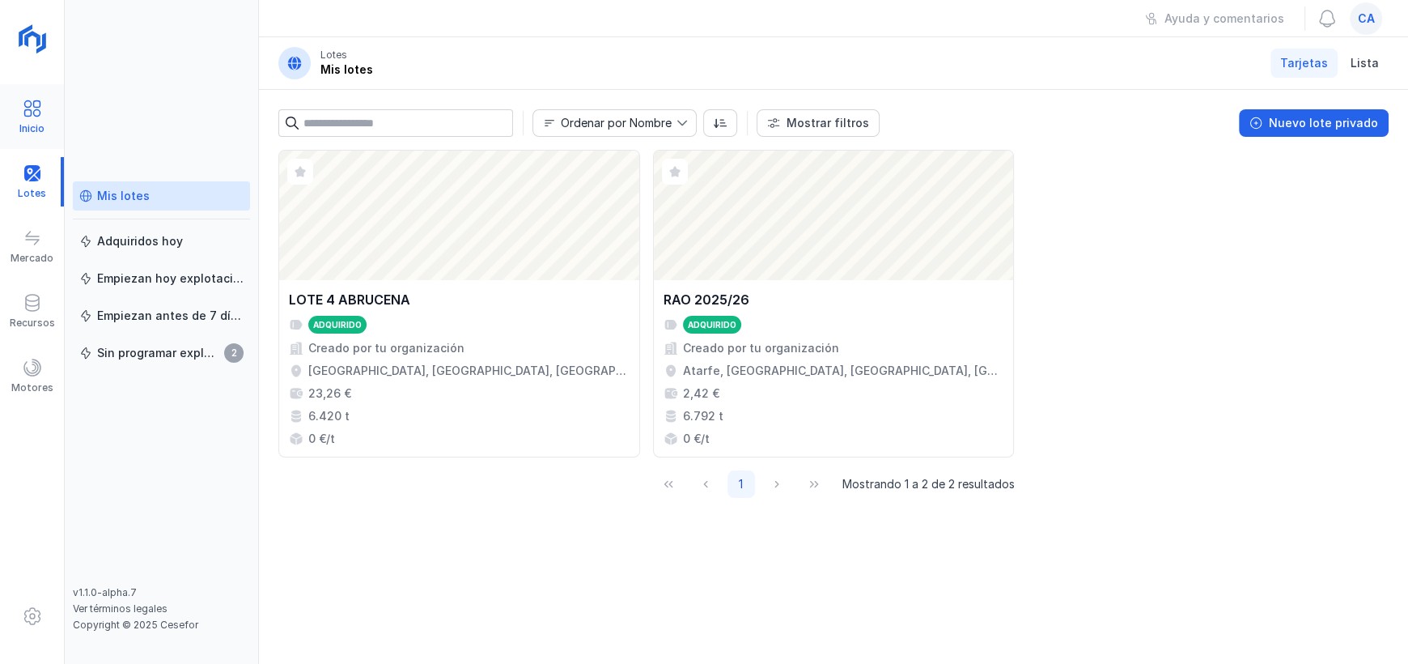
click at [37, 125] on div "Inicio" at bounding box center [31, 128] width 25 height 13
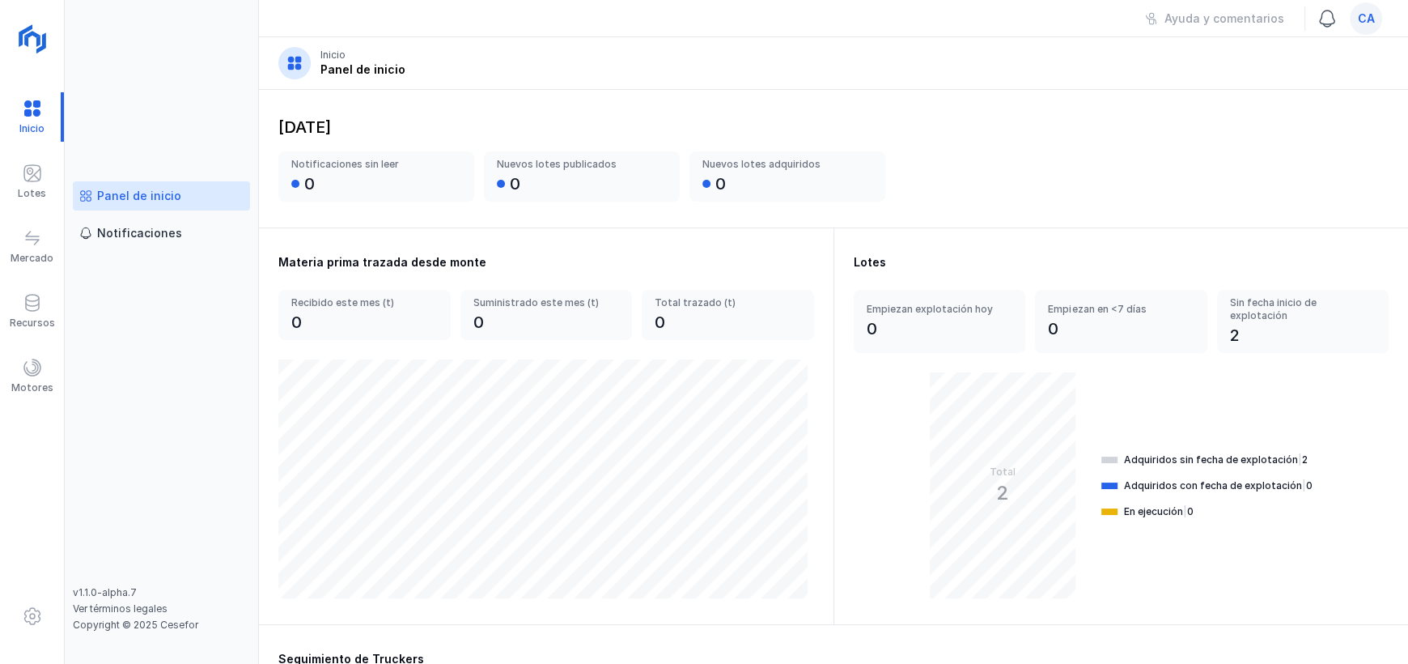
click at [1326, 22] on span at bounding box center [1327, 18] width 19 height 19
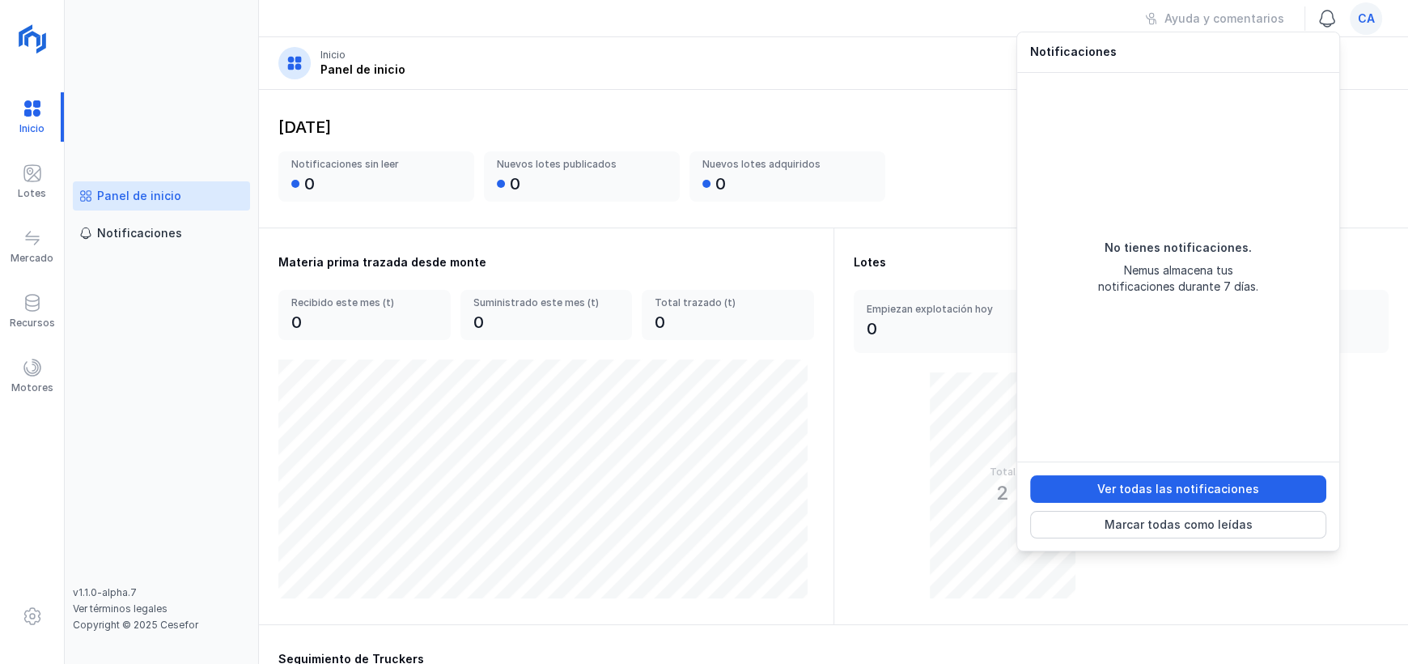
click at [1326, 22] on span at bounding box center [1327, 18] width 19 height 19
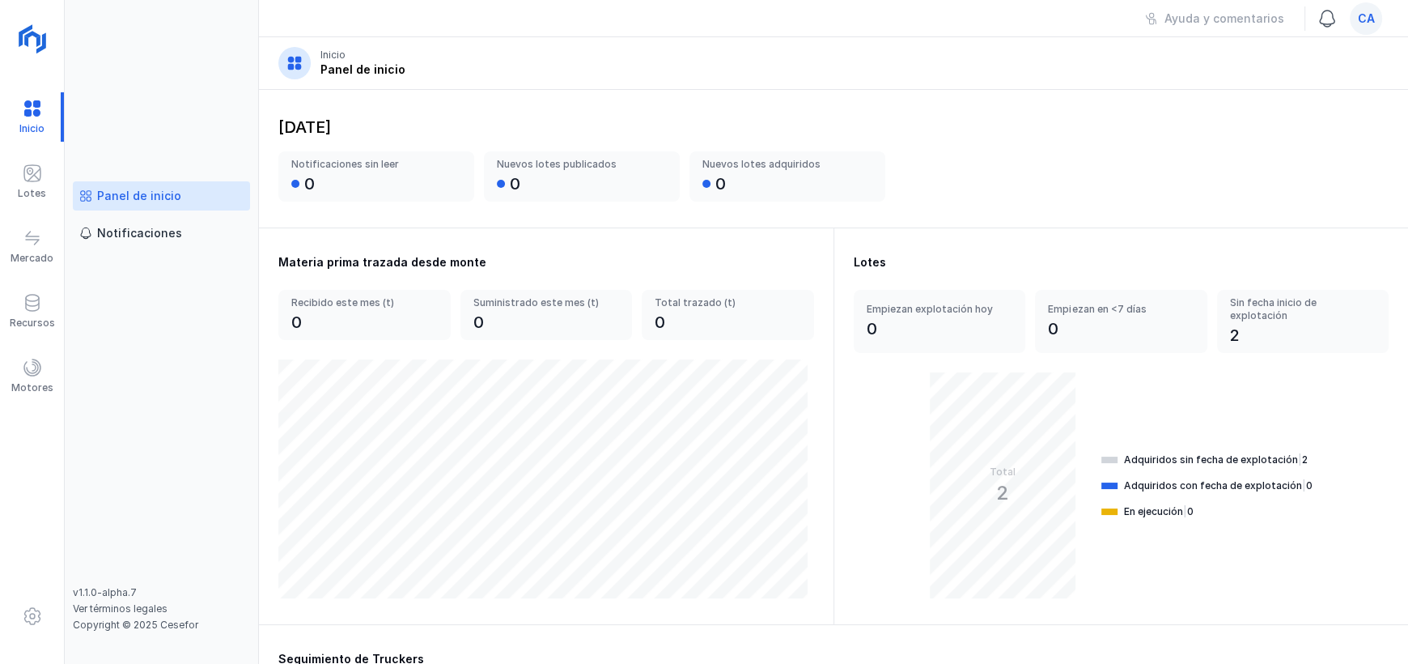
click at [1326, 22] on span at bounding box center [1327, 18] width 19 height 19
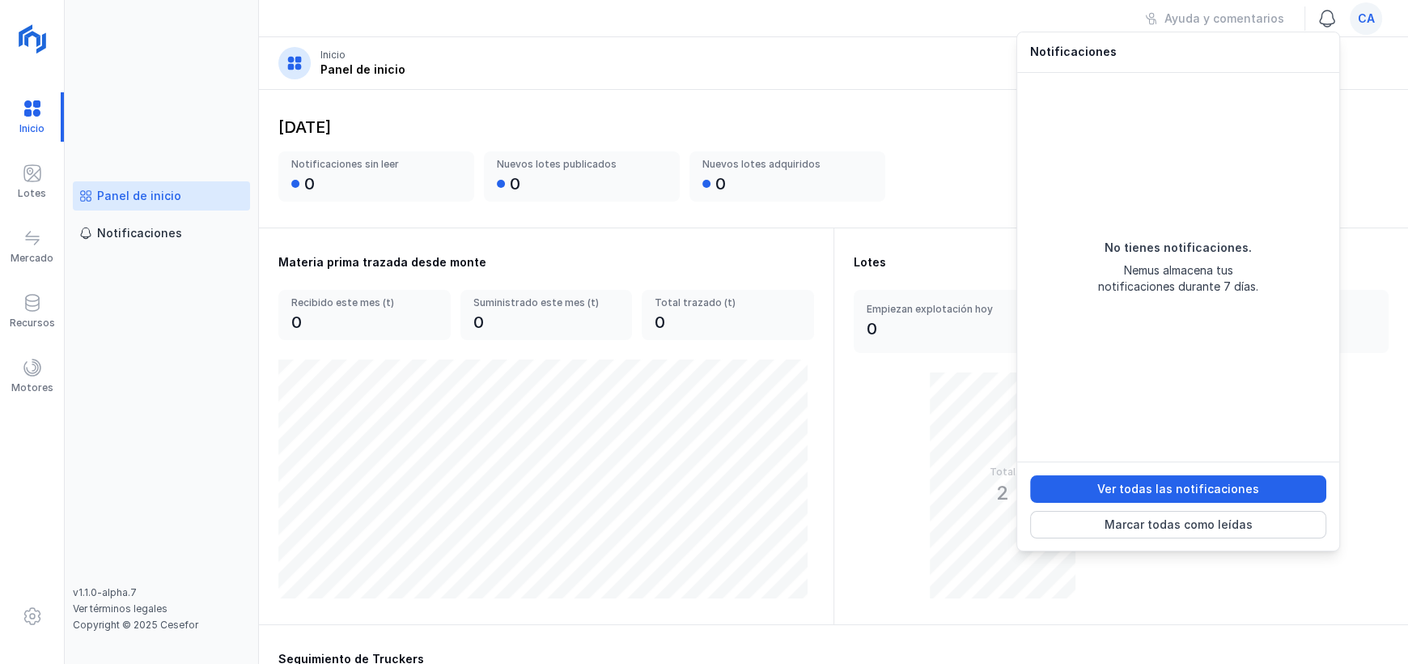
click at [1326, 23] on span at bounding box center [1327, 18] width 19 height 19
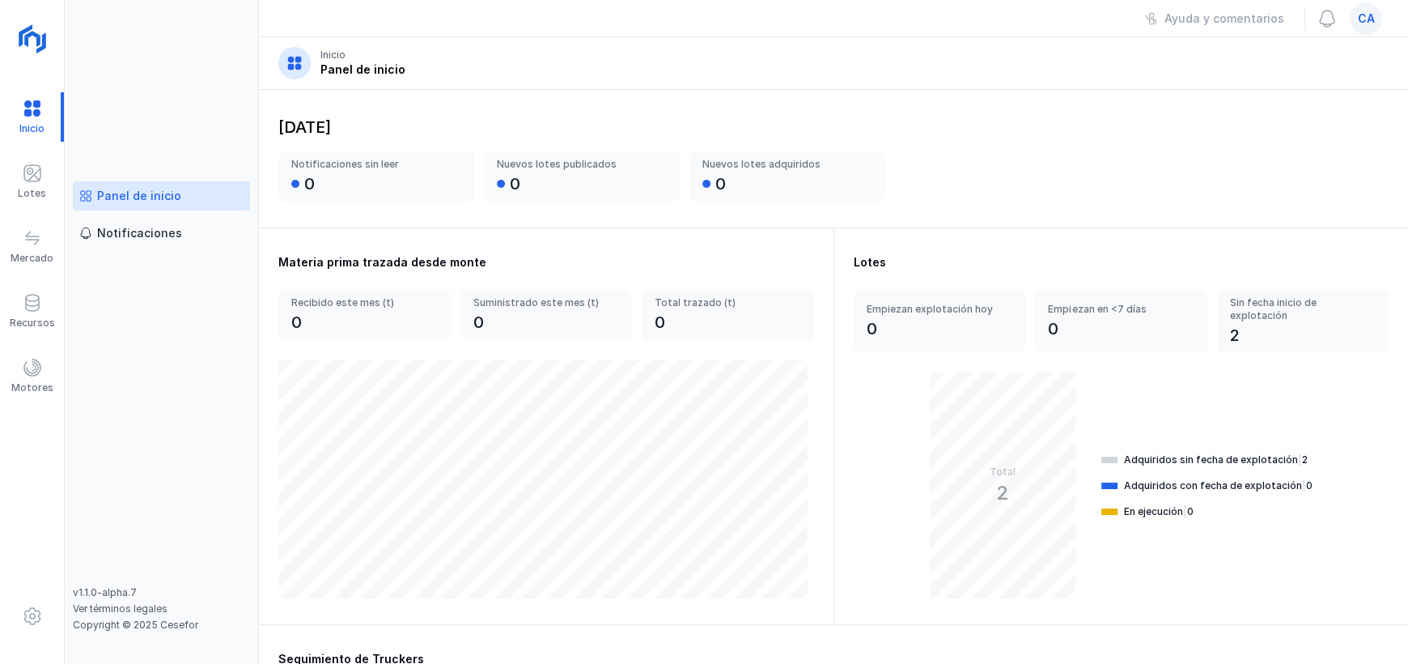
click at [1367, 18] on span "ca" at bounding box center [1366, 19] width 17 height 16
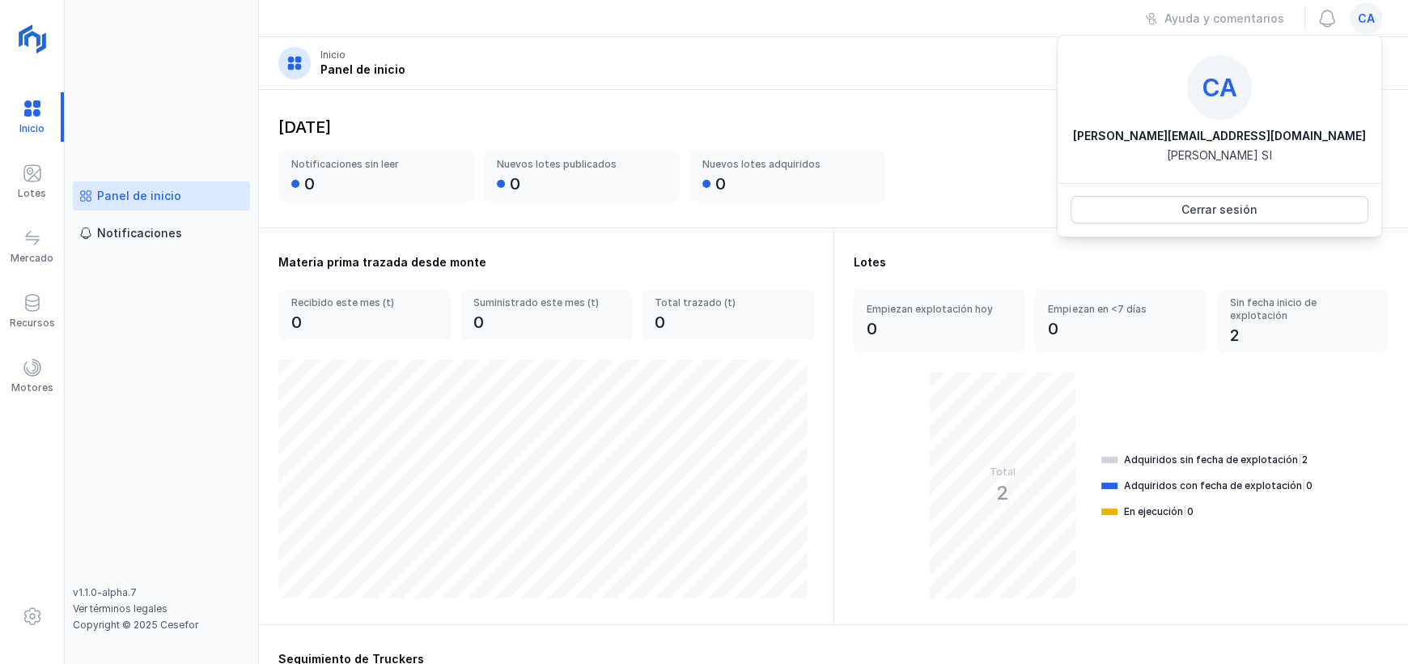
click at [1367, 18] on span "ca" at bounding box center [1366, 19] width 17 height 16
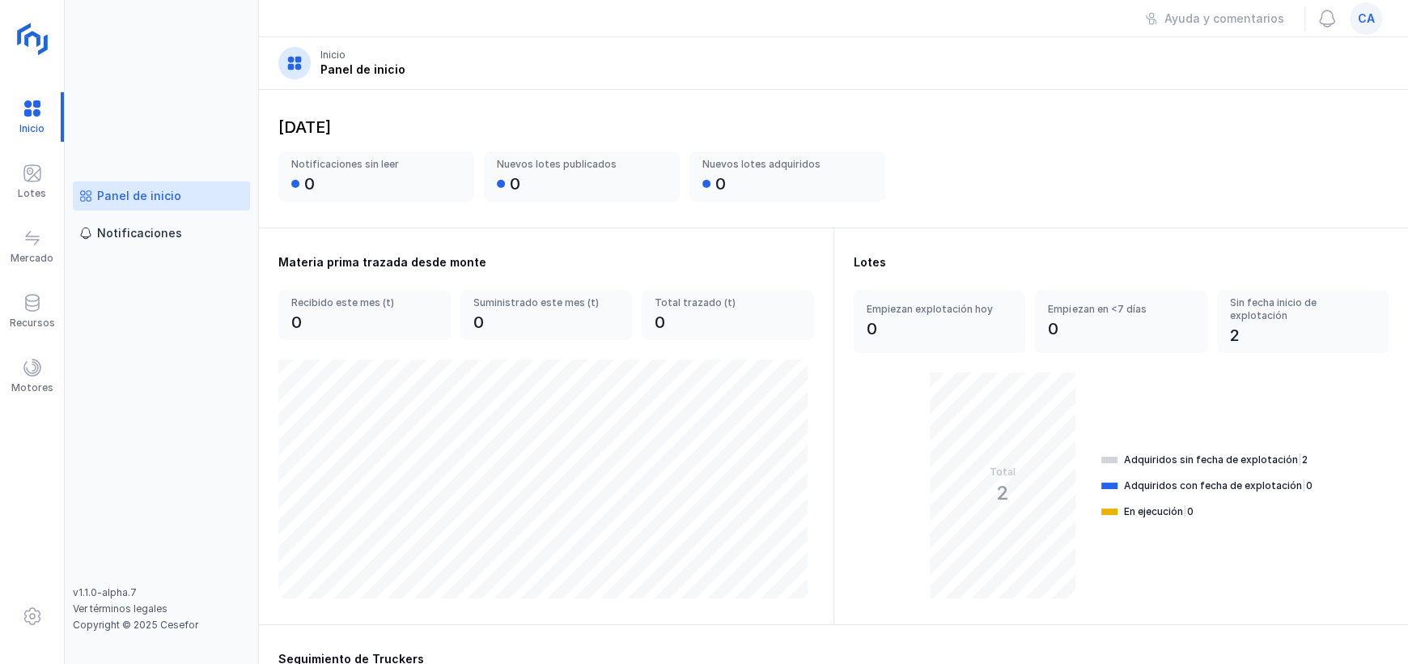
click at [42, 57] on img at bounding box center [34, 40] width 40 height 40
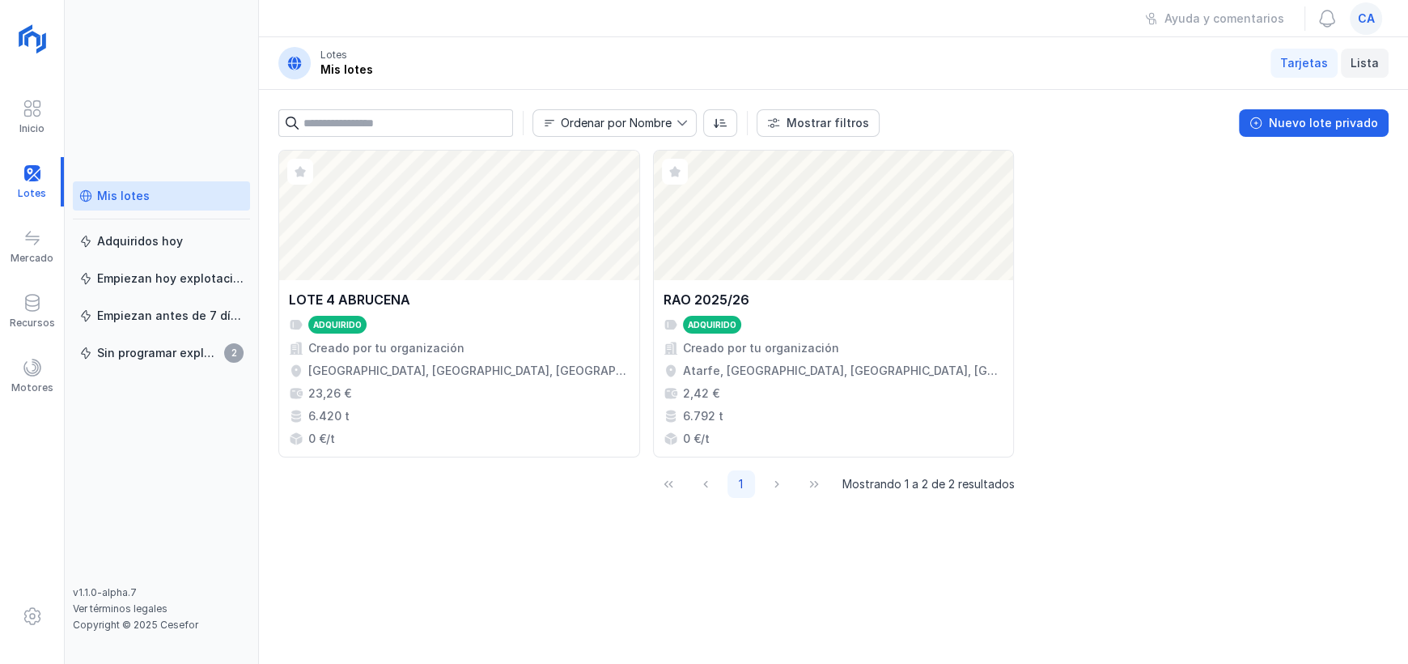
click at [1366, 55] on span "Lista" at bounding box center [1365, 63] width 28 height 16
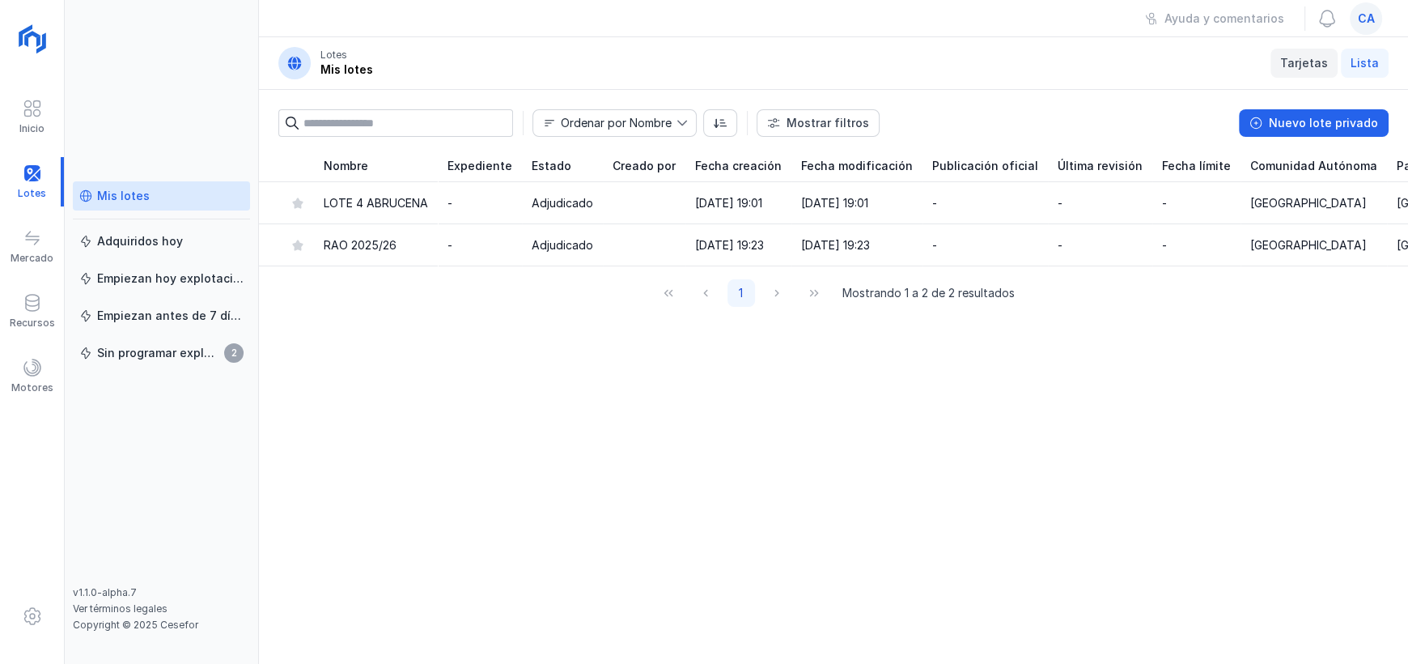
click at [1288, 67] on span "Tarjetas" at bounding box center [1304, 63] width 48 height 16
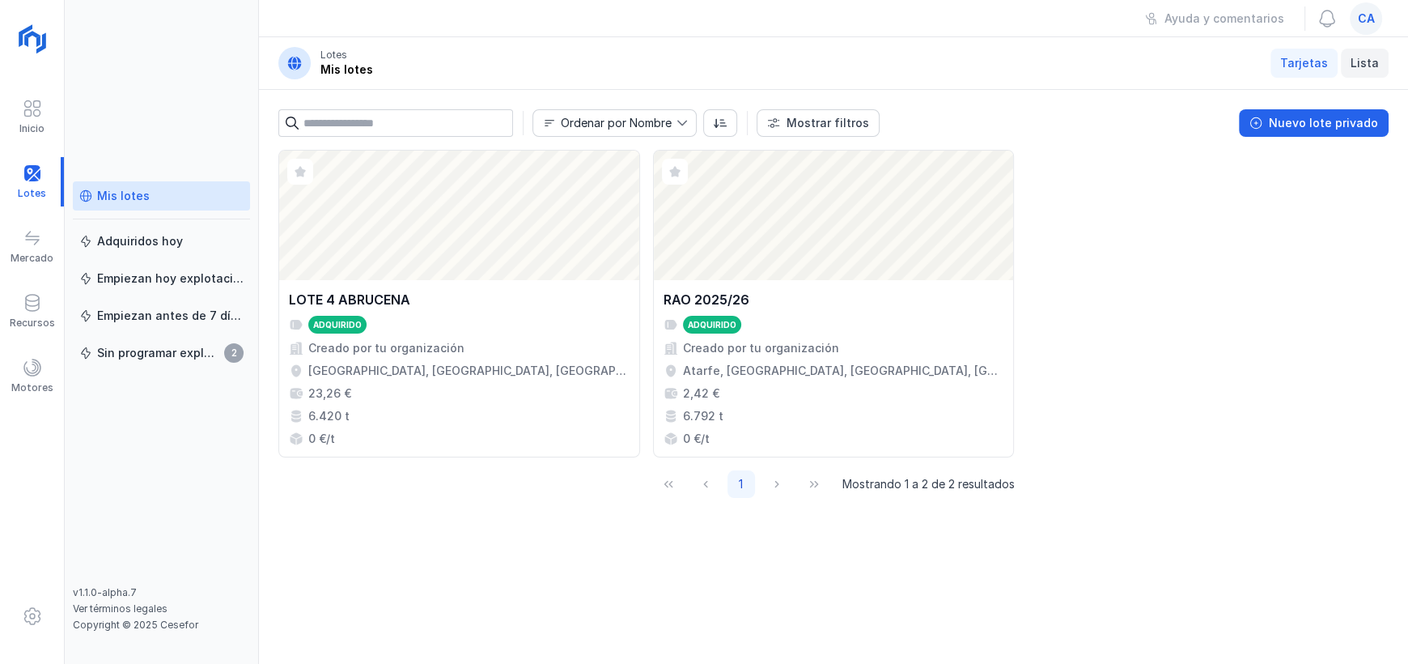
click at [1372, 55] on span "Lista" at bounding box center [1365, 63] width 28 height 16
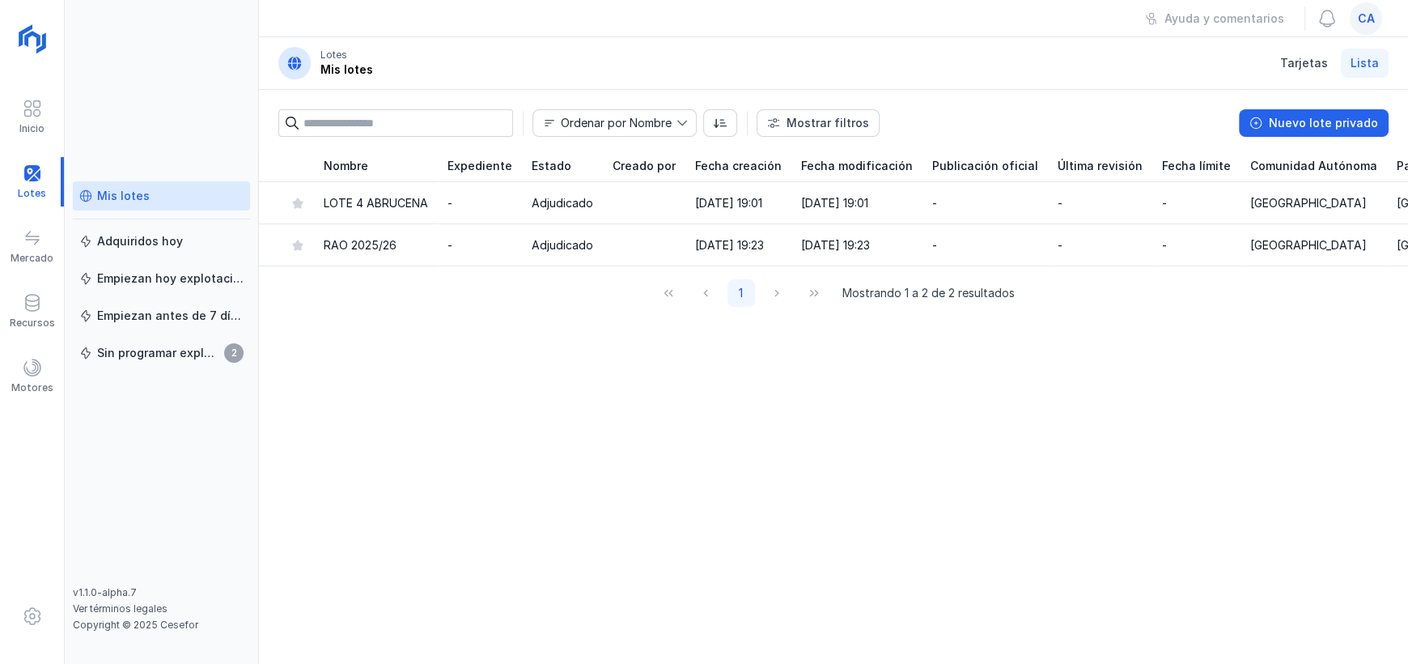
click at [1367, 26] on div "ca" at bounding box center [1366, 18] width 32 height 32
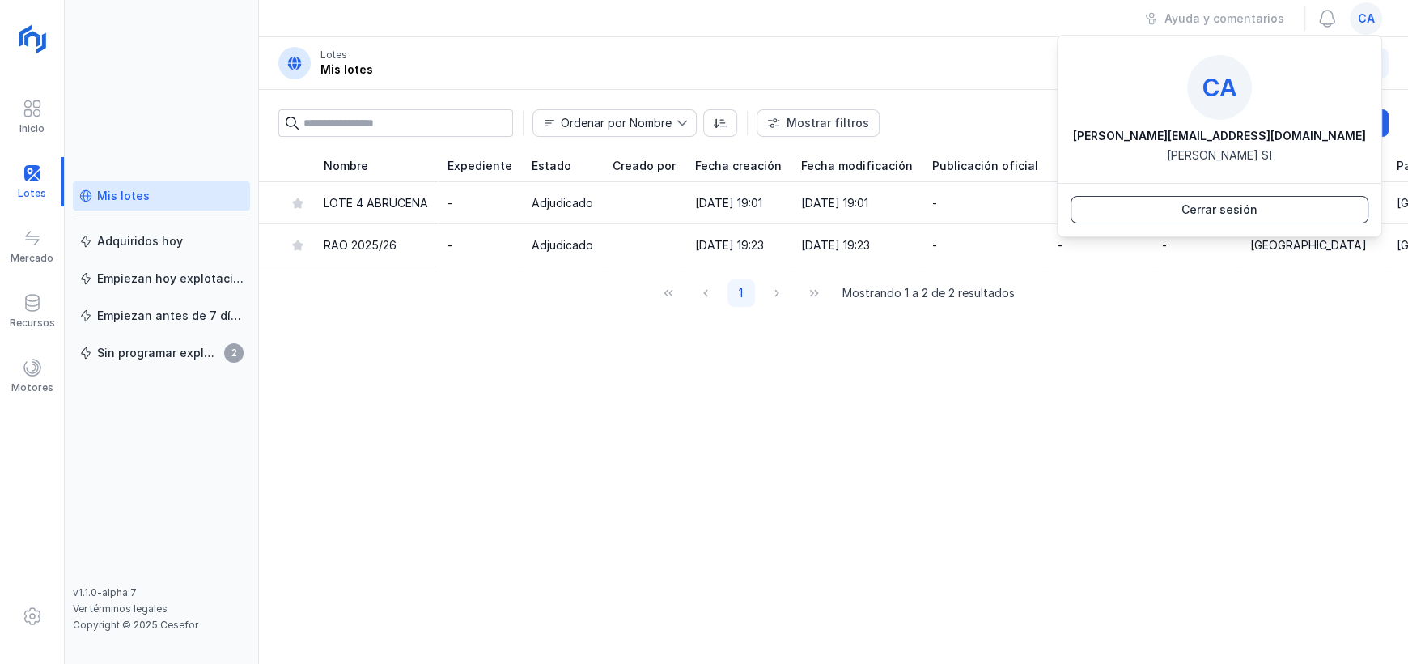
click at [1246, 206] on div "Cerrar sesión" at bounding box center [1220, 210] width 76 height 16
